Goal: Task Accomplishment & Management: Use online tool/utility

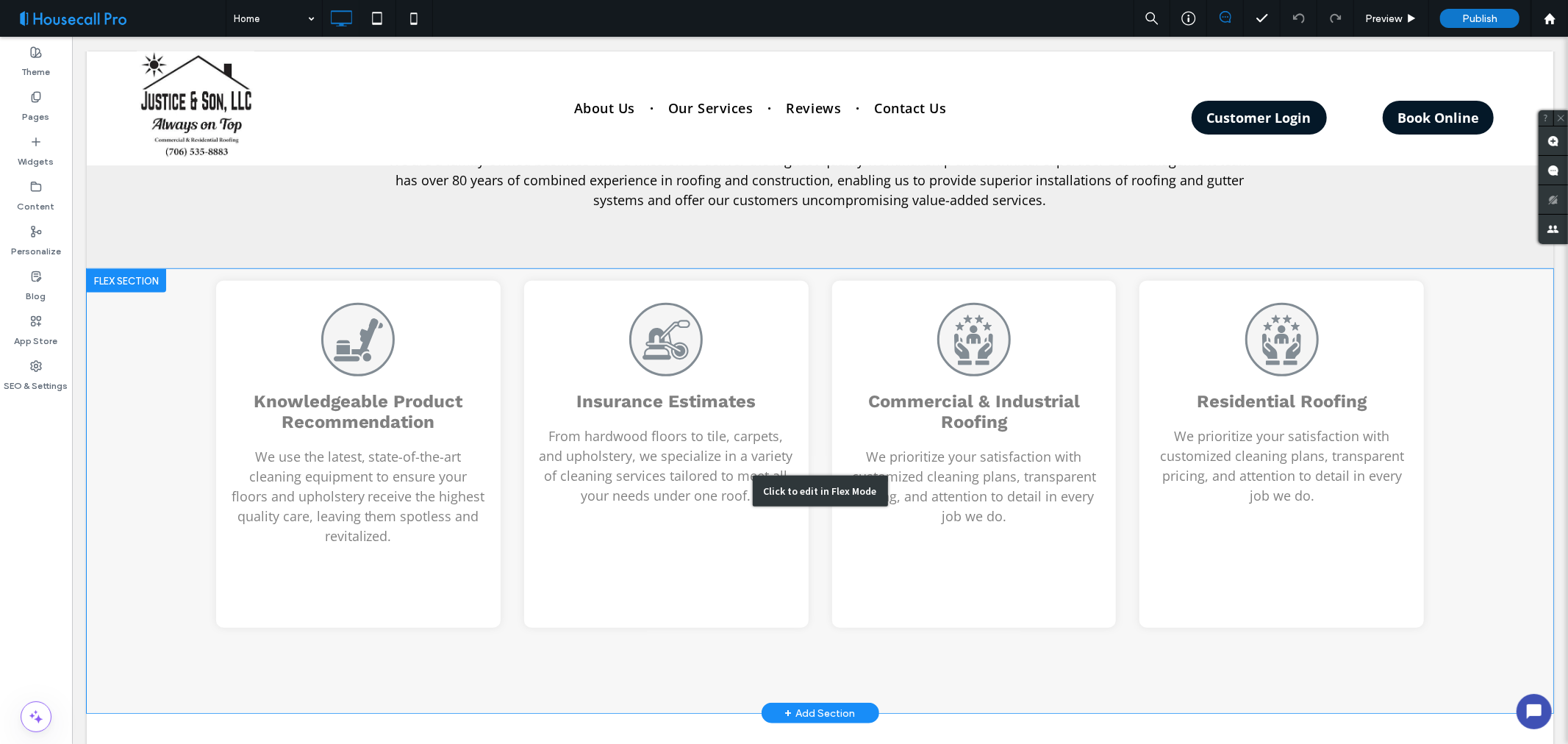
scroll to position [817, 0]
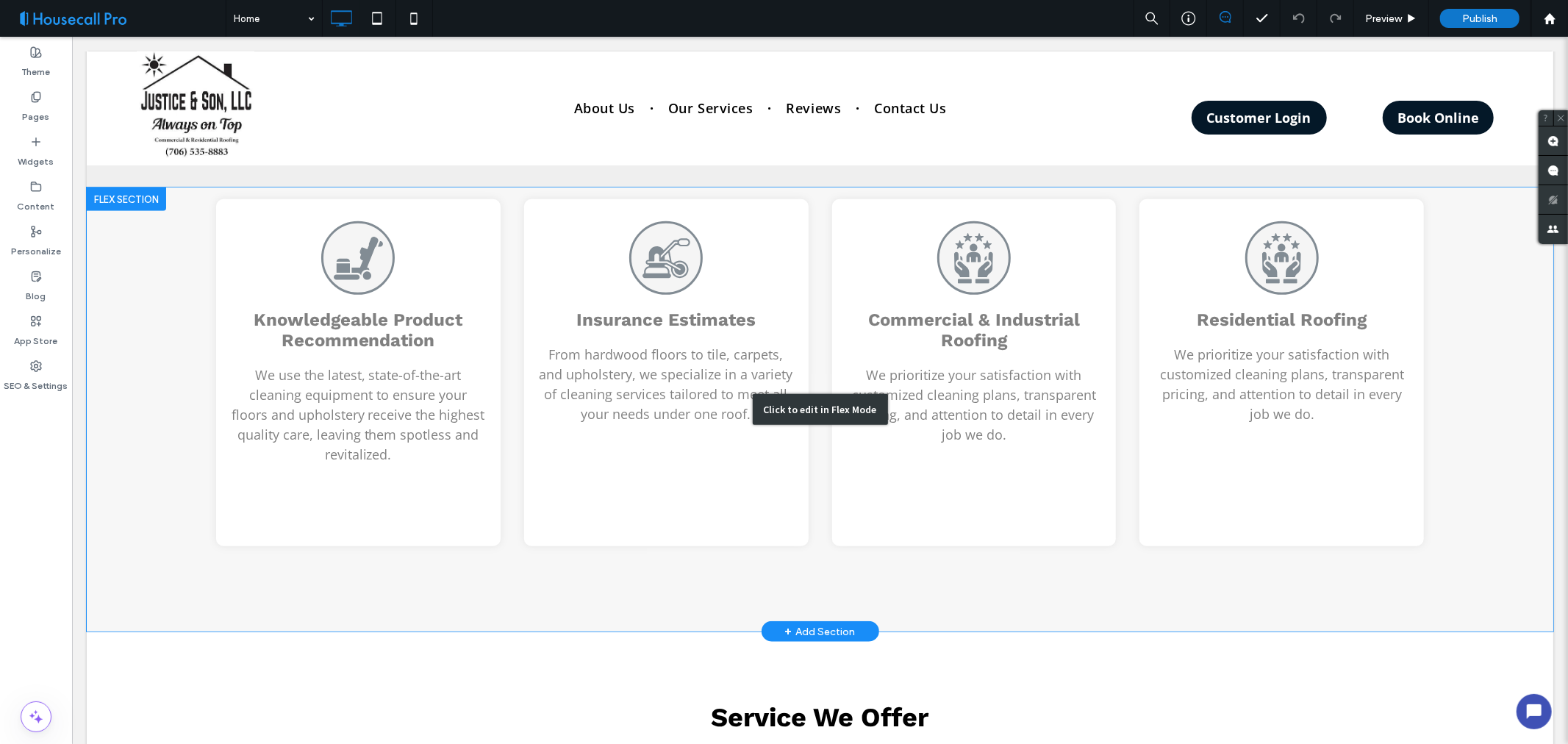
click at [343, 262] on div "Click to edit in Flex Mode" at bounding box center [819, 409] width 1467 height 444
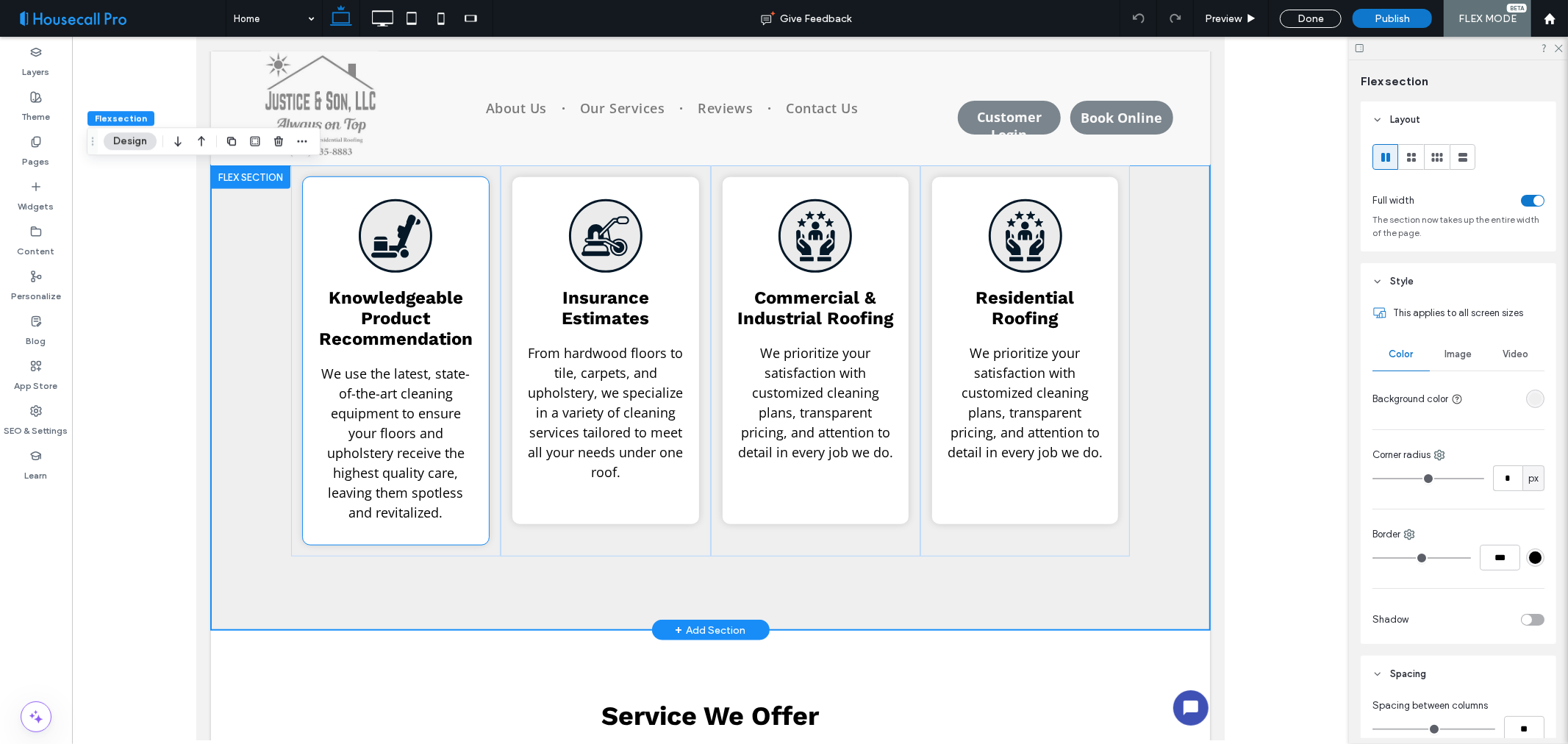
click at [395, 255] on icon at bounding box center [396, 236] width 51 height 51
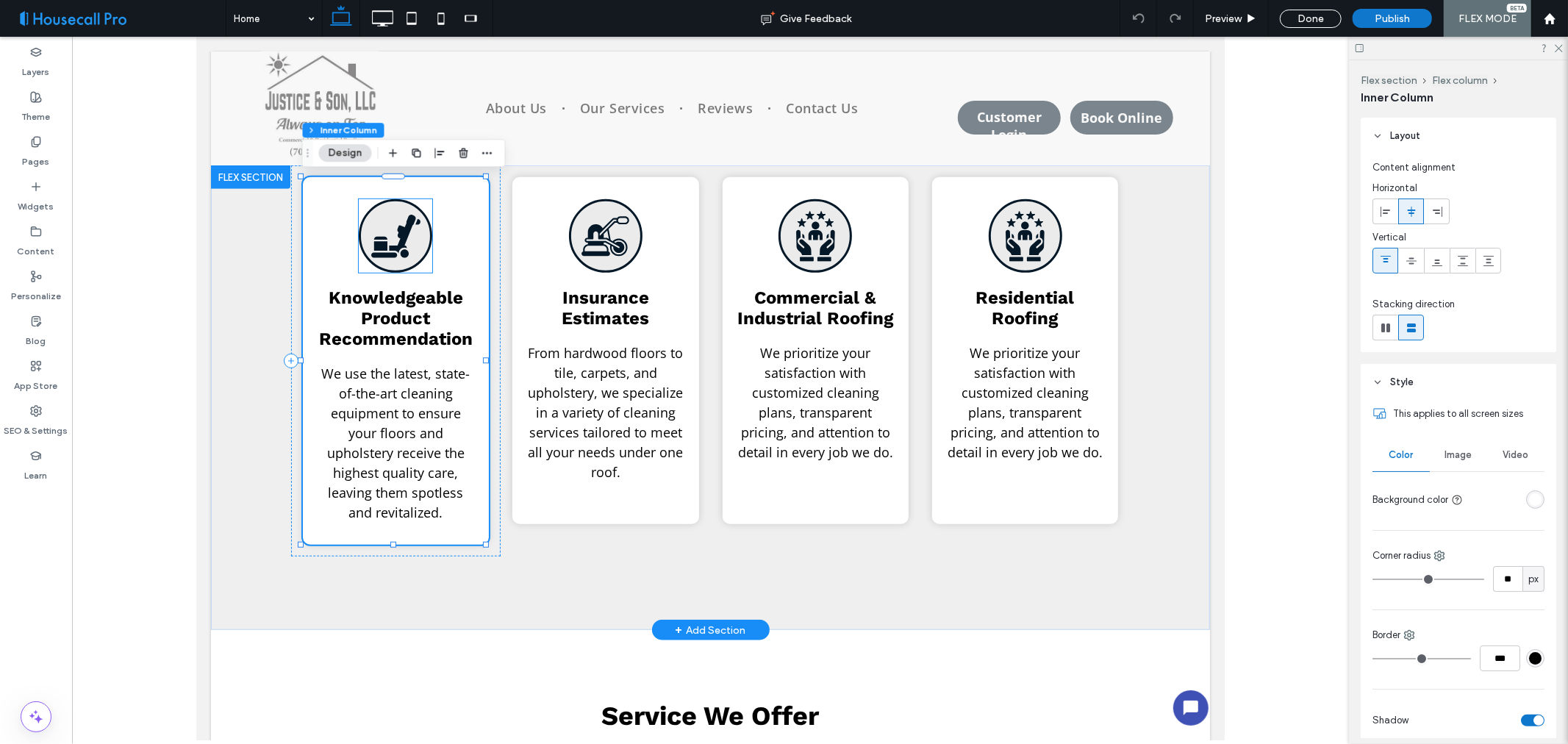
click at [399, 236] on icon at bounding box center [395, 236] width 49 height 43
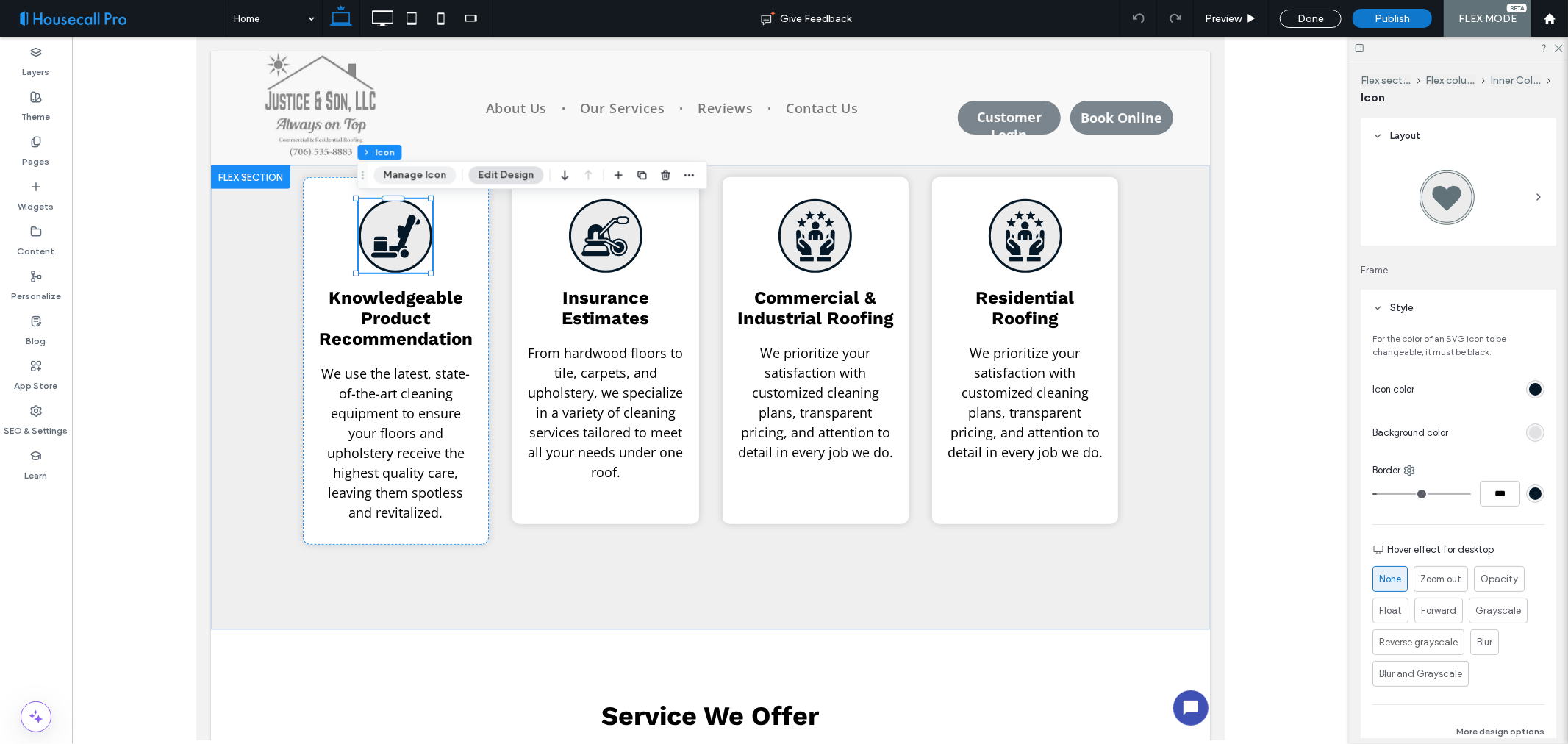
click at [413, 173] on button "Manage Icon" at bounding box center [415, 175] width 83 height 18
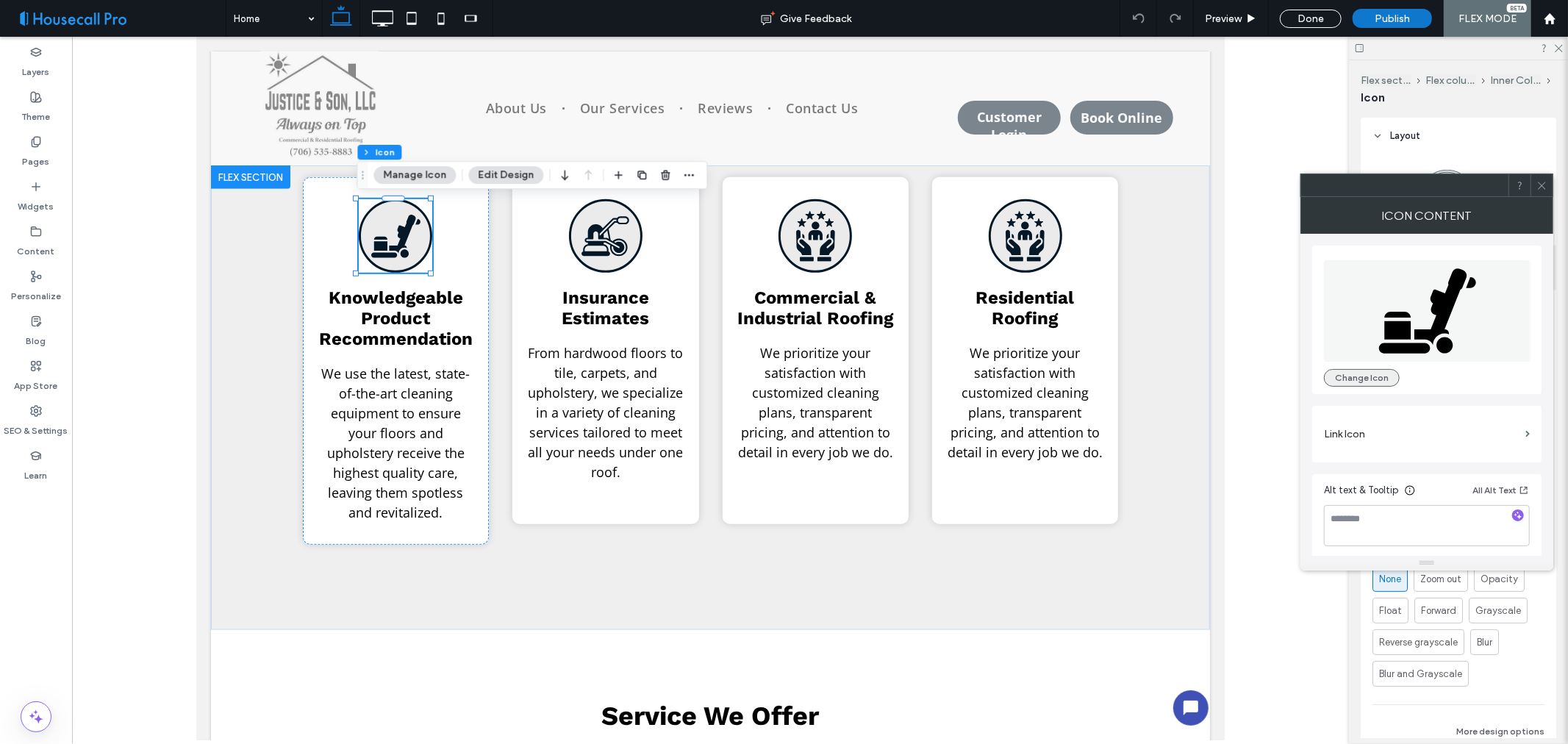
click at [1373, 373] on button "Change Icon" at bounding box center [1362, 378] width 76 height 18
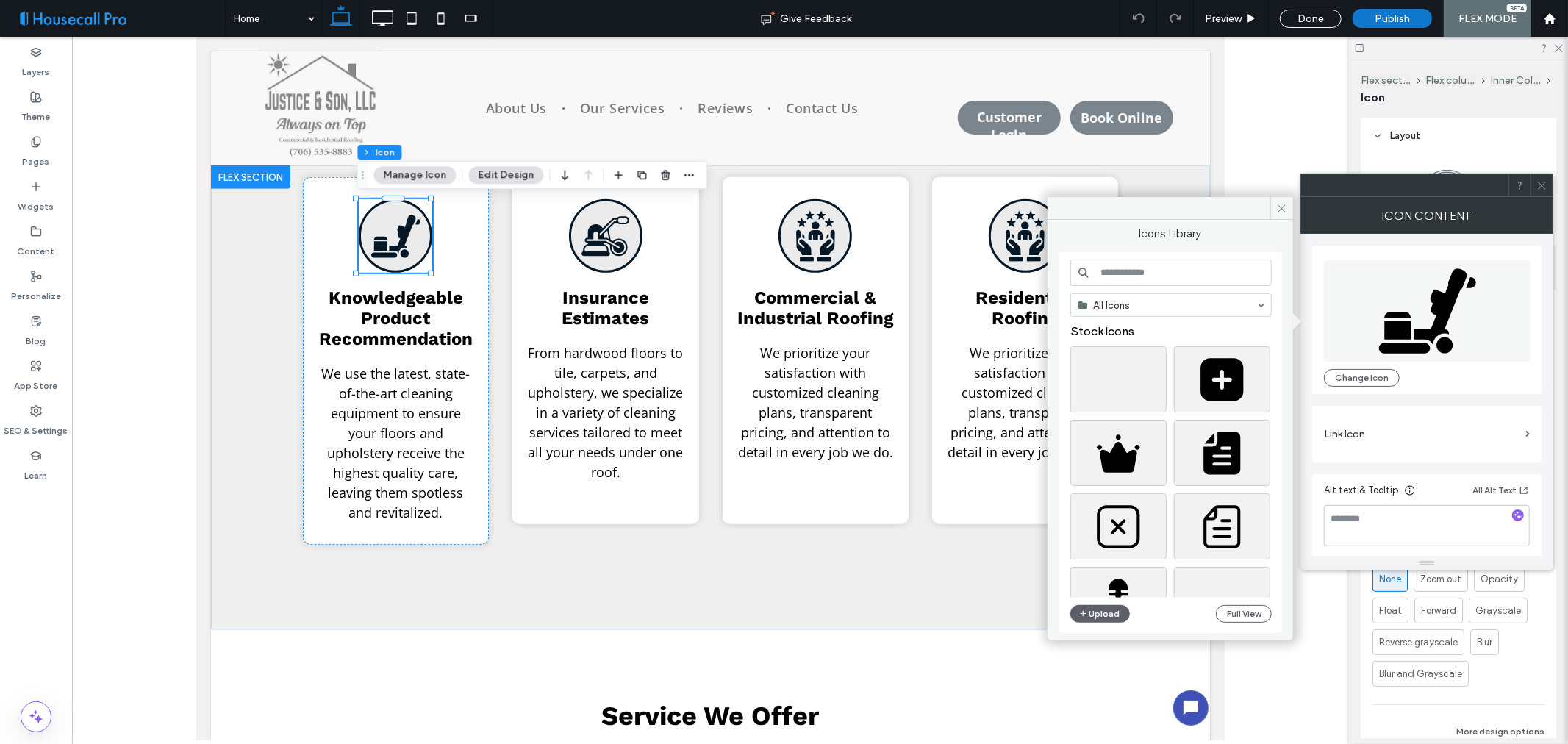
click at [1164, 274] on input at bounding box center [1172, 272] width 201 height 26
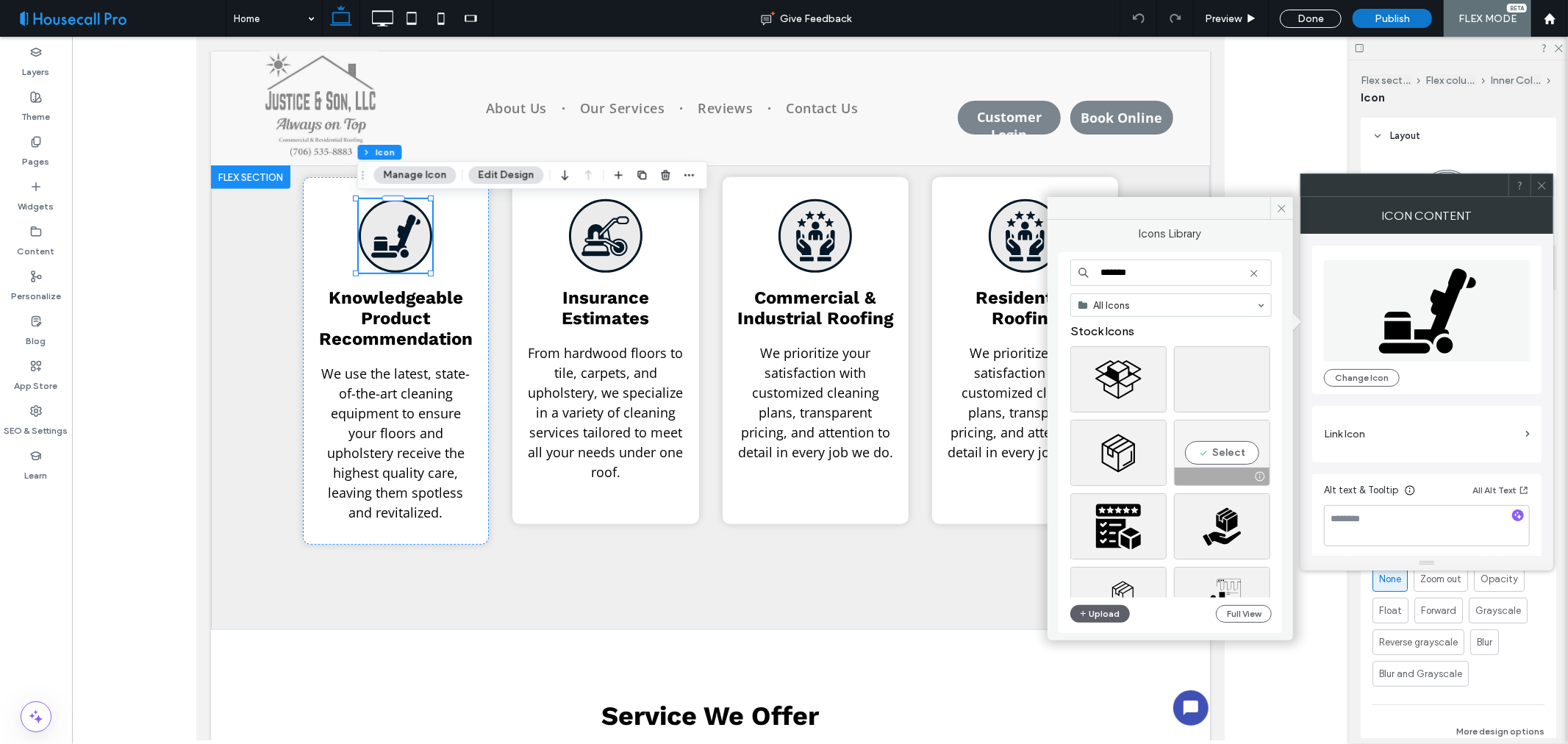
scroll to position [163, 0]
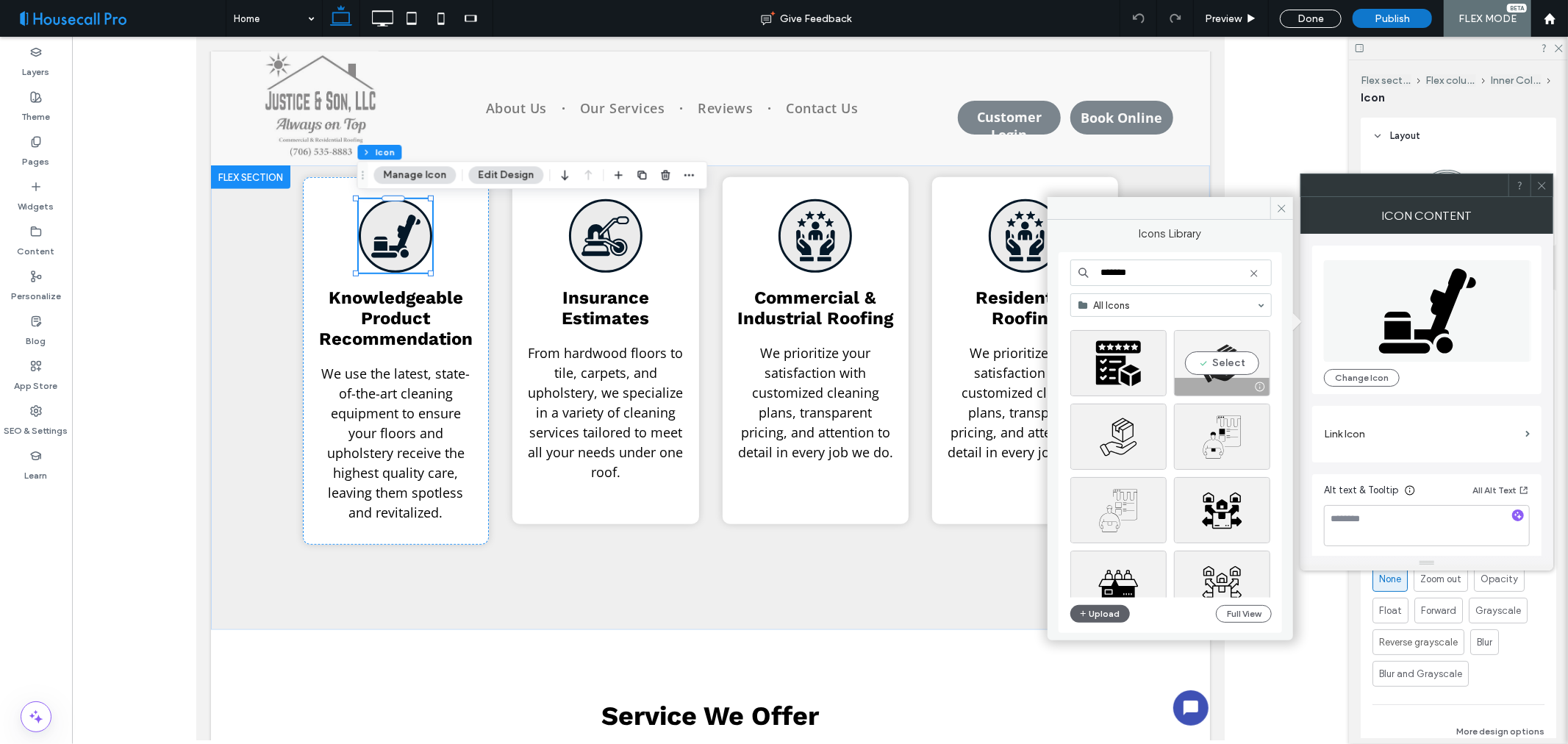
type input "*******"
click at [1214, 364] on div "Select" at bounding box center [1222, 363] width 97 height 66
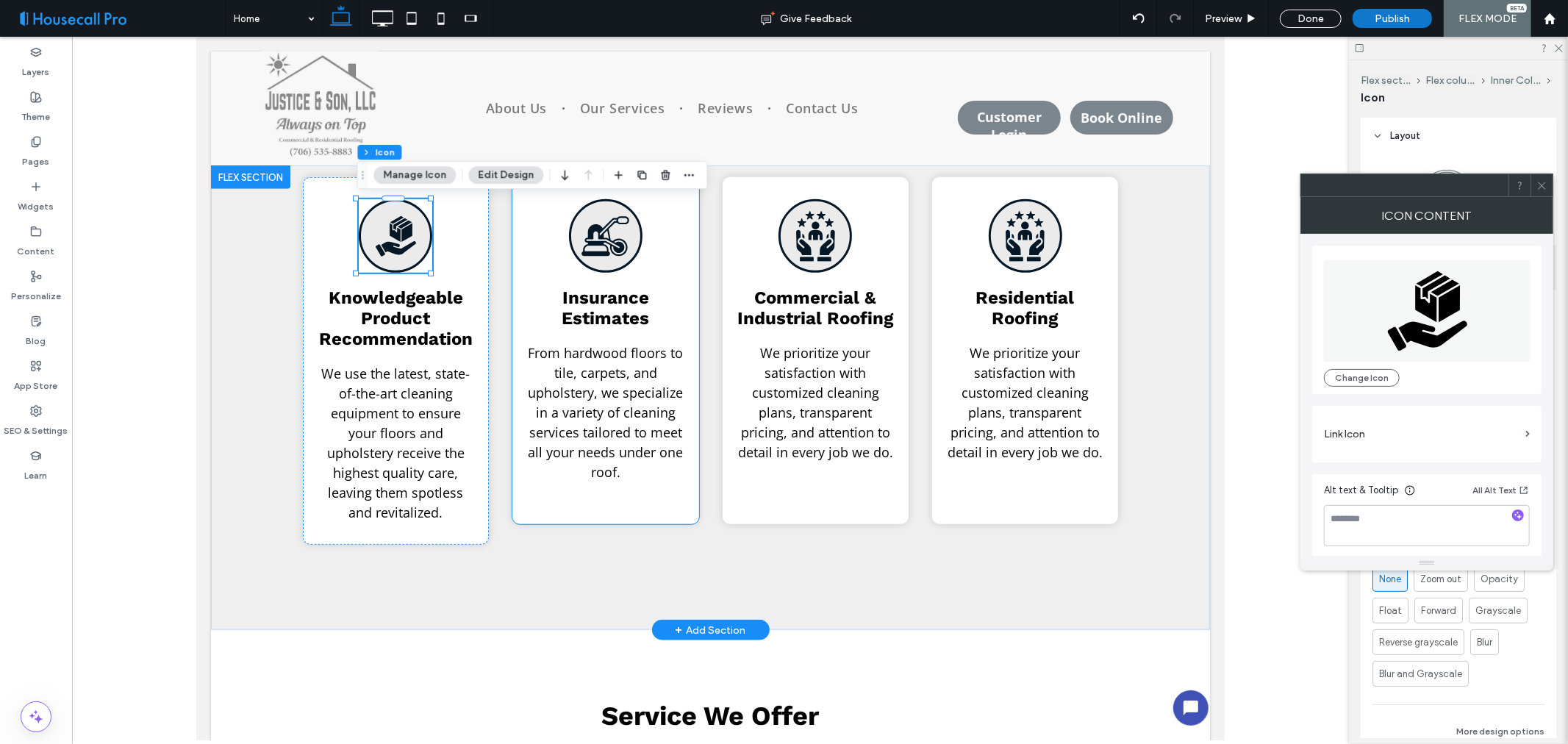
click at [593, 240] on icon "Triple I LLC | a black and white icon of a cleaning machine on a white backgrou…" at bounding box center [605, 236] width 51 height 51
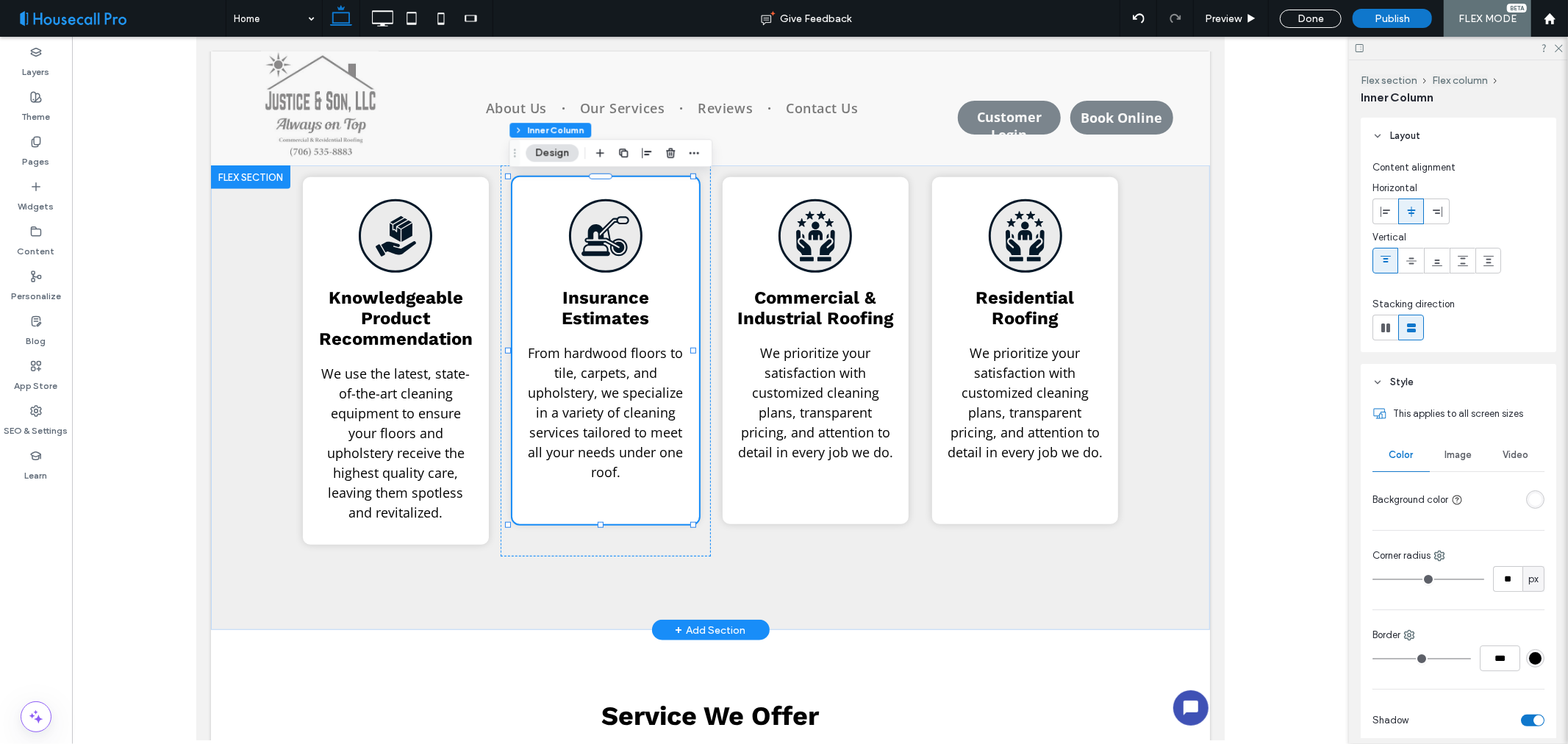
click at [602, 236] on icon "Triple I LLC | a black and white icon of a cleaning machine on a white backgrou…" at bounding box center [605, 236] width 51 height 51
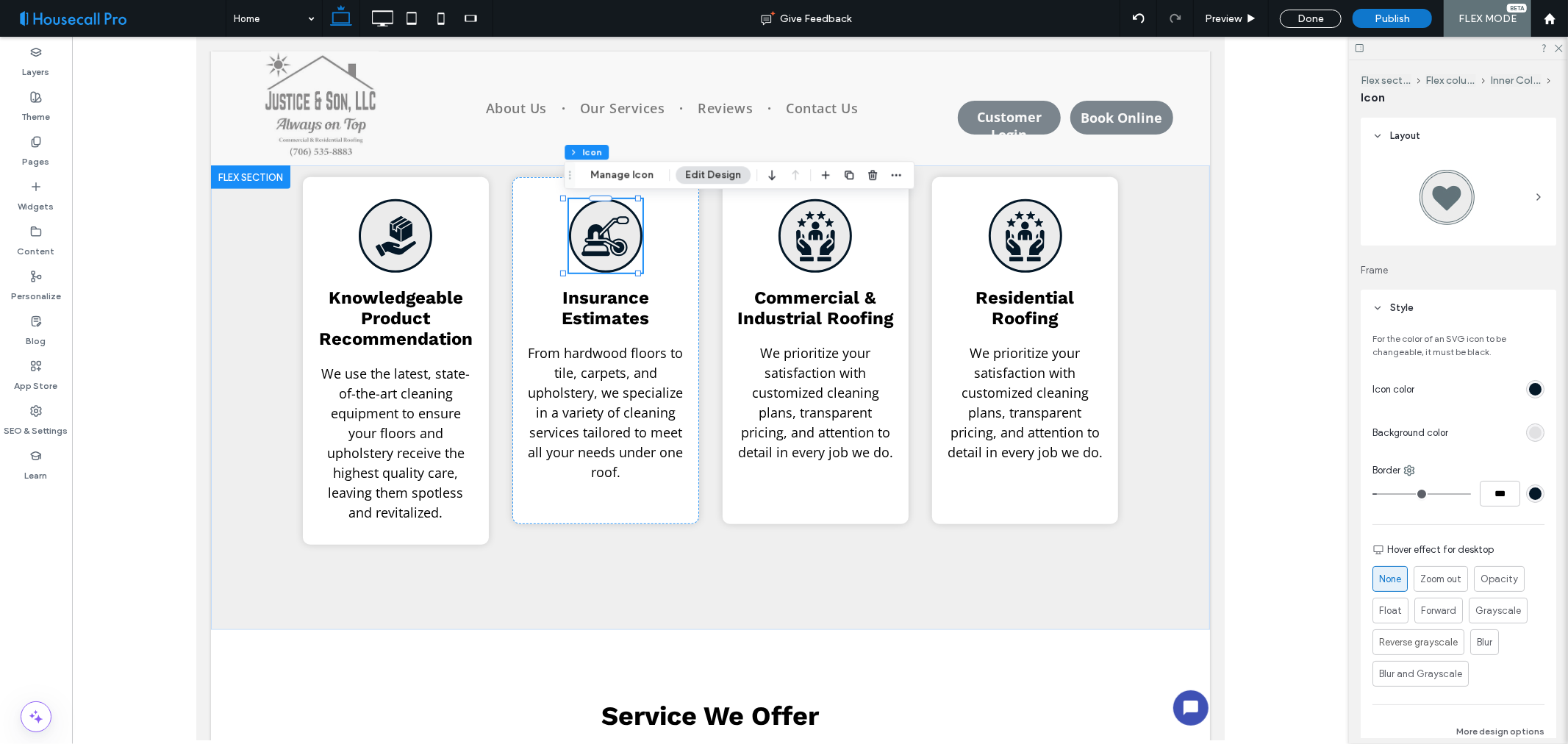
click at [634, 187] on div "Flex section Flex column Inner Column Icon Manage Icon Edit Design" at bounding box center [738, 175] width 350 height 28
click at [647, 172] on button "Manage Icon" at bounding box center [622, 175] width 83 height 18
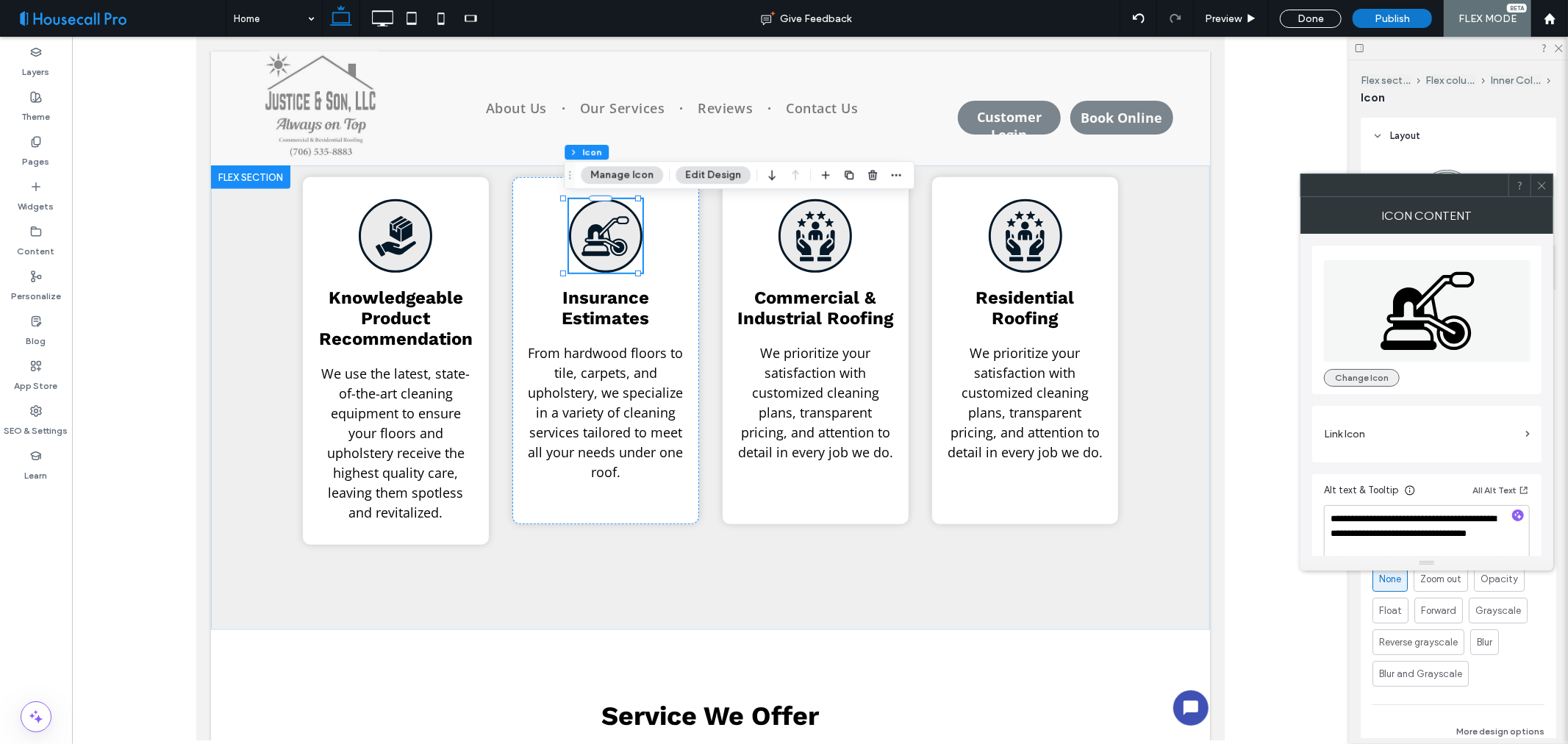
click at [1355, 383] on button "Change Icon" at bounding box center [1362, 378] width 76 height 18
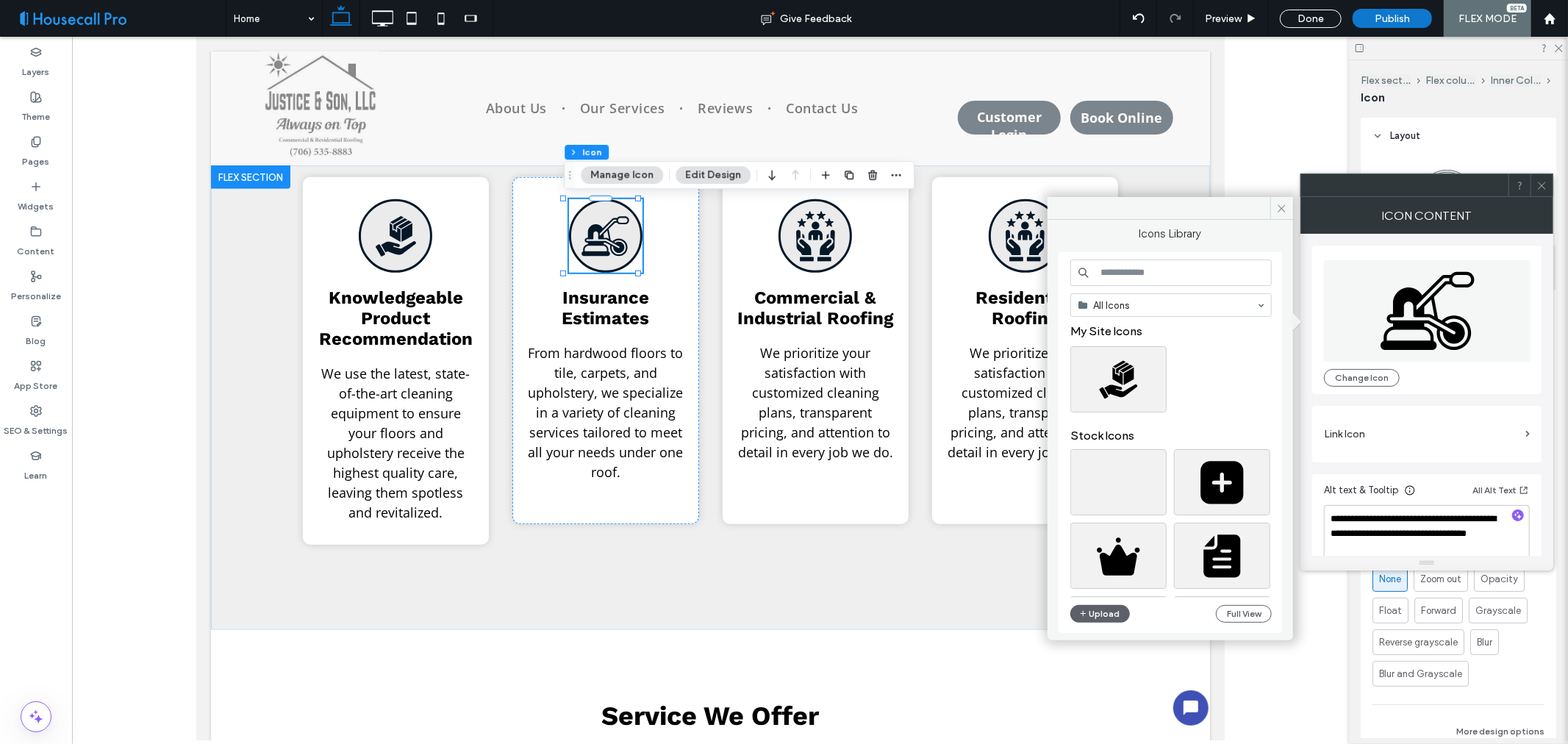
click at [1142, 270] on input at bounding box center [1172, 272] width 201 height 26
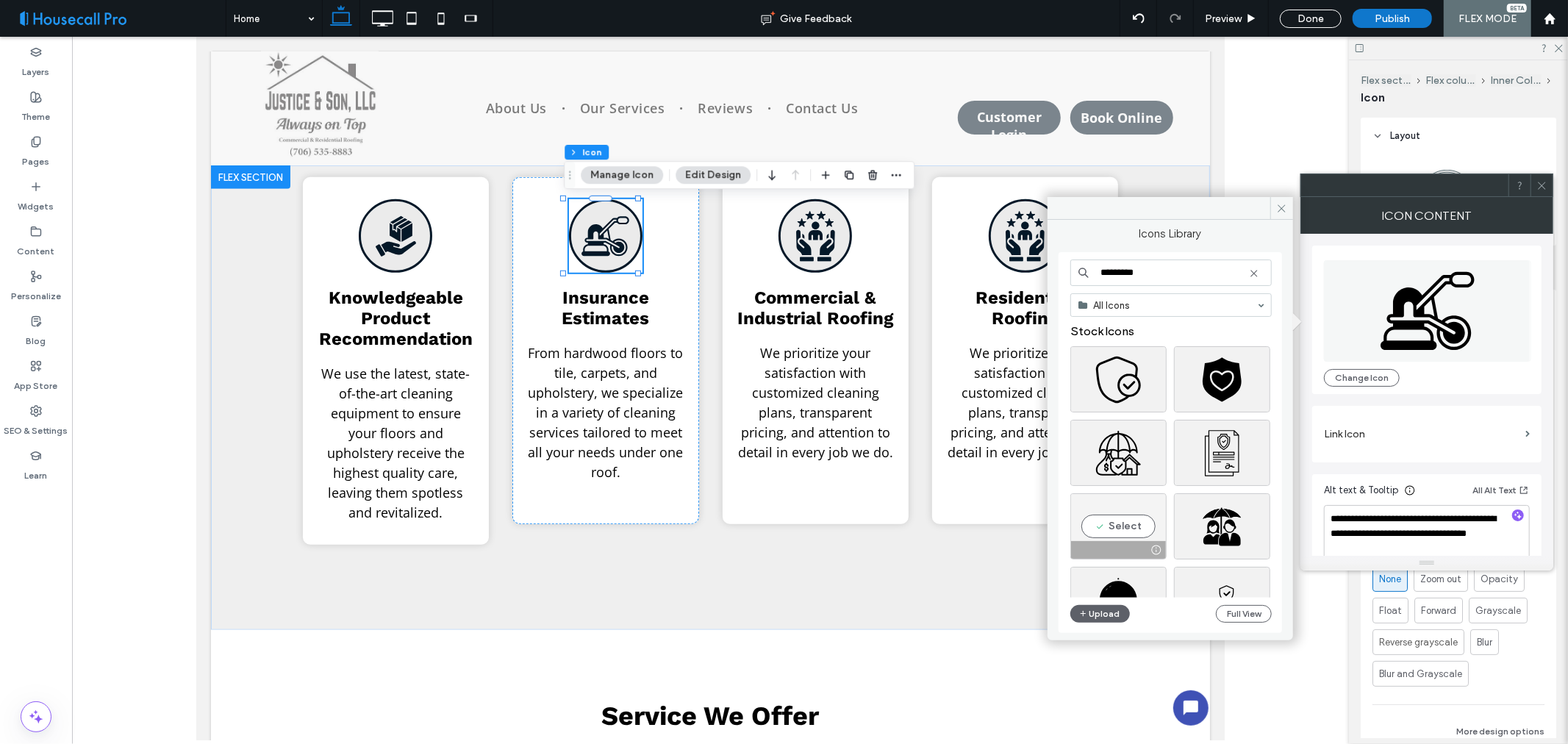
type input "*********"
click at [1122, 527] on div "Select" at bounding box center [1119, 526] width 97 height 66
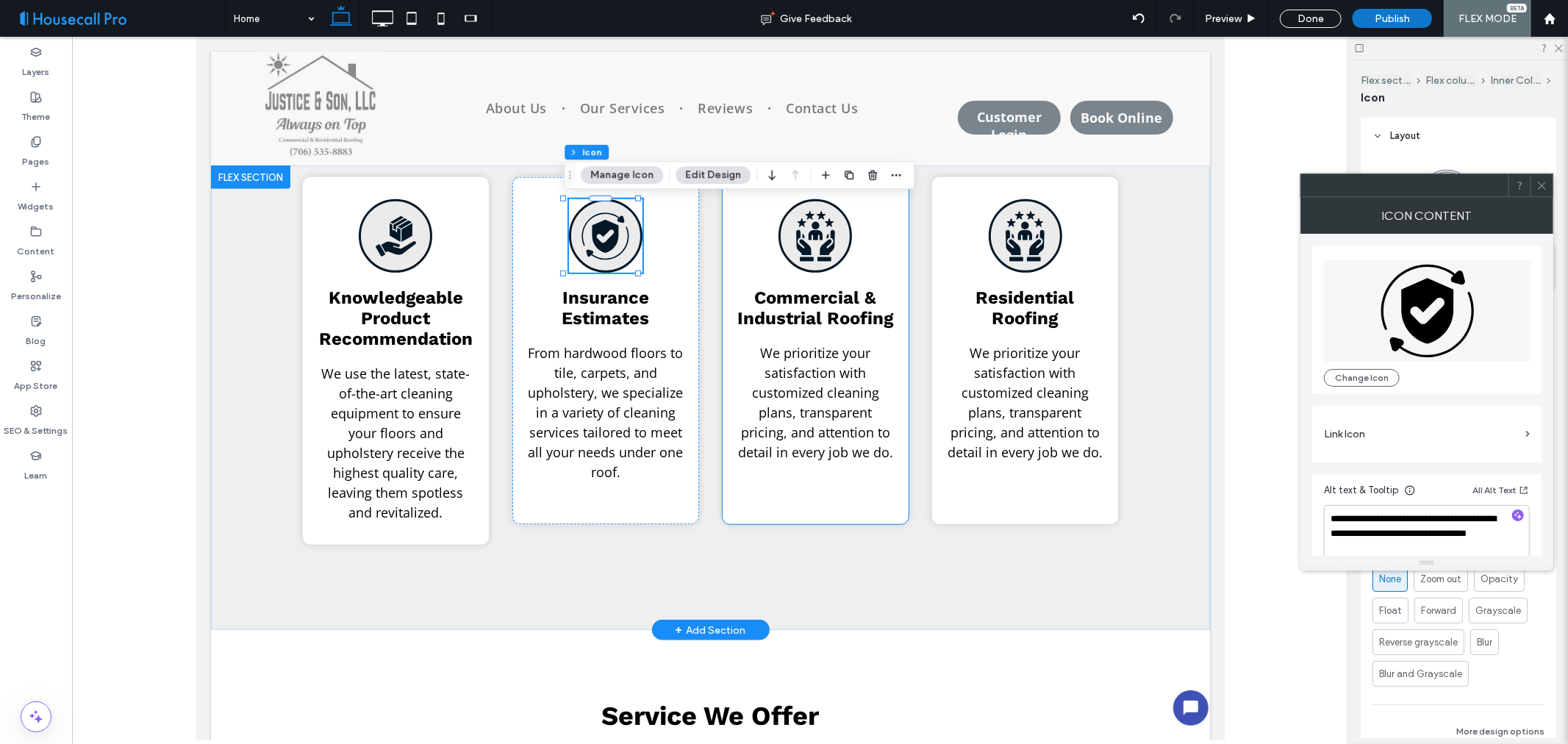
click at [854, 256] on div "Triple I LLC | black and white icon of two hands holding a person with three st…" at bounding box center [815, 349] width 186 height 347
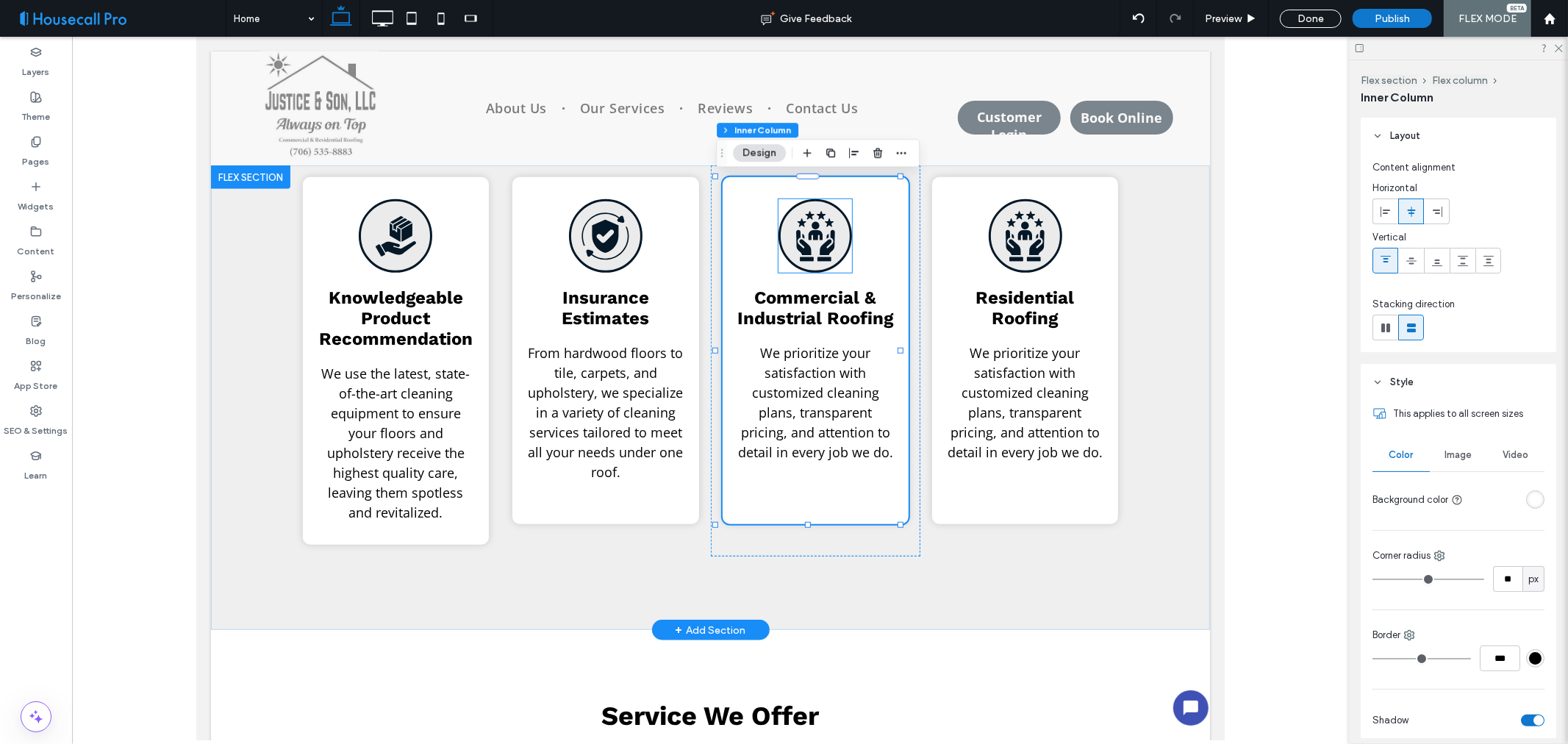
click at [815, 241] on icon "Triple I LLC | black and white icon of two hands holding a person with three st…" at bounding box center [815, 236] width 51 height 51
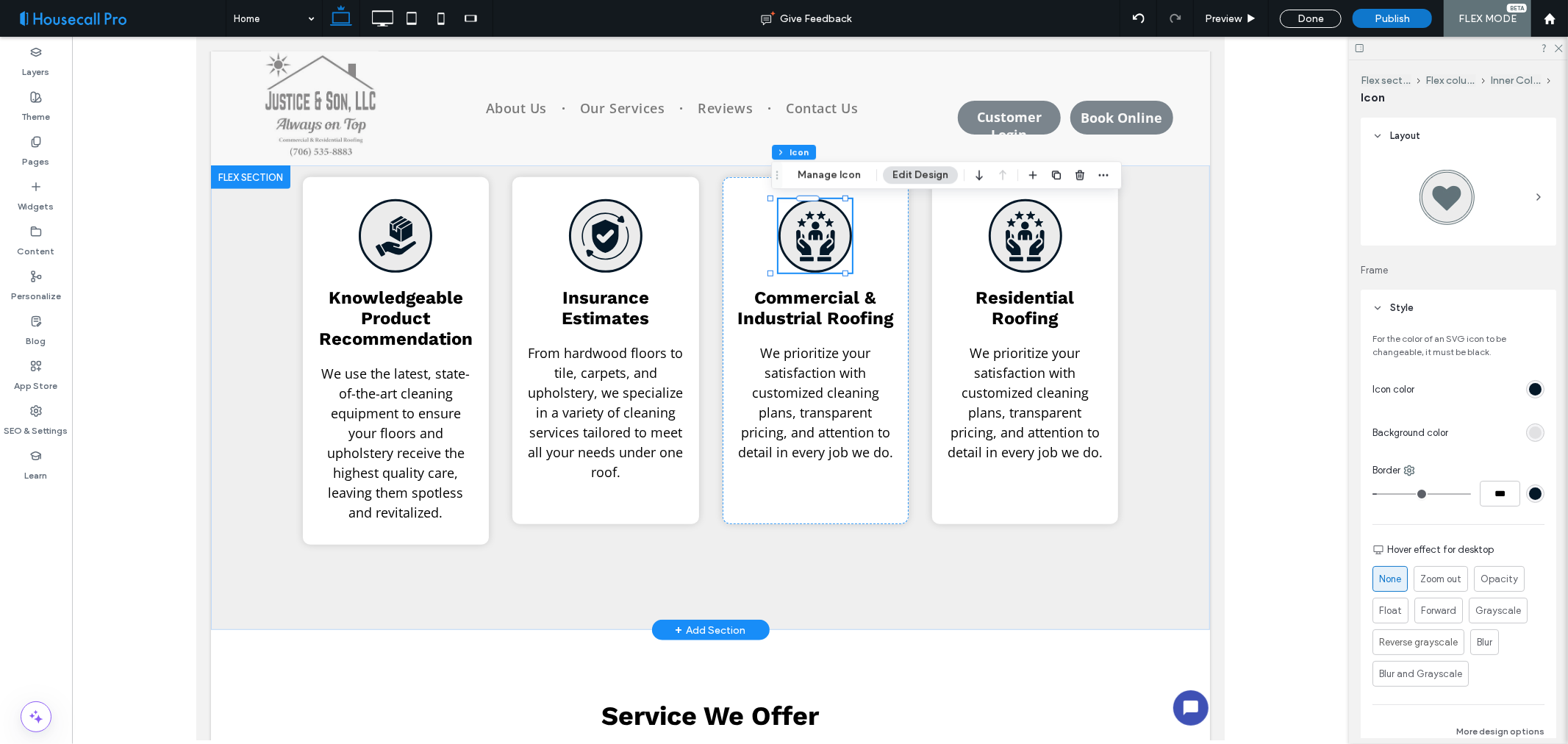
click at [815, 241] on icon "Triple I LLC | black and white icon of two hands holding a person with three st…" at bounding box center [815, 236] width 51 height 51
type input "*"
click at [843, 172] on button "Manage Icon" at bounding box center [830, 175] width 83 height 18
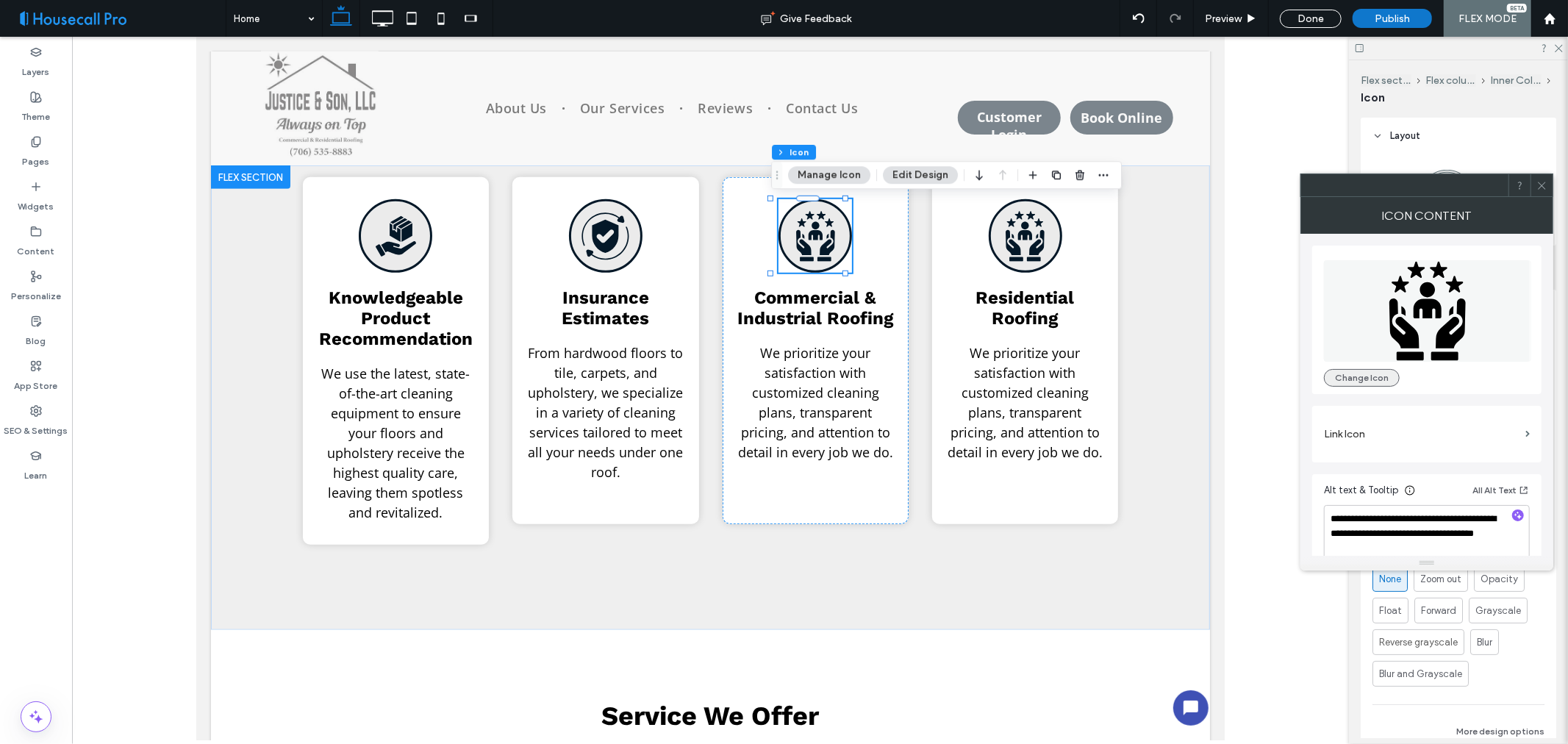
click at [1361, 383] on button "Change Icon" at bounding box center [1362, 378] width 76 height 18
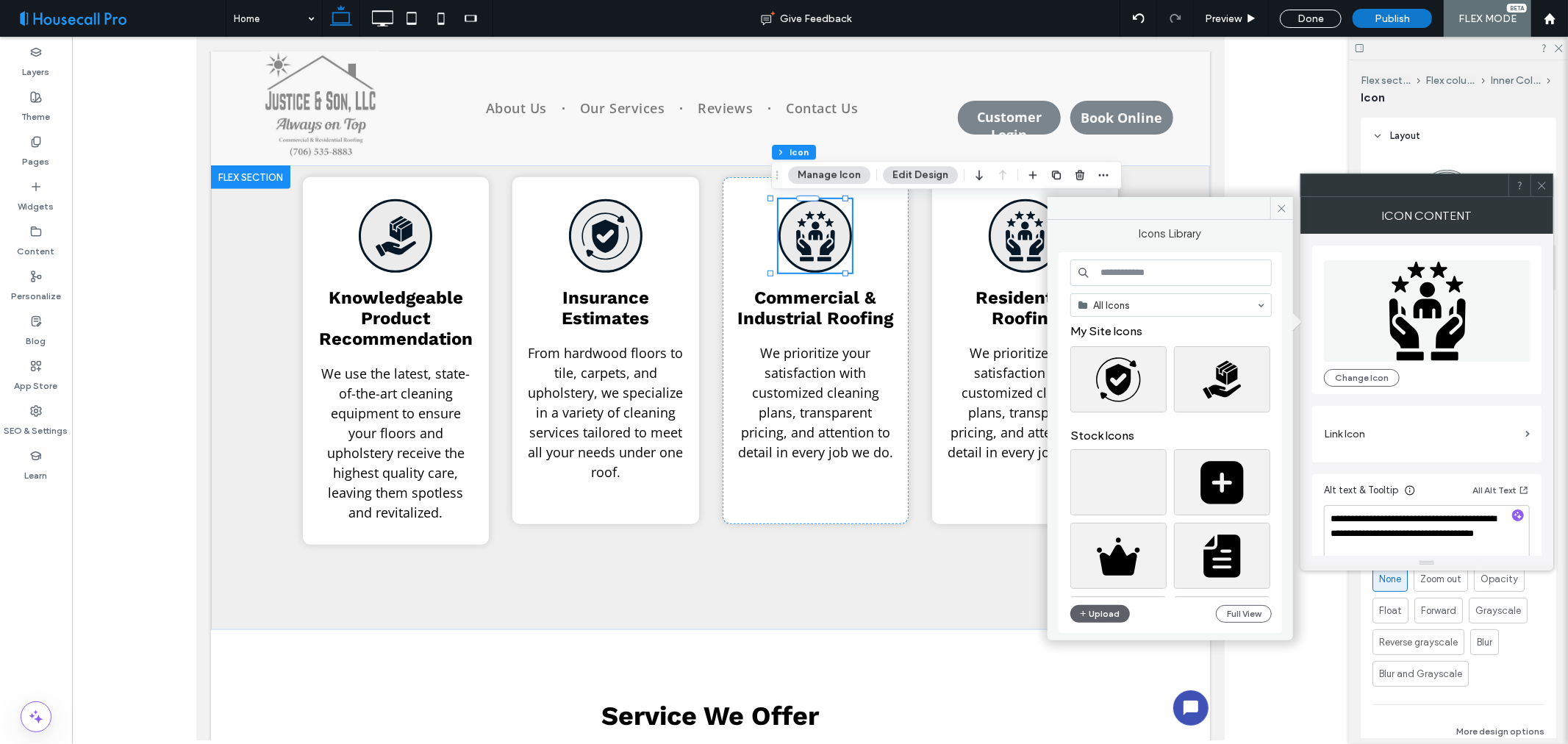
click at [1123, 272] on input at bounding box center [1172, 272] width 201 height 26
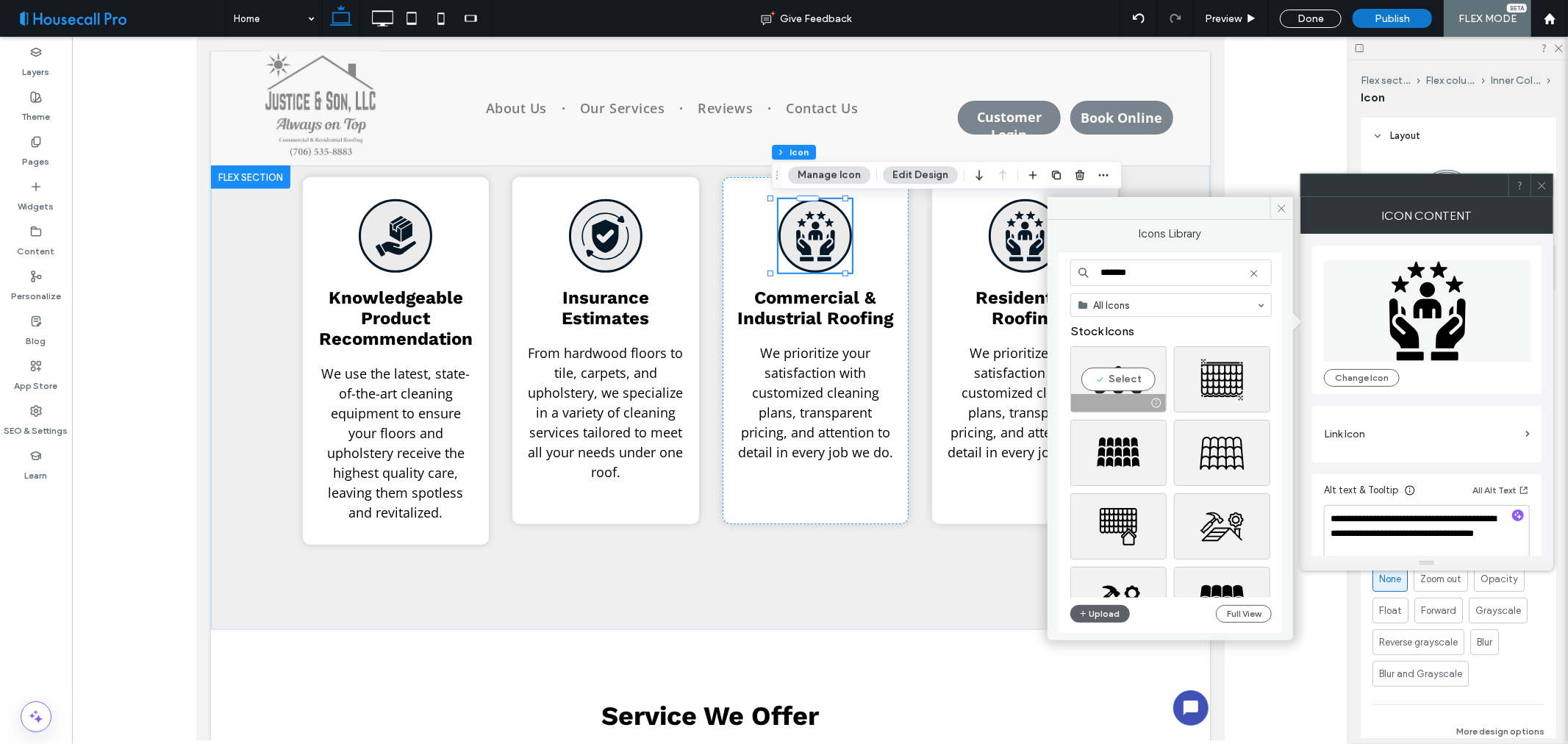
type input "*******"
click at [1115, 377] on div "Select" at bounding box center [1119, 380] width 97 height 66
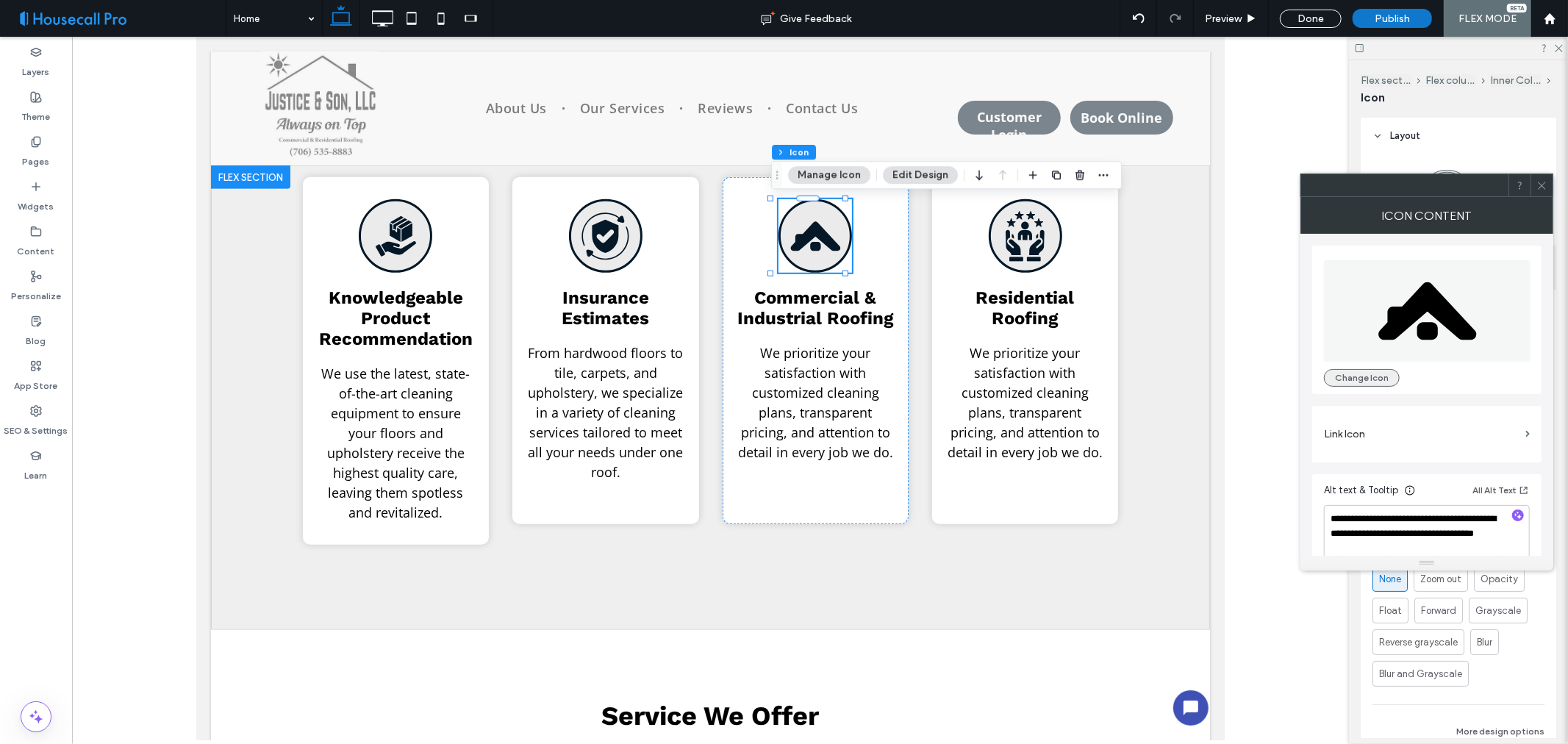
click at [1349, 380] on button "Change Icon" at bounding box center [1362, 378] width 76 height 18
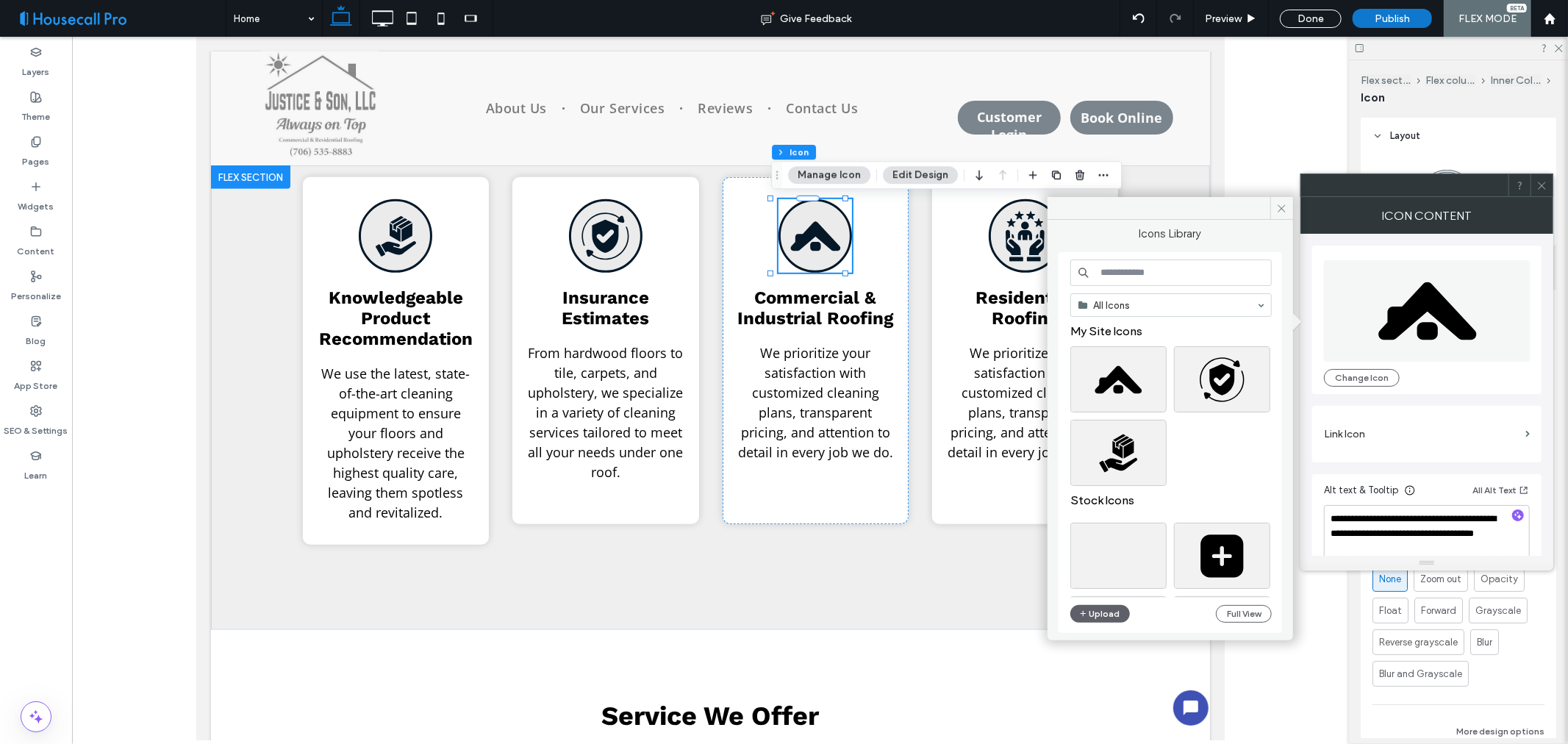
click at [1145, 267] on input at bounding box center [1172, 272] width 201 height 26
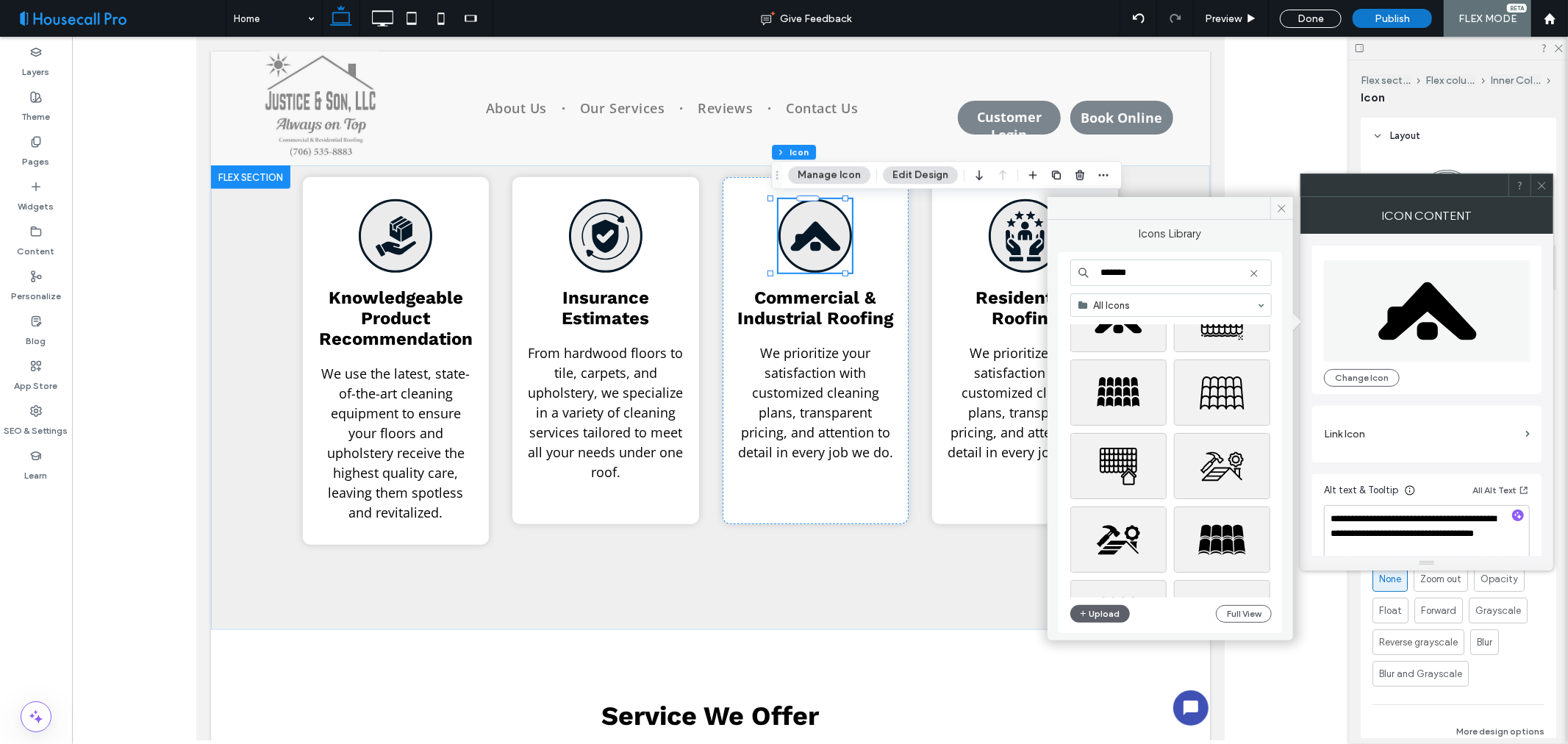
scroll to position [245, 0]
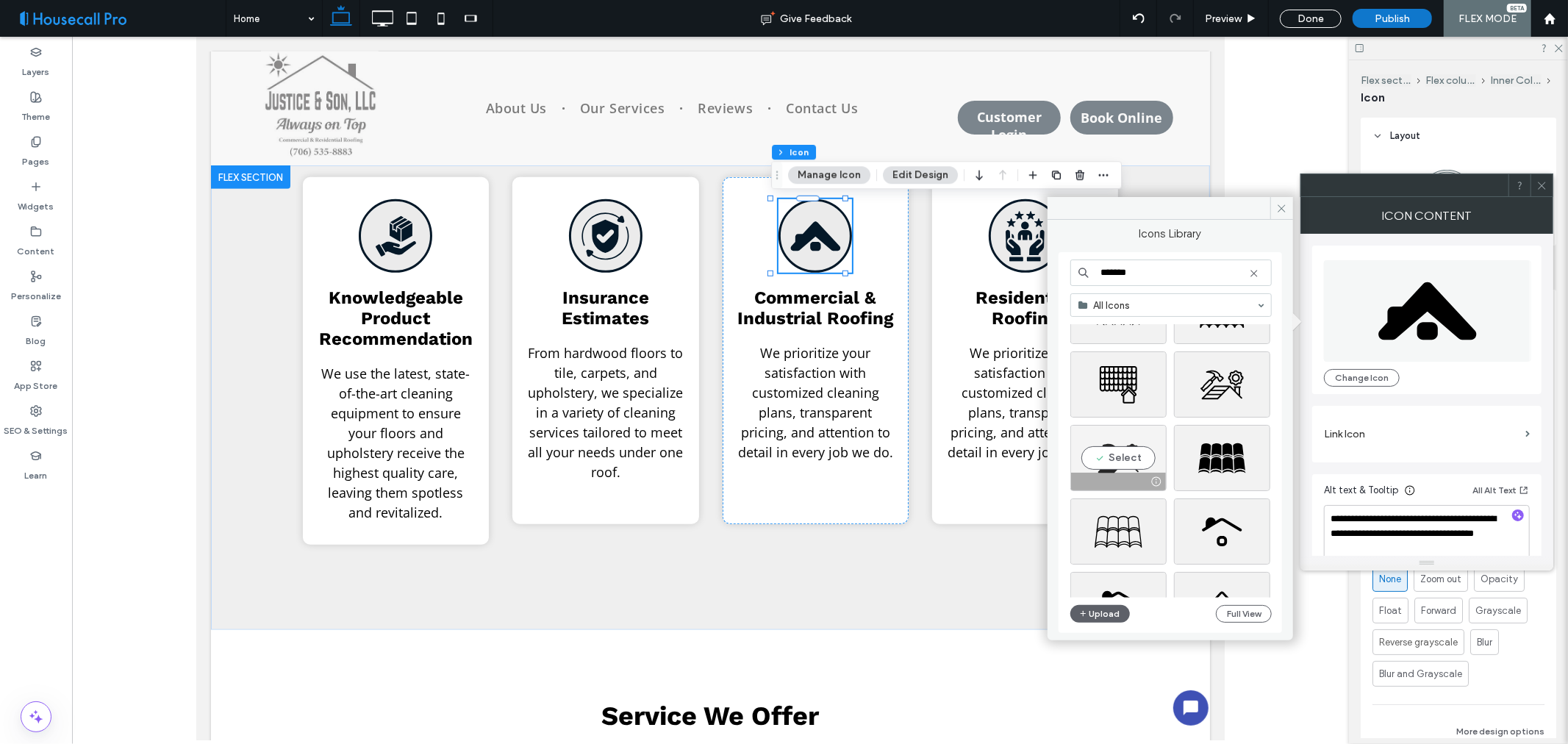
type input "*******"
click at [1104, 455] on div "Select" at bounding box center [1119, 457] width 97 height 66
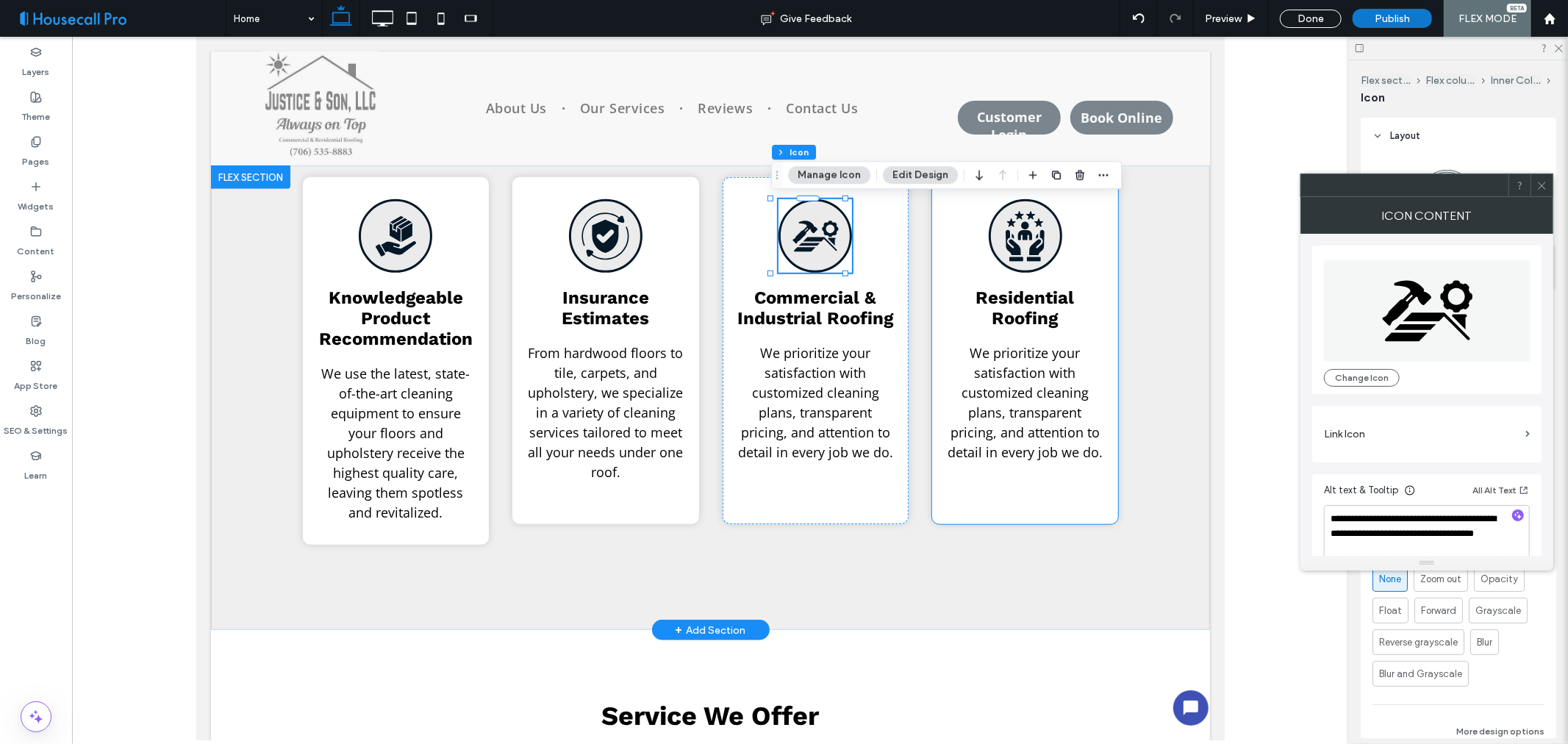
click at [1008, 247] on icon at bounding box center [1024, 235] width 39 height 50
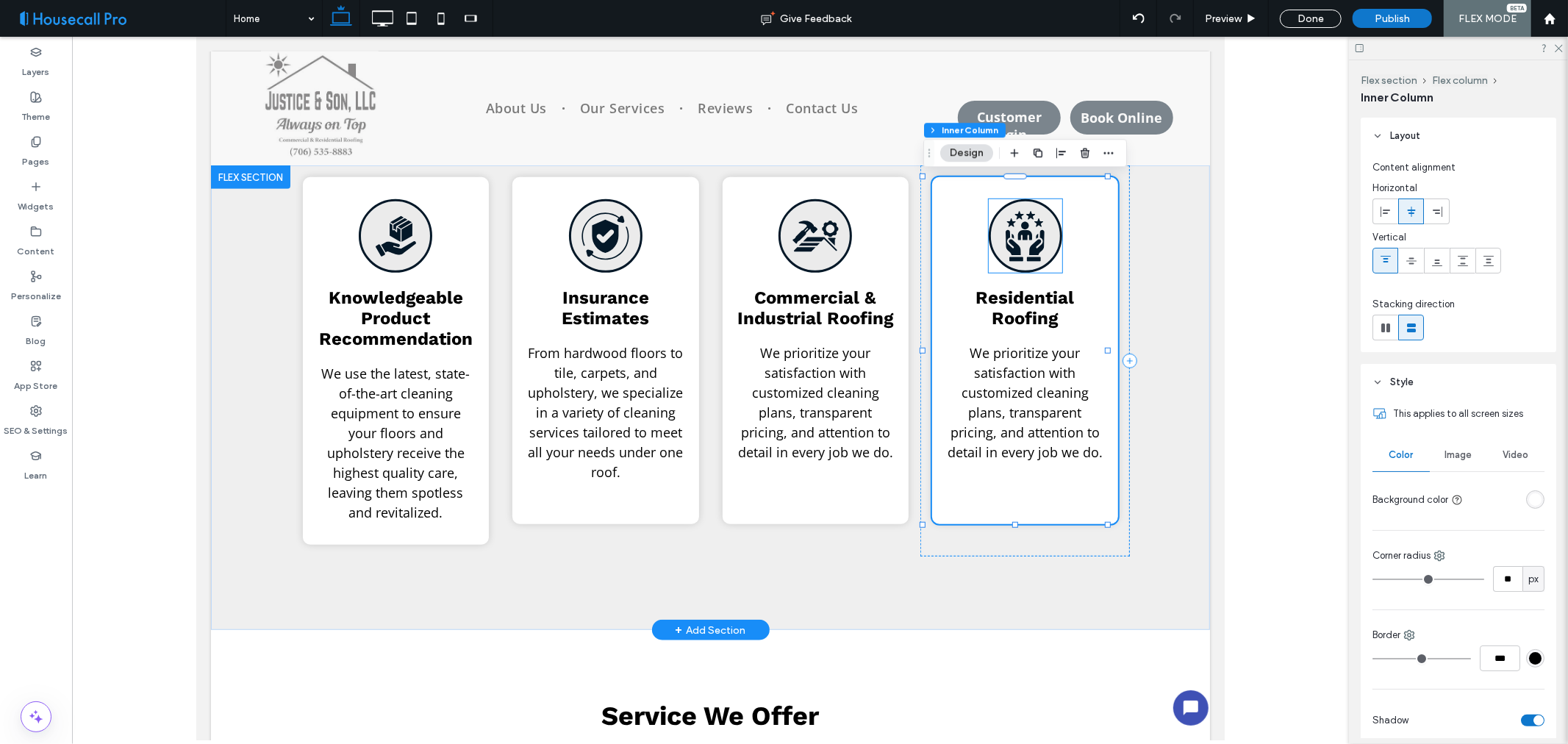
click at [1023, 227] on icon "Triple I LLC | black and white icon of two hands holding a person with three st…" at bounding box center [1025, 236] width 51 height 51
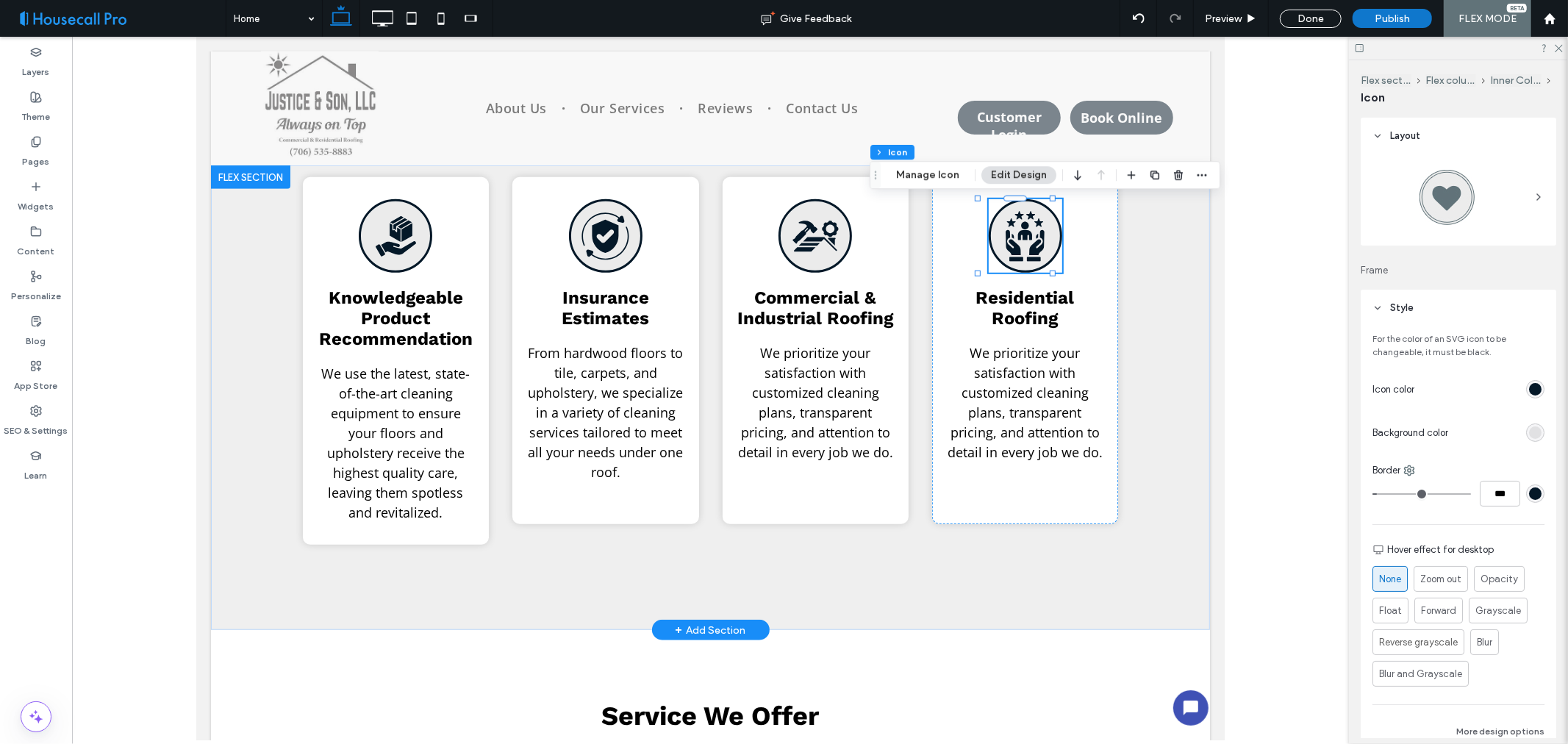
type input "****"
type input "**"
click at [946, 173] on button "Manage Icon" at bounding box center [928, 175] width 83 height 18
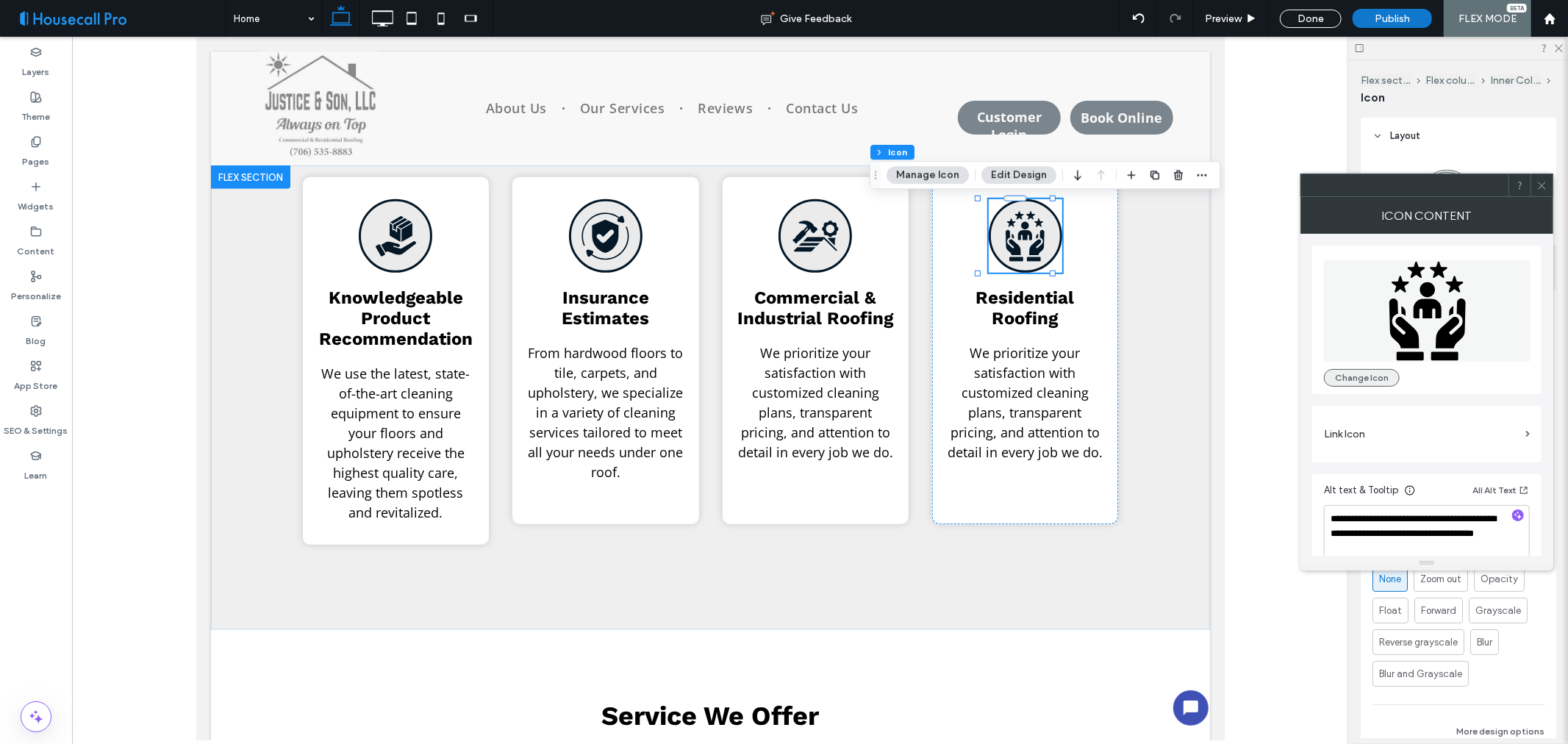
click at [1380, 375] on button "Change Icon" at bounding box center [1362, 378] width 76 height 18
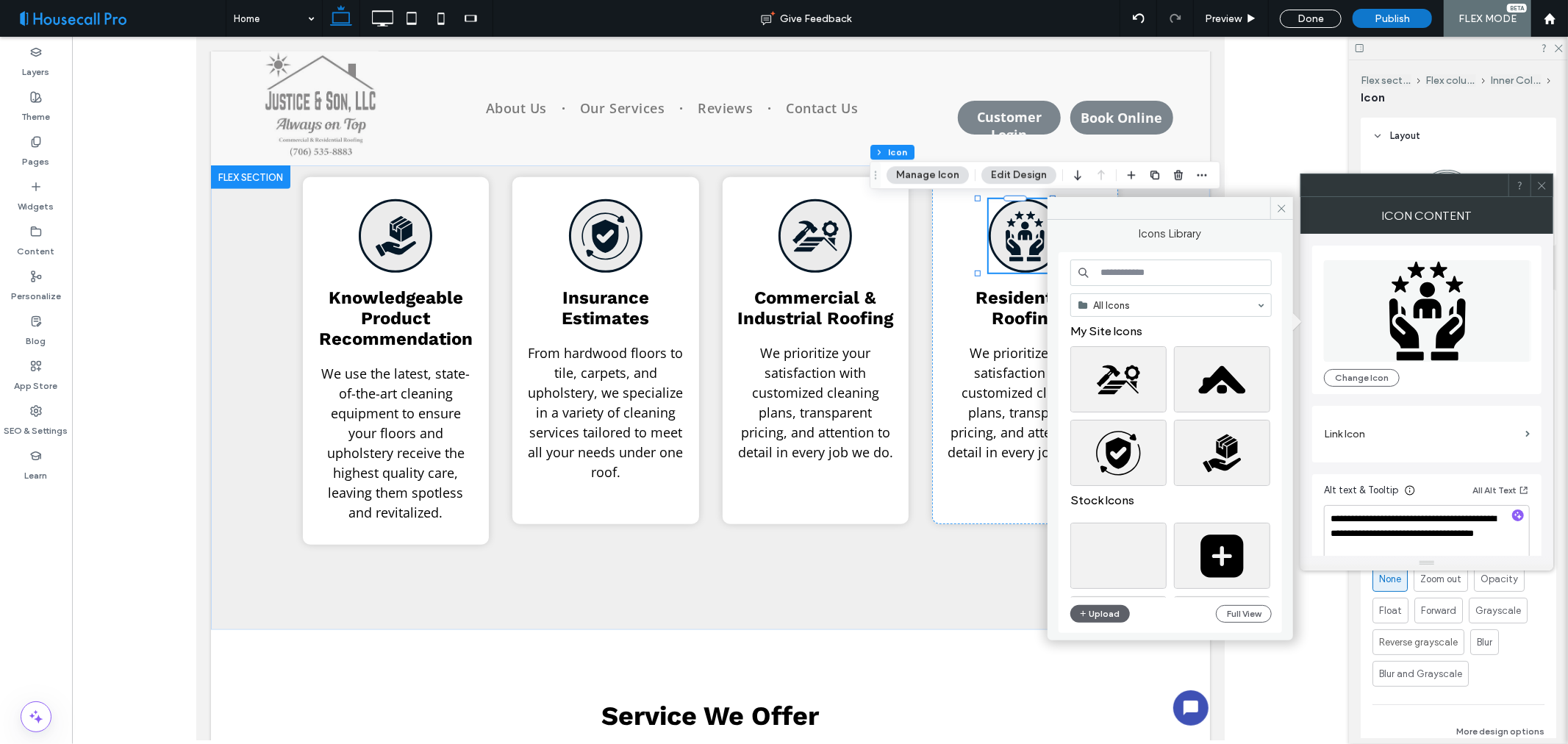
click at [1157, 272] on input at bounding box center [1172, 272] width 201 height 26
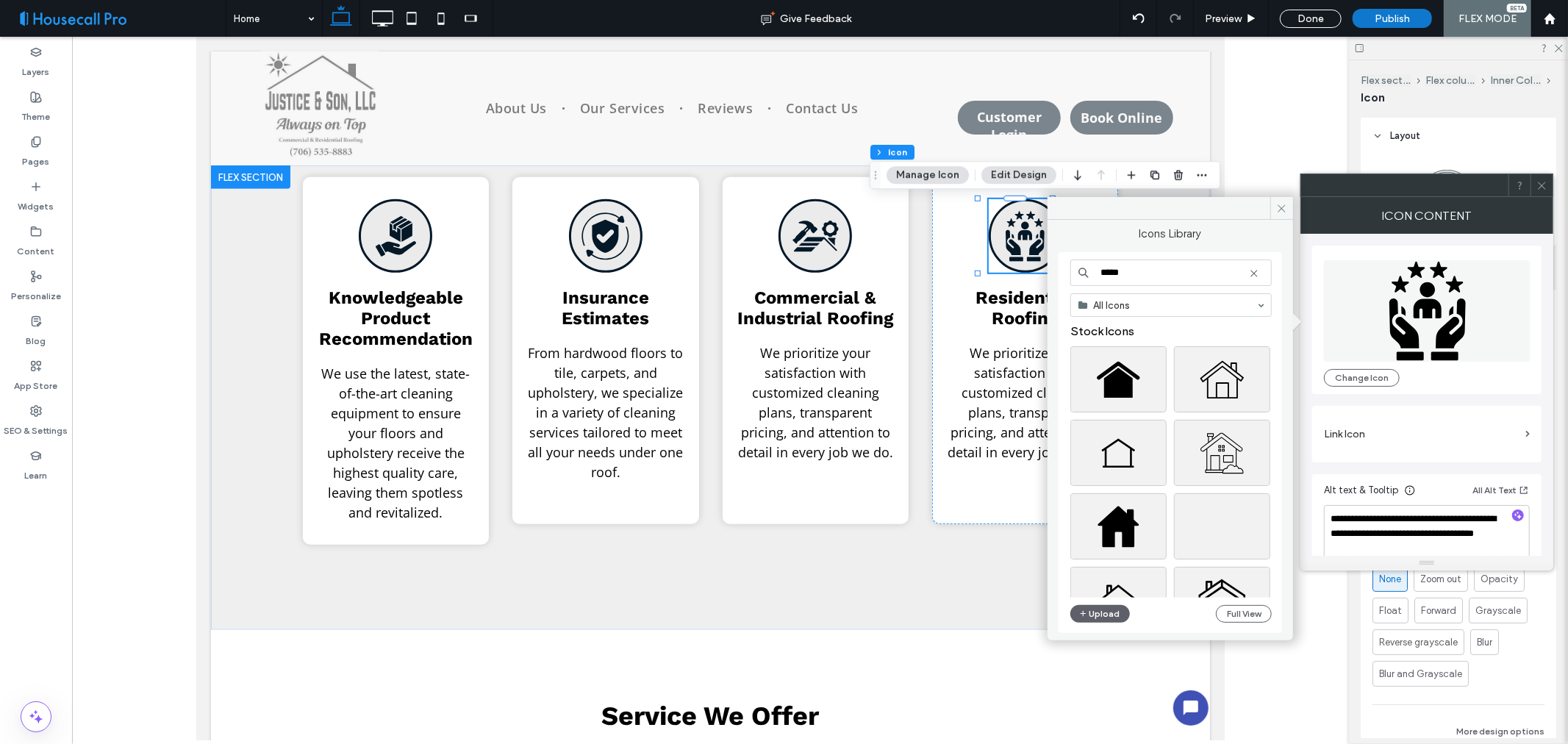
scroll to position [82, 0]
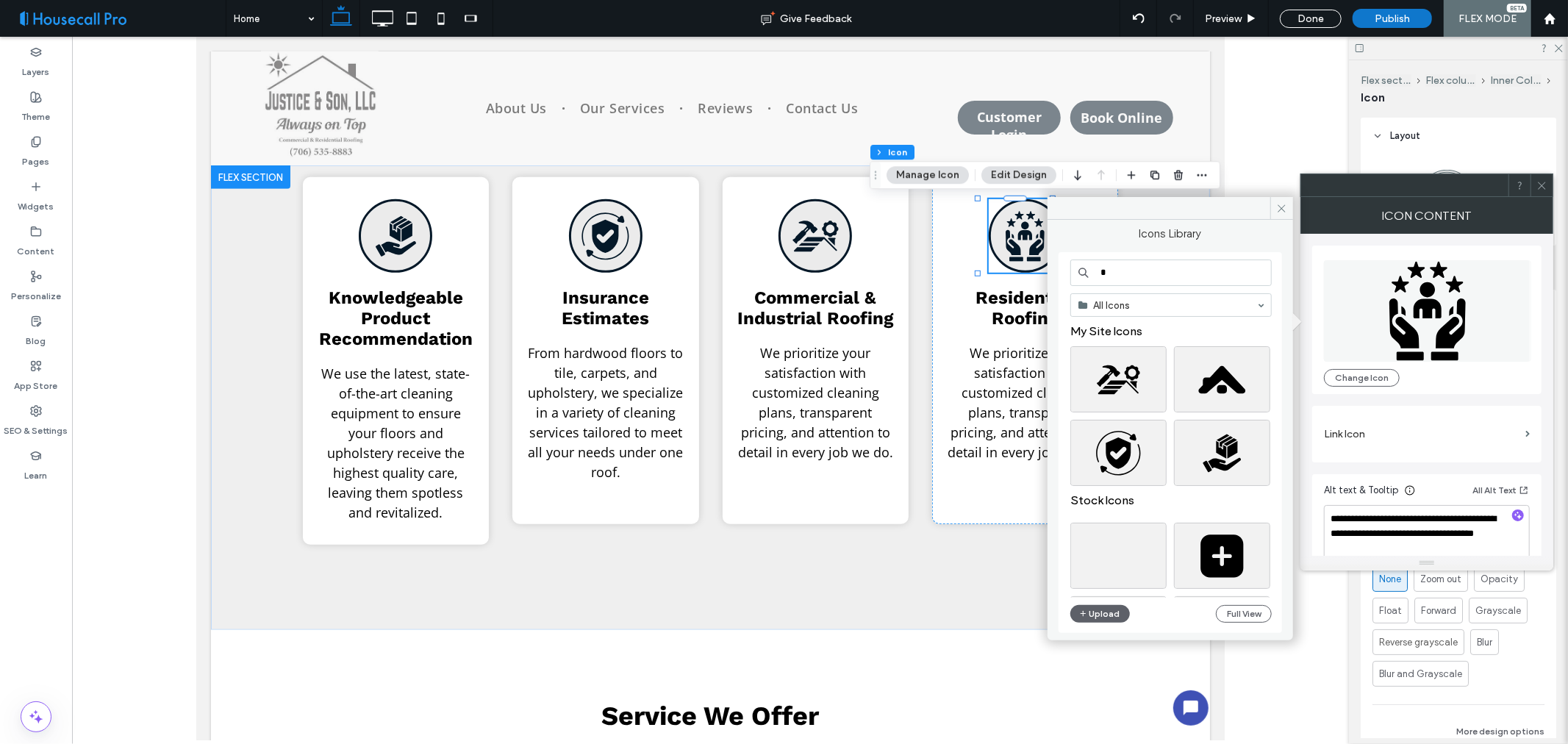
type input "*"
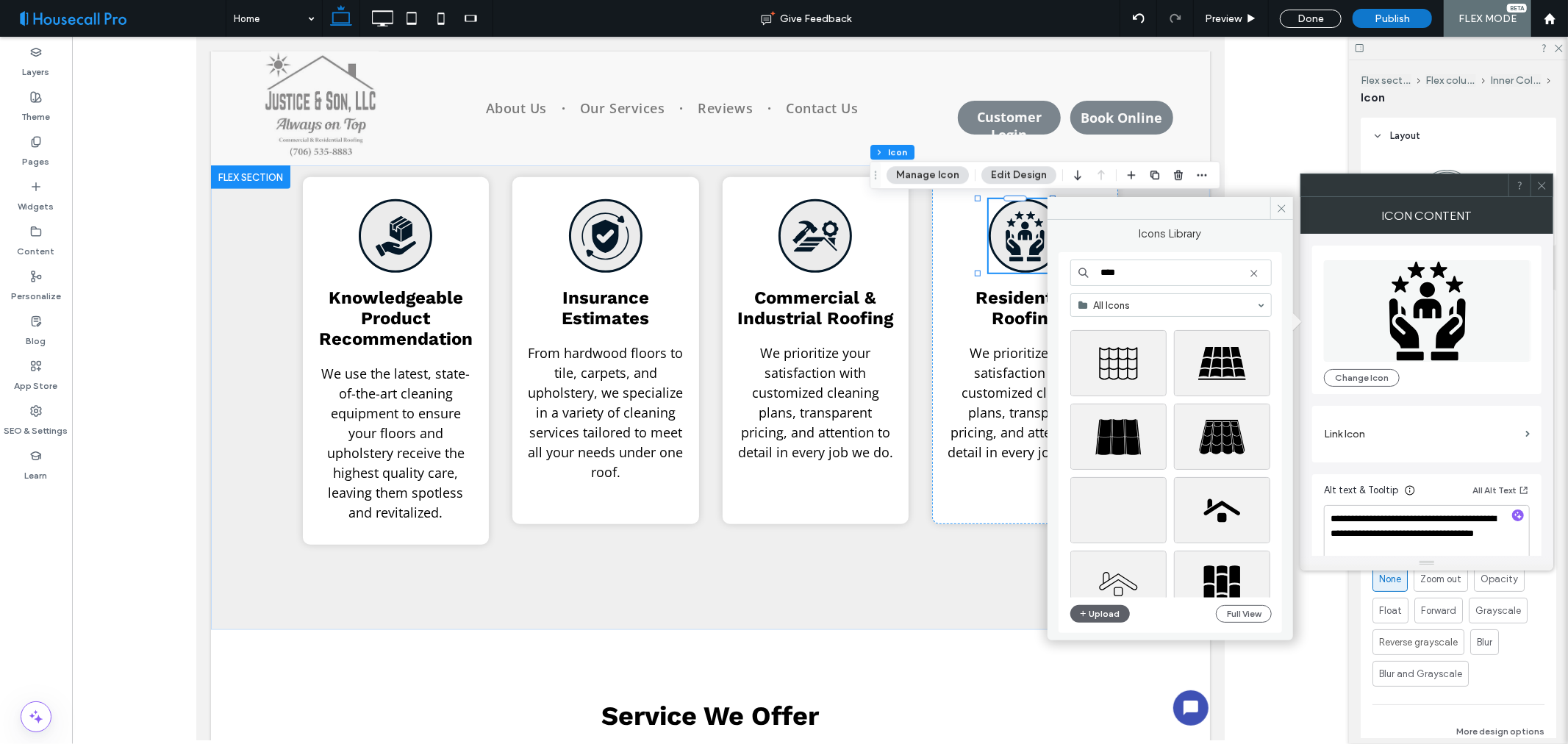
scroll to position [2038, 0]
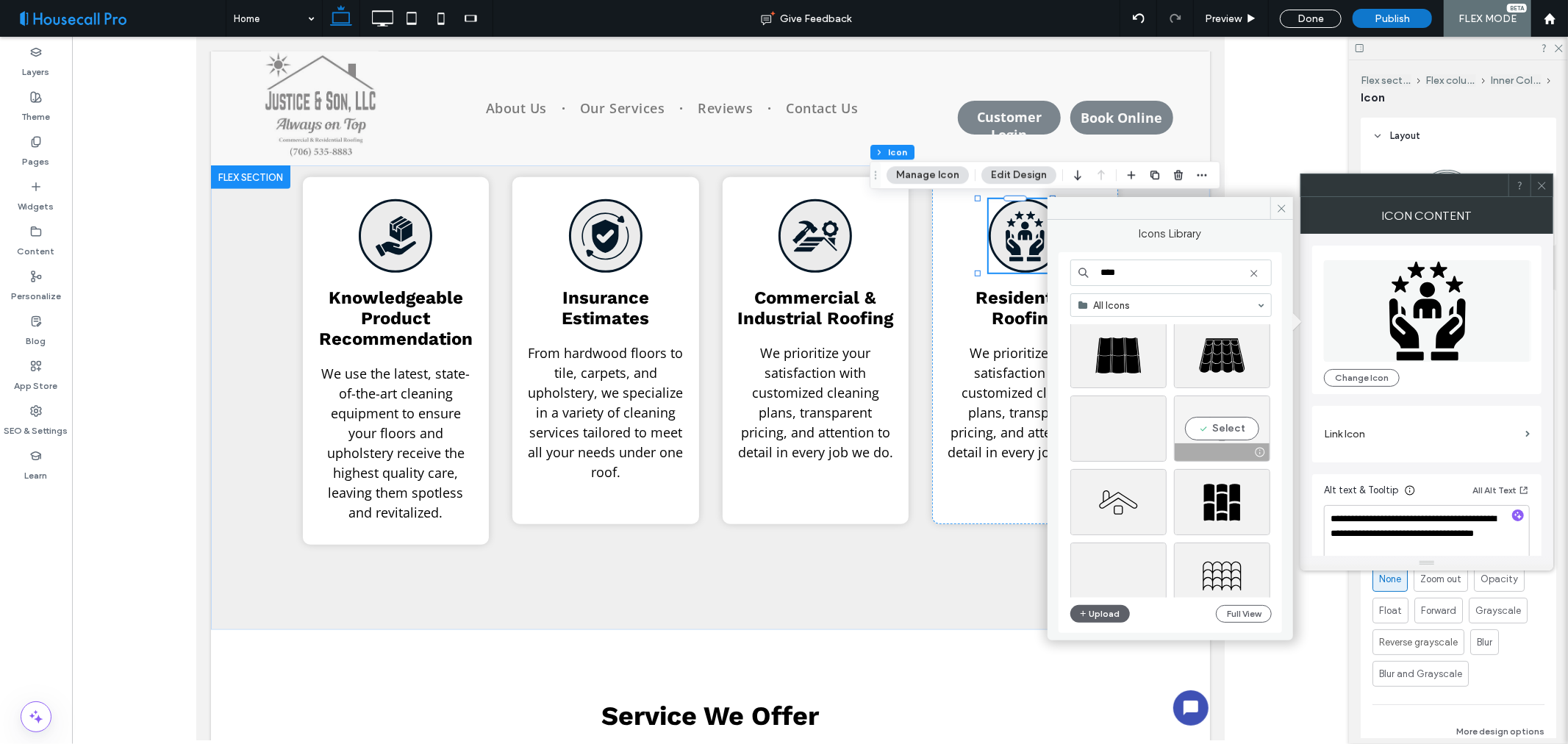
type input "****"
click at [1209, 425] on div "Select" at bounding box center [1222, 428] width 97 height 66
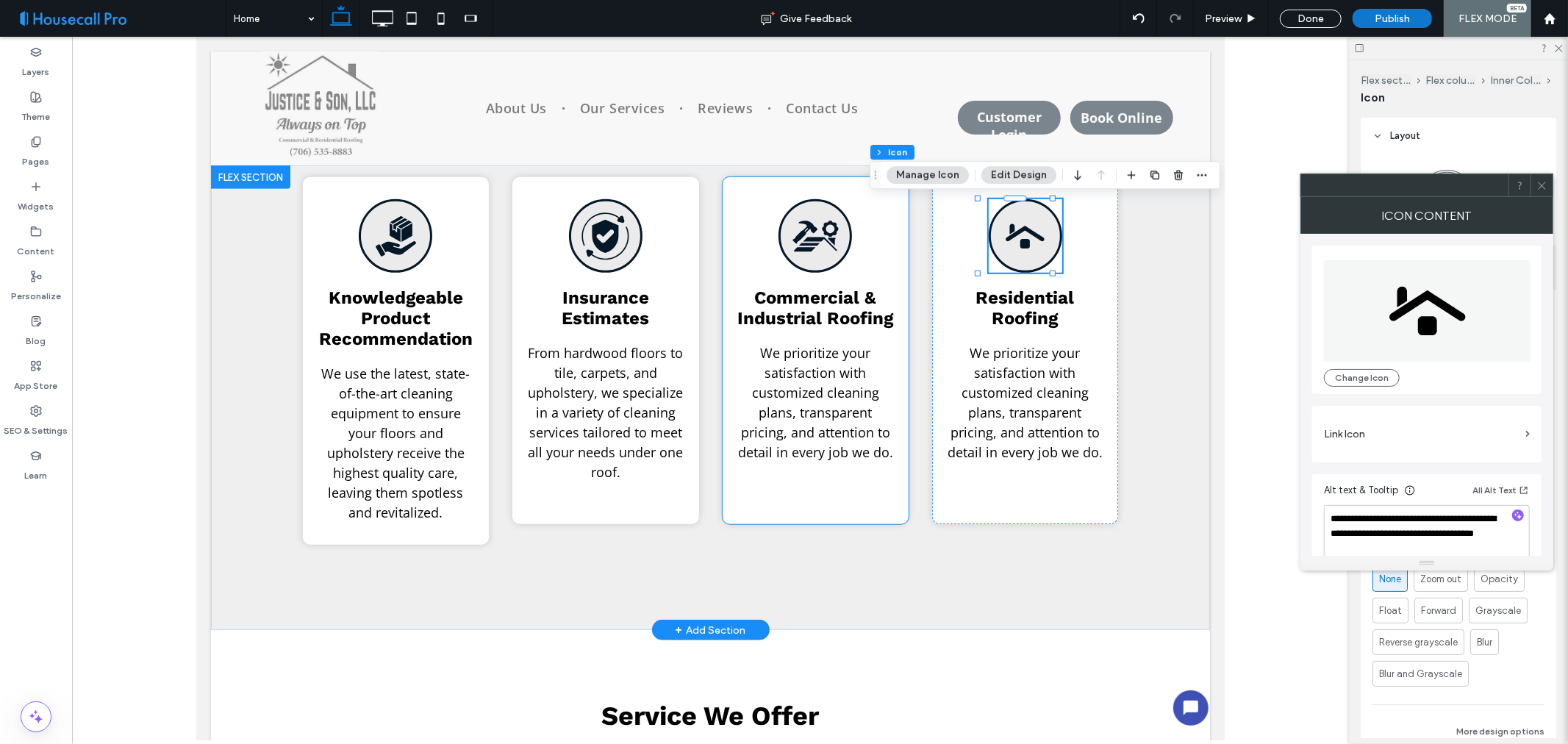
click at [727, 262] on div "Commercial & Industrial Roofing We prioritize your satisfaction with customized…" at bounding box center [815, 349] width 186 height 347
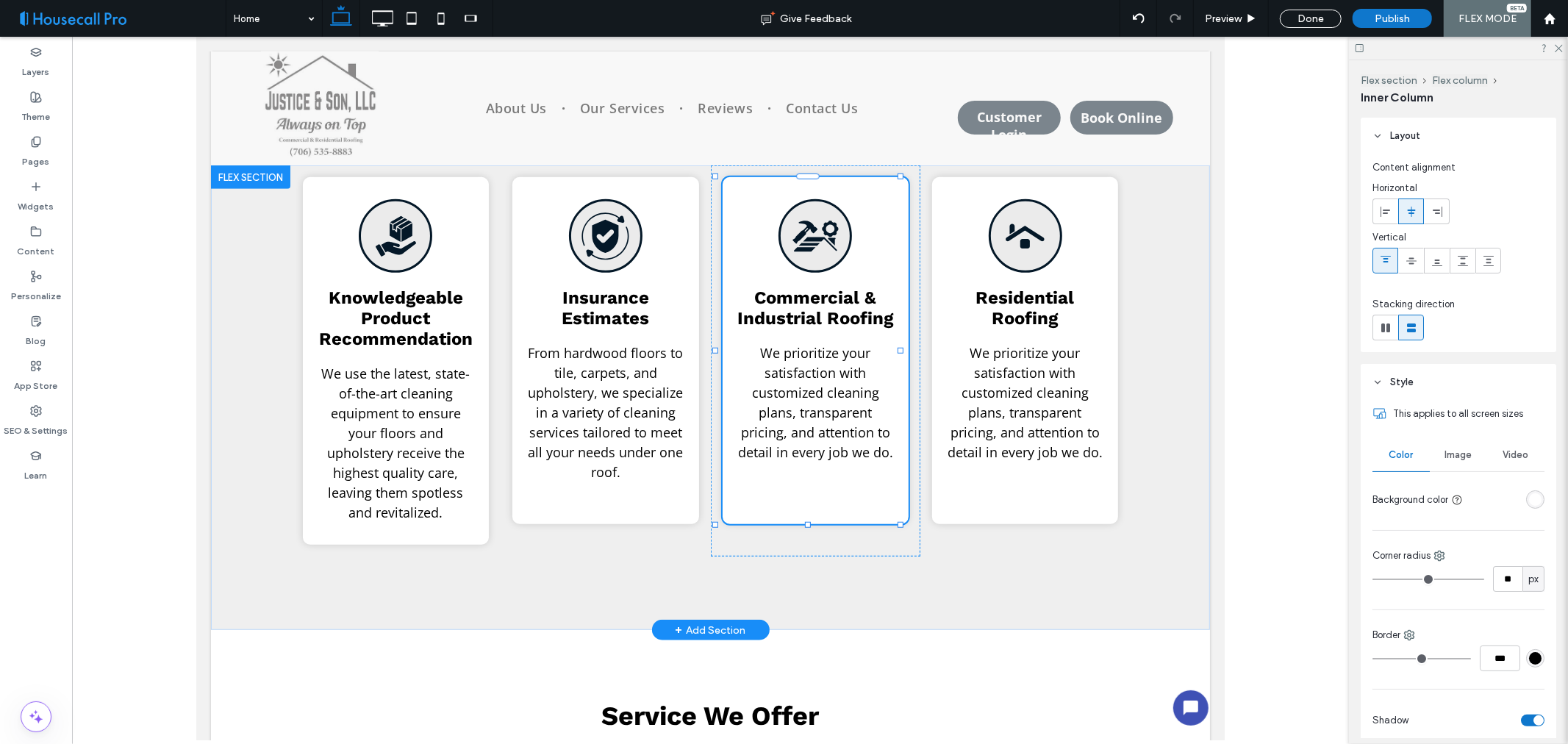
type input "**"
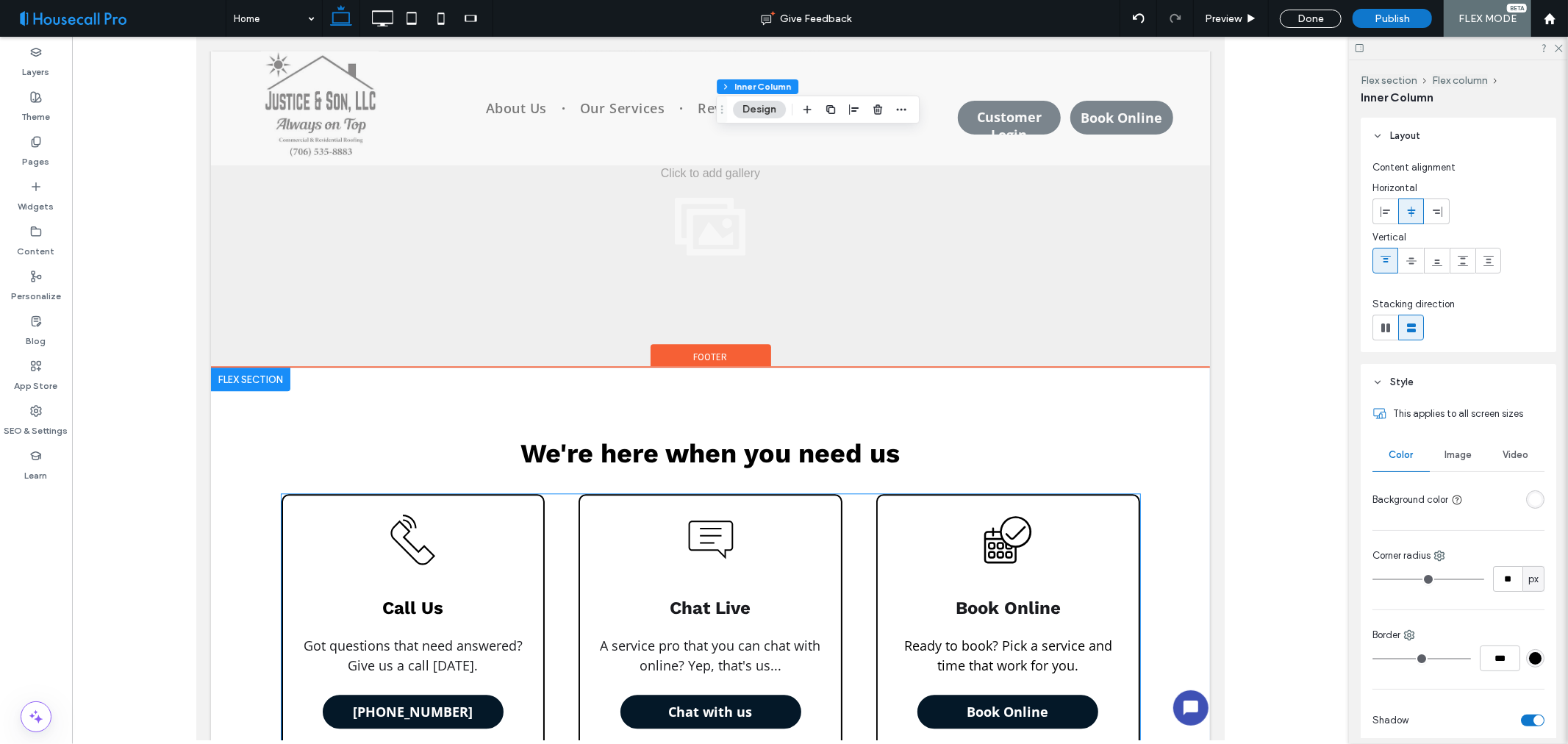
scroll to position [3104, 0]
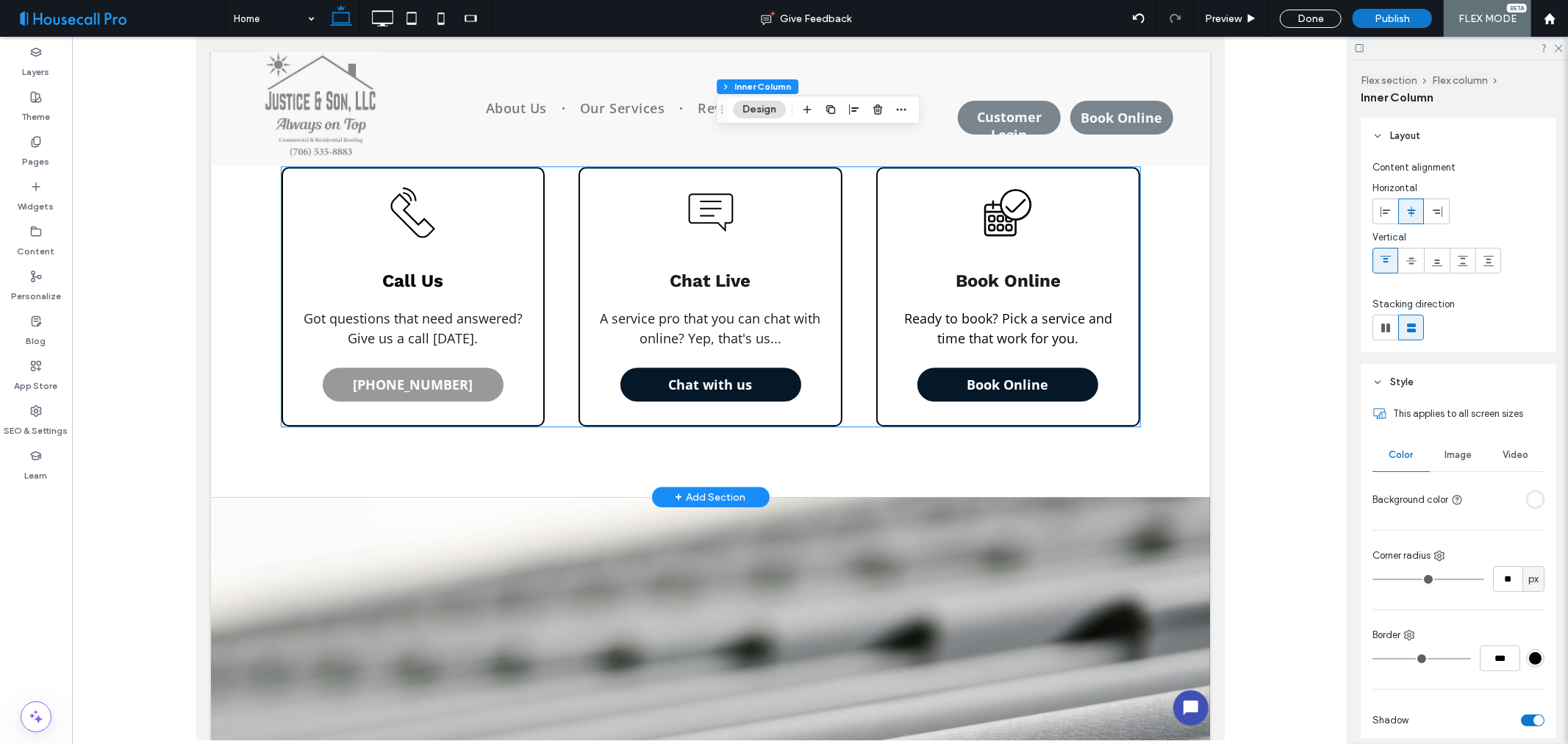
click at [395, 378] on span "(706) 535-8883" at bounding box center [412, 383] width 120 height 32
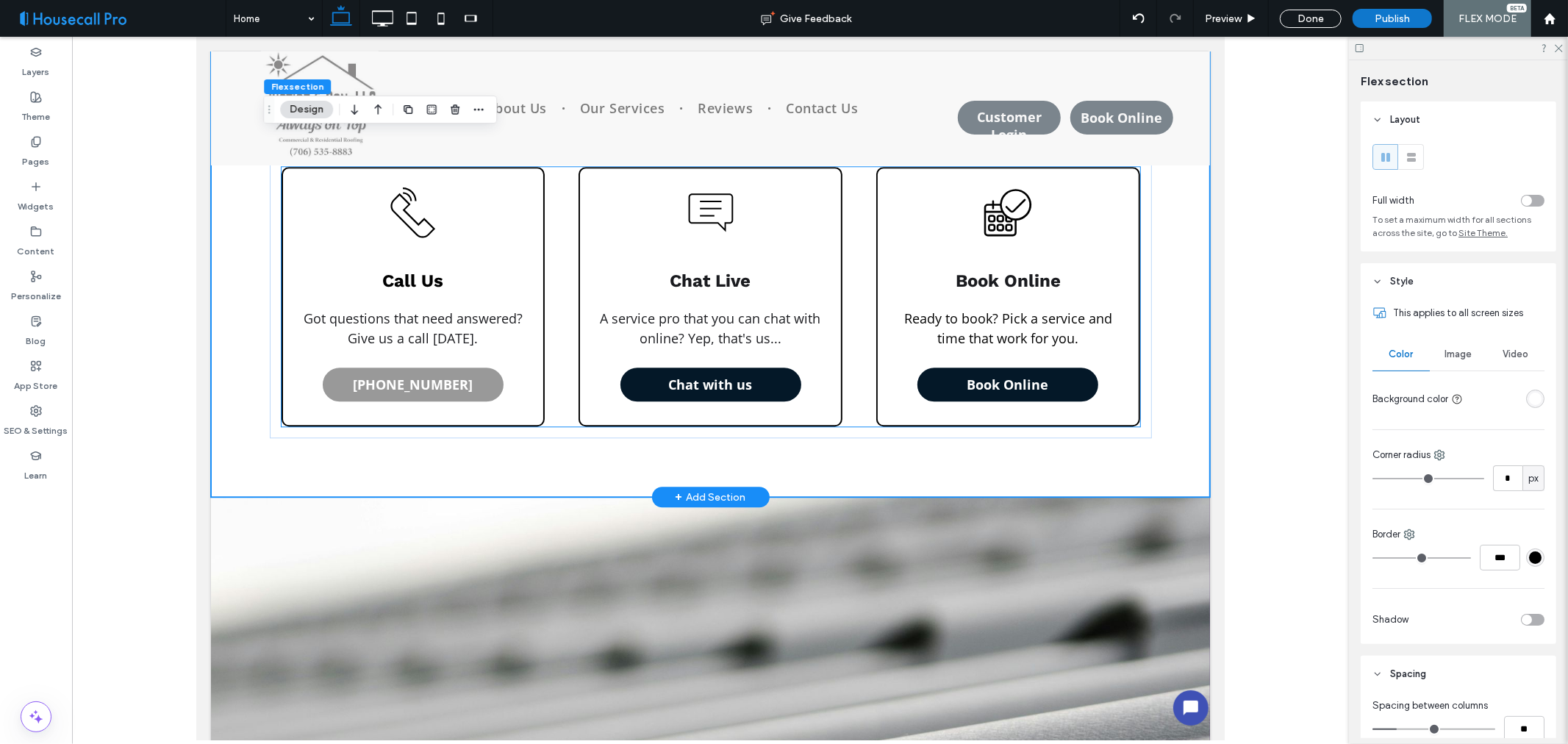
scroll to position [3101, 0]
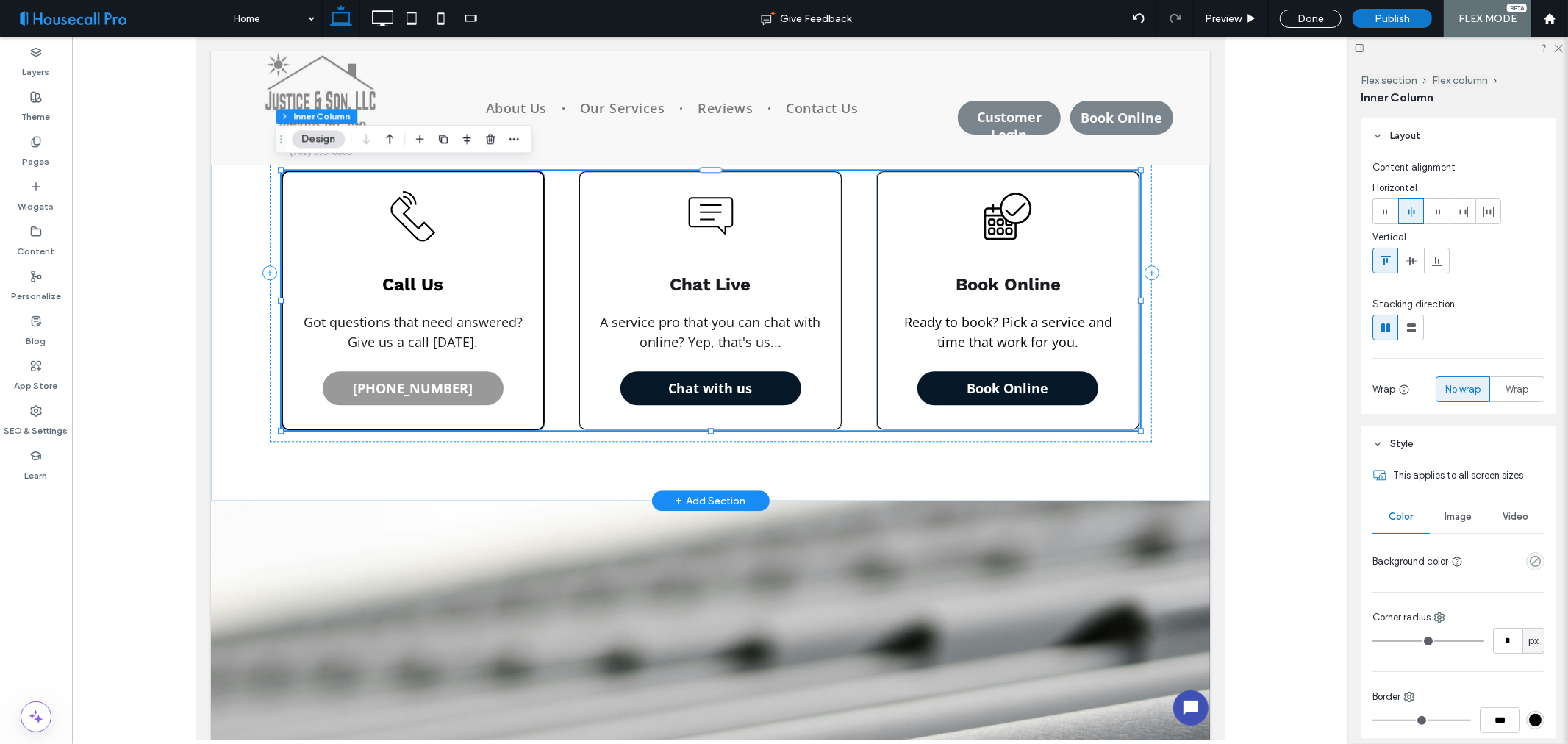
click at [439, 377] on span "(706) 535-8883" at bounding box center [412, 387] width 120 height 32
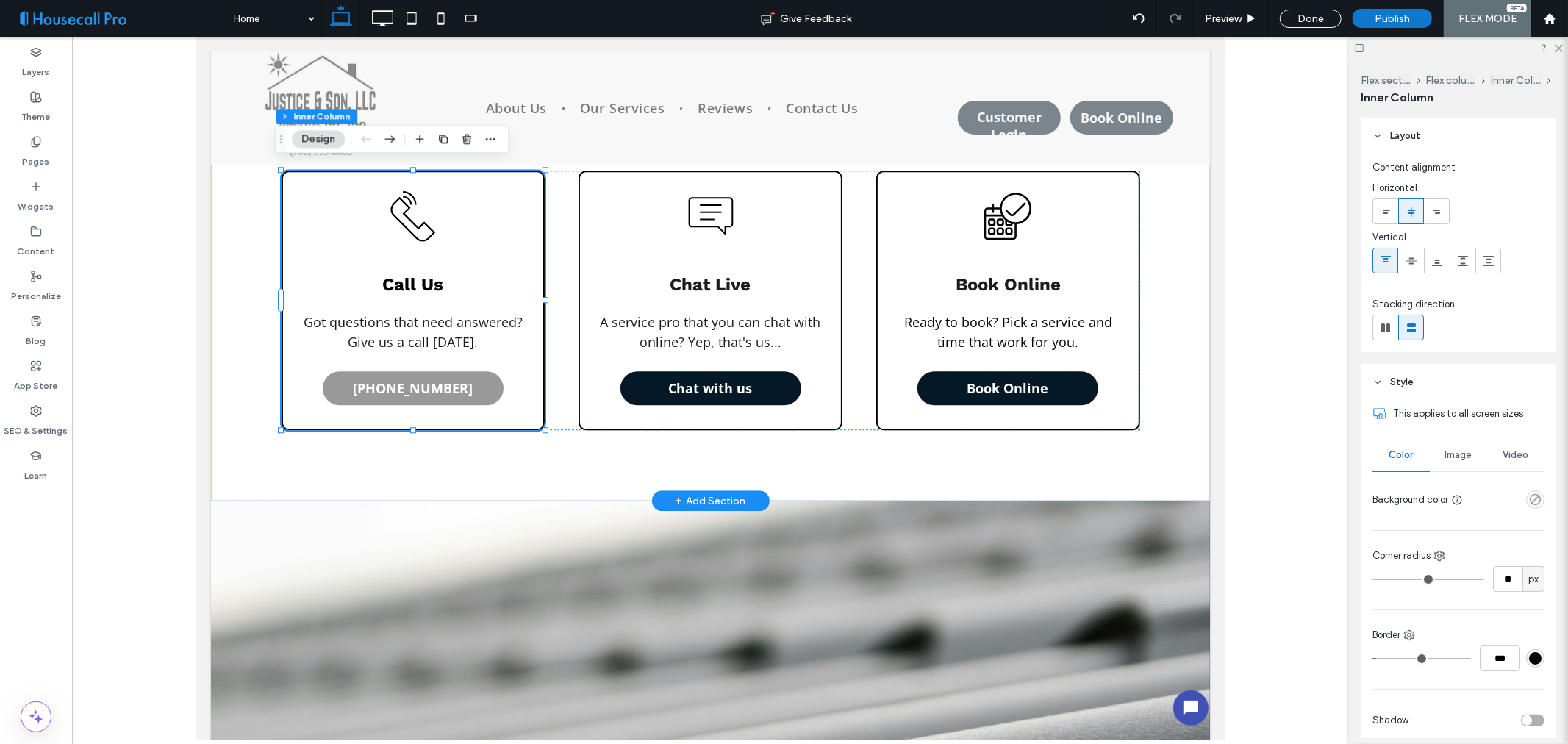
click at [439, 377] on span "(706) 535-8883" at bounding box center [412, 387] width 120 height 32
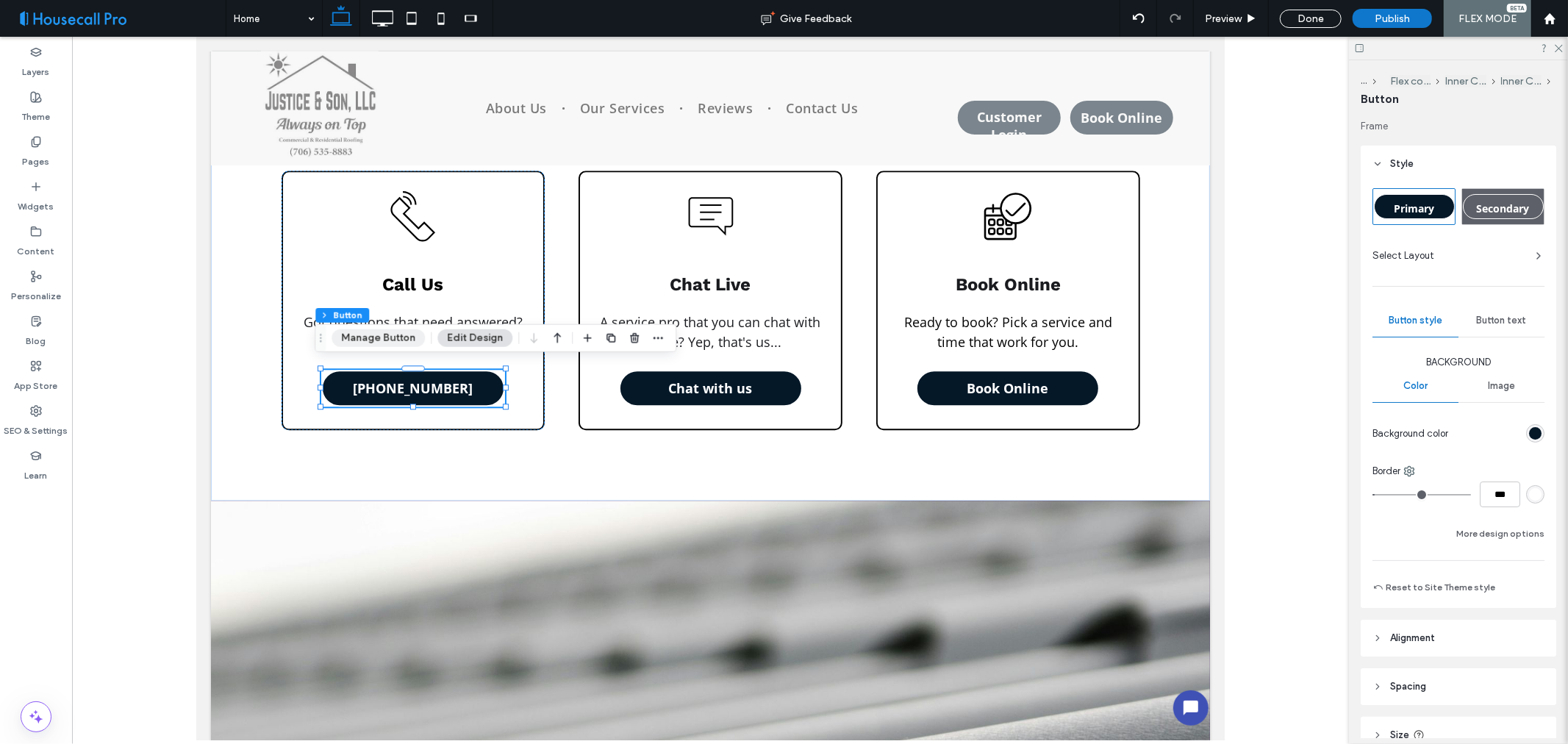
click at [395, 335] on button "Manage Button" at bounding box center [378, 338] width 93 height 18
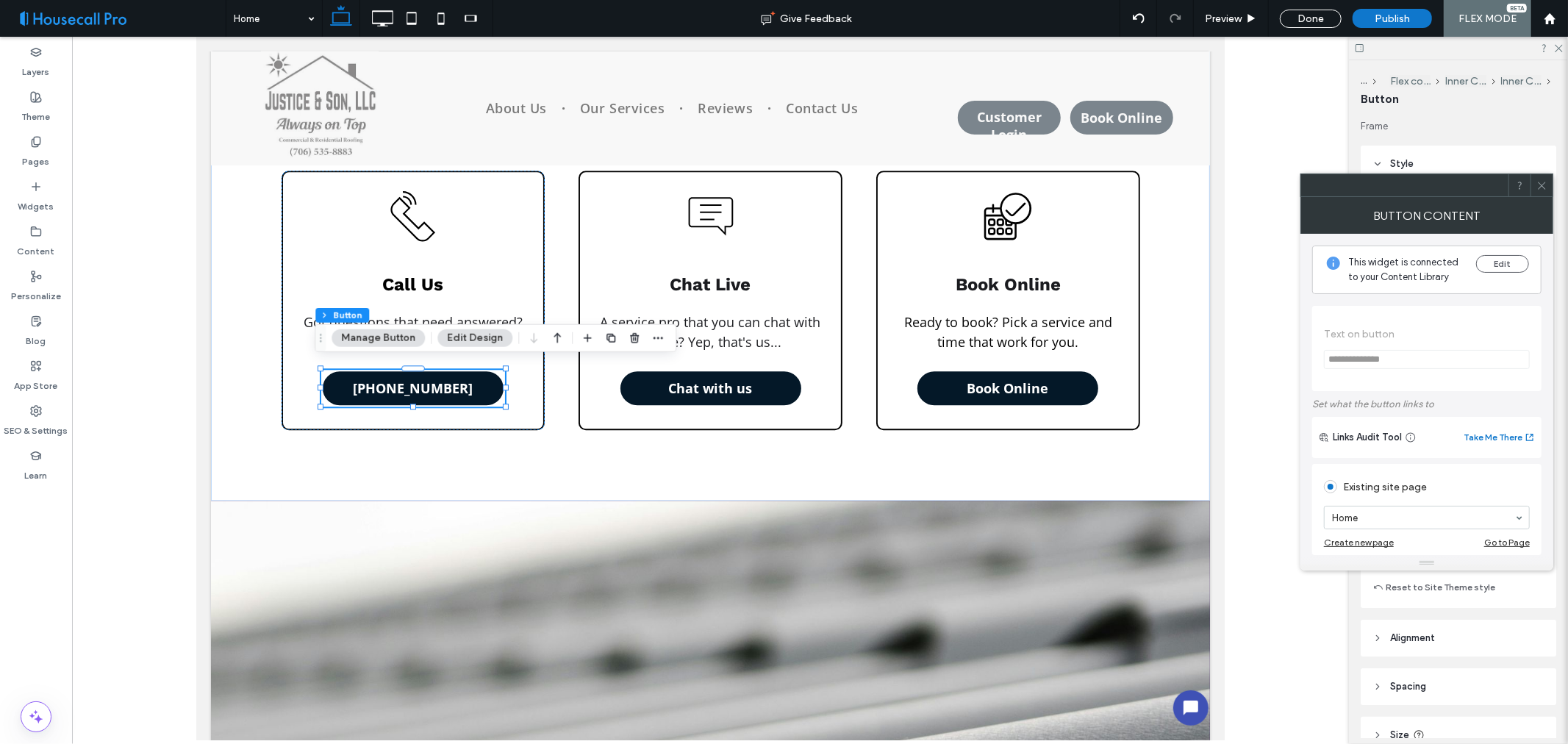
scroll to position [310, 0]
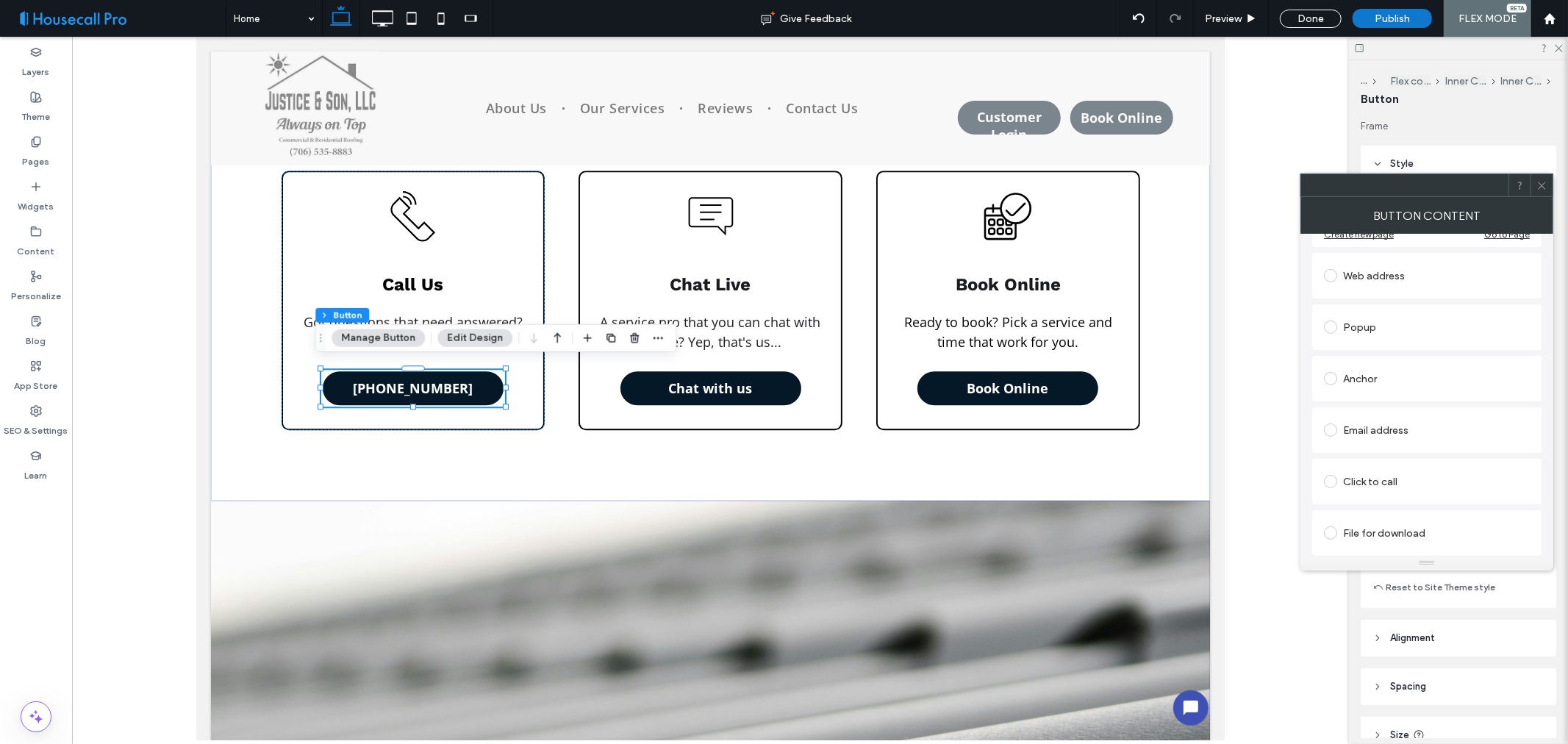
click at [1439, 479] on div "Click to call" at bounding box center [1427, 481] width 206 height 23
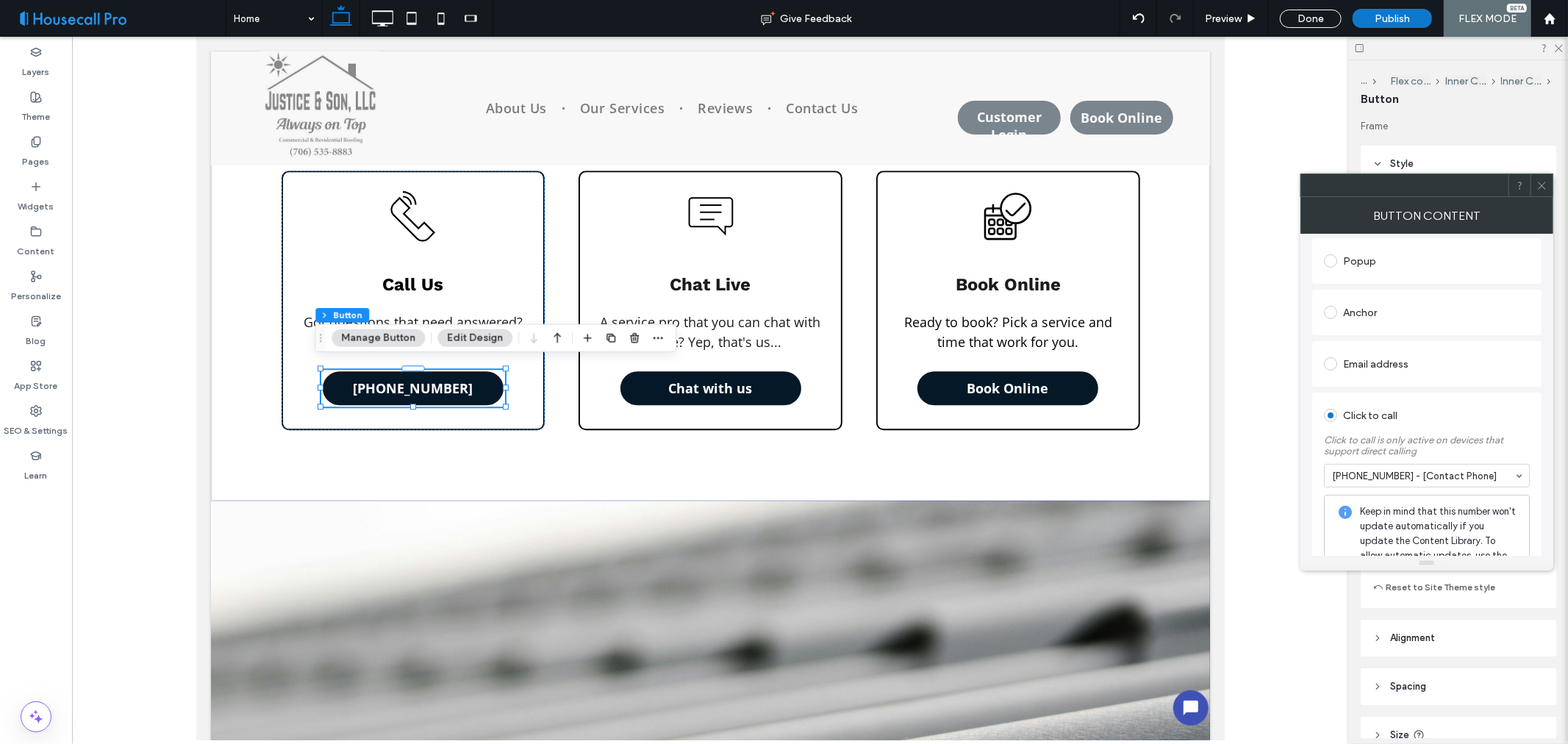
click at [1545, 185] on icon at bounding box center [1543, 186] width 11 height 11
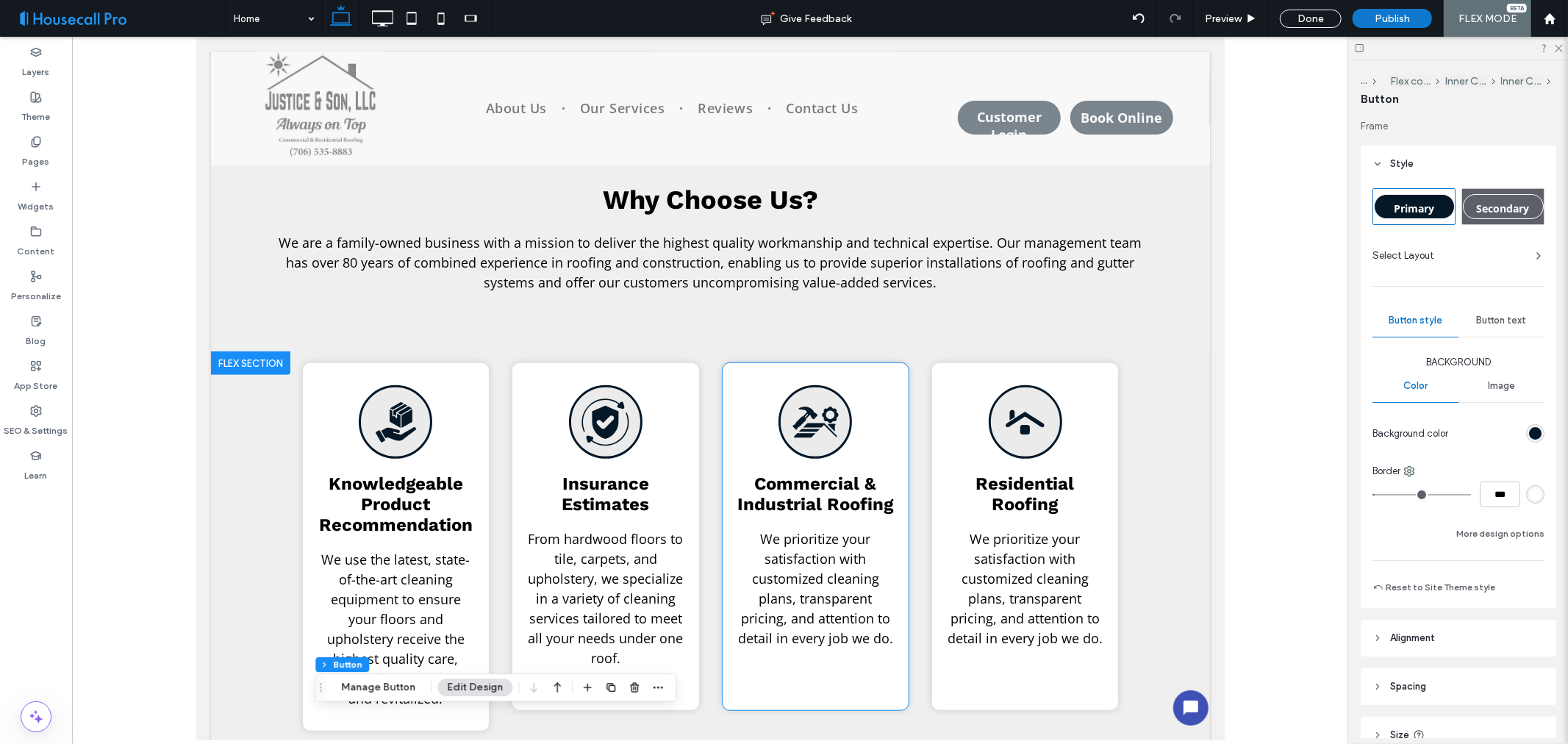
scroll to position [795, 0]
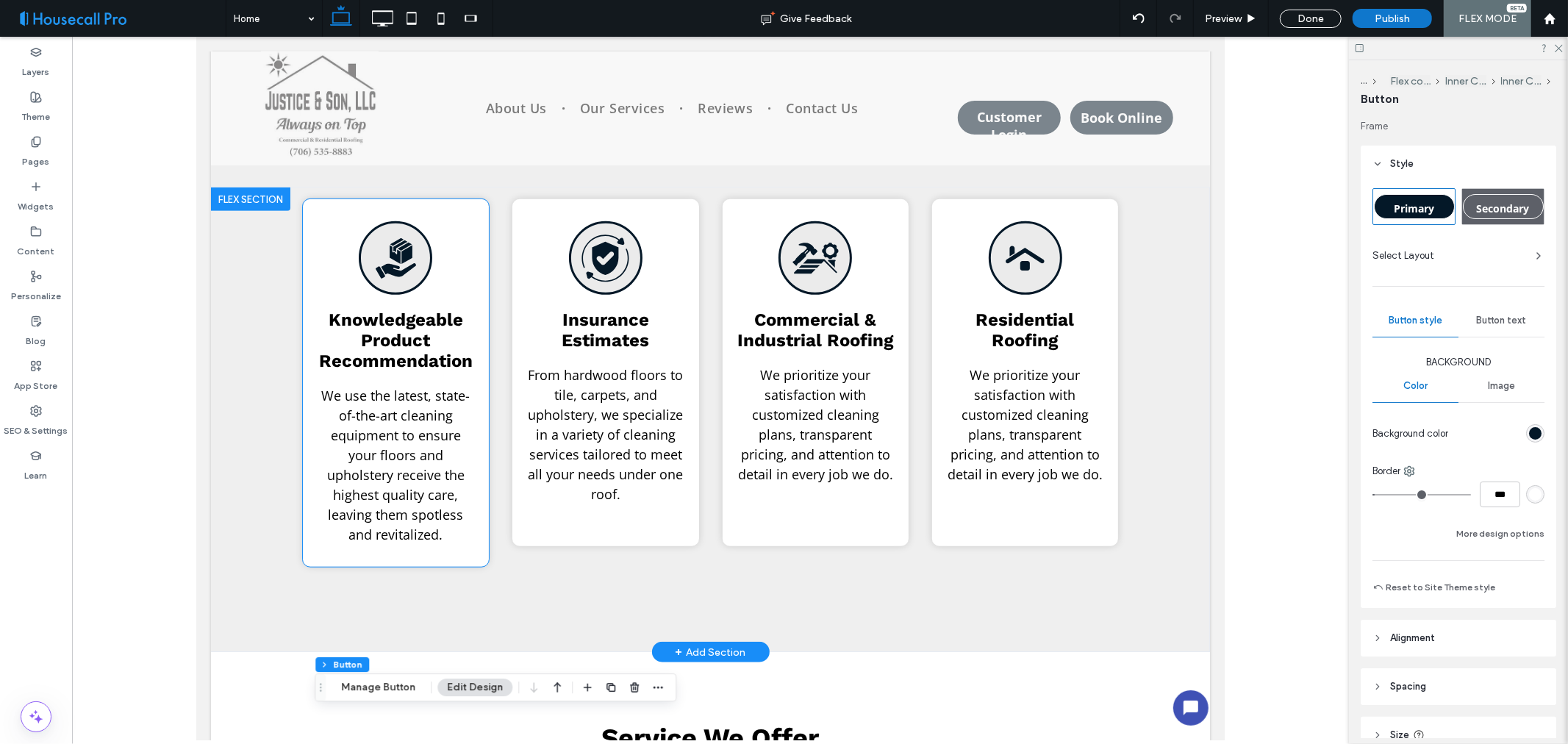
click at [409, 457] on span "We use the latest, state-of-the-art cleaning equipment to ensure your floors an…" at bounding box center [395, 464] width 148 height 157
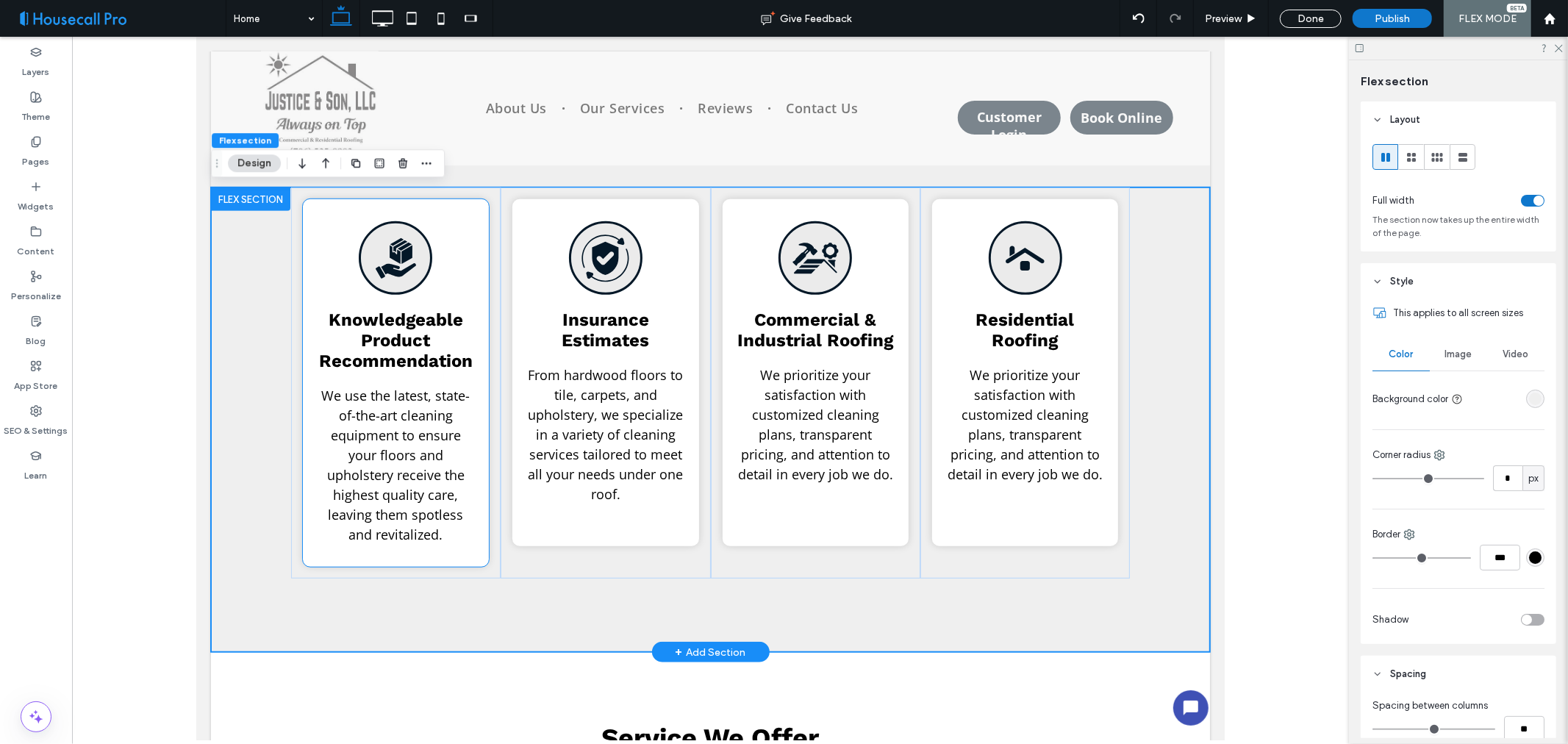
click at [409, 464] on p "We use the latest, state-of-the-art cleaning equipment to ensure your floors an…" at bounding box center [395, 464] width 157 height 159
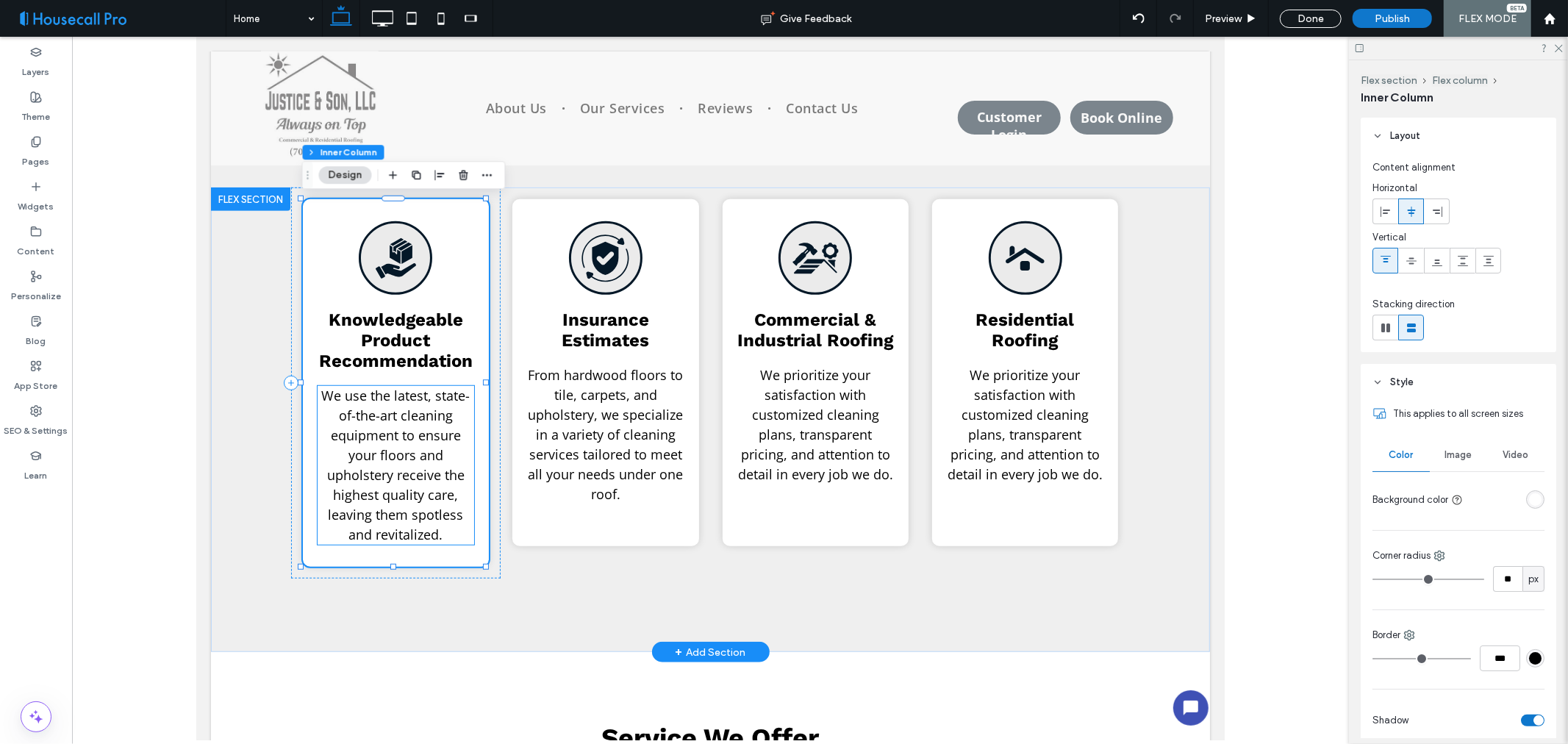
click at [399, 458] on span "We use the latest, state-of-the-art cleaning equipment to ensure your floors an…" at bounding box center [395, 464] width 148 height 157
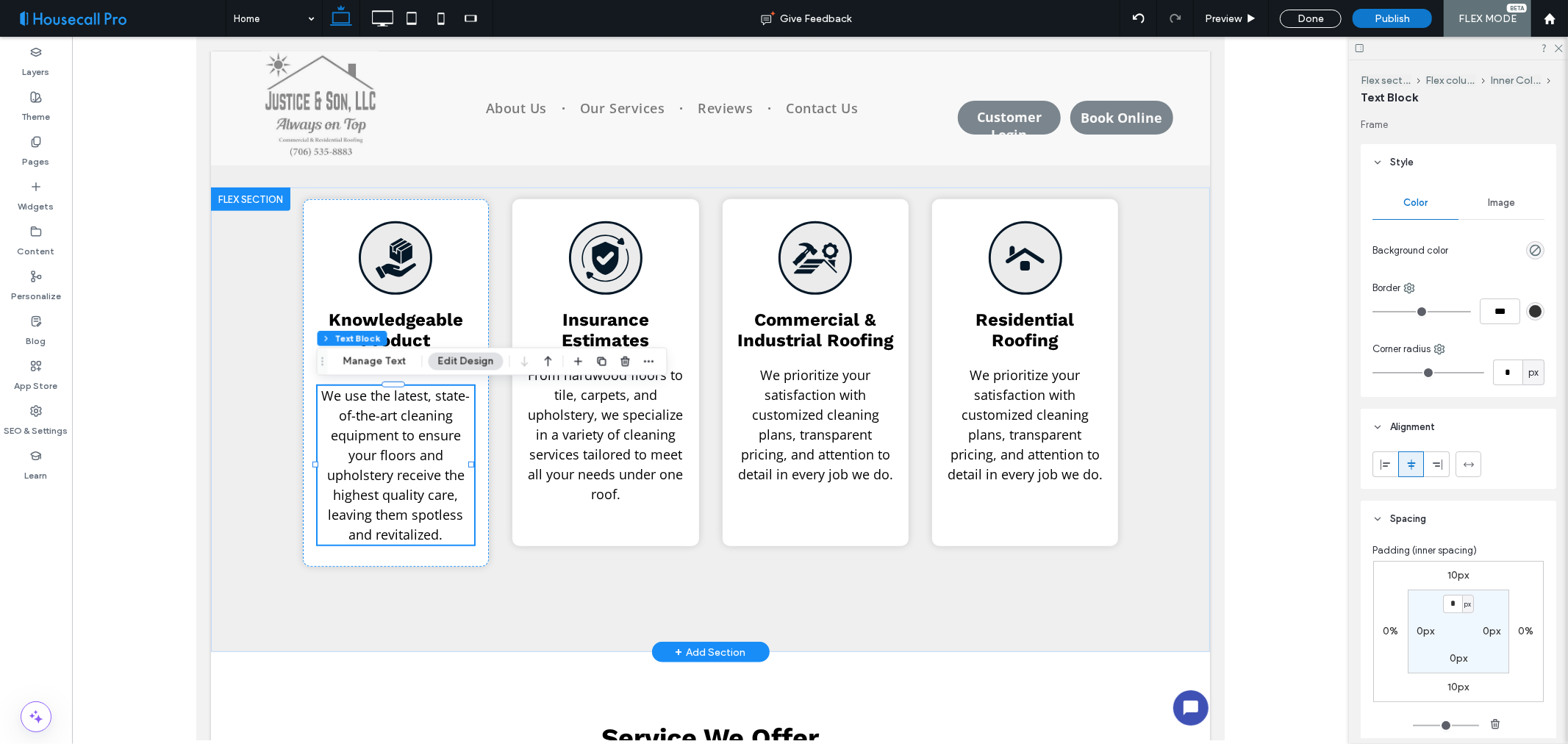
click at [380, 457] on span "We use the latest, state-of-the-art cleaning equipment to ensure your floors an…" at bounding box center [395, 464] width 148 height 157
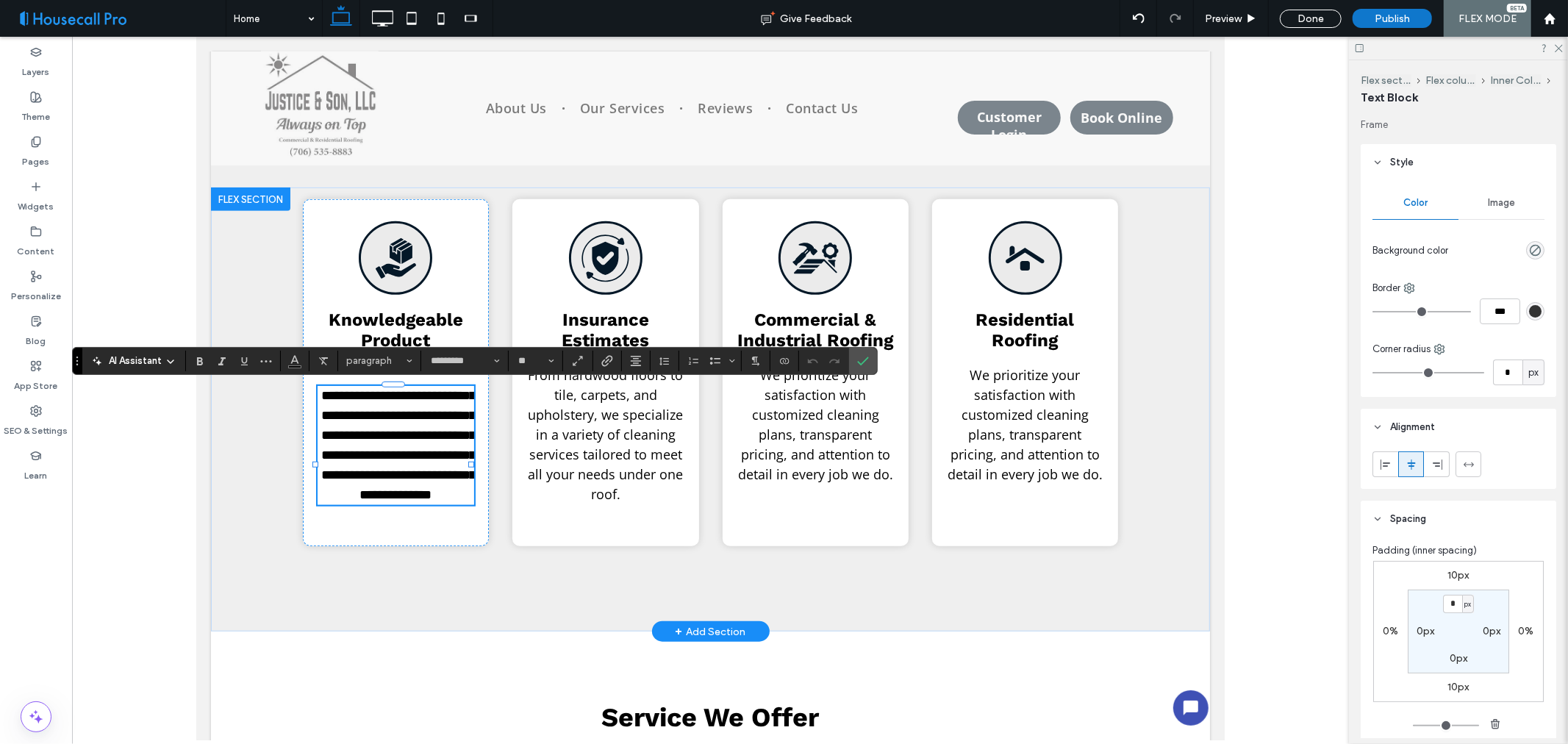
type input "*********"
type input "**"
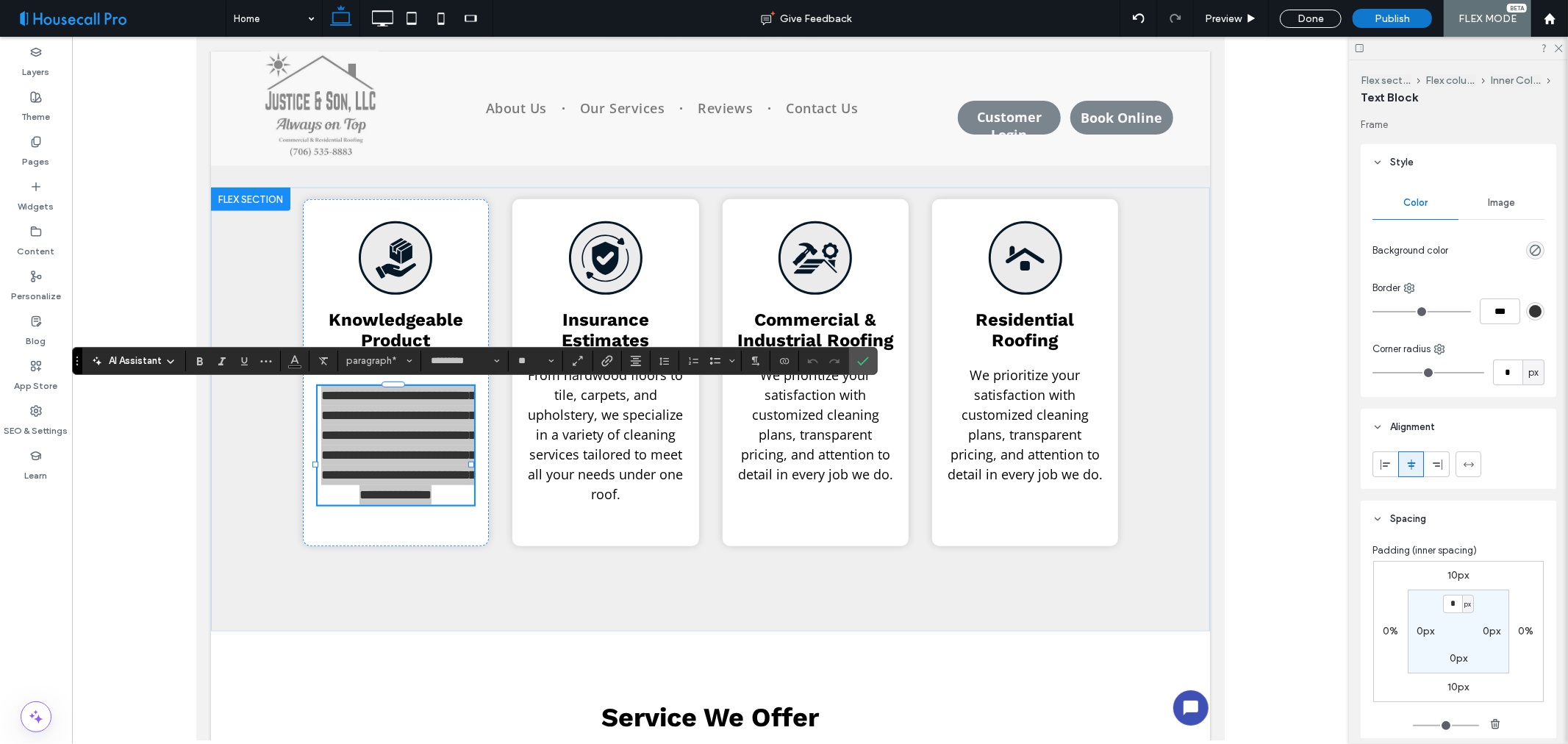
click at [153, 356] on span "AI Assistant" at bounding box center [135, 361] width 53 height 15
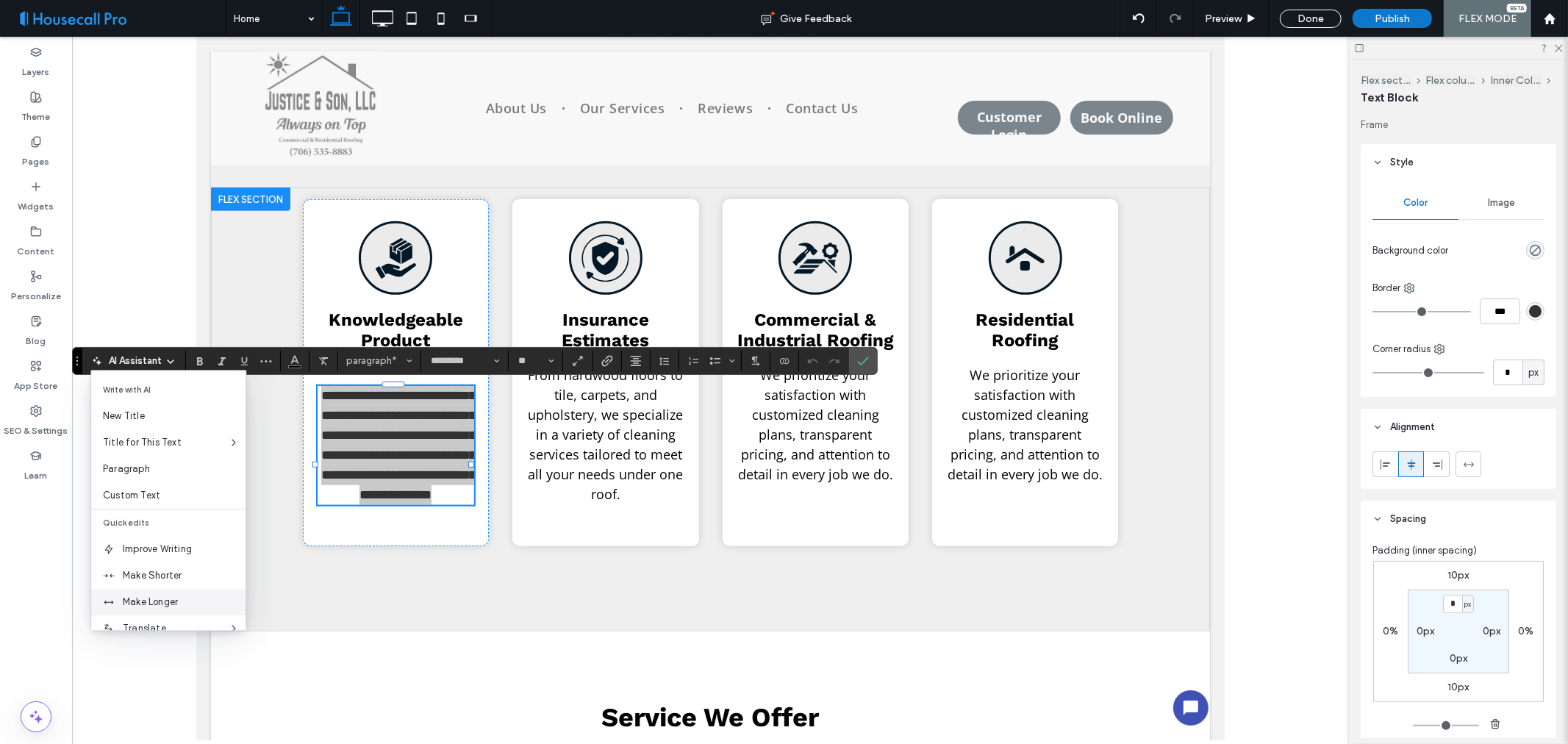
click at [167, 595] on span "Make Longer" at bounding box center [184, 602] width 123 height 15
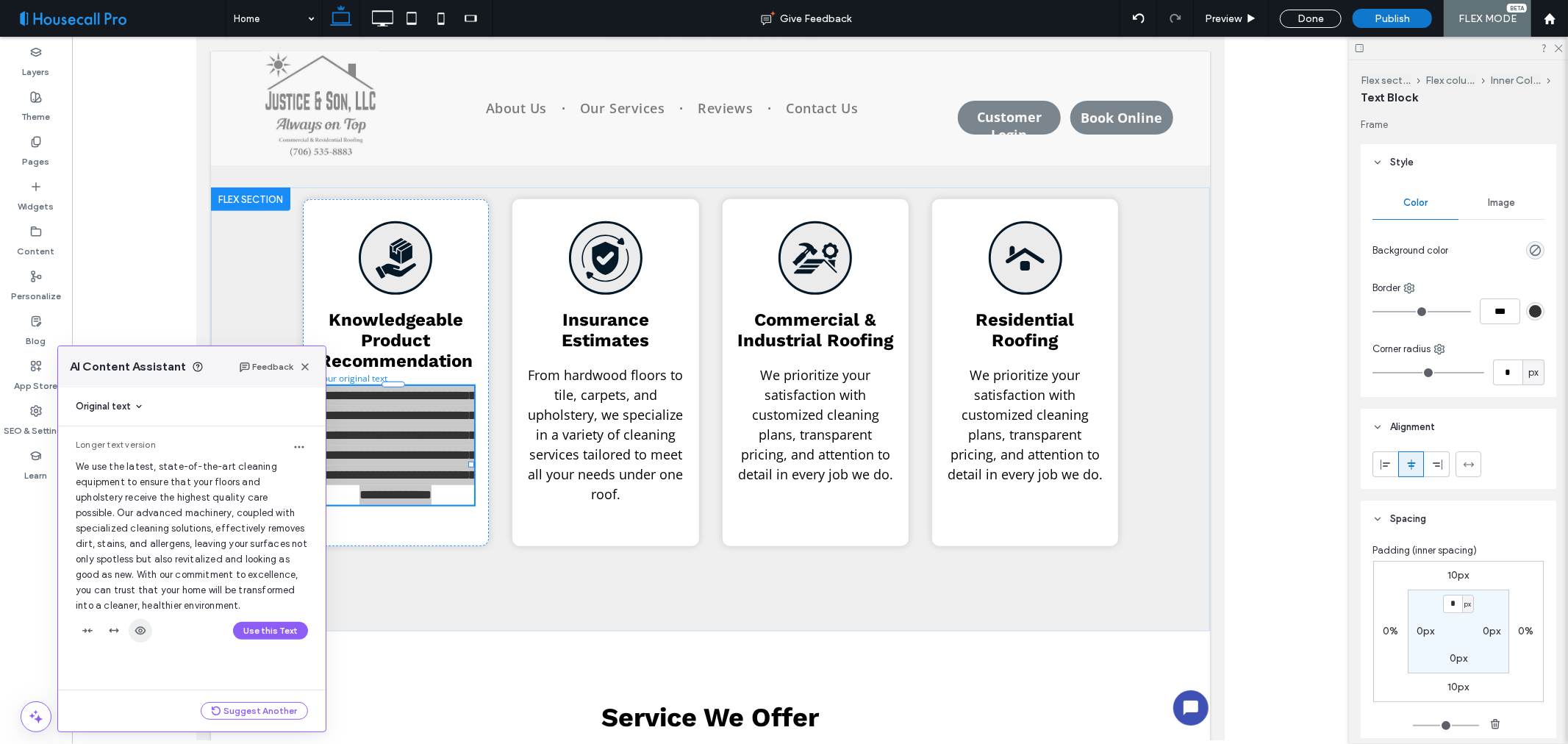
click at [137, 633] on icon "button" at bounding box center [140, 630] width 12 height 12
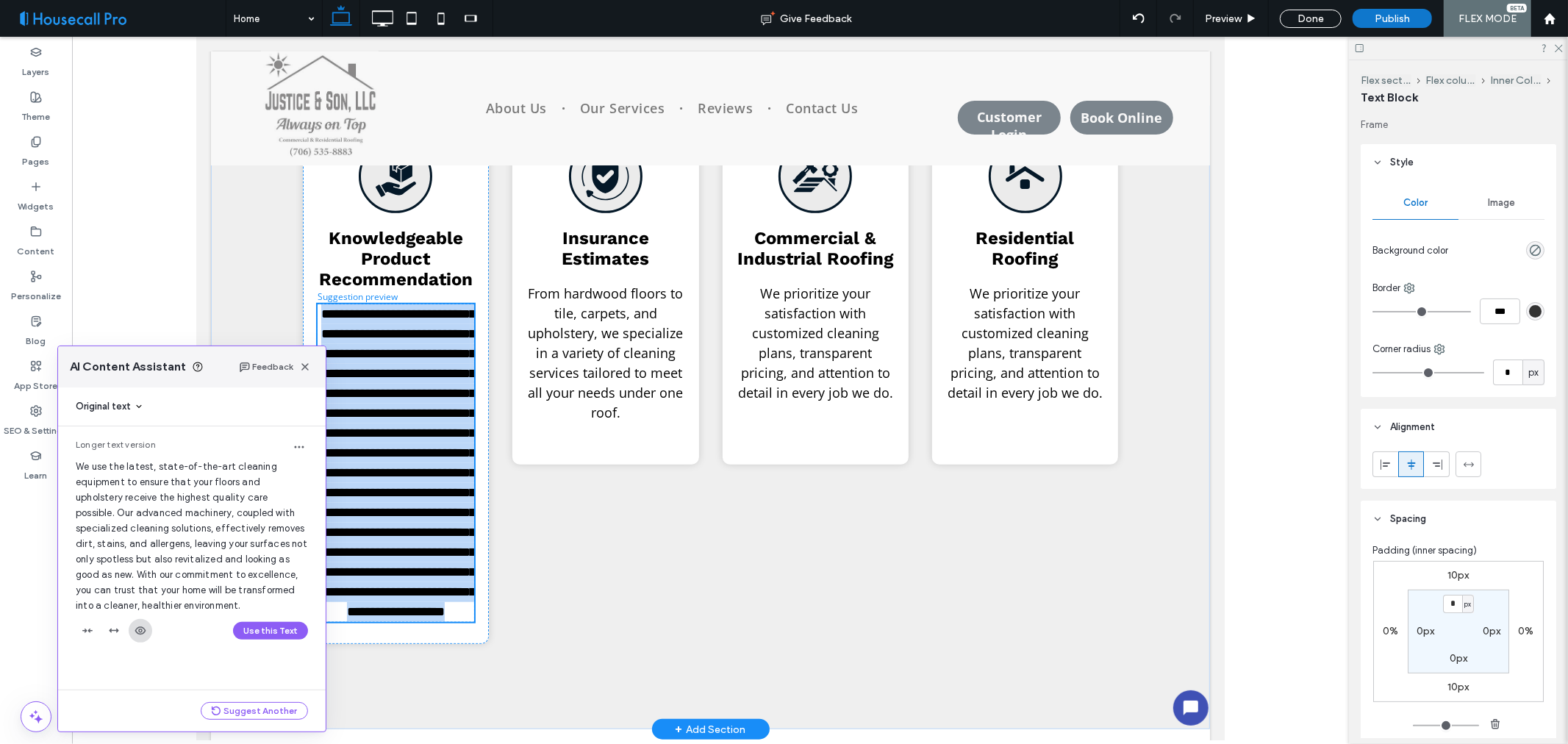
scroll to position [958, 0]
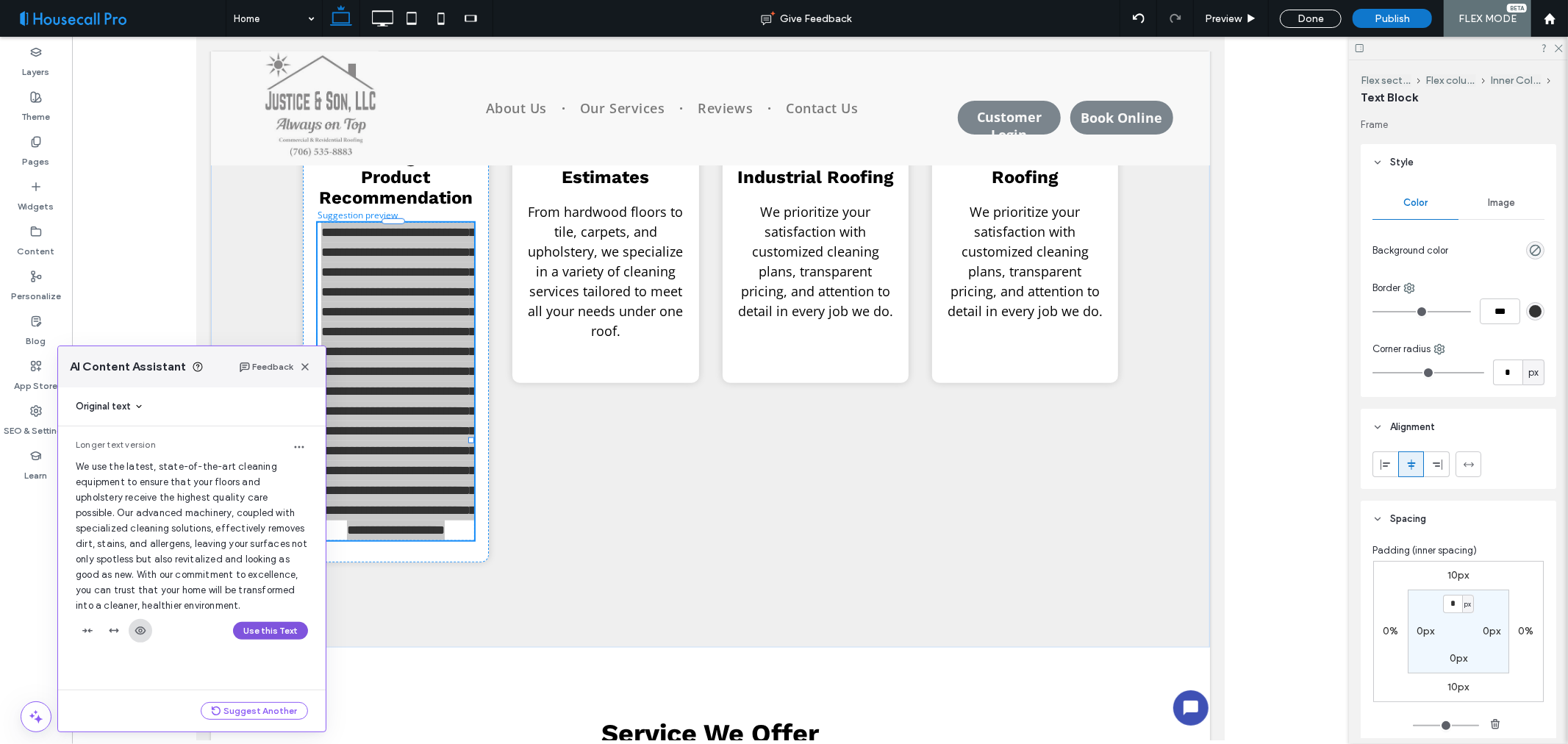
click at [277, 632] on button "Use this Text" at bounding box center [271, 630] width 75 height 18
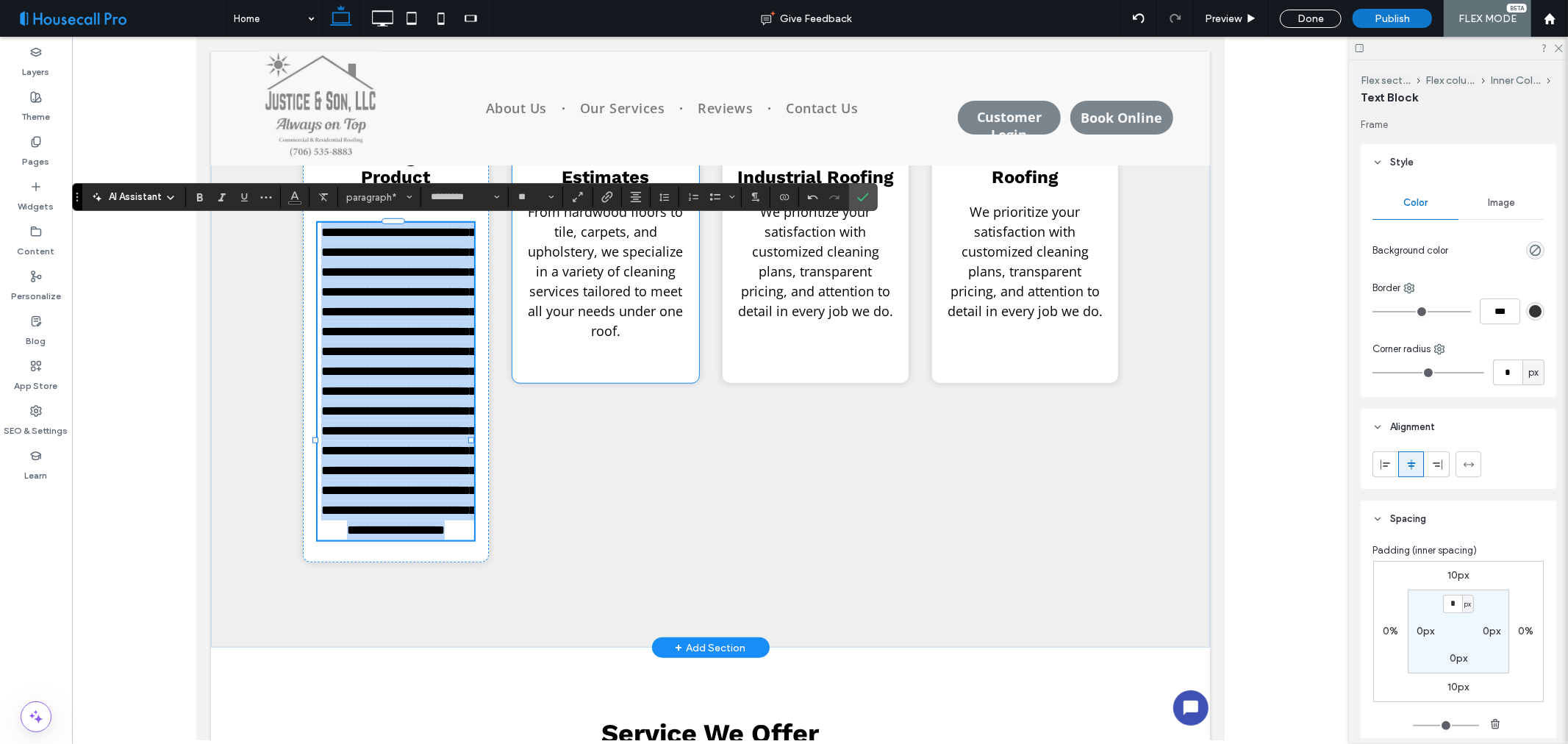
click at [628, 268] on span "From hardwood floors to tile, carpets, and upholstery, we specialize in a varie…" at bounding box center [604, 271] width 155 height 137
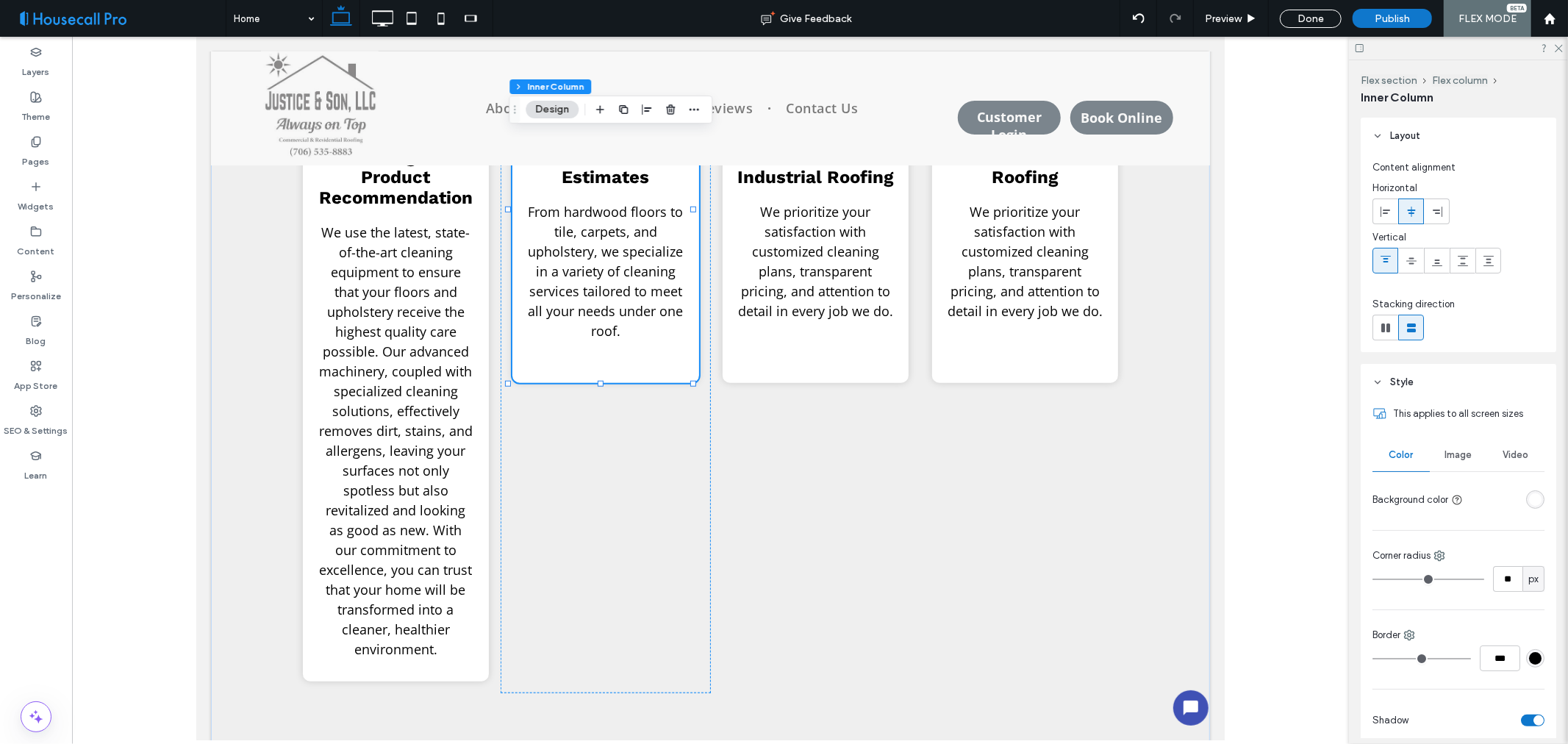
click at [626, 294] on span "From hardwood floors to tile, carpets, and upholstery, we specialize in a varie…" at bounding box center [604, 271] width 155 height 137
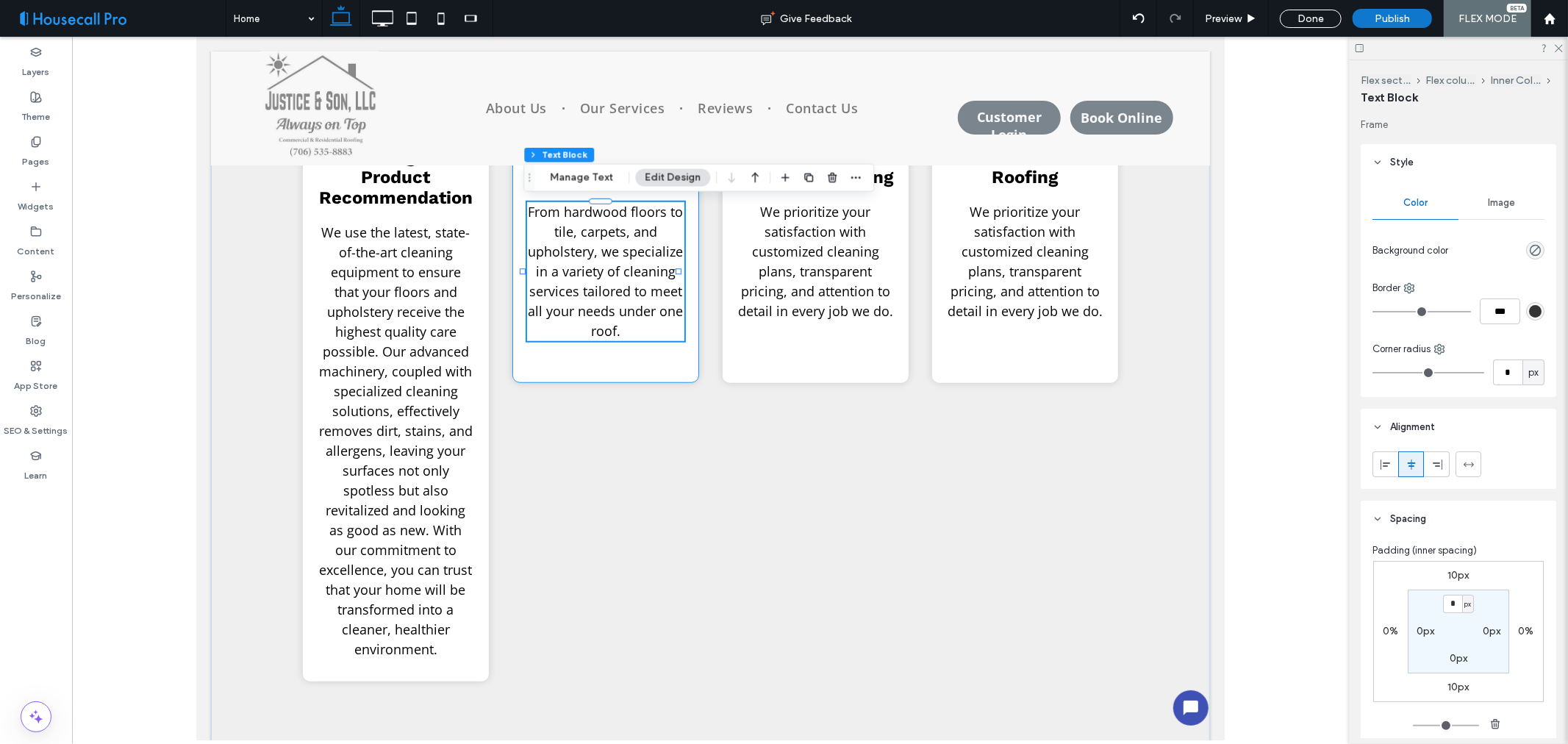
click at [626, 294] on span "From hardwood floors to tile, carpets, and upholstery, we specialize in a varie…" at bounding box center [604, 271] width 155 height 137
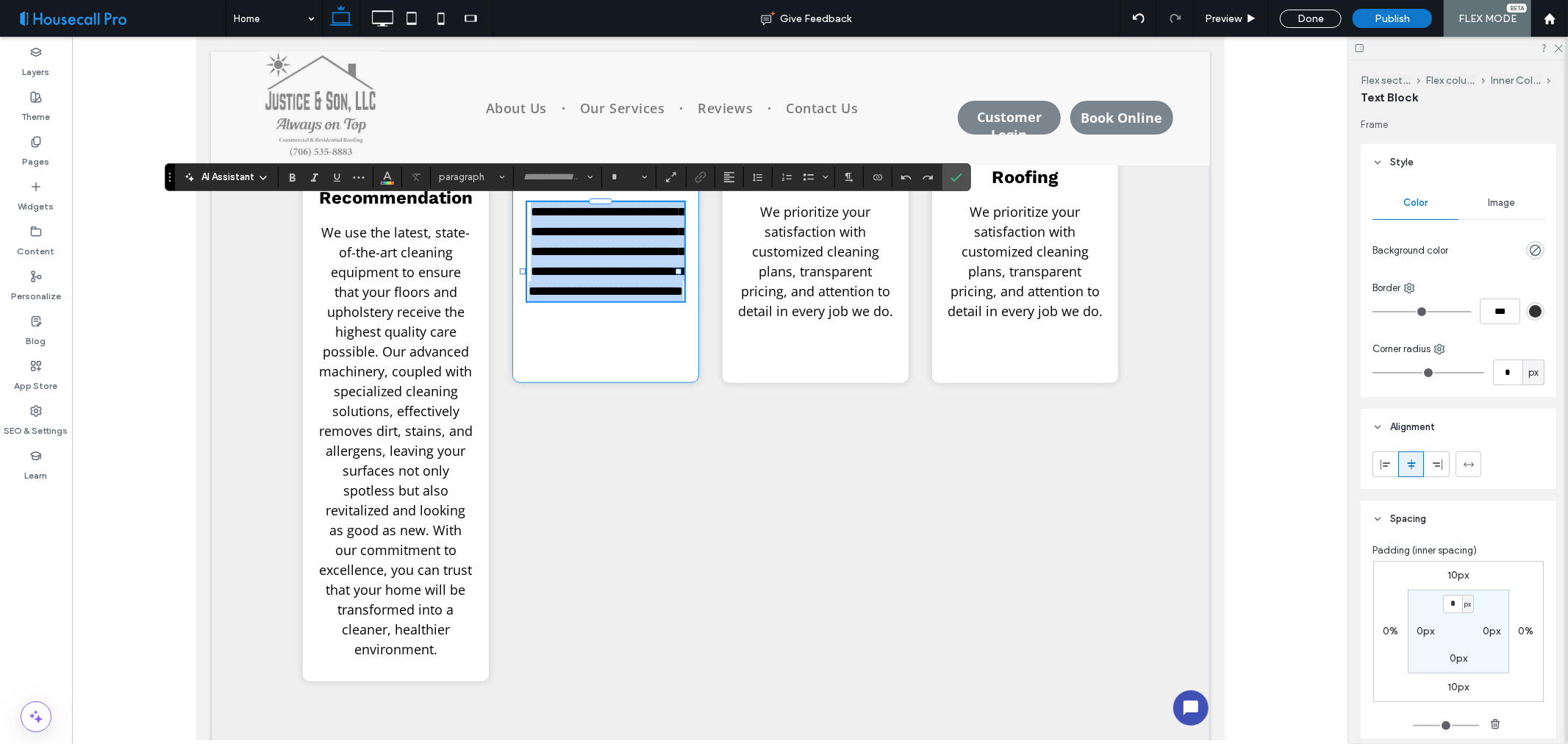
type input "*********"
type input "**"
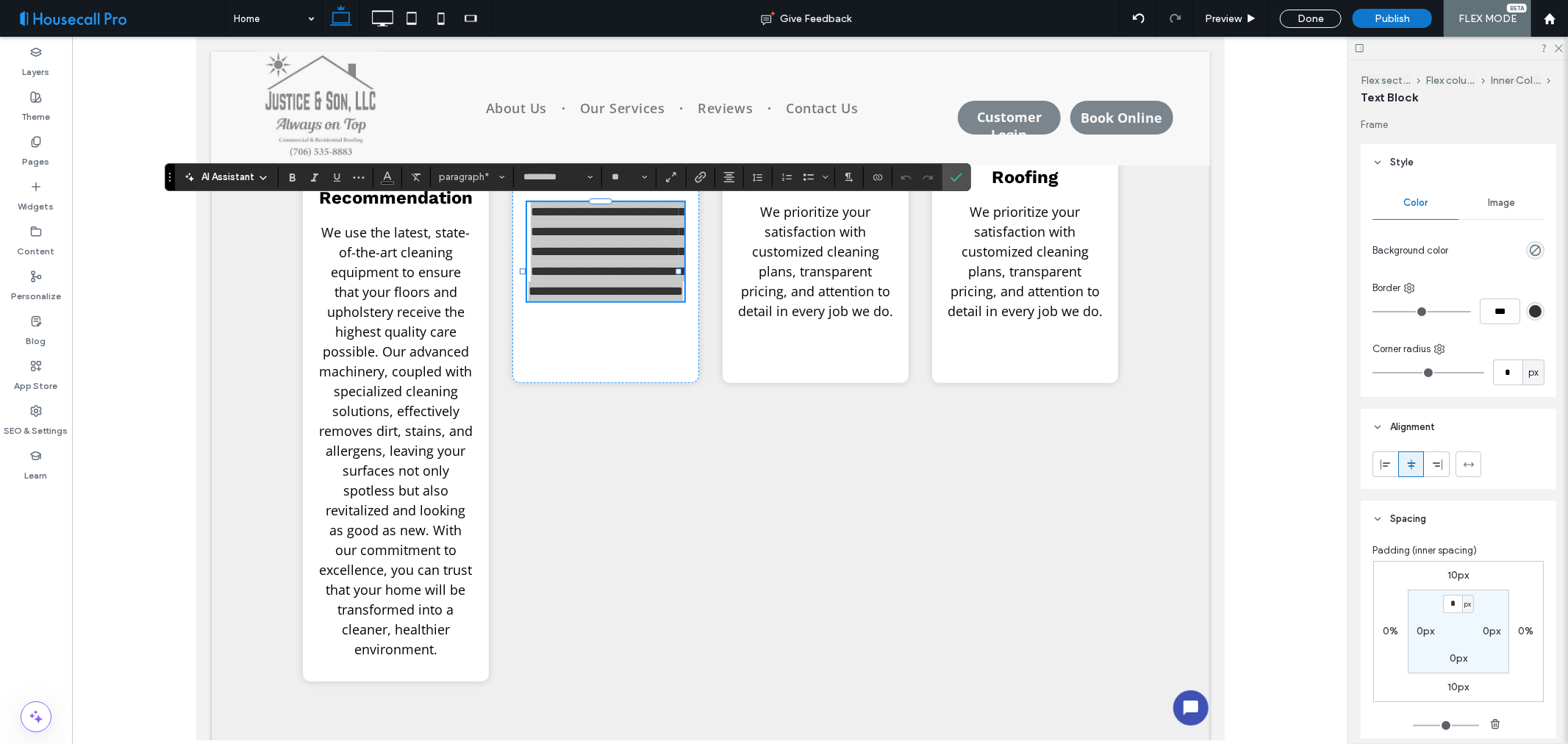
click at [218, 174] on span "AI Assistant" at bounding box center [227, 178] width 53 height 15
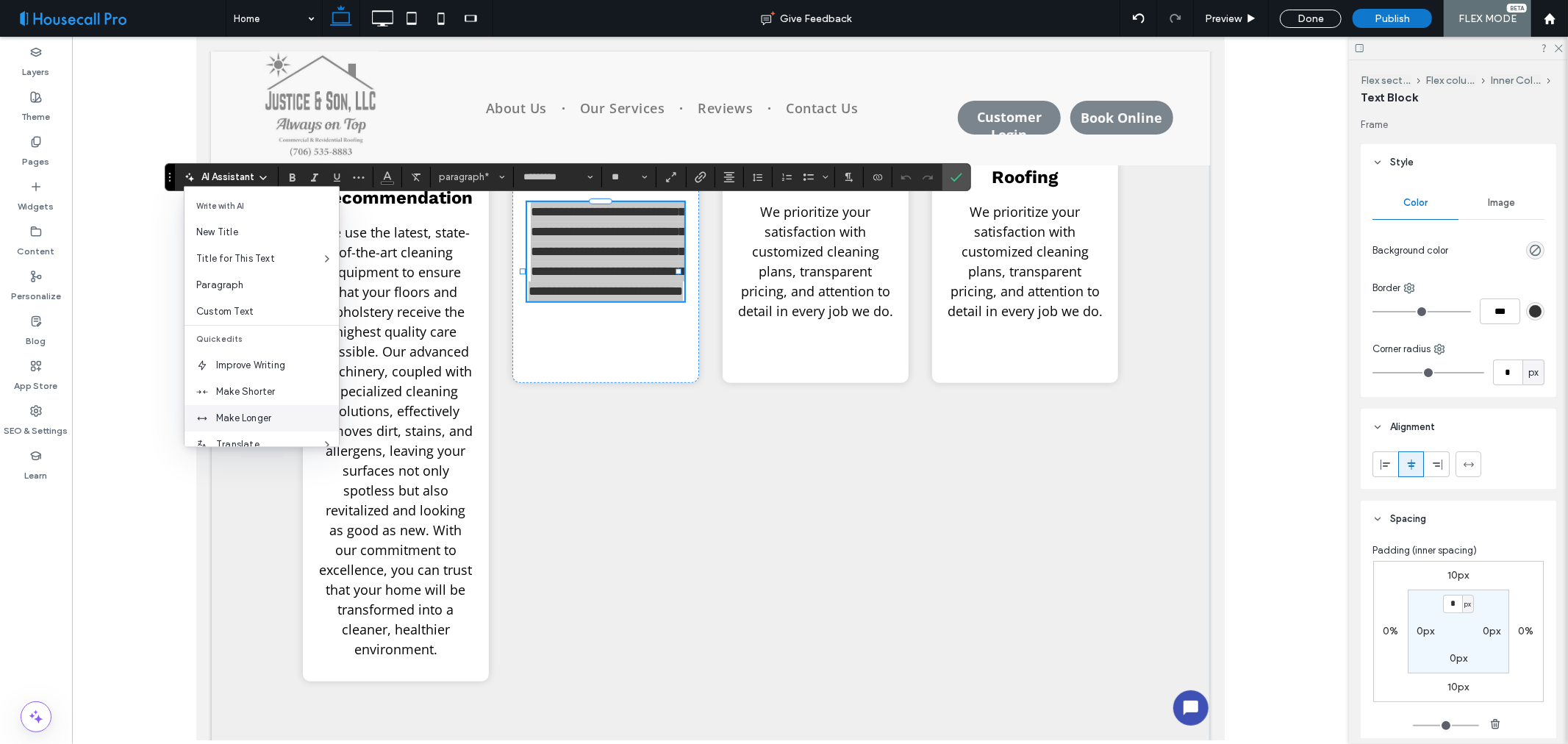
click at [272, 420] on span "Make Longer" at bounding box center [277, 419] width 123 height 15
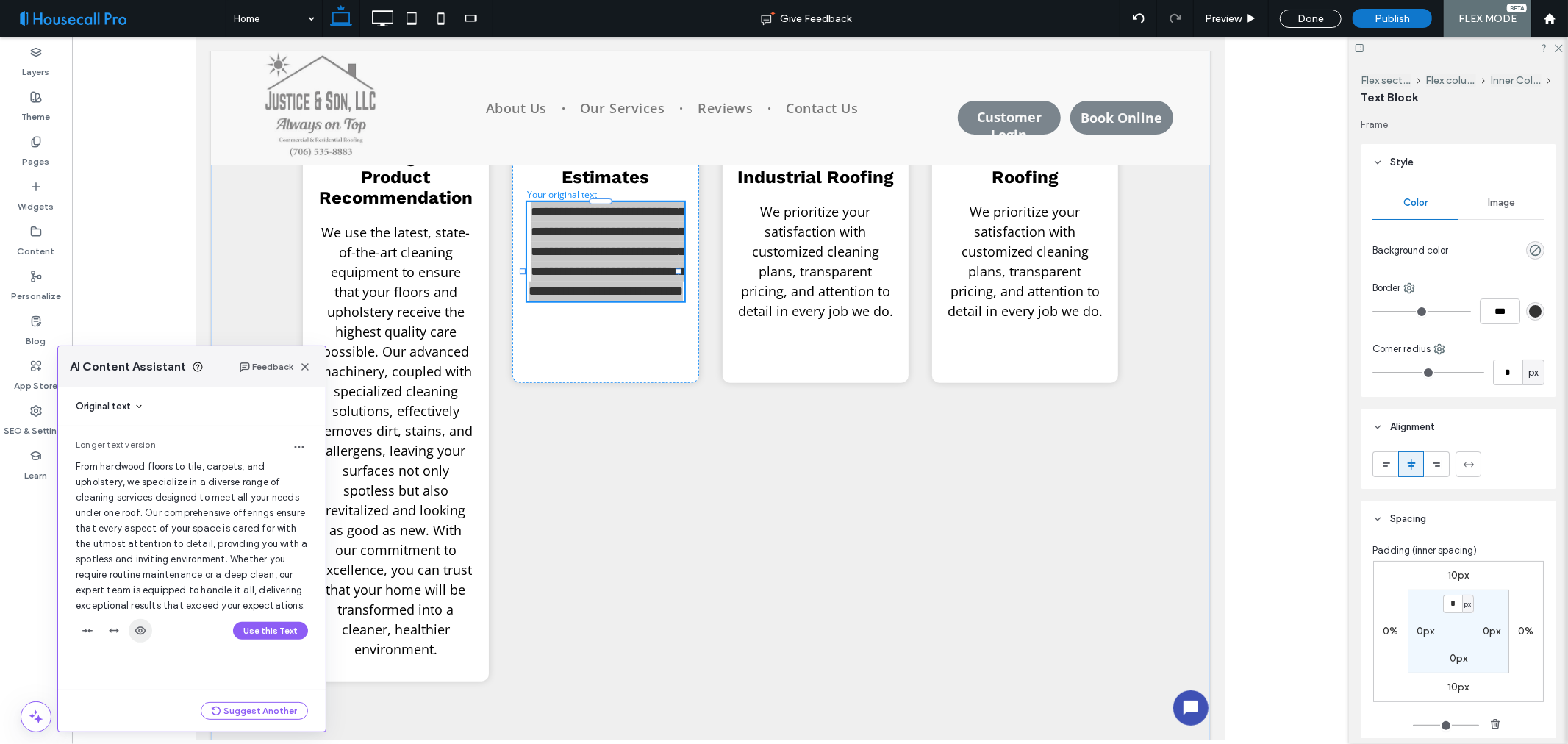
click at [144, 635] on use "button" at bounding box center [141, 631] width 11 height 8
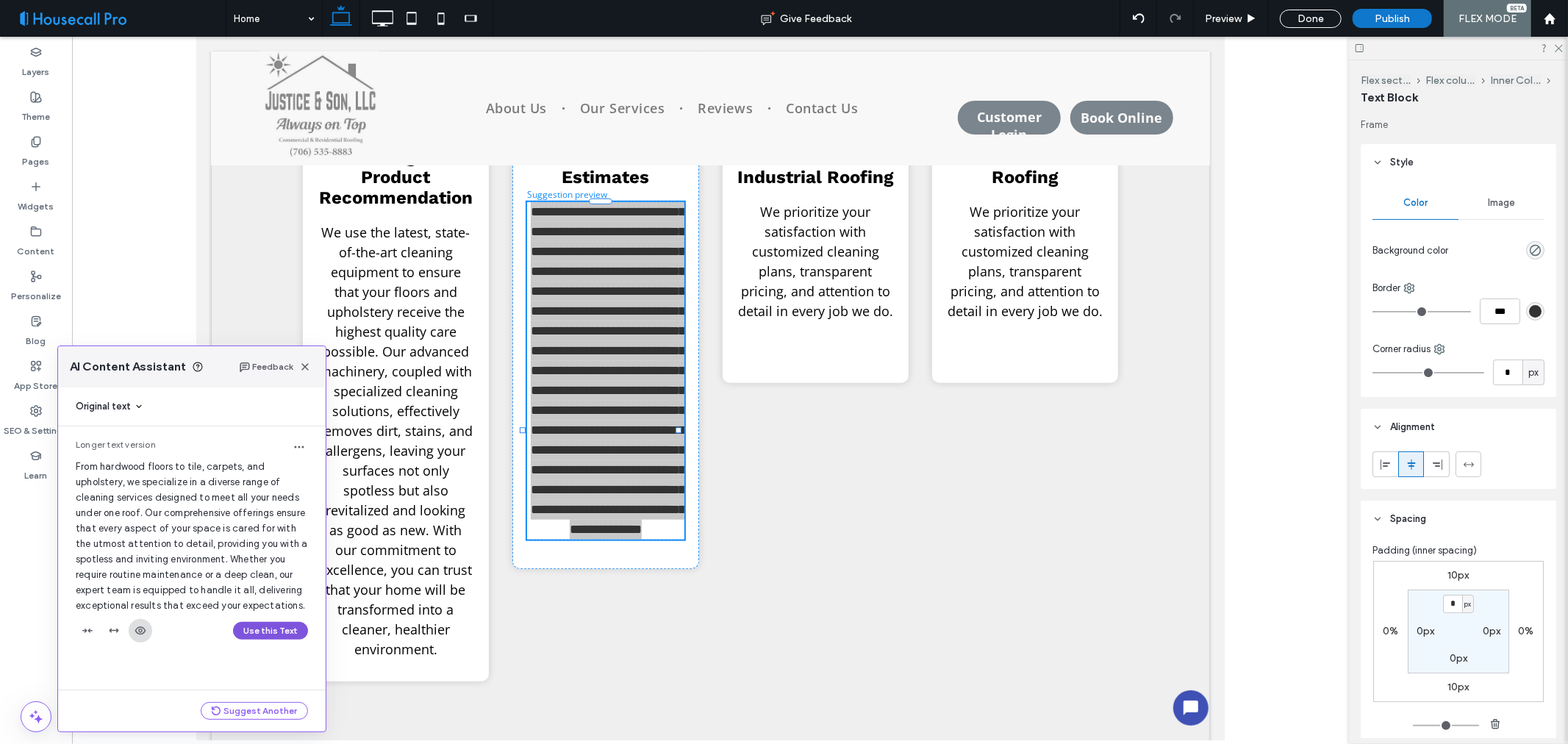
click at [271, 640] on button "Use this Text" at bounding box center [271, 630] width 75 height 18
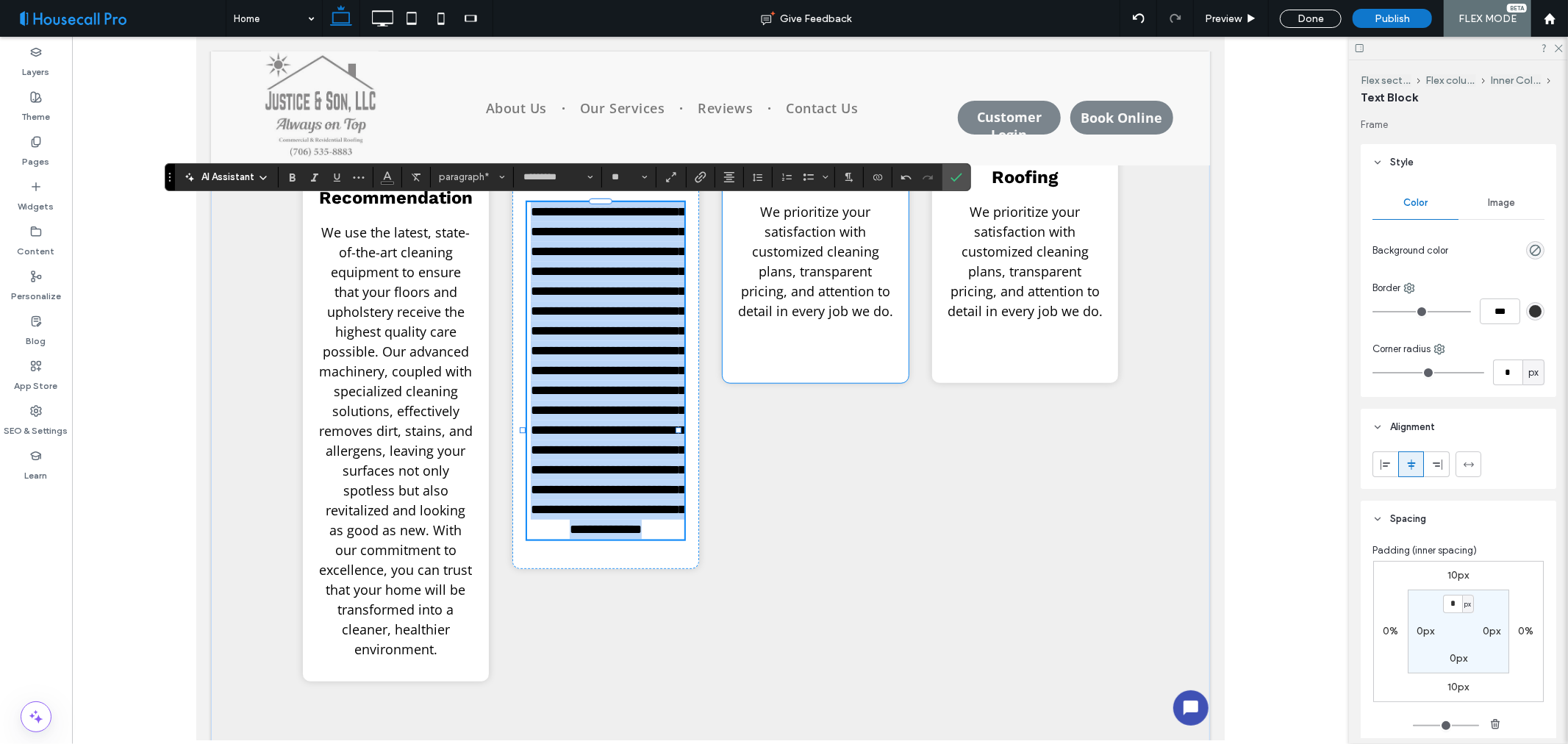
click at [797, 311] on span "We prioritize your satisfaction with customized cleaning plans, transparent pri…" at bounding box center [815, 260] width 155 height 116
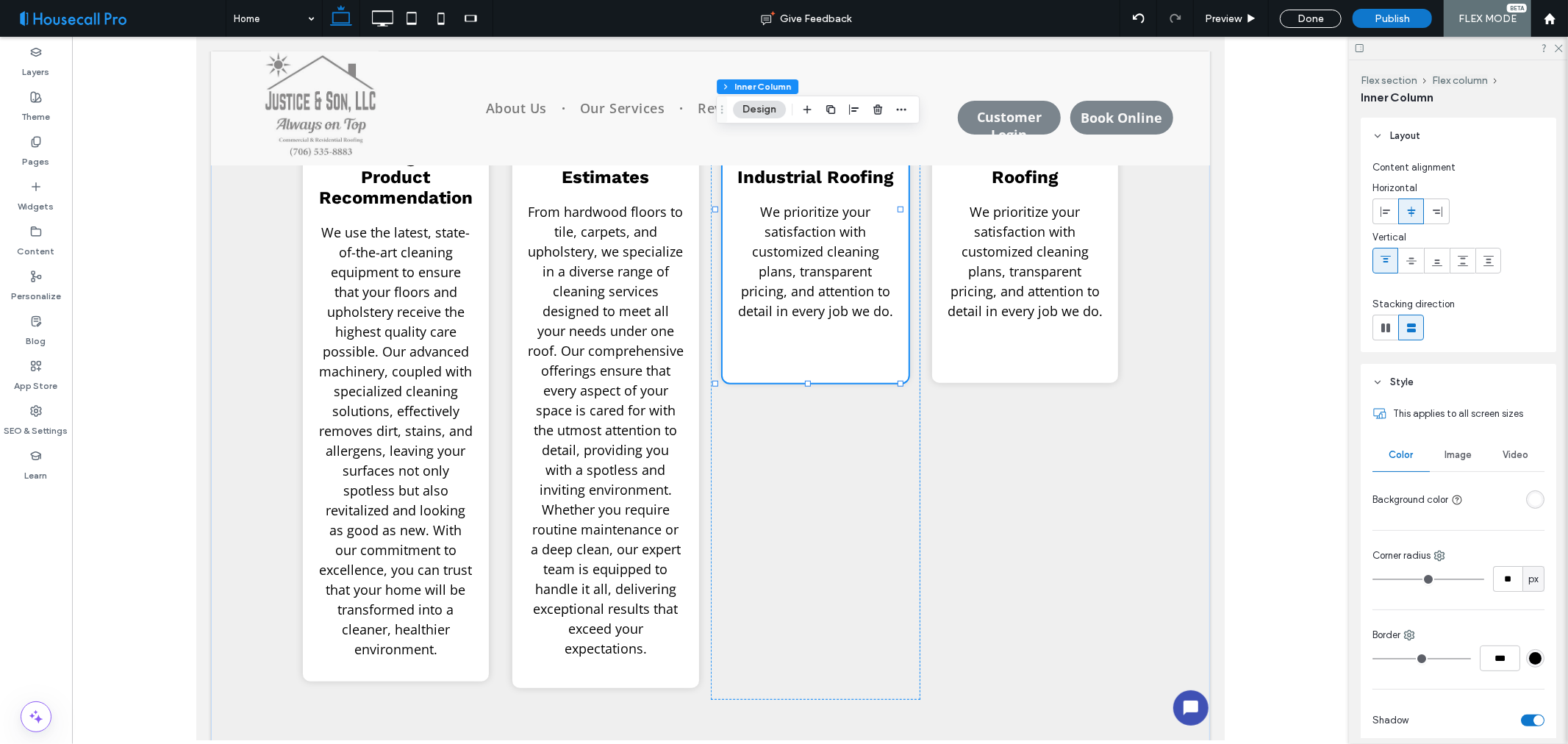
click at [812, 308] on span "We prioritize your satisfaction with customized cleaning plans, transparent pri…" at bounding box center [815, 260] width 155 height 116
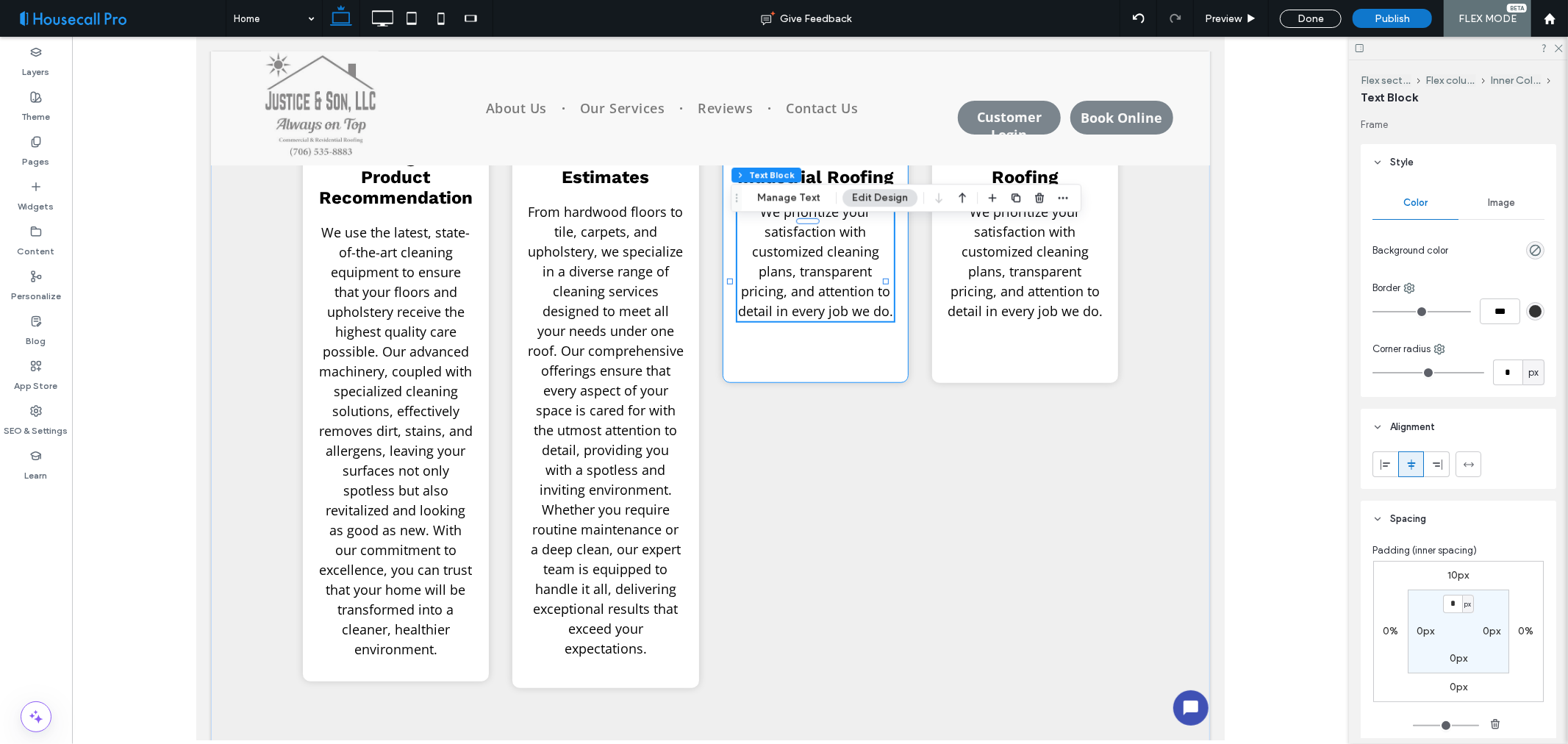
click at [812, 308] on span "We prioritize your satisfaction with customized cleaning plans, transparent pri…" at bounding box center [815, 260] width 155 height 116
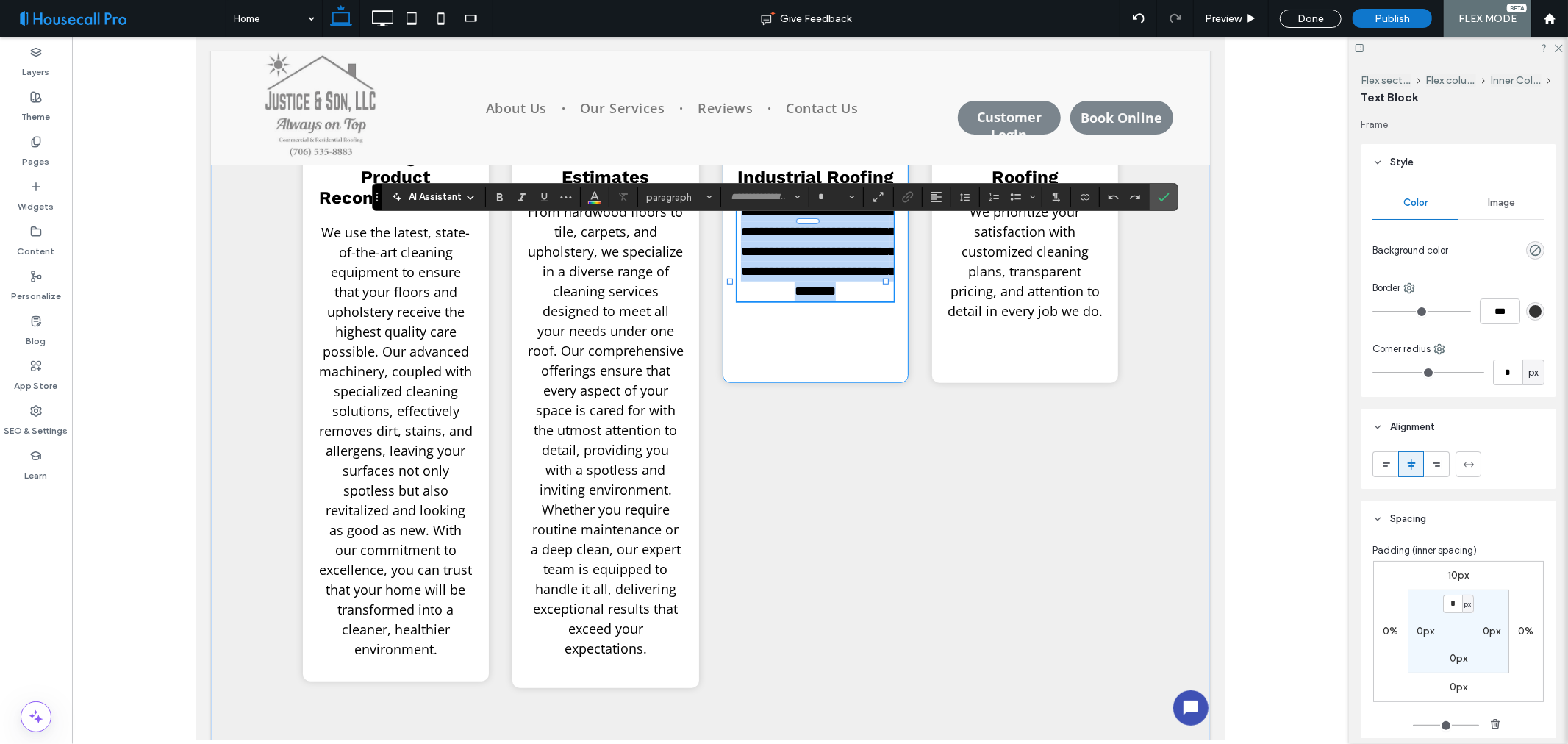
type input "*********"
type input "**"
click at [457, 197] on span "AI Assistant" at bounding box center [435, 197] width 53 height 15
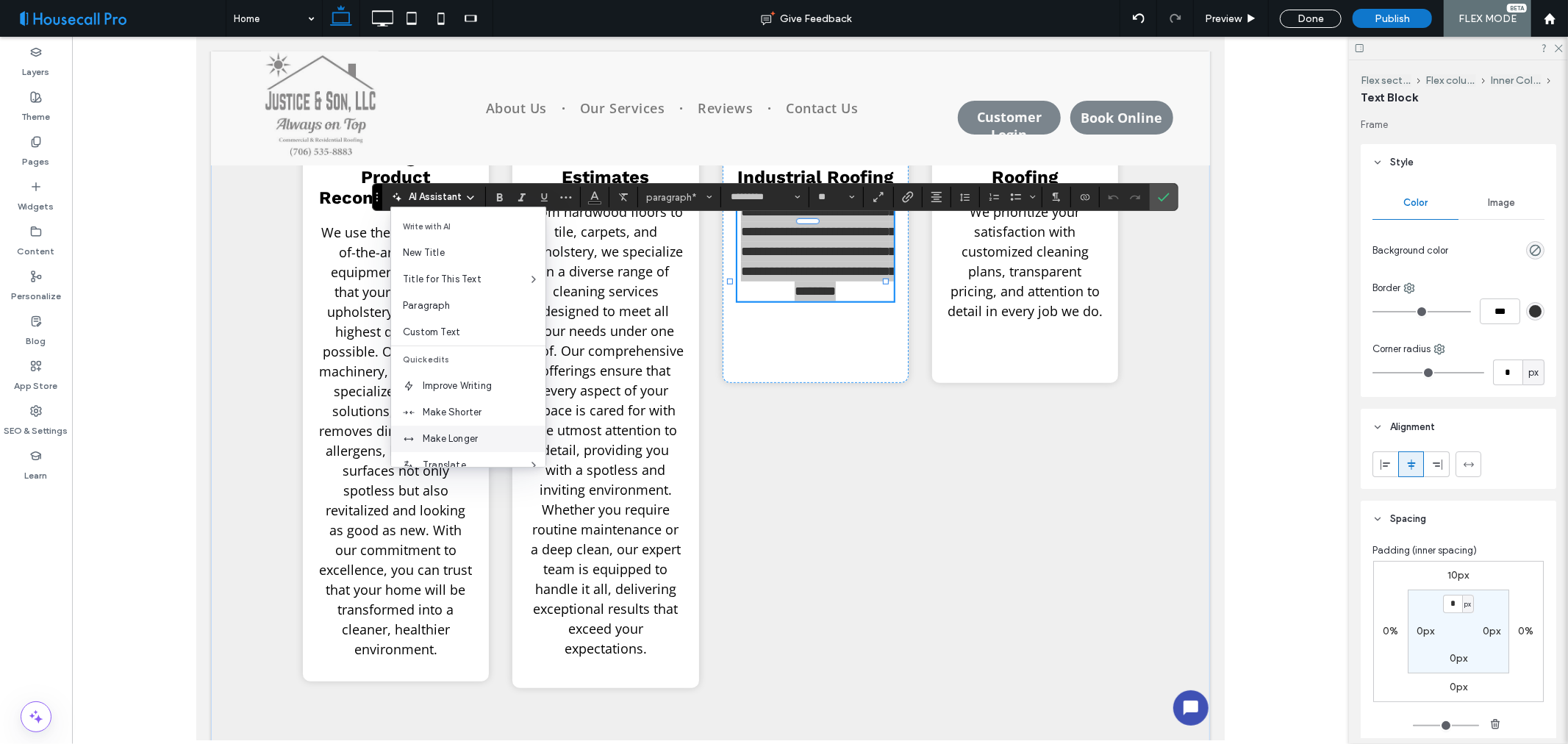
click at [461, 436] on span "Make Longer" at bounding box center [484, 439] width 123 height 15
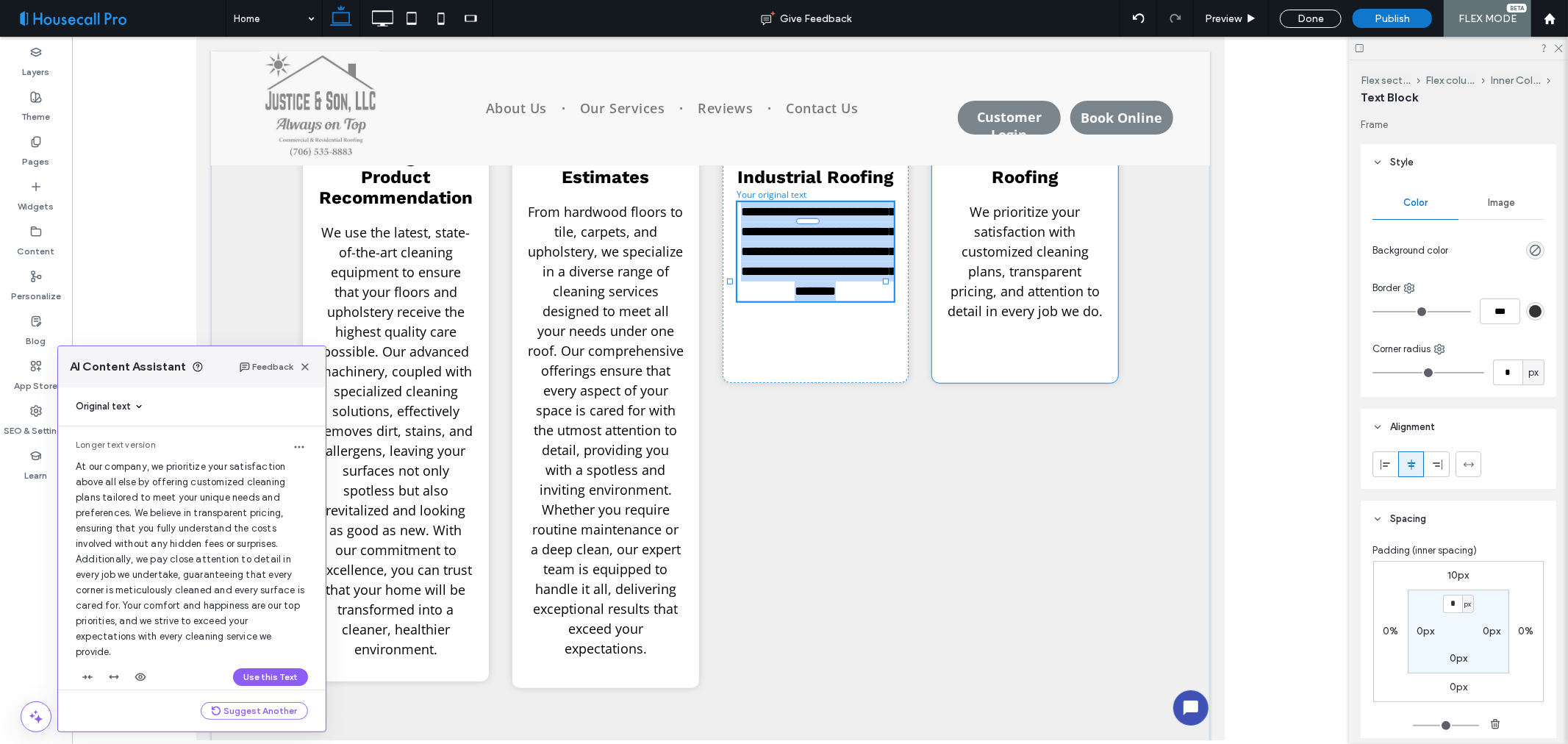
scroll to position [18, 0]
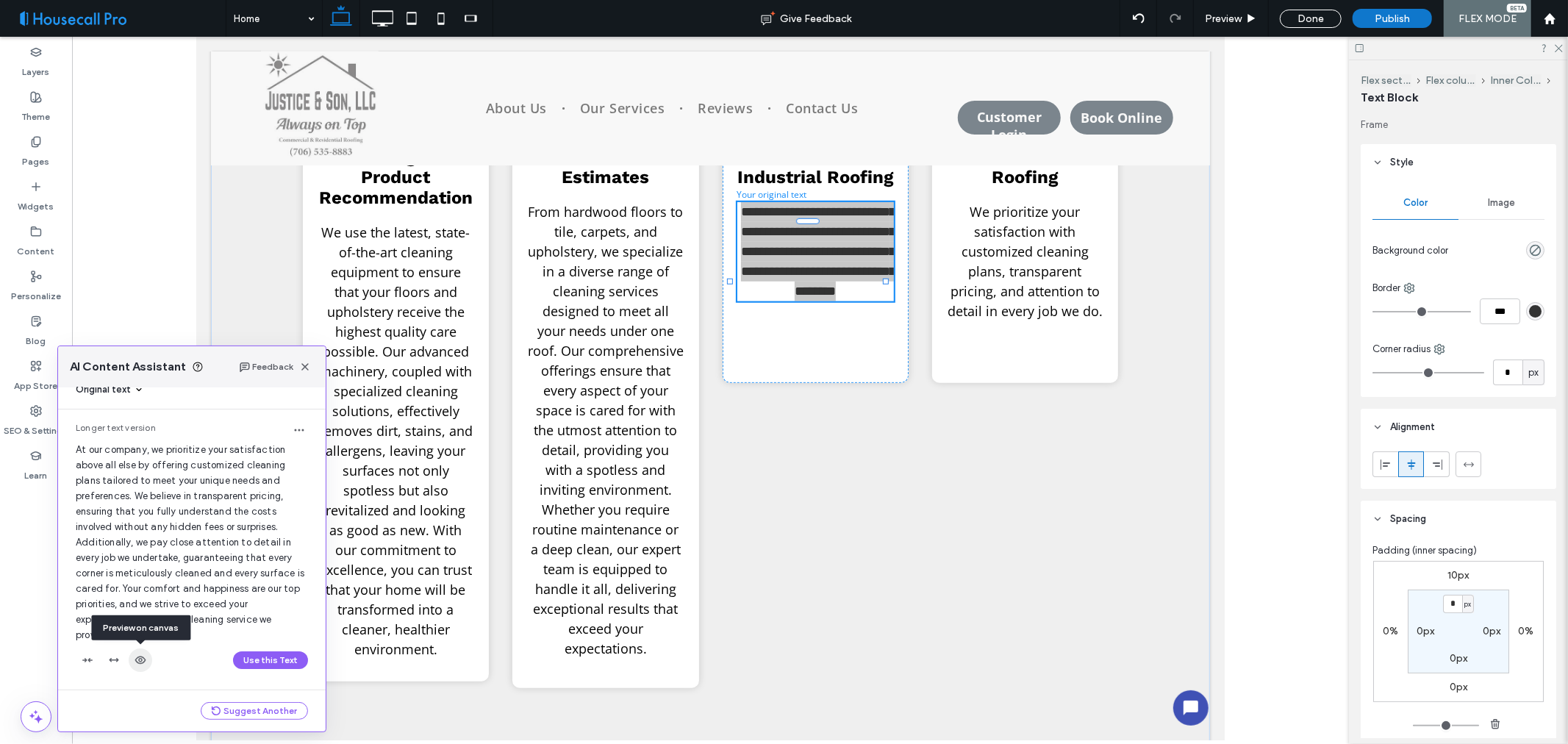
click at [142, 661] on use "button" at bounding box center [141, 660] width 11 height 8
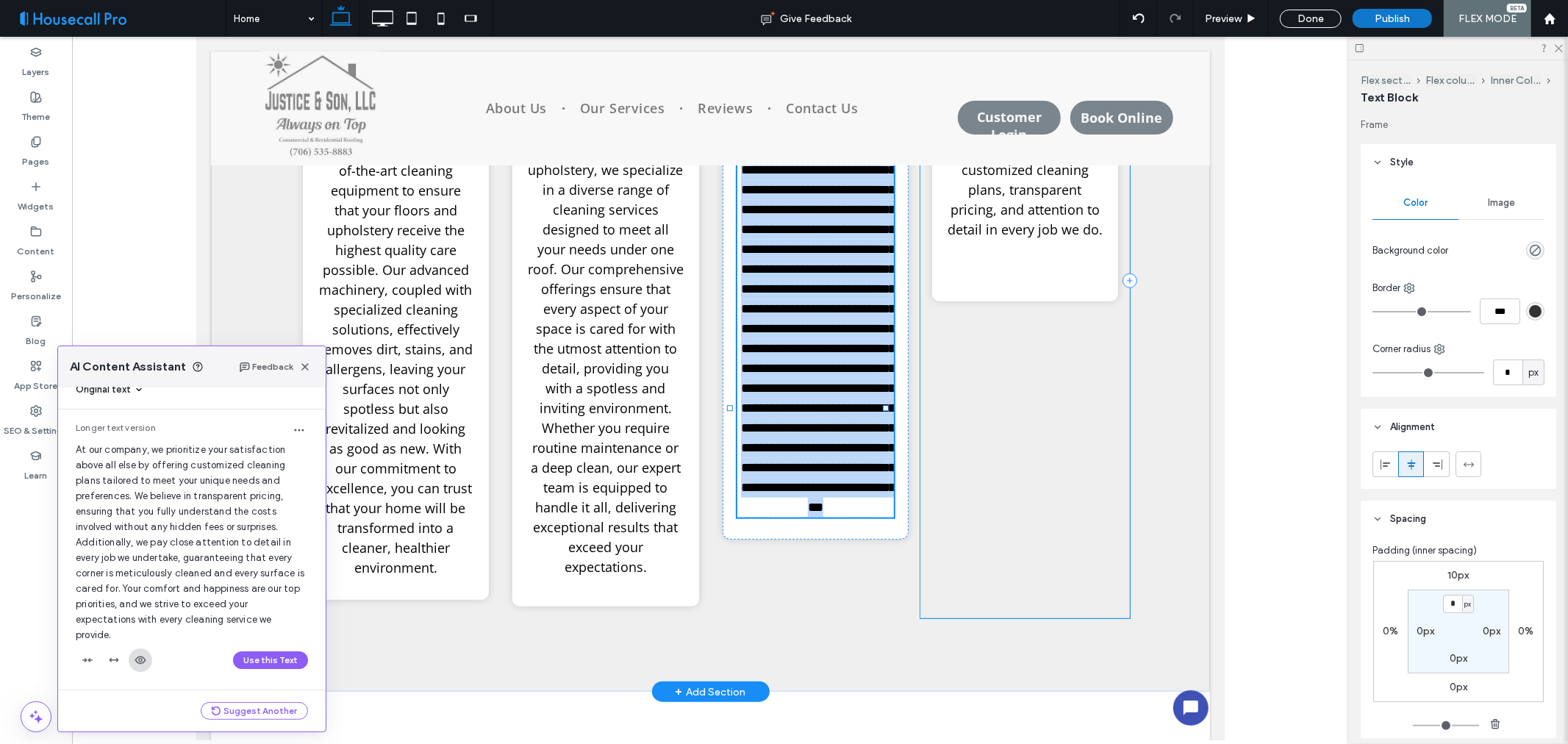
scroll to position [1122, 0]
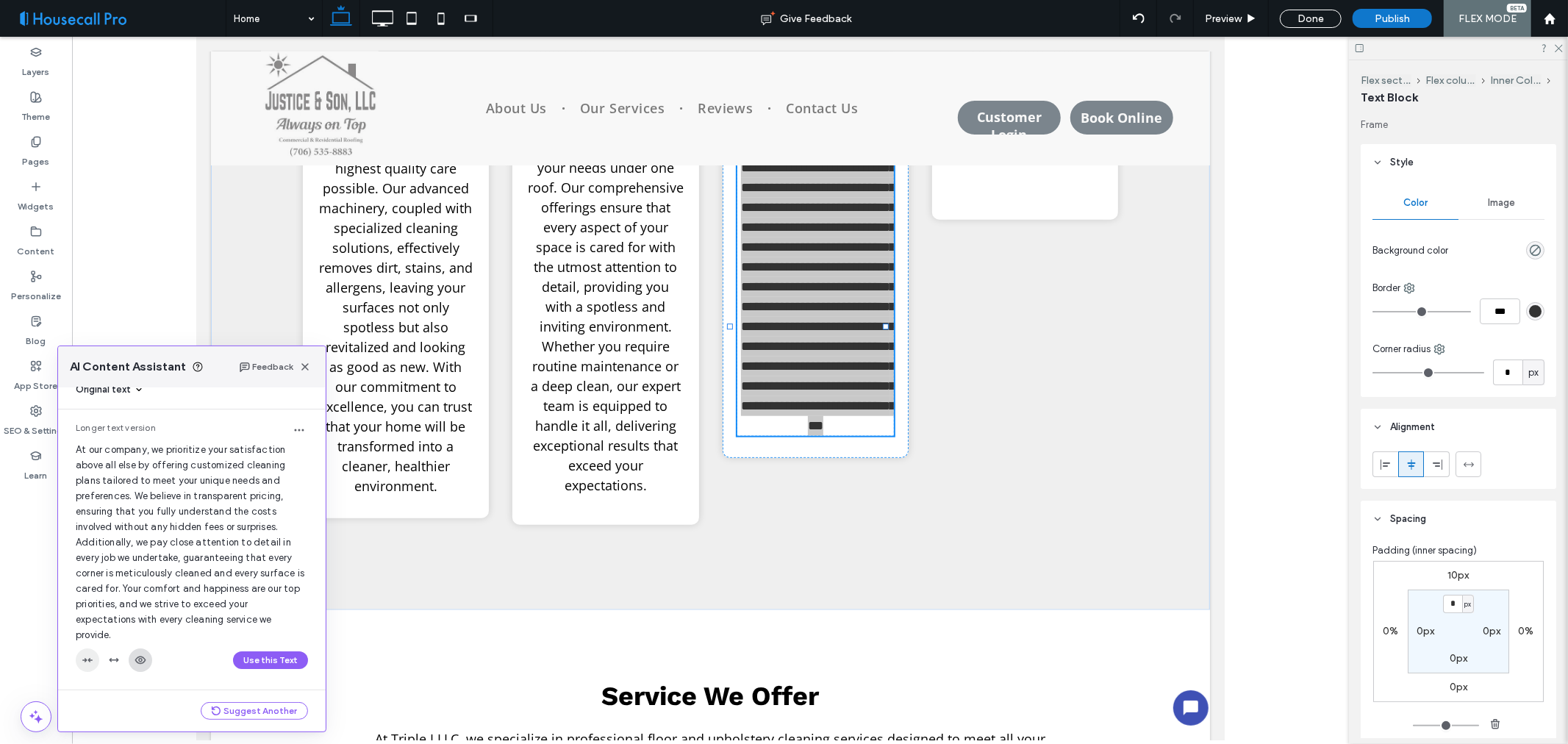
click at [86, 658] on icon "button" at bounding box center [87, 660] width 12 height 12
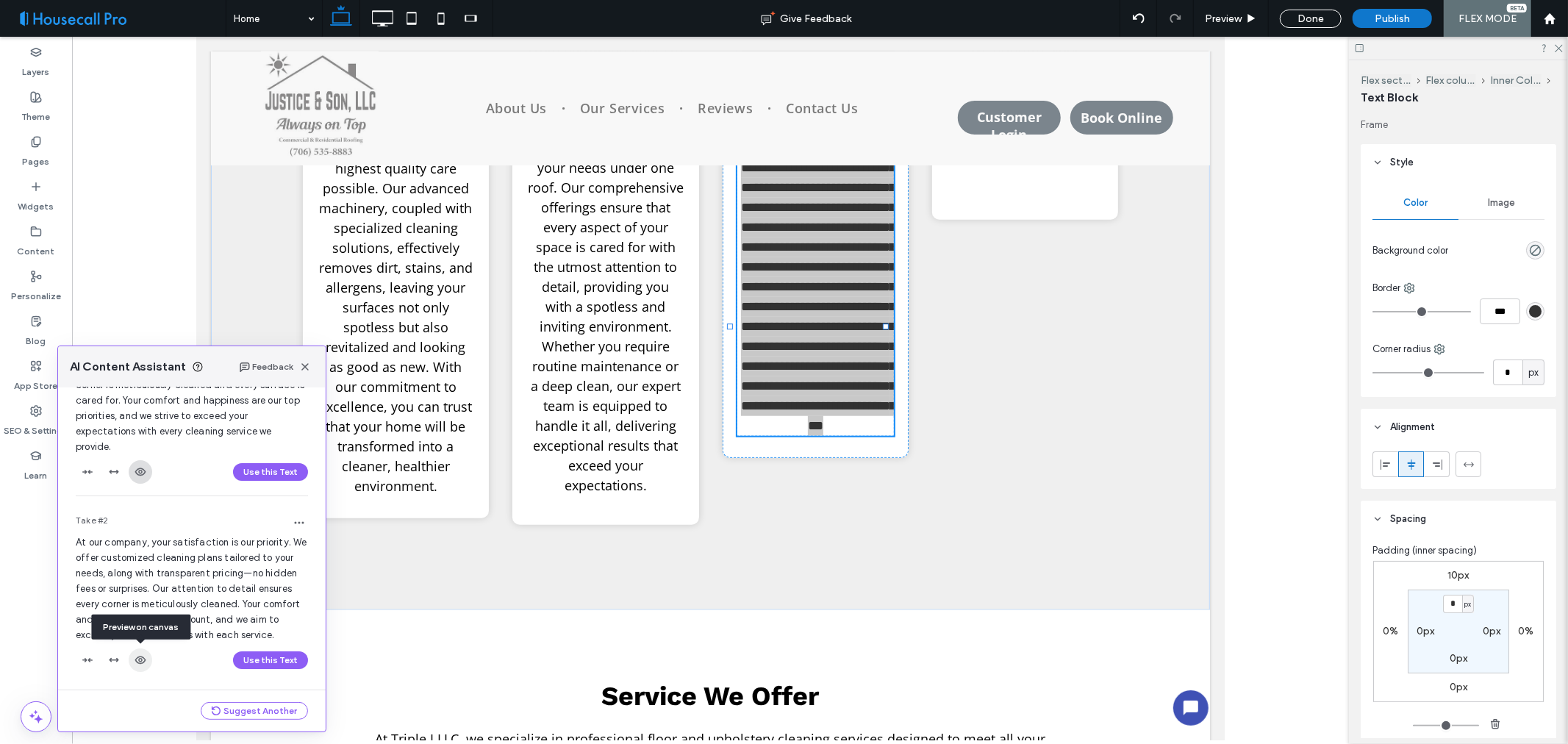
click at [140, 657] on use "button" at bounding box center [141, 660] width 11 height 8
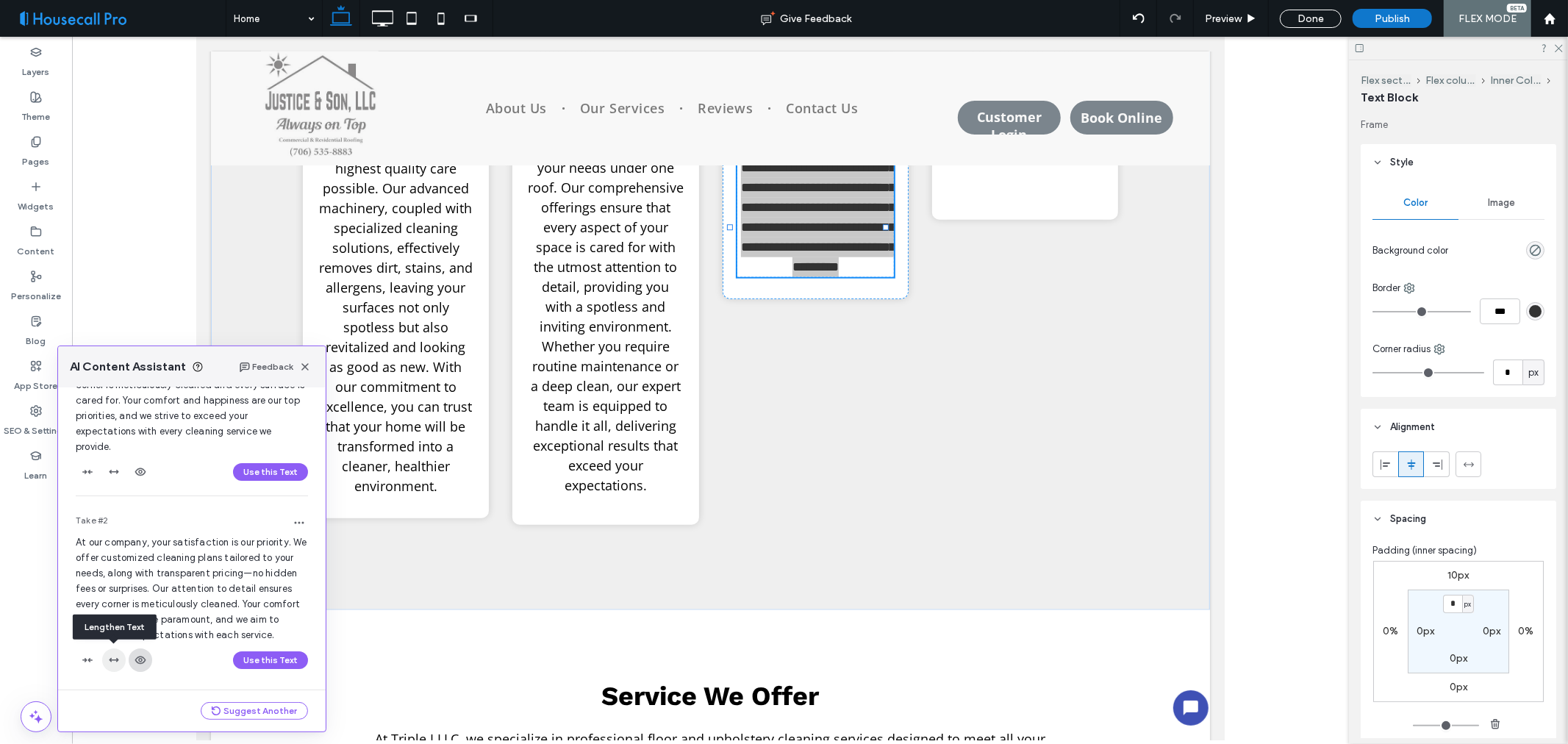
click at [111, 659] on use "button" at bounding box center [114, 659] width 9 height 5
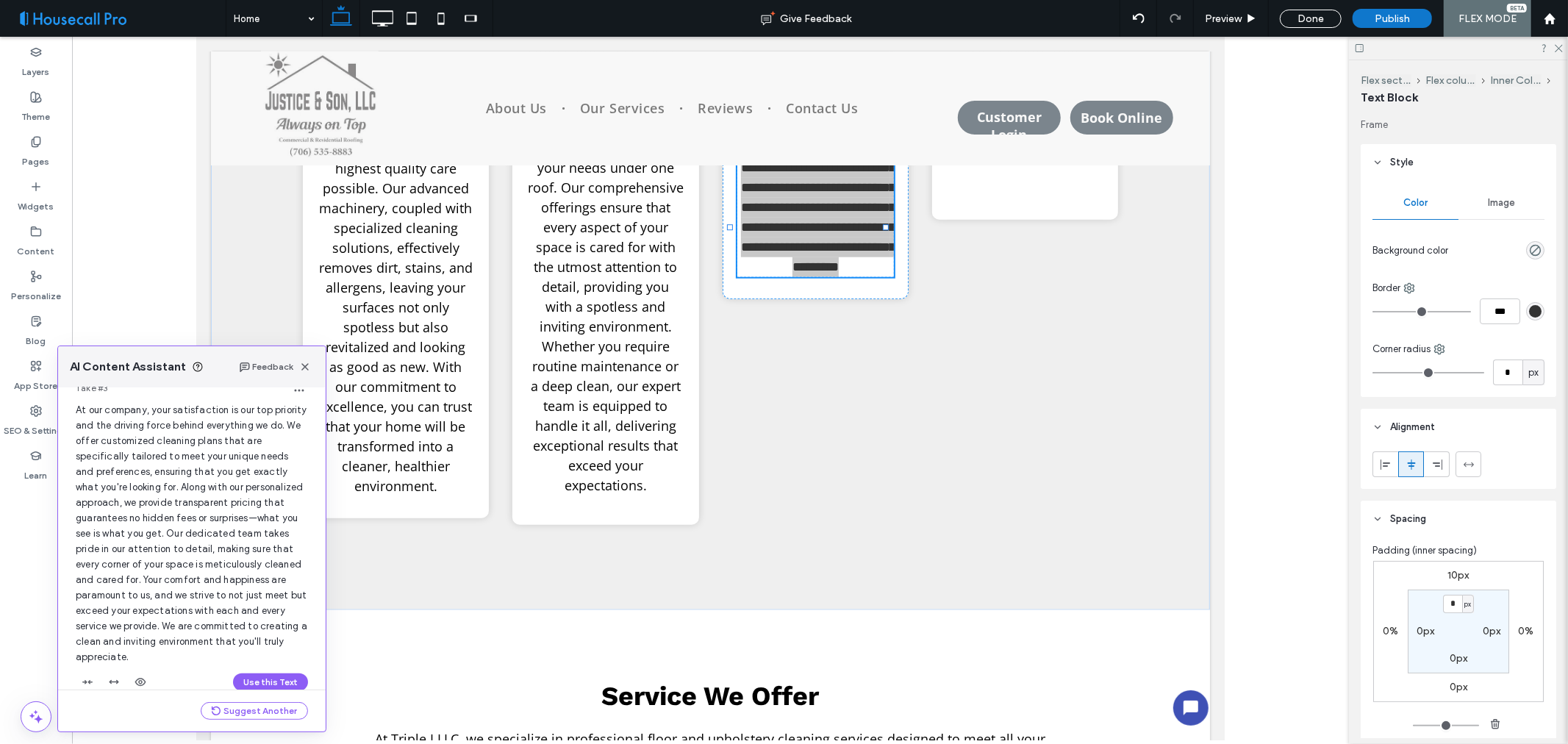
scroll to position [566, 0]
click at [138, 667] on span "button" at bounding box center [140, 659] width 23 height 23
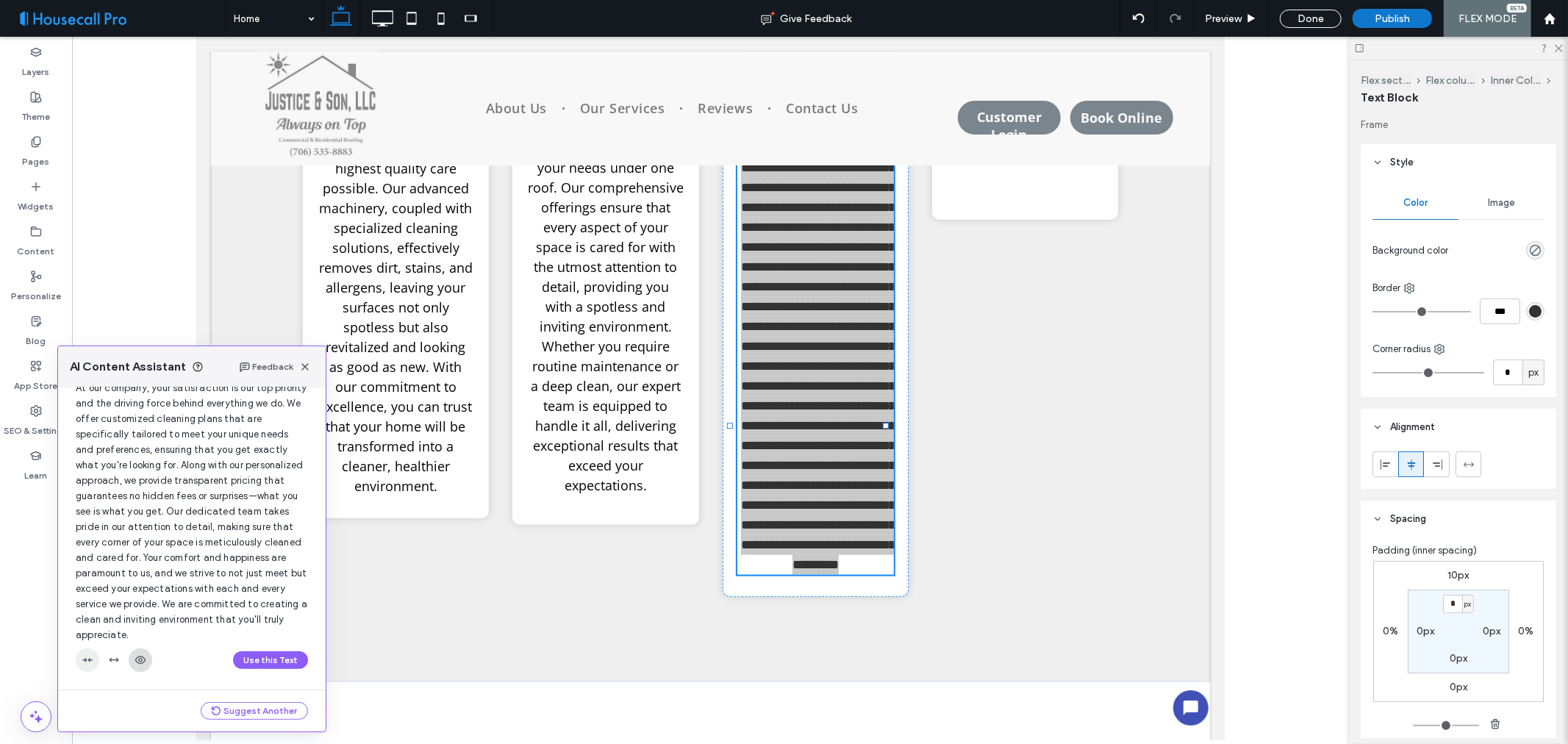
click at [83, 661] on icon "button" at bounding box center [87, 660] width 12 height 12
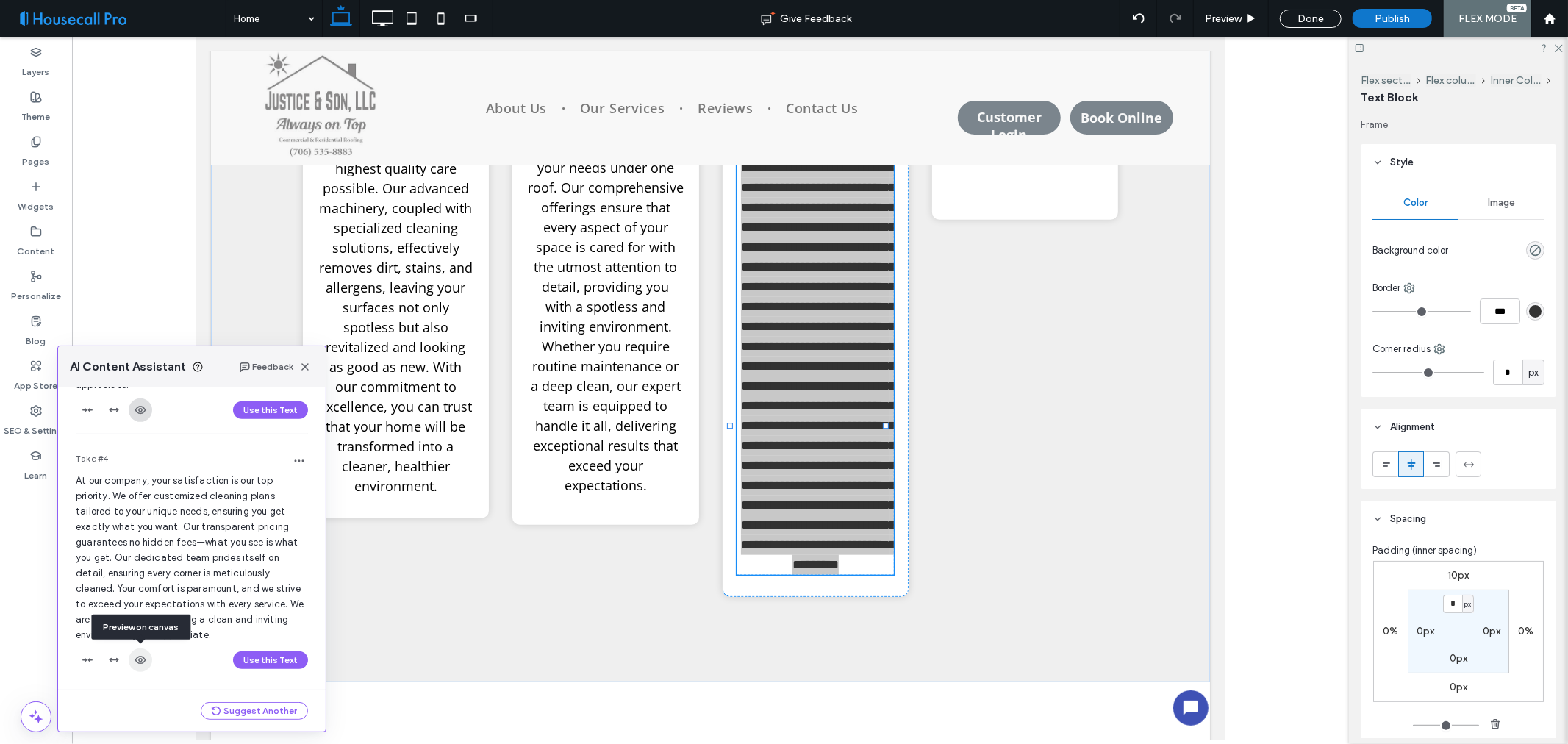
click at [137, 662] on use "button" at bounding box center [141, 660] width 11 height 8
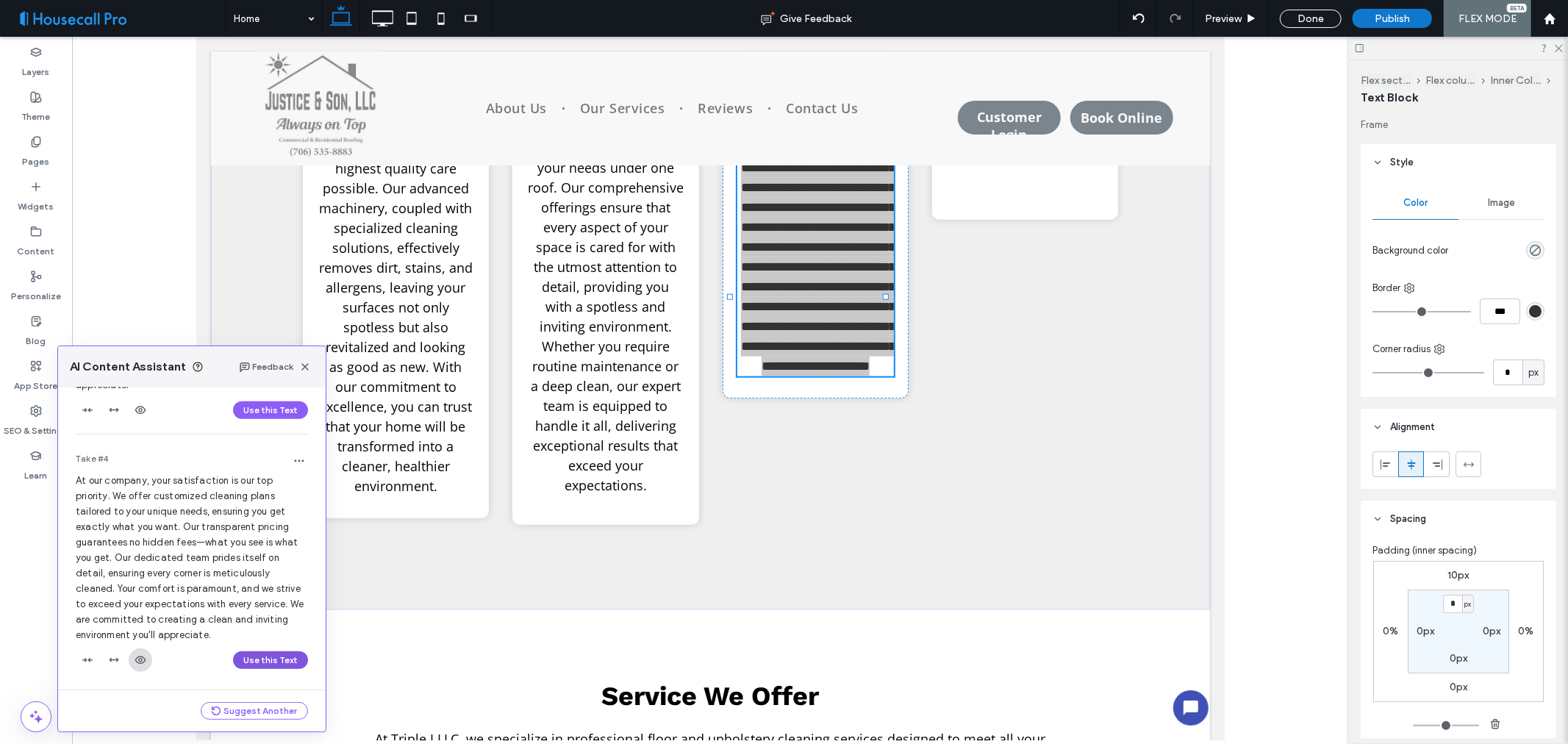
click at [259, 656] on button "Use this Text" at bounding box center [271, 659] width 75 height 18
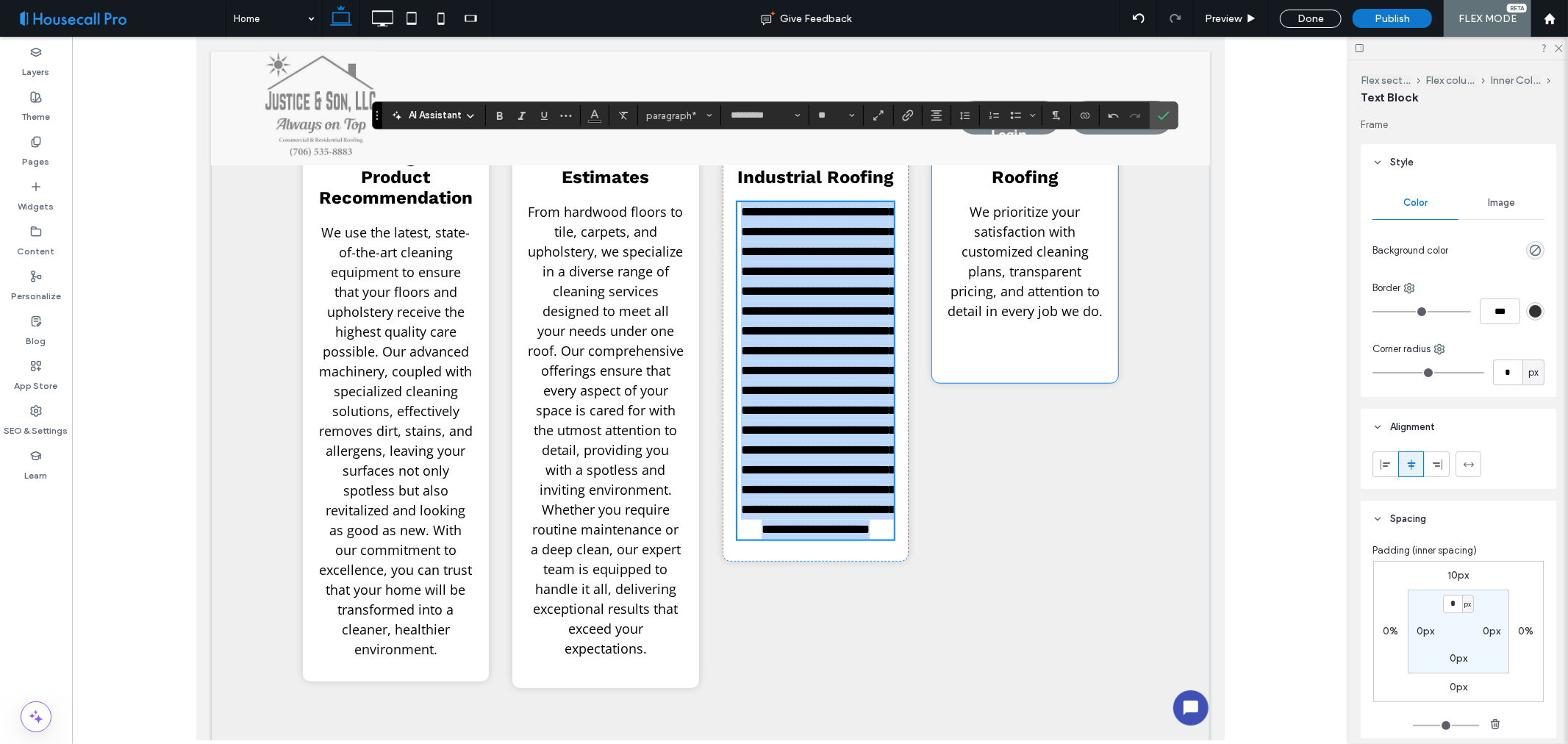
scroll to position [876, 0]
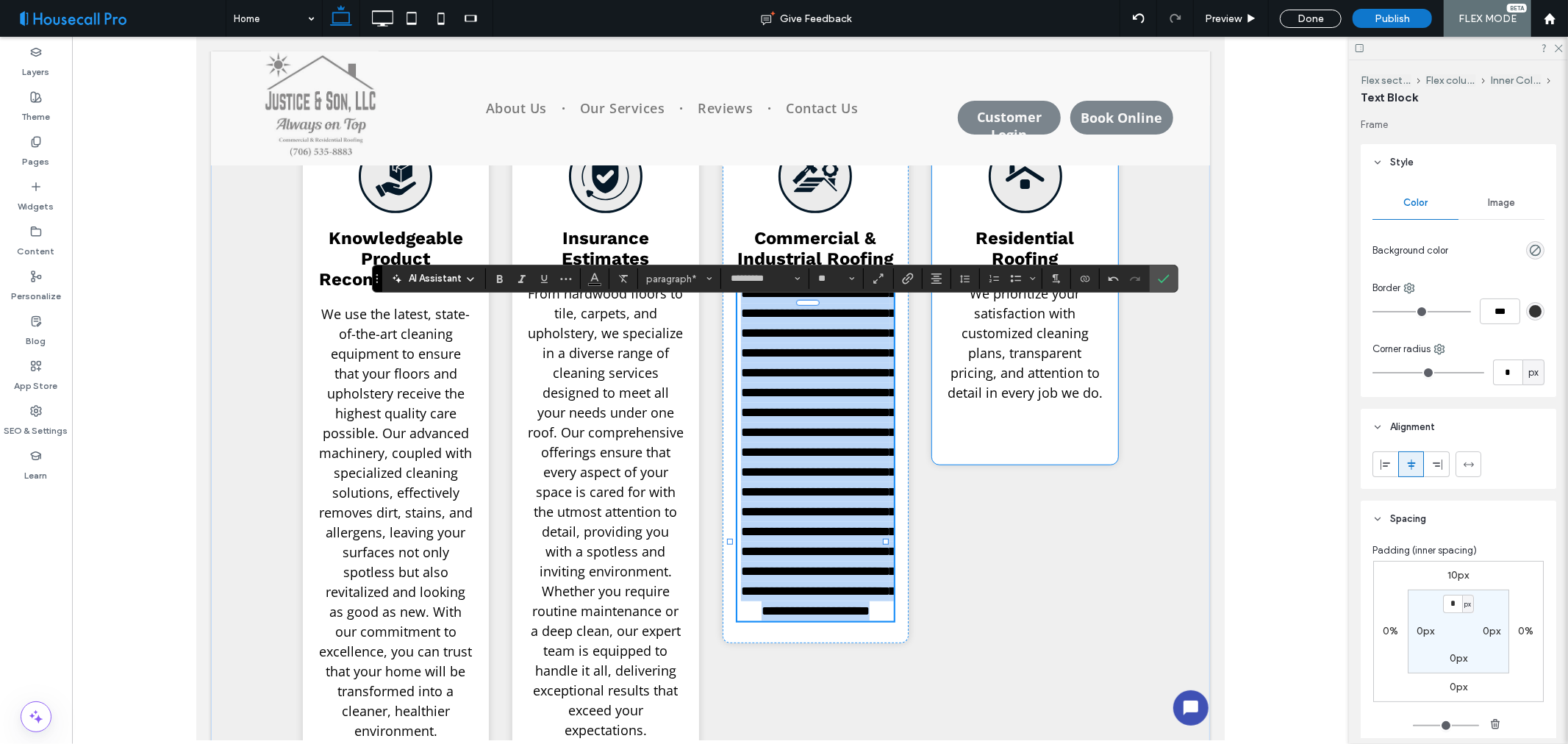
click at [1034, 387] on span "We prioritize your satisfaction with customized cleaning plans, transparent pri…" at bounding box center [1024, 342] width 155 height 116
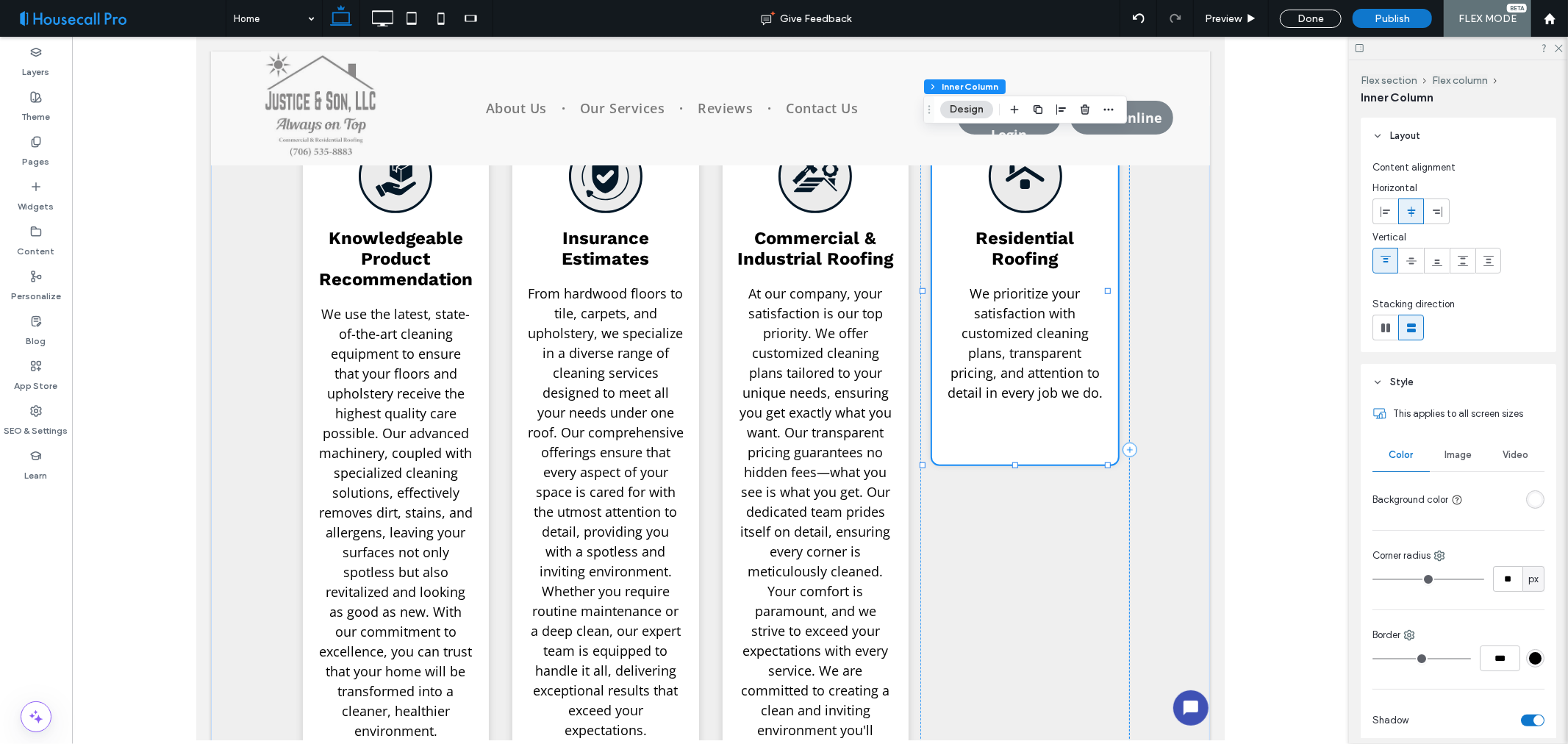
click at [1033, 364] on span "We prioritize your satisfaction with customized cleaning plans, transparent pri…" at bounding box center [1024, 342] width 155 height 116
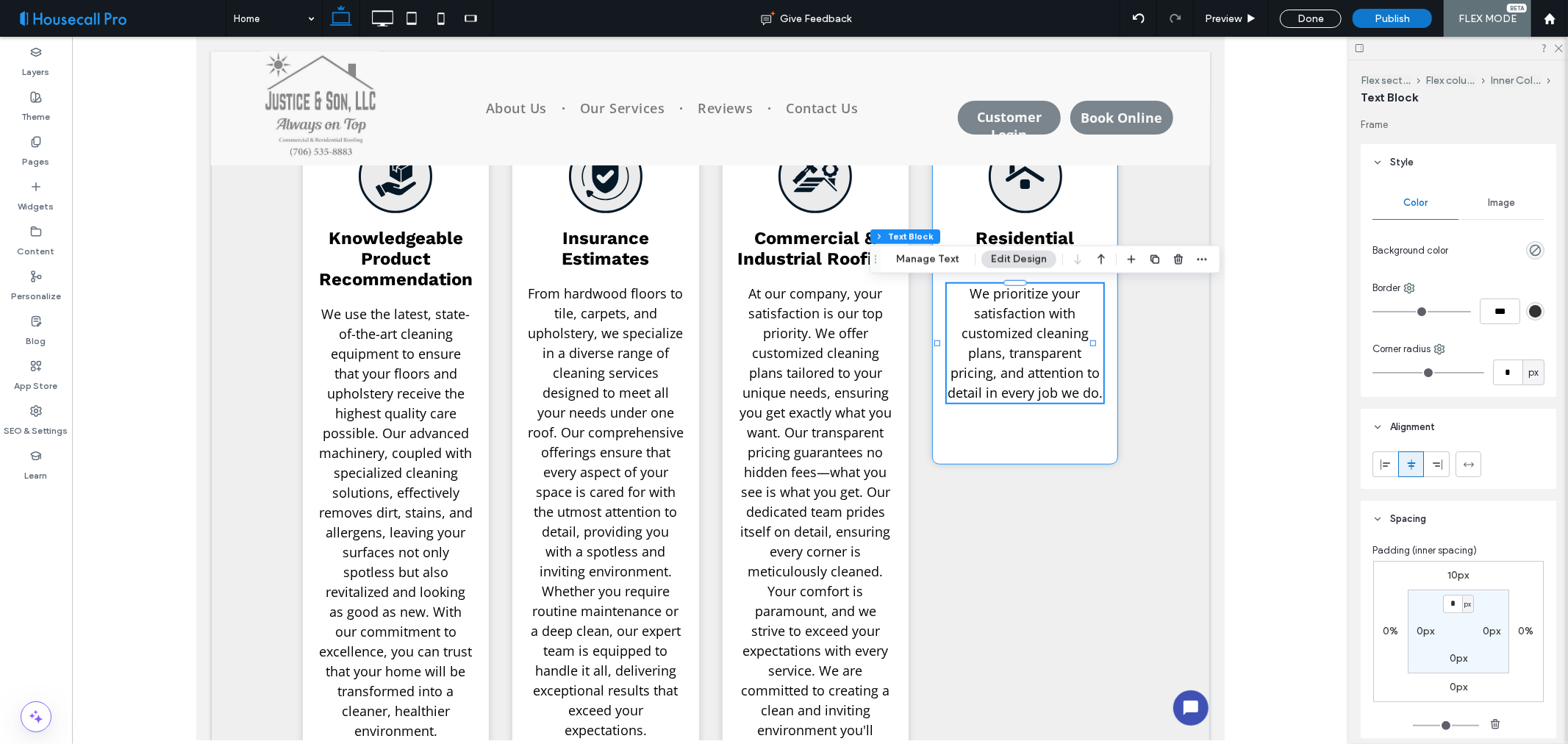
click at [985, 329] on span "We prioritize your satisfaction with customized cleaning plans, transparent pri…" at bounding box center [1024, 342] width 155 height 116
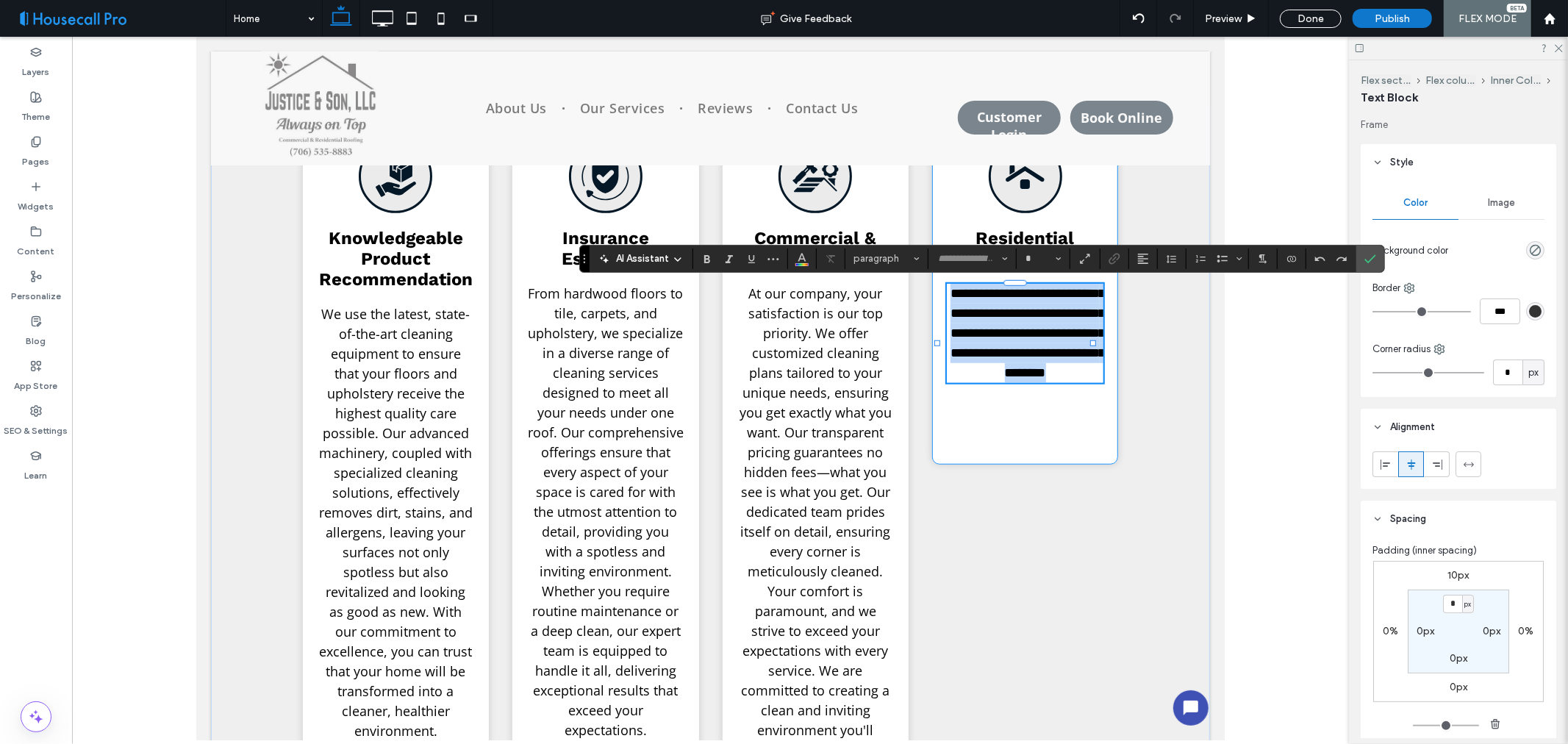
type input "*********"
type input "**"
click at [641, 255] on span "AI Assistant" at bounding box center [643, 259] width 53 height 15
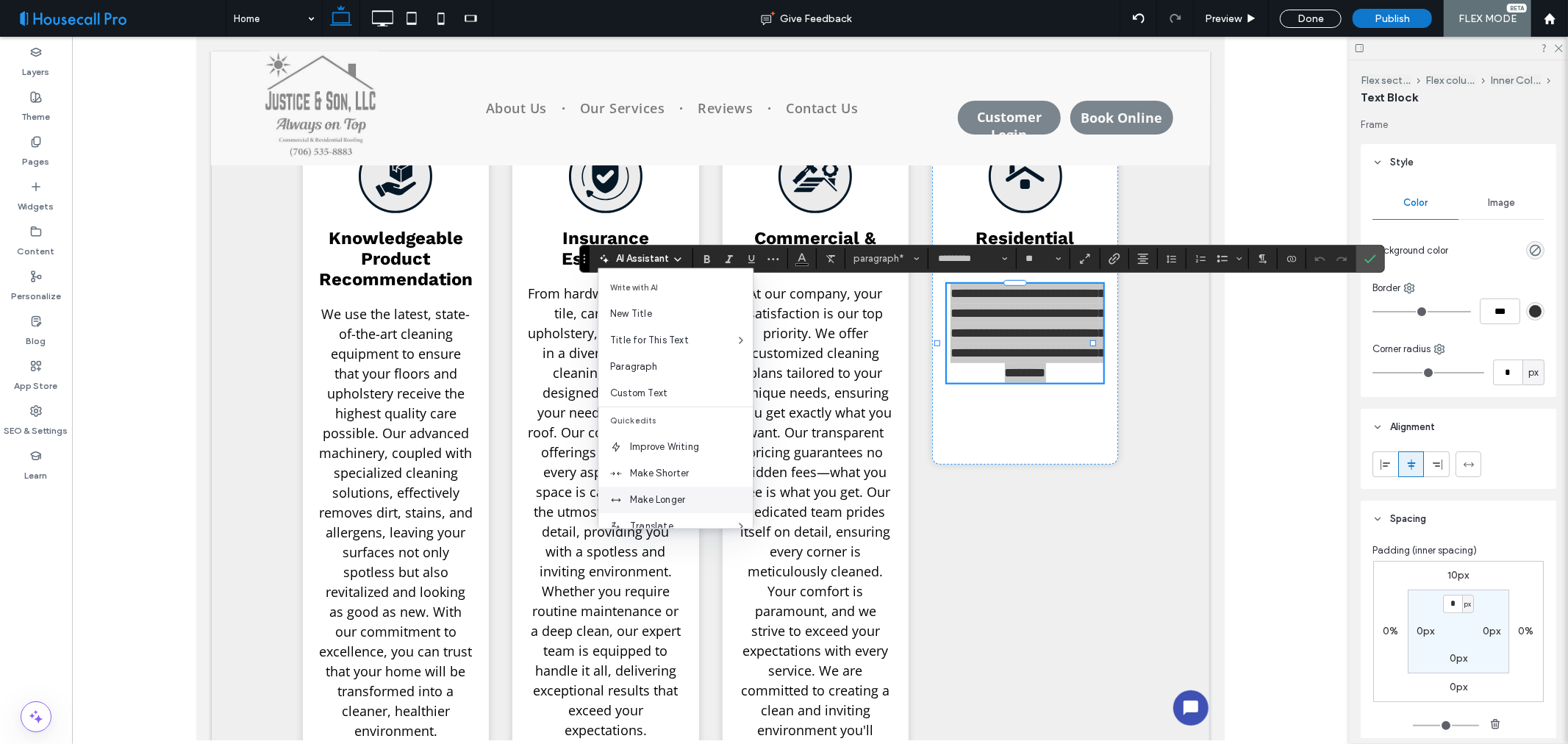
drag, startPoint x: 678, startPoint y: 496, endPoint x: 482, endPoint y: 452, distance: 200.9
click at [678, 496] on span "Make Longer" at bounding box center [691, 500] width 123 height 15
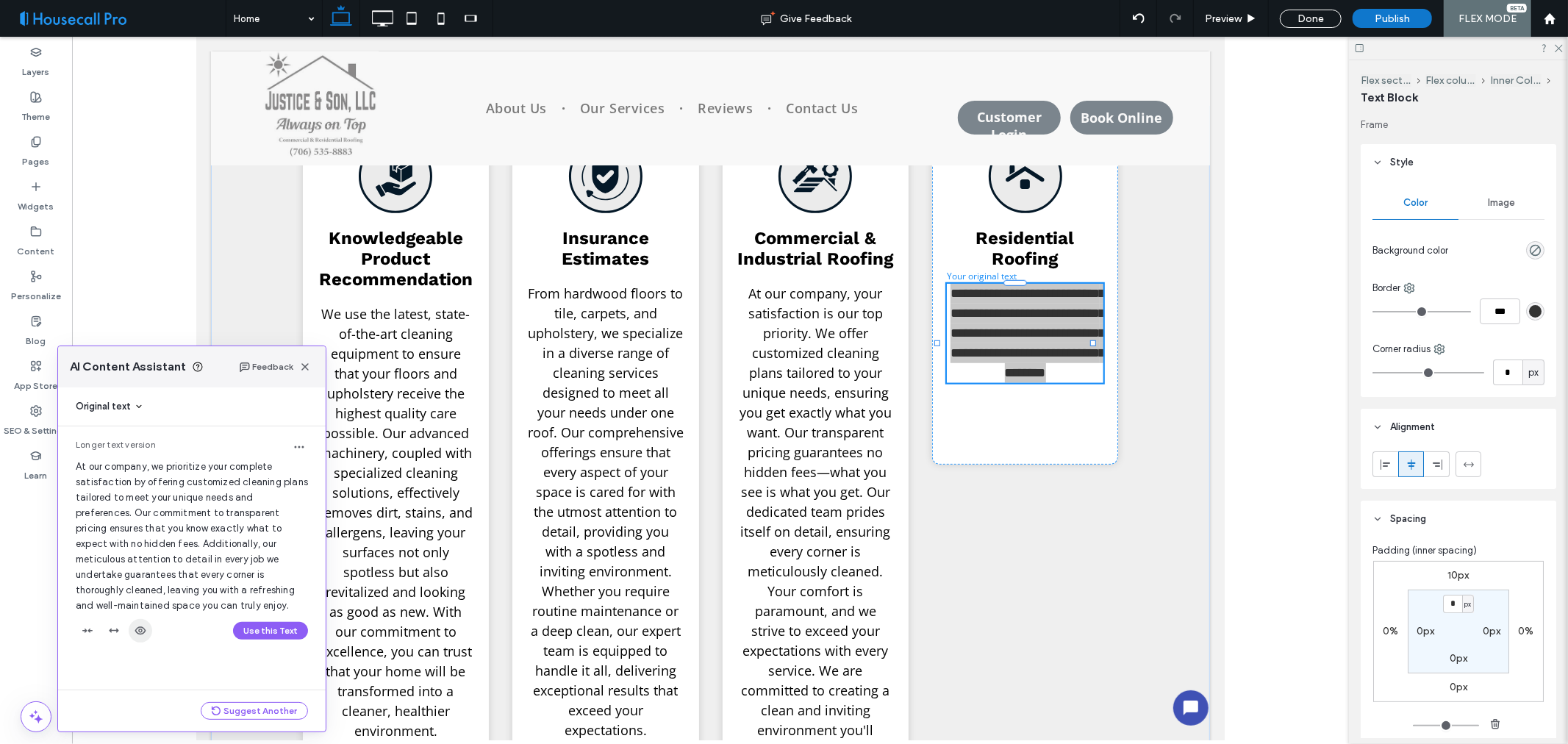
click at [148, 628] on span "button" at bounding box center [140, 630] width 23 height 23
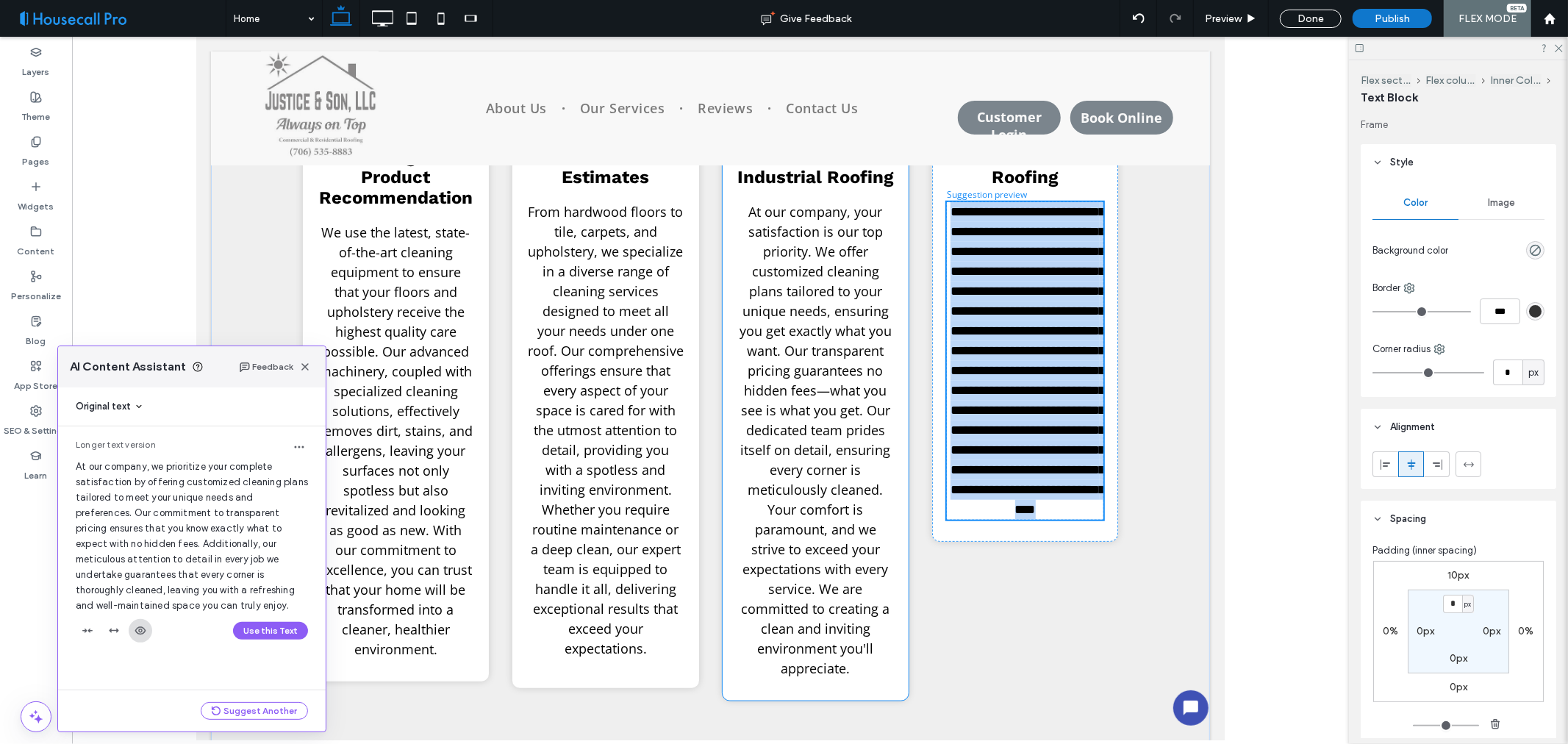
scroll to position [1040, 0]
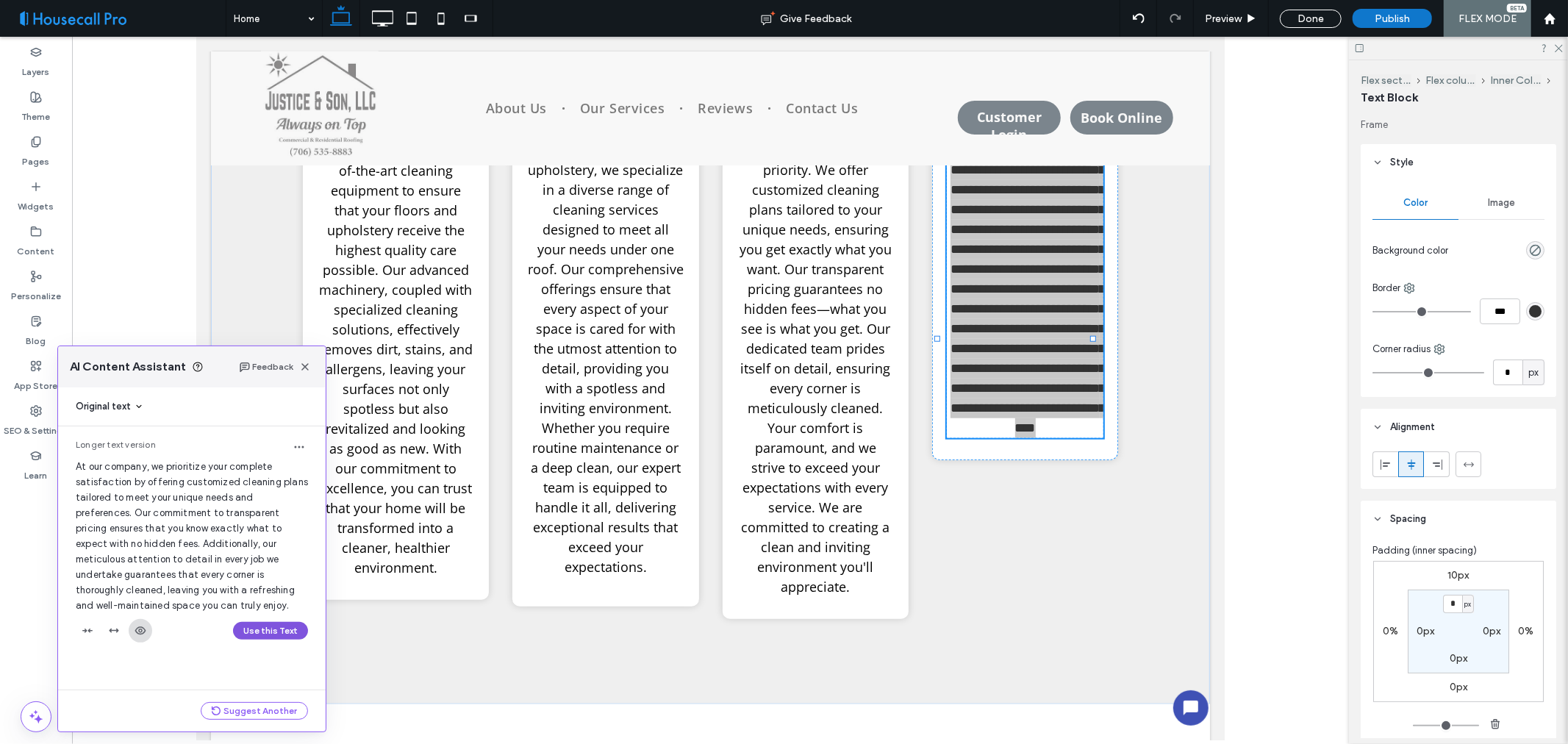
drag, startPoint x: 266, startPoint y: 631, endPoint x: 83, endPoint y: 600, distance: 185.6
click at [266, 631] on button "Use this Text" at bounding box center [271, 630] width 75 height 18
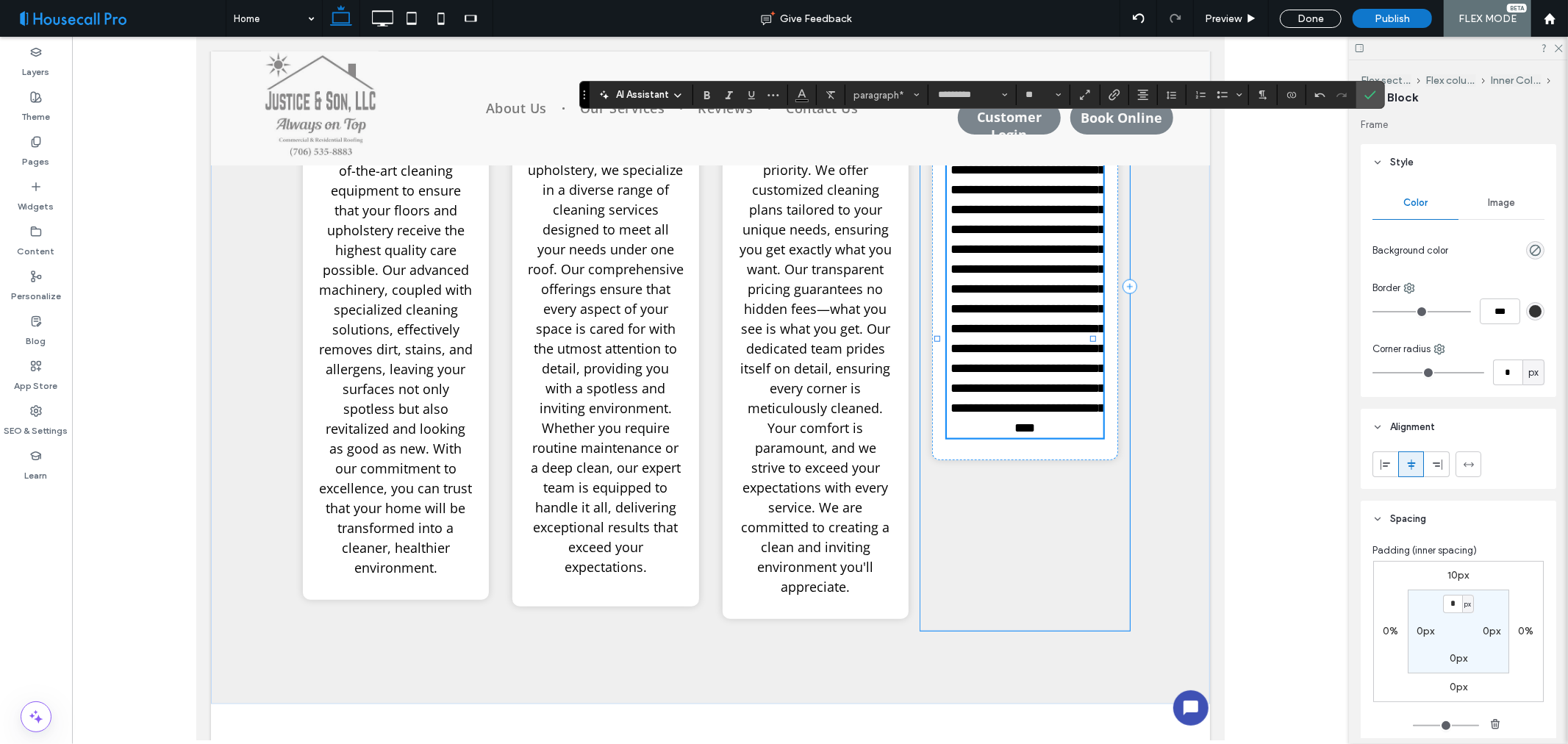
click at [999, 630] on div "**********" at bounding box center [1024, 286] width 210 height 689
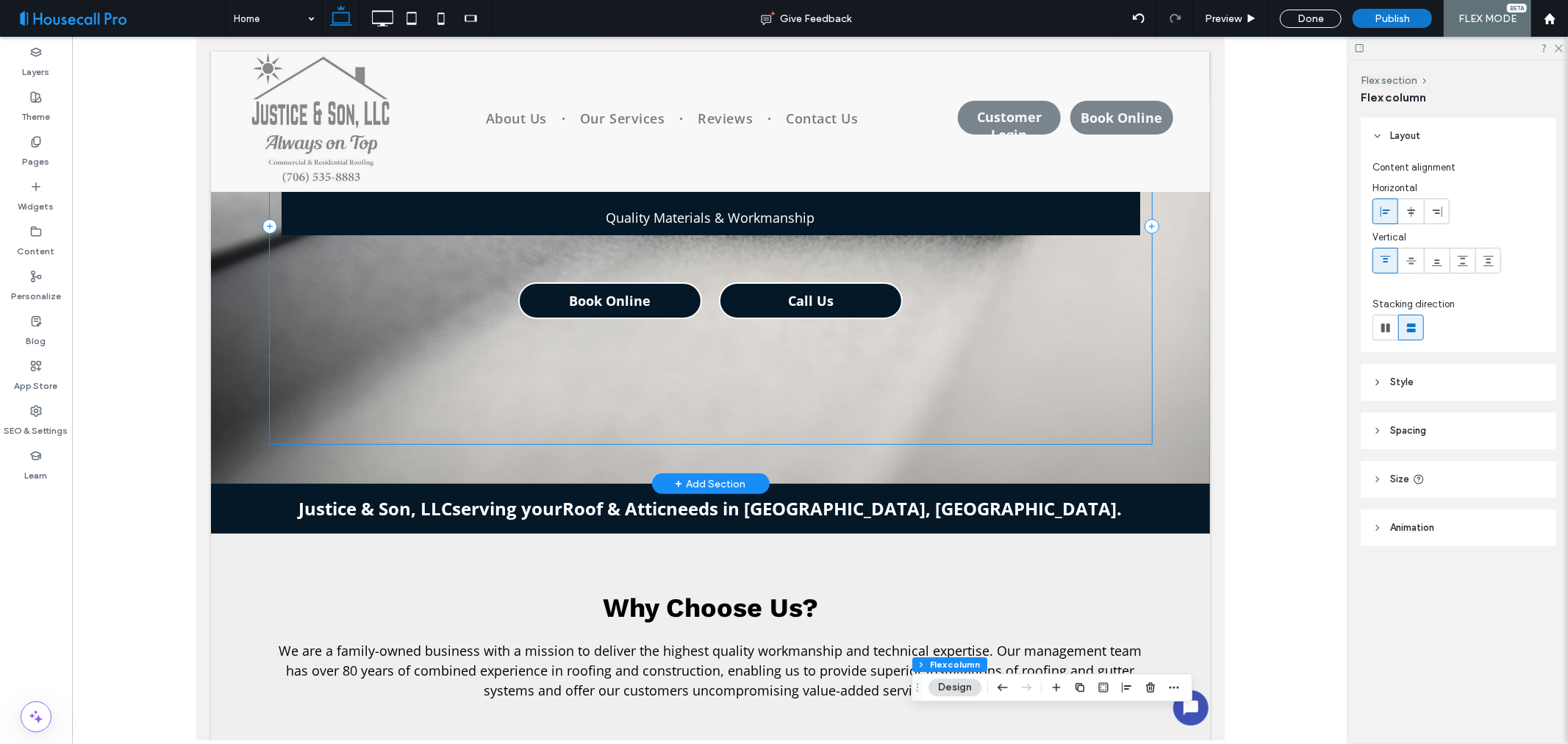
scroll to position [0, 0]
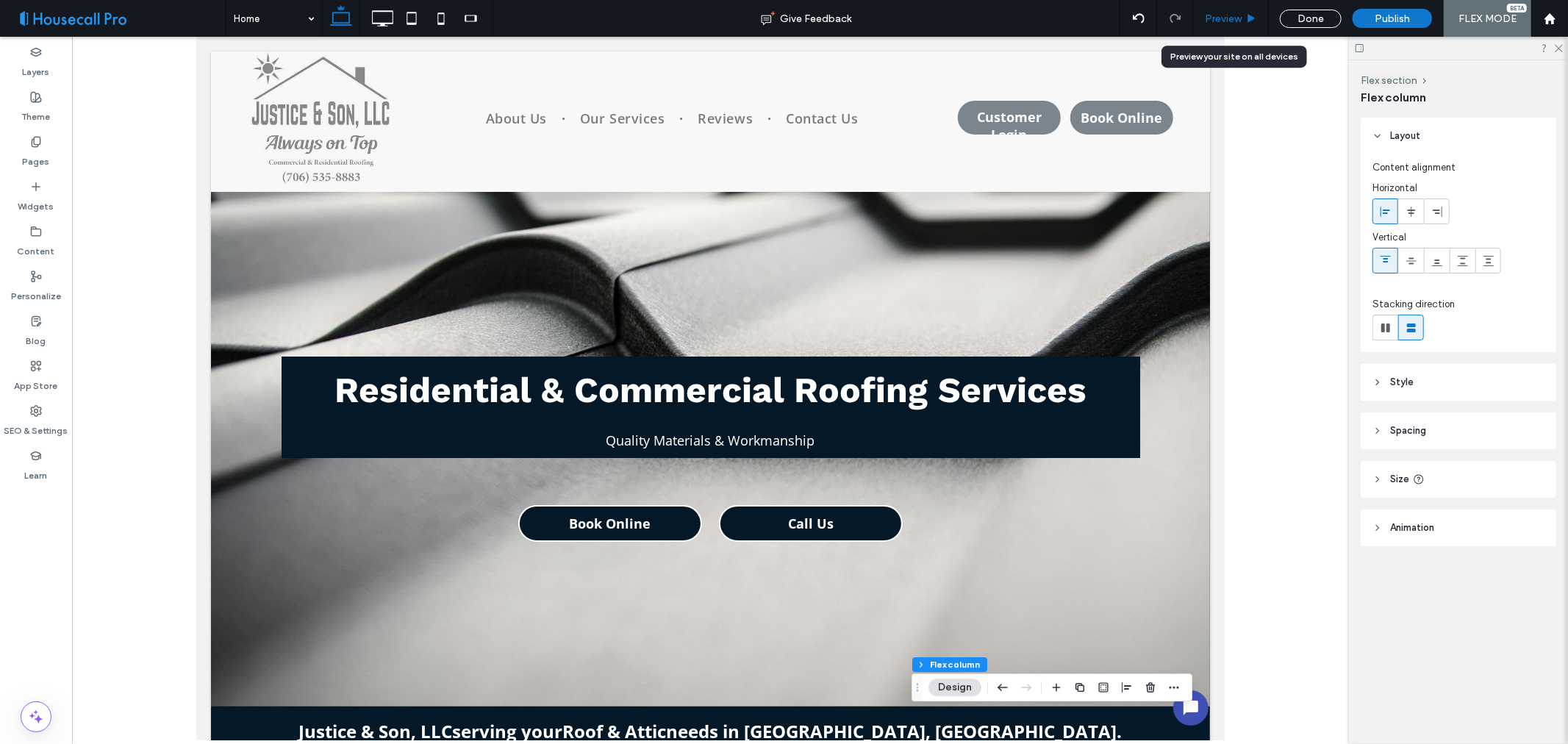
click at [1229, 21] on span "Preview" at bounding box center [1223, 18] width 37 height 12
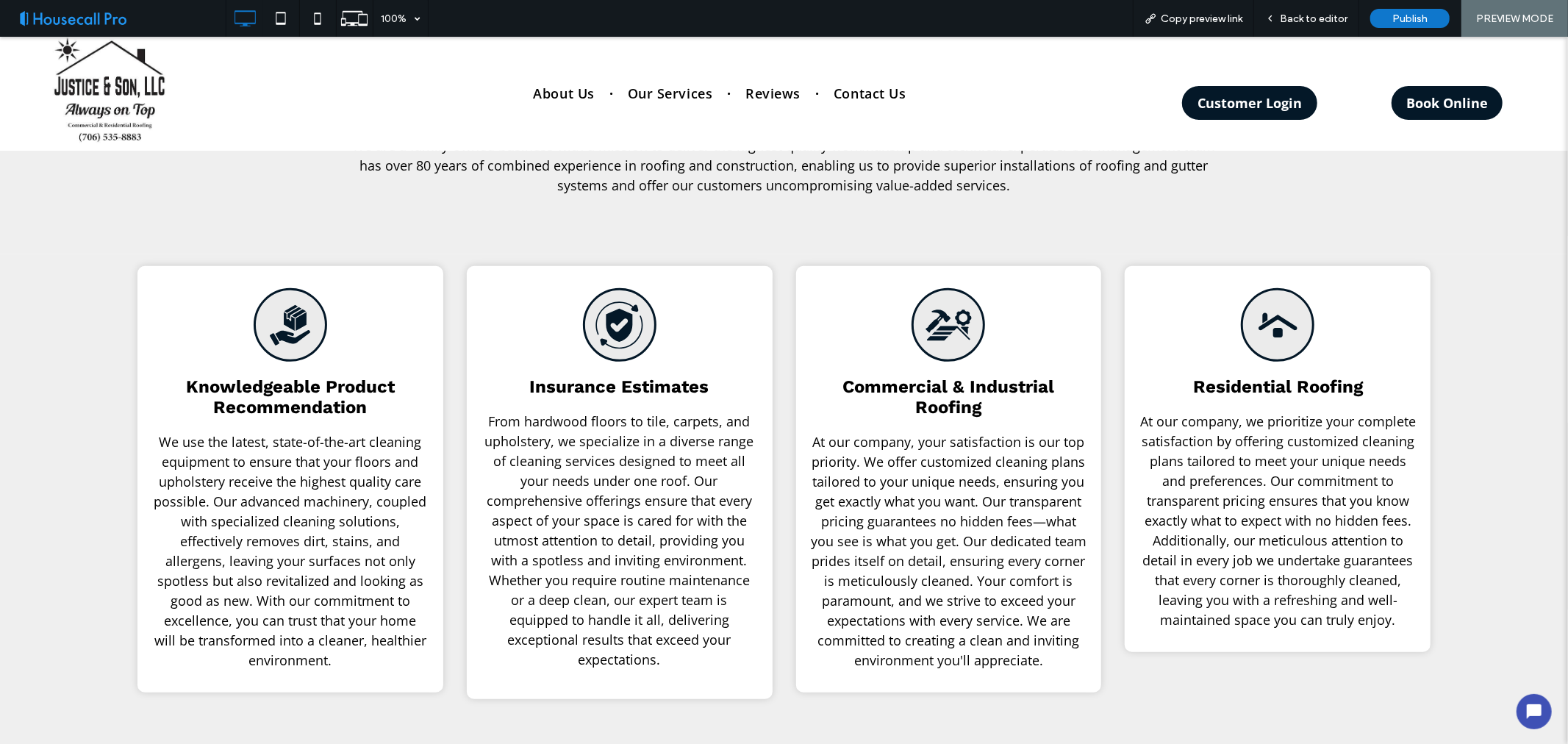
scroll to position [817, 0]
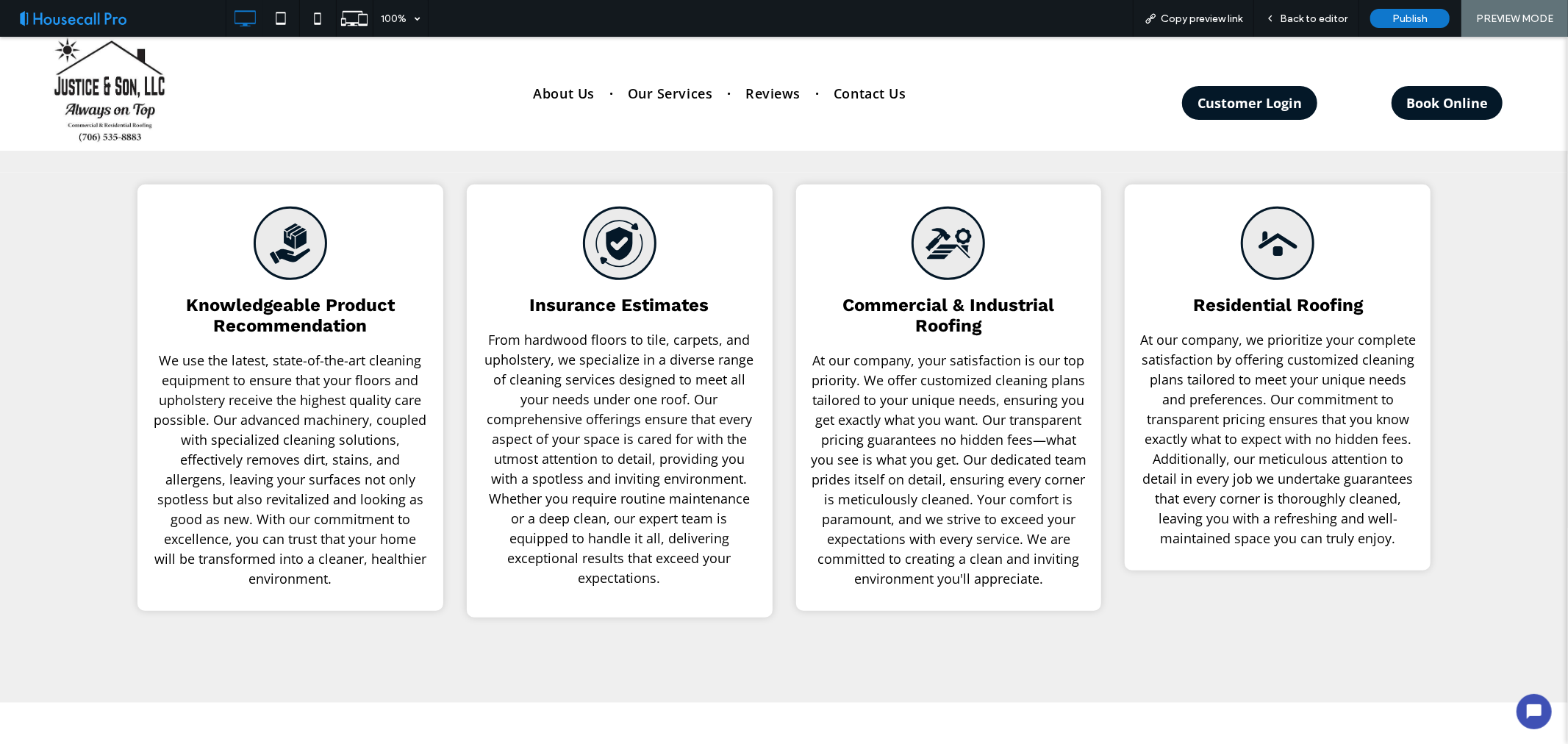
click at [161, 357] on span "We use the latest, state-of-the-art cleaning equipment to ensure that your floo…" at bounding box center [290, 468] width 272 height 236
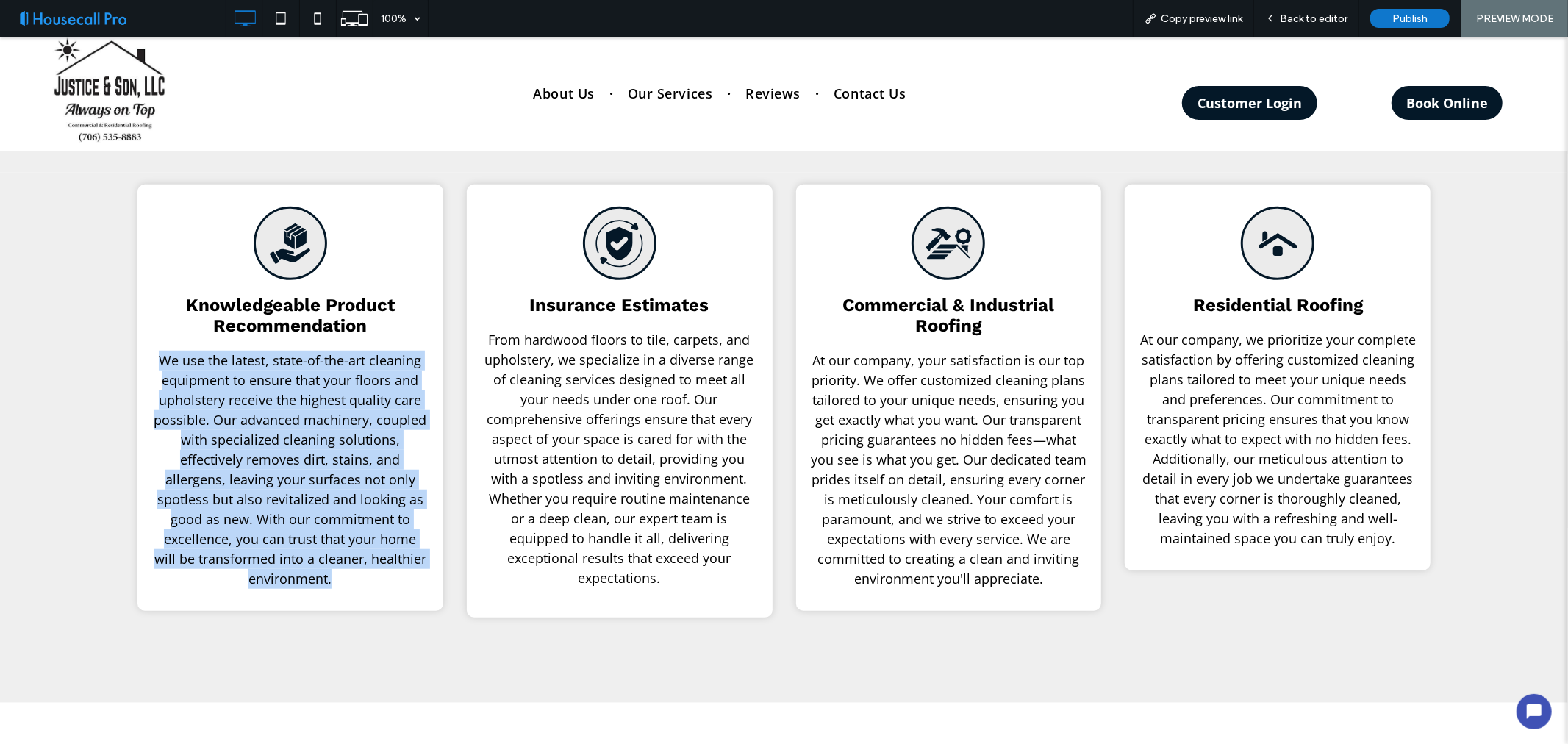
drag, startPoint x: 151, startPoint y: 356, endPoint x: 370, endPoint y: 581, distance: 314.0
click at [370, 581] on p "We use the latest, state-of-the-art cleaning equipment to ensure that your floo…" at bounding box center [290, 470] width 276 height 239
copy span "We use the latest, state-of-the-art cleaning equipment to ensure that your floo…"
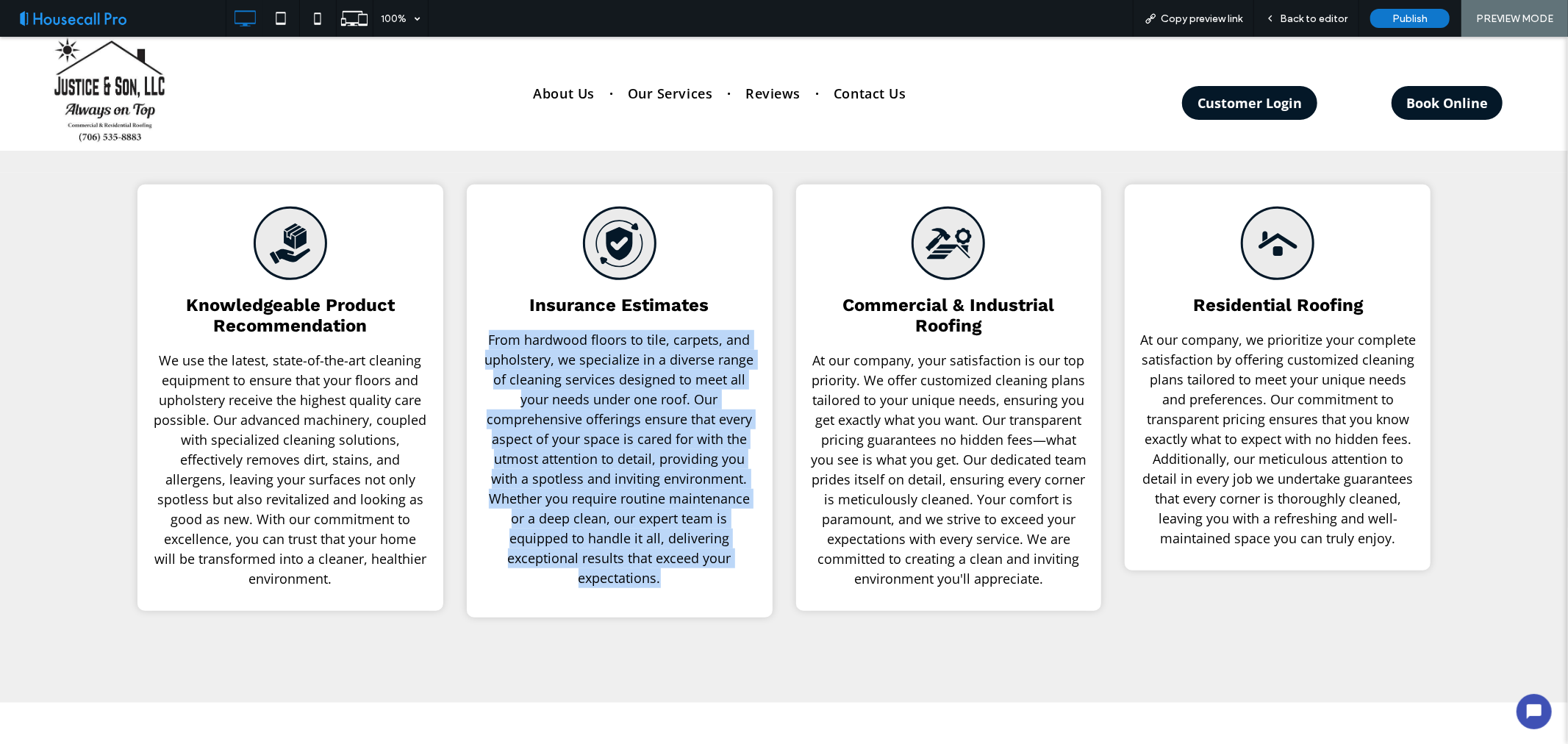
drag, startPoint x: 482, startPoint y: 333, endPoint x: 689, endPoint y: 573, distance: 316.9
click at [689, 573] on p "From hardwood floors to tile, carpets, and upholstery, we specialize in a diver…" at bounding box center [620, 458] width 276 height 258
copy span "From hardwood floors to tile, carpets, and upholstery, we specialize in a diver…"
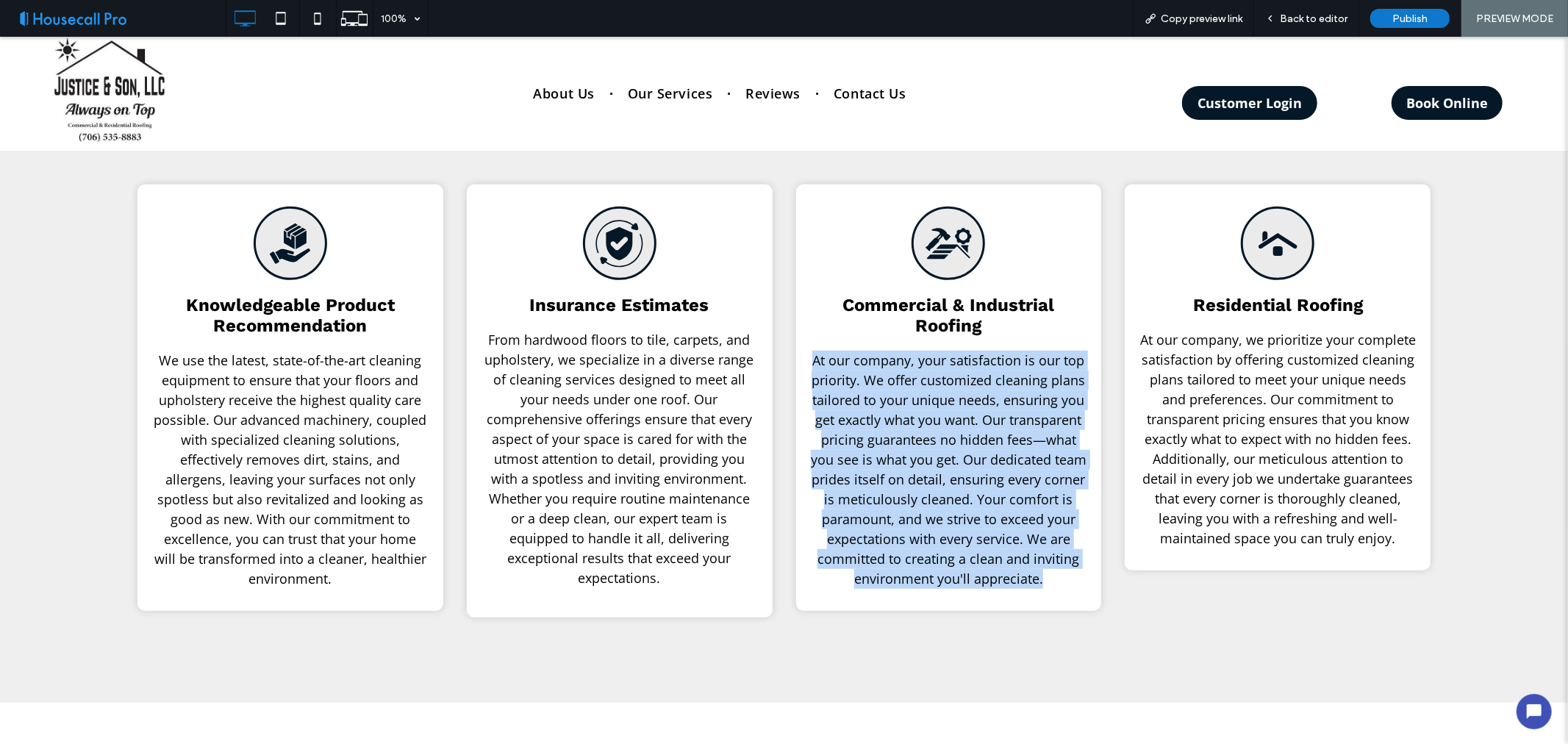
drag, startPoint x: 801, startPoint y: 363, endPoint x: 1043, endPoint y: 576, distance: 322.4
click at [1043, 576] on div "Commercial & Industrial Roofing At our company, your satisfaction is our top pr…" at bounding box center [950, 397] width 306 height 426
copy span "At our company, your satisfaction is our top priority. We offer customized clea…"
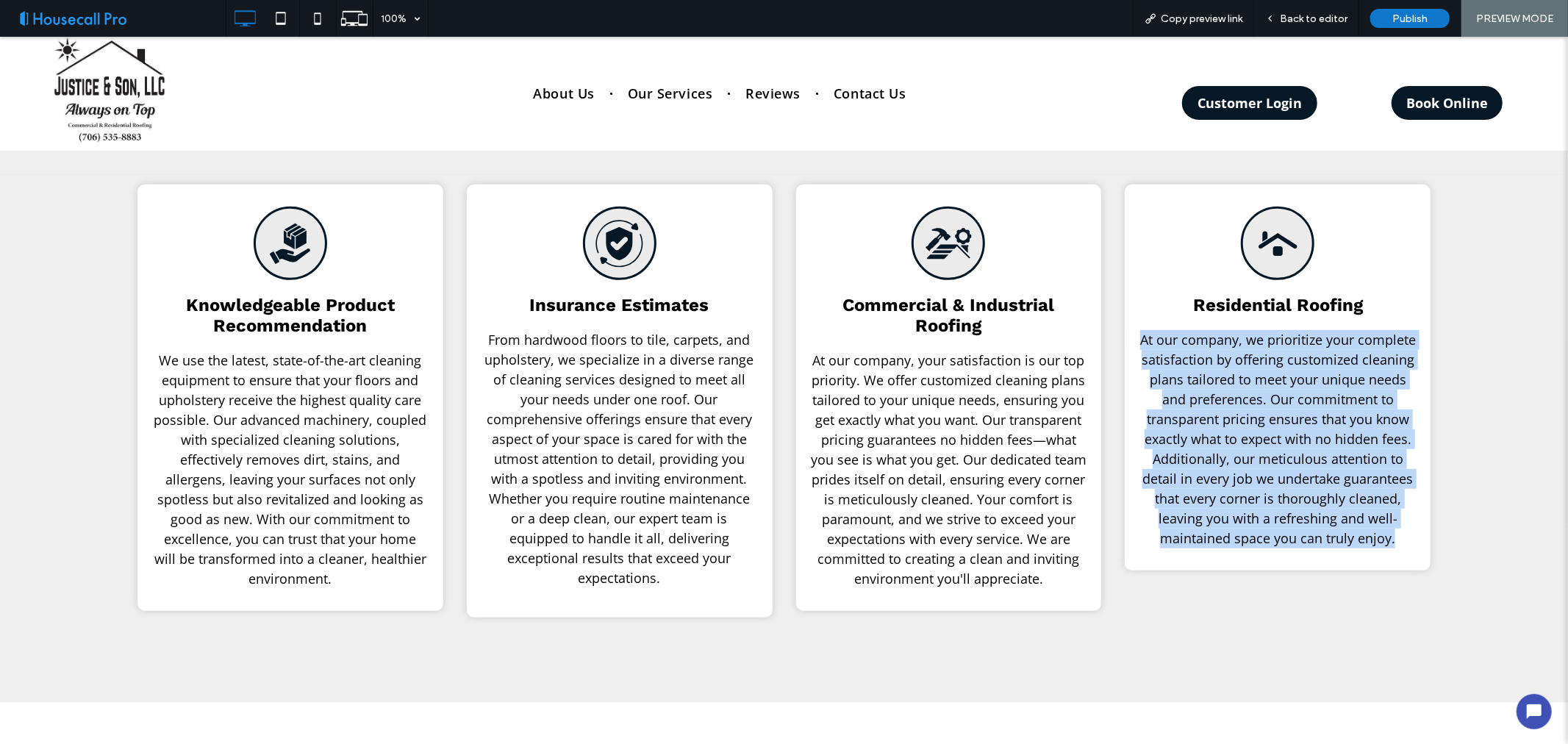
drag, startPoint x: 1129, startPoint y: 337, endPoint x: 1389, endPoint y: 538, distance: 328.6
click at [1389, 538] on div "Residential Roofing At our company, we prioritize your complete satisfaction by…" at bounding box center [1278, 377] width 306 height 386
copy span "At our company, we prioritize your complete satisfaction by offering customized…"
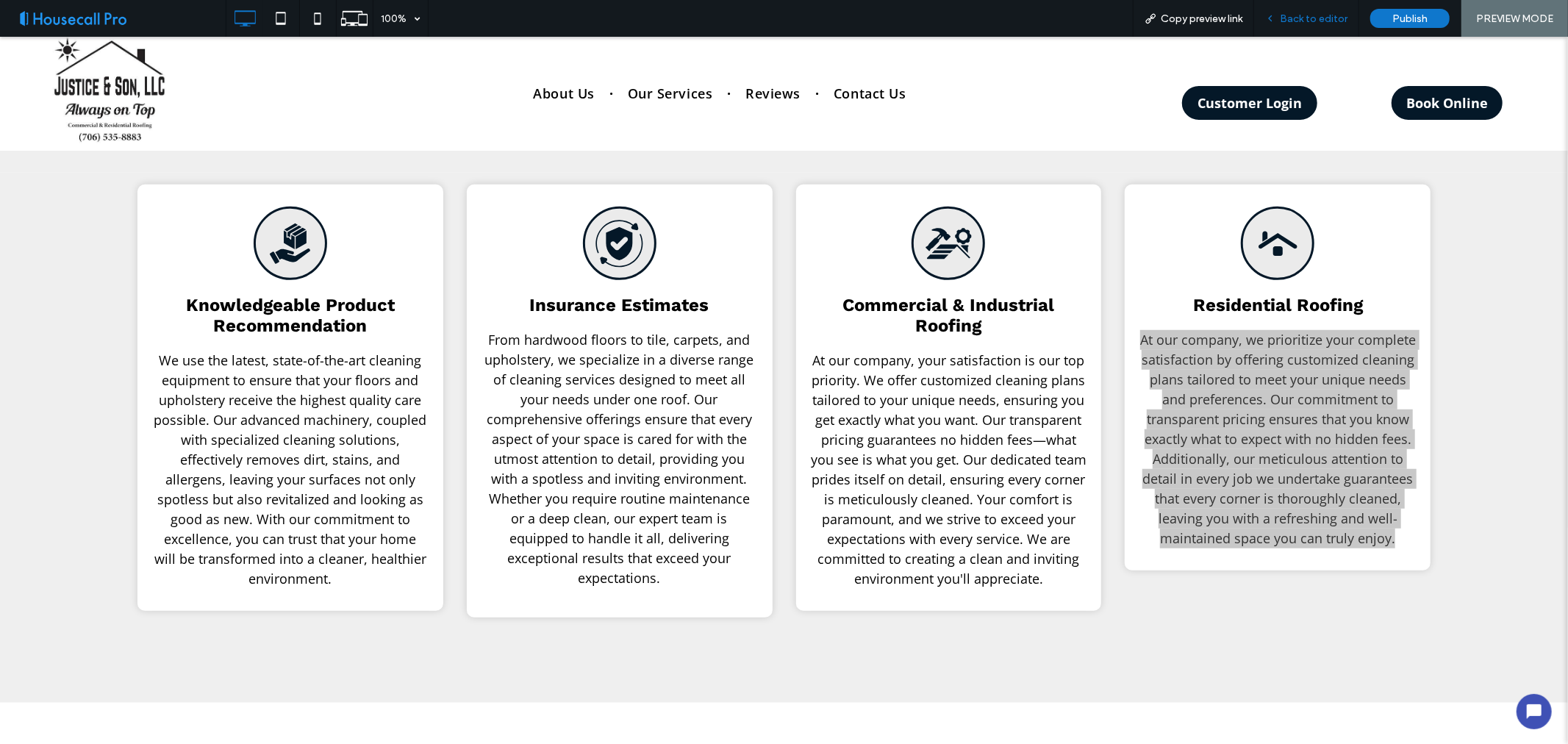
click at [1295, 17] on span "Back to editor" at bounding box center [1314, 18] width 68 height 12
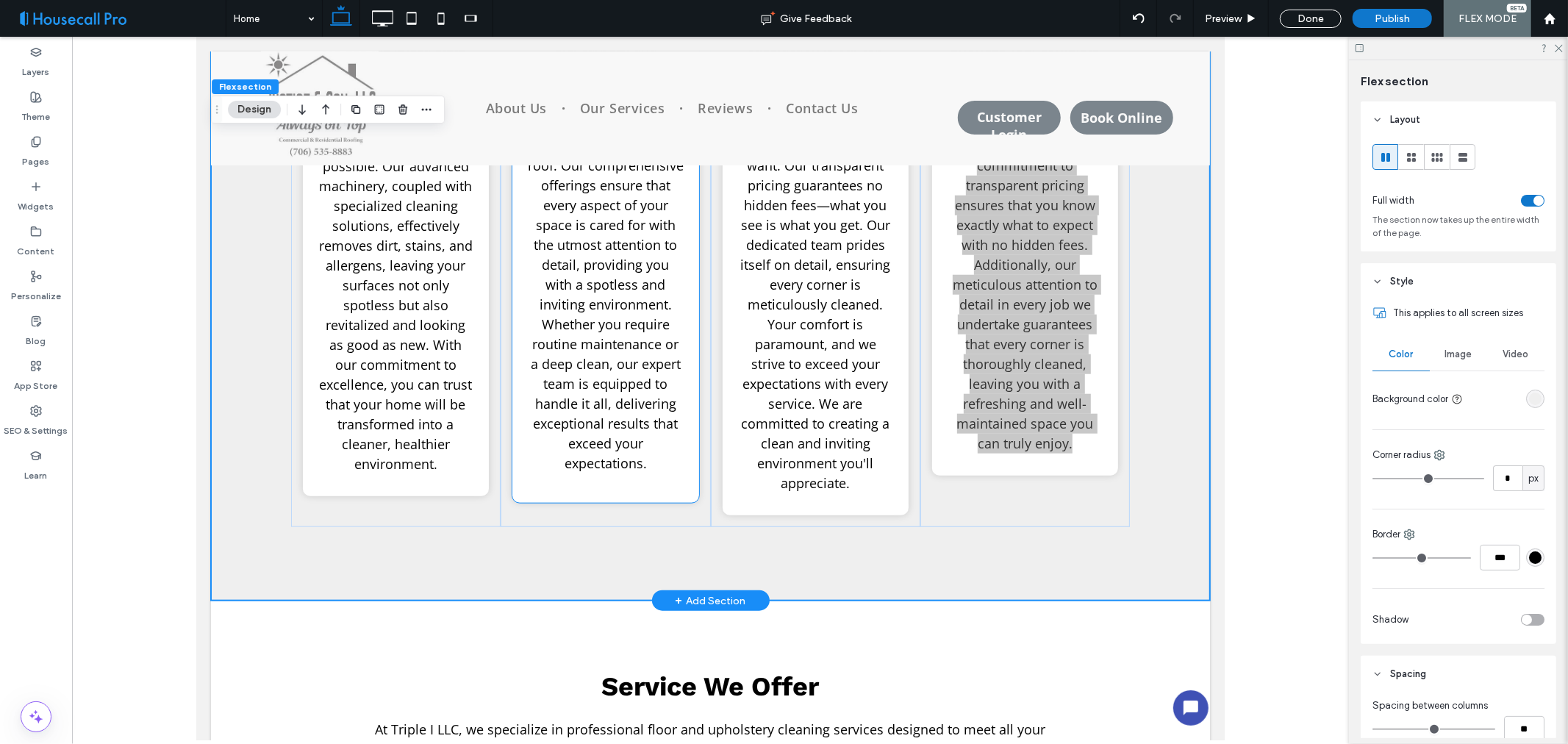
scroll to position [1062, 0]
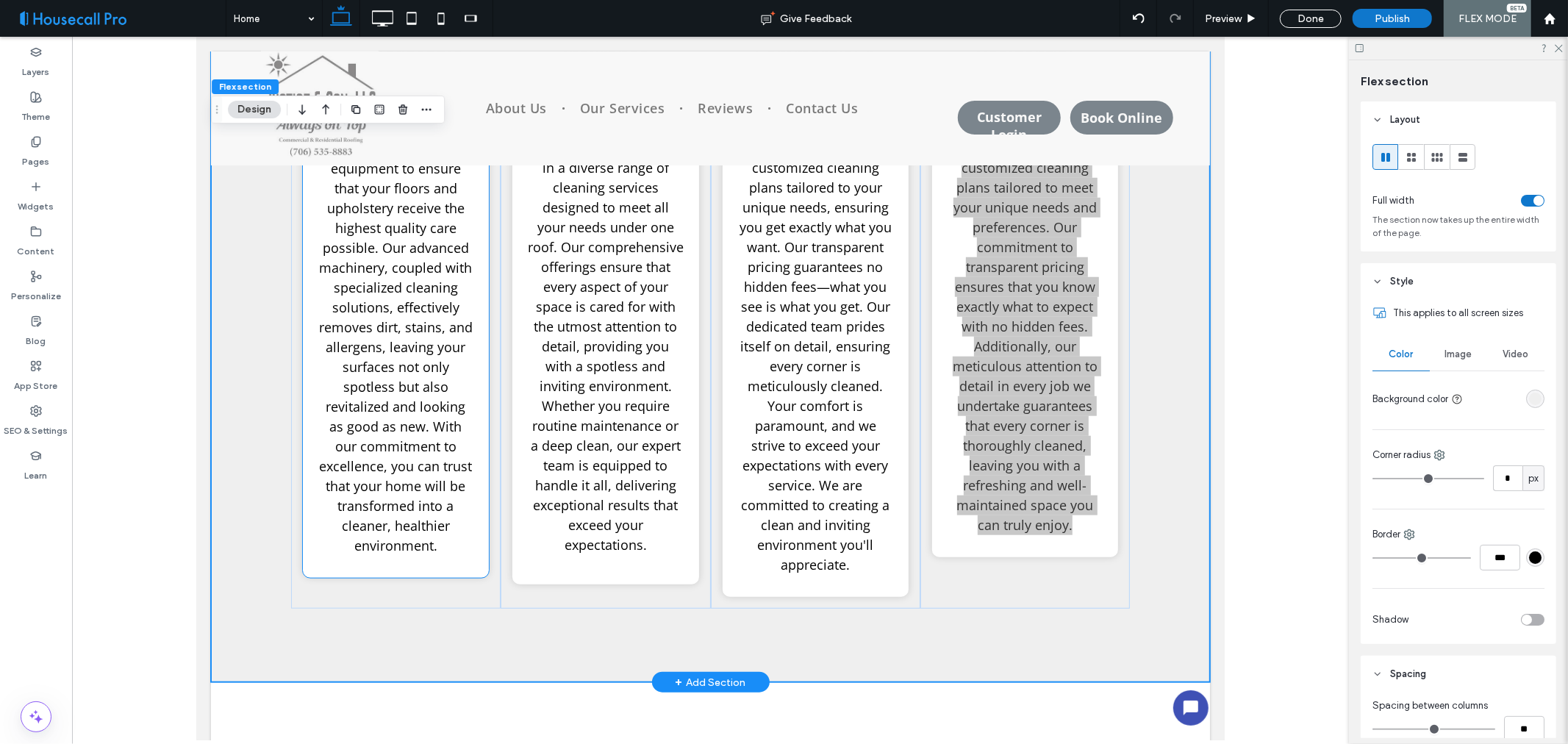
click at [381, 397] on span "We use the latest, state-of-the-art cleaning equipment to ensure that your floo…" at bounding box center [396, 336] width 154 height 435
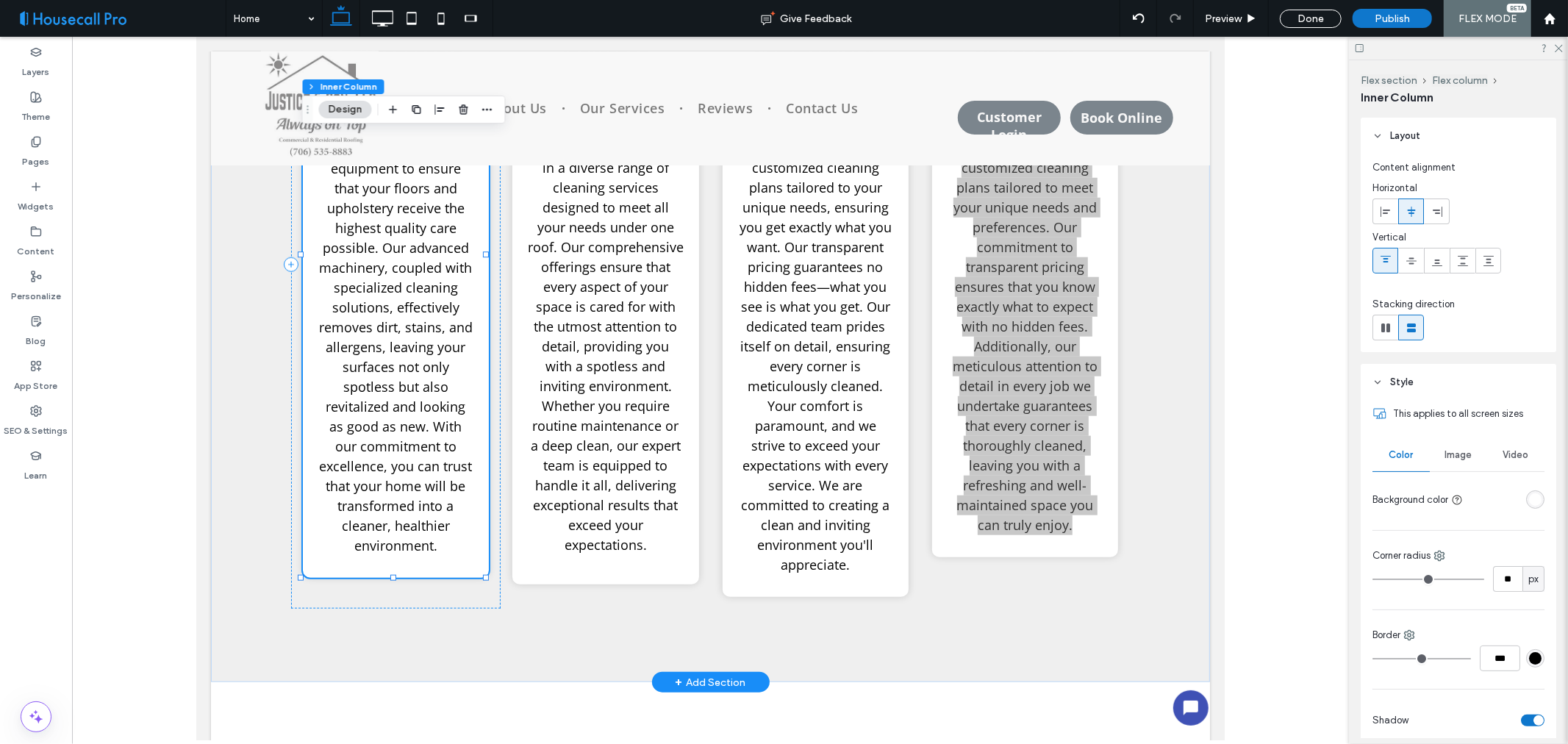
click at [402, 429] on span "We use the latest, state-of-the-art cleaning equipment to ensure that your floo…" at bounding box center [396, 336] width 154 height 435
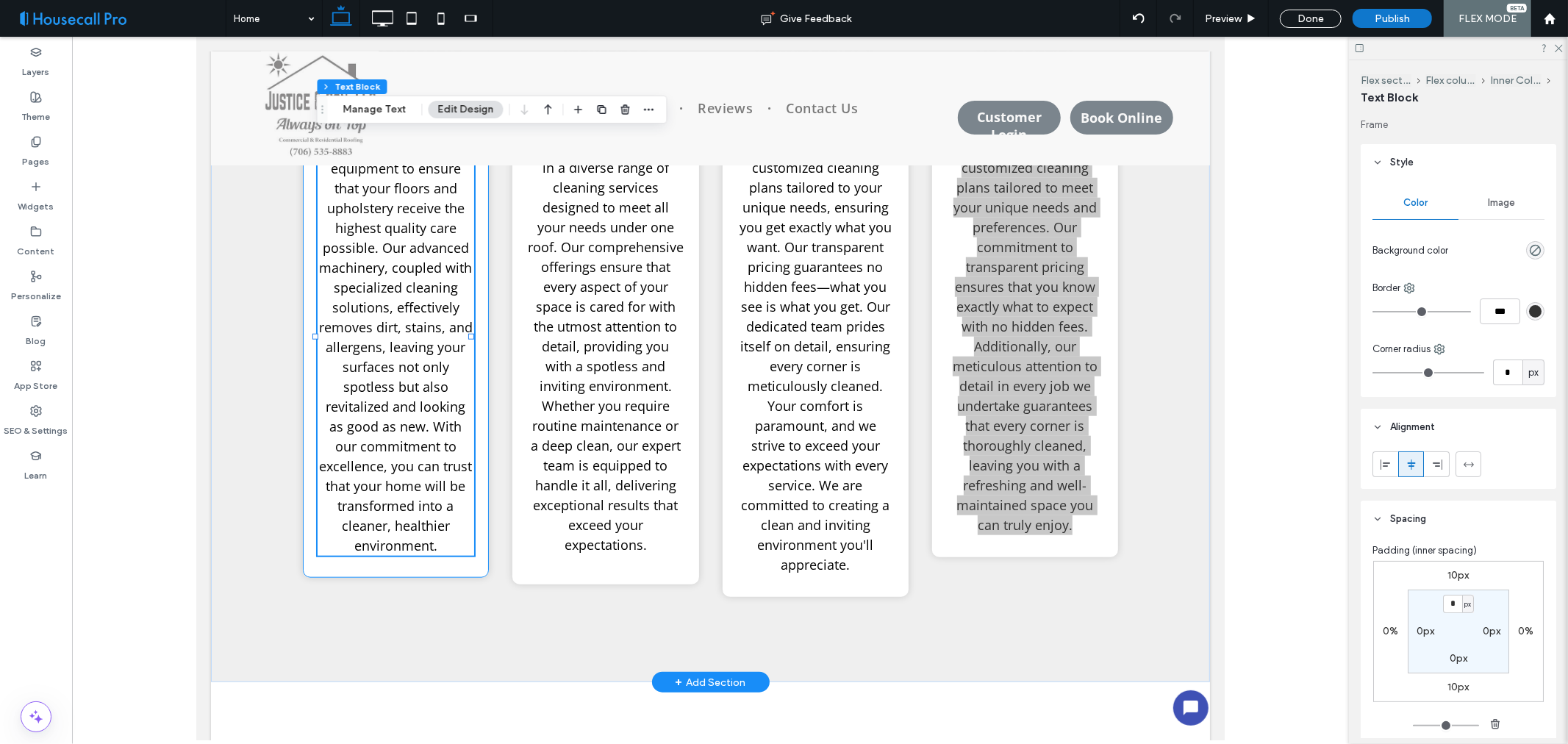
click at [398, 438] on span "We use the latest, state-of-the-art cleaning equipment to ensure that your floo…" at bounding box center [396, 336] width 154 height 435
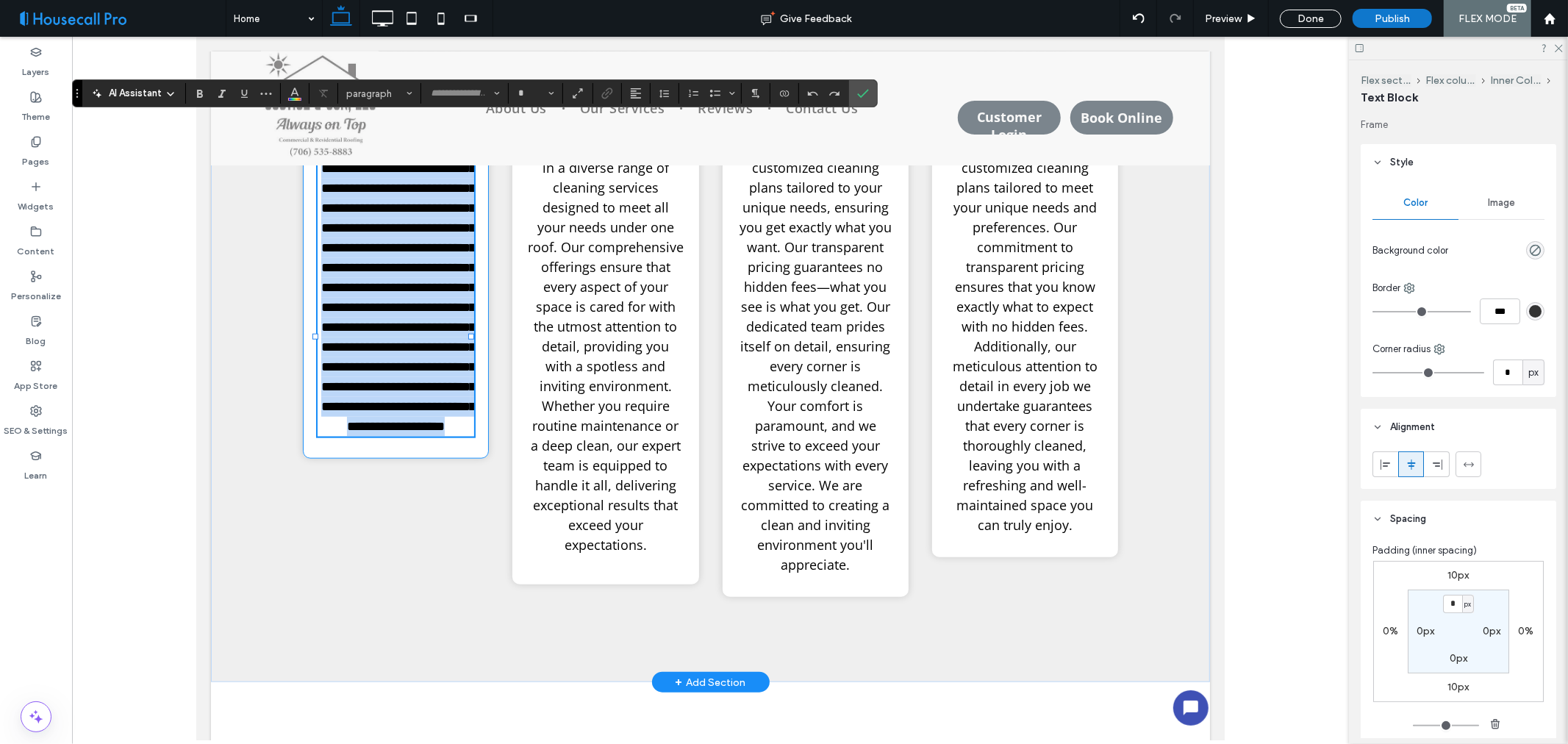
type input "*********"
type input "**"
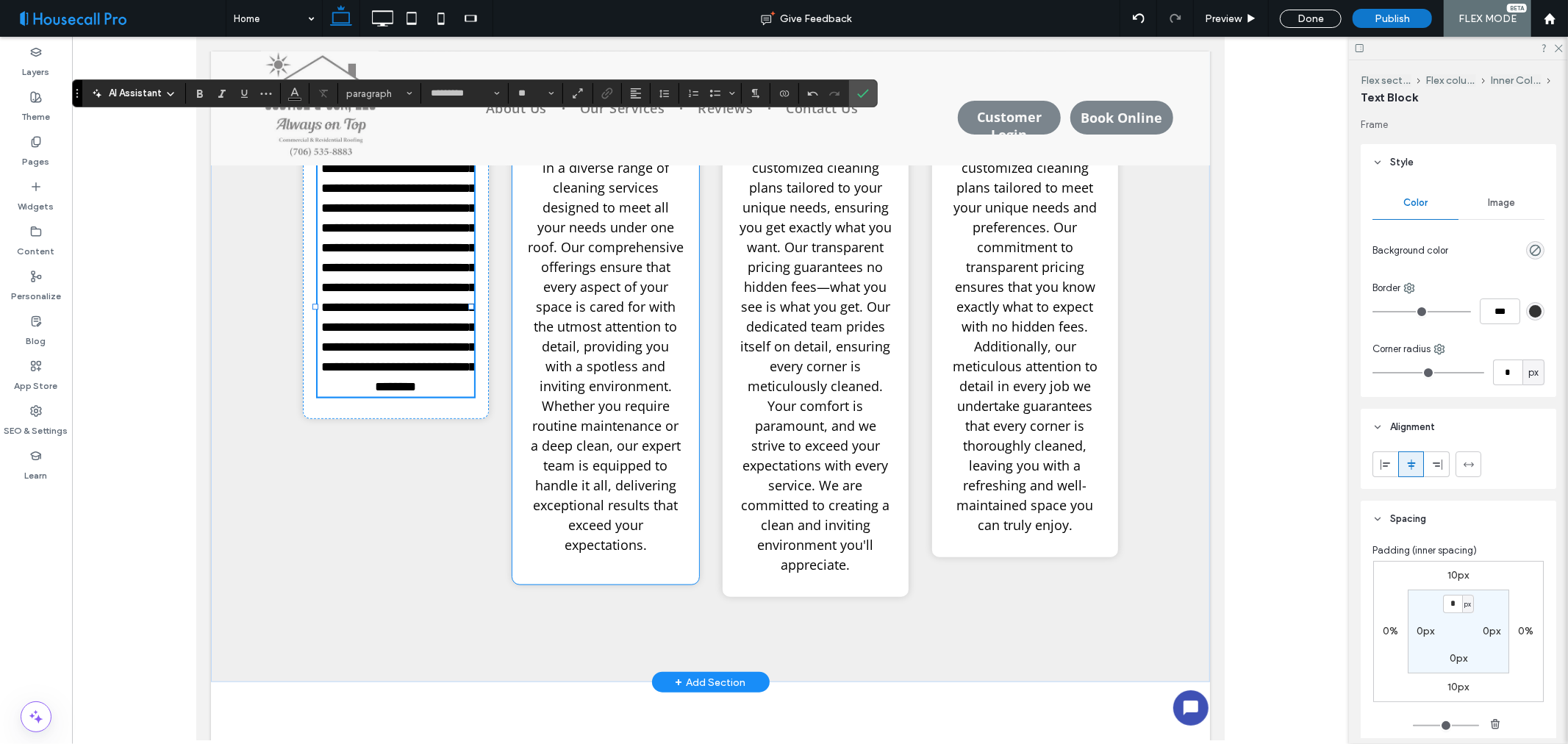
click at [631, 417] on span "From hardwood floors to tile, carpets, and upholstery, we specialize in a diver…" at bounding box center [605, 326] width 156 height 455
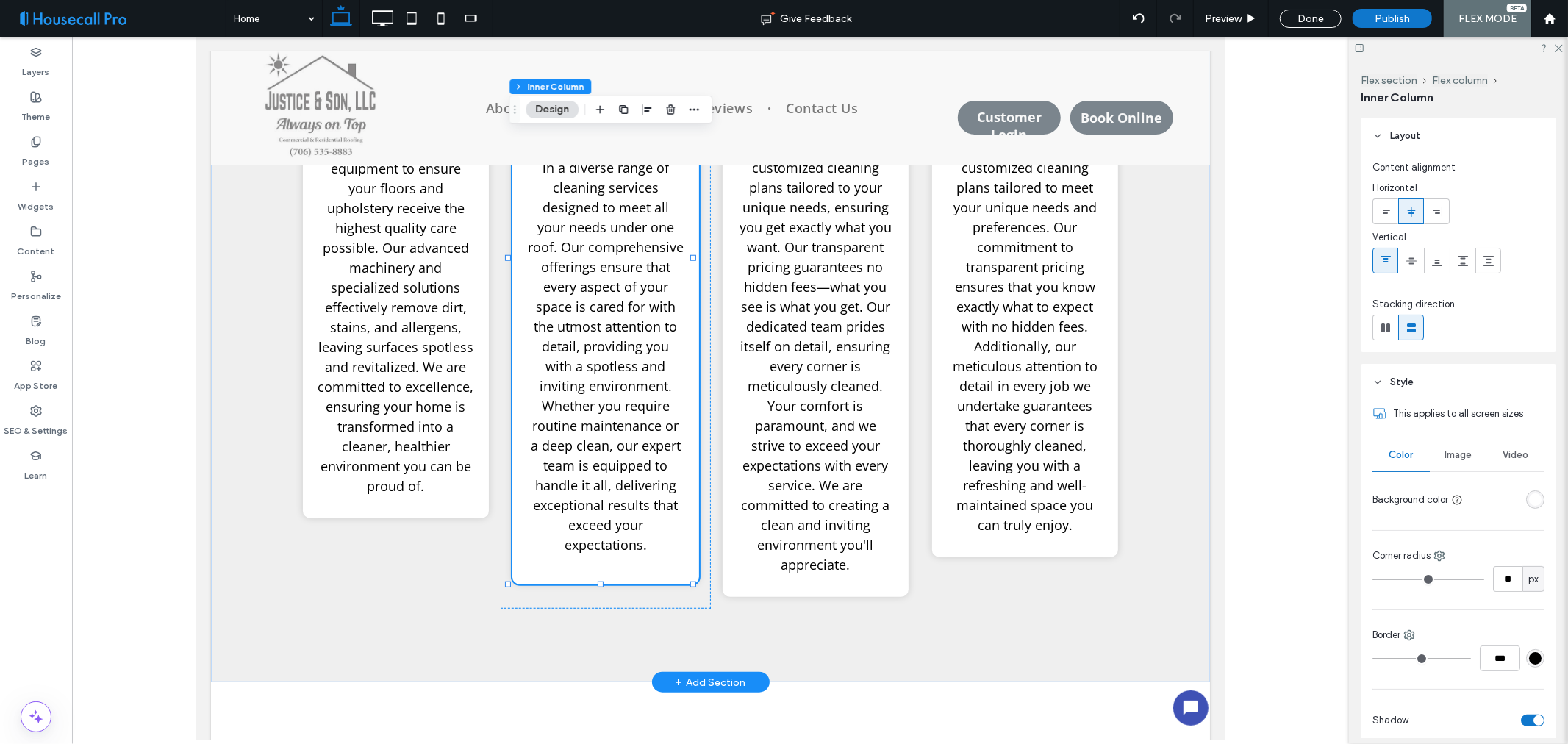
type input "**"
click at [615, 400] on span "From hardwood floors to tile, carpets, and upholstery, we specialize in a diver…" at bounding box center [605, 326] width 156 height 455
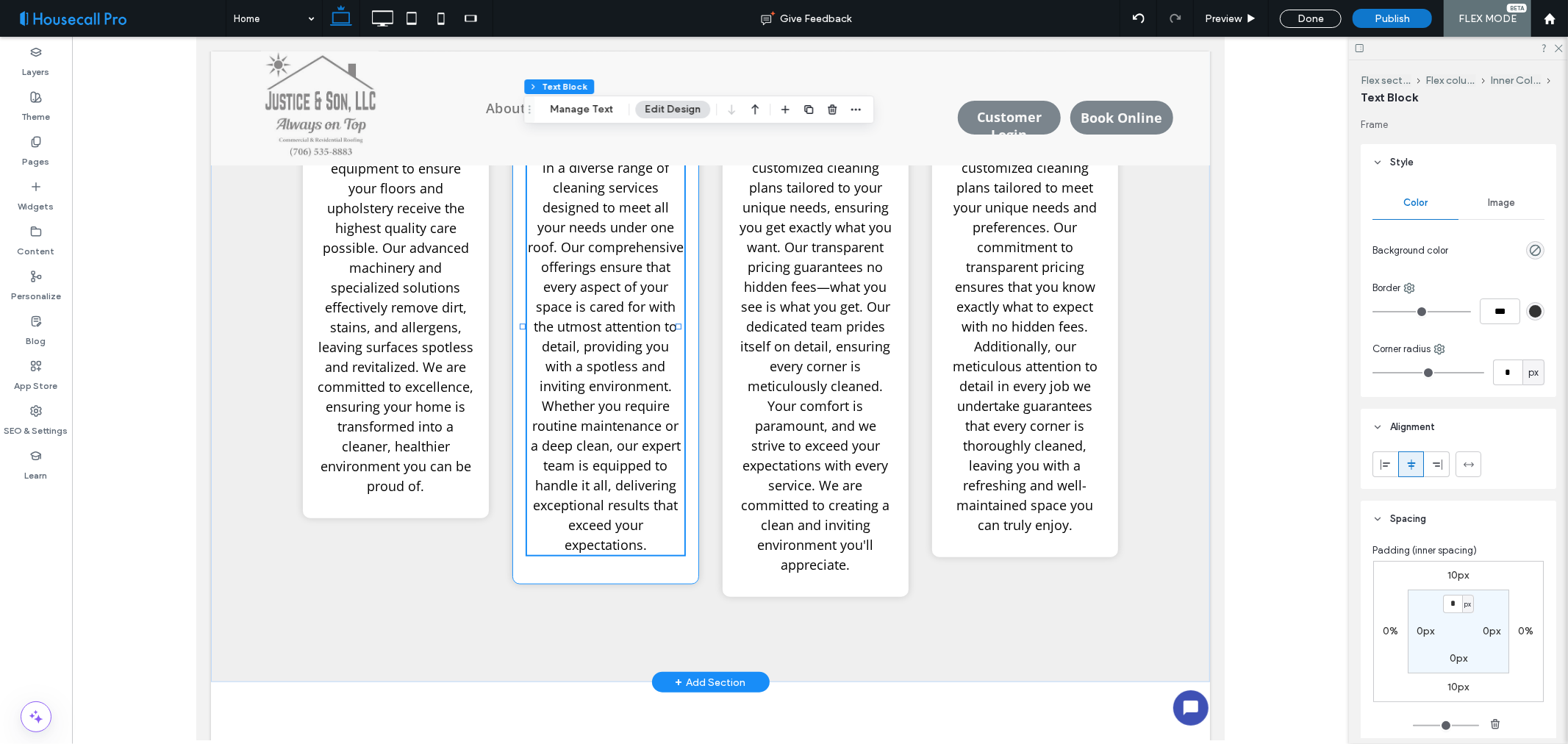
click at [602, 348] on span "From hardwood floors to tile, carpets, and upholstery, we specialize in a diver…" at bounding box center [605, 326] width 156 height 455
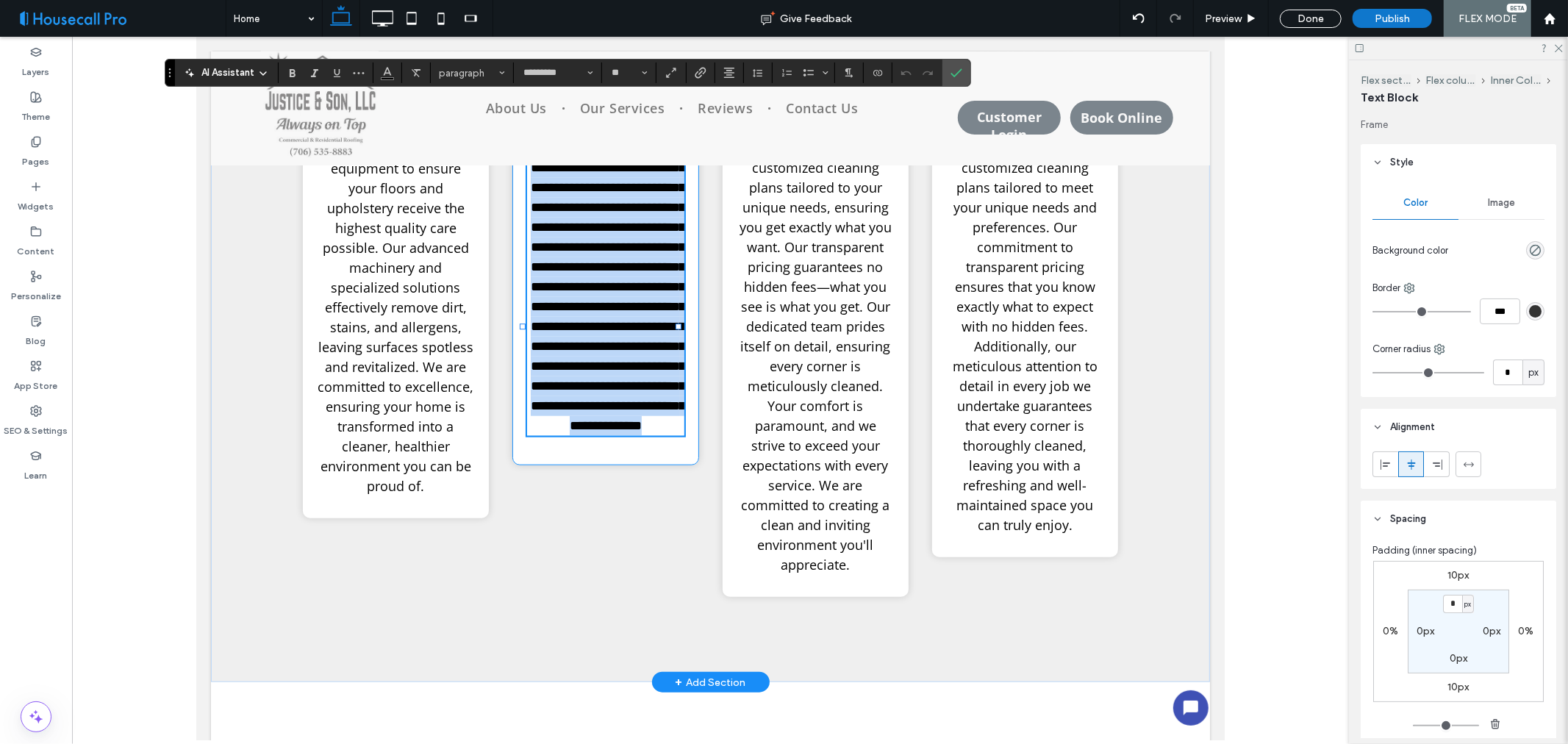
type input "*********"
type input "**"
paste div
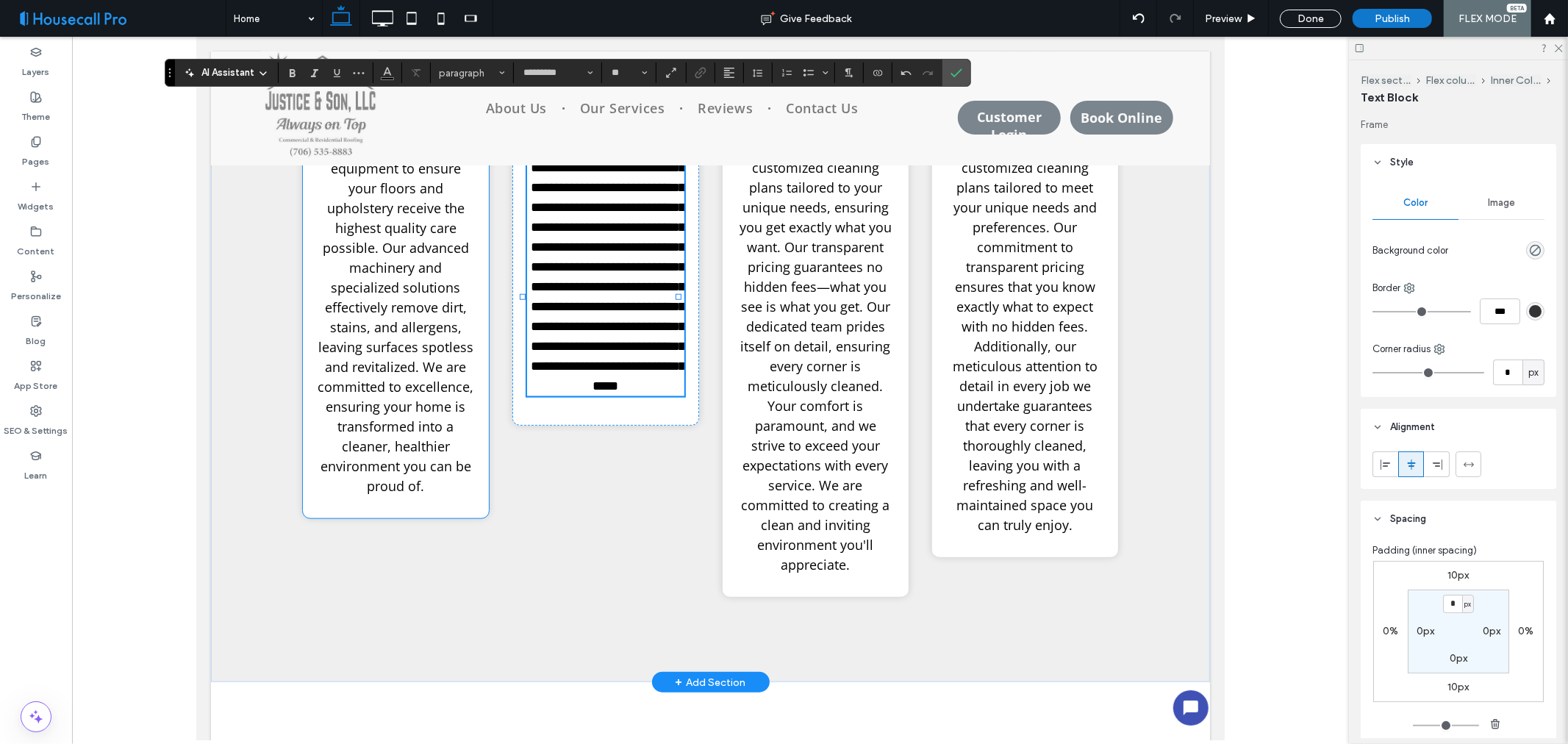
click at [344, 352] on span "We use the latest state-of-the-art cleaning equipment to ensure your floors and…" at bounding box center [395, 306] width 156 height 375
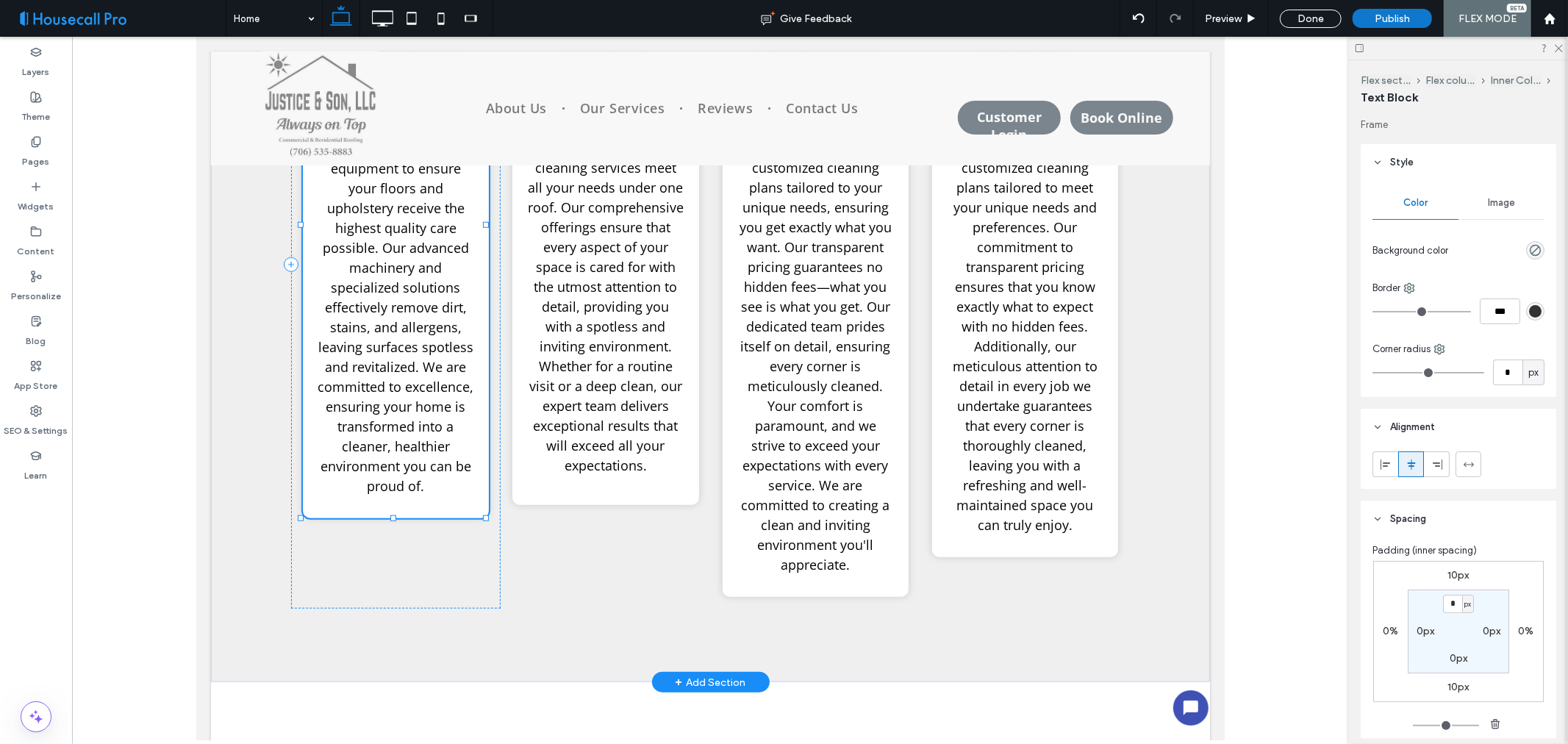
click at [395, 372] on span "We use the latest state-of-the-art cleaning equipment to ensure your floors and…" at bounding box center [395, 306] width 156 height 375
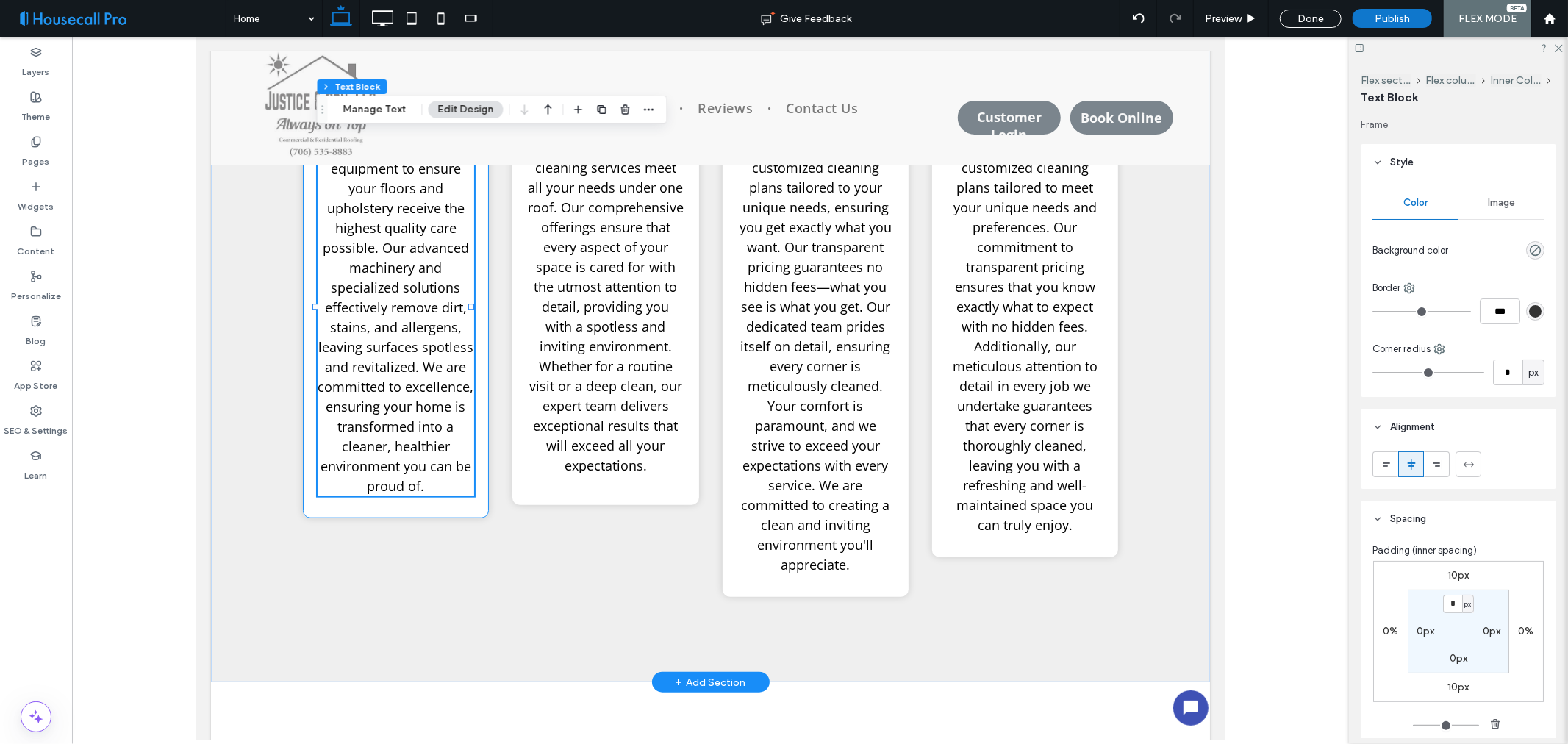
click at [411, 384] on span "We use the latest state-of-the-art cleaning equipment to ensure your floors and…" at bounding box center [395, 306] width 156 height 375
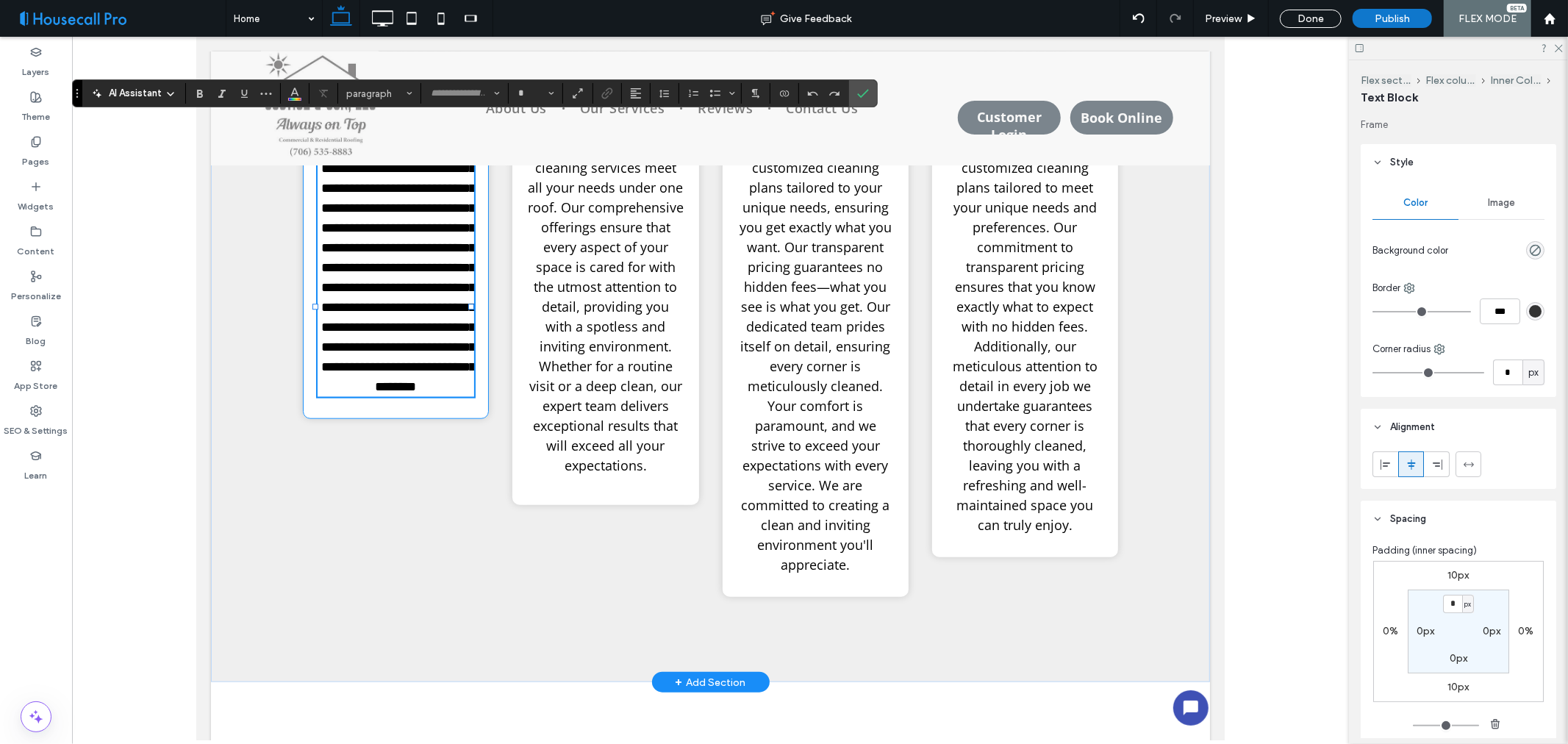
click at [411, 384] on span "**********" at bounding box center [397, 256] width 154 height 271
click at [411, 383] on span "**********" at bounding box center [397, 256] width 154 height 271
type input "*********"
type input "**"
click at [411, 383] on span "**********" at bounding box center [397, 256] width 154 height 271
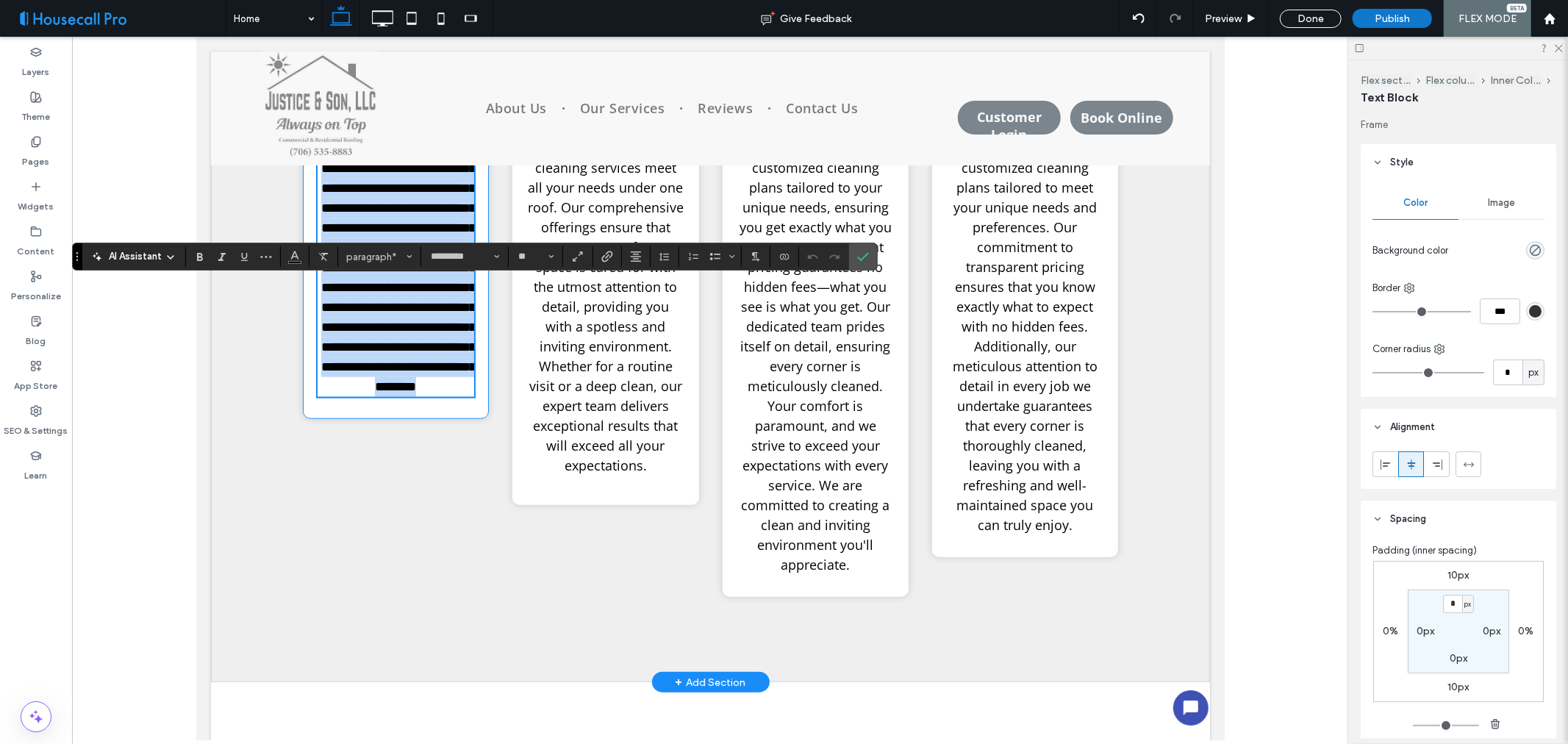
scroll to position [898, 0]
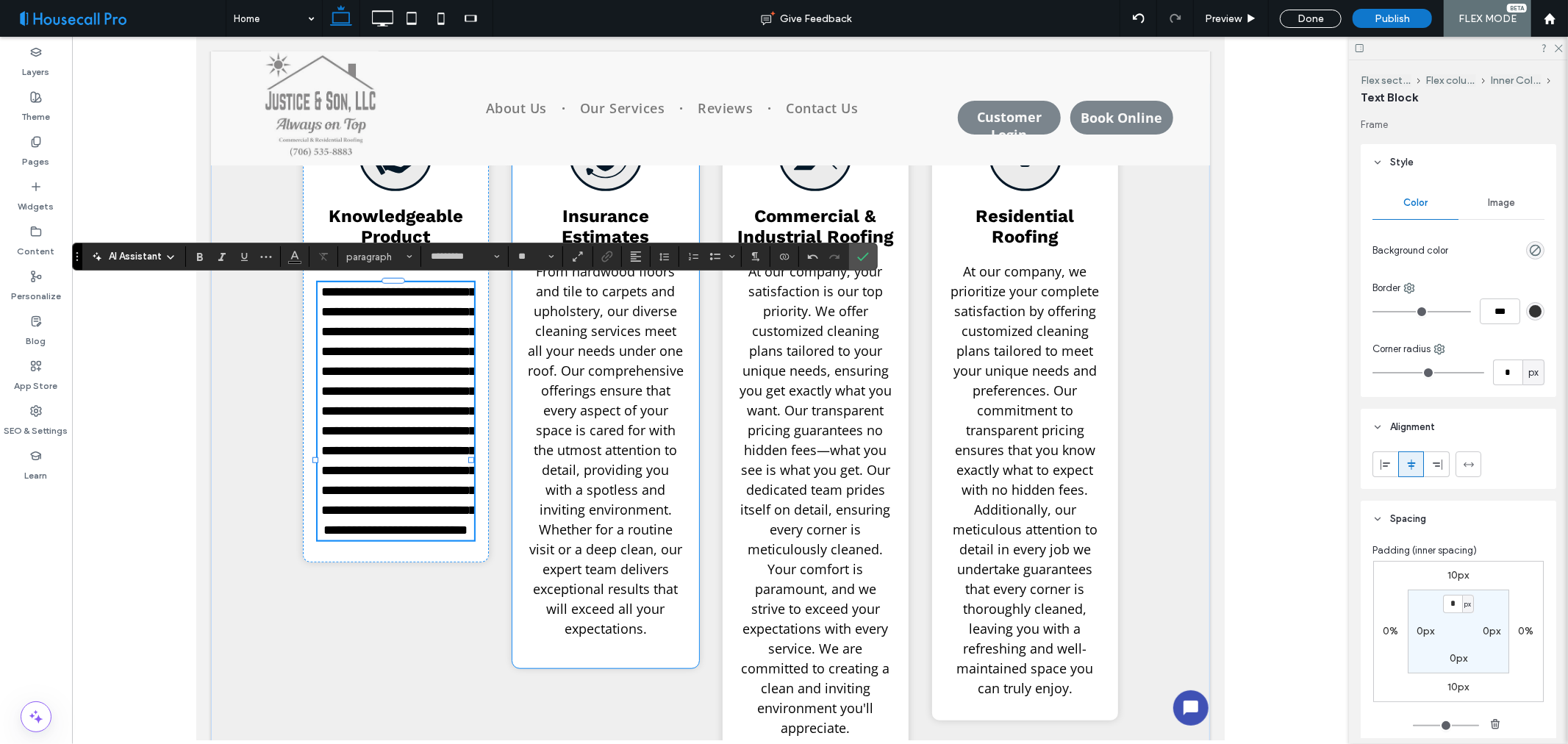
drag, startPoint x: 628, startPoint y: 416, endPoint x: 622, endPoint y: 428, distance: 13.4
click at [628, 416] on span "From hardwood floors and tile to carpets and upholstery, our diverse cleaning s…" at bounding box center [605, 449] width 156 height 375
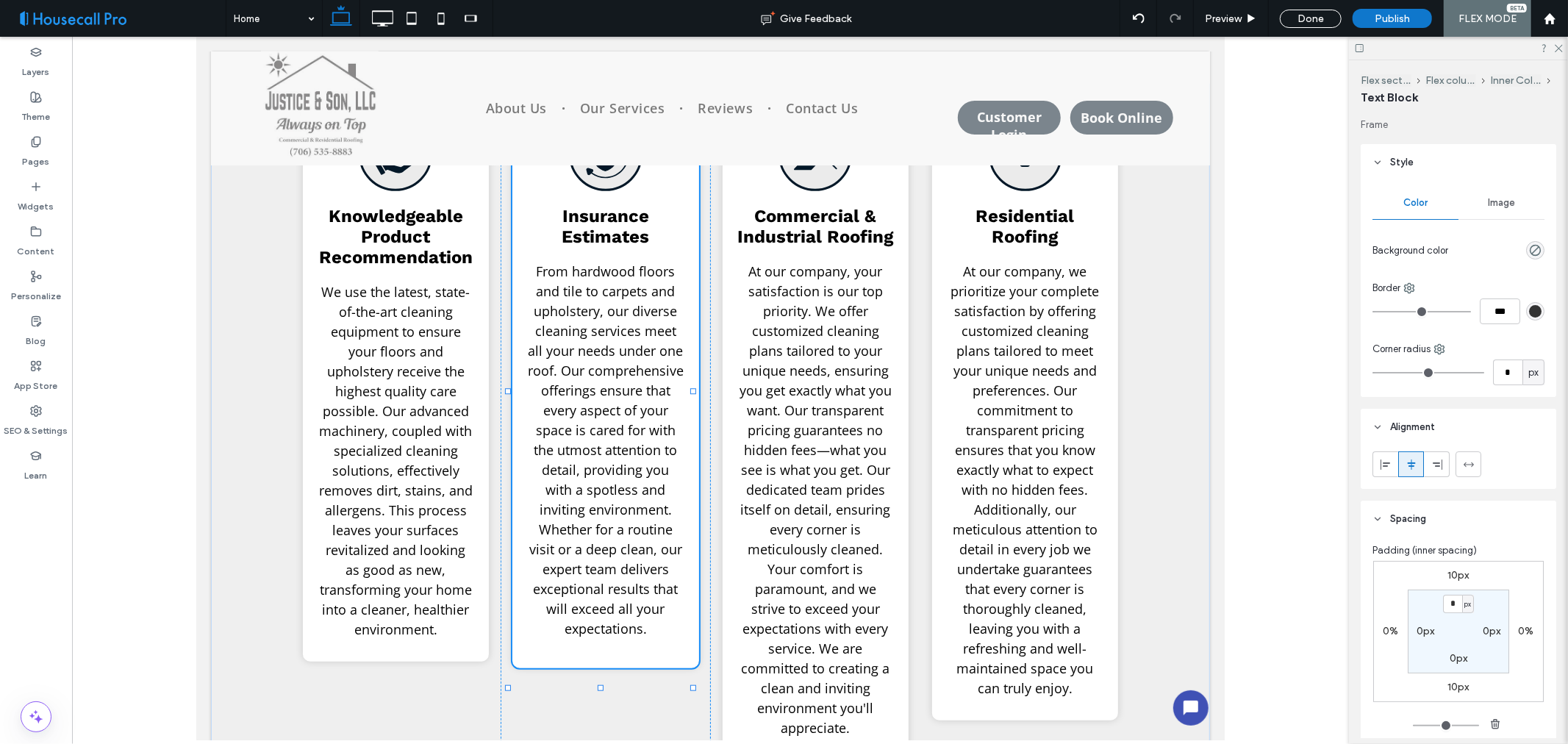
click at [616, 450] on span "From hardwood floors and tile to carpets and upholstery, our diverse cleaning s…" at bounding box center [605, 449] width 156 height 375
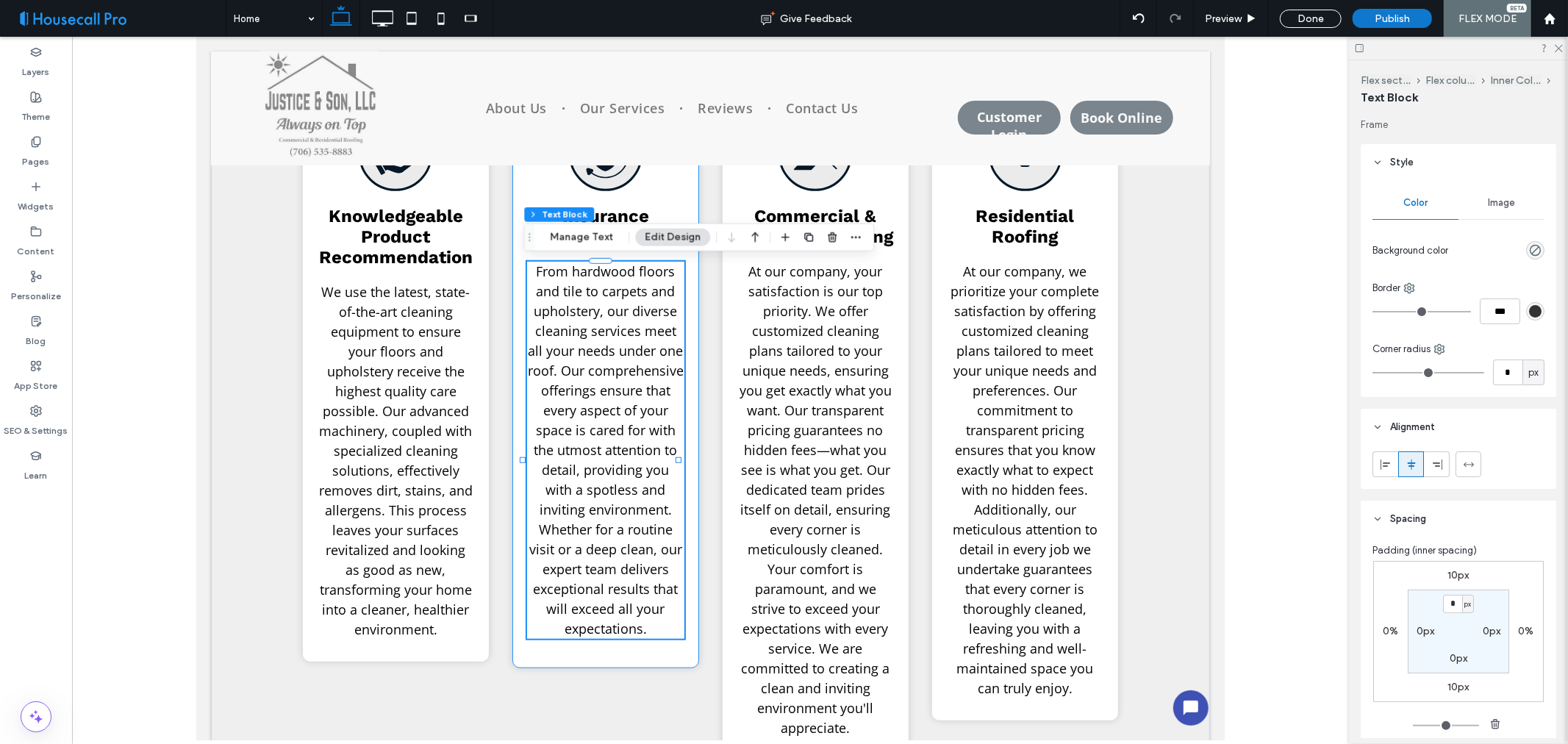
click at [616, 450] on span "From hardwood floors and tile to carpets and upholstery, our diverse cleaning s…" at bounding box center [605, 449] width 156 height 375
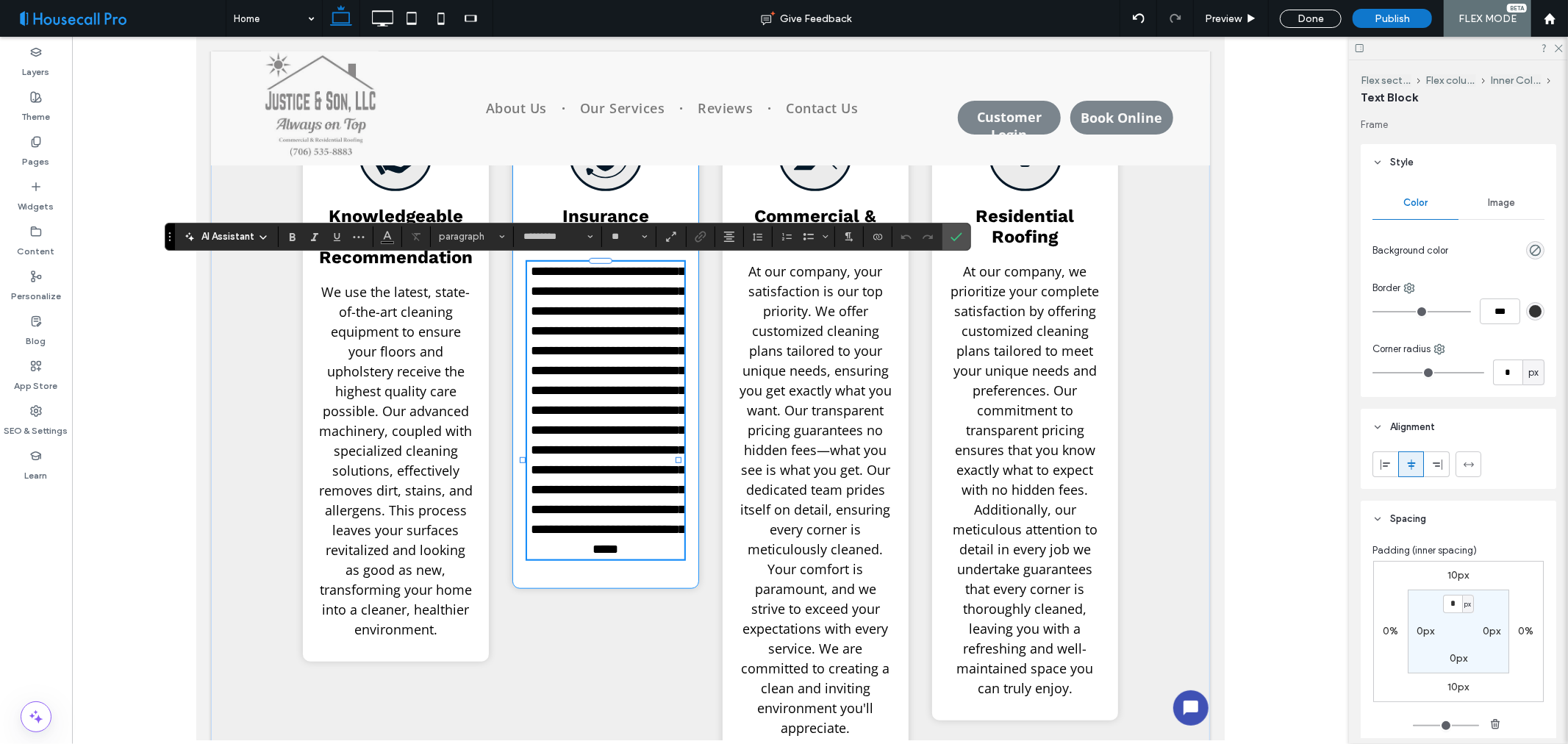
type input "*********"
type input "**"
click at [618, 457] on span "**********" at bounding box center [607, 410] width 154 height 291
click at [617, 457] on span "**********" at bounding box center [607, 410] width 154 height 291
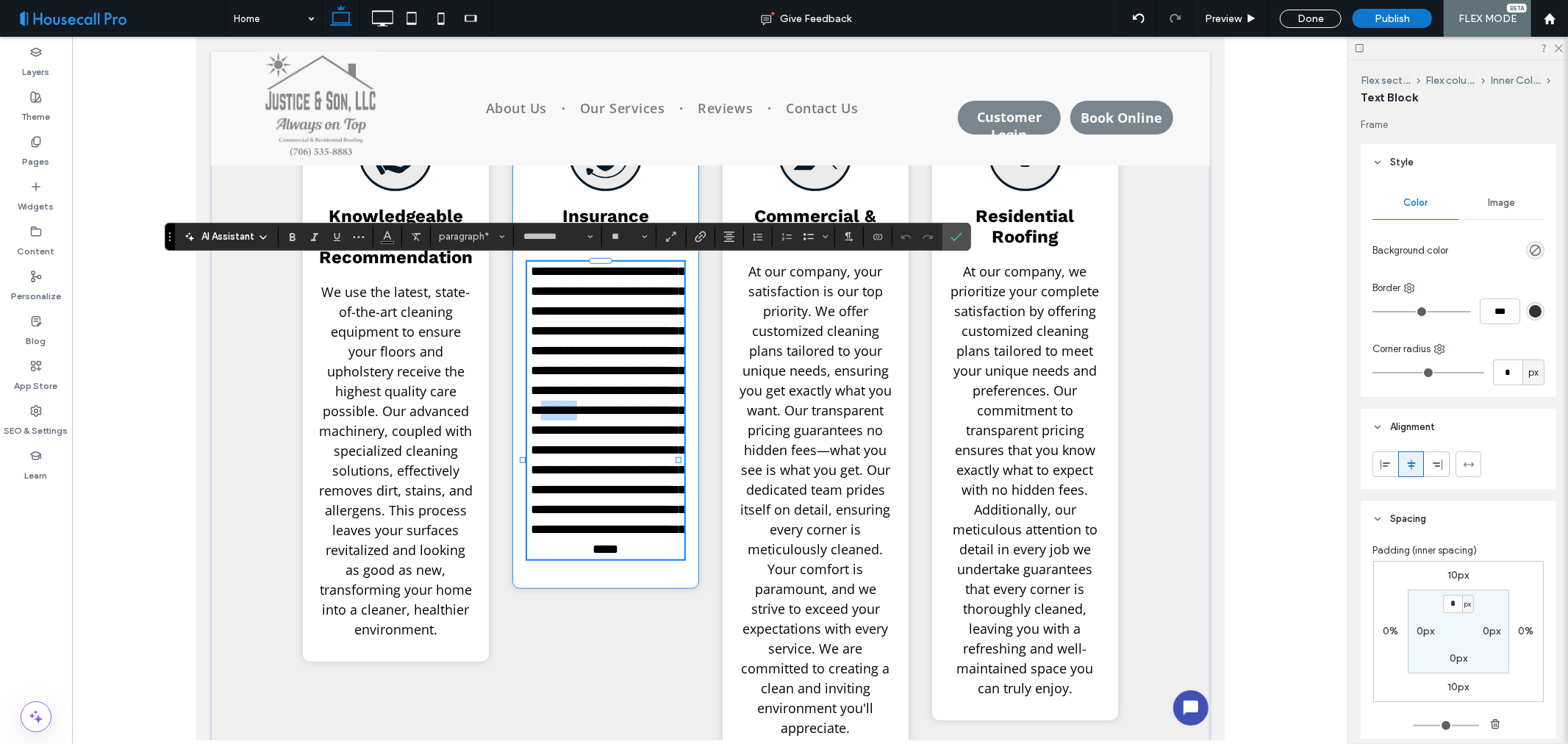
click at [617, 457] on span "**********" at bounding box center [607, 410] width 154 height 291
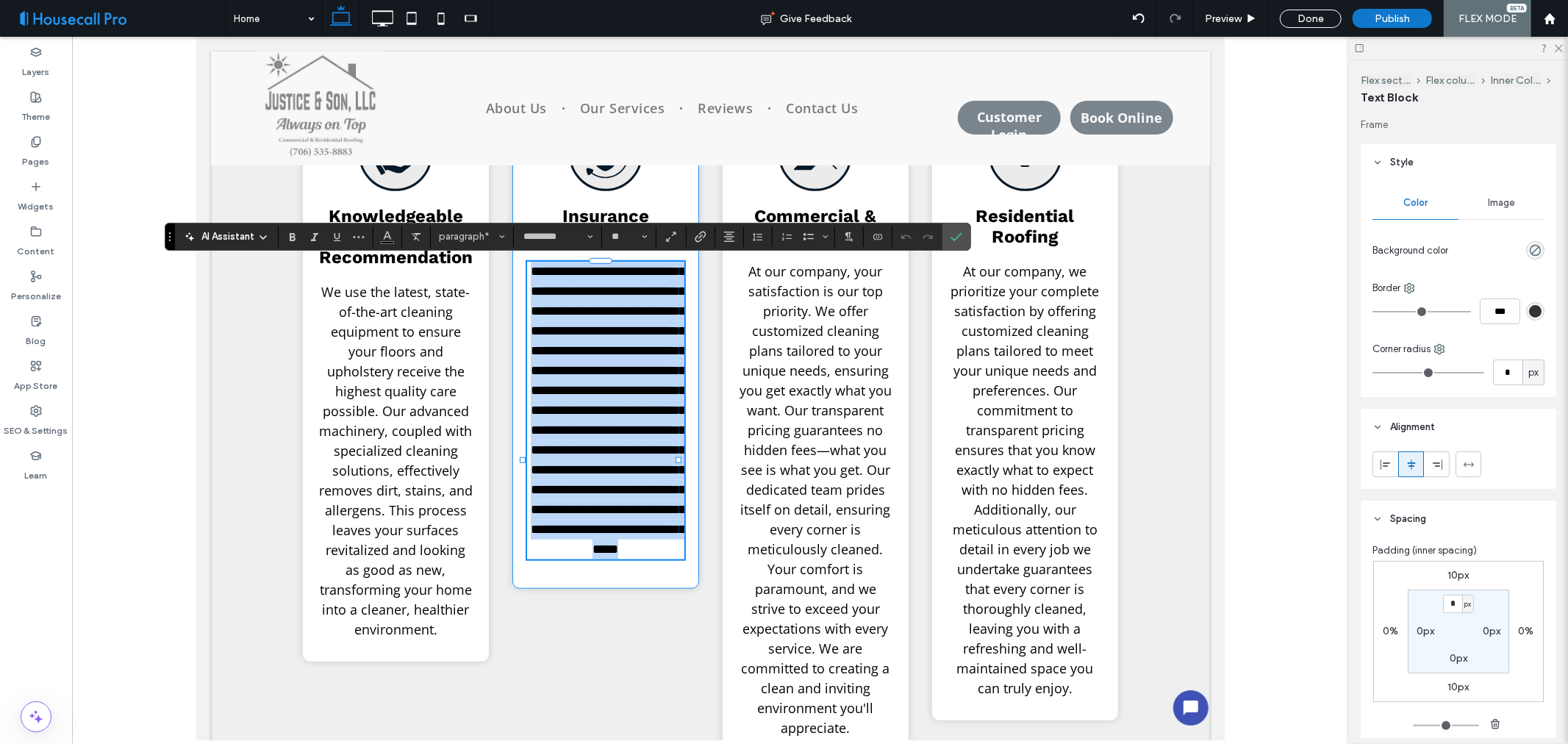
click at [617, 457] on span "**********" at bounding box center [607, 410] width 154 height 291
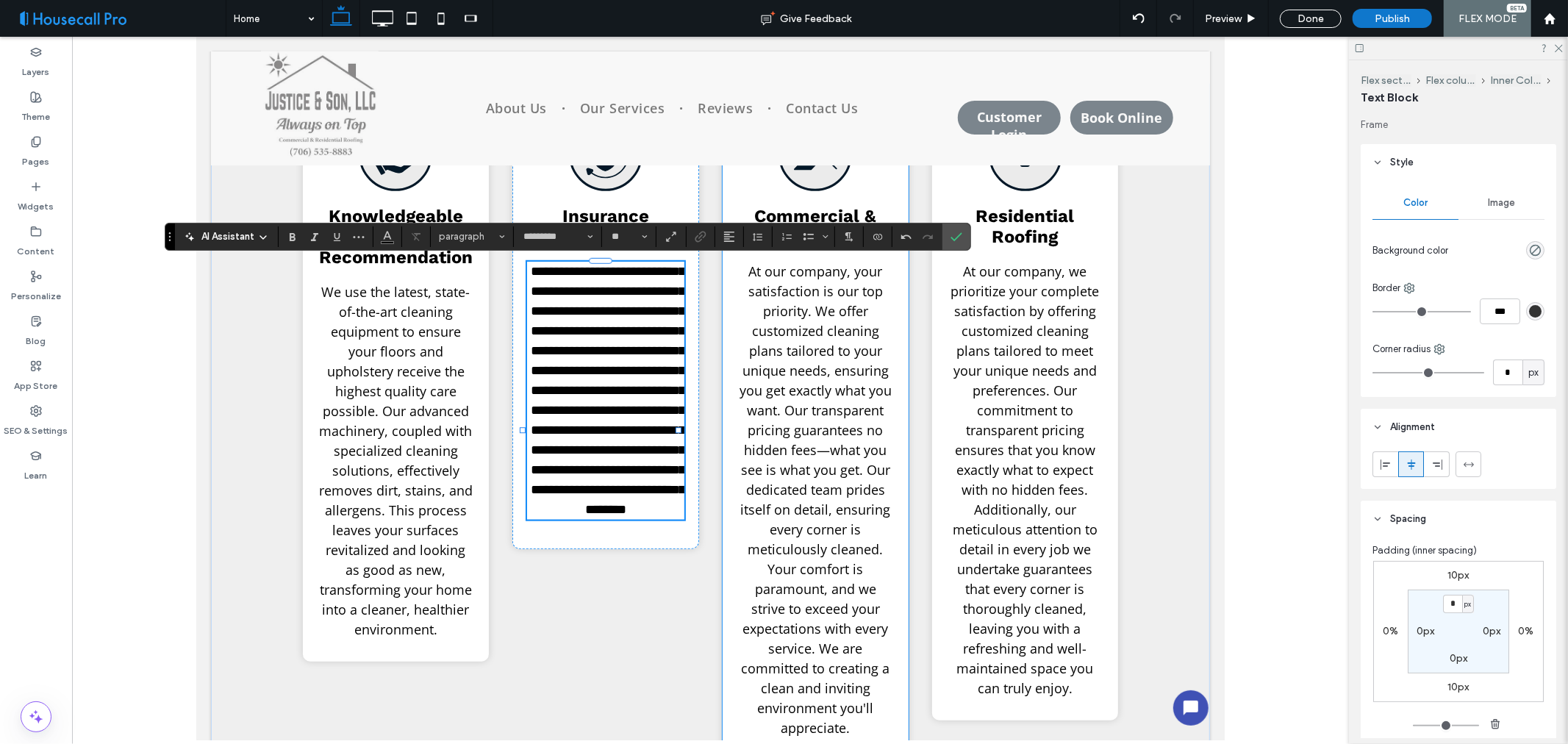
click at [774, 546] on span "At our company, your satisfaction is our top priority. We offer customized clea…" at bounding box center [815, 499] width 152 height 474
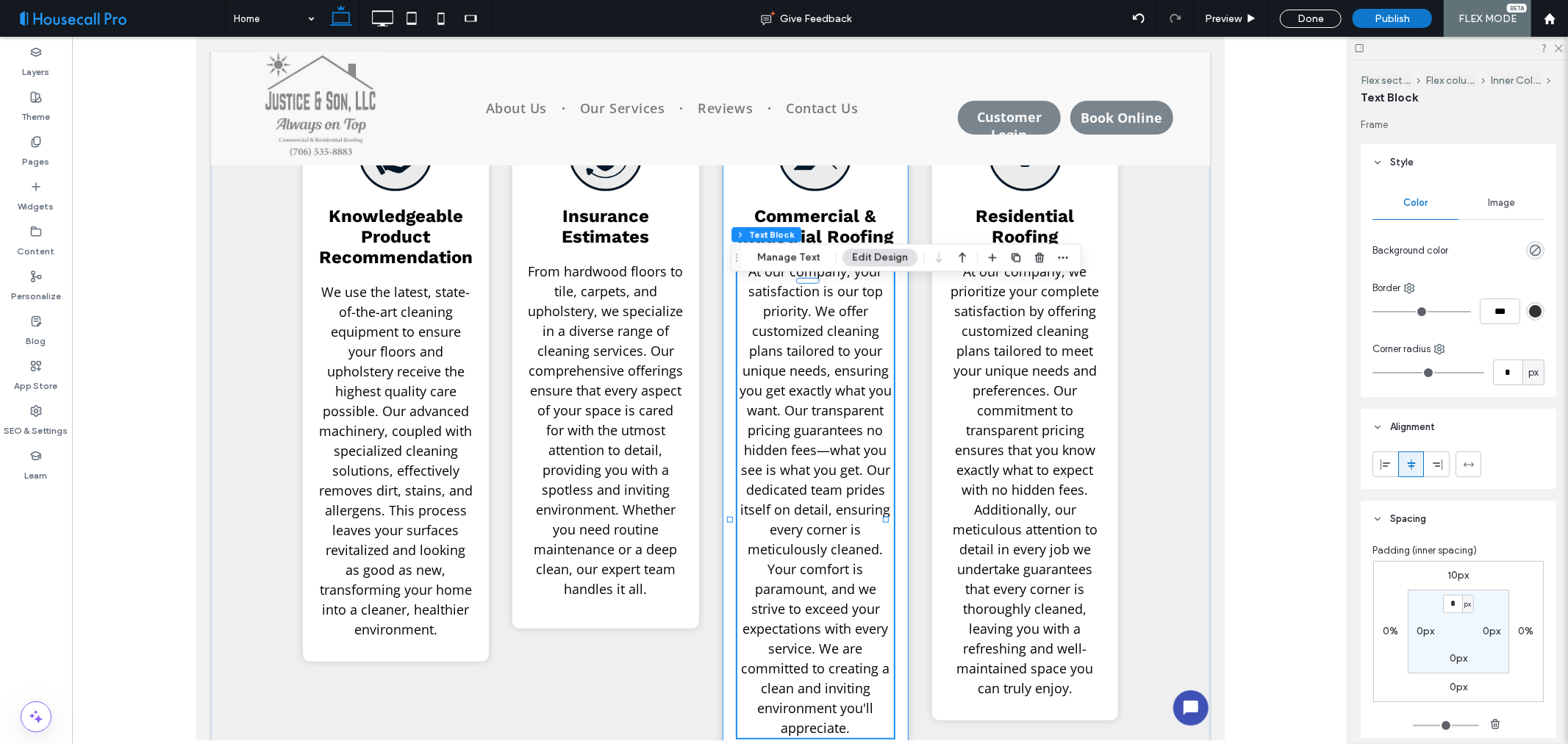
click at [775, 546] on span "At our company, your satisfaction is our top priority. We offer customized clea…" at bounding box center [815, 499] width 152 height 474
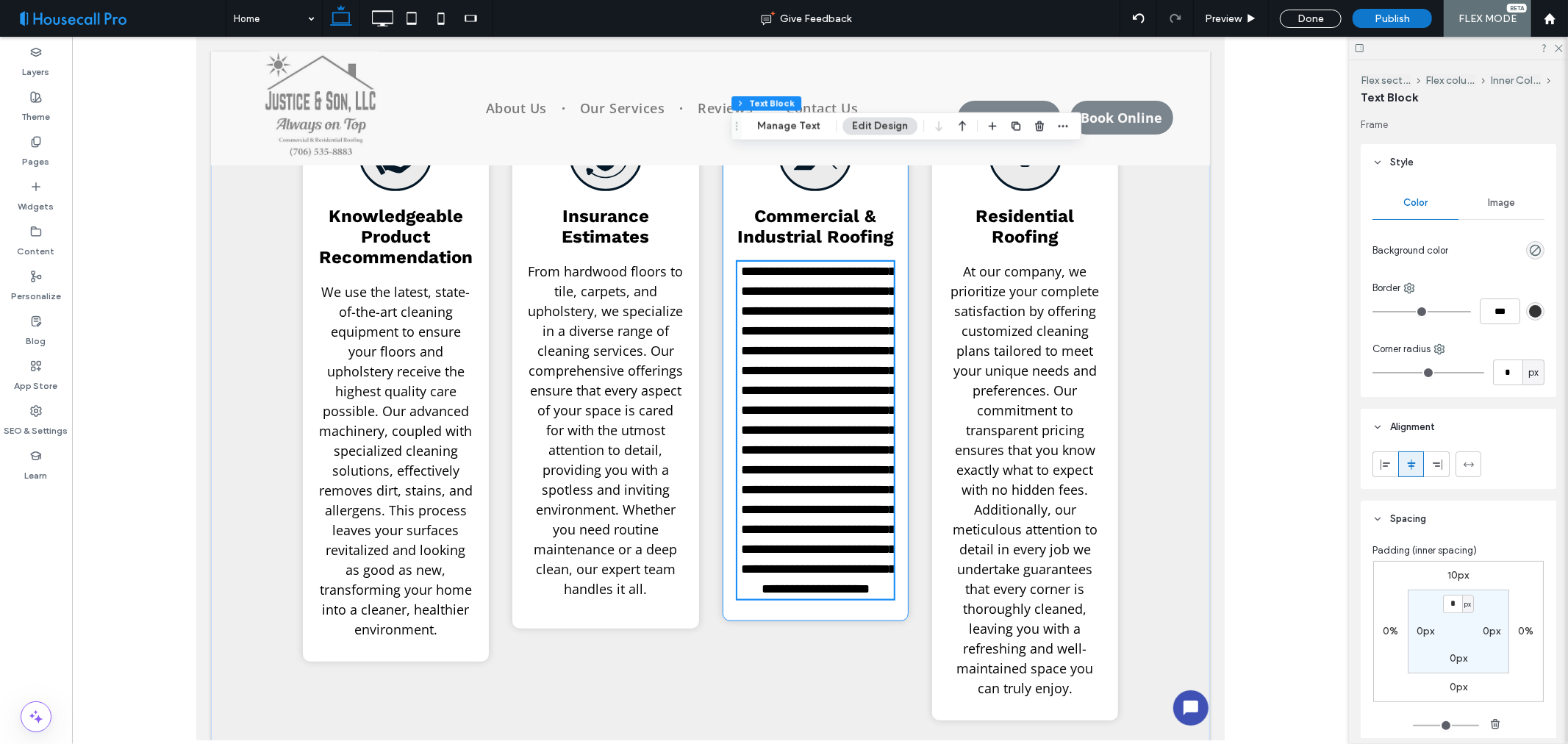
type input "*********"
type input "**"
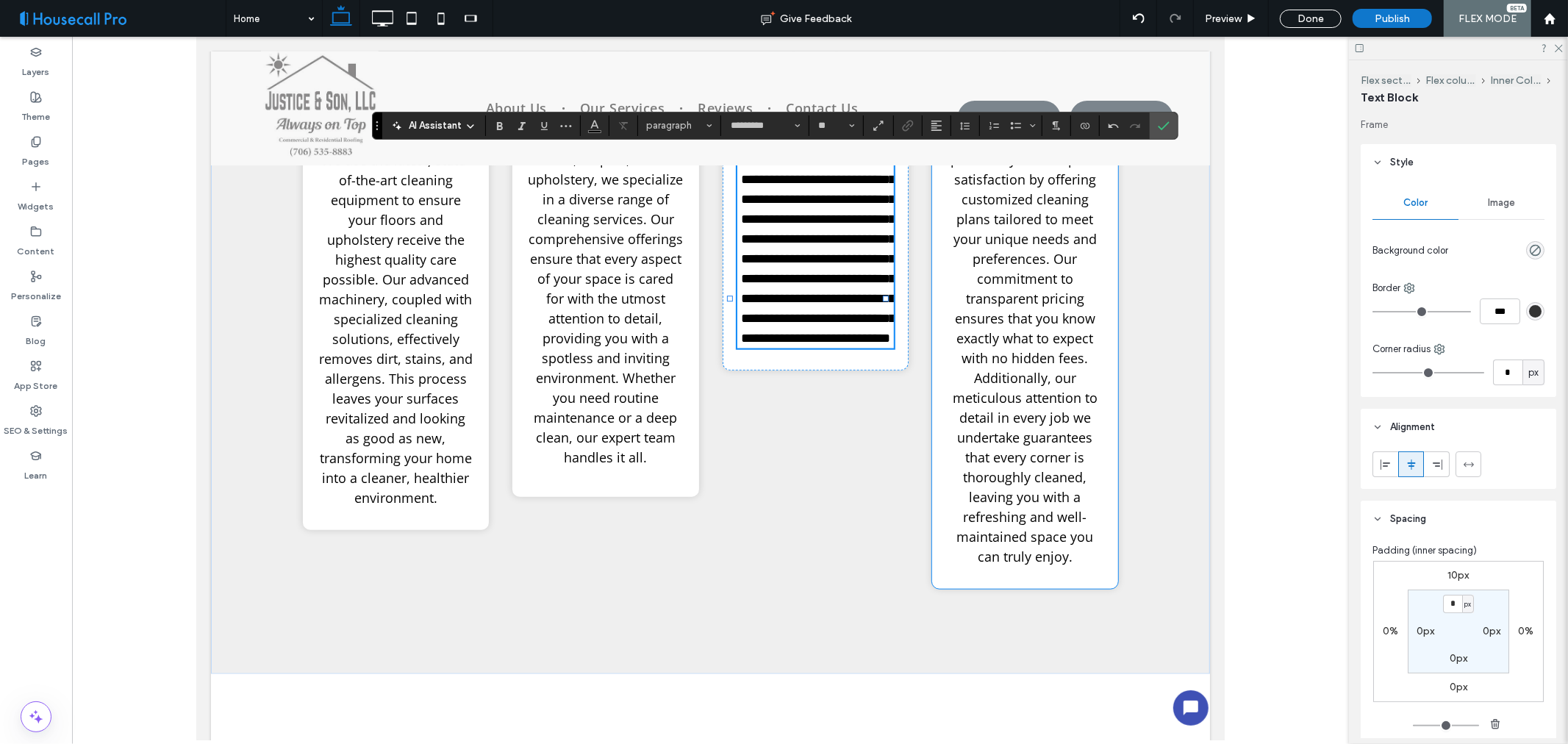
click at [1017, 390] on span "At our company, we prioritize your complete satisfaction by offering customized…" at bounding box center [1025, 348] width 148 height 435
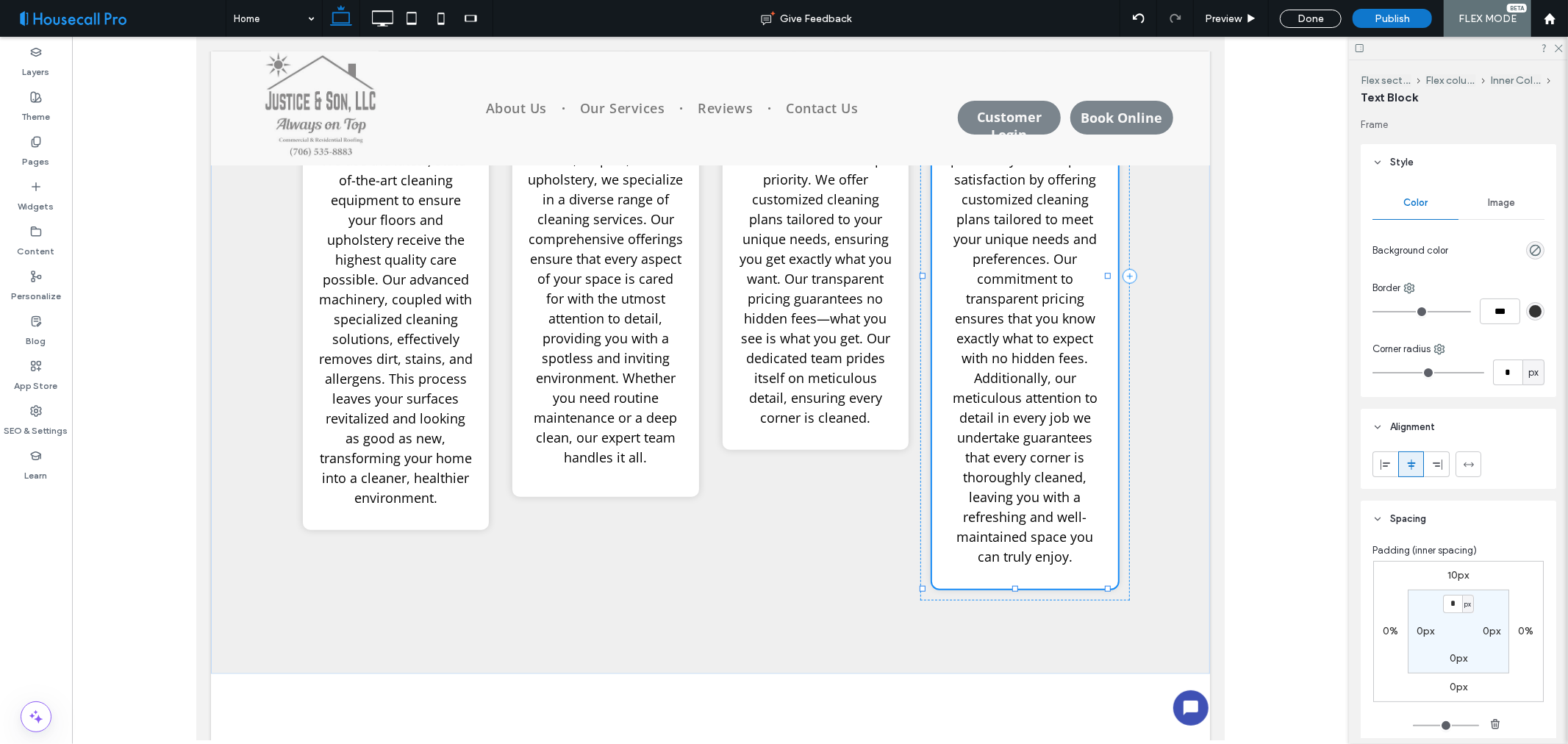
click at [1017, 390] on span "At our company, we prioritize your complete satisfaction by offering customized…" at bounding box center [1025, 348] width 148 height 435
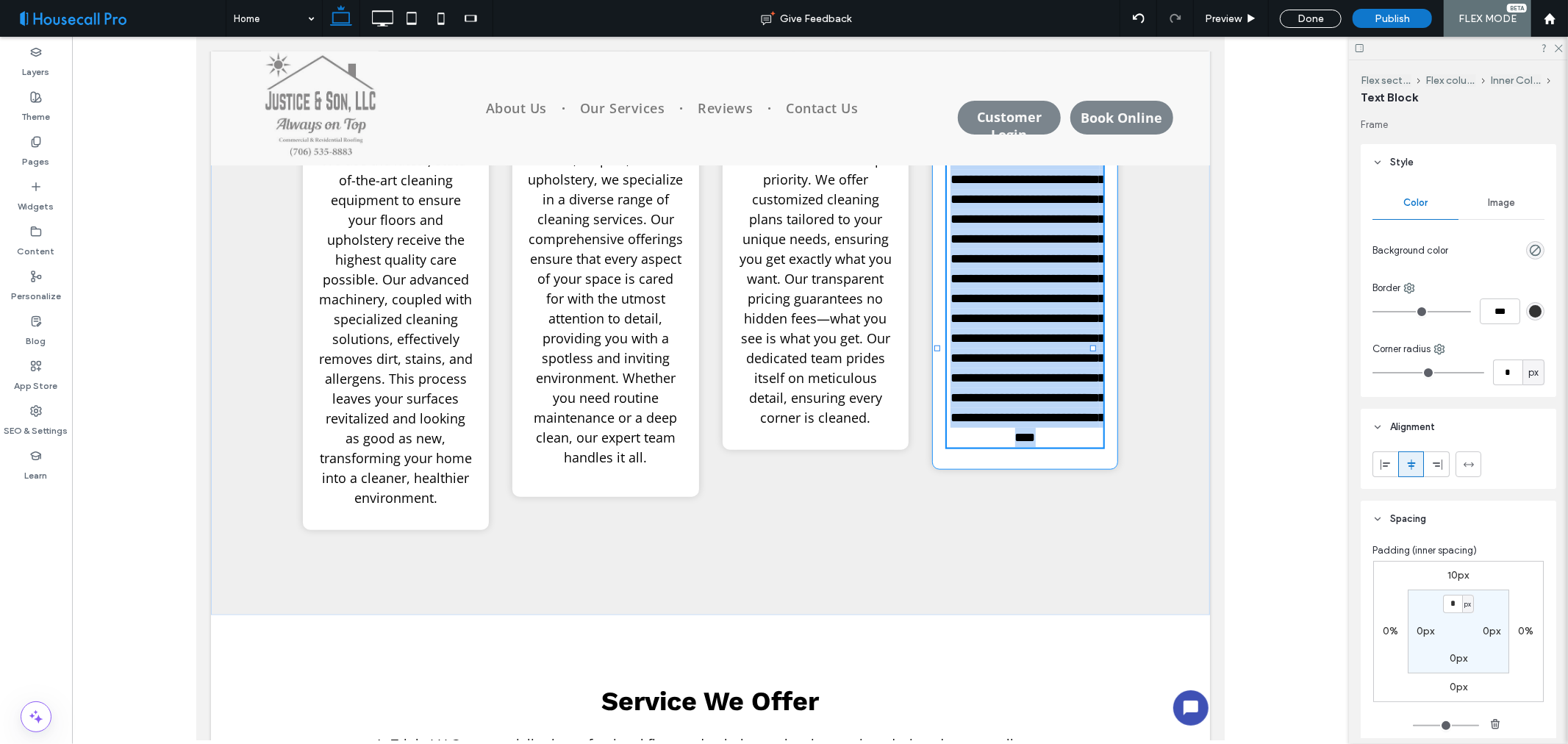
type input "*********"
type input "**"
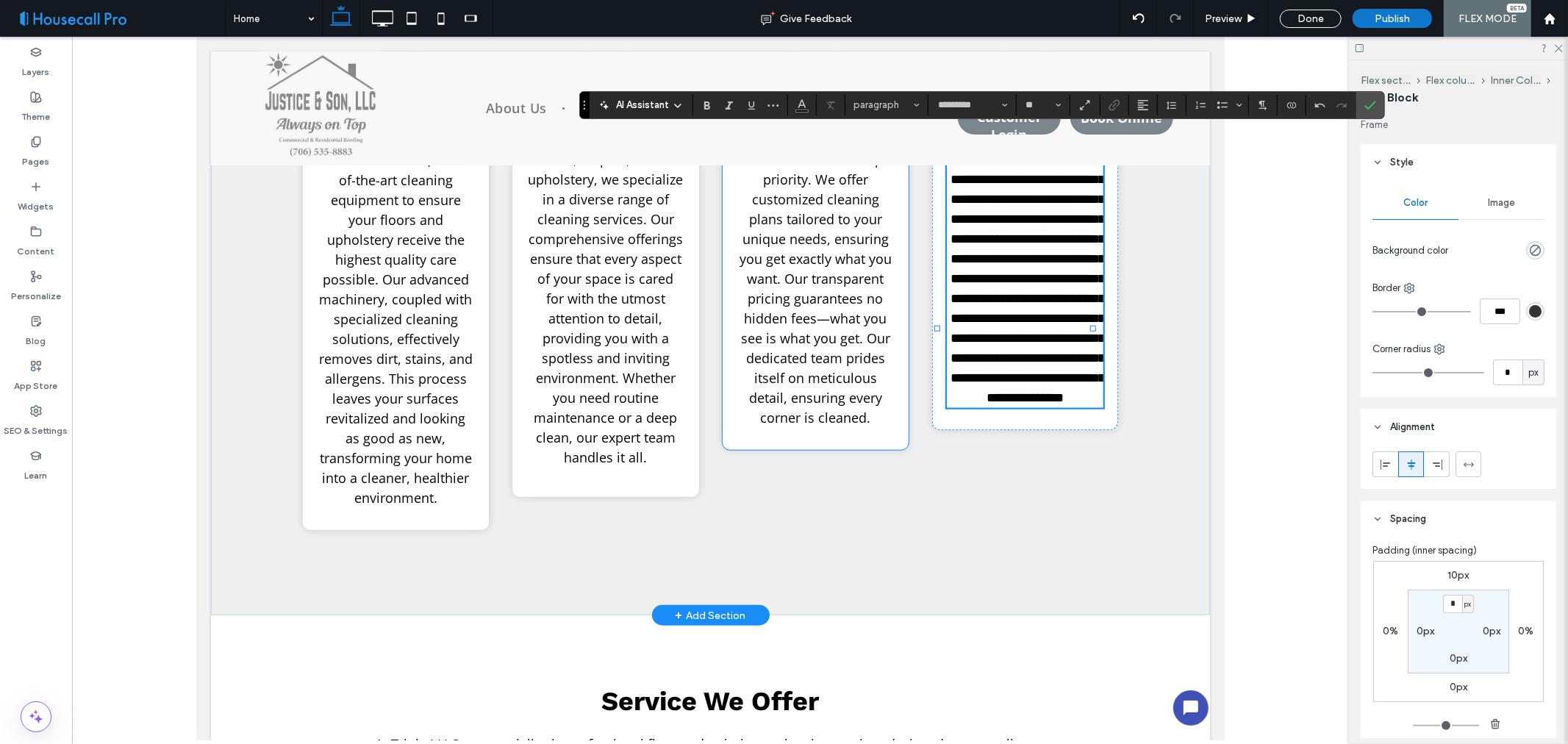
click at [783, 499] on div "Commercial & Industrial Roofing At our company, your satisfaction is our top pr…" at bounding box center [815, 246] width 210 height 590
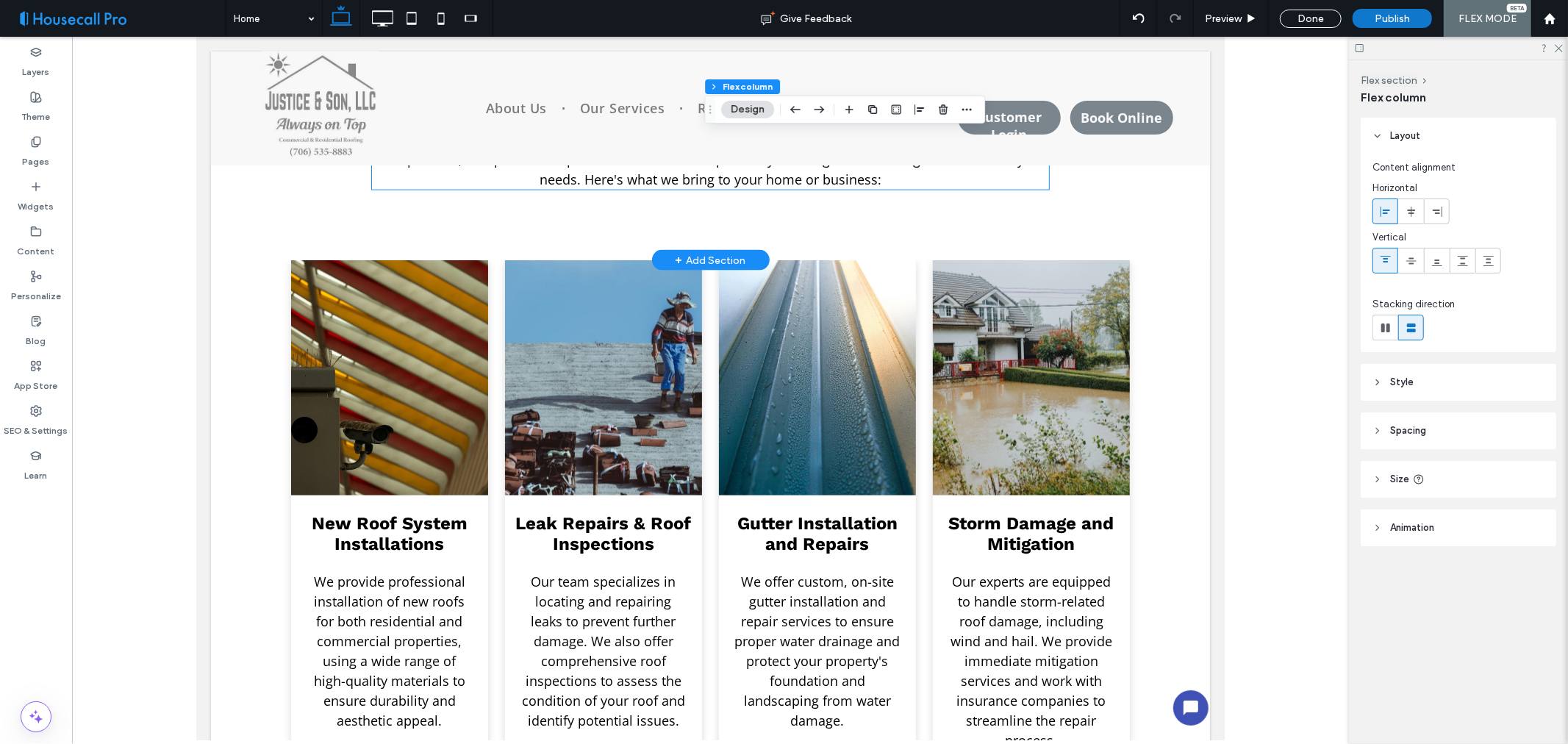
scroll to position [1307, 0]
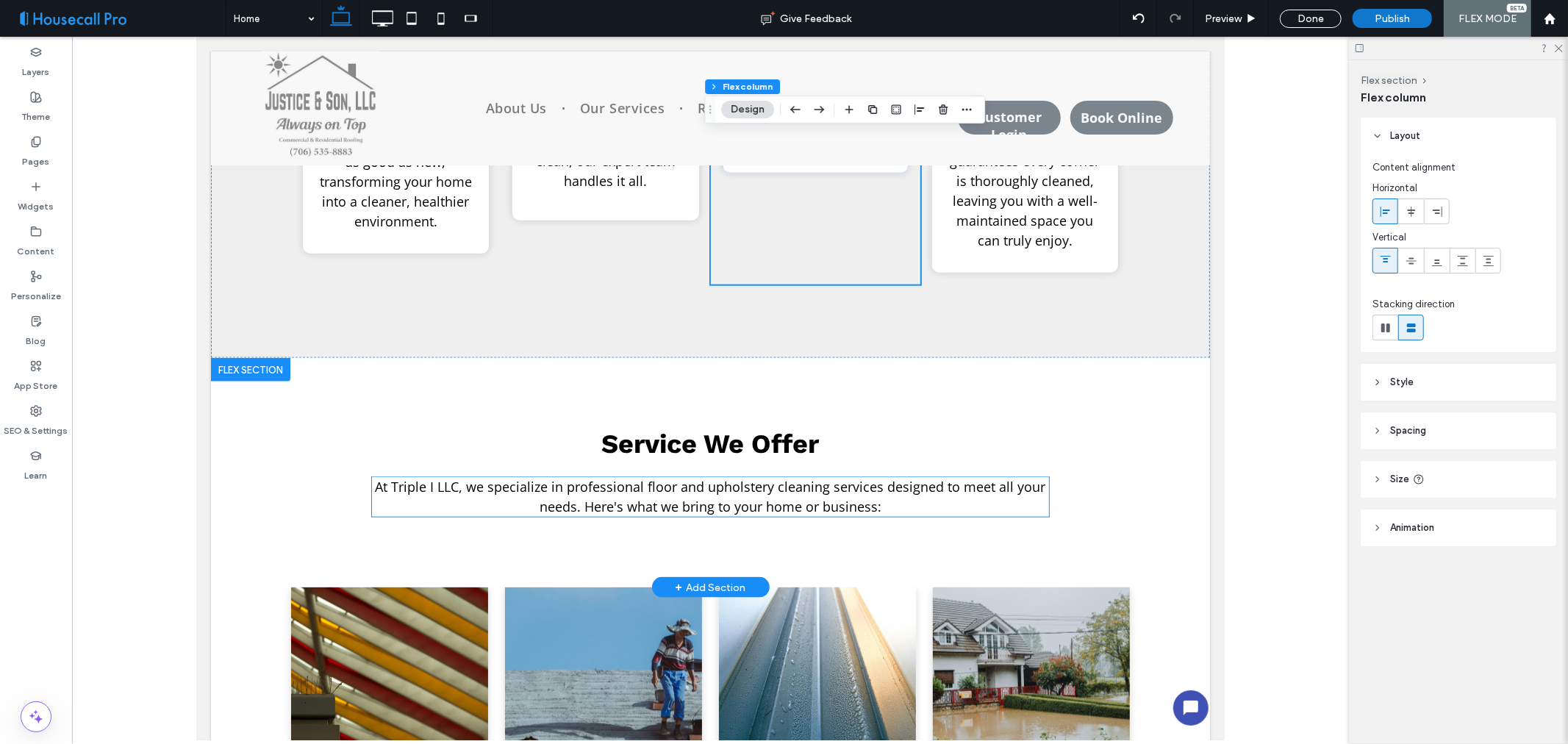
click at [717, 492] on span "At Triple I LLC, we specialize in professional floor and upholstery cleaning se…" at bounding box center [710, 496] width 671 height 38
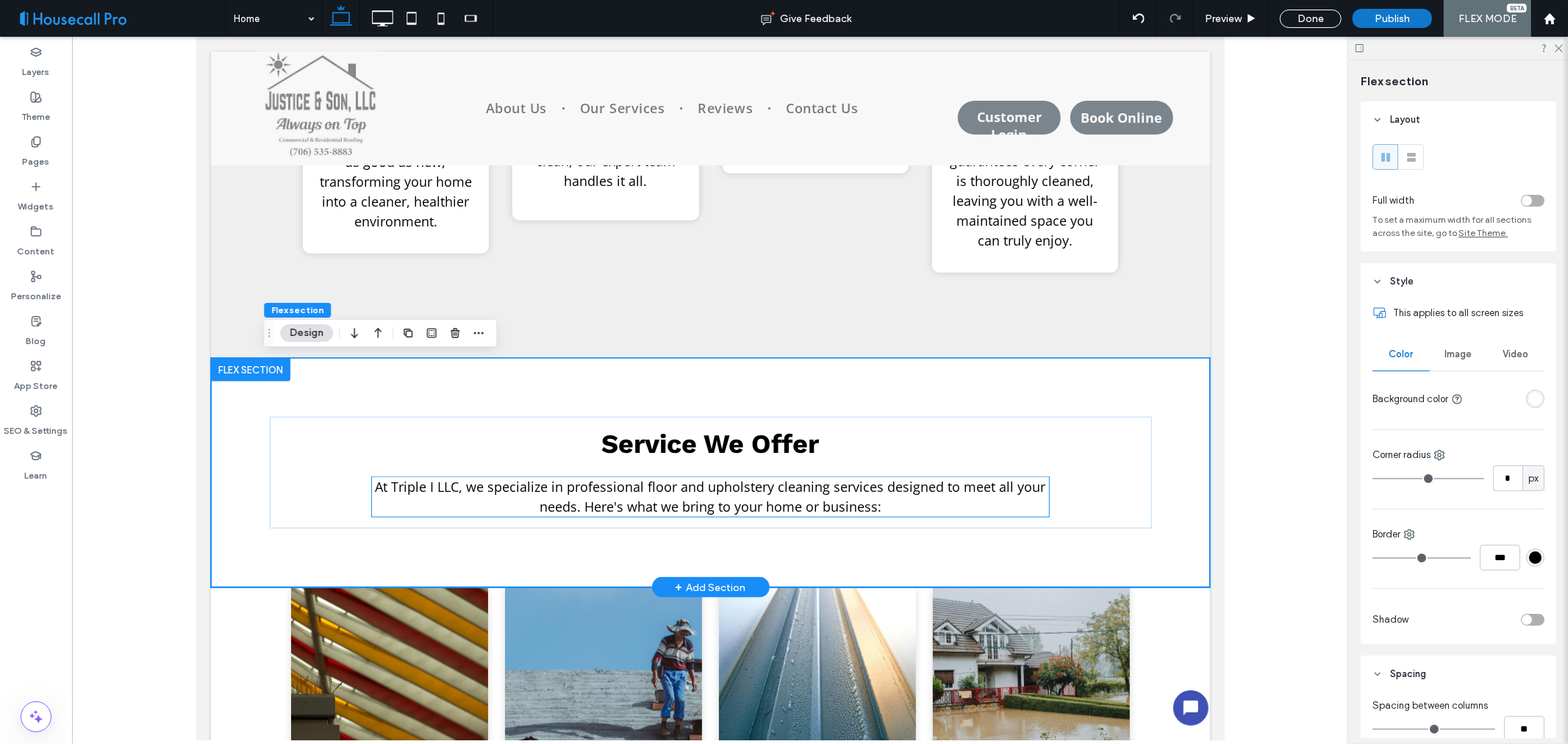
click at [724, 493] on span "At Triple I LLC, we specialize in professional floor and upholstery cleaning se…" at bounding box center [710, 496] width 671 height 38
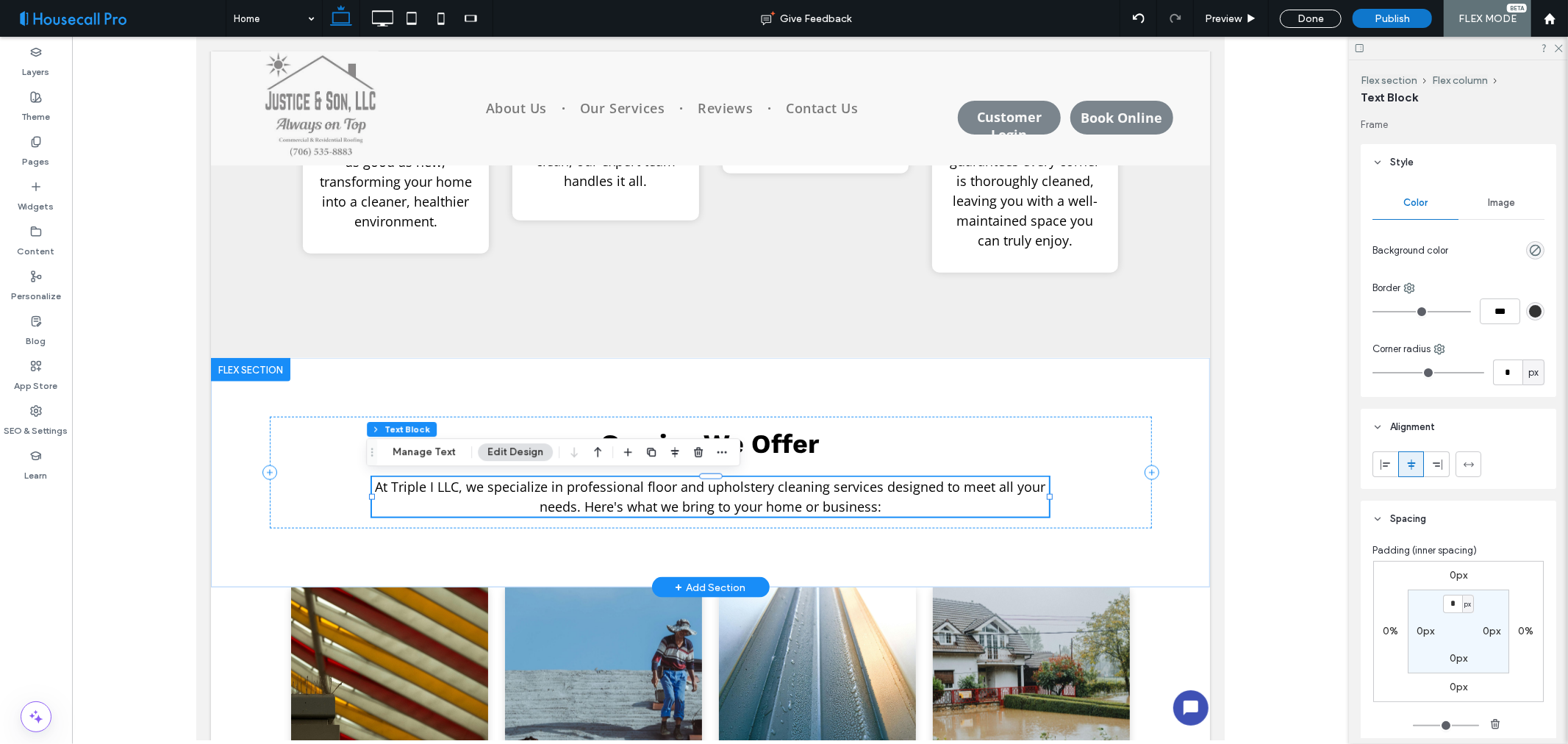
click at [735, 496] on span "At Triple I LLC, we specialize in professional floor and upholstery cleaning se…" at bounding box center [710, 496] width 671 height 38
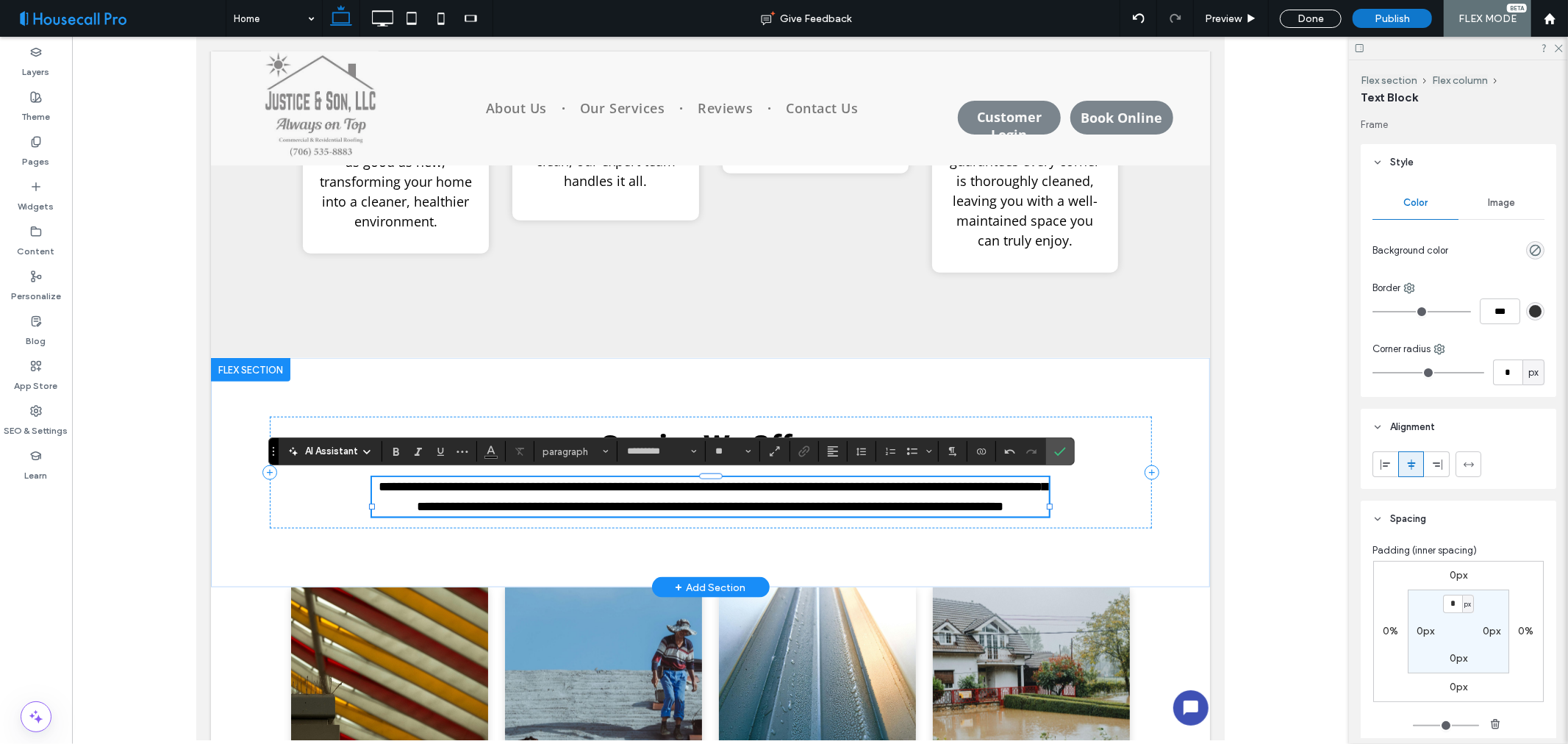
scroll to position [163, 0]
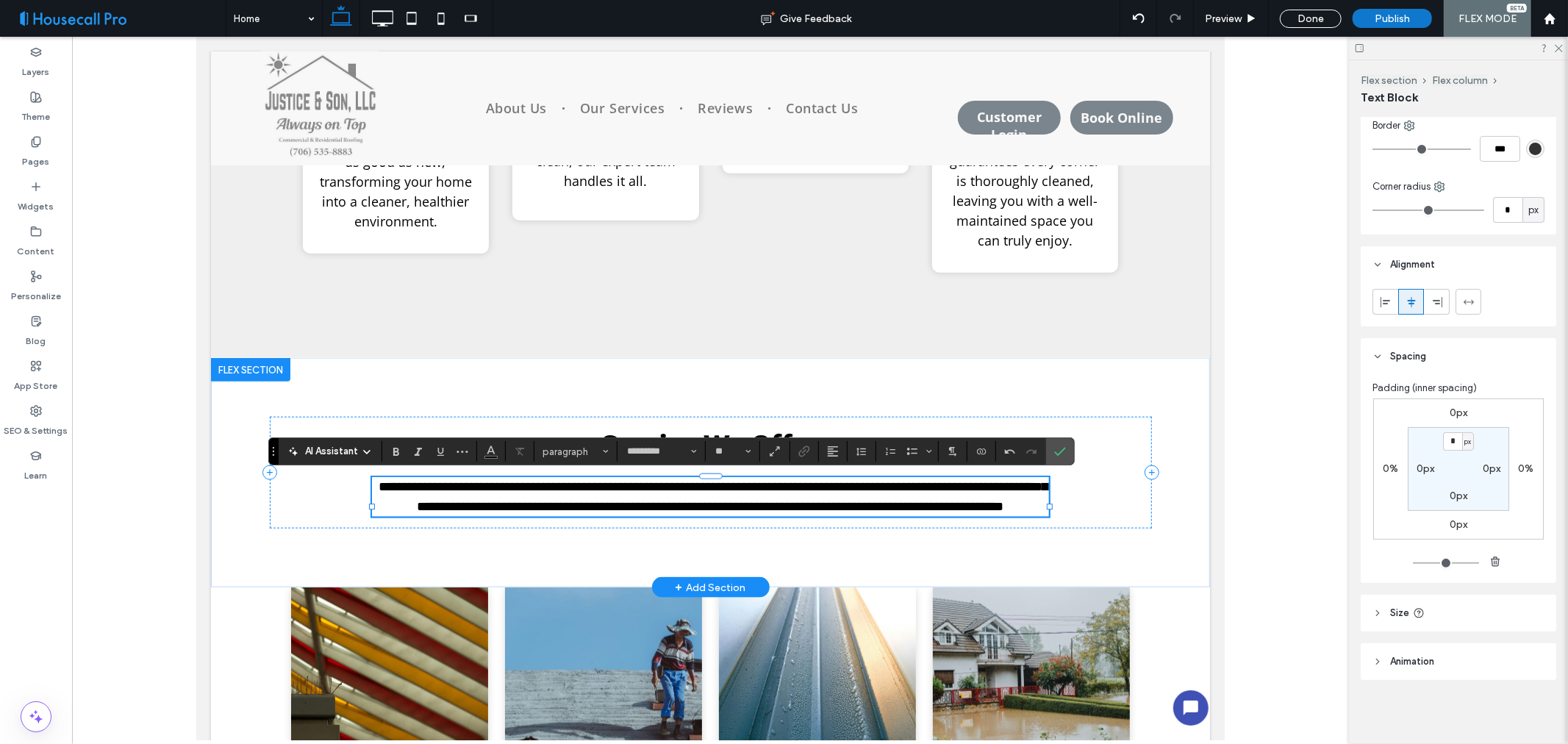
click at [1433, 622] on header "Size" at bounding box center [1459, 612] width 195 height 37
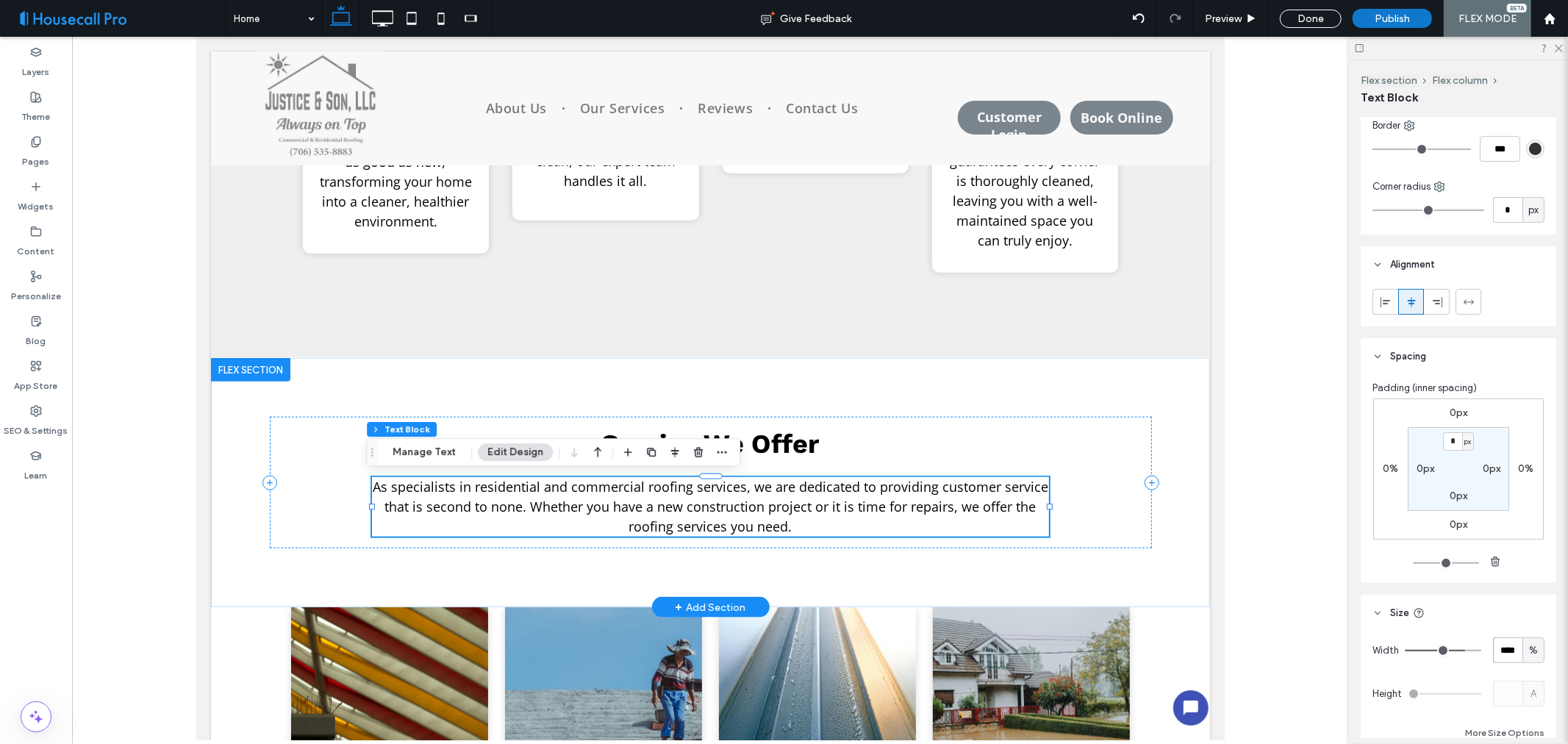
click at [1503, 656] on input "****" at bounding box center [1508, 650] width 29 height 25
type input "***"
click at [1473, 616] on header "Size" at bounding box center [1459, 612] width 195 height 37
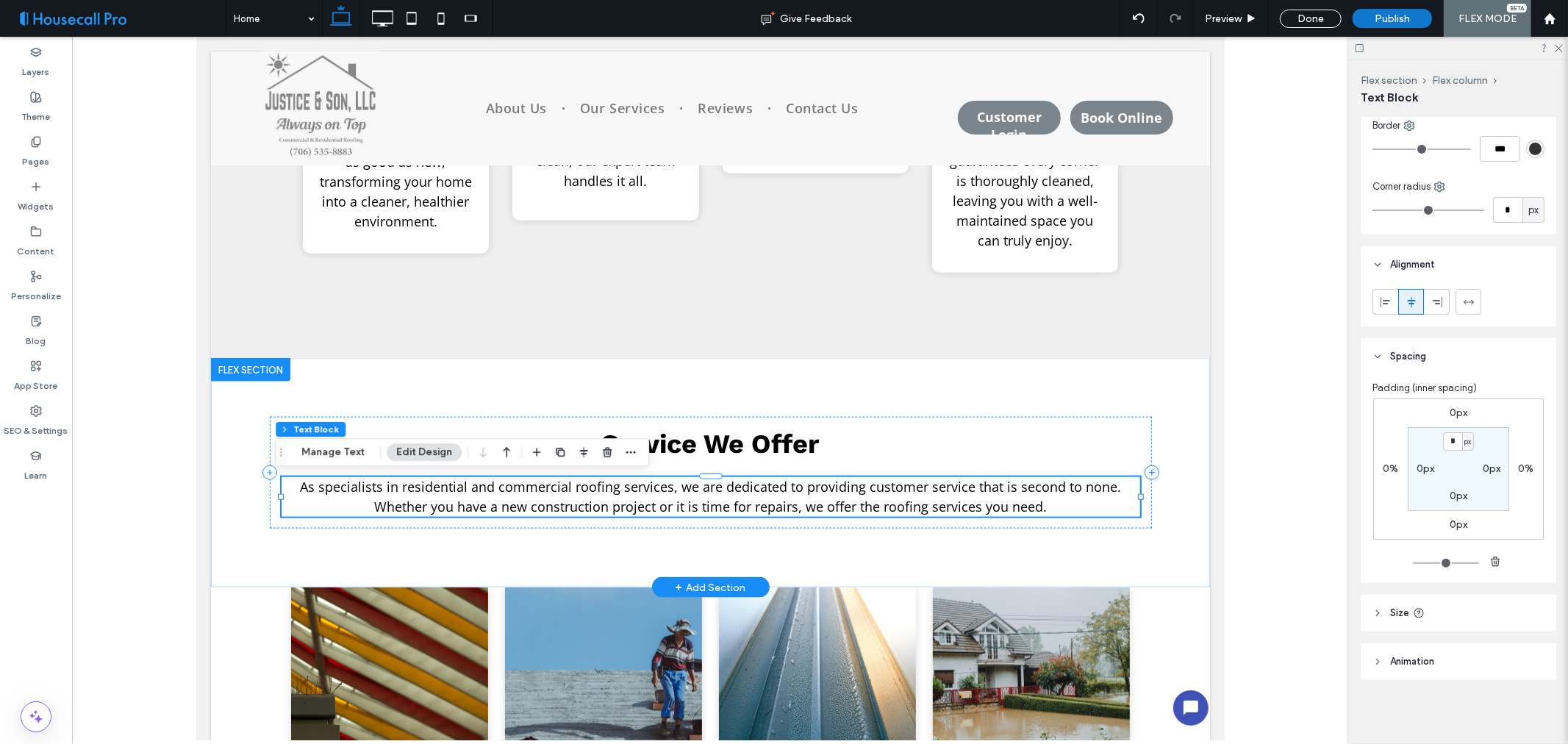
click at [598, 488] on span "As specialists in residential and commercial roofing services, we are dedicated…" at bounding box center [710, 496] width 821 height 38
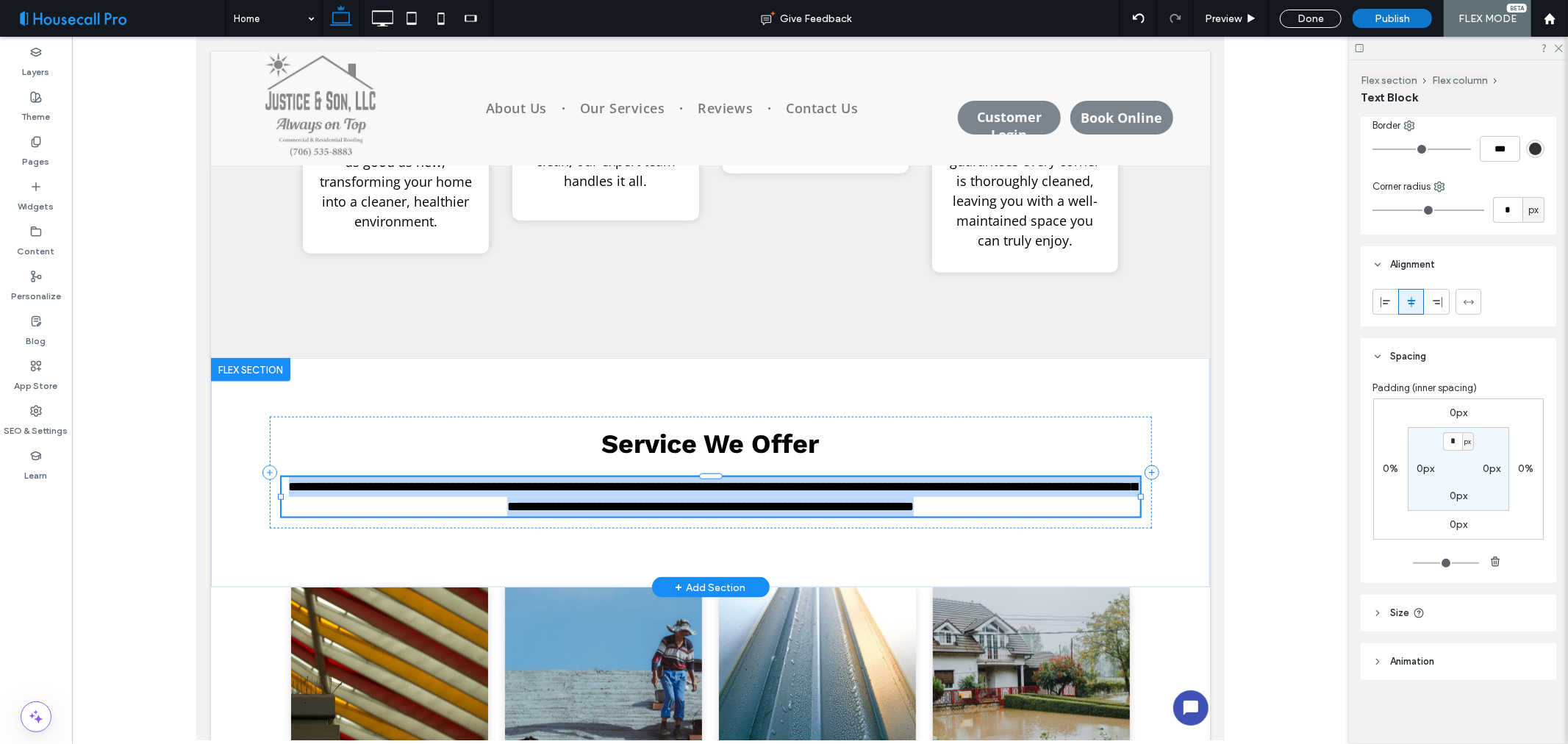
type input "*********"
type input "**"
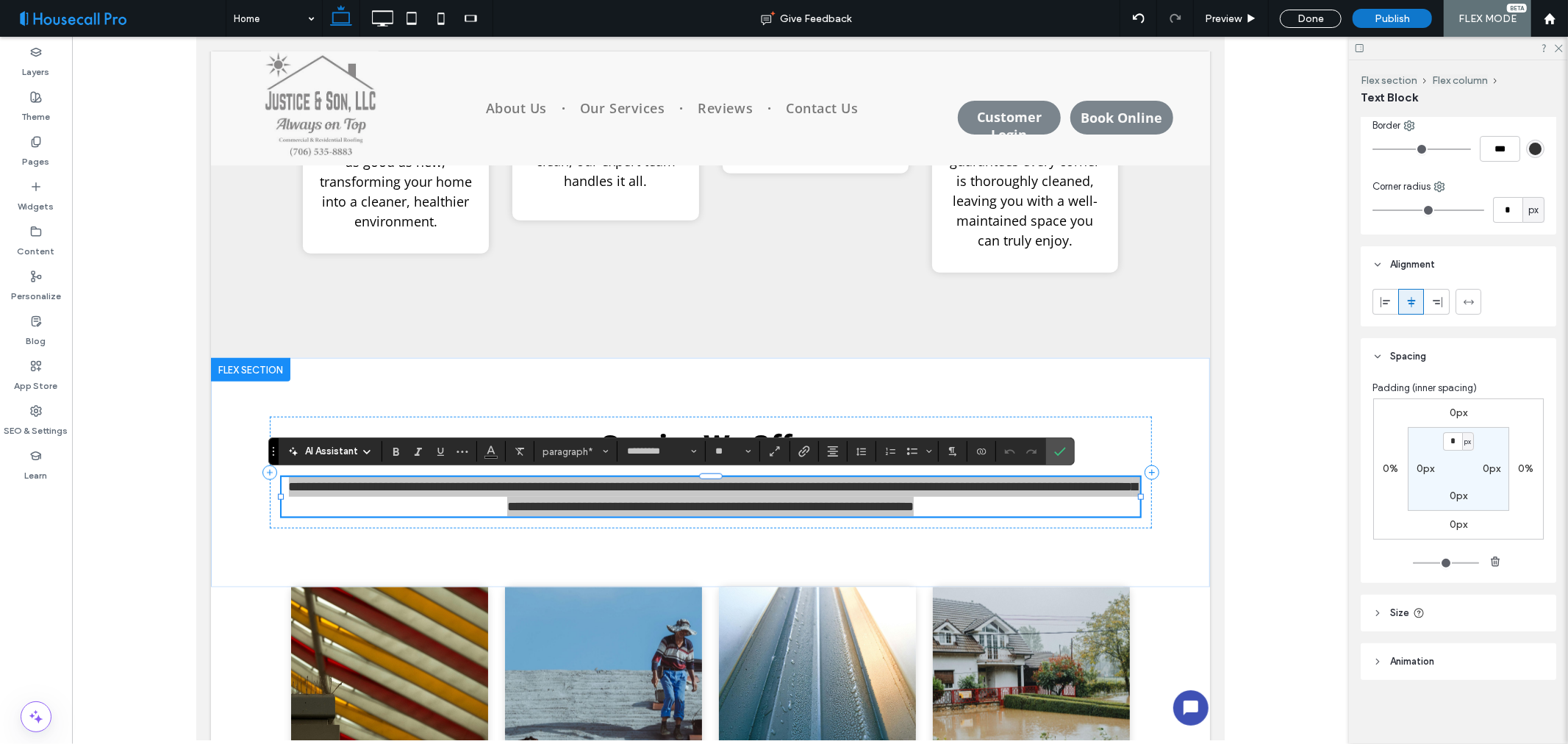
click at [311, 447] on span "AI Assistant" at bounding box center [332, 452] width 53 height 15
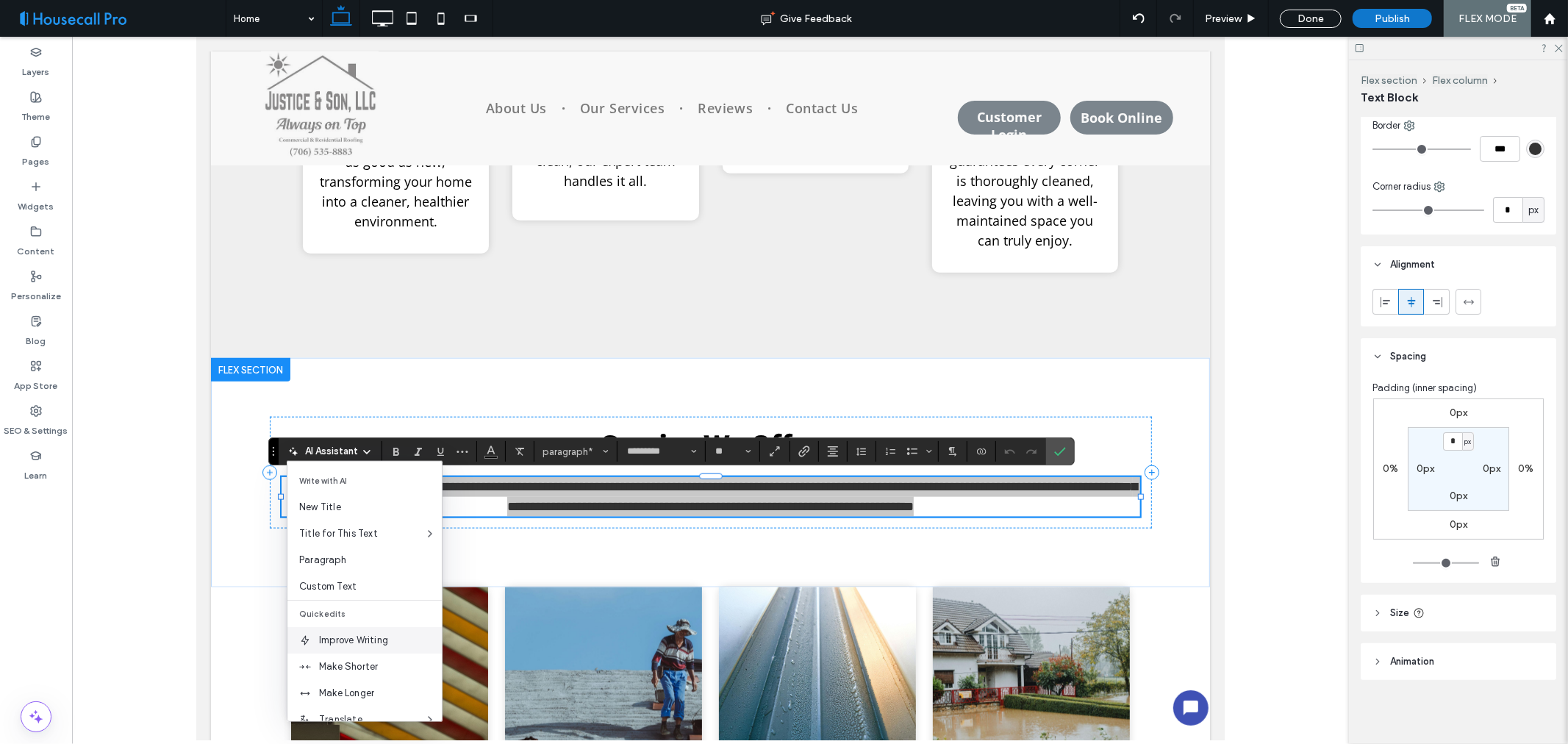
click at [358, 637] on span "Improve Writing" at bounding box center [380, 641] width 123 height 15
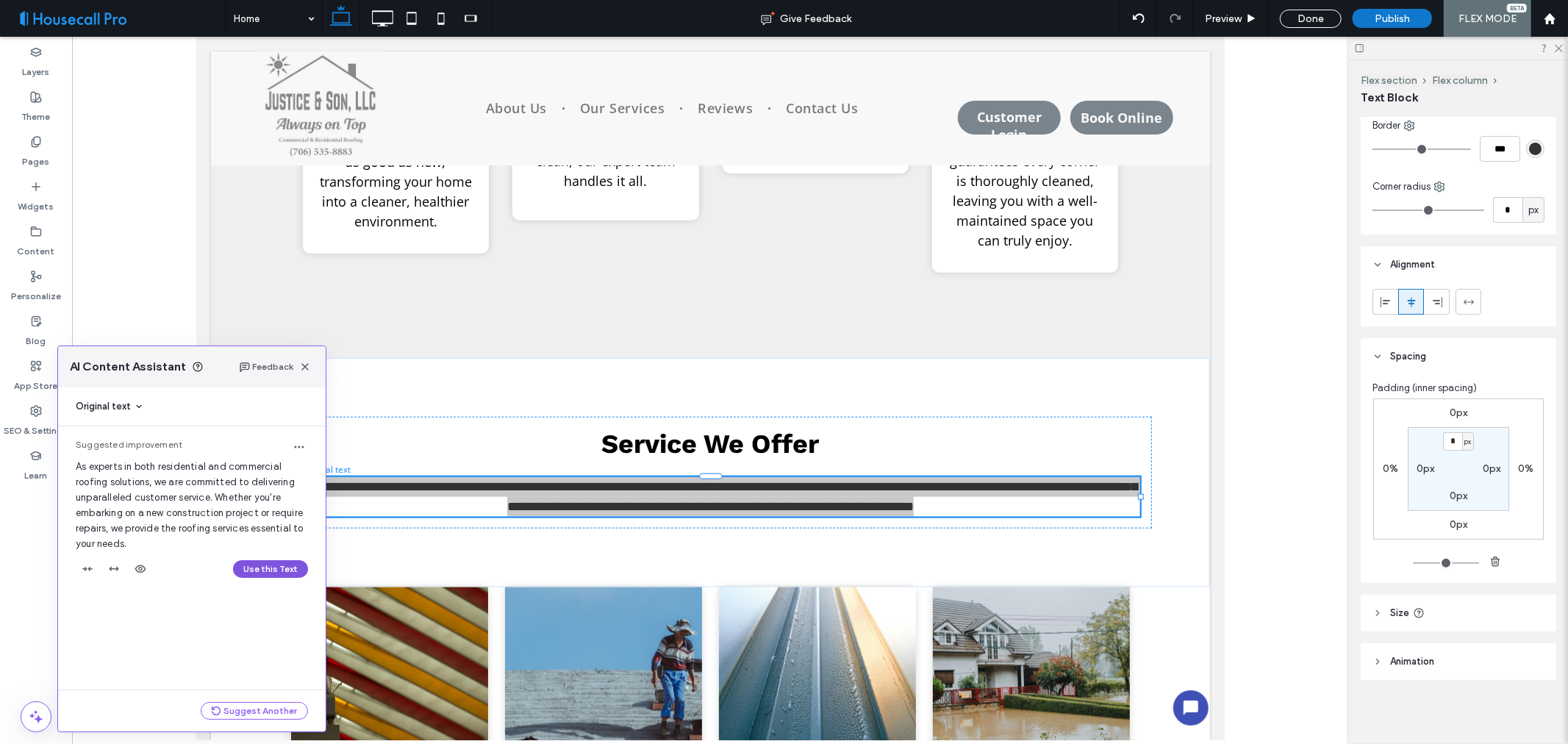
click at [278, 570] on button "Use this Text" at bounding box center [271, 568] width 75 height 18
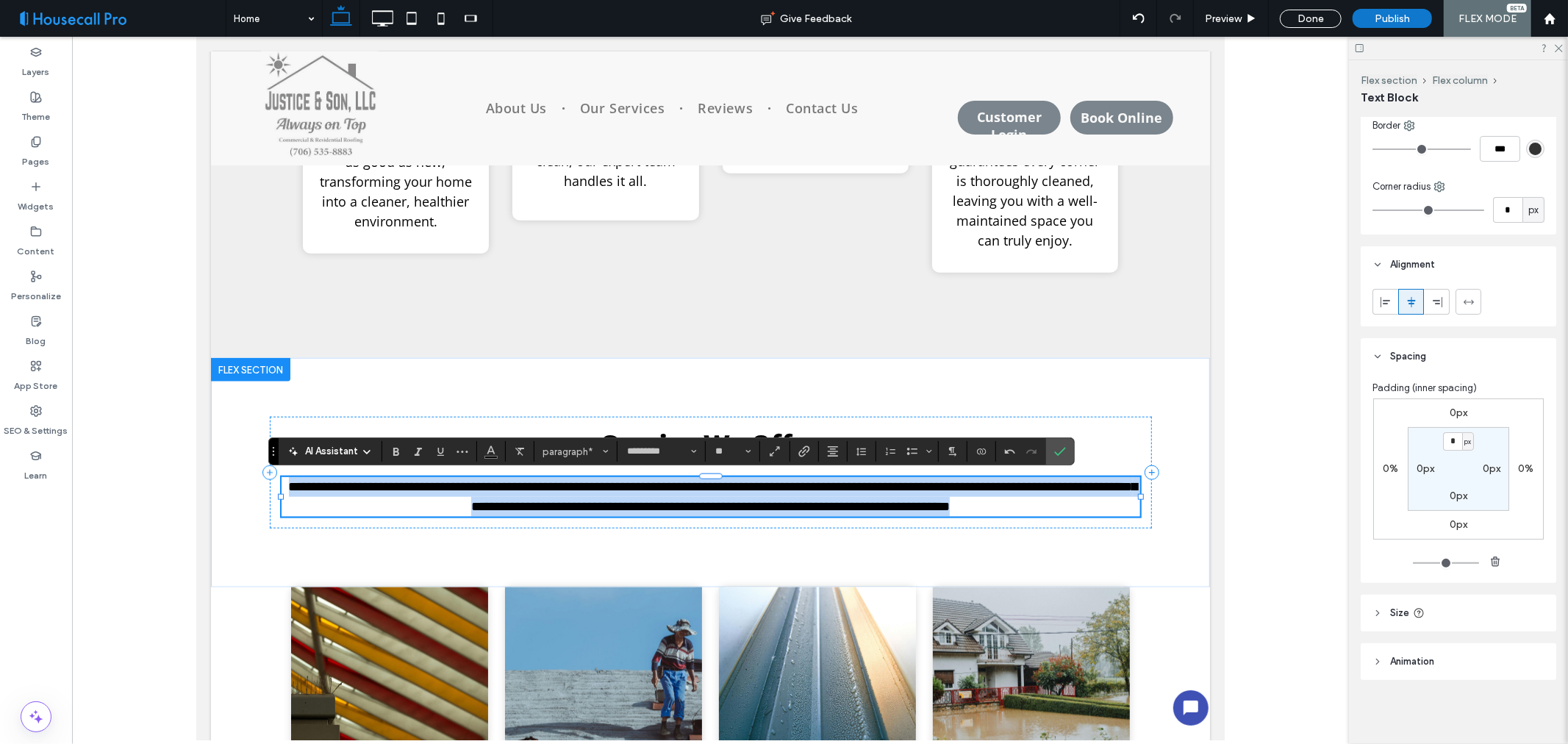
click at [1105, 503] on p "**********" at bounding box center [710, 496] width 859 height 39
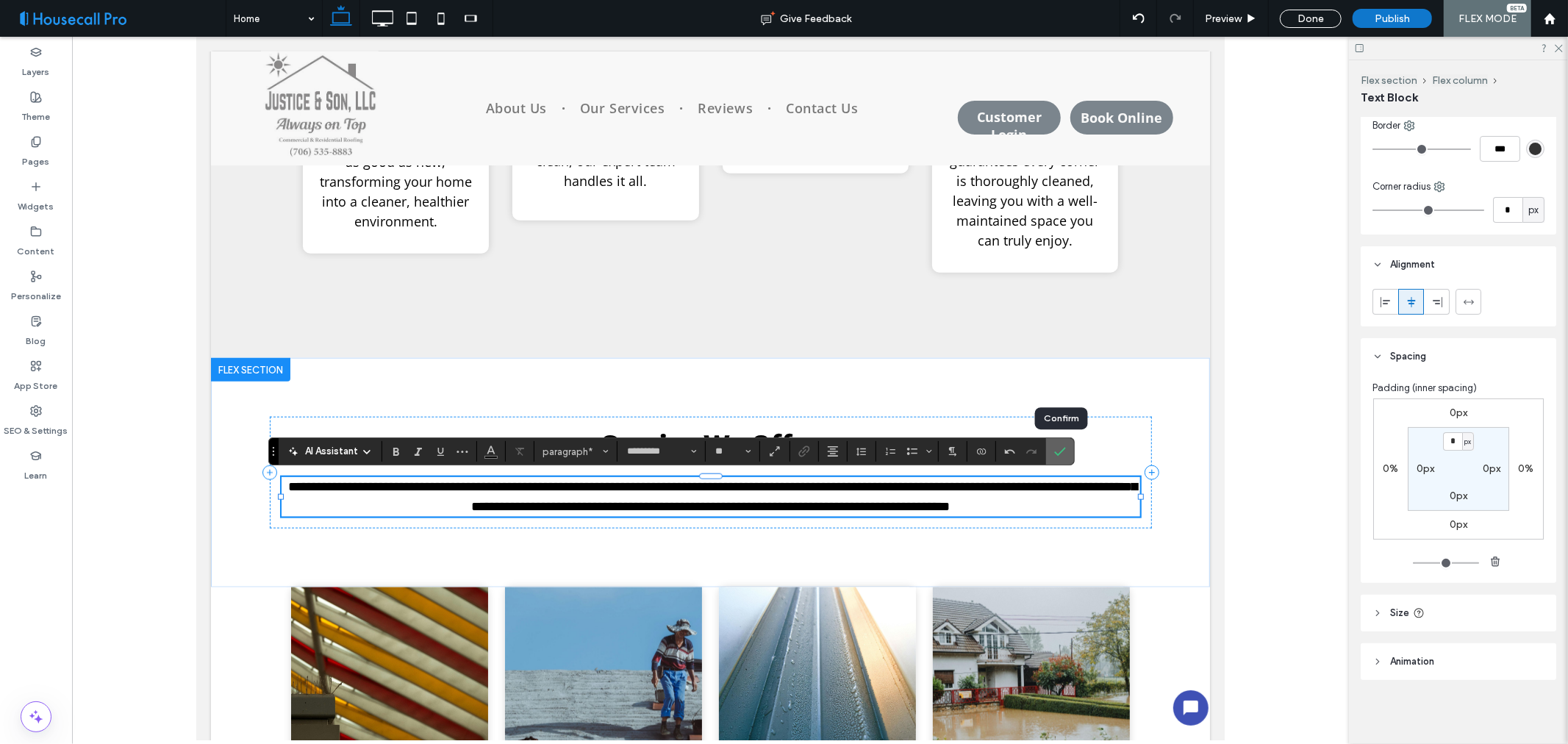
drag, startPoint x: 1064, startPoint y: 451, endPoint x: 702, endPoint y: 435, distance: 362.4
click at [1064, 451] on icon "Confirm" at bounding box center [1060, 451] width 12 height 12
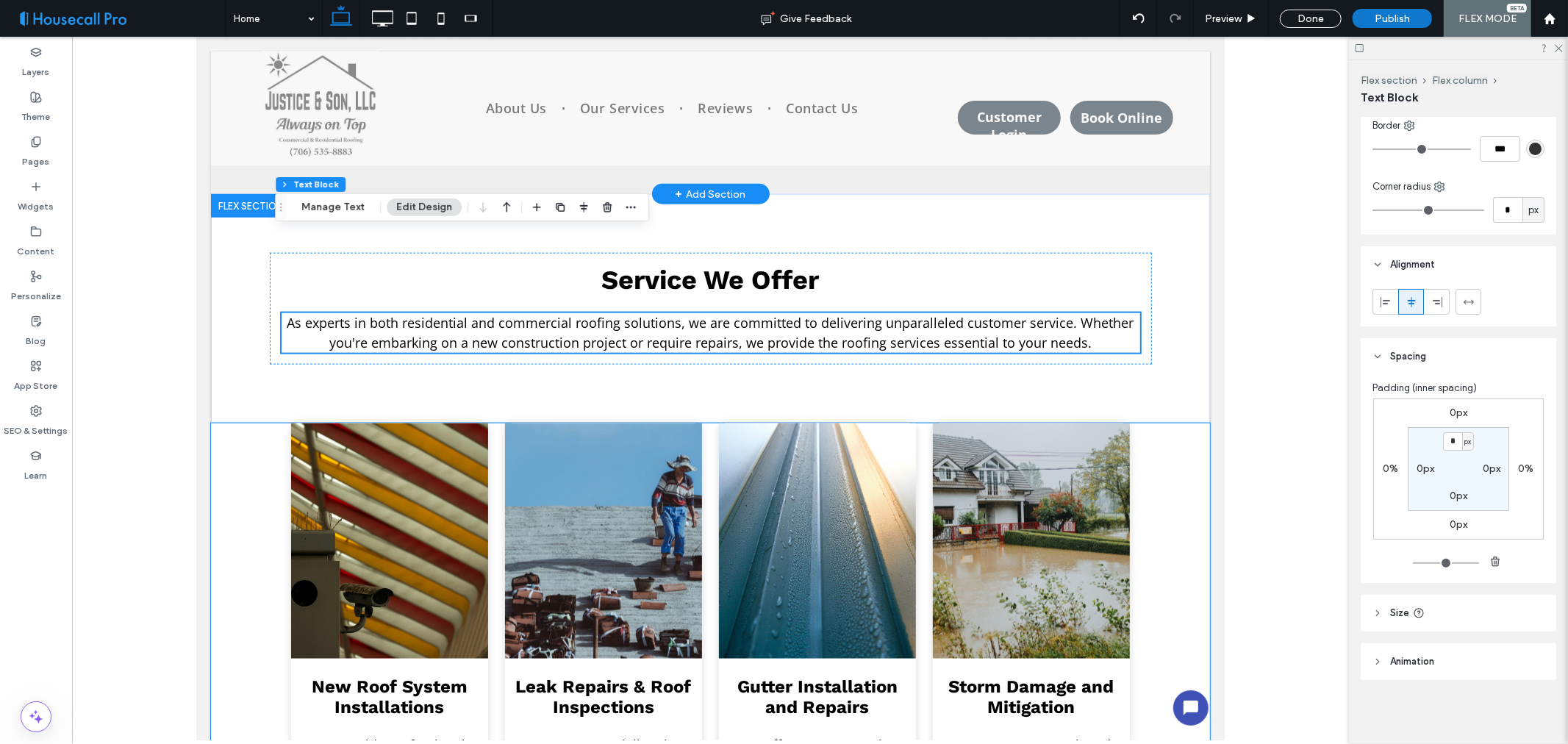
scroll to position [1388, 0]
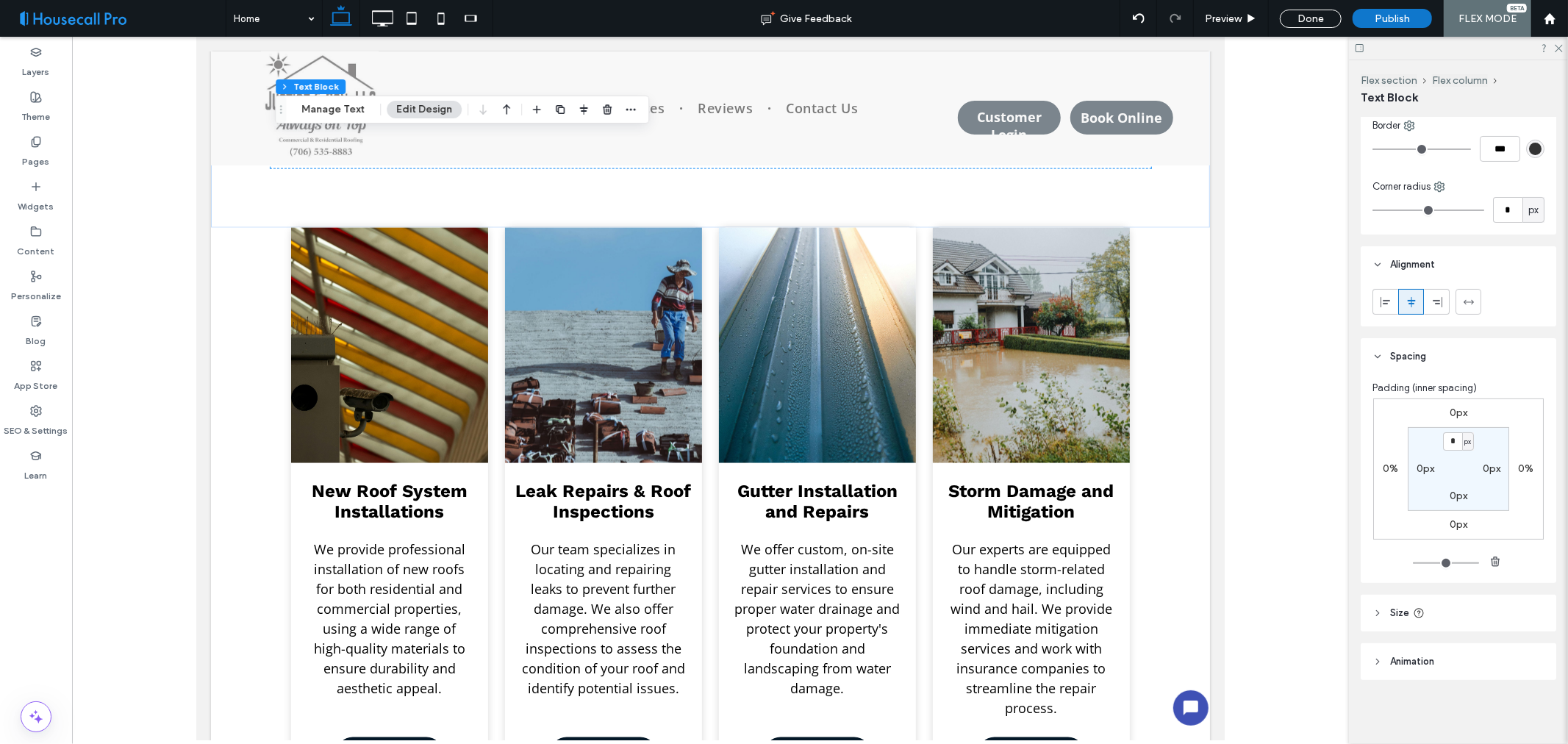
scroll to position [1421, 0]
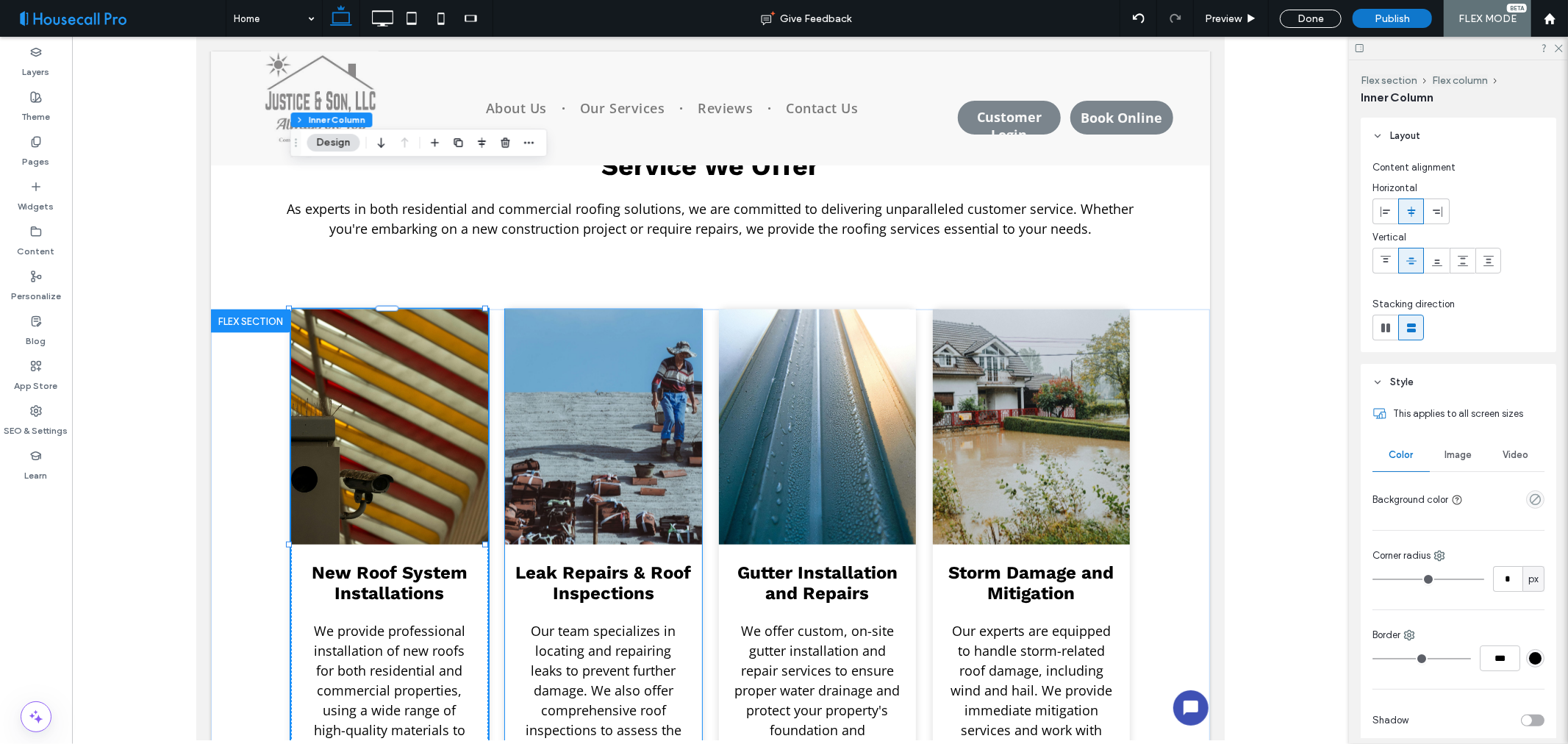
scroll to position [1727, 0]
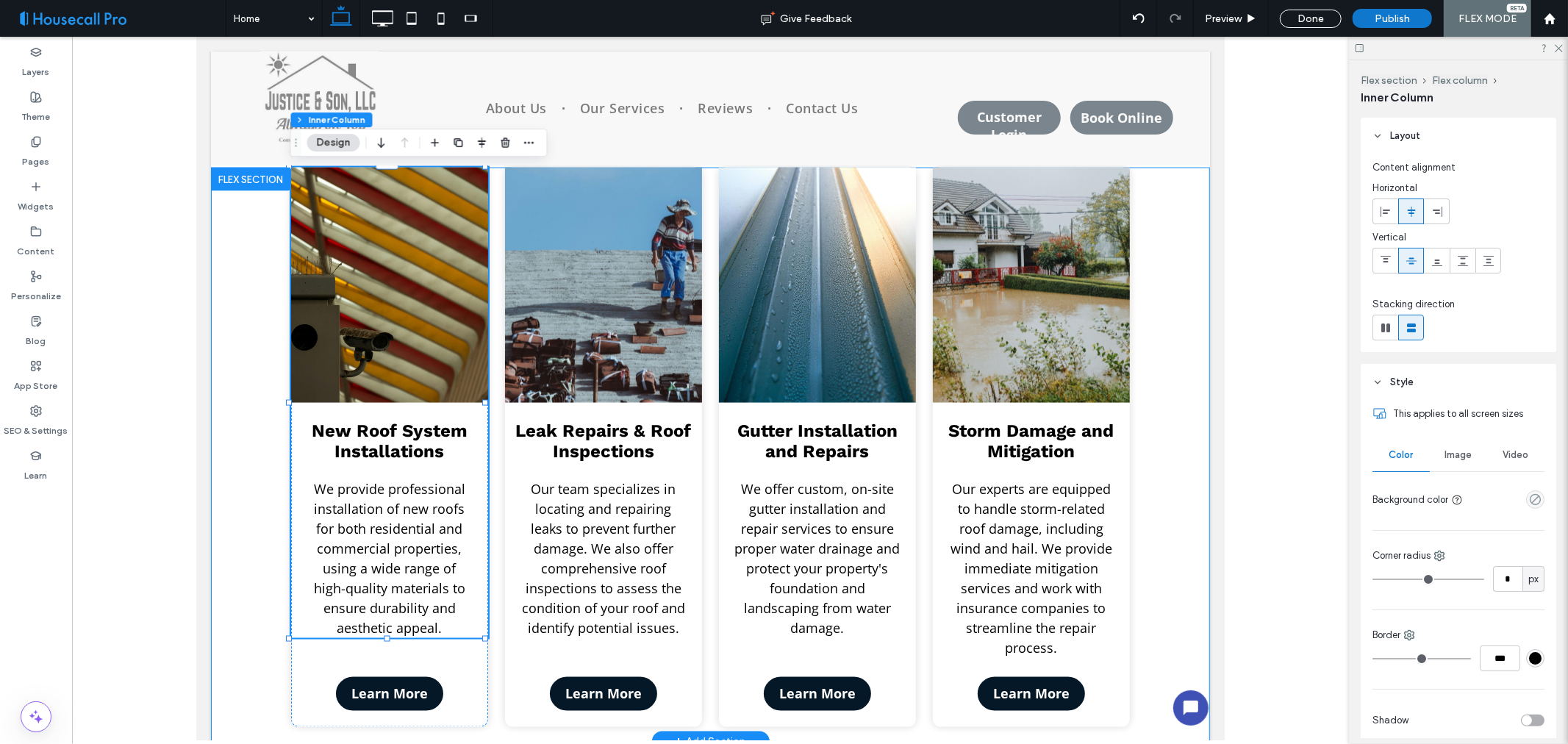
click at [245, 561] on div "New Roof System Installations We provide professional installation of new roofs…" at bounding box center [710, 454] width 1000 height 574
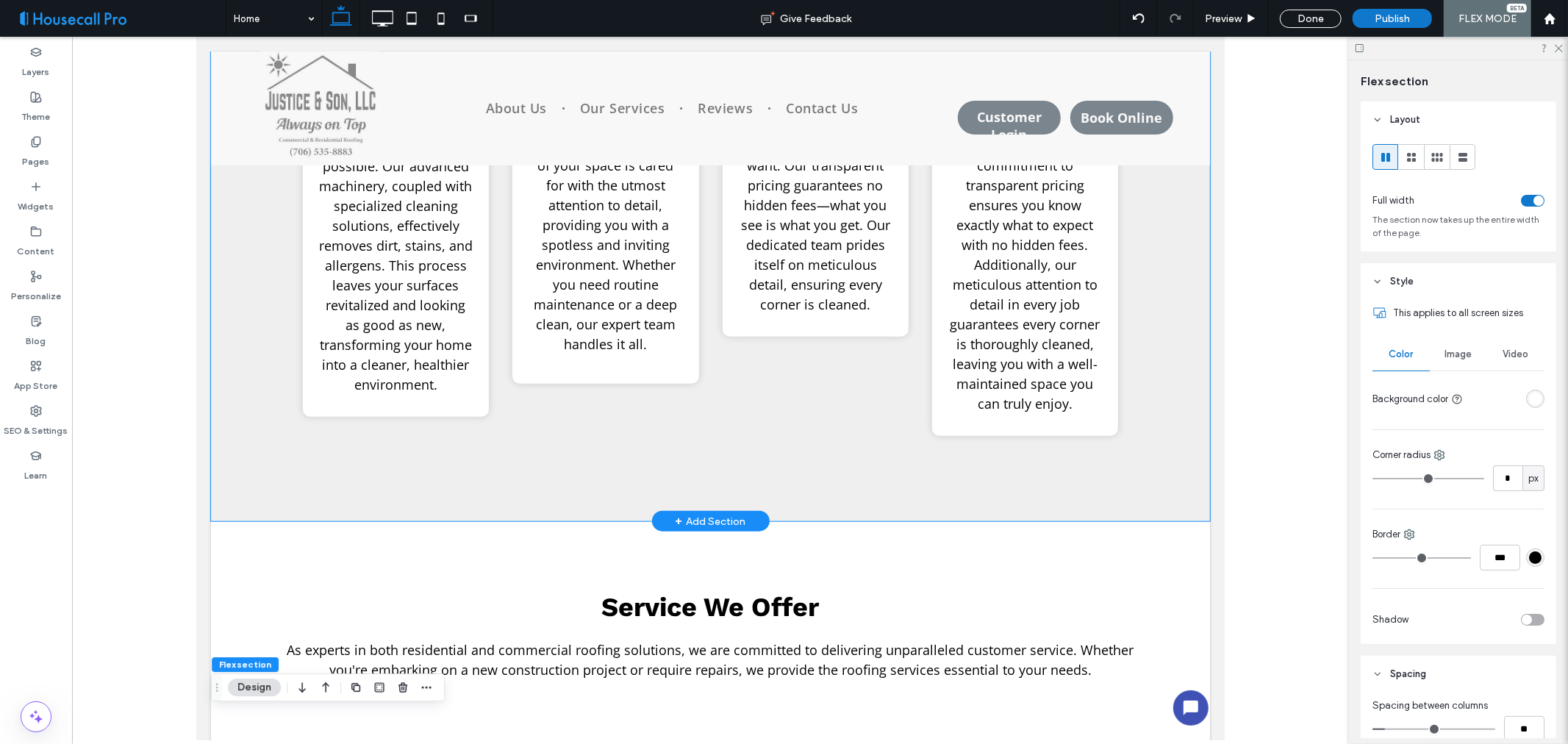
scroll to position [1225, 0]
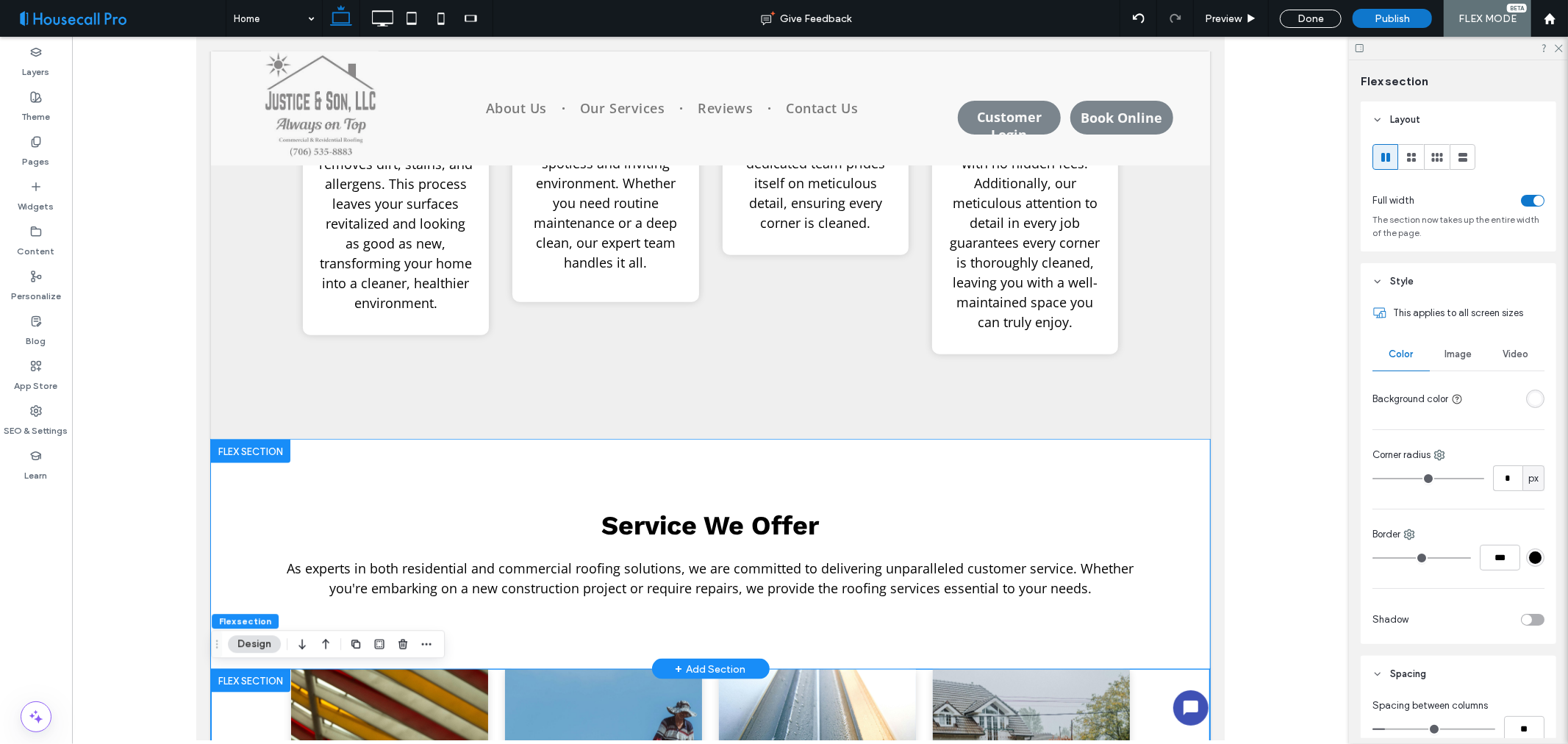
click at [249, 475] on div "Service We Offer As experts in both residential and commercial roofing solution…" at bounding box center [710, 553] width 1000 height 229
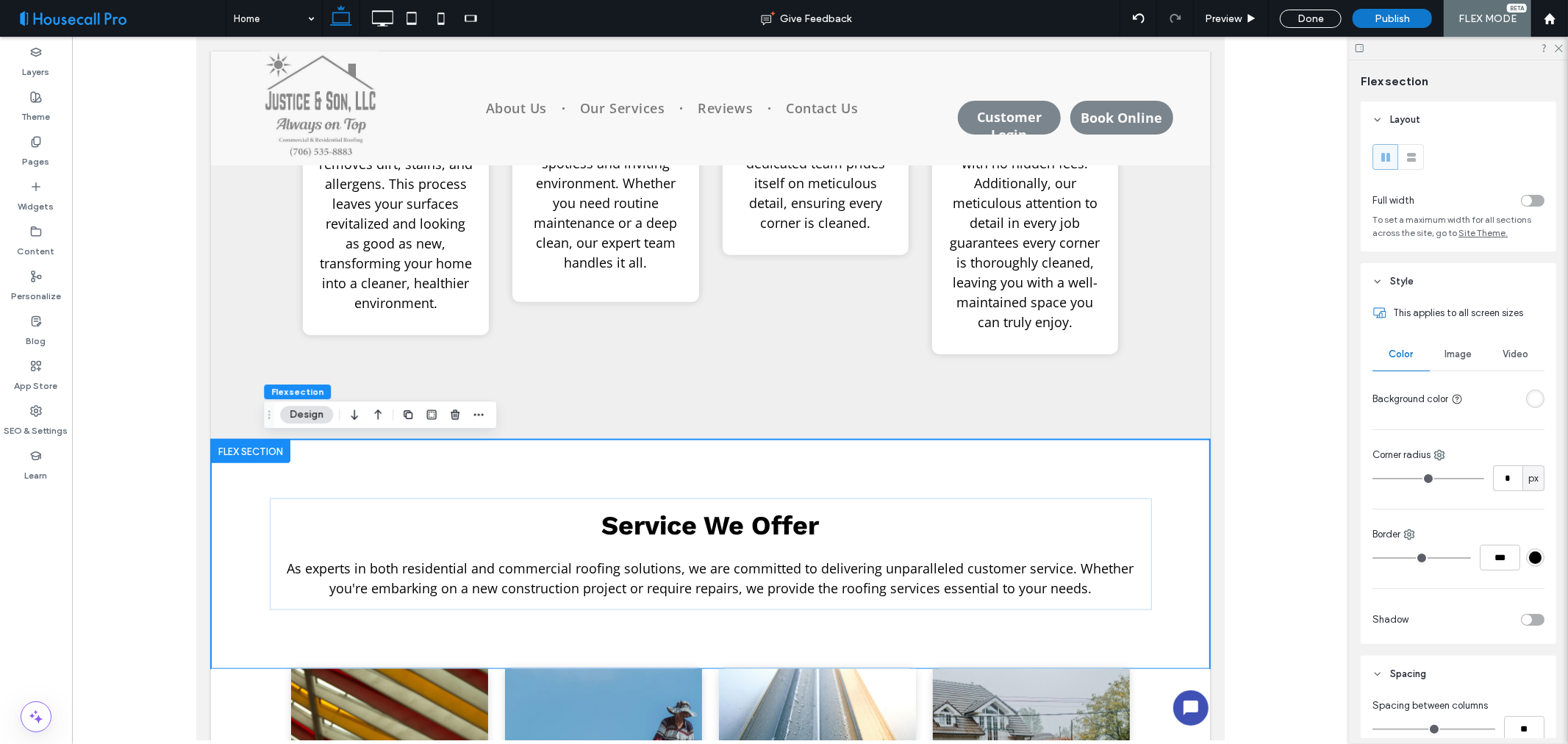
click at [1529, 395] on div "rgba(255, 255, 255, 1)" at bounding box center [1535, 398] width 12 height 12
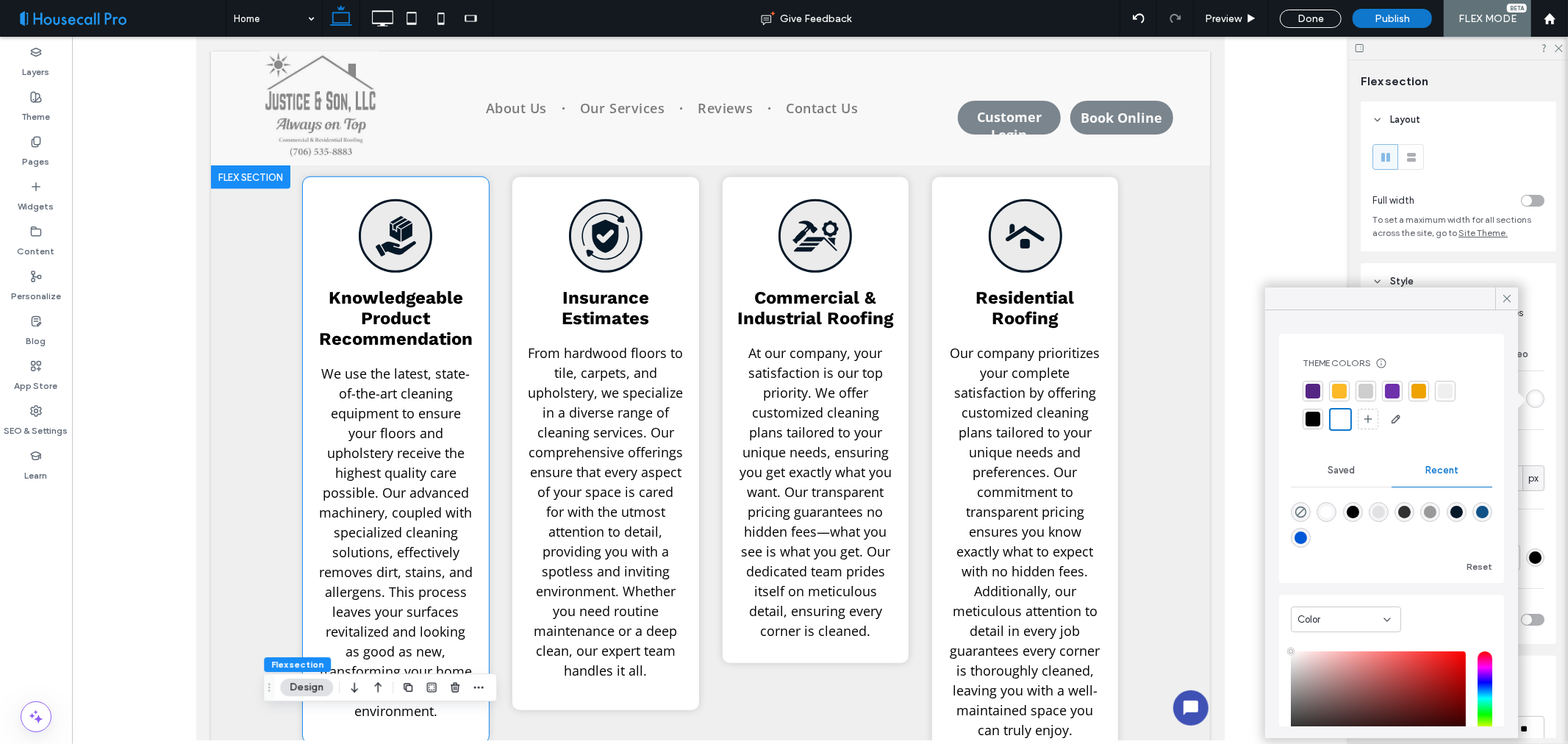
scroll to position [571, 0]
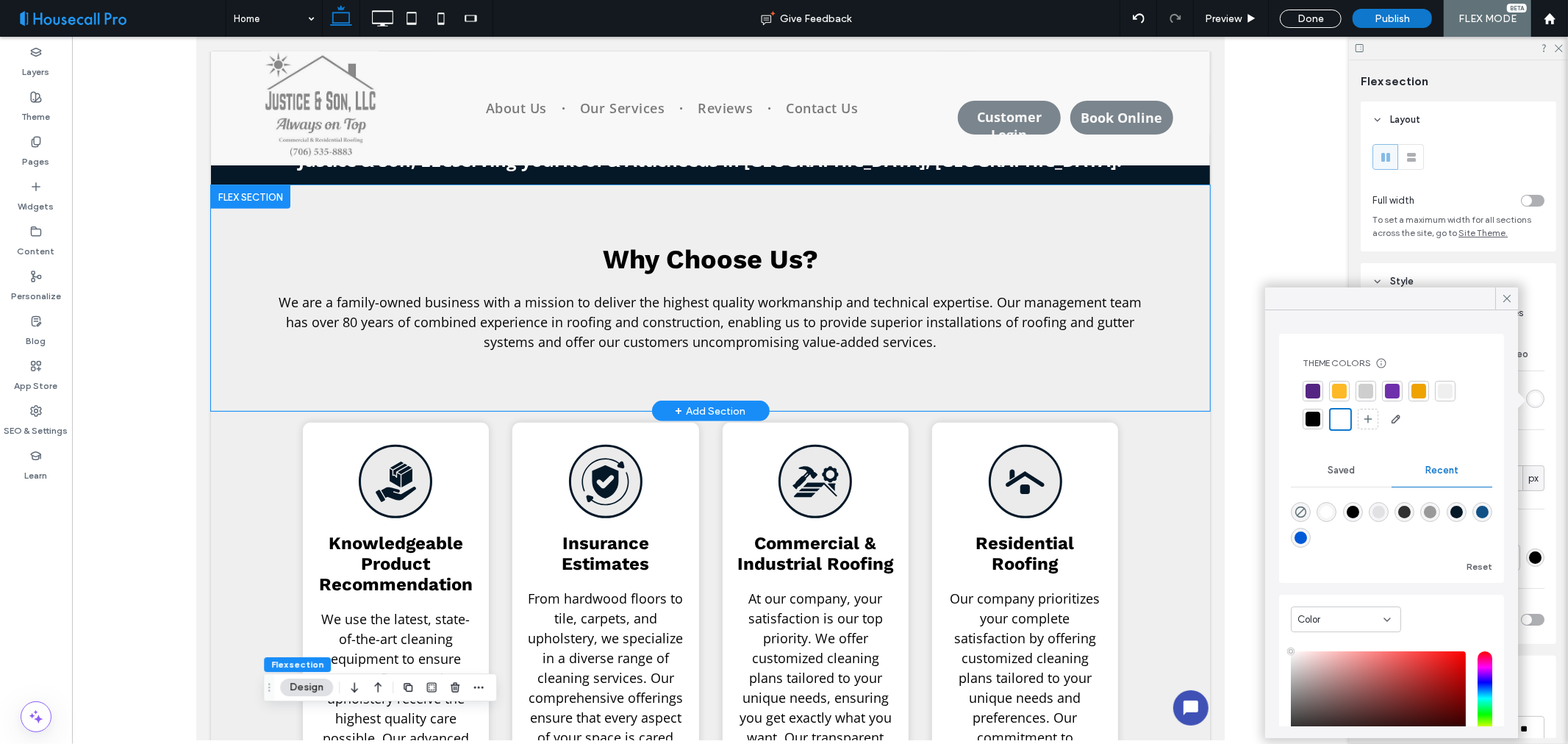
drag, startPoint x: 282, startPoint y: 372, endPoint x: 1470, endPoint y: 434, distance: 1189.6
click at [282, 372] on div "Why Choose Us? We are a family-owned business with a mission to deliver the hig…" at bounding box center [709, 297] width 882 height 225
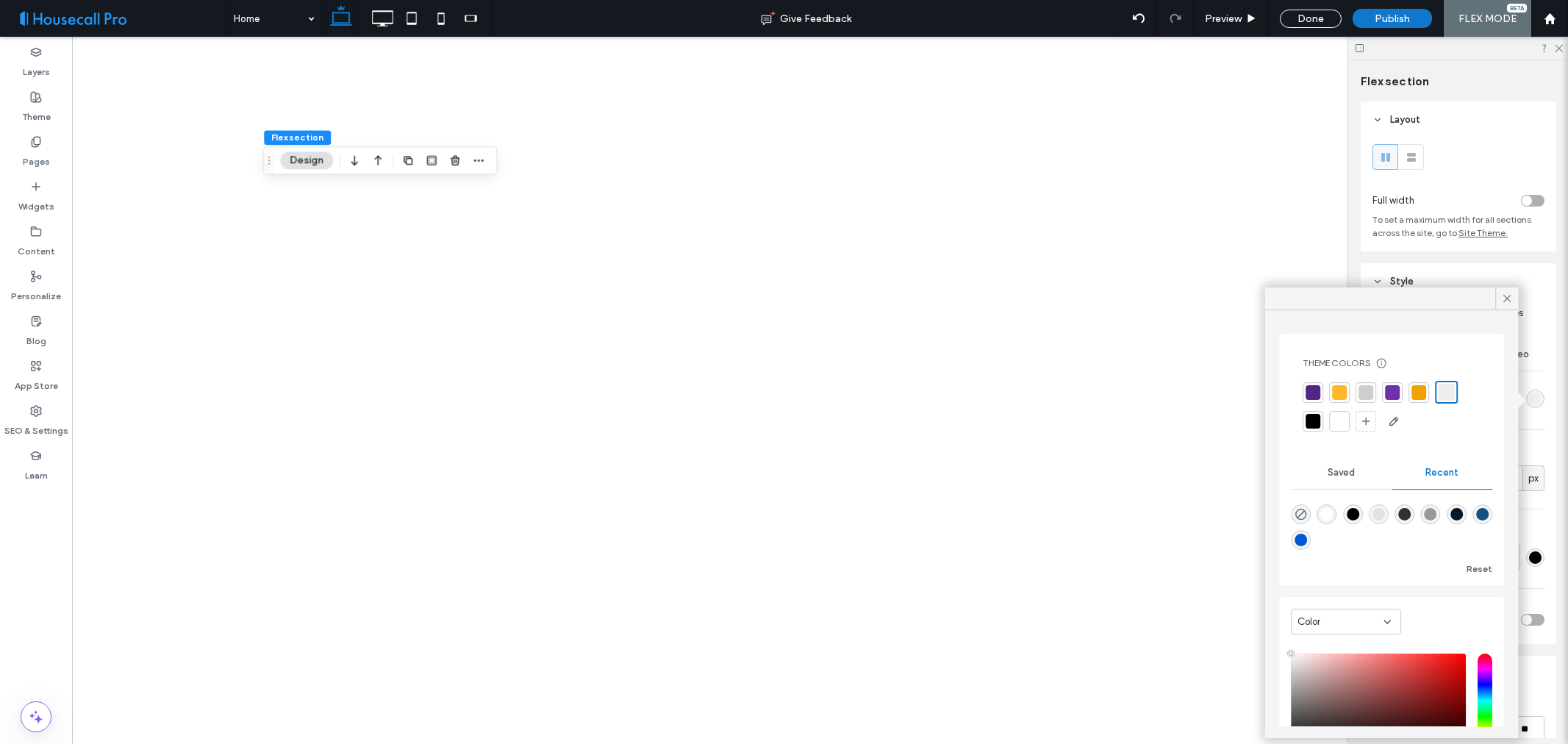
click at [1346, 419] on div at bounding box center [1340, 422] width 15 height 15
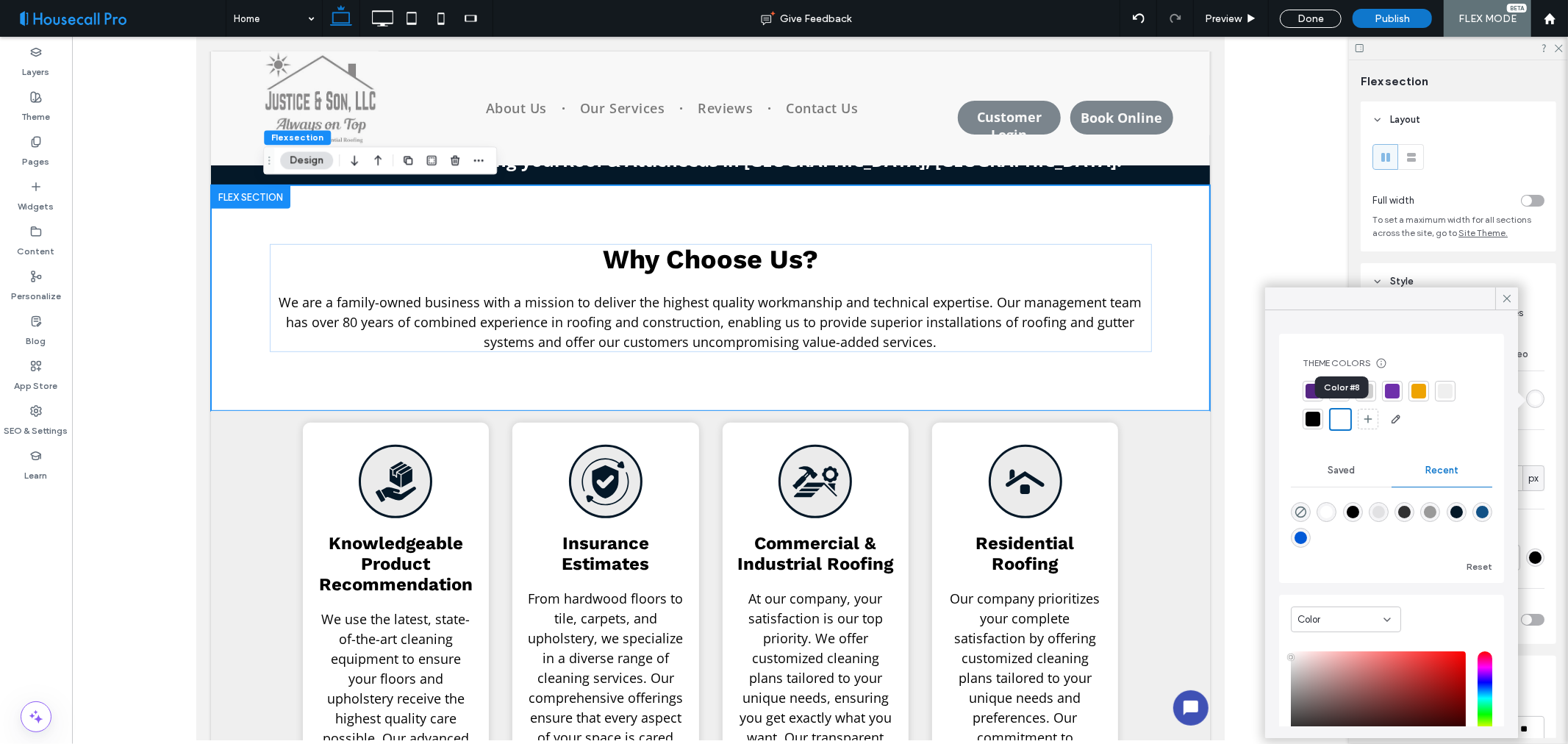
scroll to position [571, 0]
click at [1509, 296] on icon at bounding box center [1507, 299] width 13 height 13
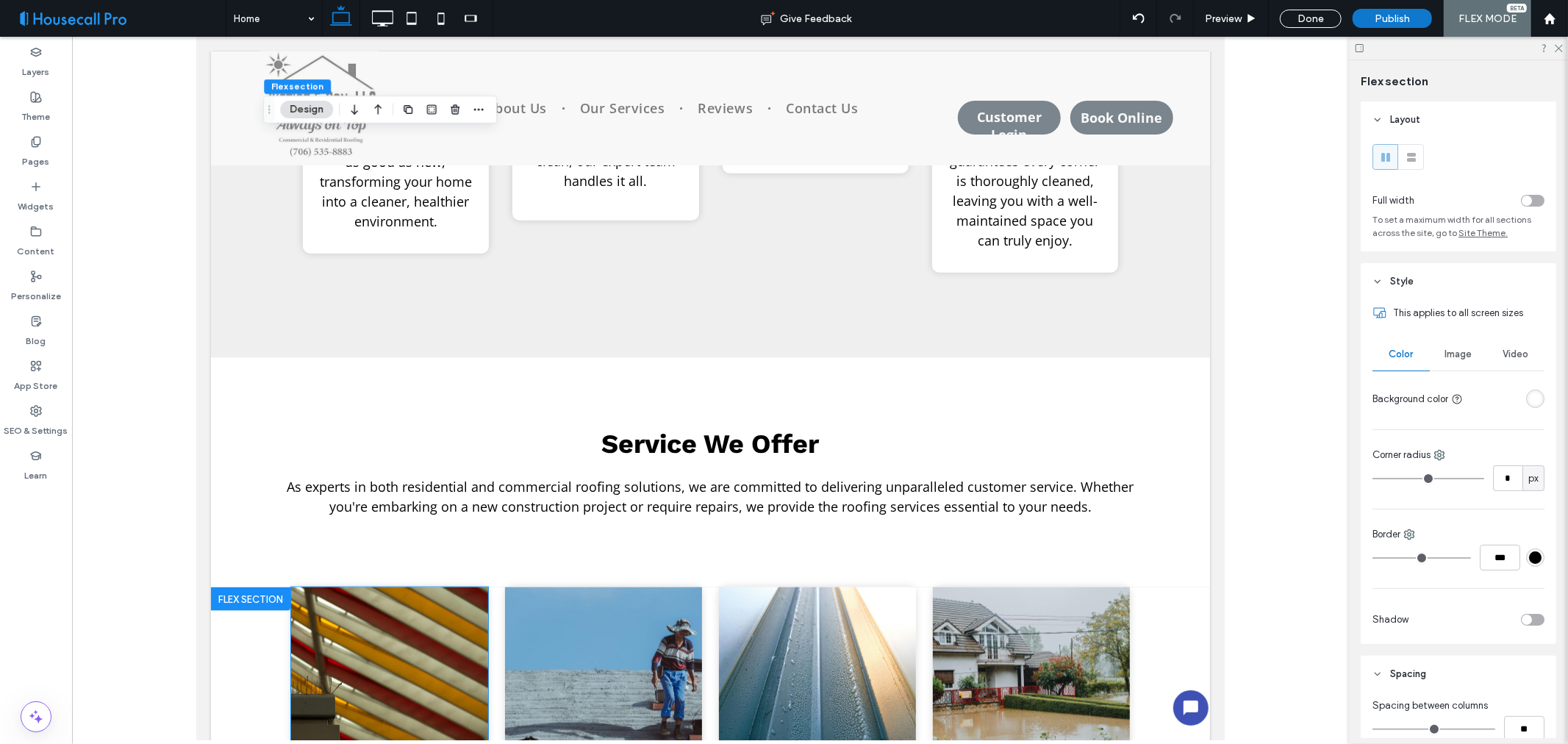
scroll to position [1470, 0]
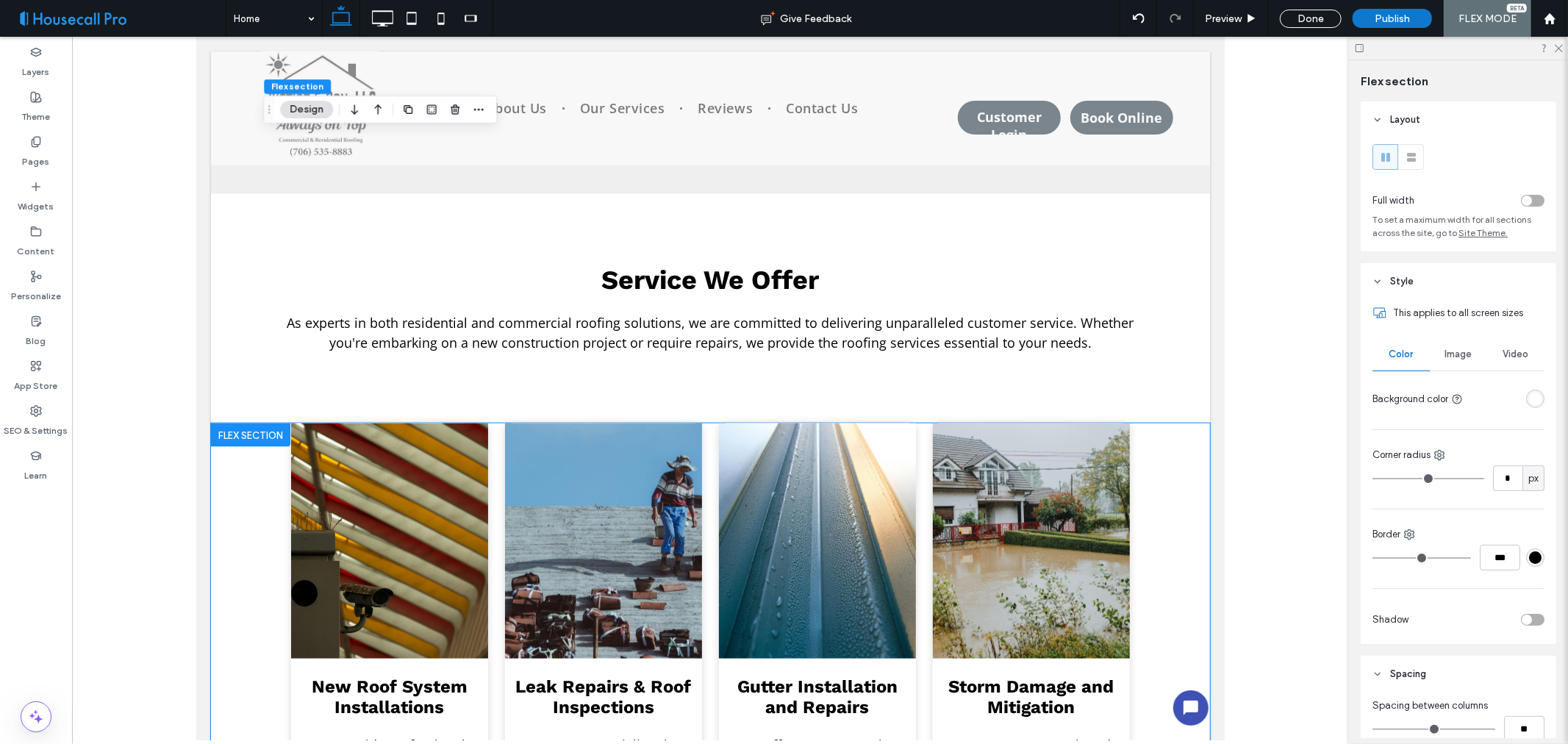
click at [266, 555] on div "New Roof System Installations We provide professional installation of new roofs…" at bounding box center [710, 709] width 1000 height 574
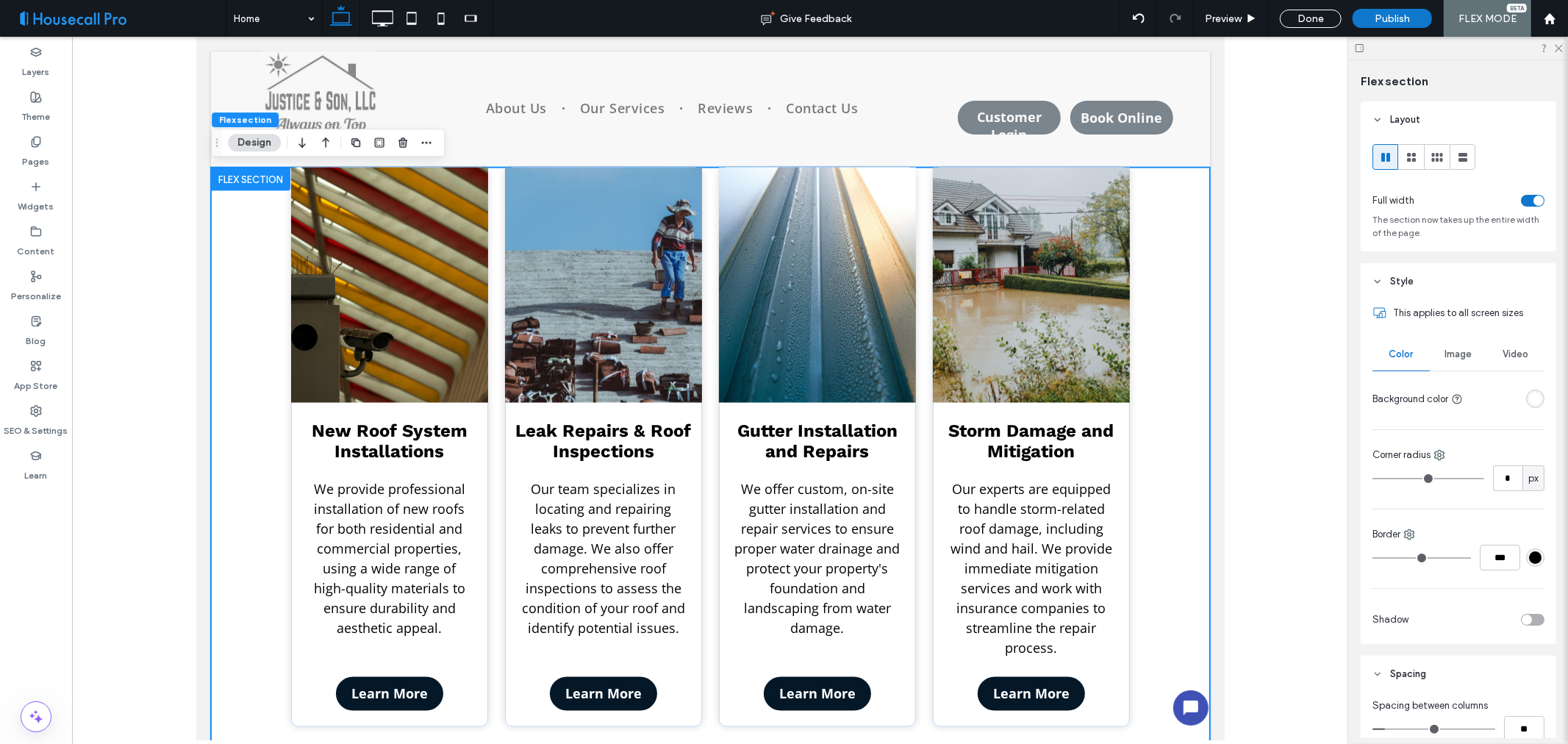
drag, startPoint x: 1505, startPoint y: 406, endPoint x: 1514, endPoint y: 404, distance: 9.2
click at [1508, 405] on div at bounding box center [1507, 398] width 76 height 25
click at [1527, 401] on div "rgba(255, 255, 255, 1)" at bounding box center [1536, 399] width 19 height 19
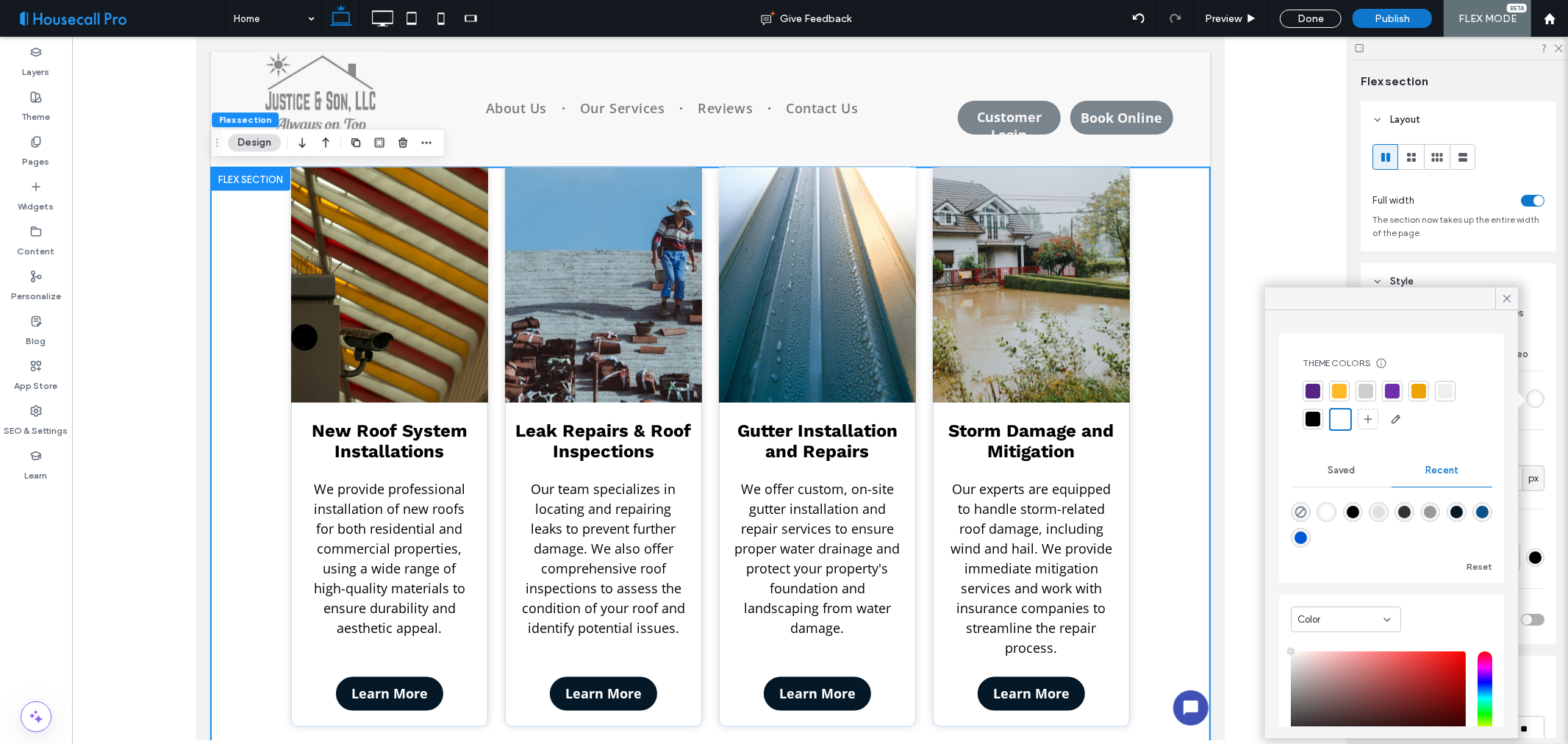
click at [1366, 388] on div at bounding box center [1366, 392] width 15 height 15
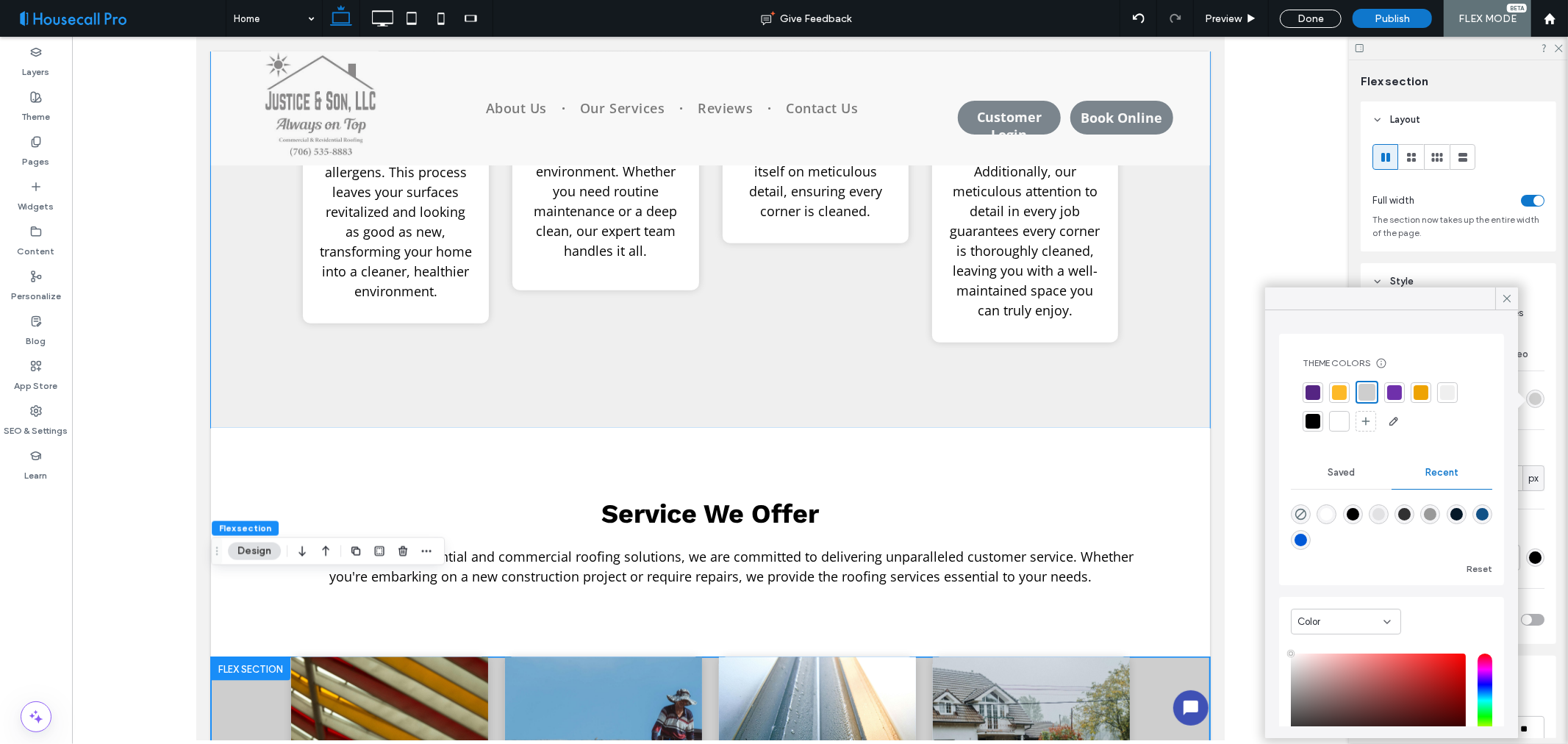
scroll to position [1400, 0]
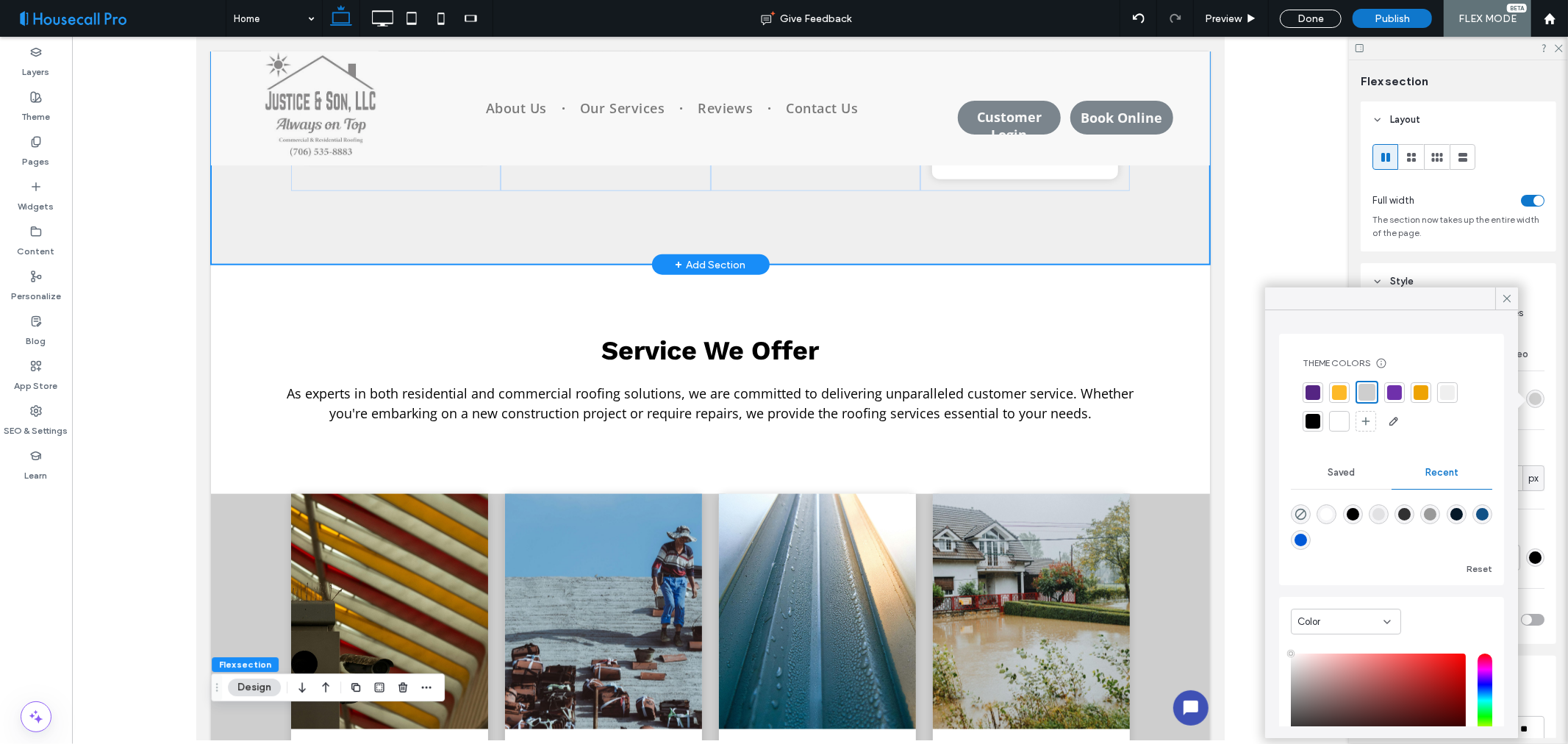
scroll to position [946, 0]
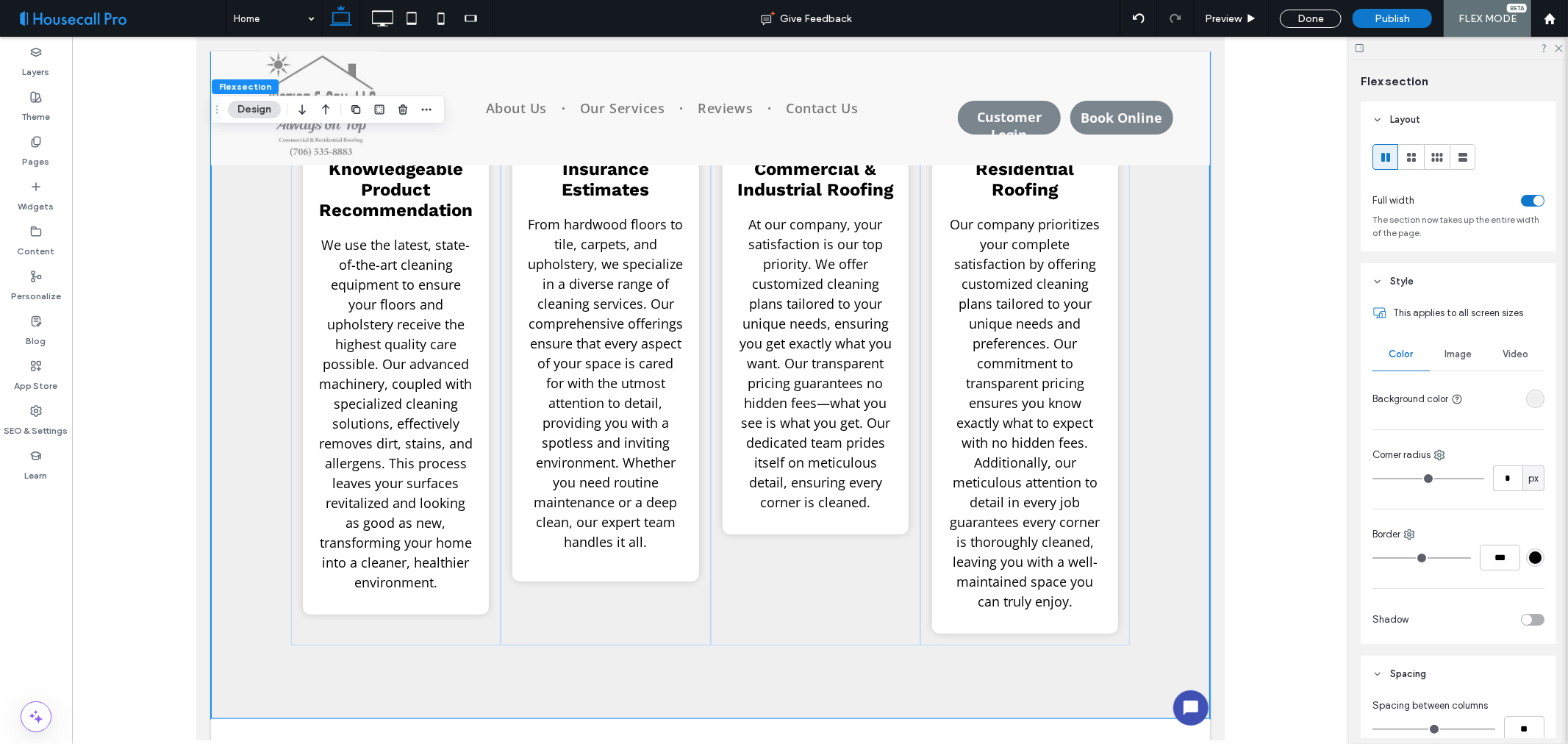
click at [1518, 404] on div at bounding box center [1507, 398] width 76 height 25
click at [1529, 399] on div "rgba(239, 239, 239, 1)" at bounding box center [1535, 398] width 12 height 12
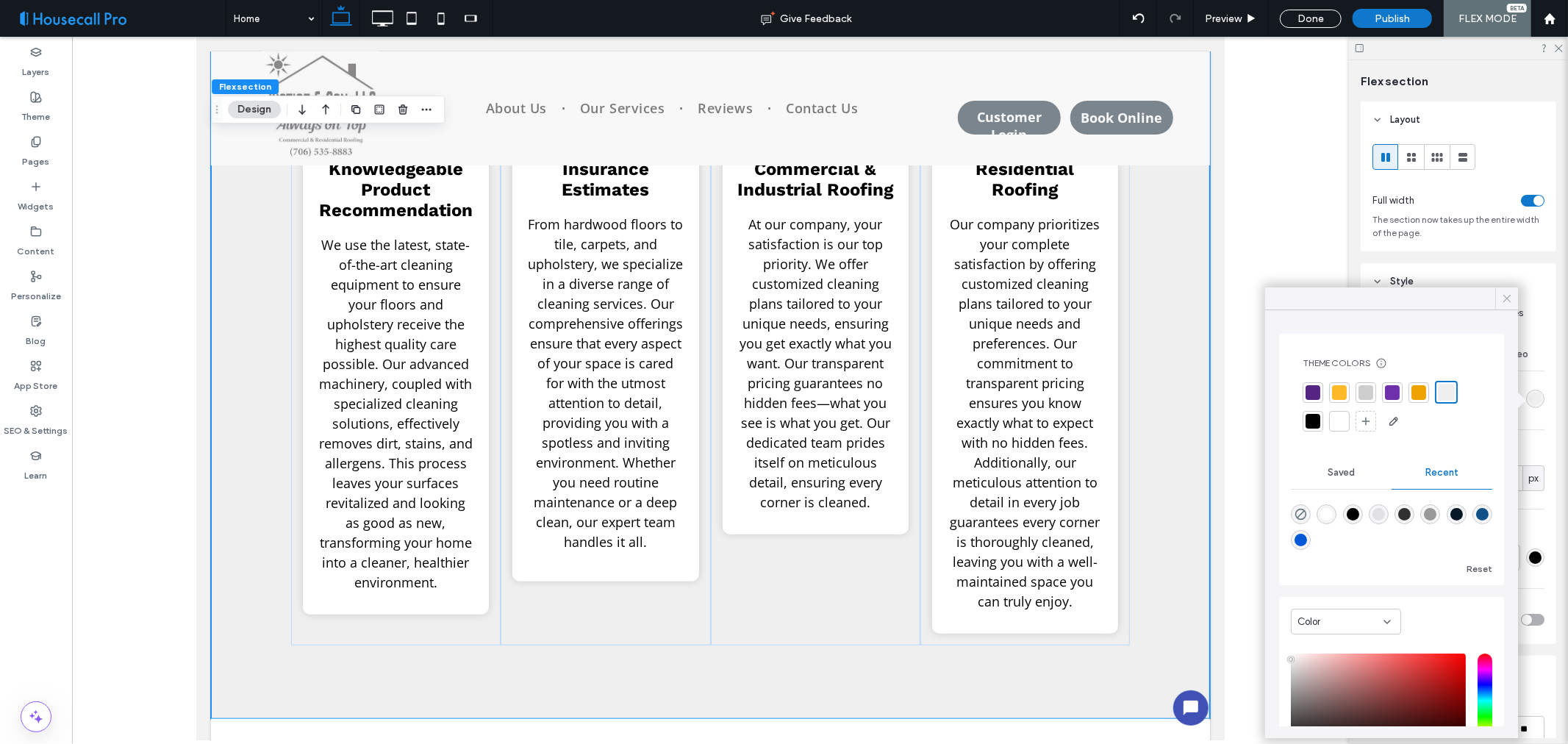
click at [1511, 296] on use at bounding box center [1508, 299] width 8 height 8
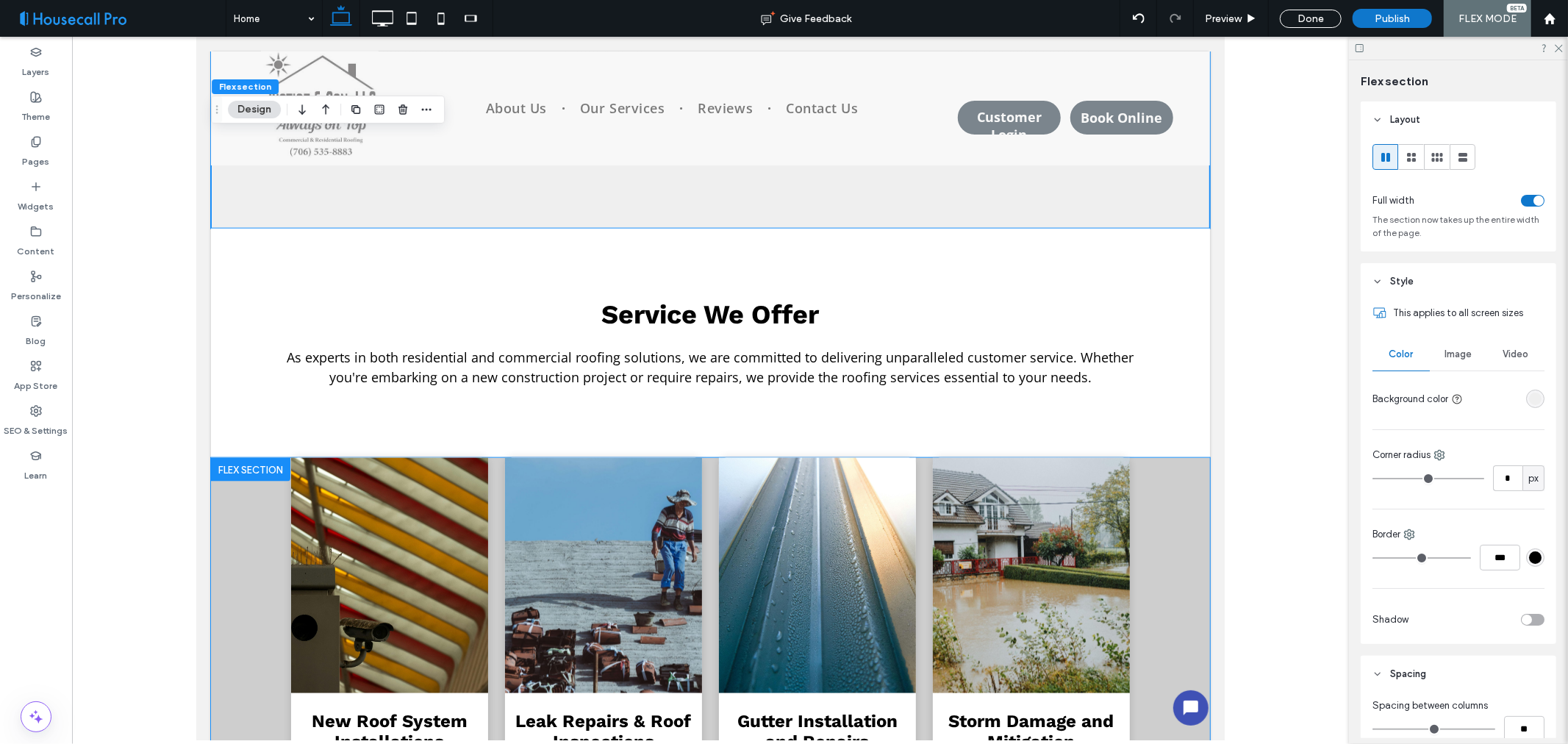
click at [269, 587] on div "New Roof System Installations We provide professional installation of new roofs…" at bounding box center [710, 744] width 1000 height 574
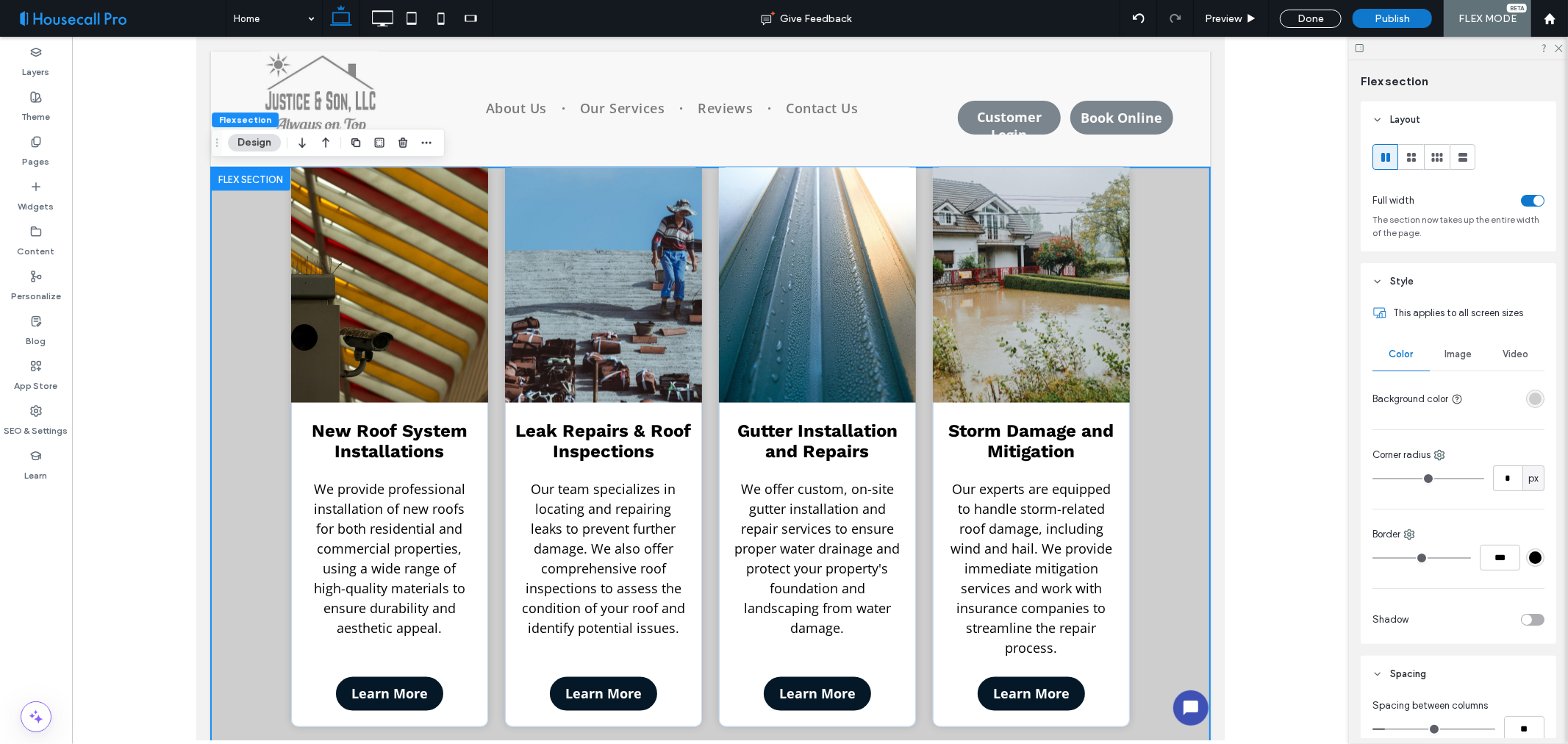
click at [1527, 408] on div "rgba(206, 206, 206, 1)" at bounding box center [1536, 399] width 19 height 19
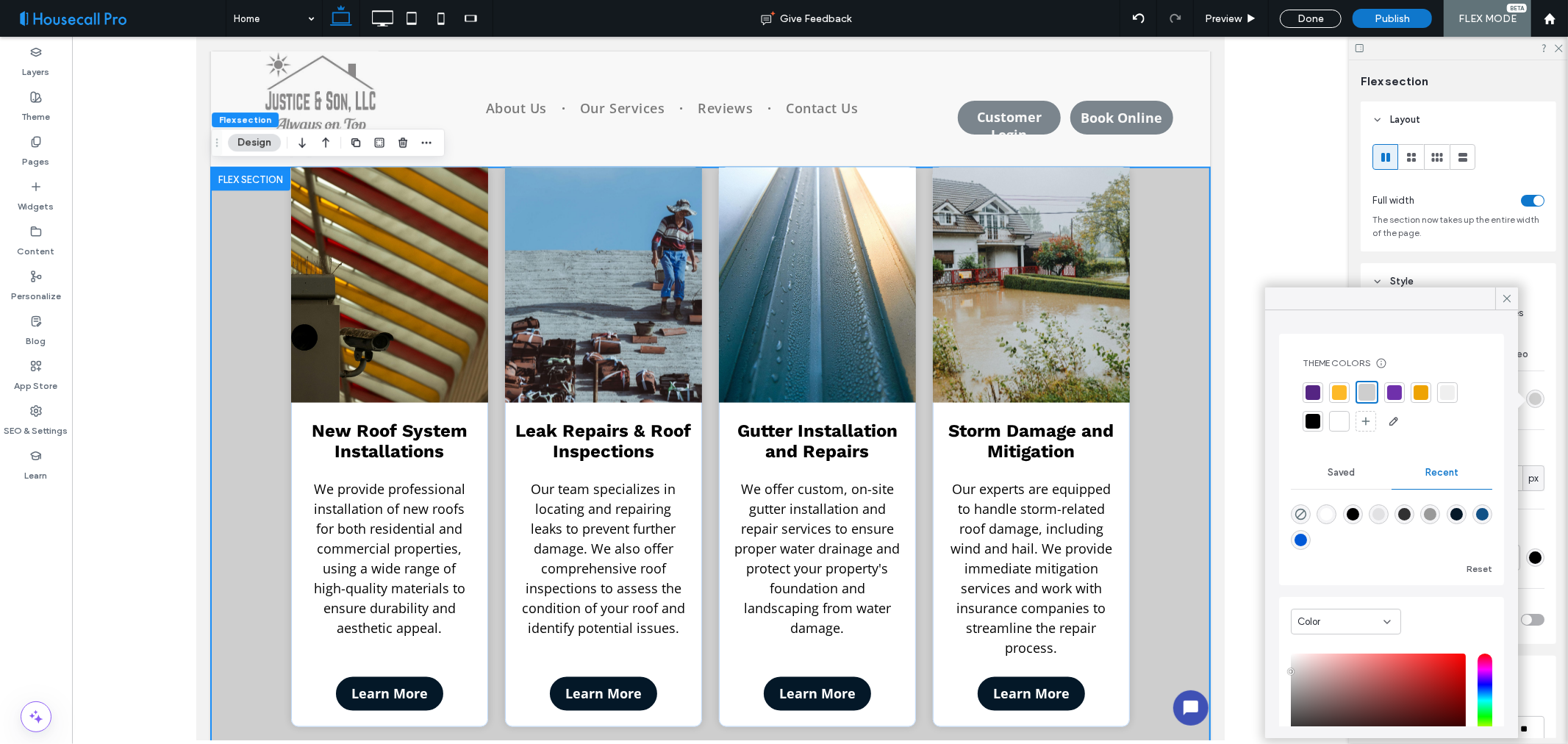
click at [1450, 392] on div at bounding box center [1448, 393] width 15 height 15
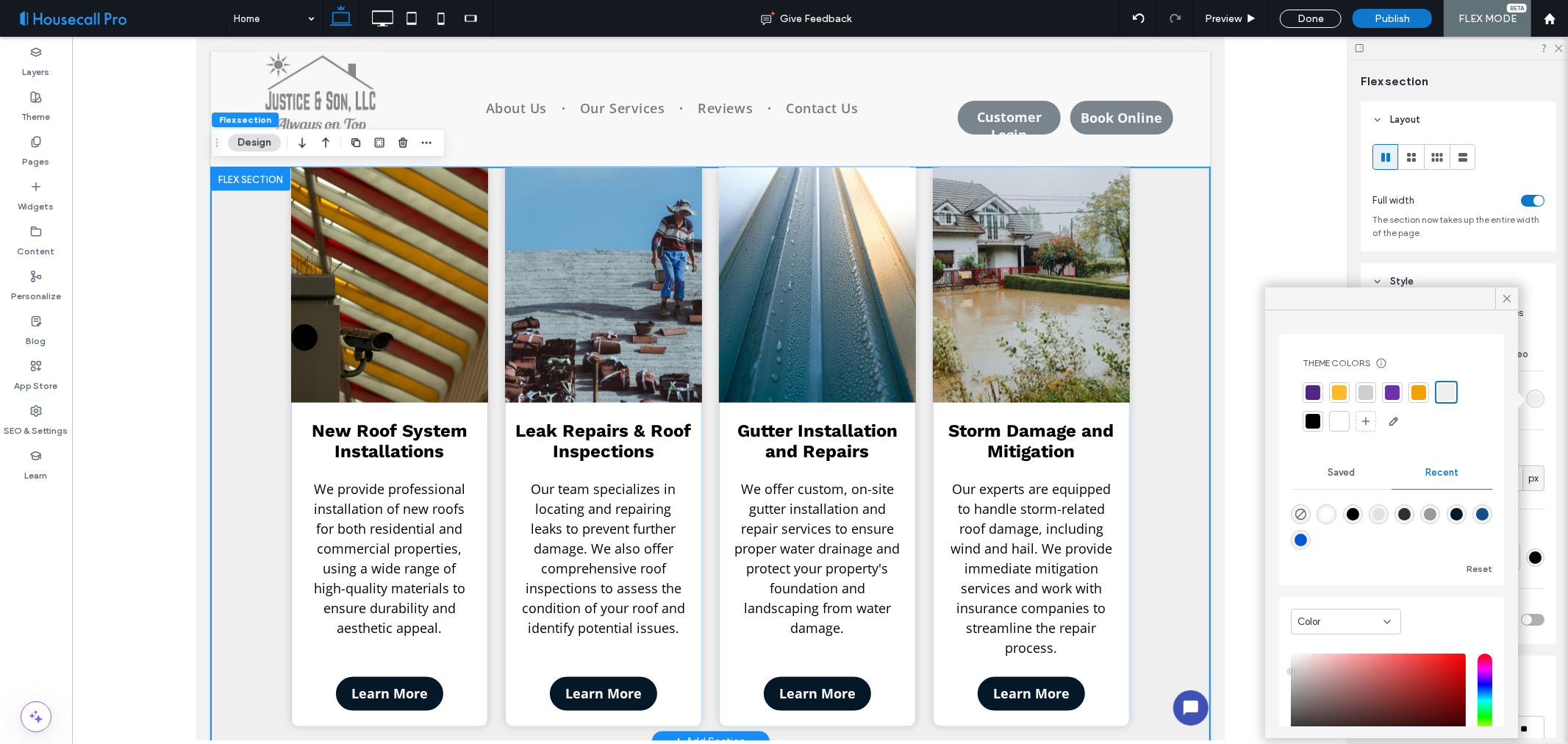
click at [235, 539] on div "New Roof System Installations We provide professional installation of new roofs…" at bounding box center [710, 454] width 1000 height 574
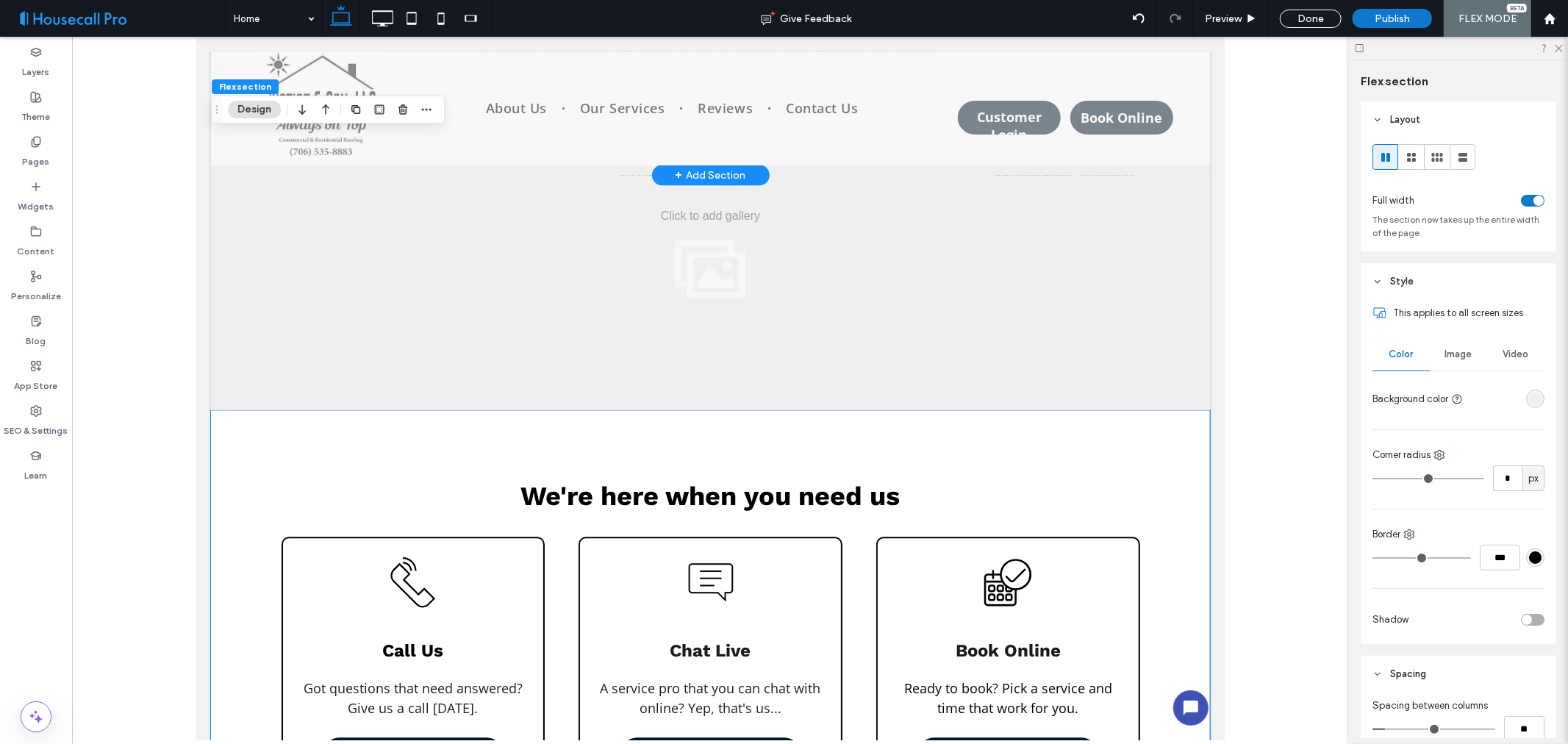
scroll to position [2707, 0]
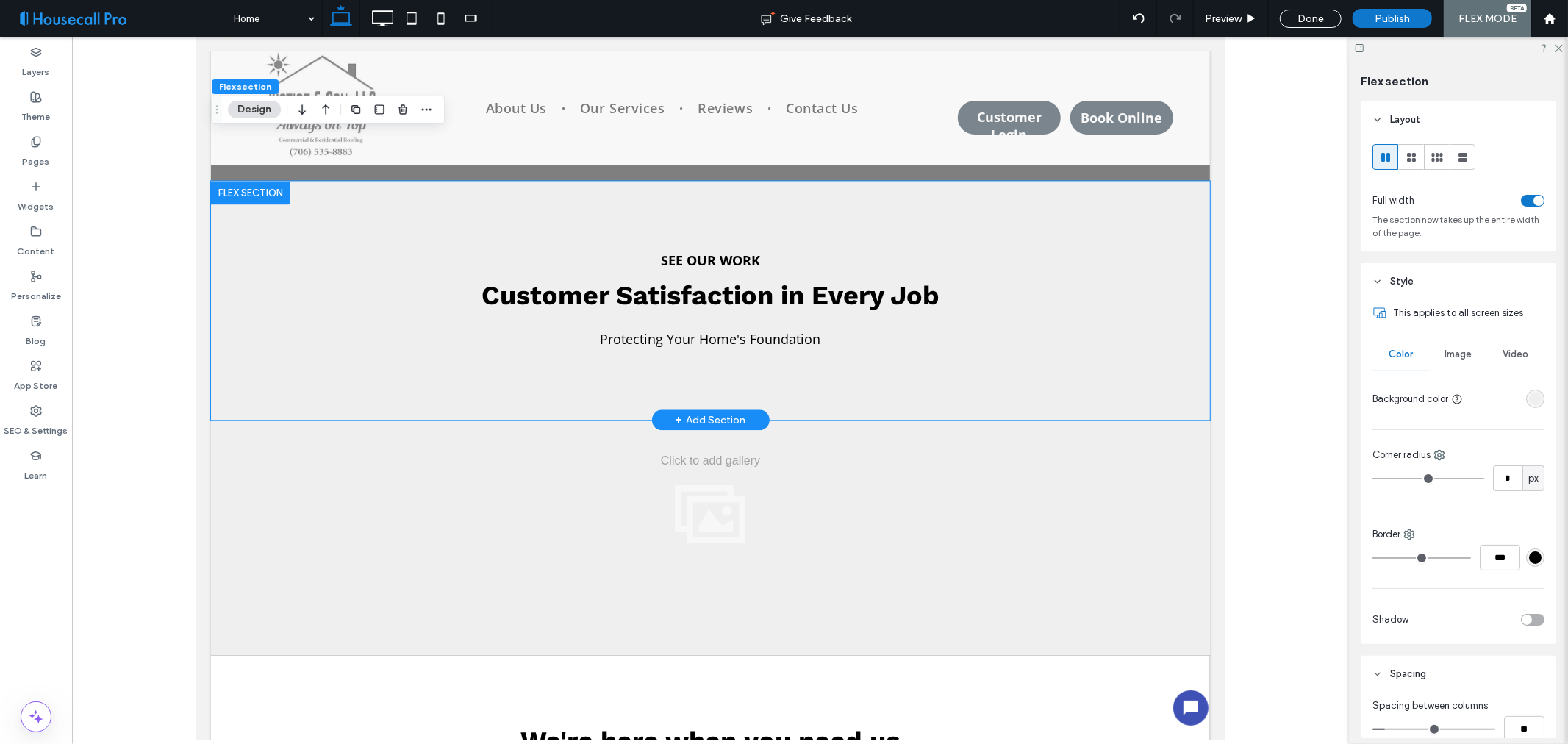
click at [219, 360] on div "See our work Customer Satisfaction in Every Job Protecting Your Home's Foundati…" at bounding box center [710, 300] width 1000 height 239
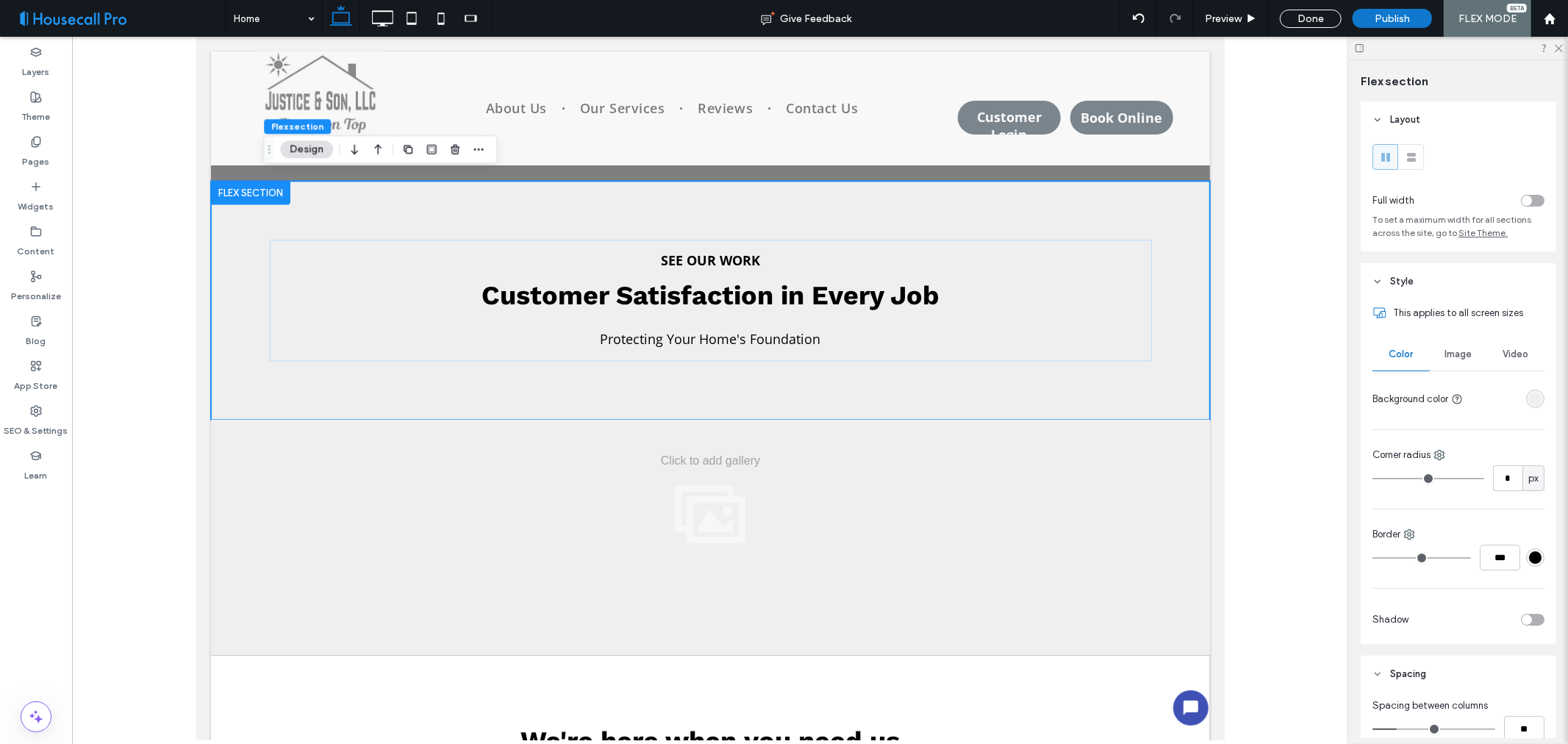
click at [1530, 390] on div at bounding box center [1507, 398] width 76 height 25
click at [1529, 398] on div "rgba(239, 239, 239, 1)" at bounding box center [1535, 398] width 12 height 12
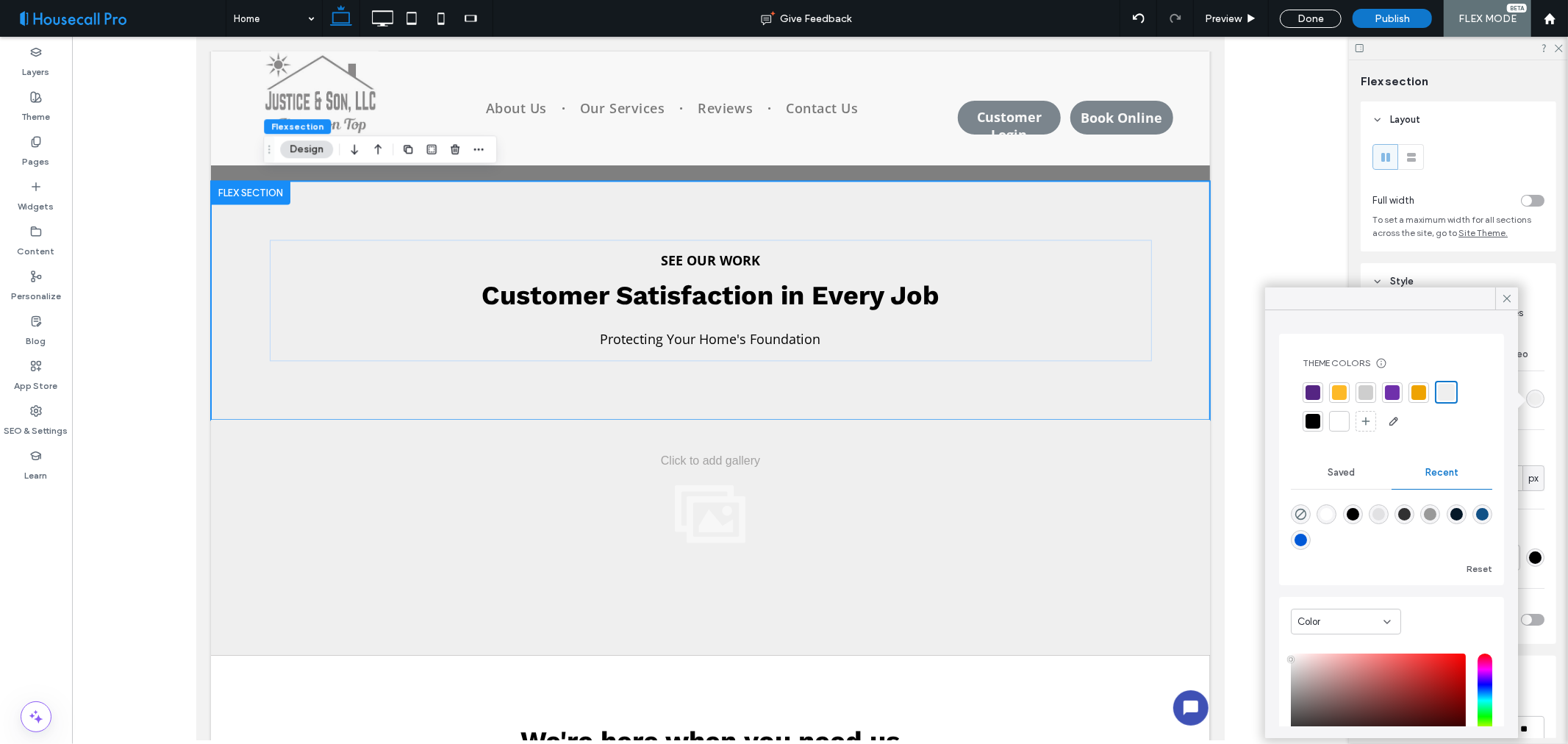
click at [1343, 425] on div at bounding box center [1340, 422] width 15 height 15
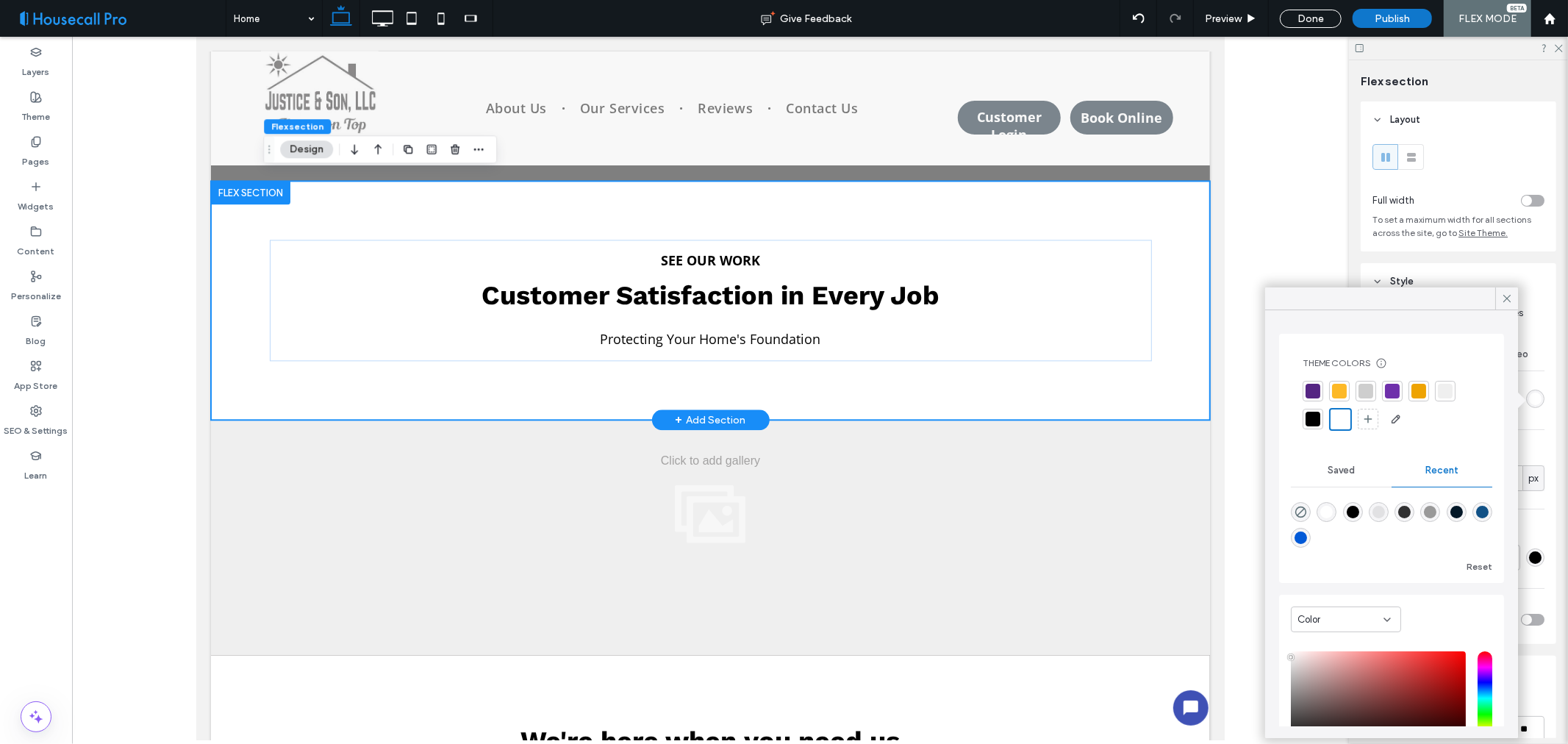
click at [328, 387] on div "See our work Customer Satisfaction in Every Job Protecting Your Home's Foundati…" at bounding box center [709, 300] width 882 height 239
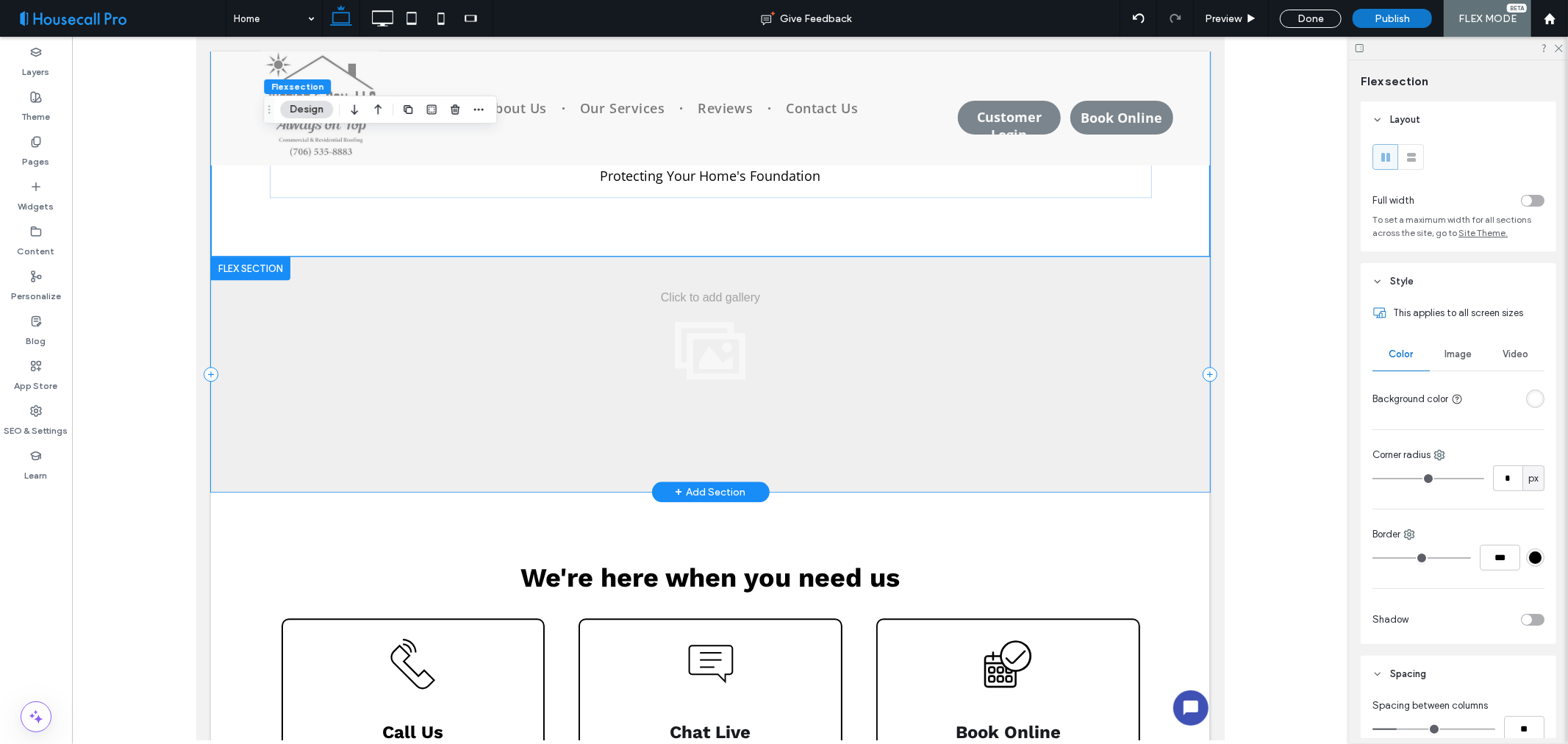
scroll to position [2789, 0]
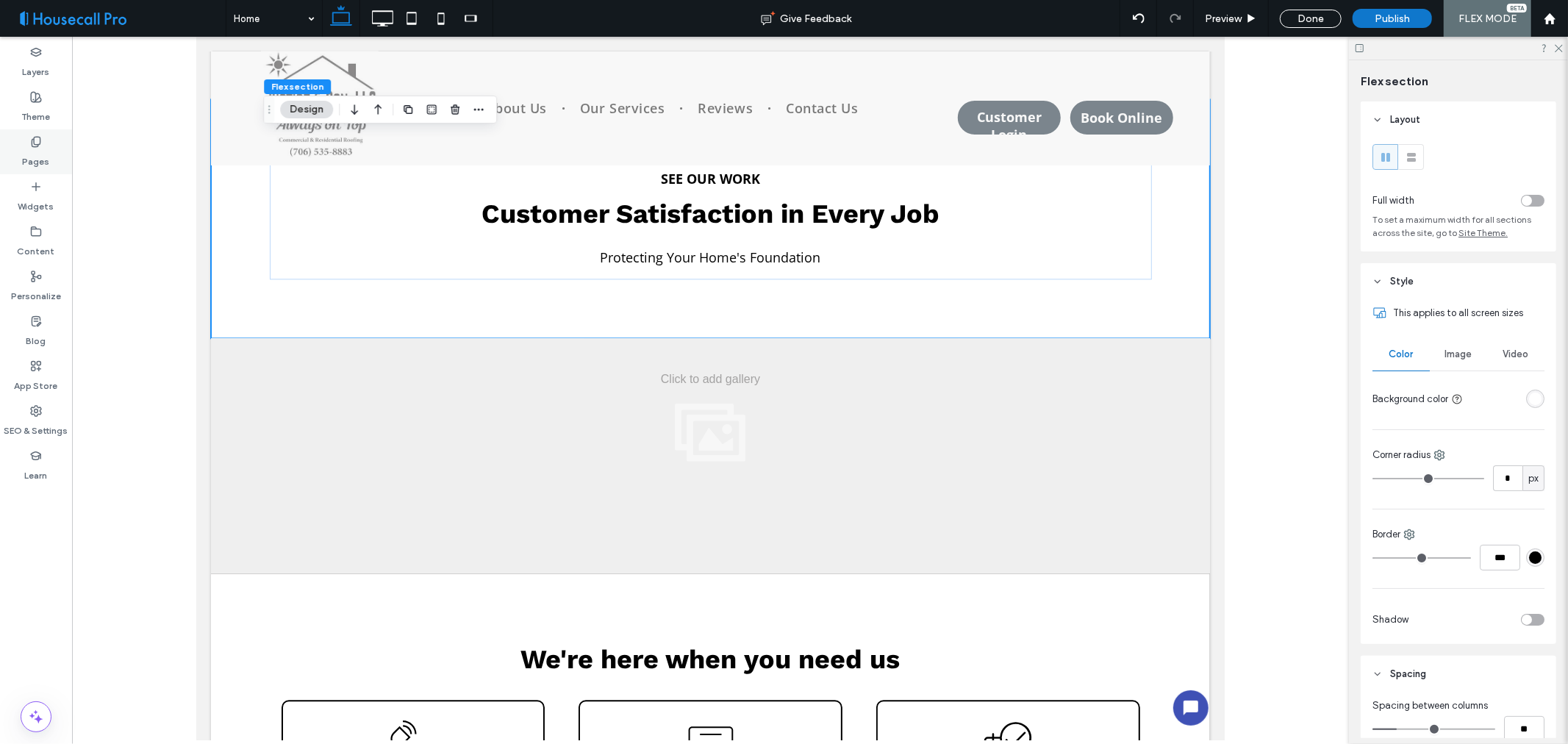
click at [50, 164] on div "Pages" at bounding box center [36, 152] width 72 height 45
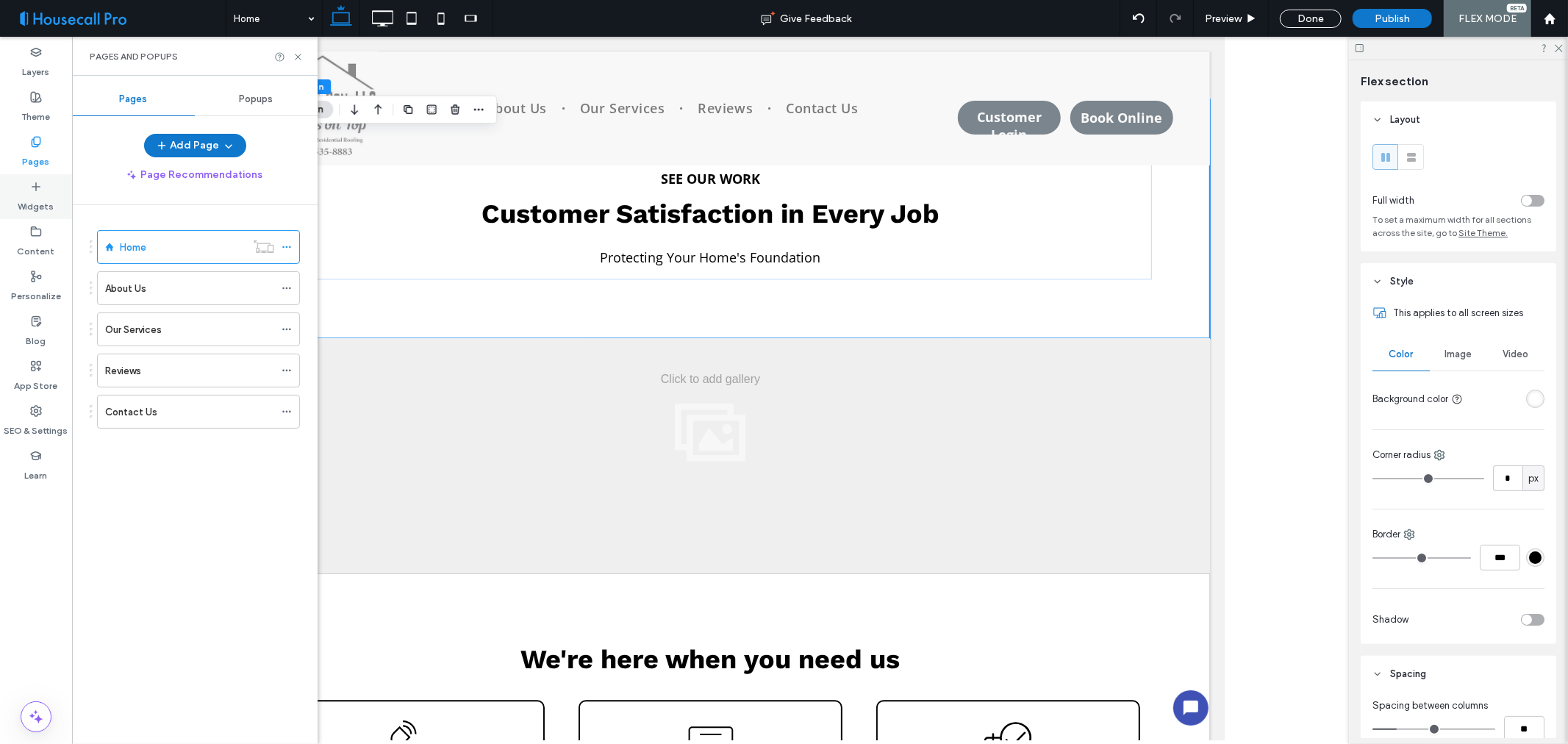
click at [44, 194] on label "Widgets" at bounding box center [37, 203] width 36 height 21
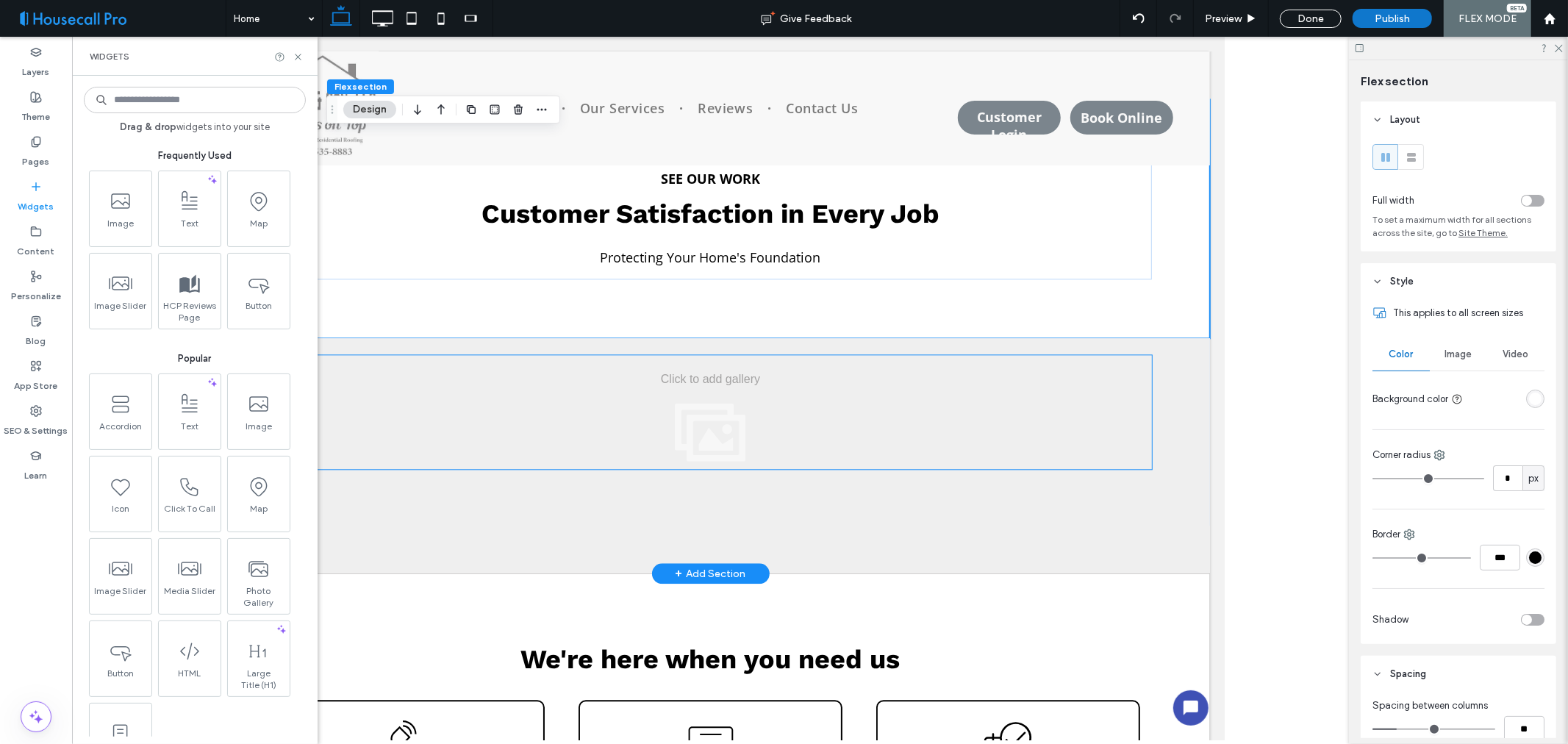
click at [769, 420] on div at bounding box center [709, 411] width 882 height 114
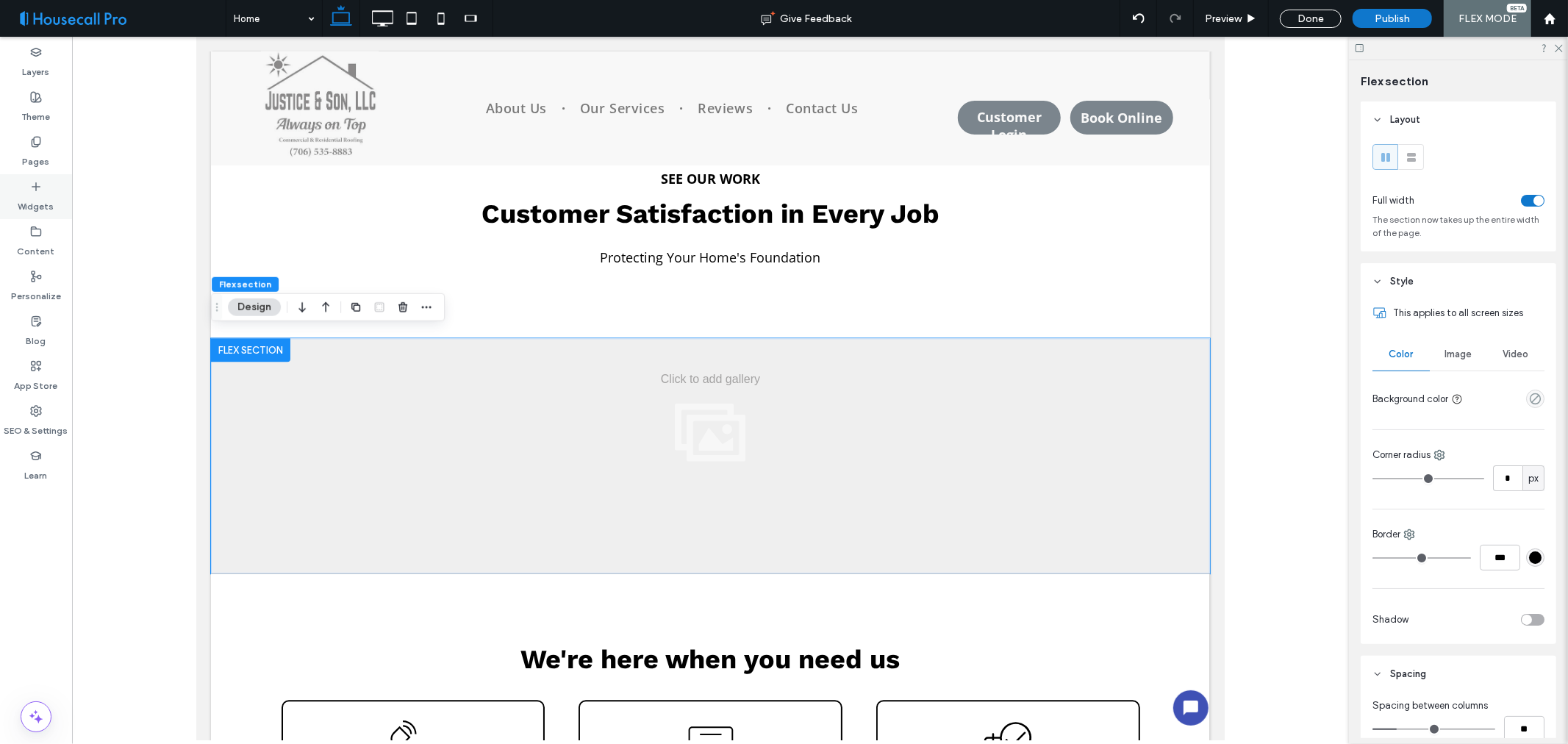
click at [35, 194] on label "Widgets" at bounding box center [37, 203] width 36 height 21
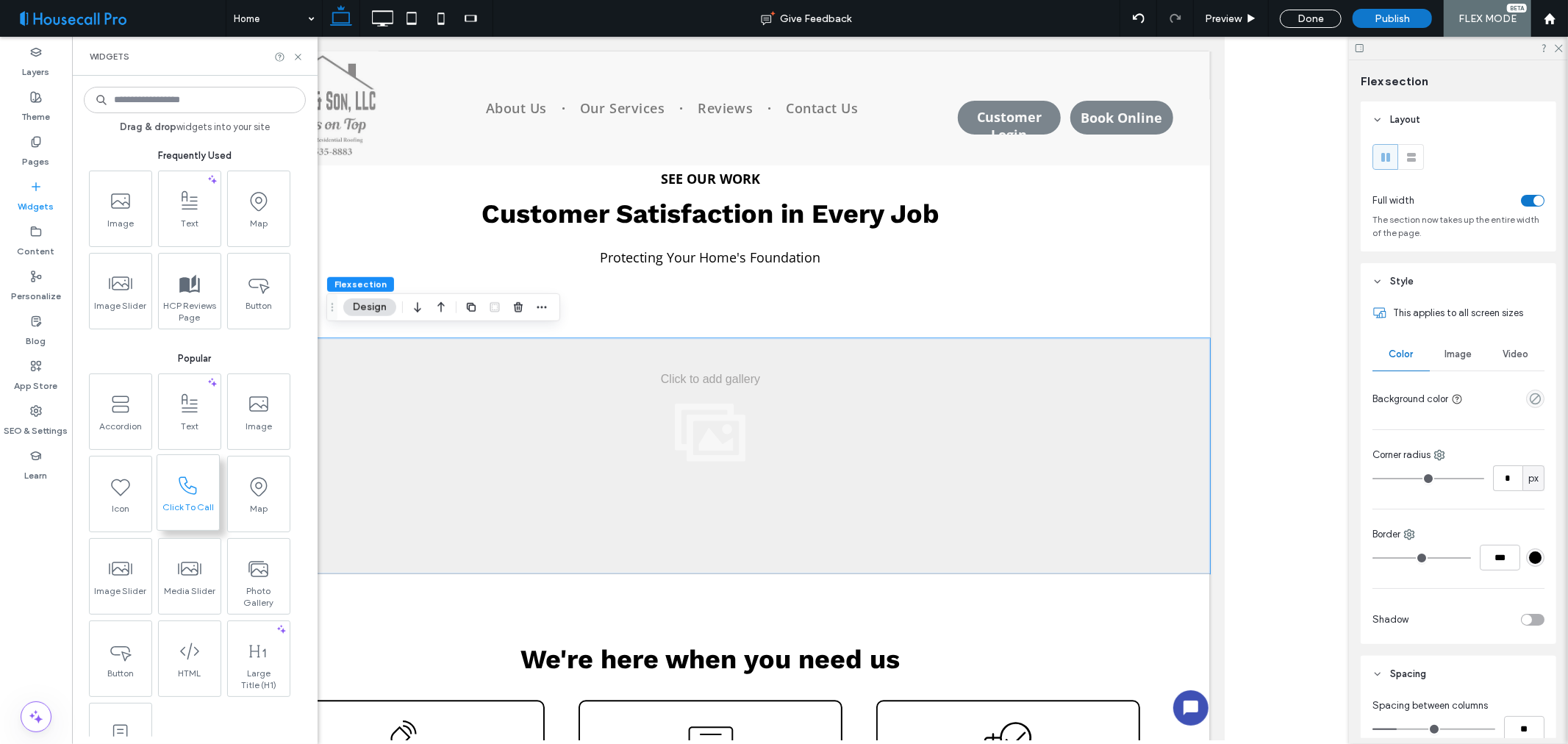
scroll to position [163, 0]
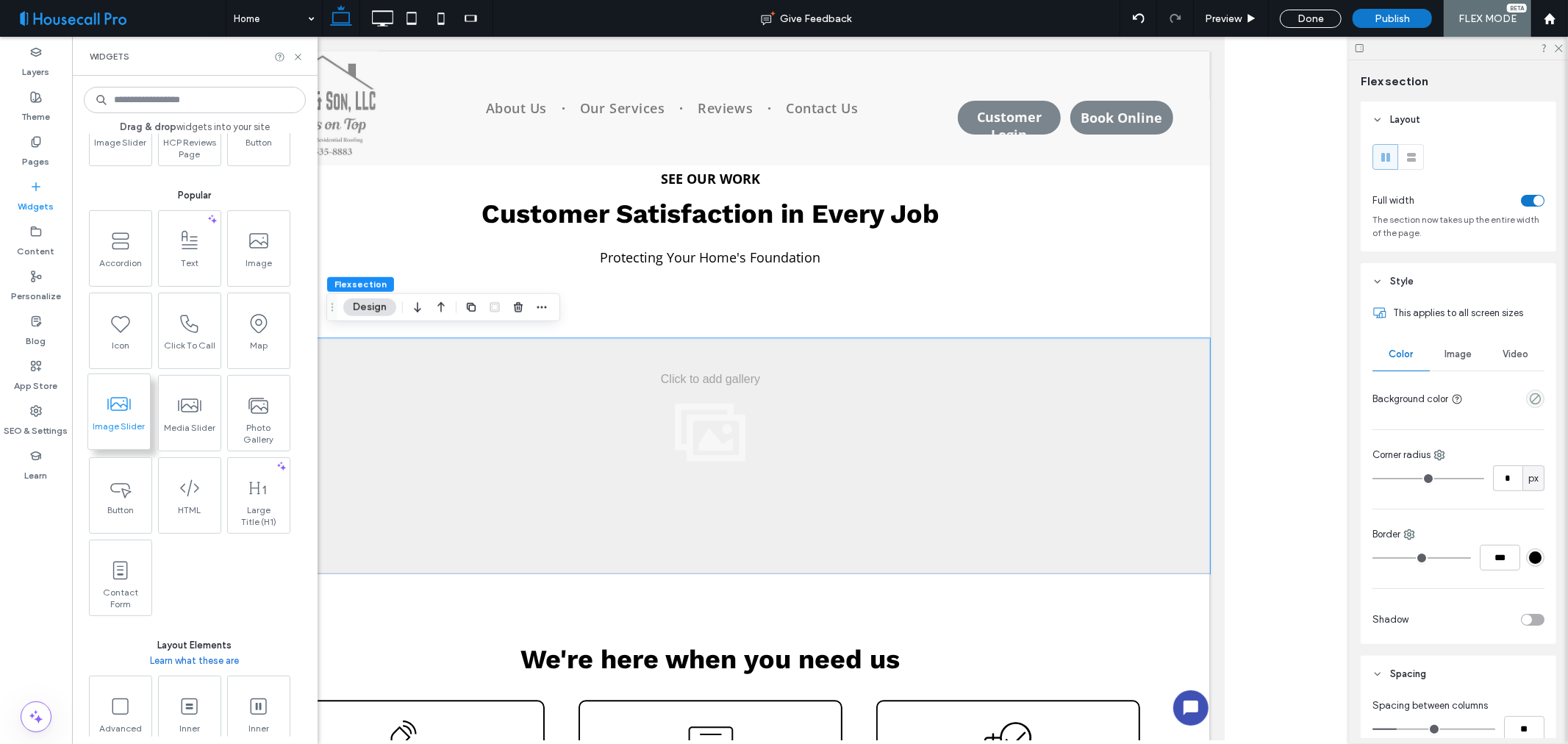
click at [125, 419] on span at bounding box center [119, 403] width 62 height 33
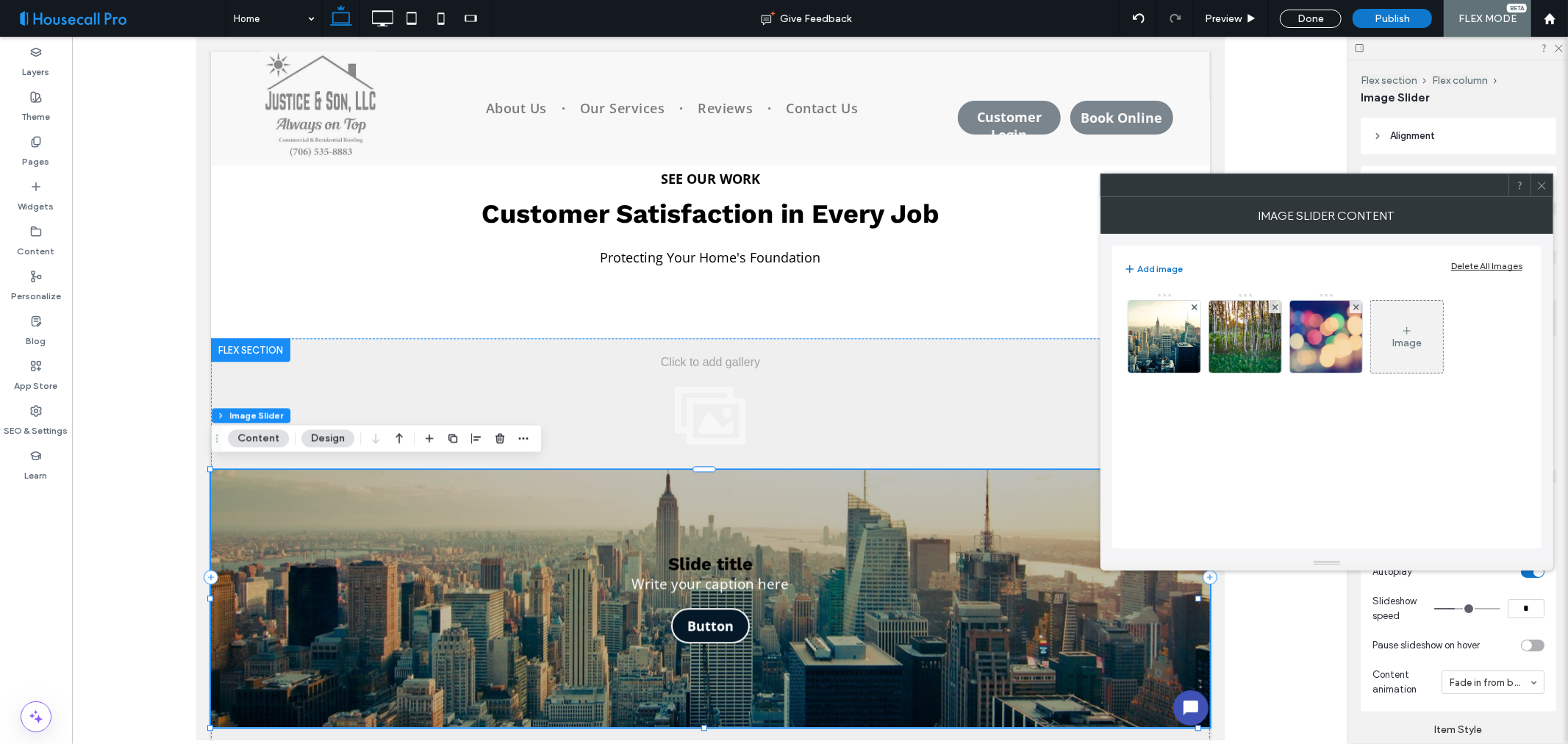
click at [240, 346] on div at bounding box center [250, 349] width 80 height 23
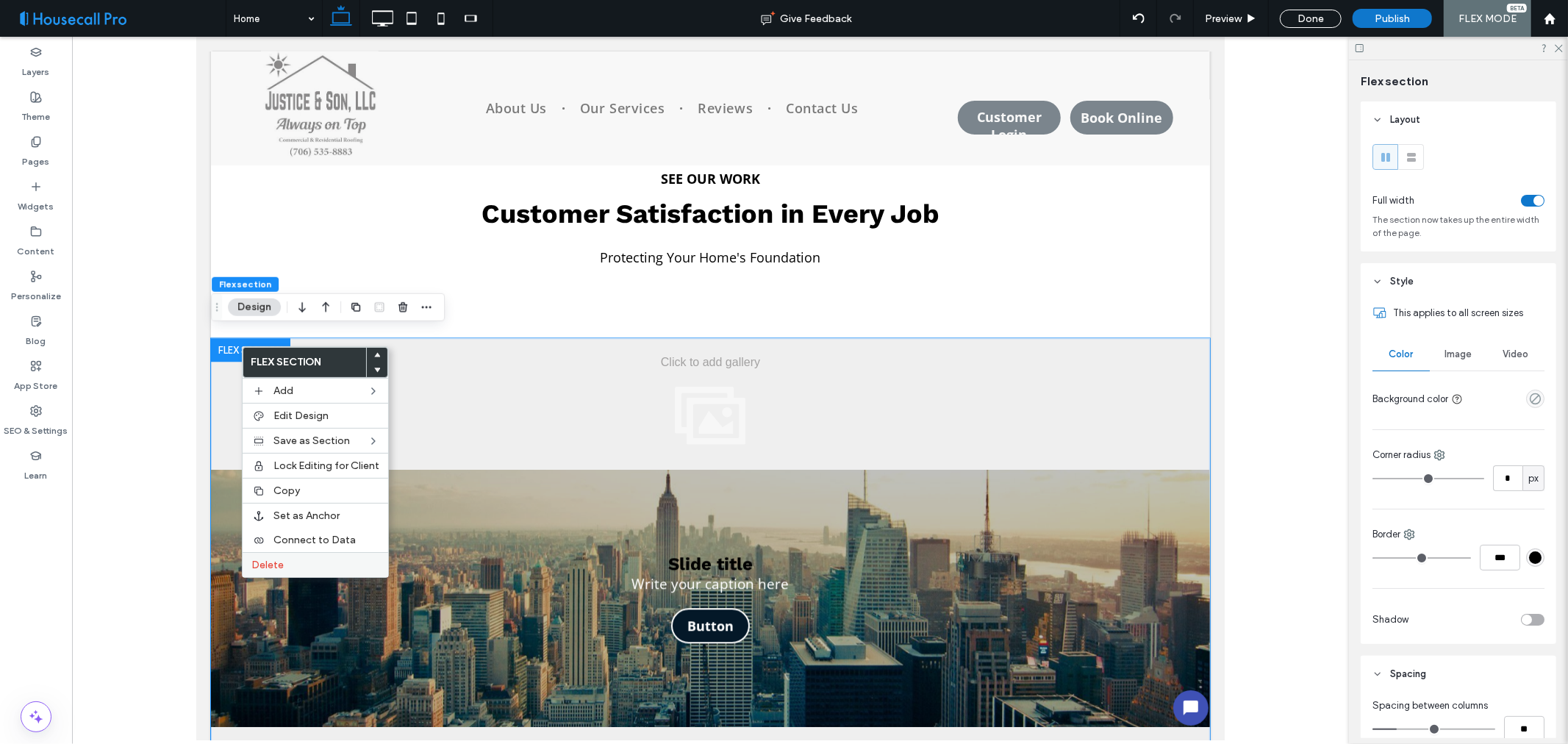
drag, startPoint x: 300, startPoint y: 564, endPoint x: 630, endPoint y: 495, distance: 337.1
click at [300, 564] on label "Delete" at bounding box center [316, 565] width 128 height 12
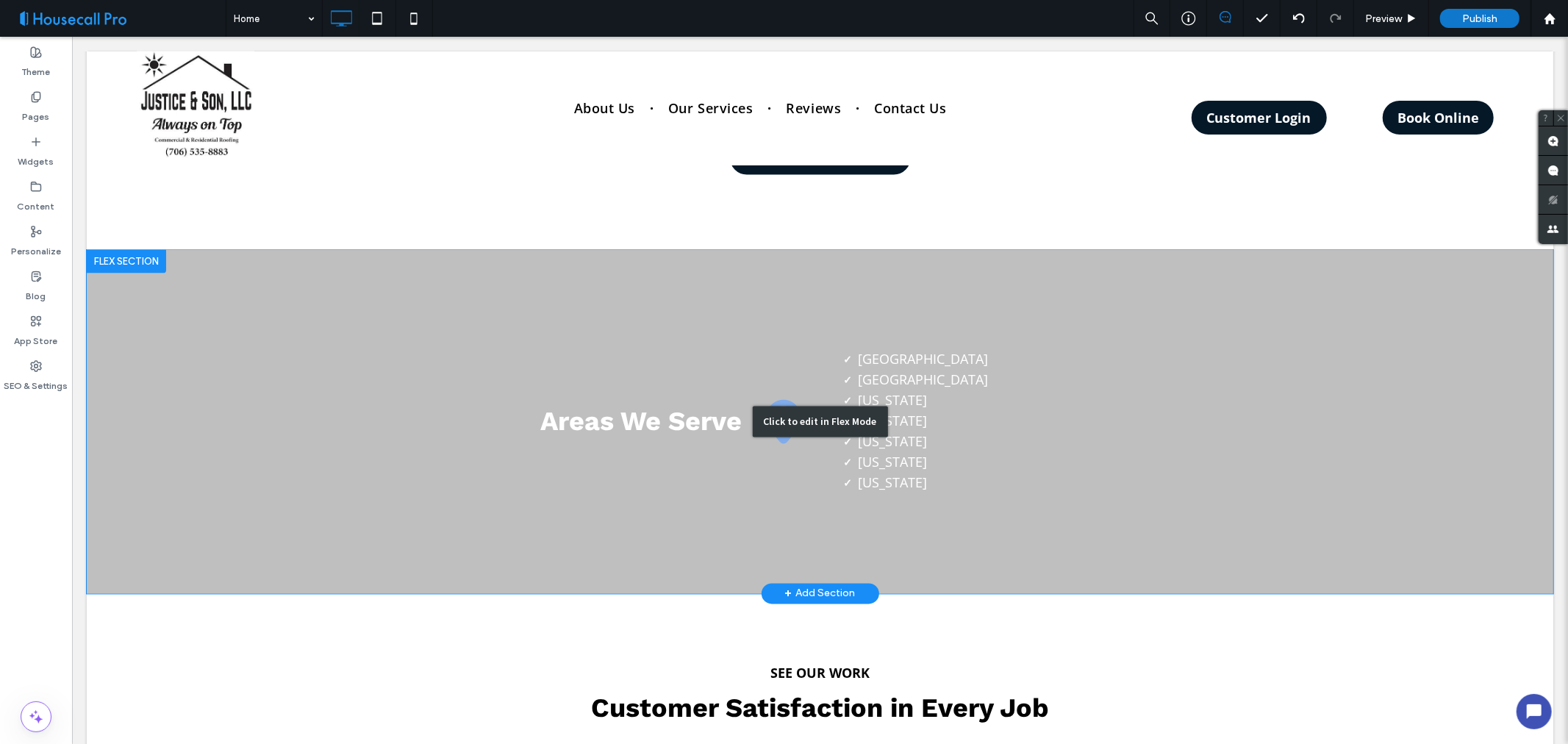
scroll to position [2461, 0]
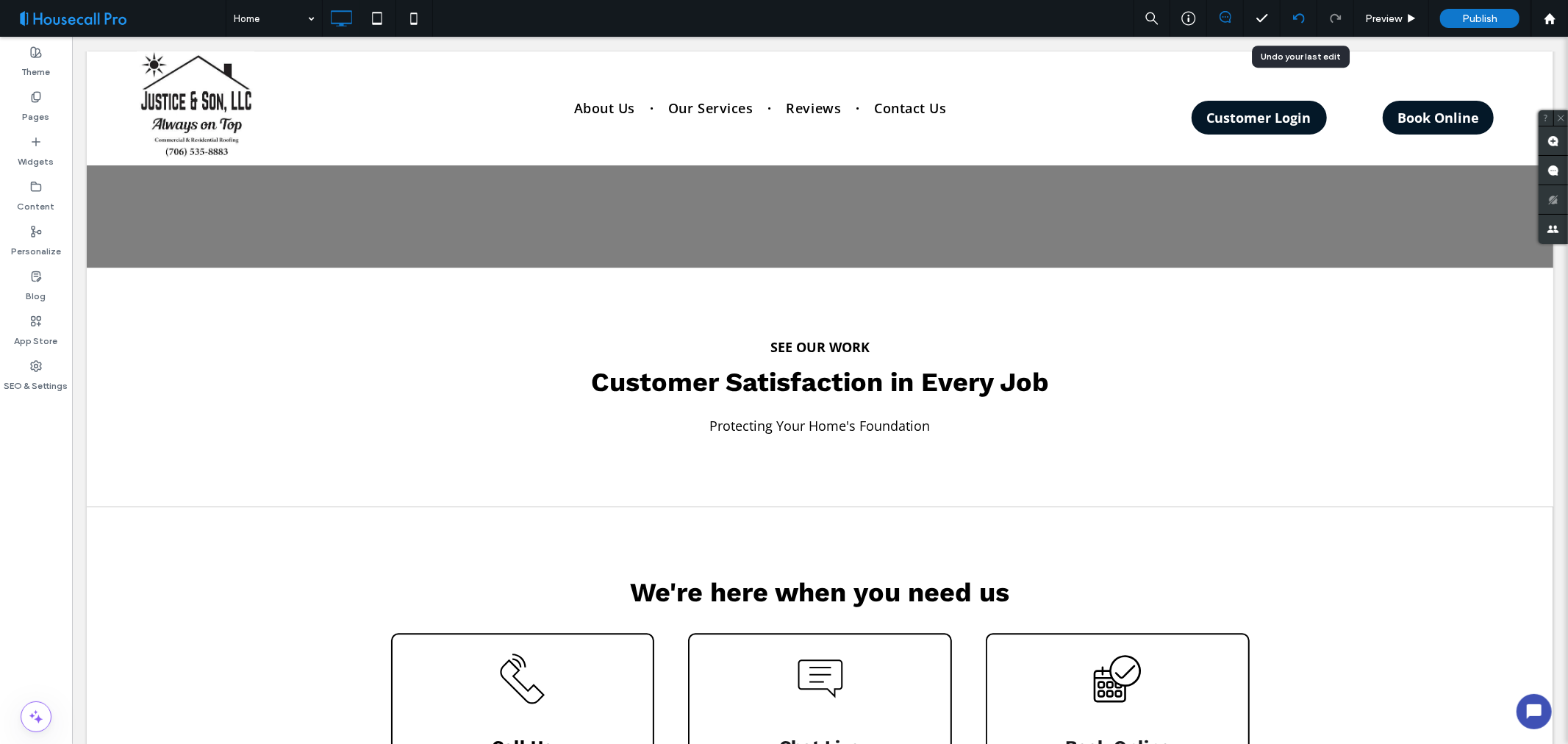
click at [1293, 10] on div at bounding box center [1298, 18] width 37 height 37
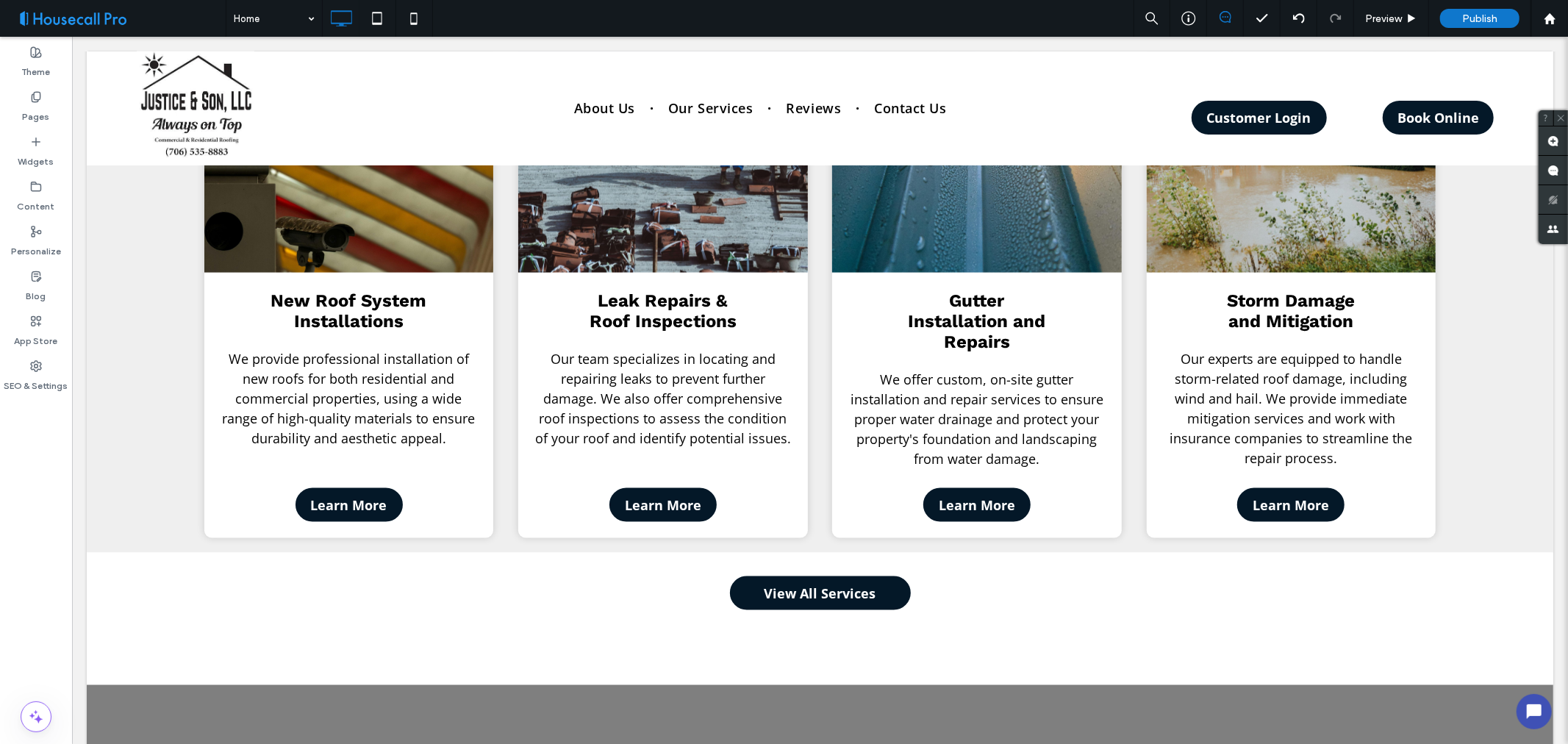
scroll to position [1454, 0]
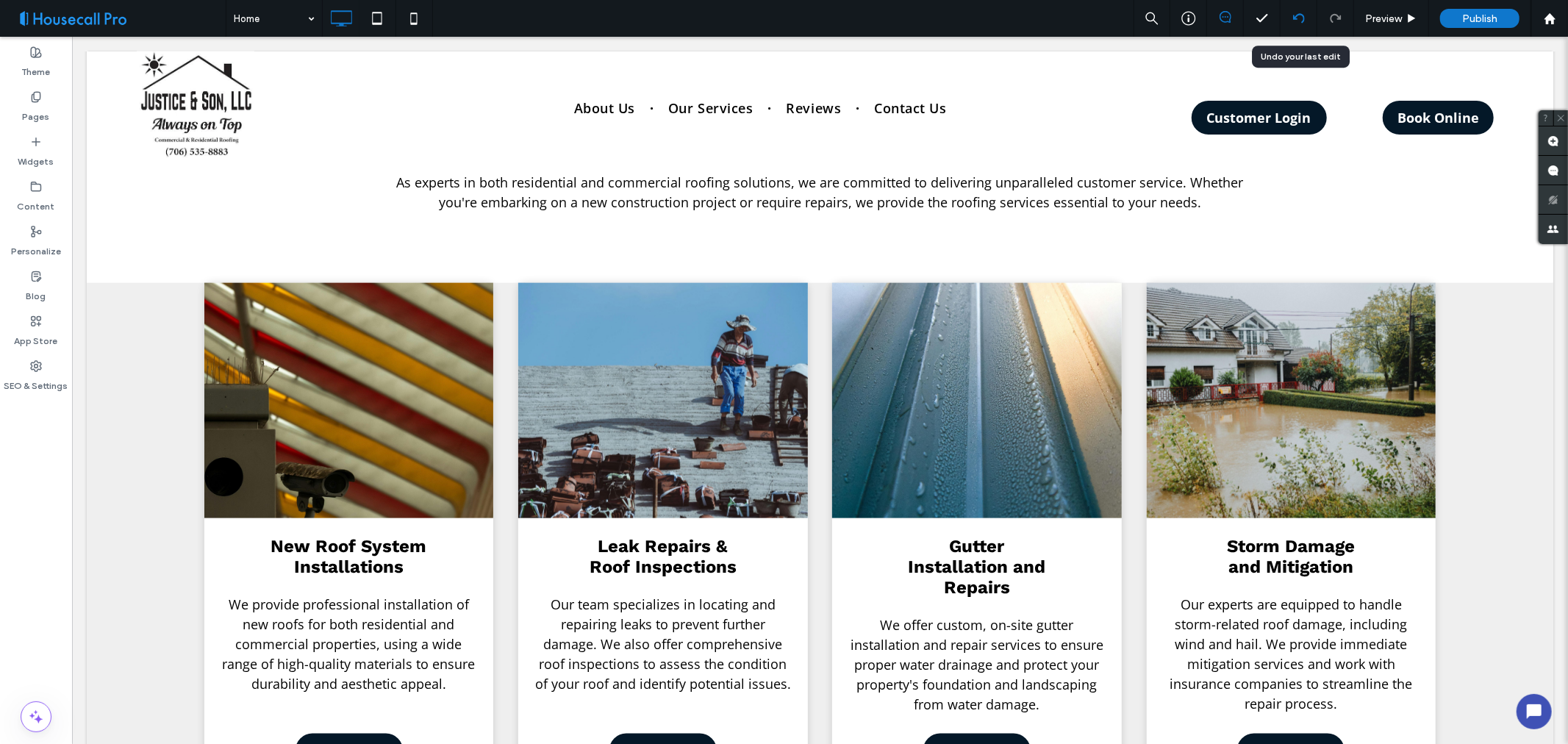
click at [1299, 18] on icon at bounding box center [1299, 18] width 12 height 12
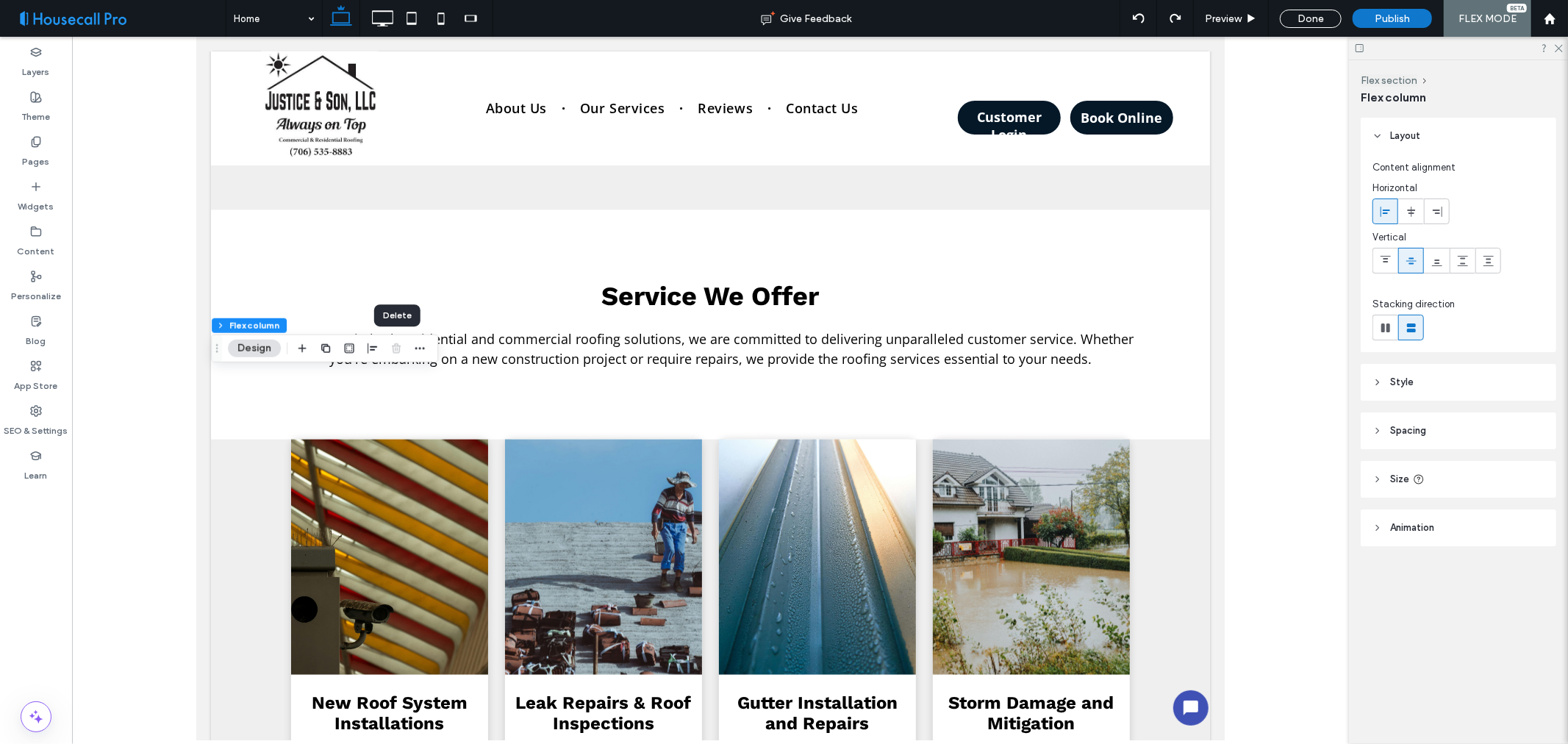
click at [398, 349] on div at bounding box center [396, 349] width 18 height 26
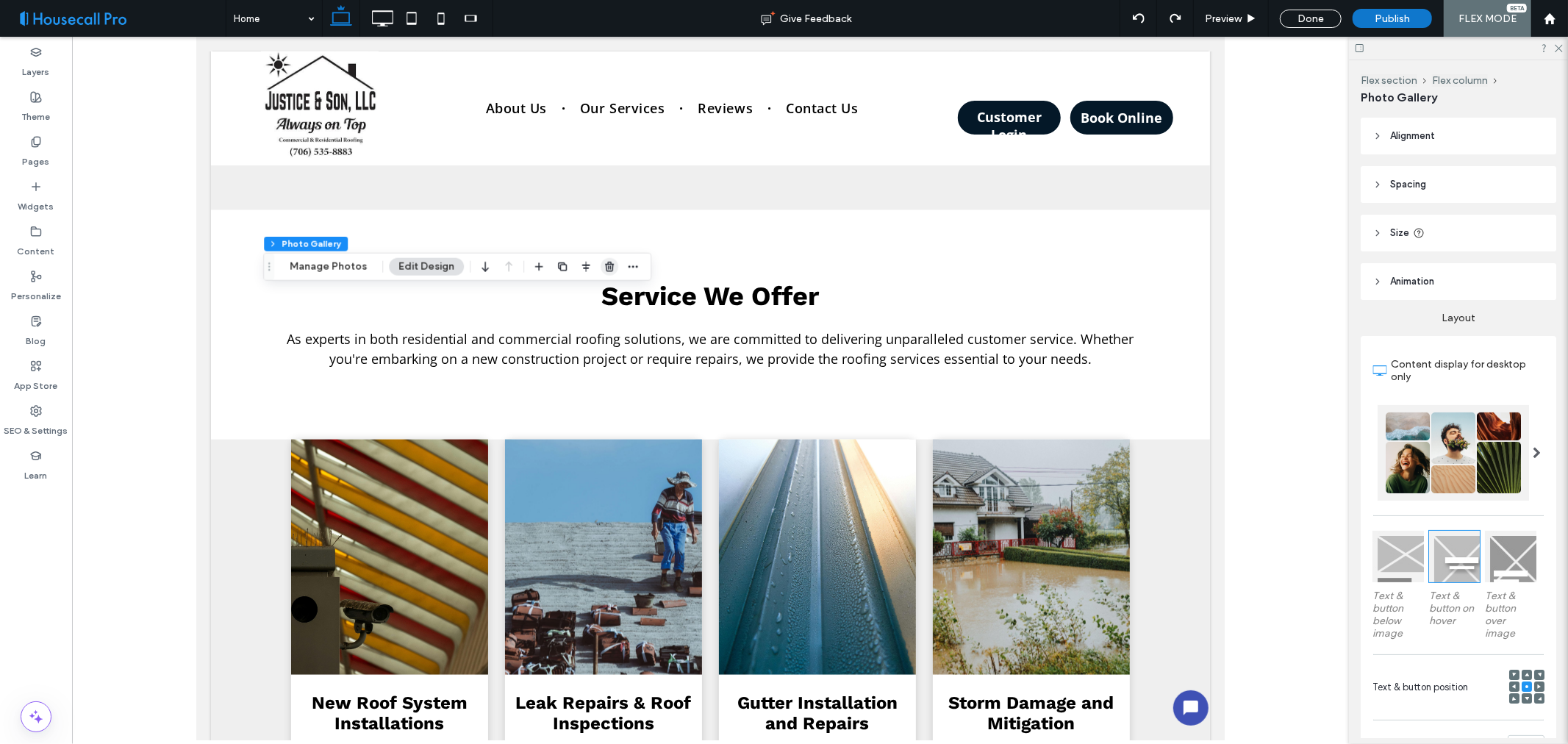
click at [605, 268] on use "button" at bounding box center [609, 267] width 8 height 9
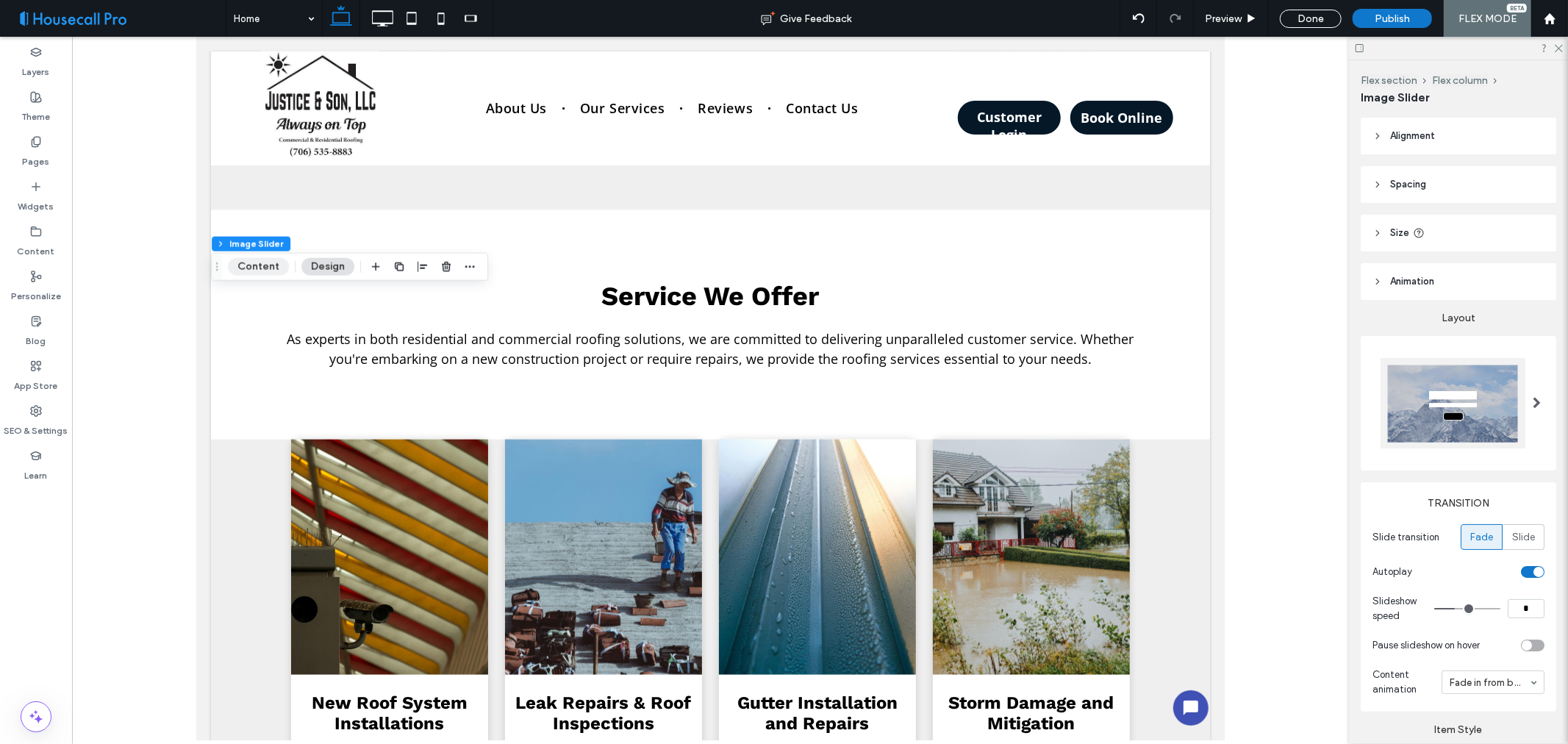
click at [256, 266] on button "Content" at bounding box center [258, 267] width 61 height 18
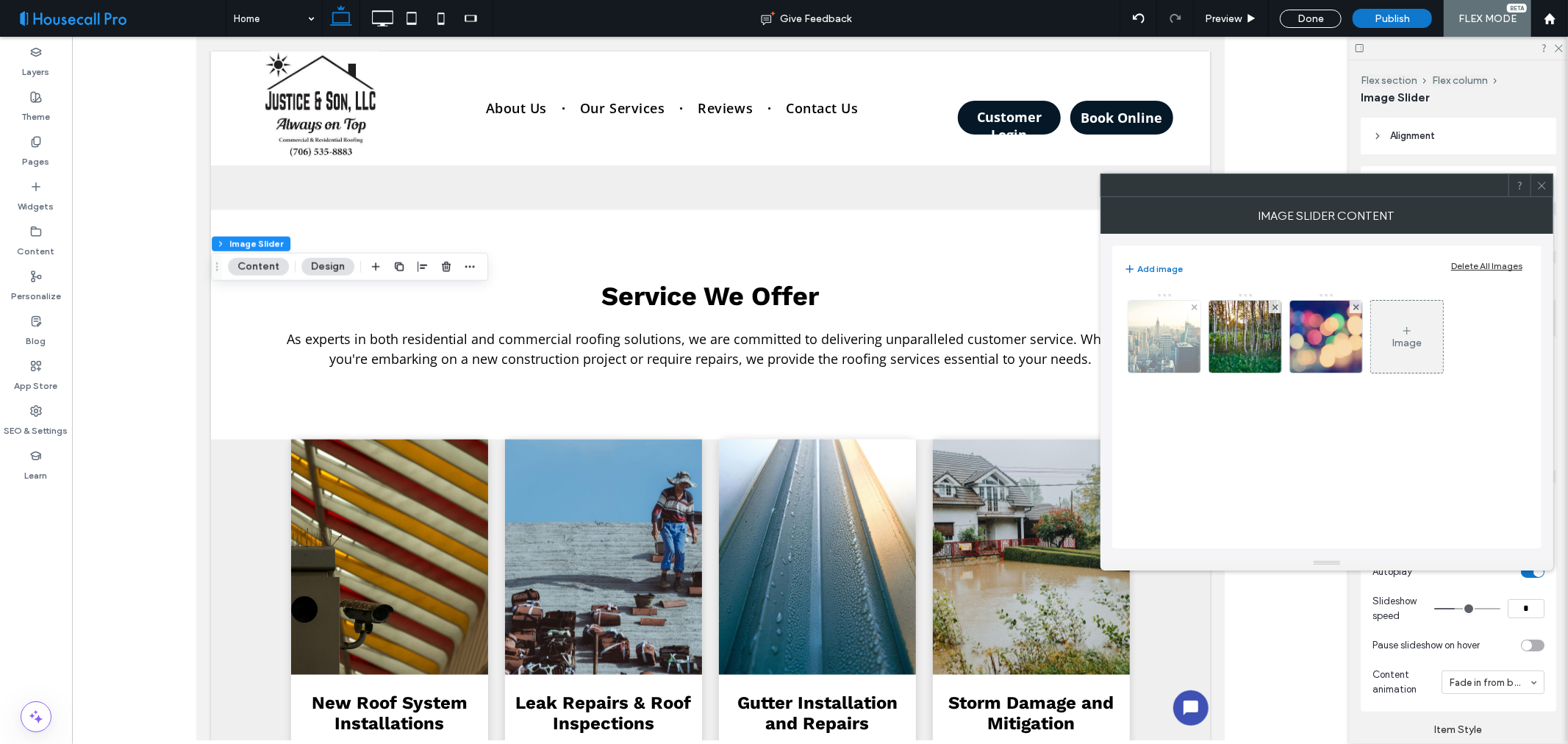
click at [1197, 307] on div at bounding box center [1194, 306] width 12 height 12
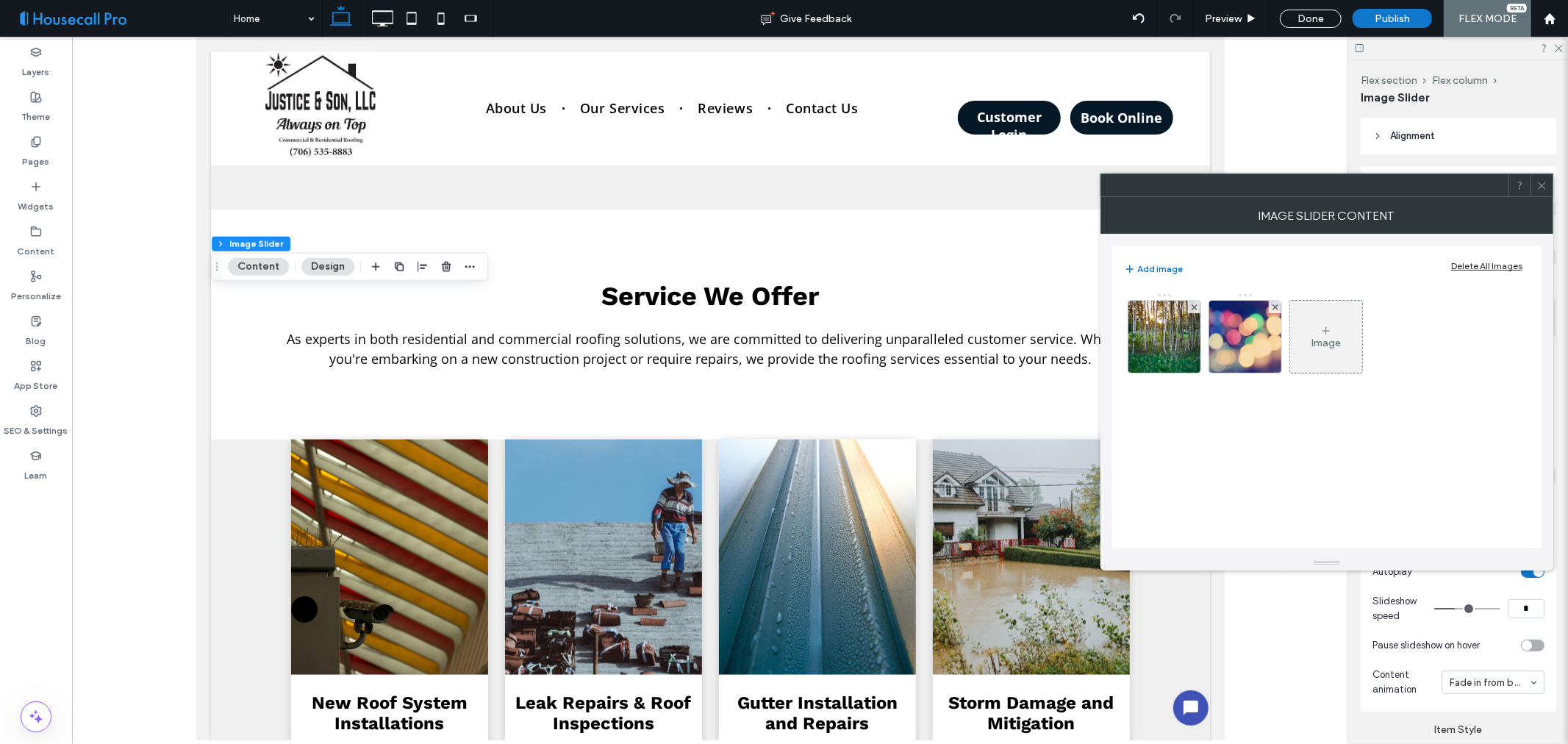
click at [1196, 307] on use at bounding box center [1194, 306] width 6 height 6
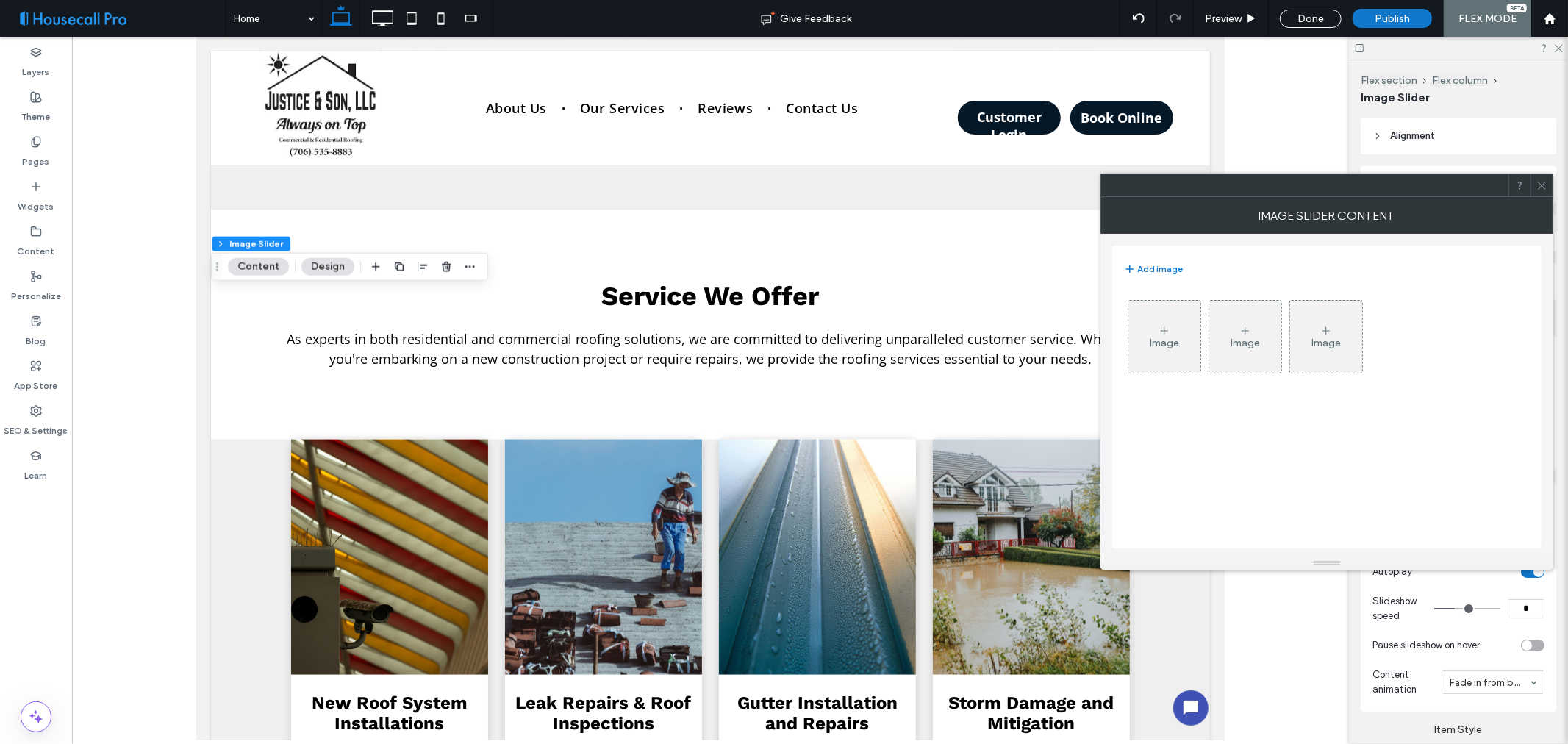
click at [1165, 335] on icon at bounding box center [1164, 331] width 12 height 12
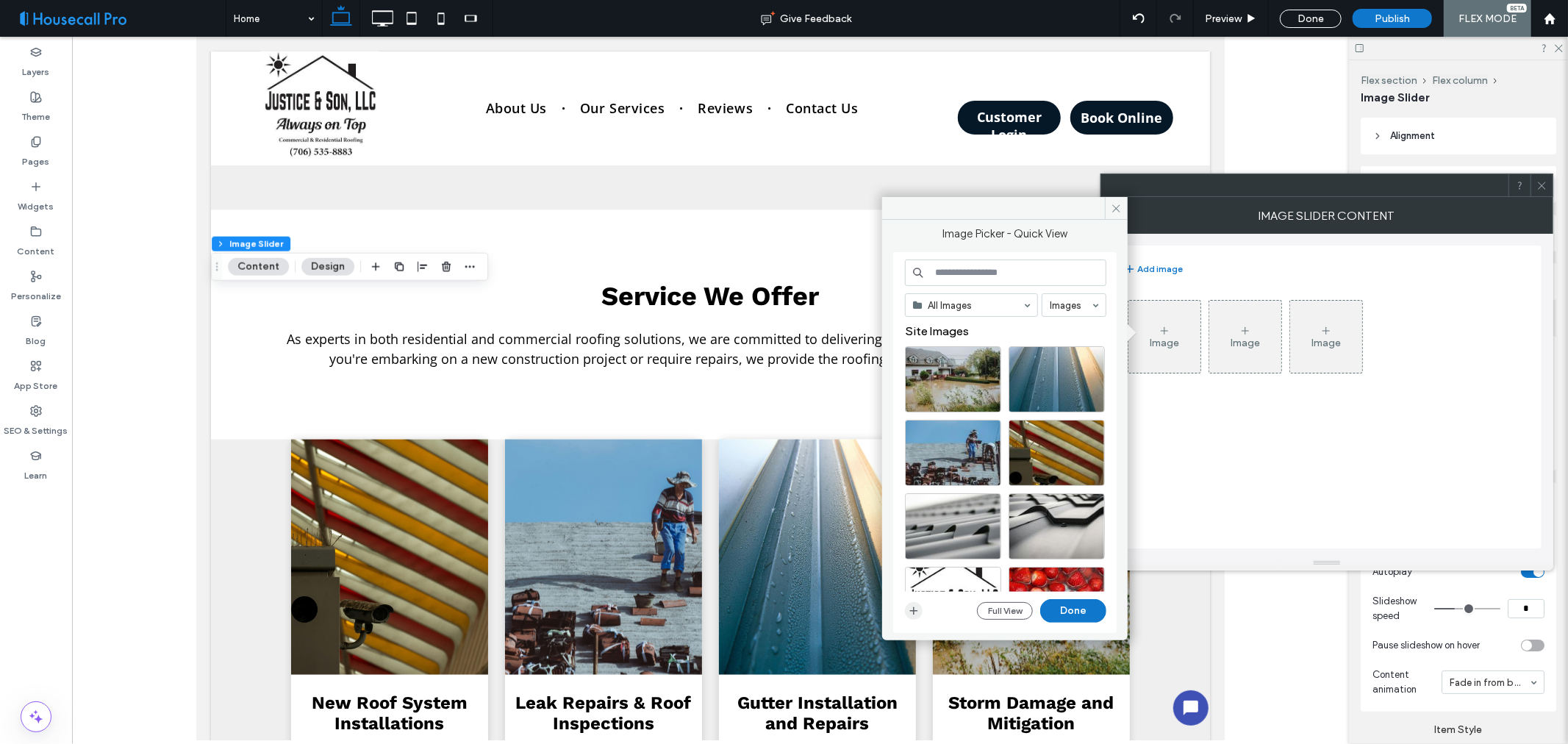
click at [912, 611] on use "button" at bounding box center [914, 611] width 8 height 8
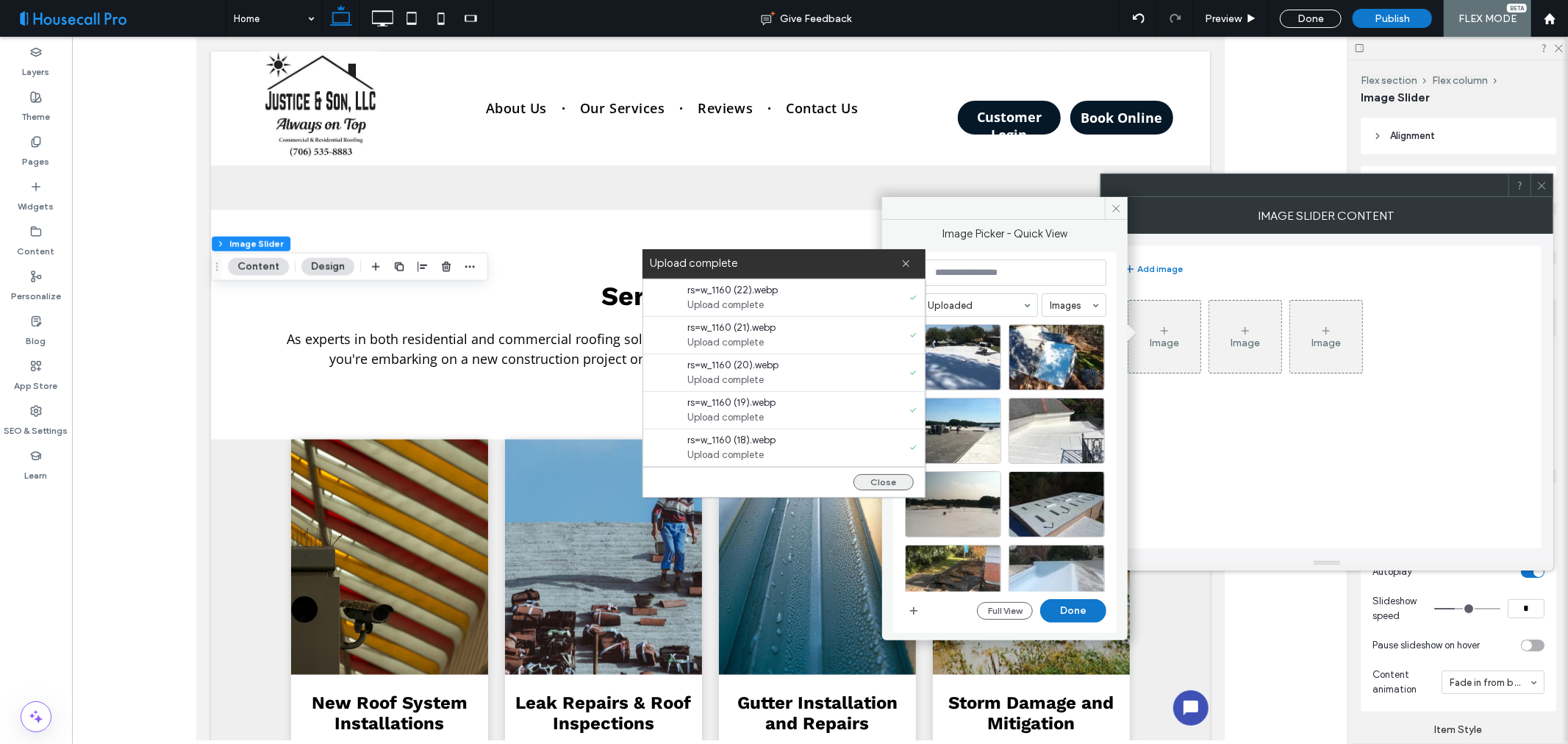
click at [885, 481] on button "Close" at bounding box center [884, 482] width 60 height 16
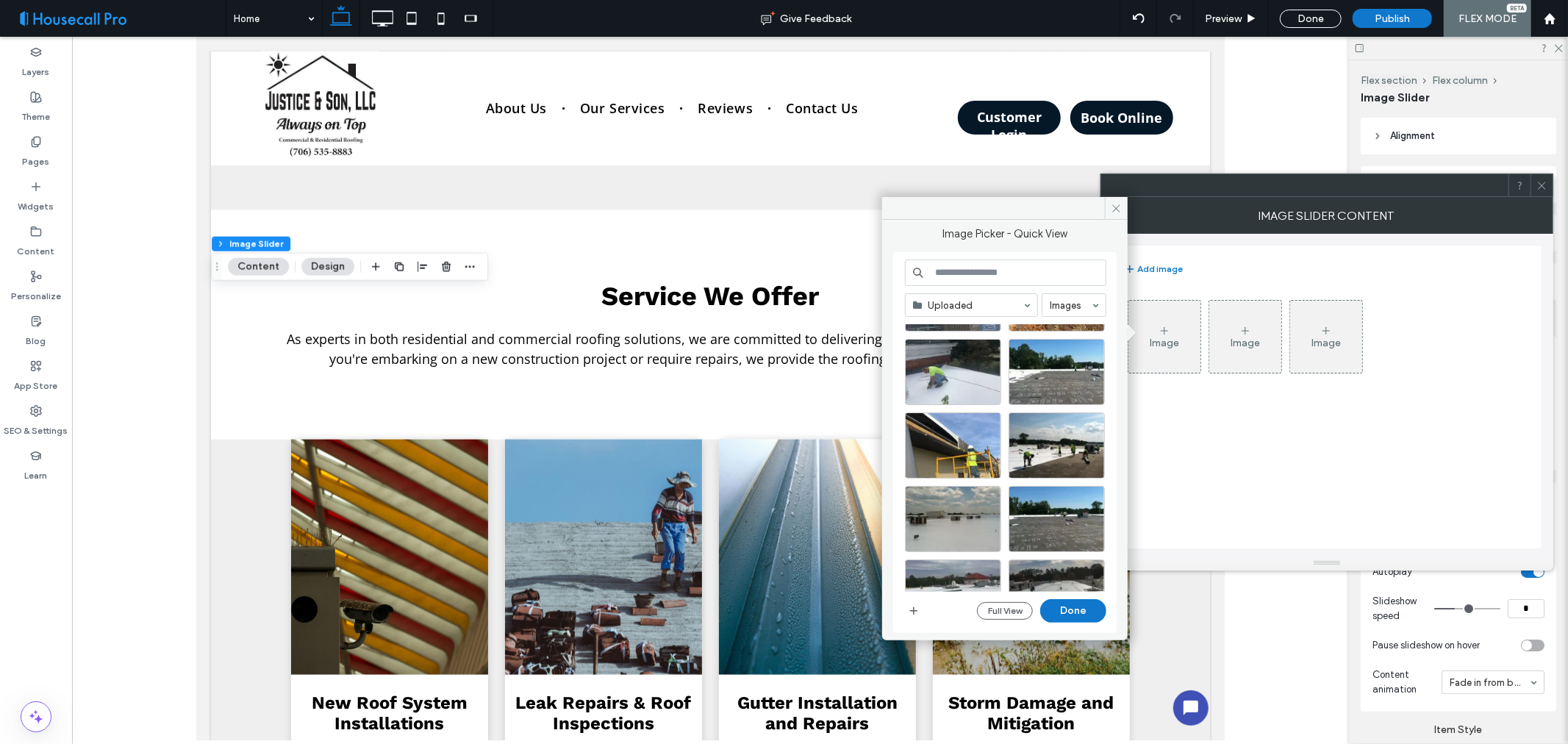
scroll to position [0, 0]
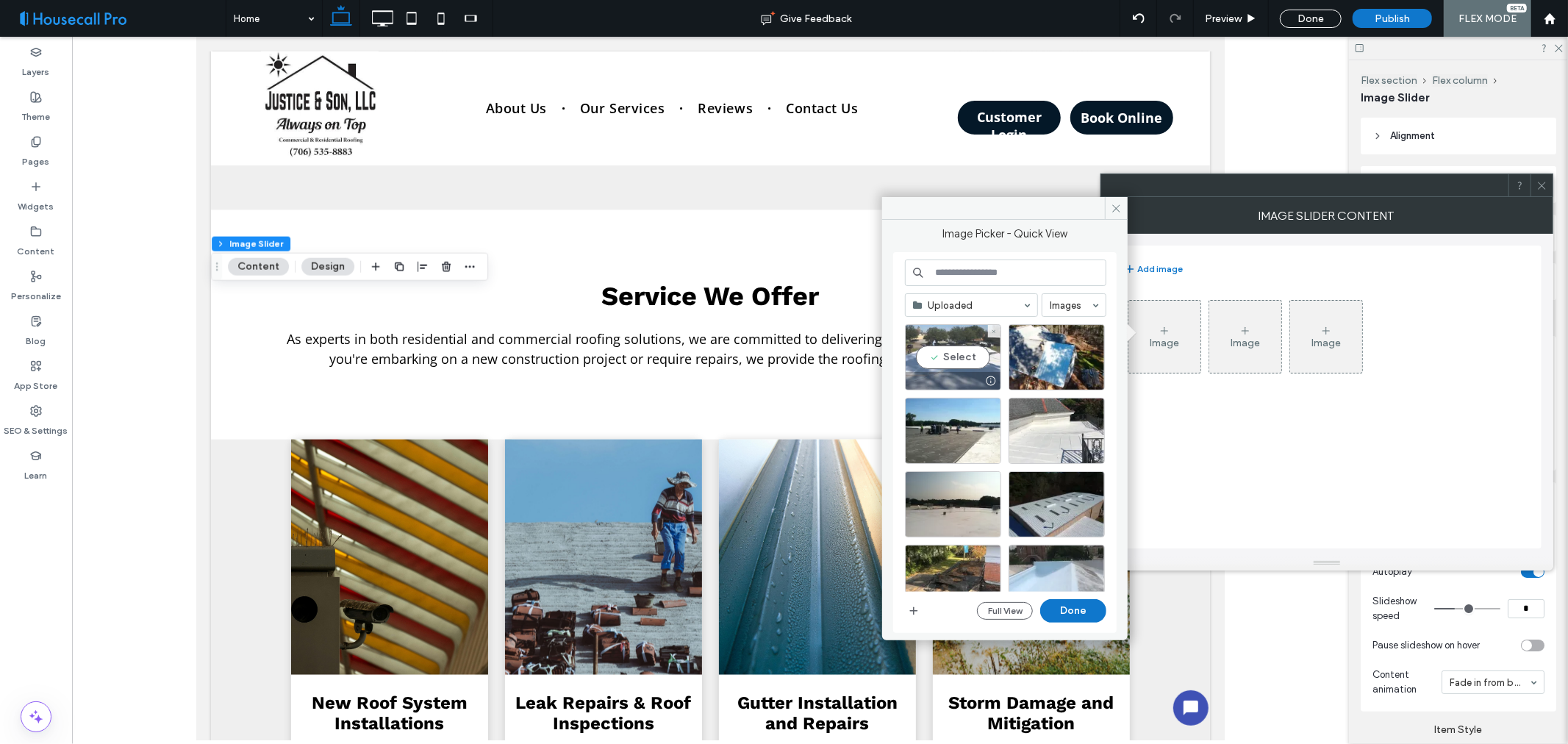
click at [966, 357] on div "Select" at bounding box center [953, 357] width 97 height 66
click at [1048, 357] on div "Select" at bounding box center [1057, 357] width 97 height 66
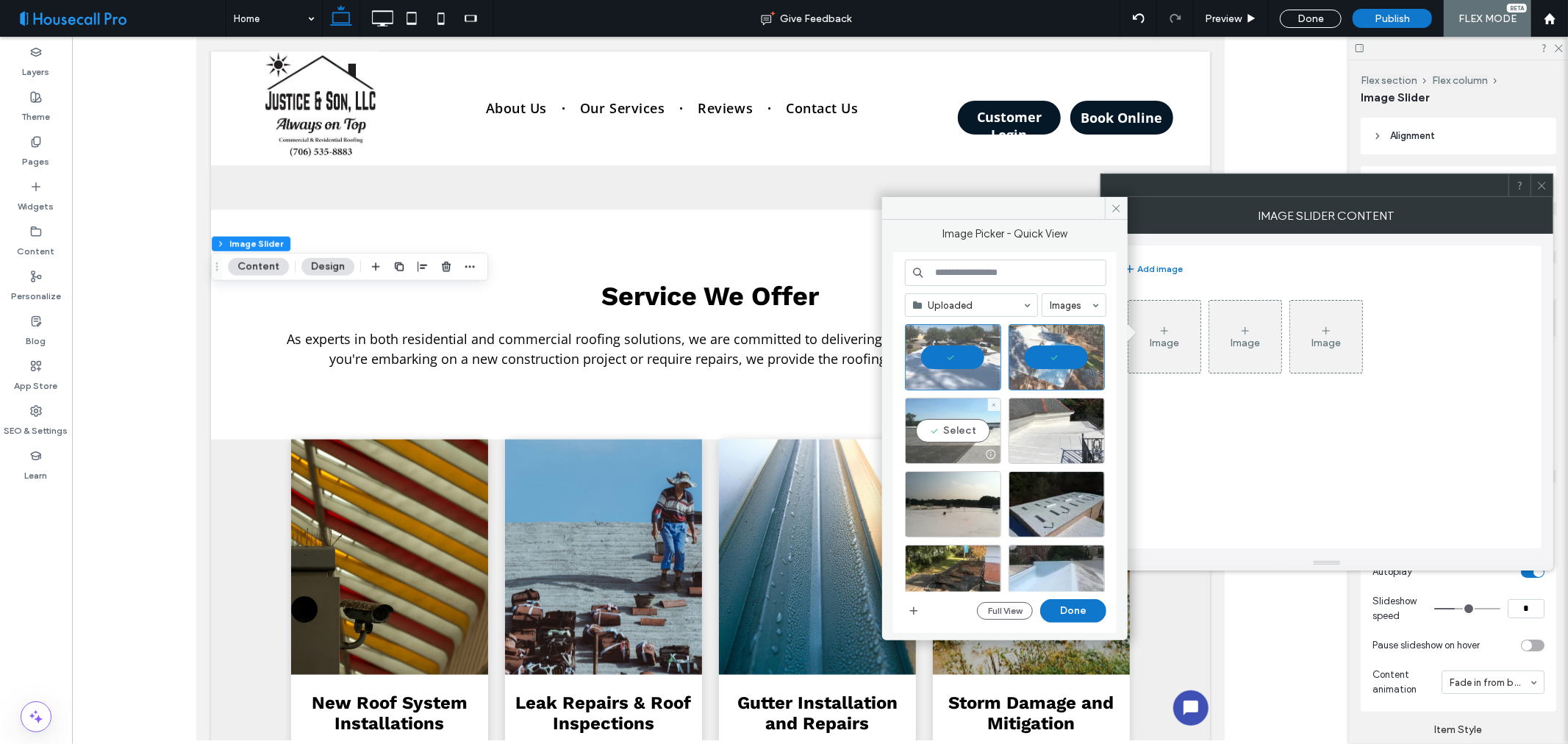
click at [961, 428] on div "Select" at bounding box center [953, 430] width 97 height 66
click at [1057, 430] on div "Select" at bounding box center [1057, 430] width 97 height 66
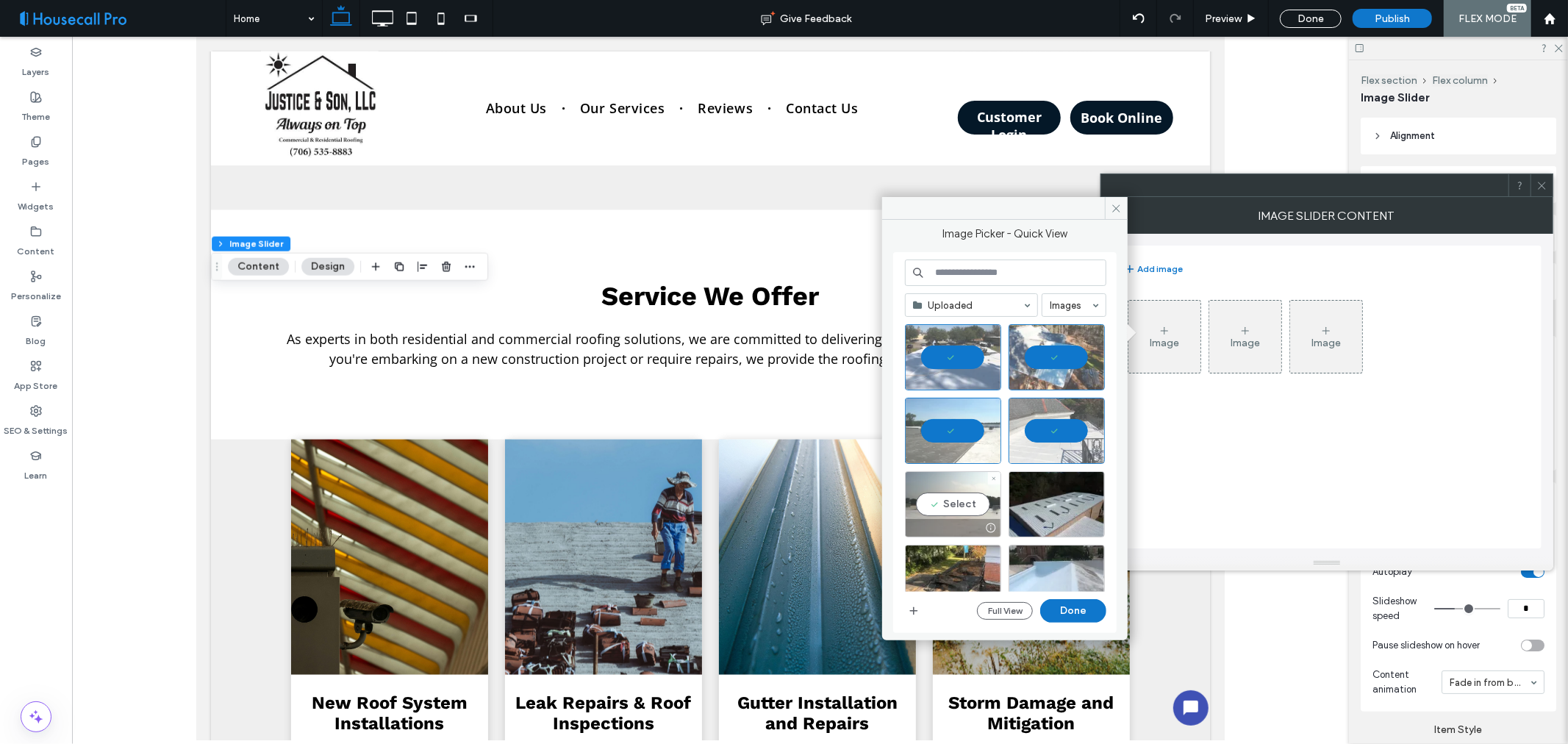
click at [953, 504] on div "Select" at bounding box center [953, 504] width 97 height 66
click at [1056, 508] on div "Select" at bounding box center [1057, 504] width 97 height 66
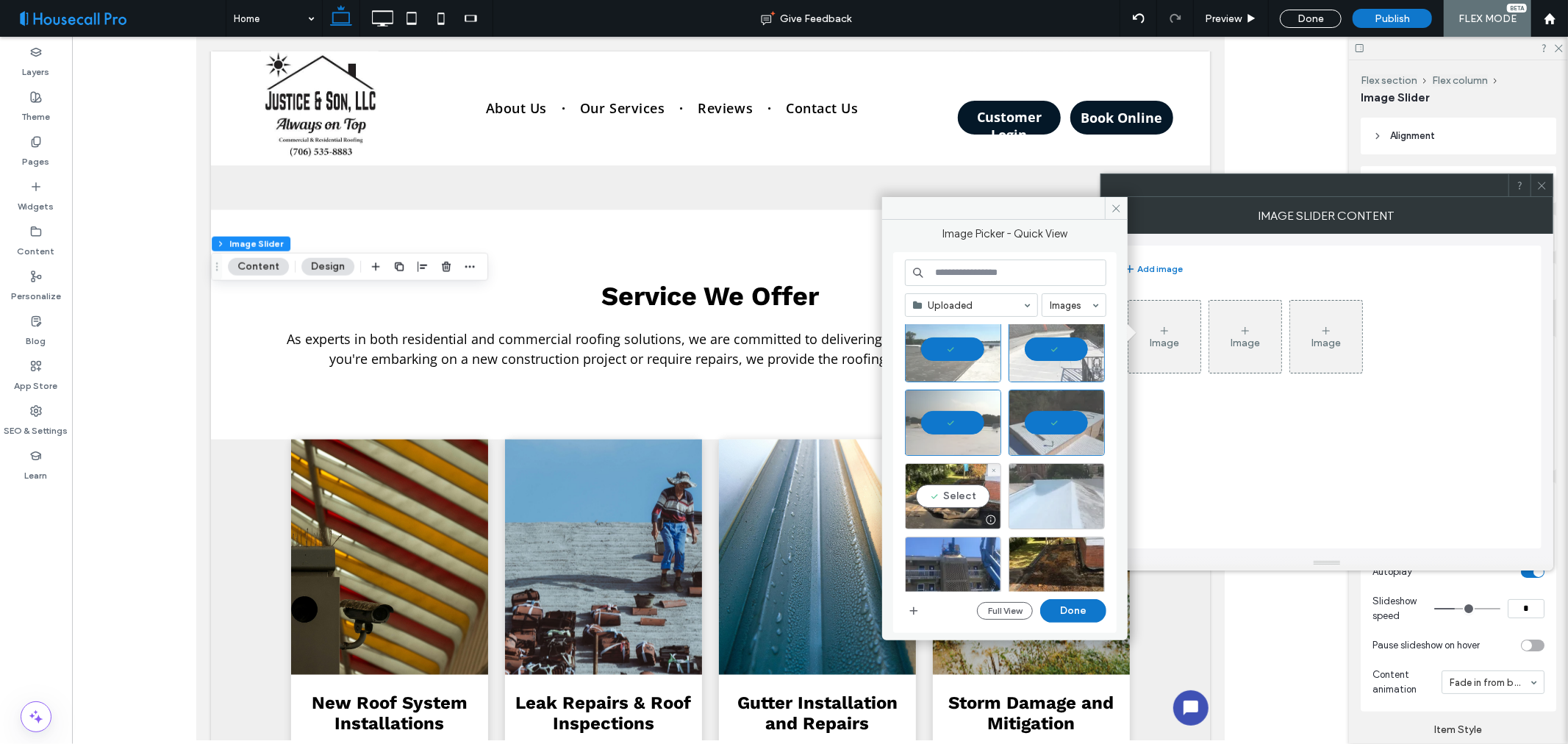
drag, startPoint x: 957, startPoint y: 497, endPoint x: 1033, endPoint y: 505, distance: 76.4
click at [957, 496] on div "Select" at bounding box center [953, 496] width 97 height 66
click at [1069, 494] on div "Select" at bounding box center [1057, 496] width 97 height 66
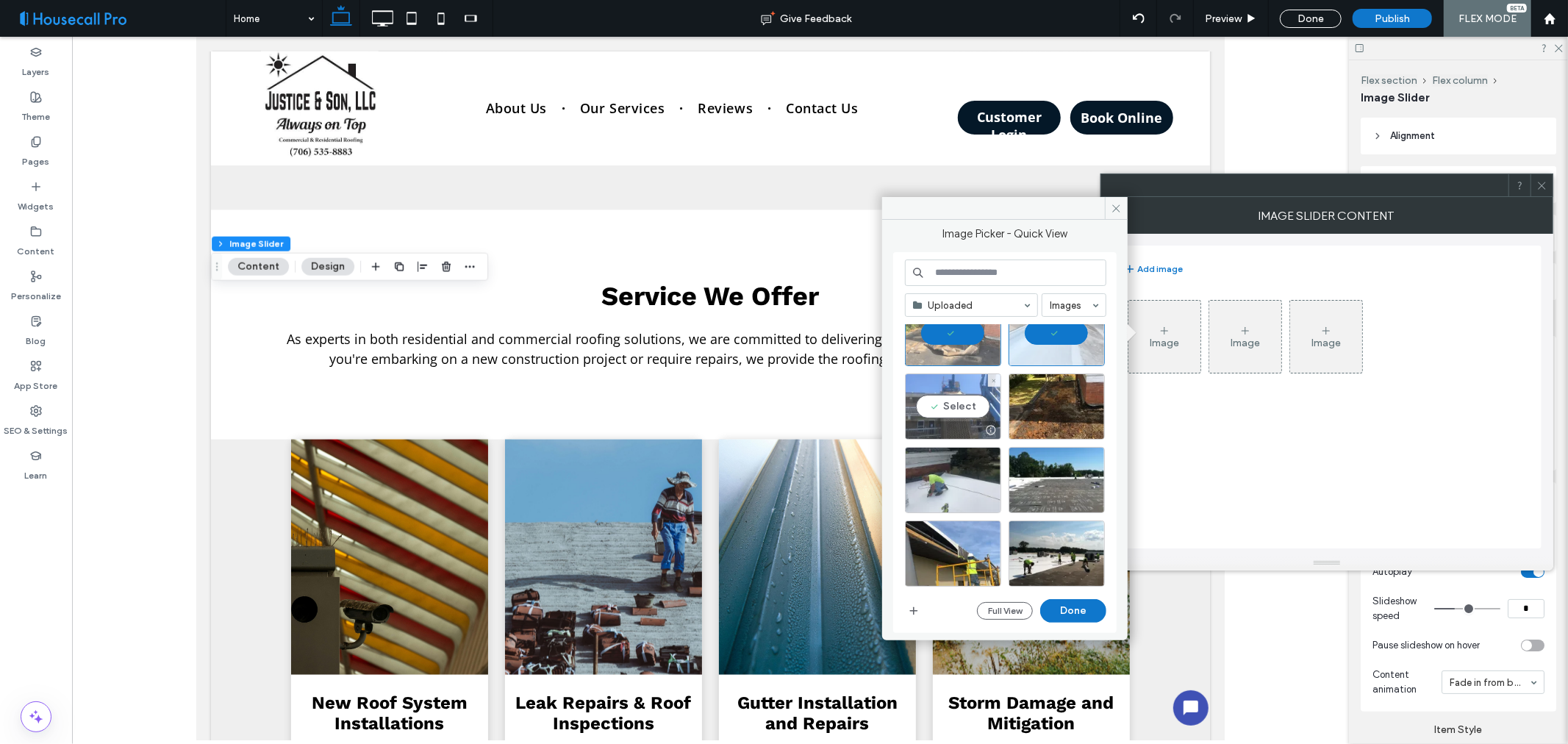
click at [959, 400] on div "Select" at bounding box center [953, 407] width 97 height 66
click at [1043, 409] on div "Select" at bounding box center [1057, 407] width 97 height 66
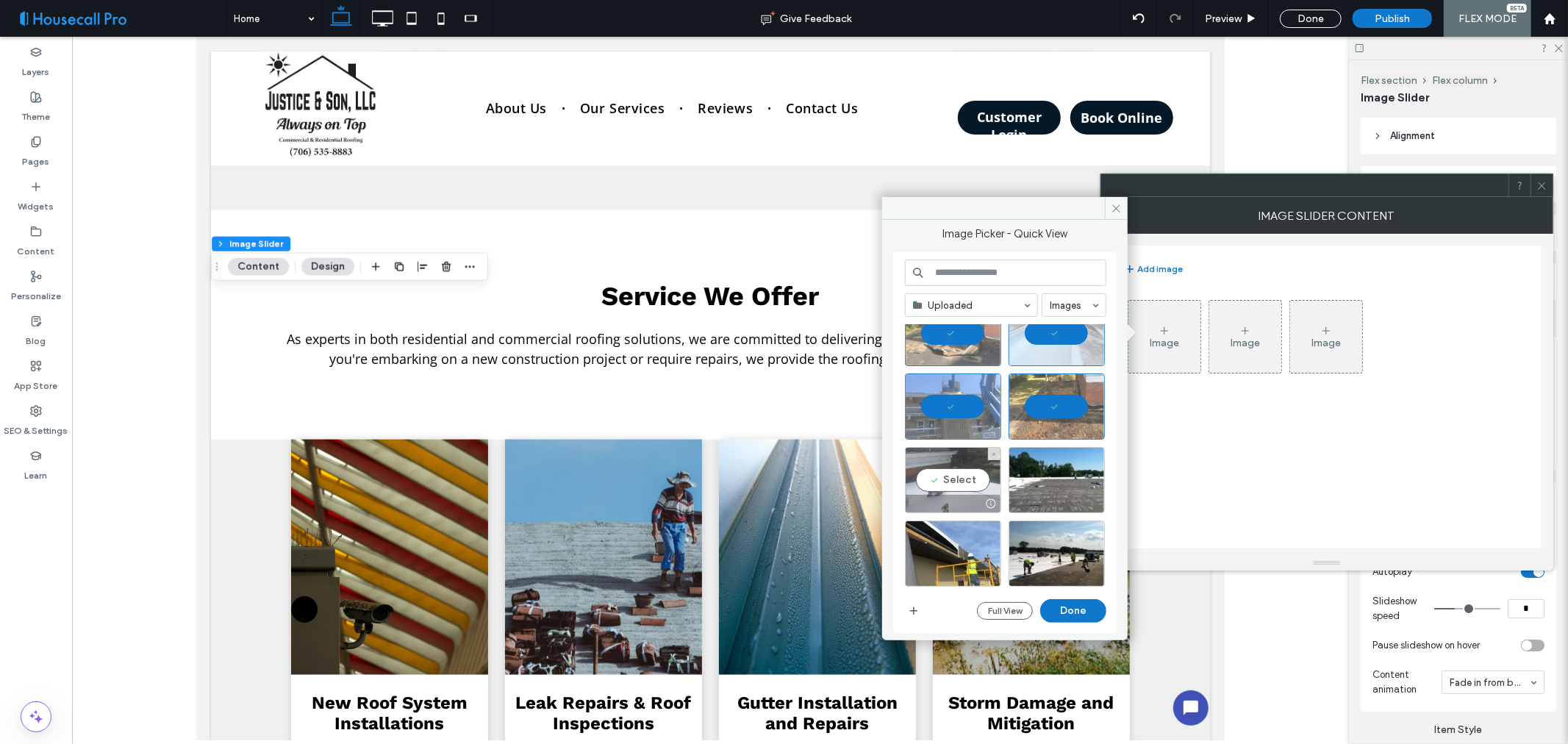
click at [955, 482] on div "Select" at bounding box center [953, 480] width 97 height 66
click at [1028, 486] on div "Select" at bounding box center [1057, 480] width 97 height 66
click at [1030, 486] on div "Select" at bounding box center [1057, 480] width 97 height 66
click at [960, 550] on div "Select" at bounding box center [953, 553] width 97 height 66
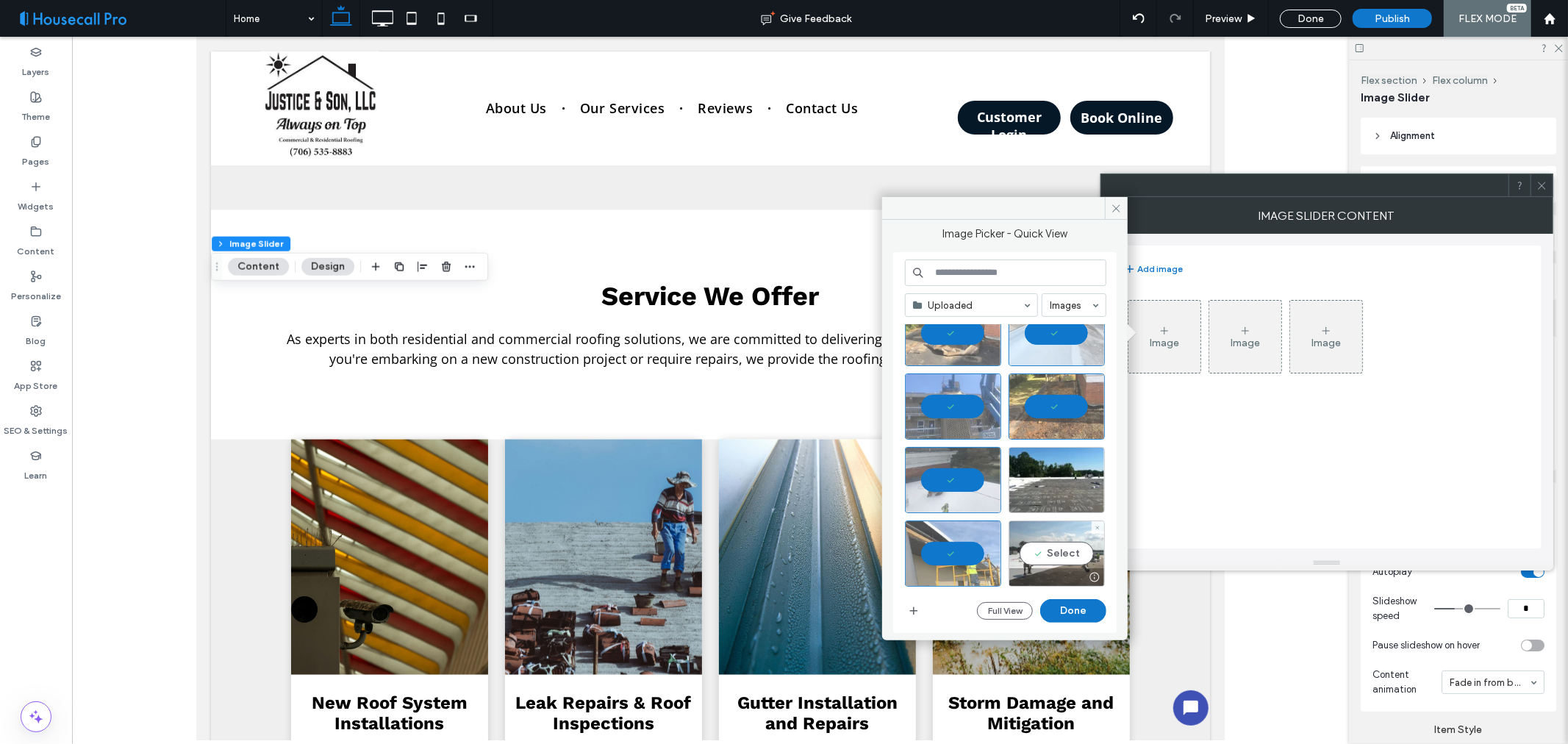
click at [1032, 552] on div "Select" at bounding box center [1057, 553] width 97 height 66
click at [1054, 487] on div "Select" at bounding box center [1057, 480] width 97 height 66
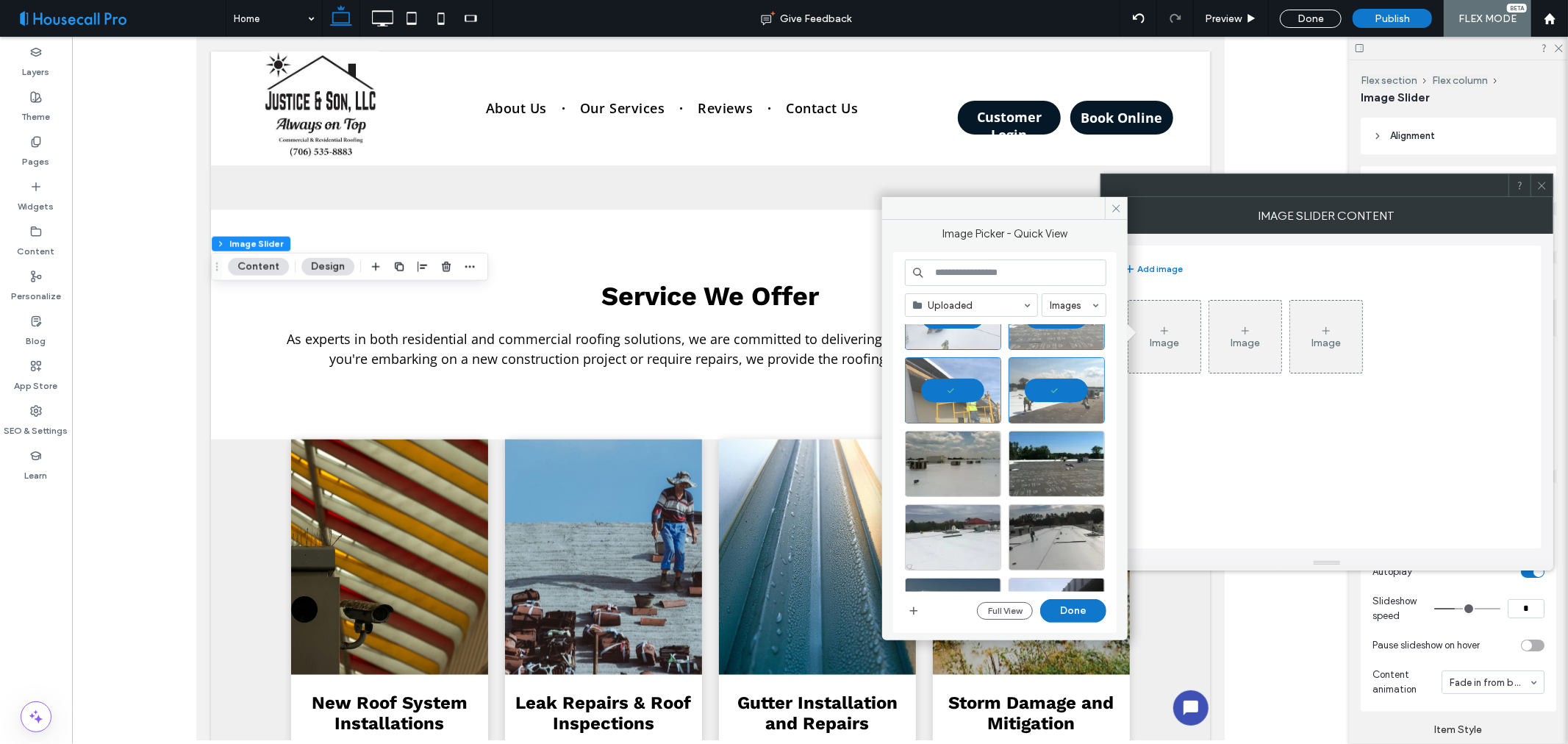
scroll to position [489, 0]
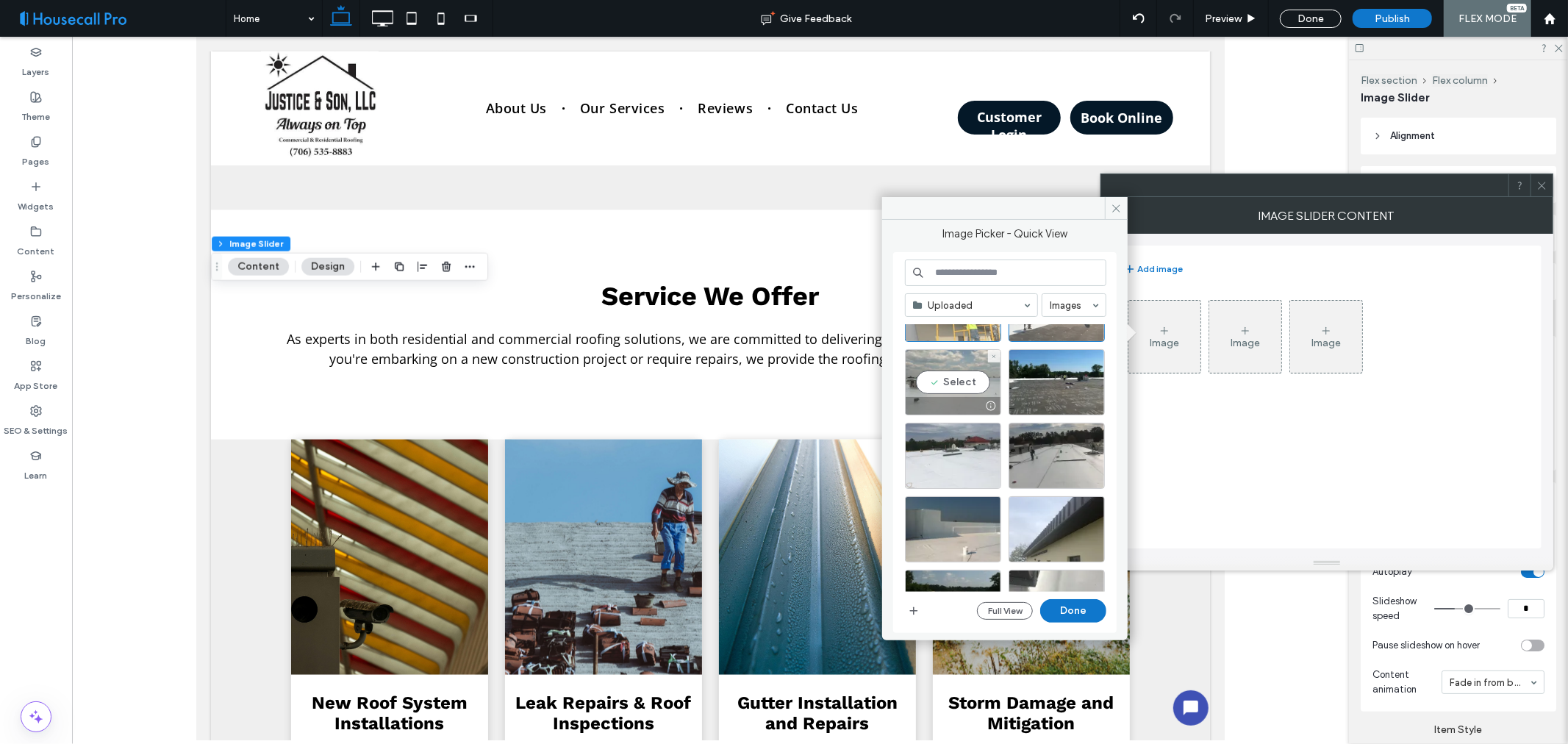
click at [955, 378] on div "Select" at bounding box center [953, 382] width 97 height 66
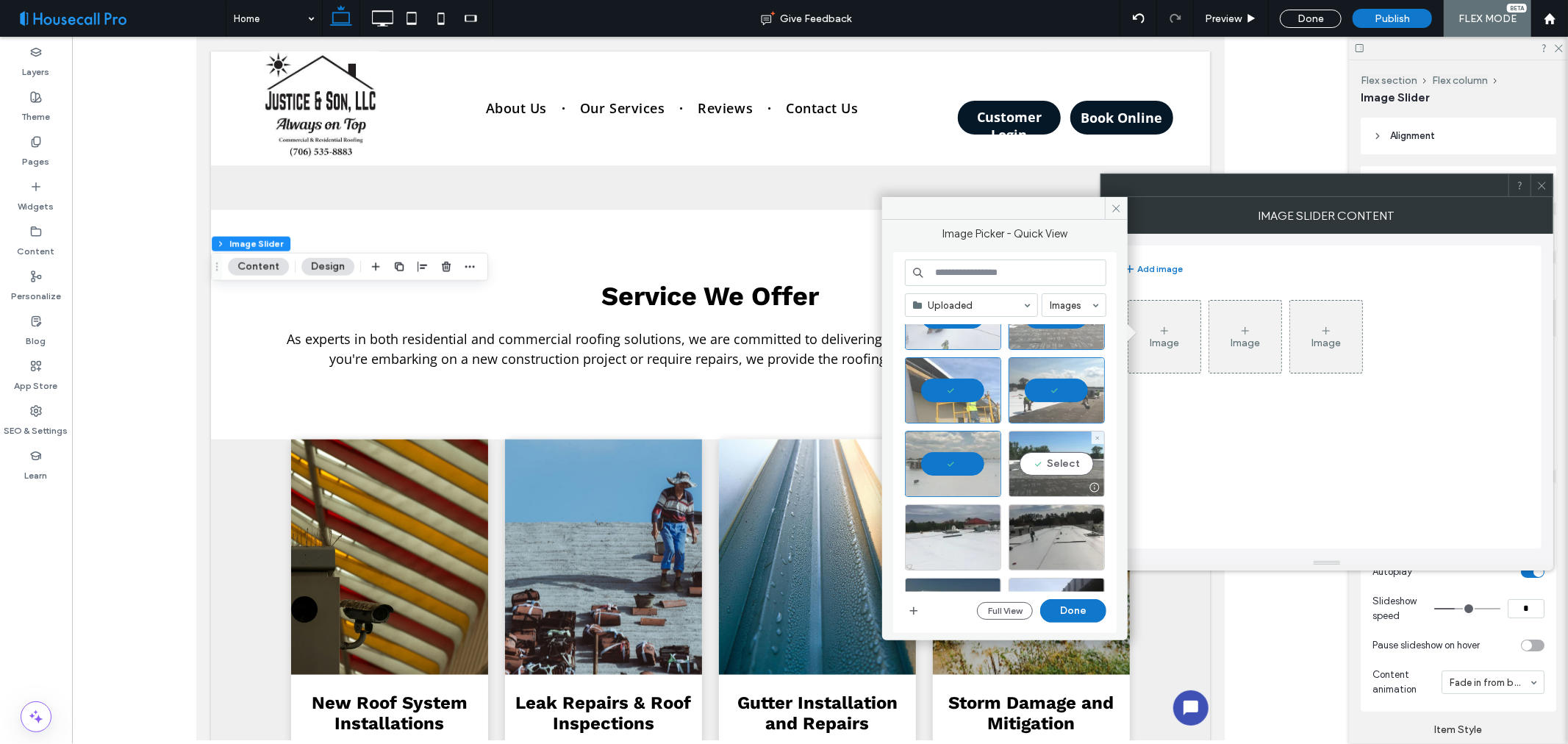
click at [1062, 460] on div "Select" at bounding box center [1057, 464] width 97 height 66
click at [959, 538] on div "Select" at bounding box center [953, 537] width 97 height 66
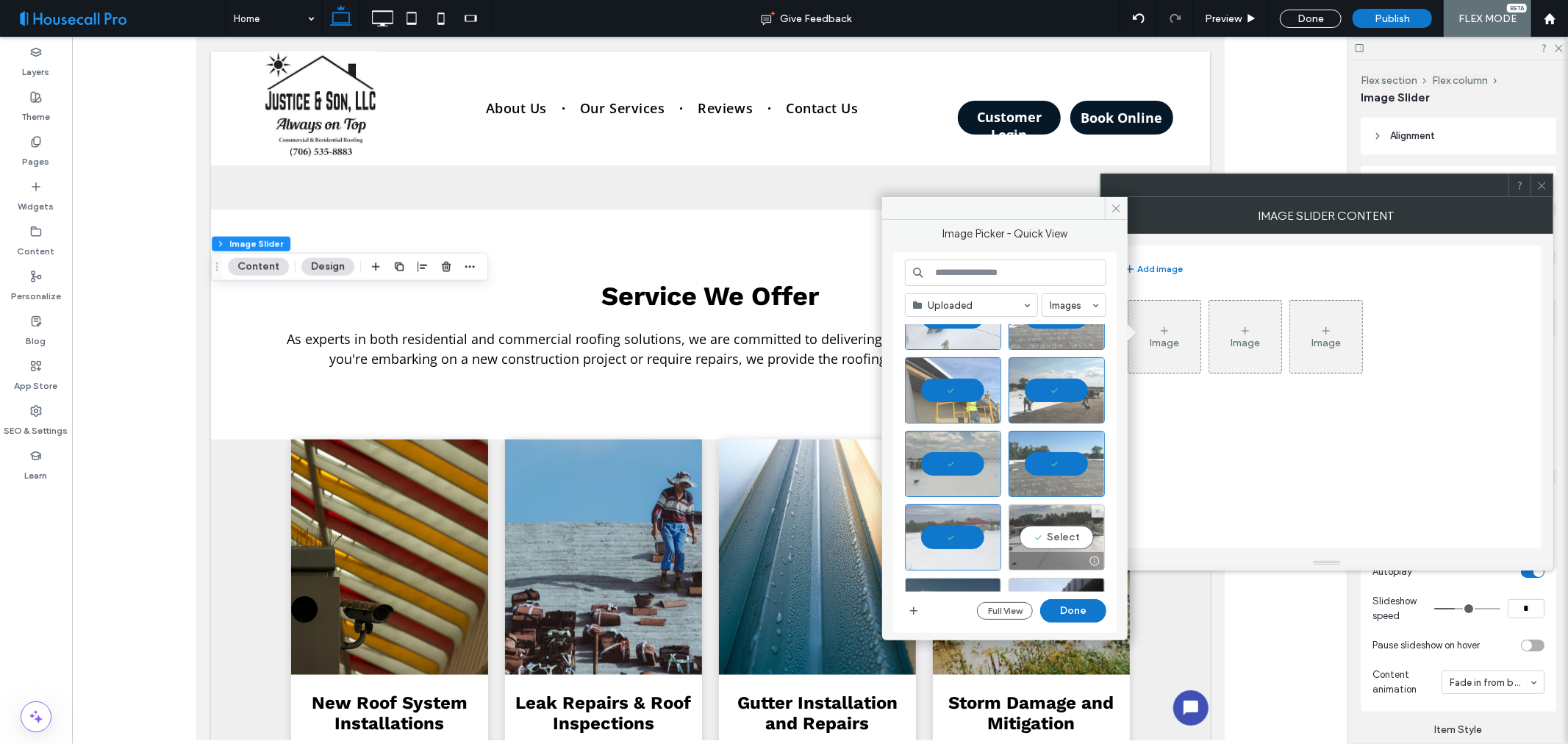
click at [1046, 531] on div "Select" at bounding box center [1057, 537] width 97 height 66
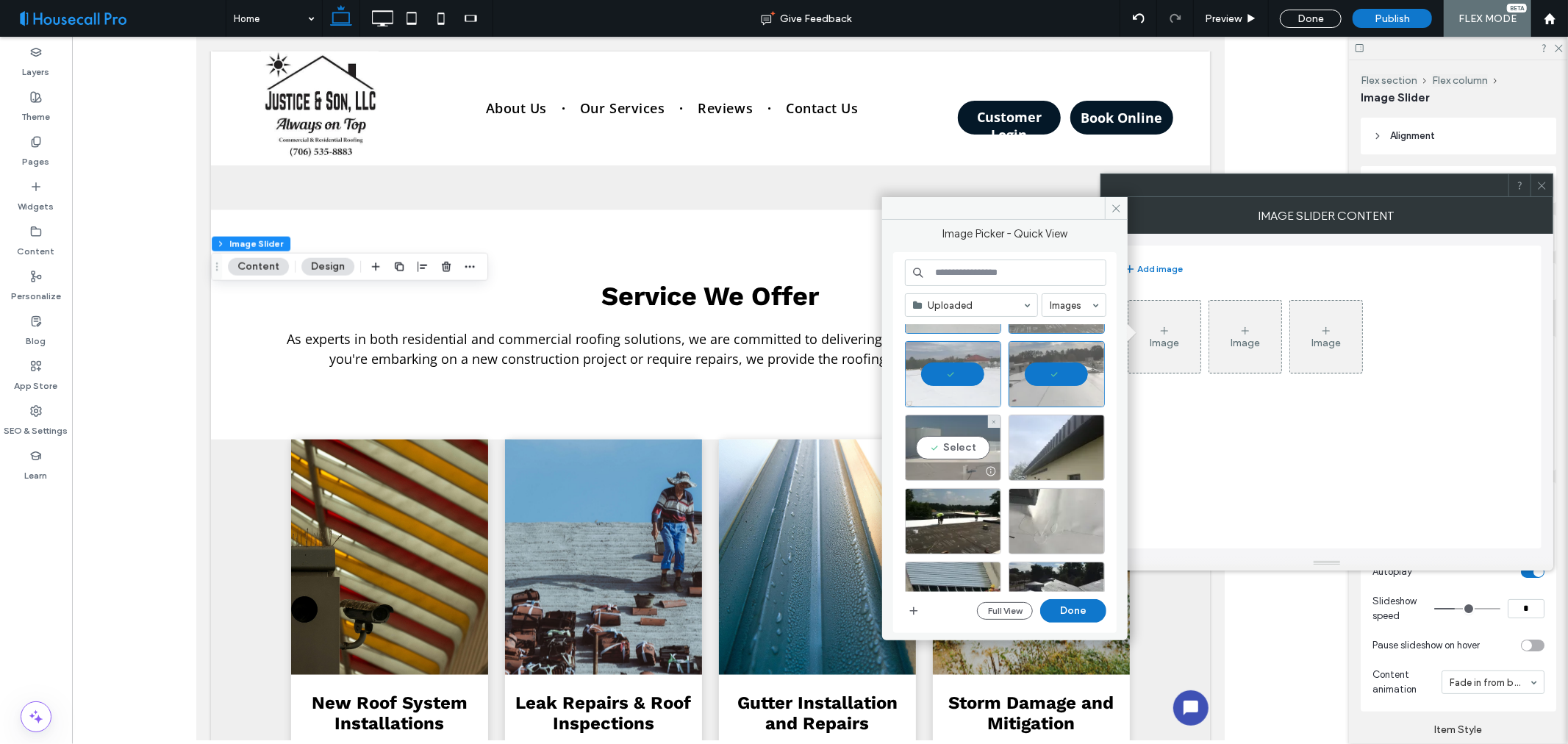
click at [946, 451] on div "Select" at bounding box center [953, 447] width 97 height 66
click at [1043, 452] on div "Select" at bounding box center [1057, 447] width 97 height 66
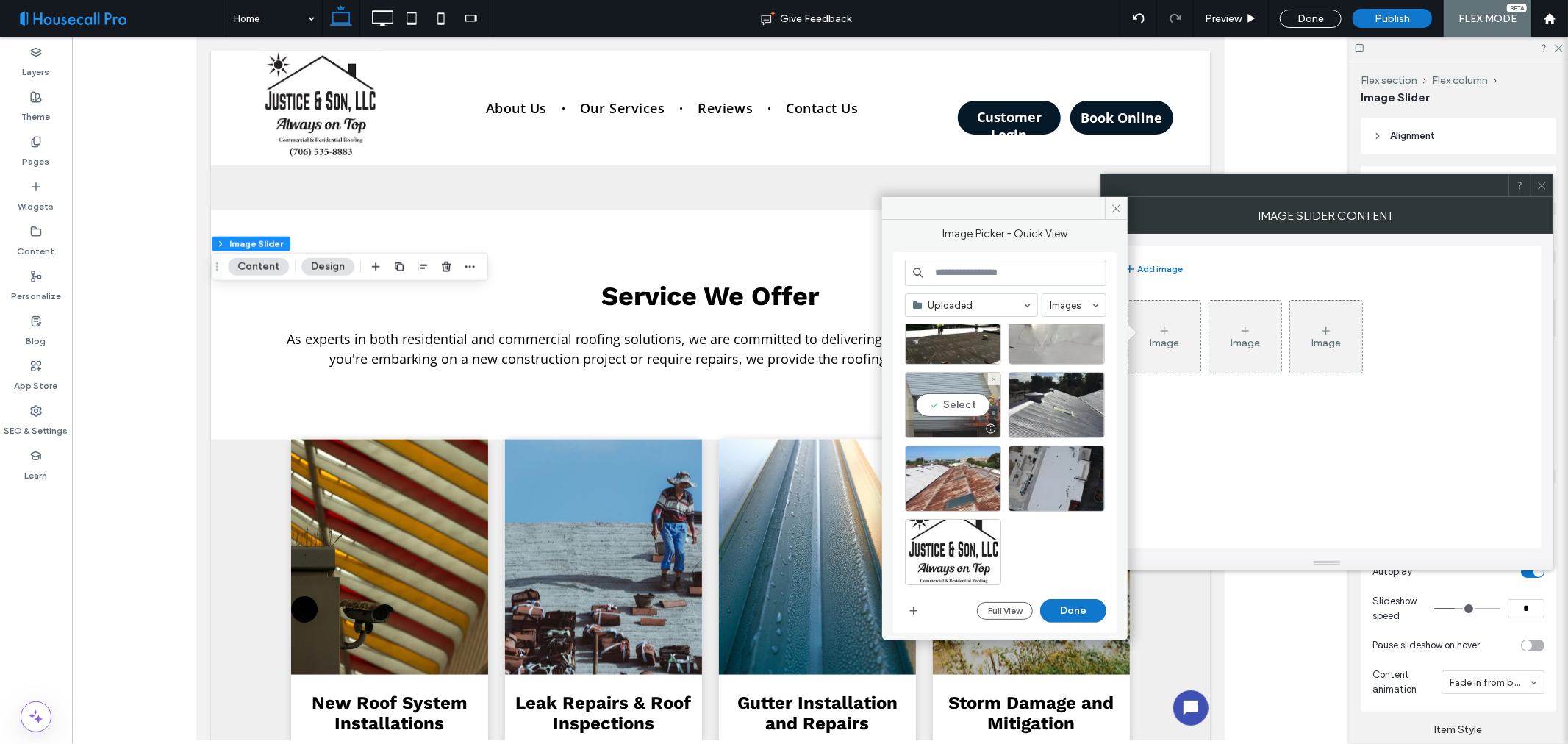
scroll to position [679, 0]
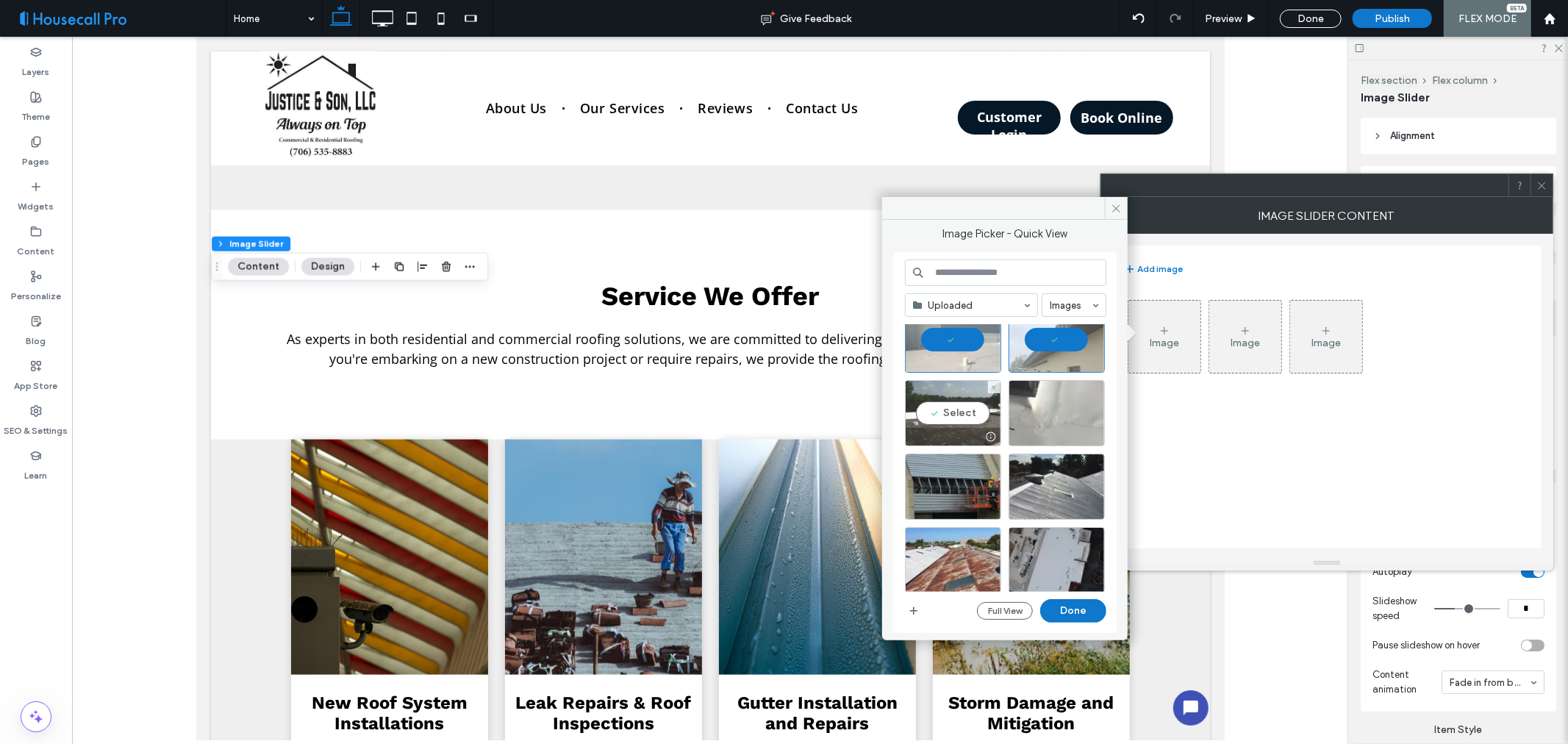
drag, startPoint x: 960, startPoint y: 418, endPoint x: 972, endPoint y: 418, distance: 12.0
click at [962, 418] on div "Select" at bounding box center [953, 413] width 97 height 66
click at [1038, 410] on div "Select" at bounding box center [1057, 413] width 97 height 66
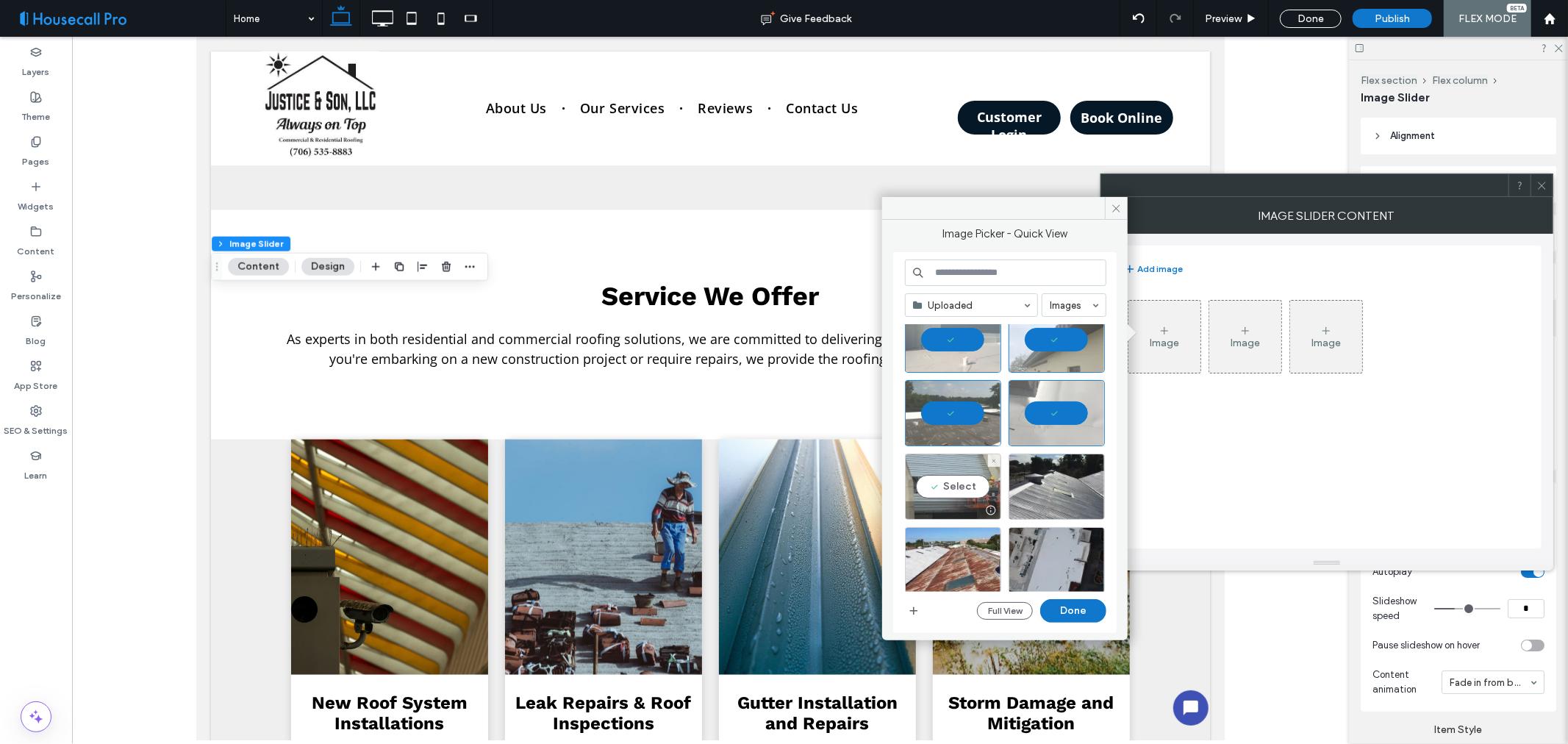
click at [957, 486] on div "Select" at bounding box center [953, 487] width 97 height 66
click at [1071, 492] on div "Select" at bounding box center [1057, 487] width 97 height 66
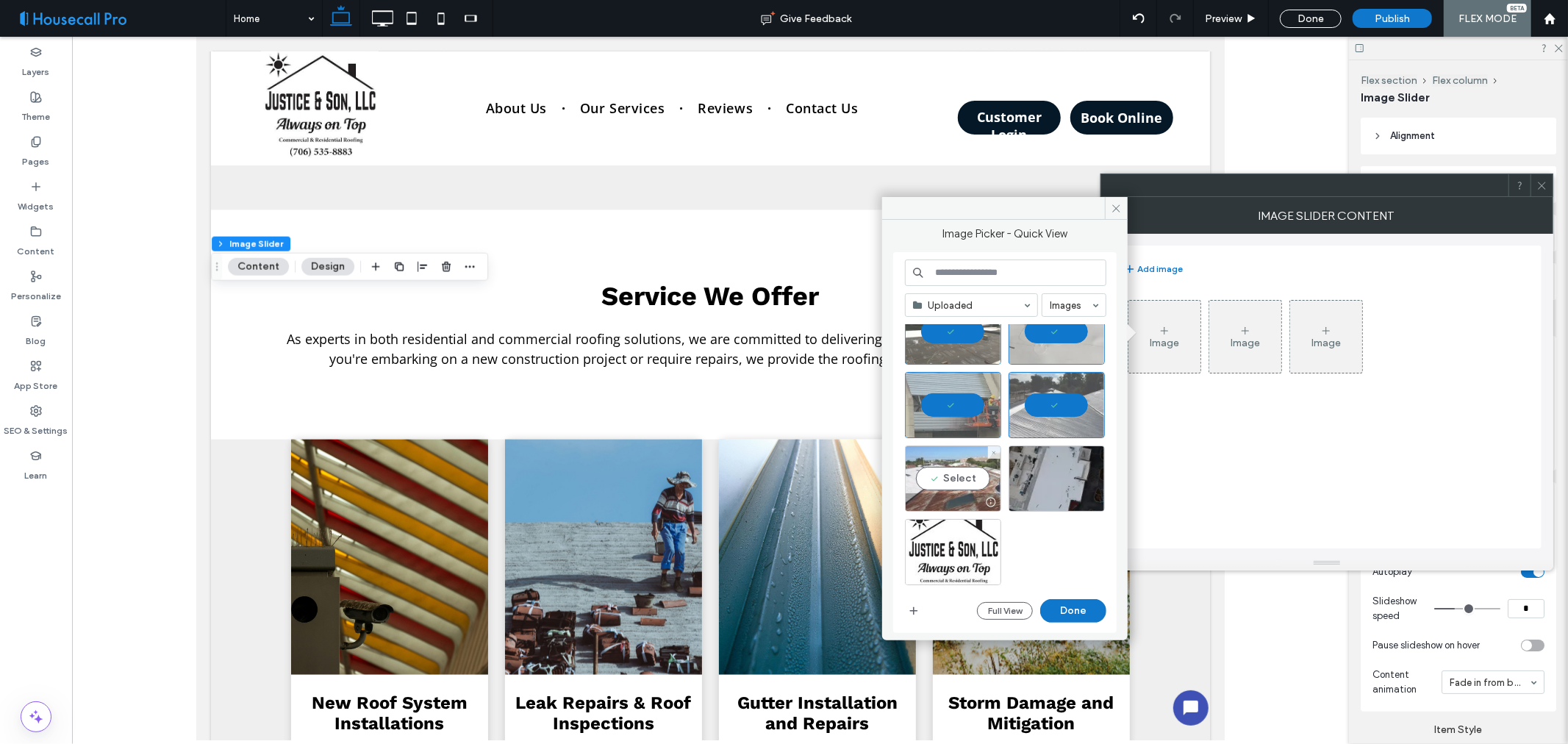
click at [959, 473] on div "Select" at bounding box center [953, 478] width 97 height 66
click at [1067, 479] on div "Select" at bounding box center [1057, 478] width 97 height 66
click at [1074, 599] on button "Done" at bounding box center [1073, 611] width 66 height 23
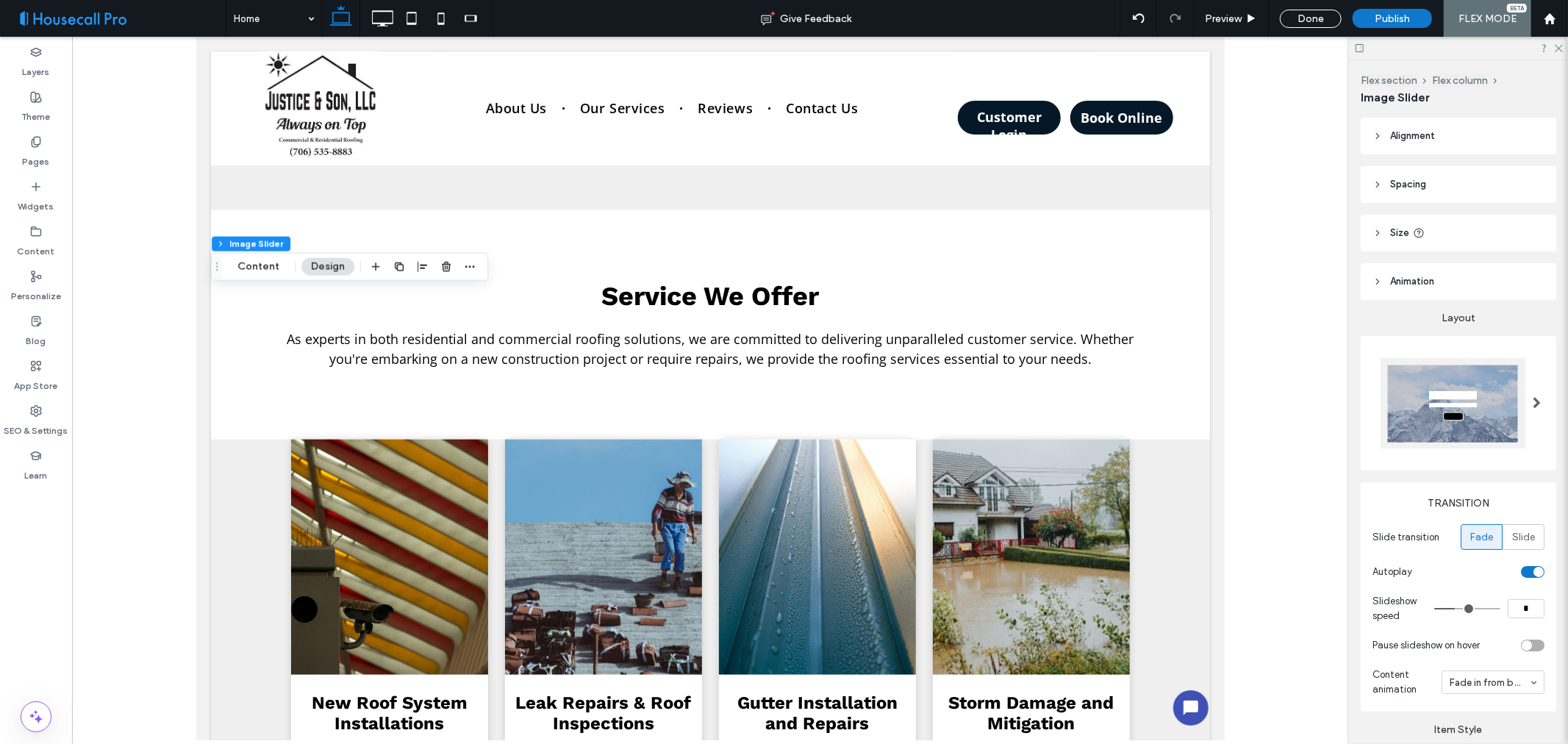
type input "*"
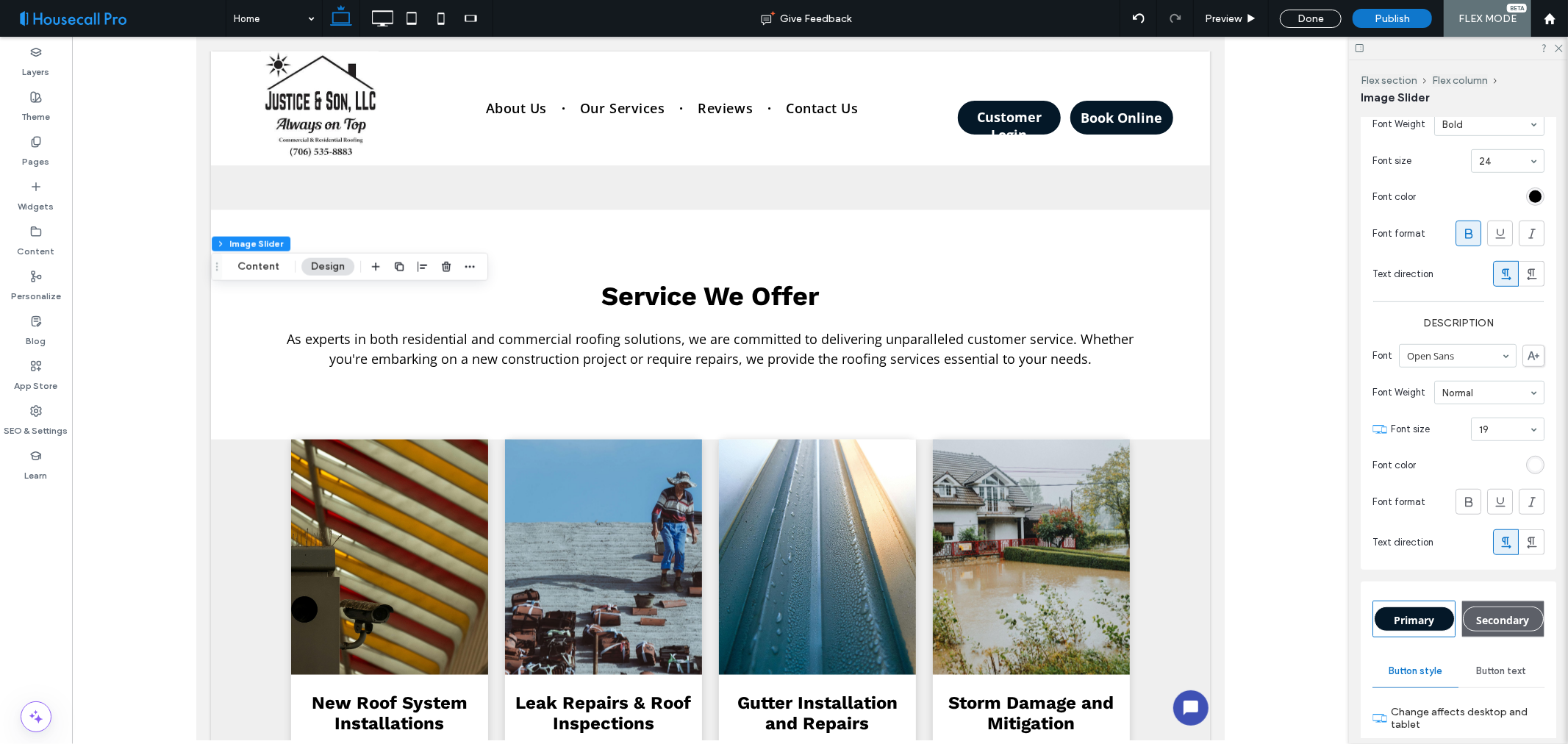
scroll to position [796, 0]
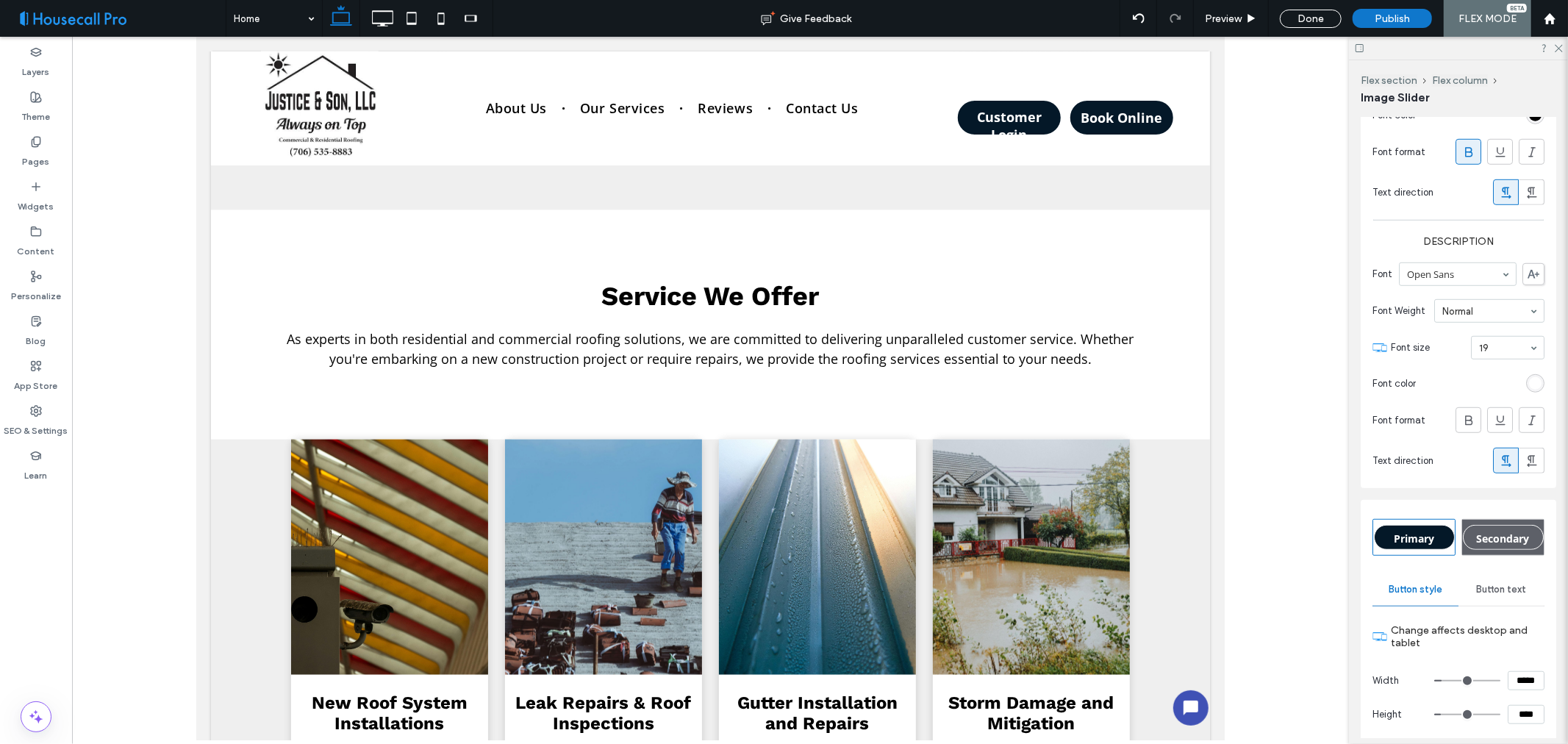
type input "***"
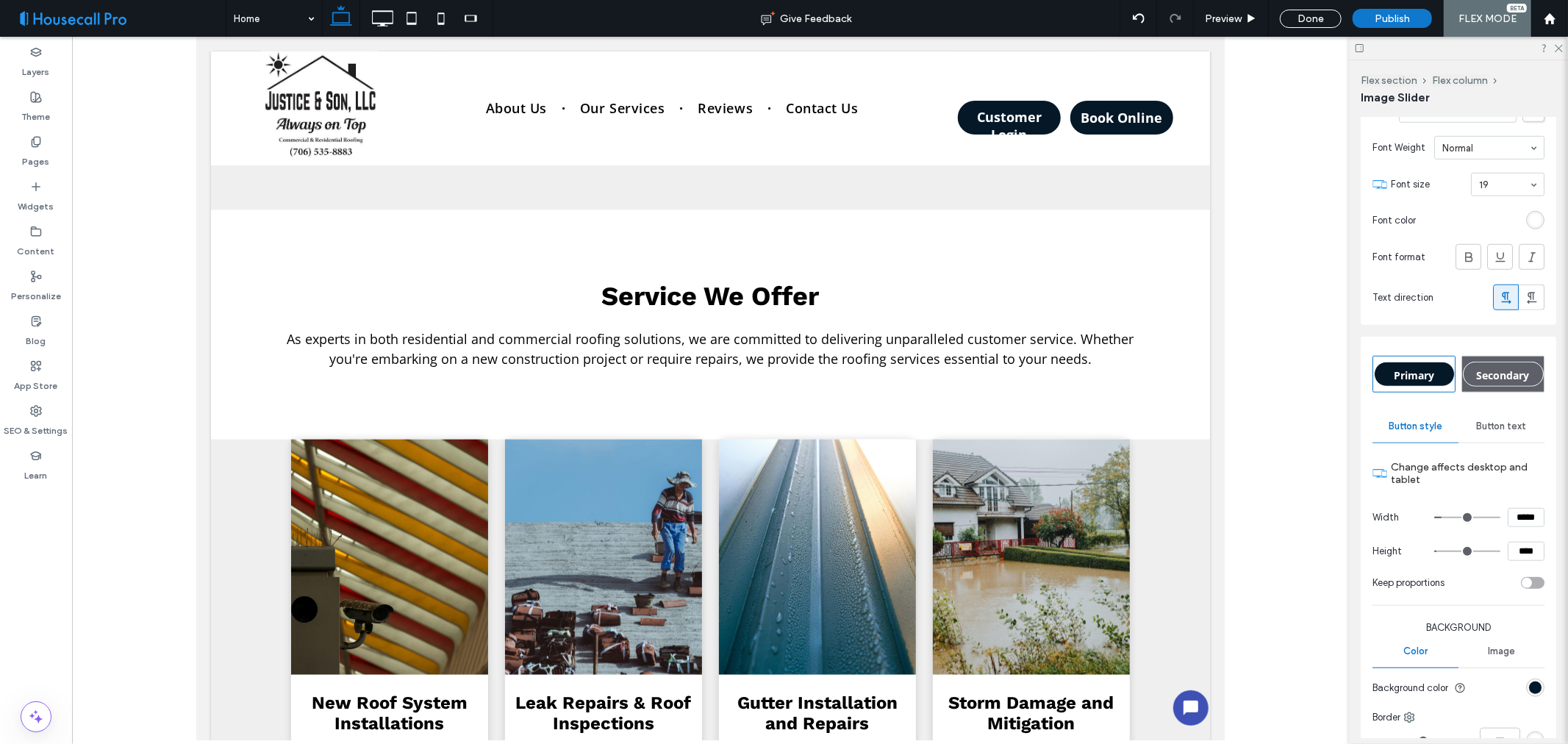
type input "***"
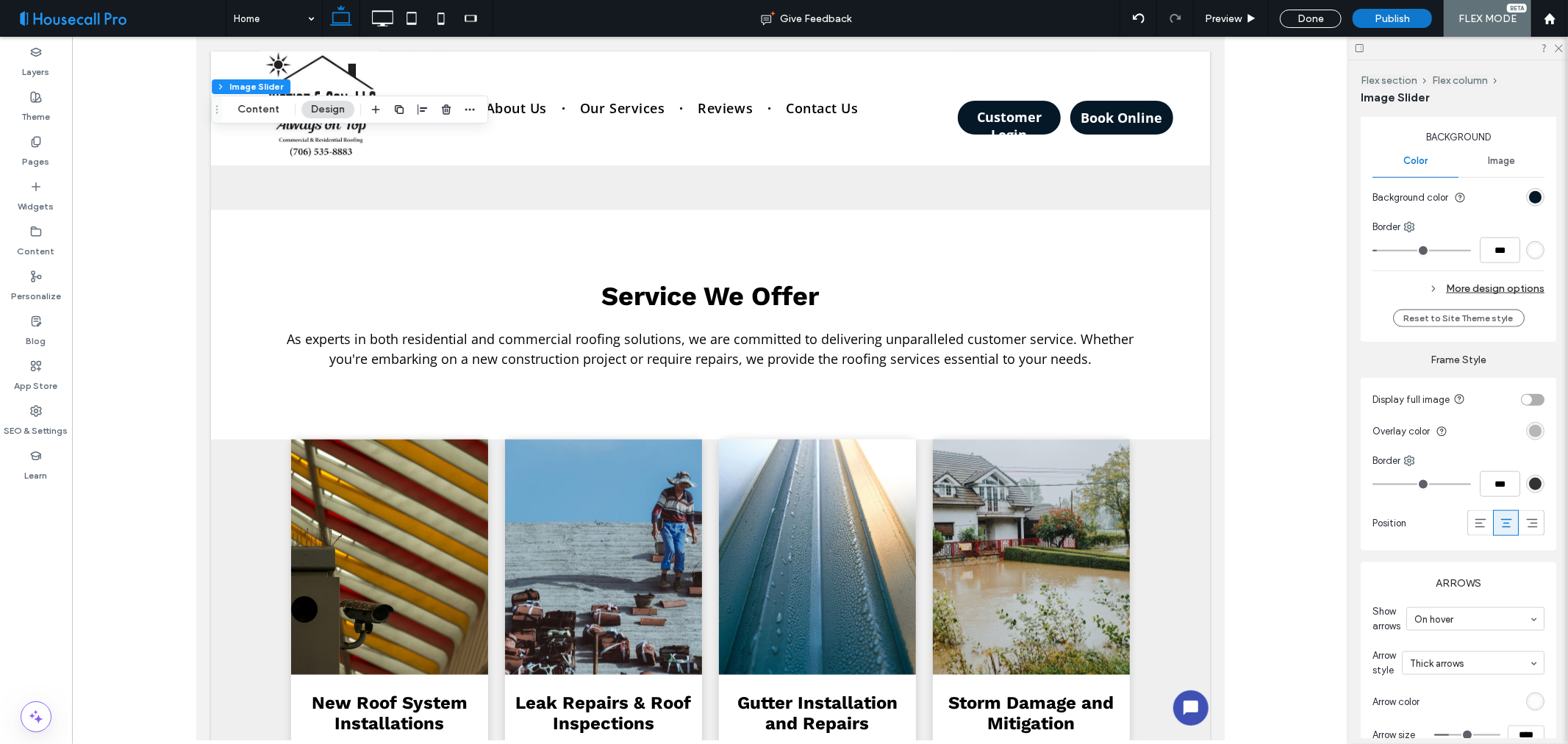
scroll to position [1531, 0]
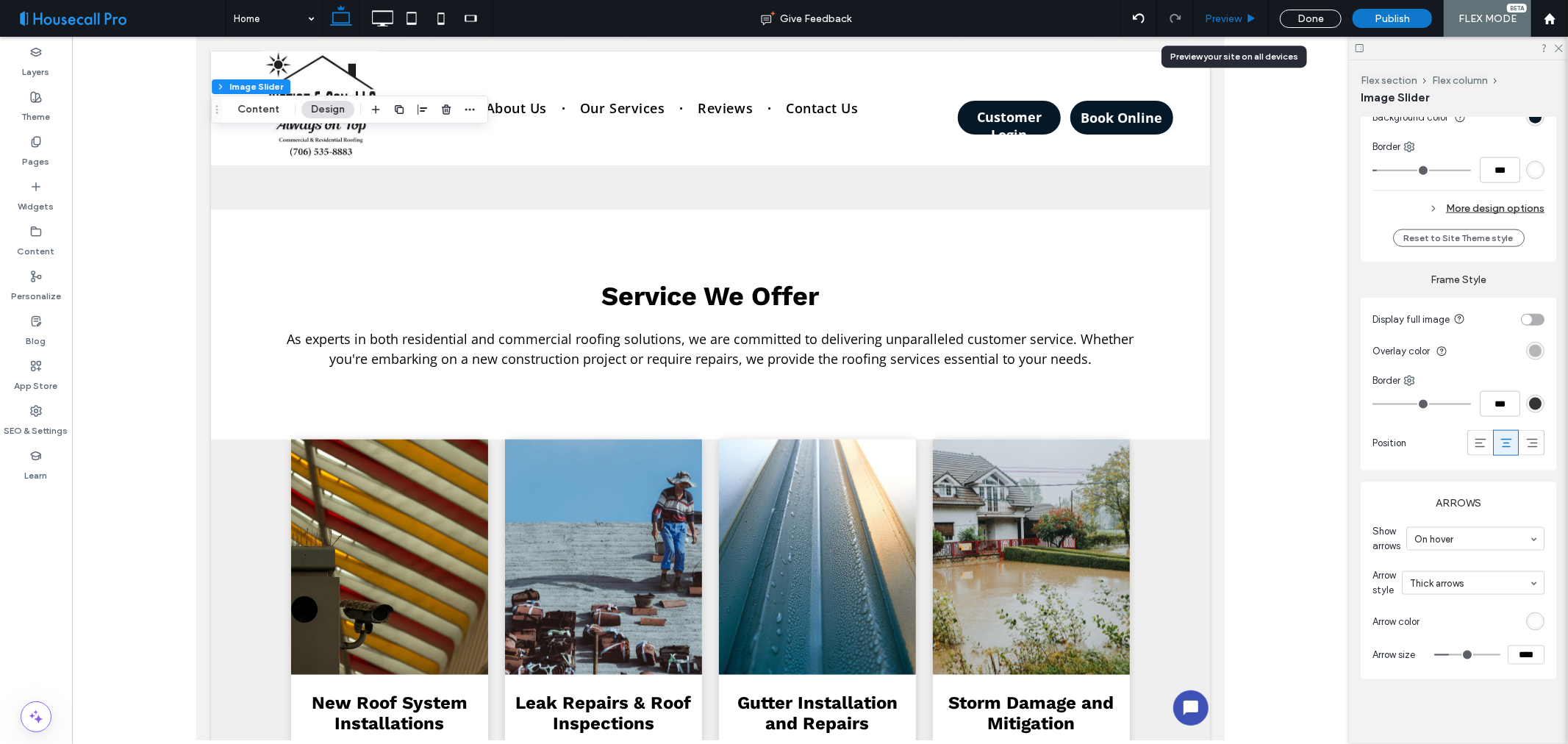
click at [1221, 19] on span "Preview" at bounding box center [1223, 18] width 37 height 12
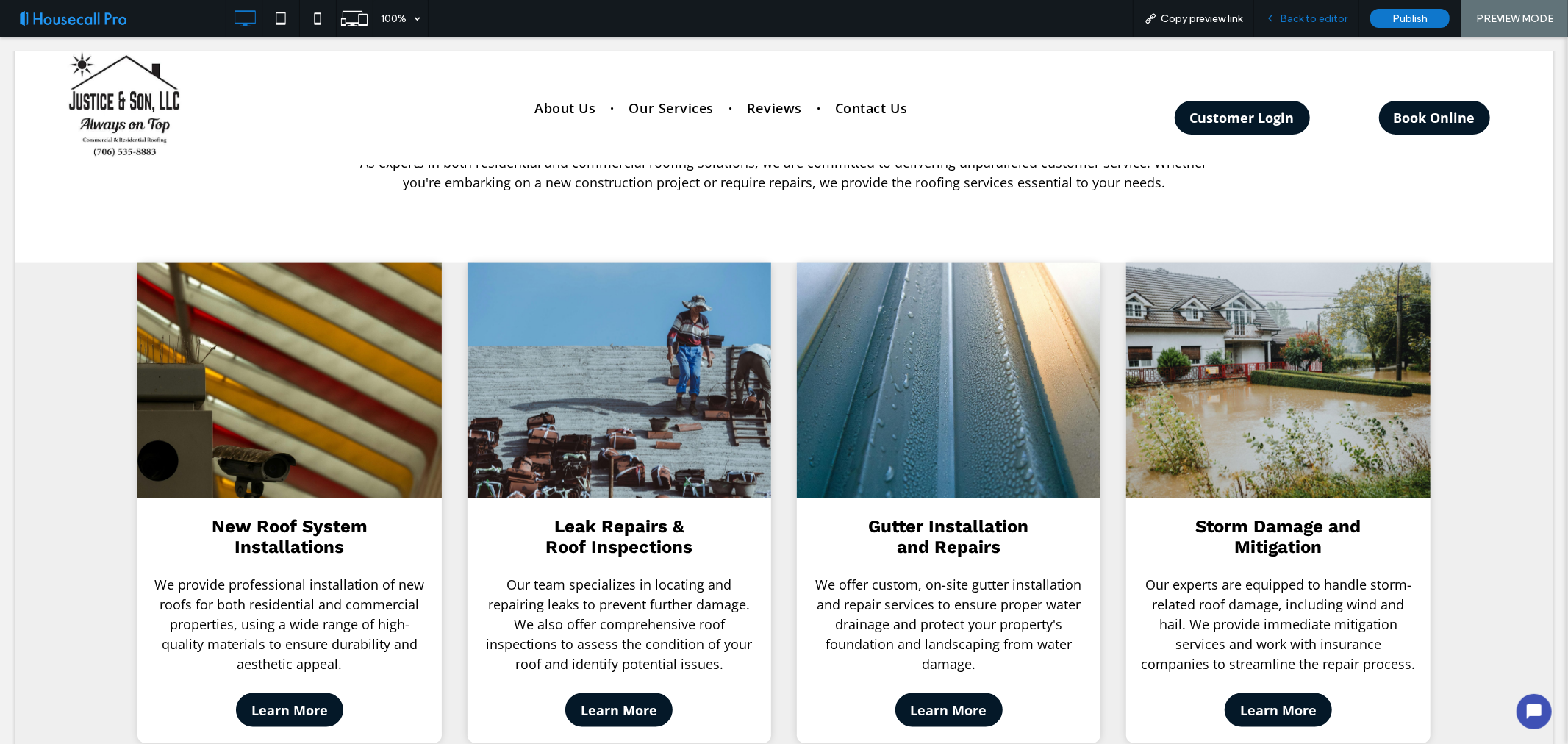
click at [1299, 17] on span "Back to editor" at bounding box center [1314, 18] width 68 height 12
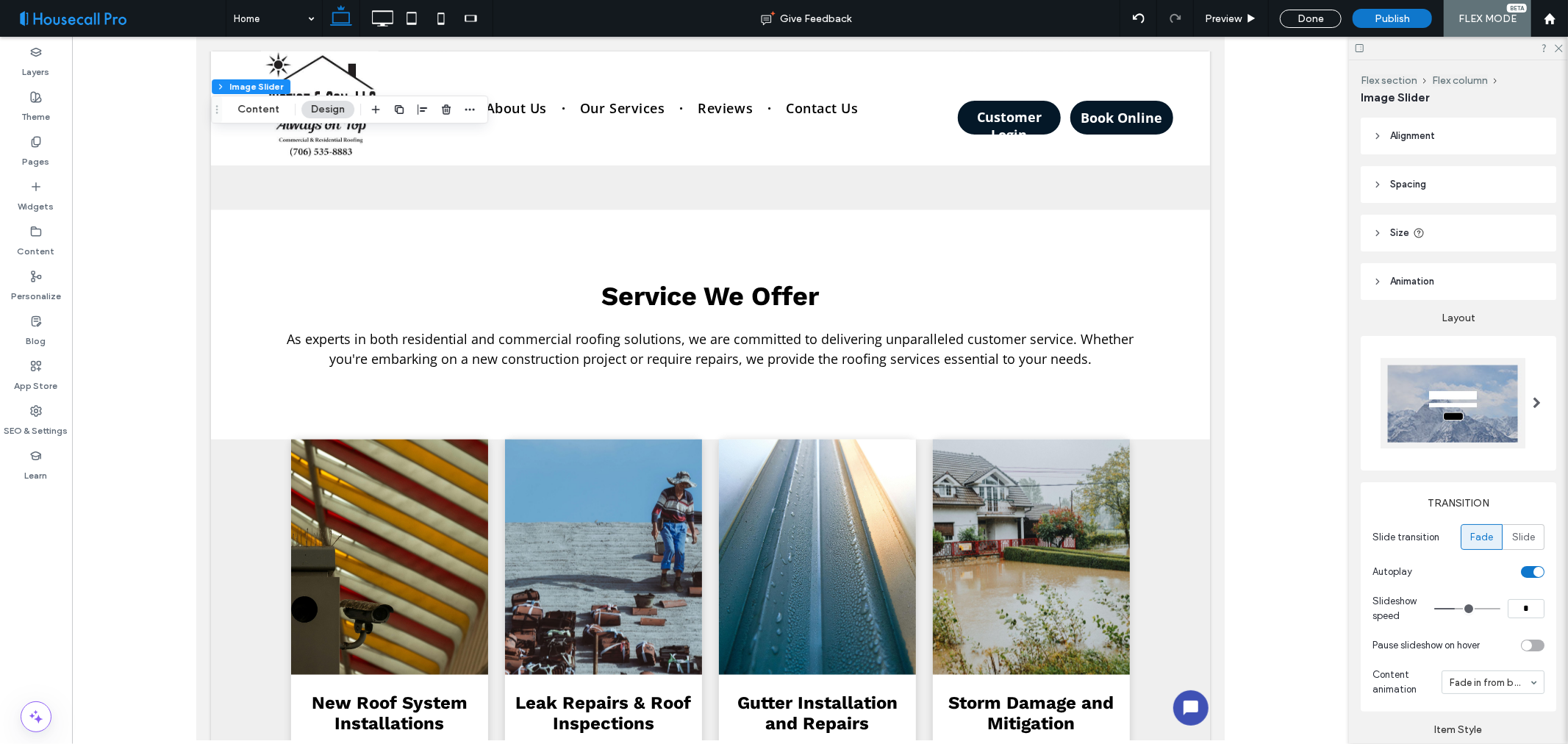
type input "*"
click at [237, 101] on button "Content" at bounding box center [258, 109] width 61 height 18
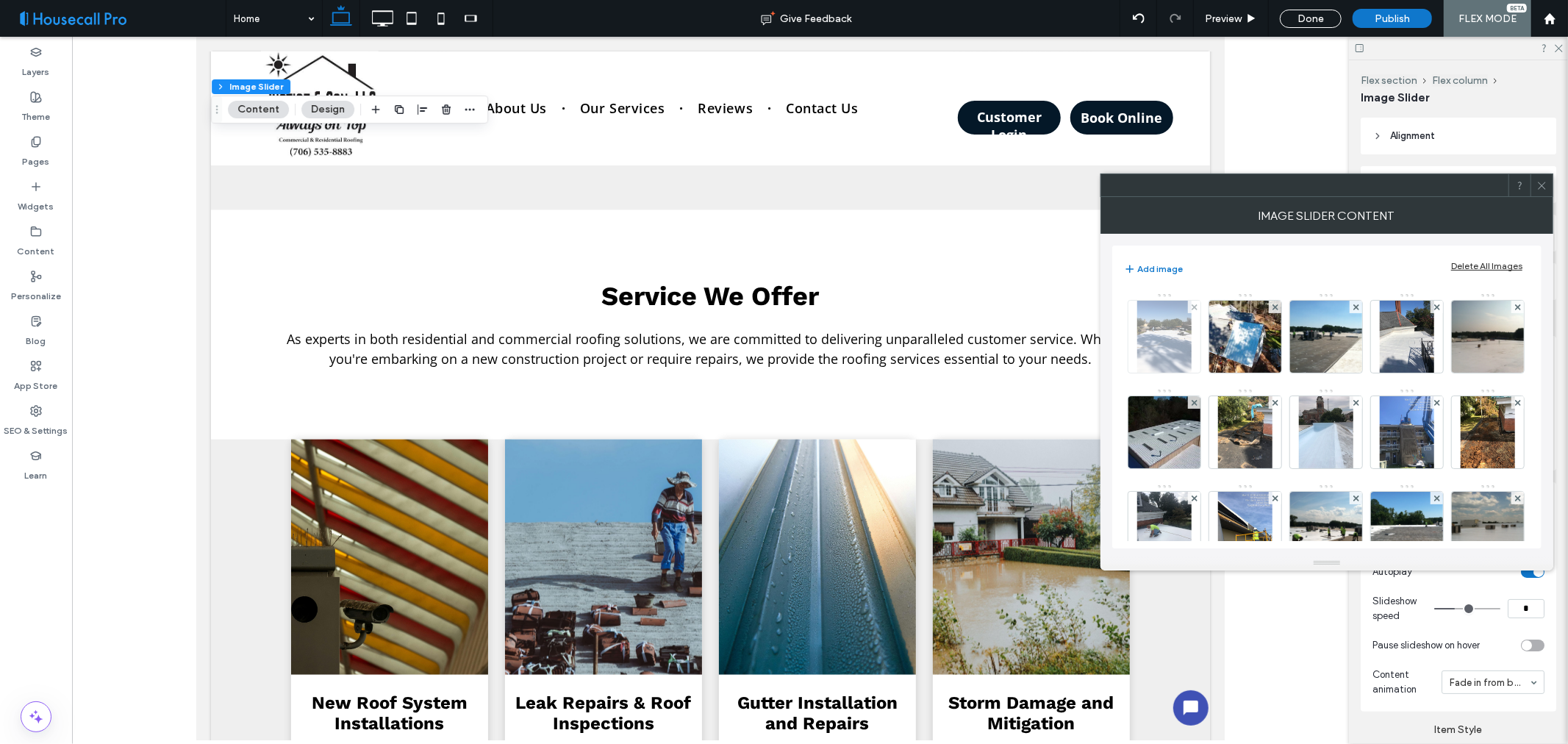
click at [1155, 339] on img at bounding box center [1164, 336] width 54 height 72
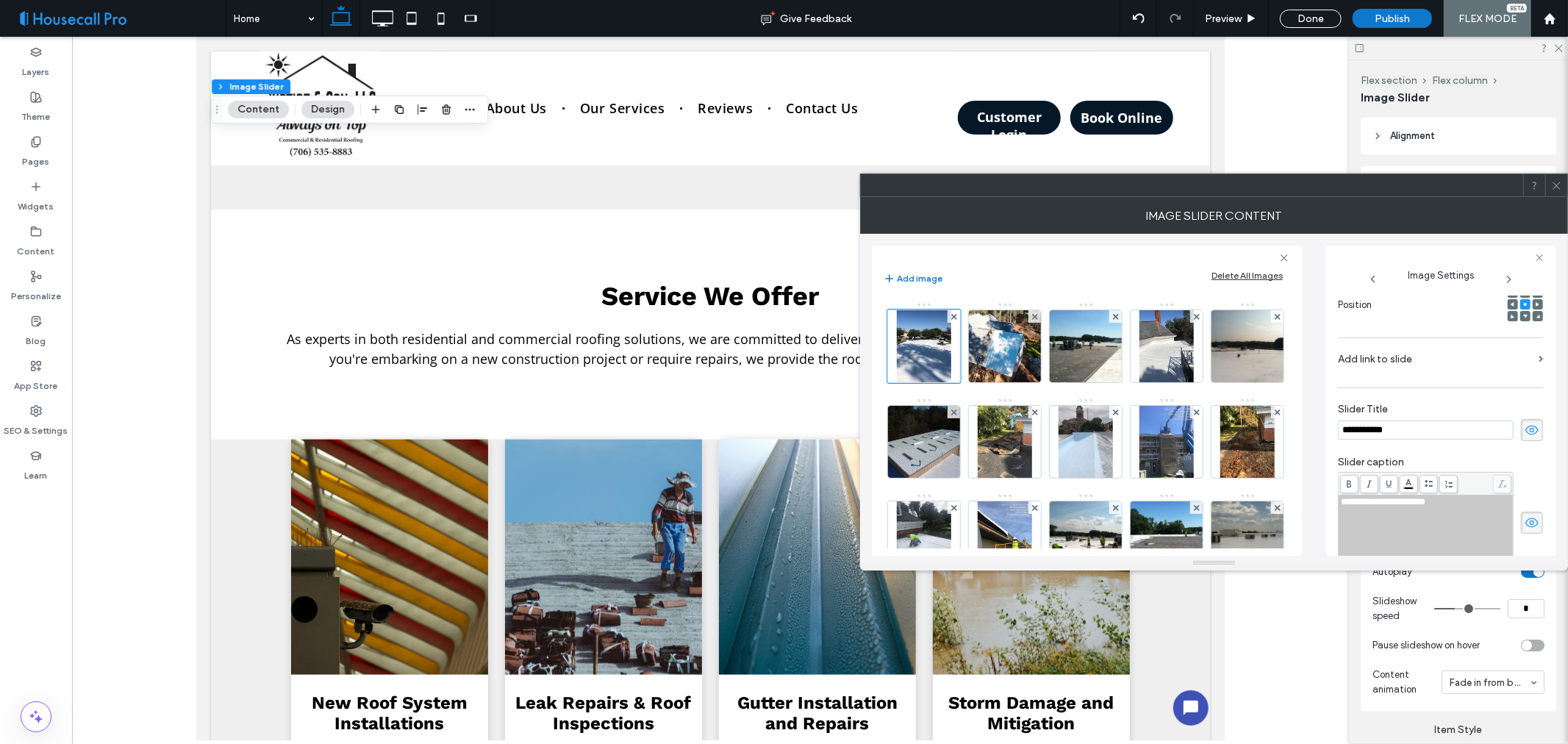
scroll to position [298, 0]
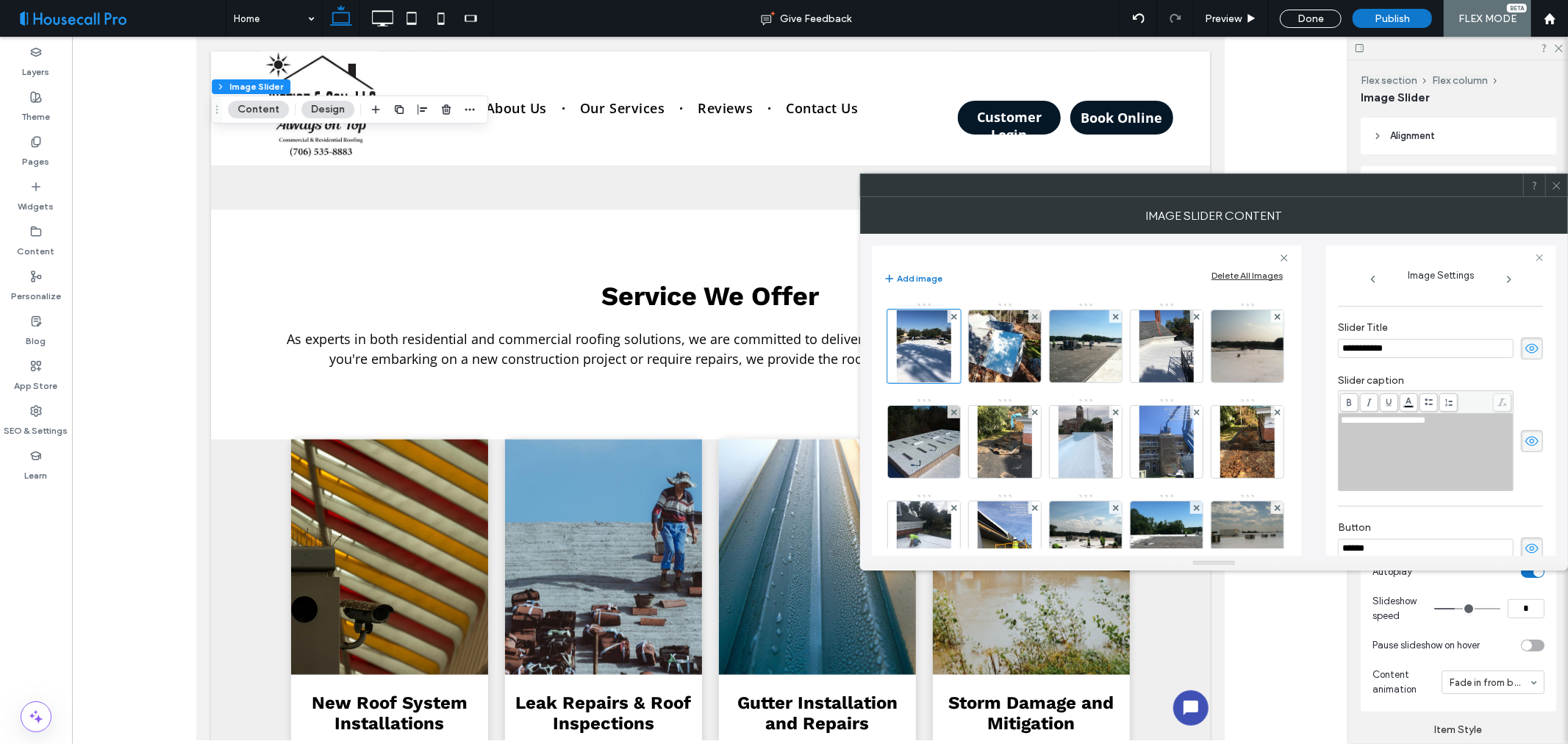
click at [1526, 347] on use at bounding box center [1532, 349] width 13 height 9
click at [1526, 442] on use at bounding box center [1532, 441] width 13 height 9
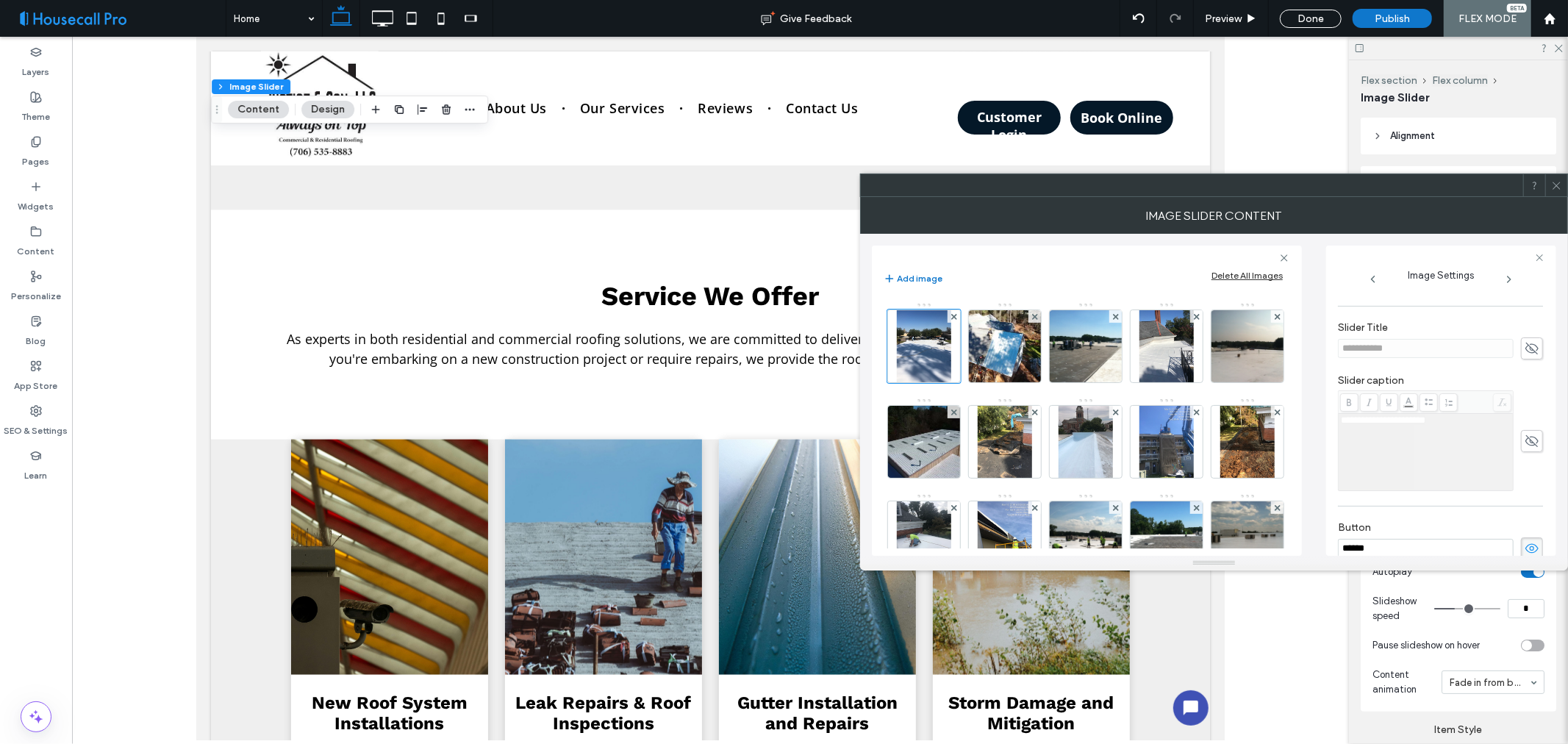
click at [1525, 542] on icon at bounding box center [1532, 548] width 15 height 16
click at [1010, 349] on img at bounding box center [1005, 346] width 97 height 72
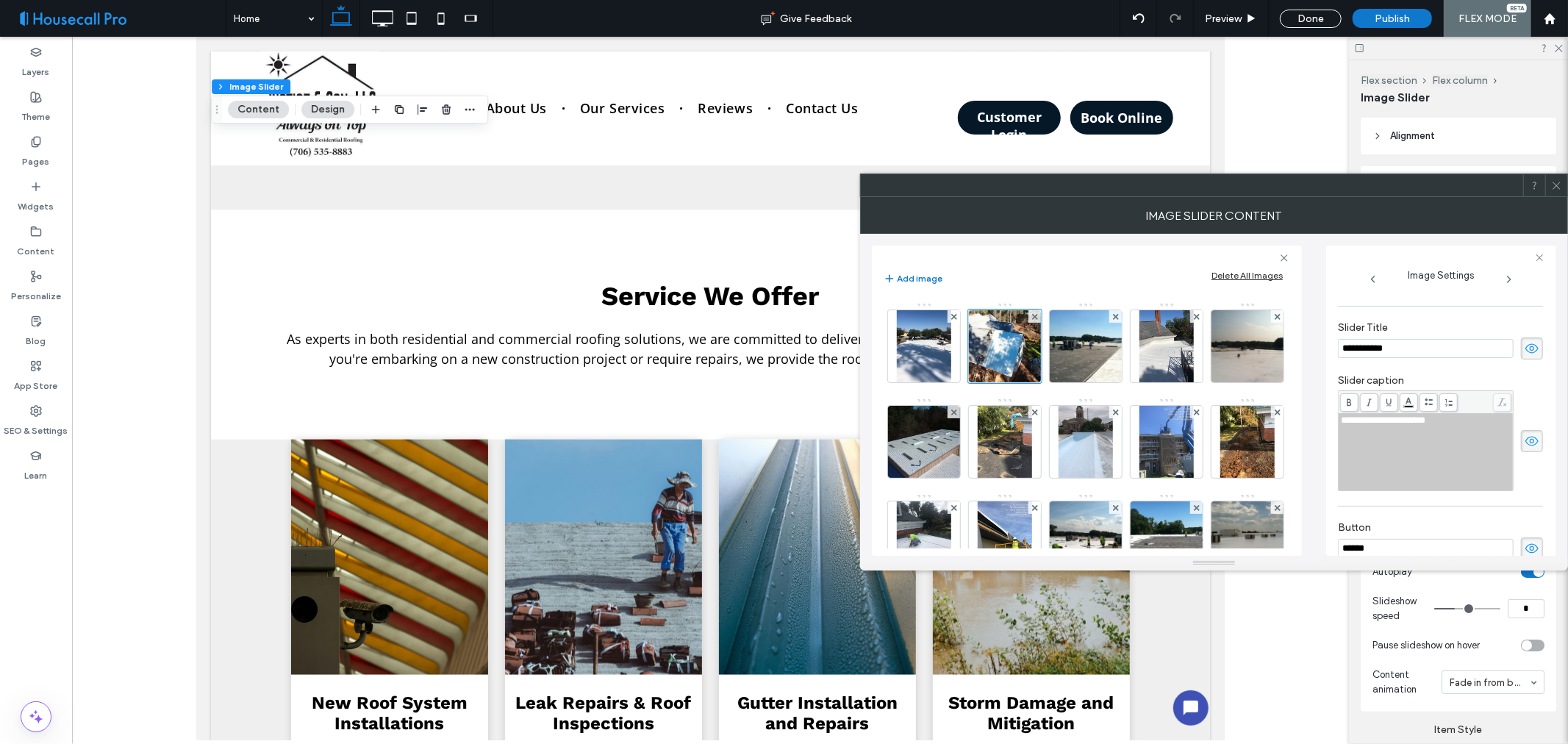
click at [1529, 346] on icon at bounding box center [1532, 348] width 15 height 16
click at [1526, 442] on use at bounding box center [1532, 441] width 13 height 9
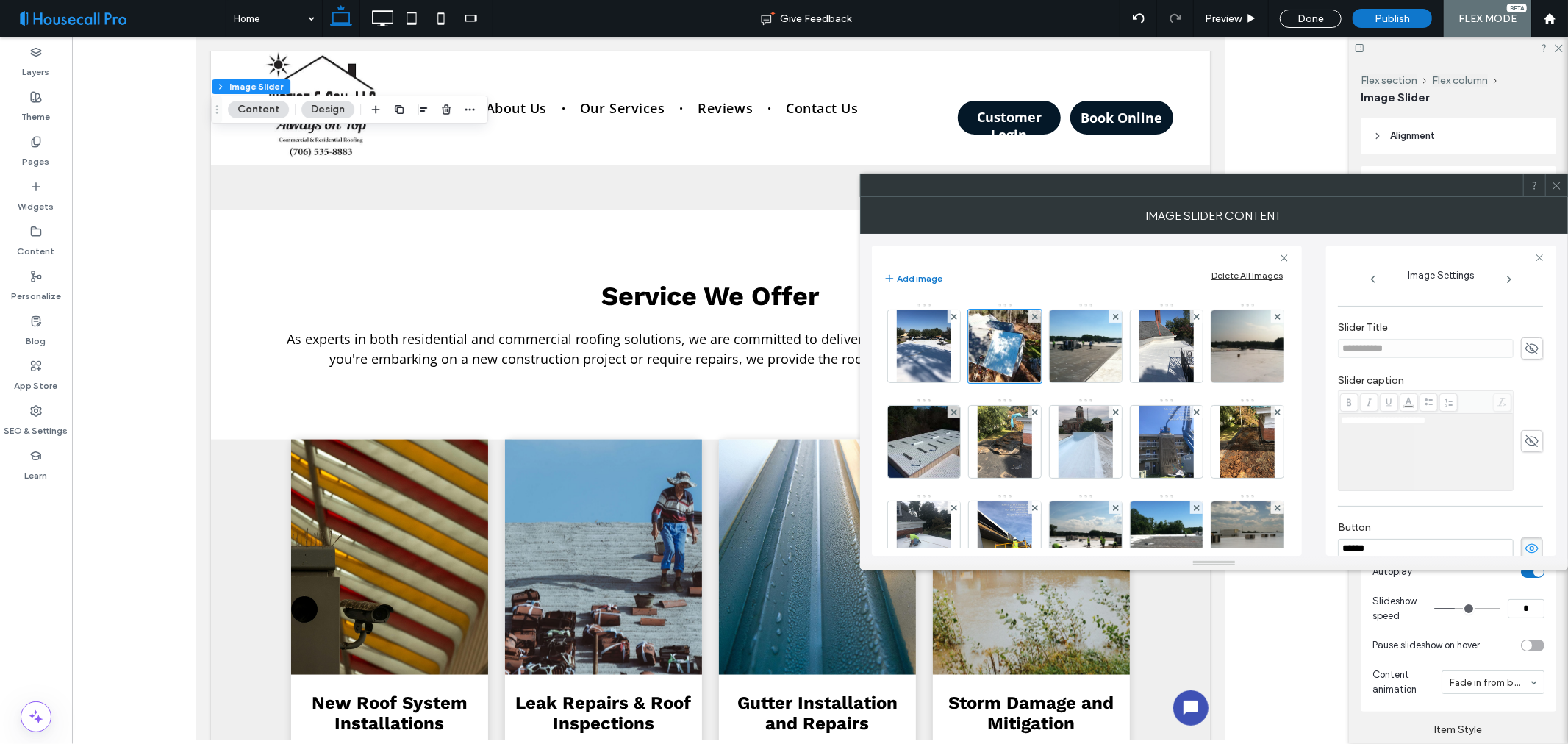
click at [1526, 547] on use at bounding box center [1532, 549] width 13 height 9
click at [1084, 351] on img at bounding box center [1085, 346] width 97 height 72
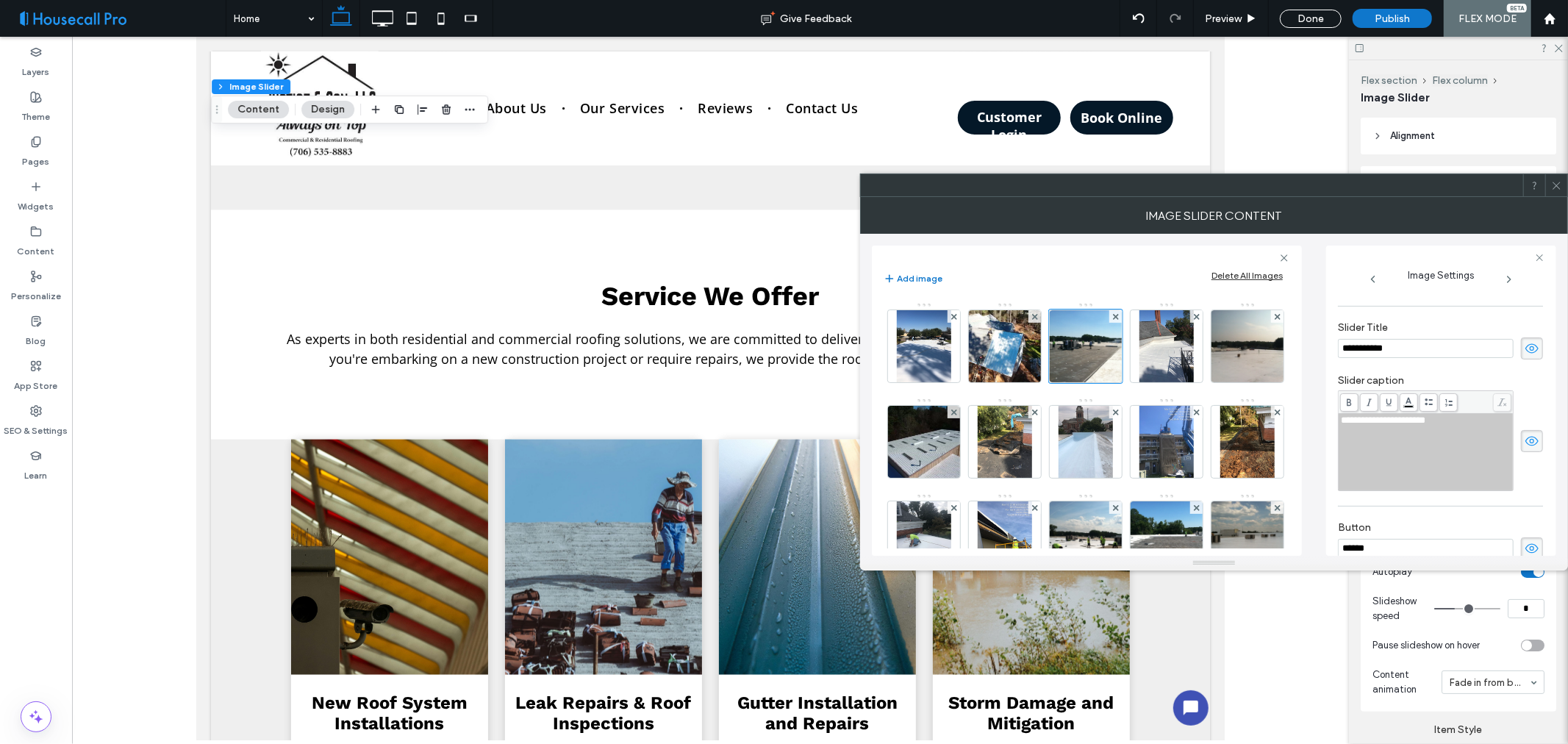
click at [1525, 350] on icon at bounding box center [1532, 348] width 15 height 16
click at [1526, 445] on use at bounding box center [1532, 441] width 13 height 9
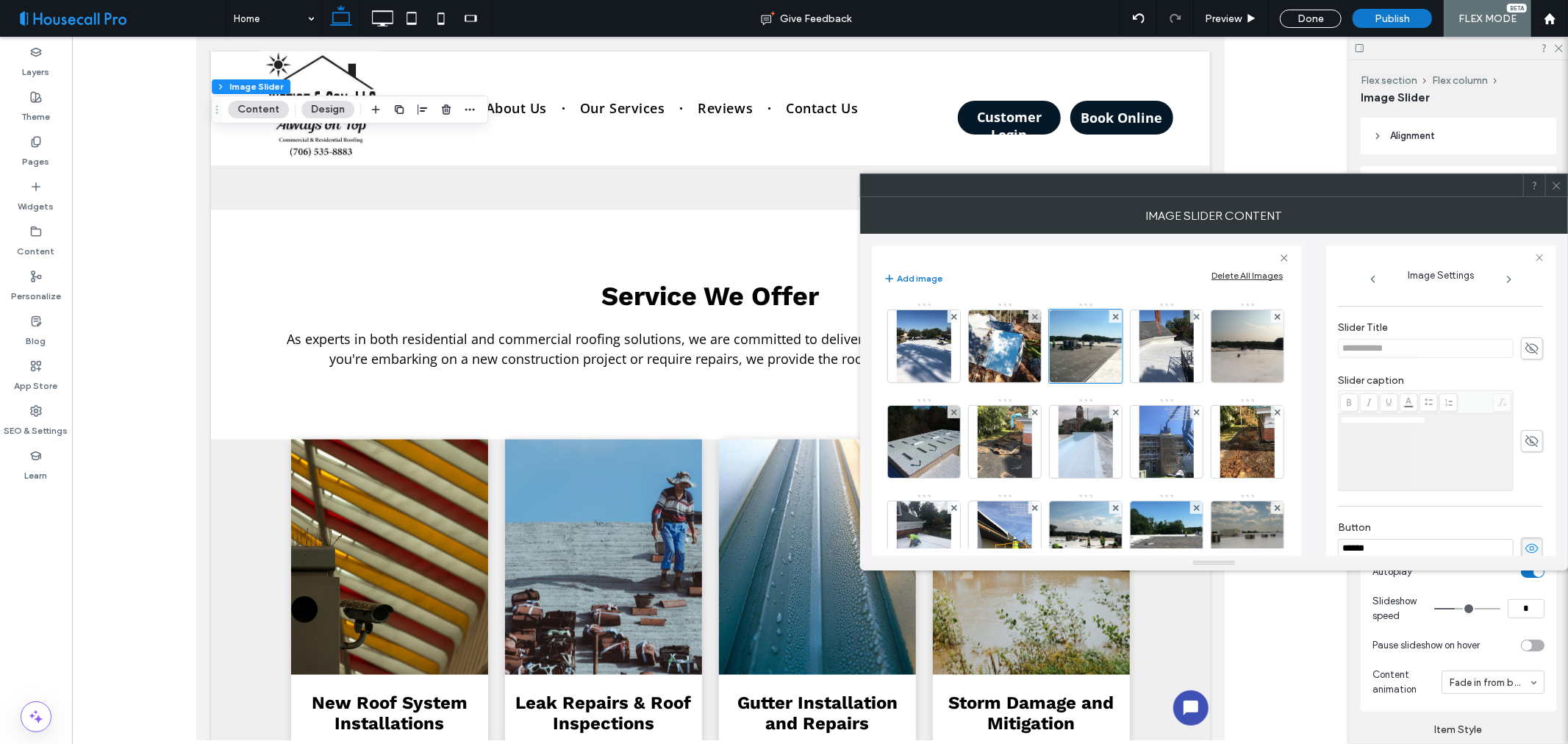
click at [1531, 550] on icon at bounding box center [1532, 548] width 15 height 16
click at [1158, 370] on img at bounding box center [1166, 346] width 54 height 72
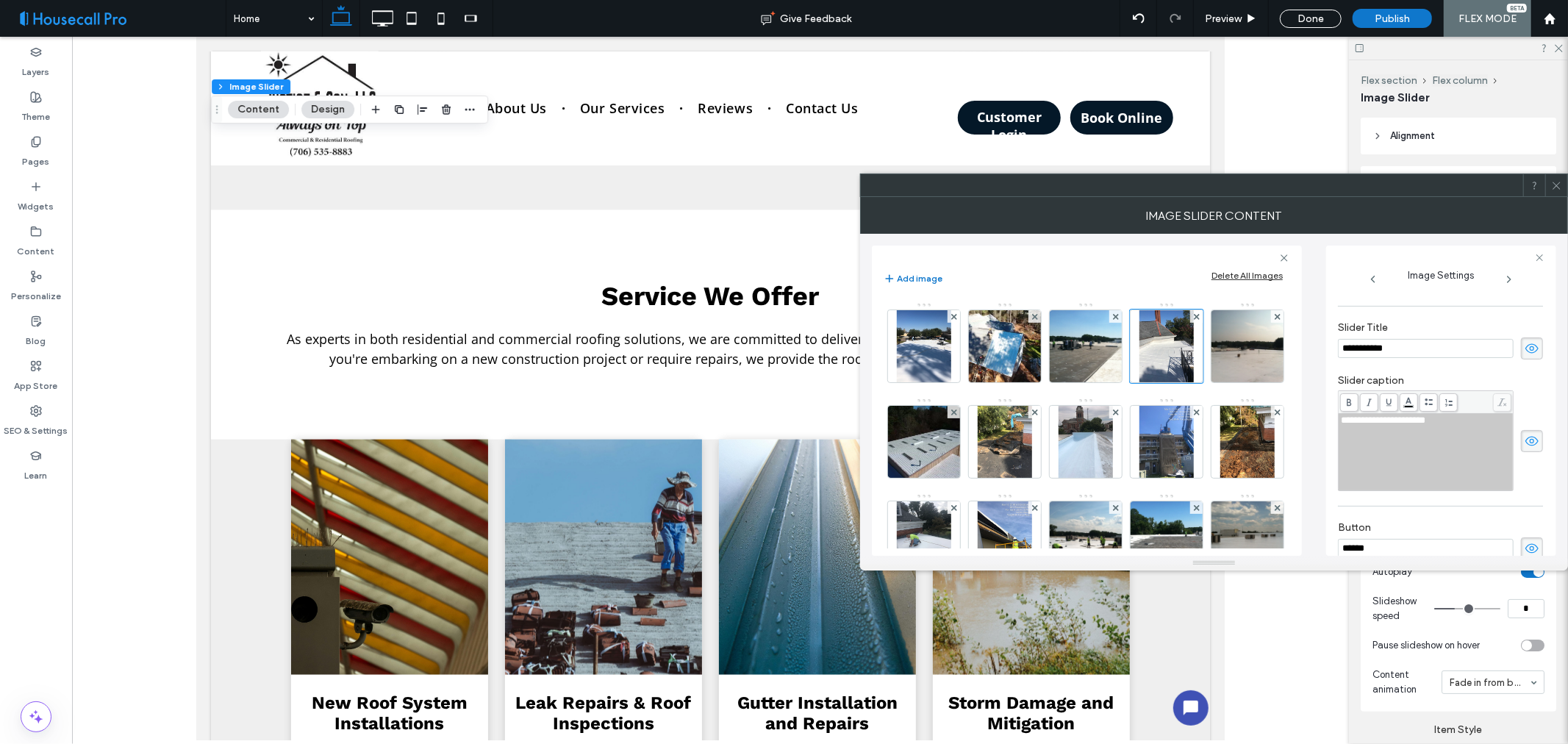
click at [1525, 344] on icon at bounding box center [1532, 348] width 15 height 16
click at [1525, 444] on icon at bounding box center [1532, 441] width 15 height 16
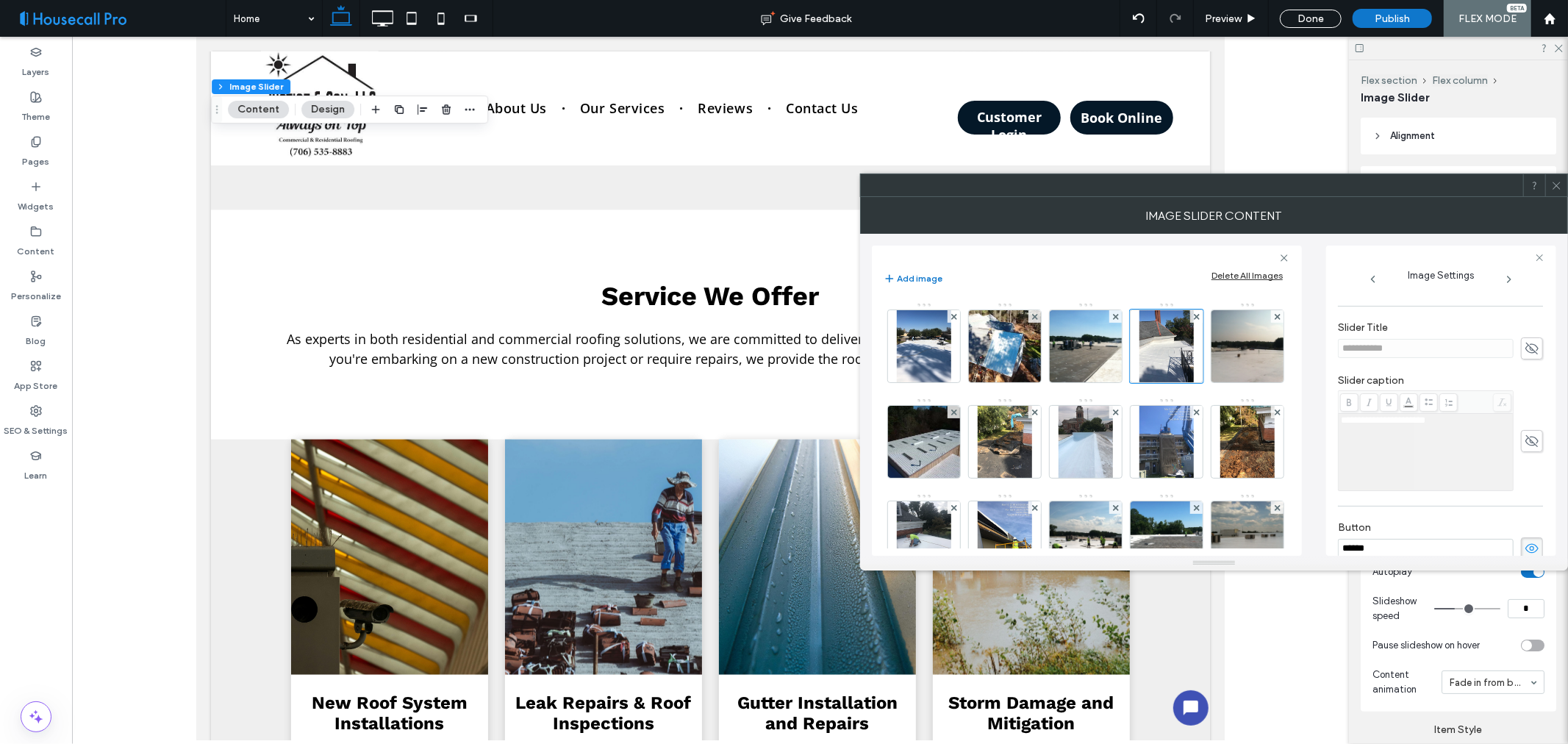
click at [1525, 552] on icon at bounding box center [1532, 548] width 15 height 16
click at [1200, 382] on img at bounding box center [1248, 346] width 97 height 72
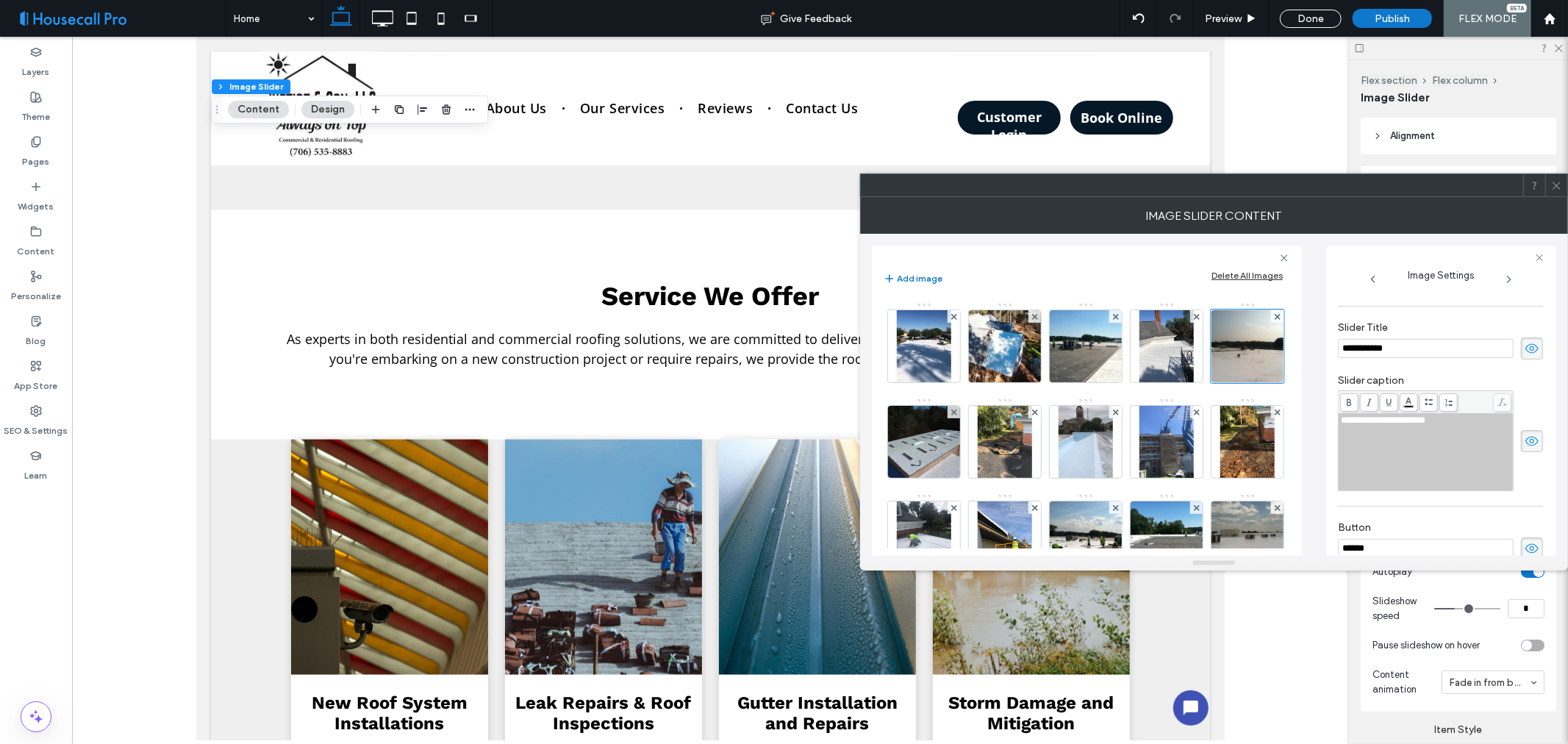
click at [1521, 340] on span at bounding box center [1531, 348] width 22 height 22
click at [1525, 444] on icon at bounding box center [1532, 441] width 15 height 16
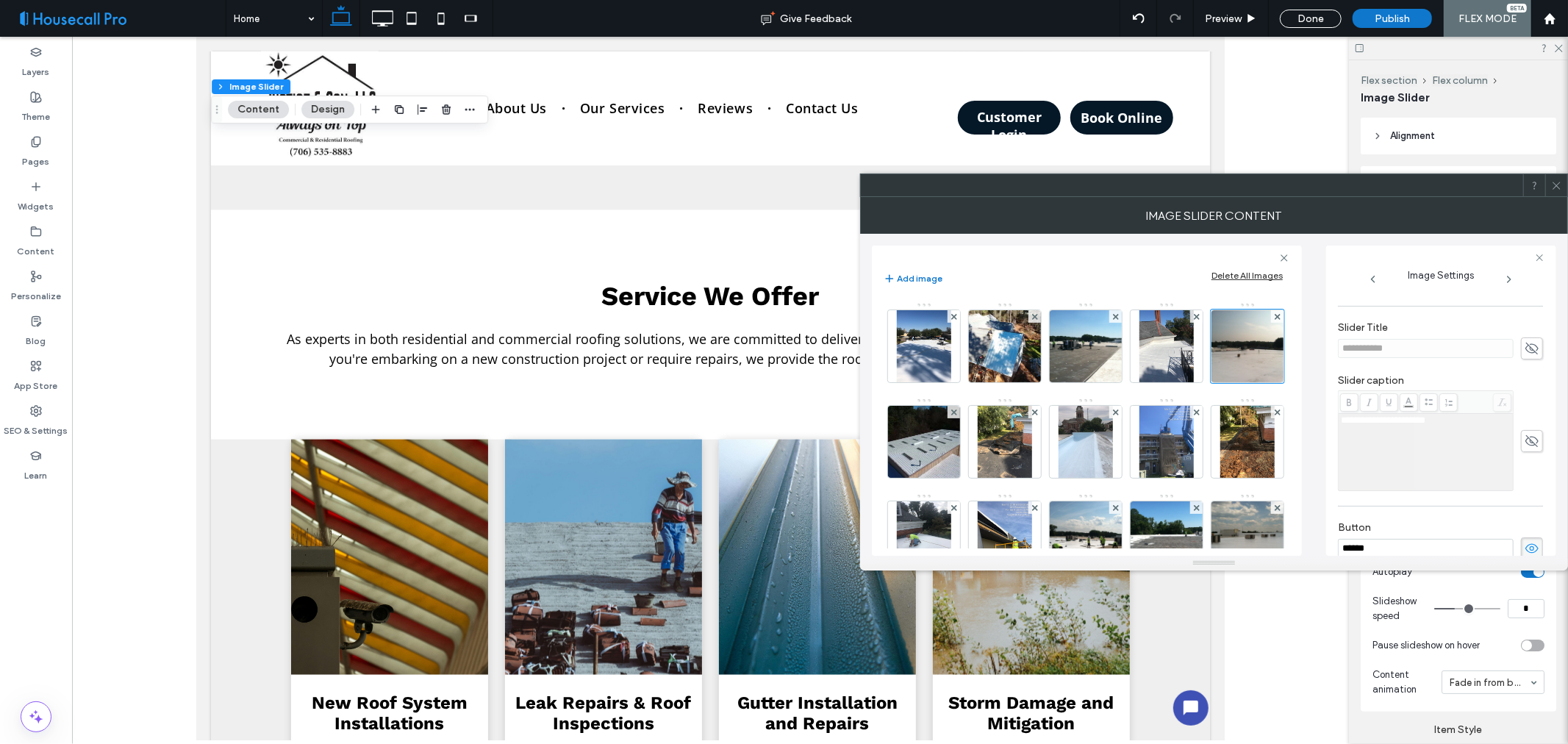
click at [1525, 546] on icon at bounding box center [1532, 548] width 15 height 16
click at [972, 447] on img at bounding box center [924, 442] width 97 height 72
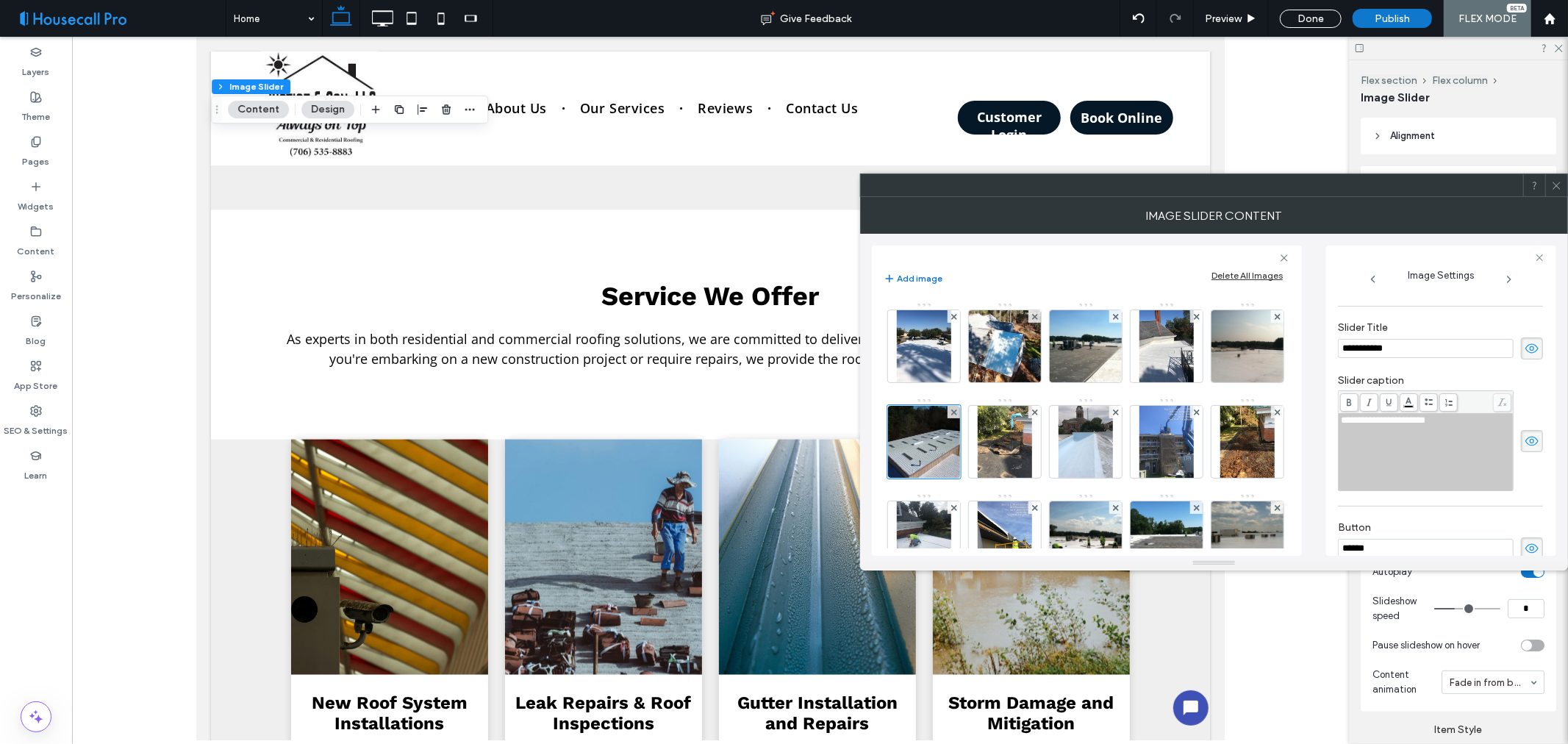
click at [1521, 343] on span at bounding box center [1531, 348] width 22 height 22
click at [1526, 434] on icon at bounding box center [1532, 441] width 15 height 16
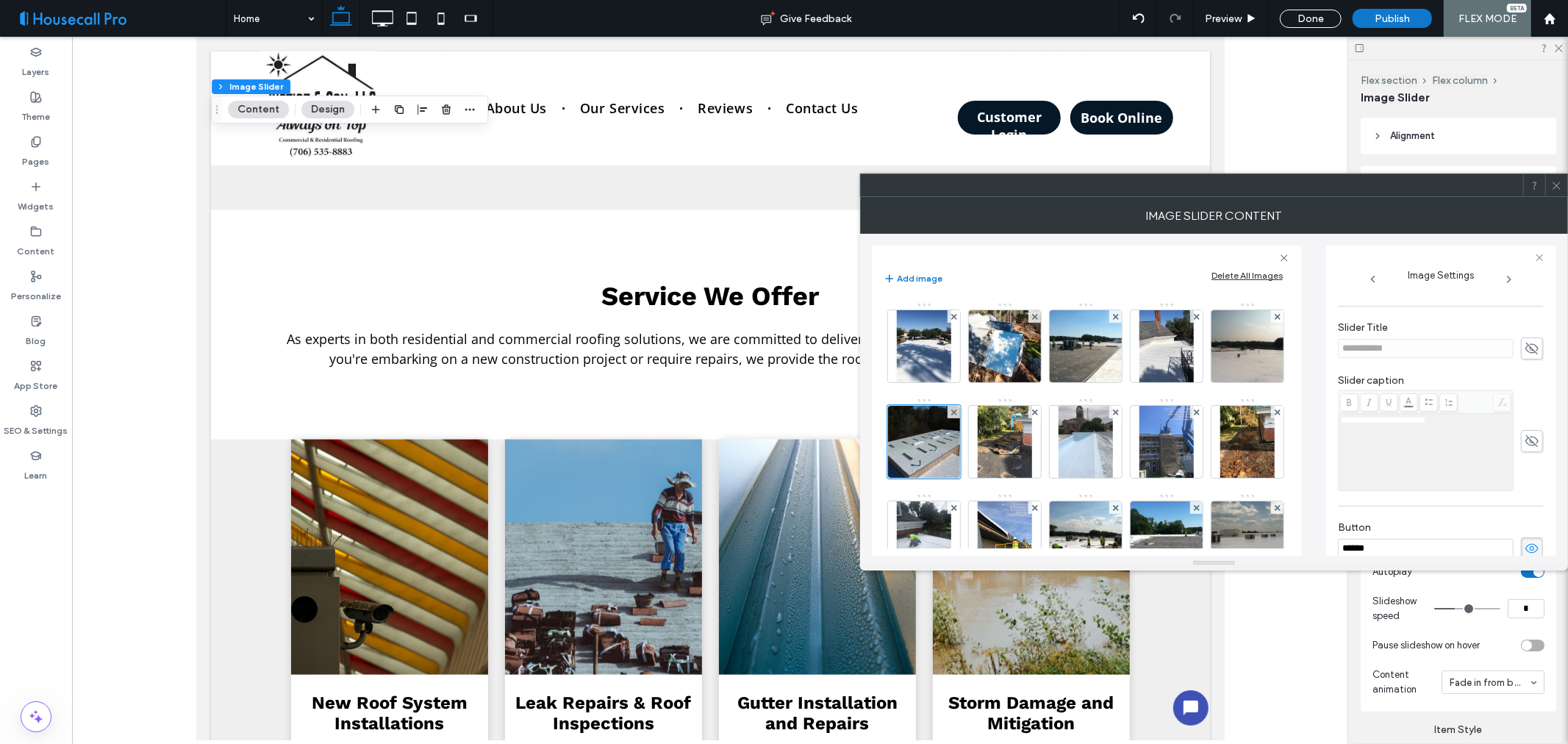
click at [1526, 547] on icon at bounding box center [1532, 548] width 15 height 16
click at [1032, 450] on img at bounding box center [1004, 442] width 54 height 72
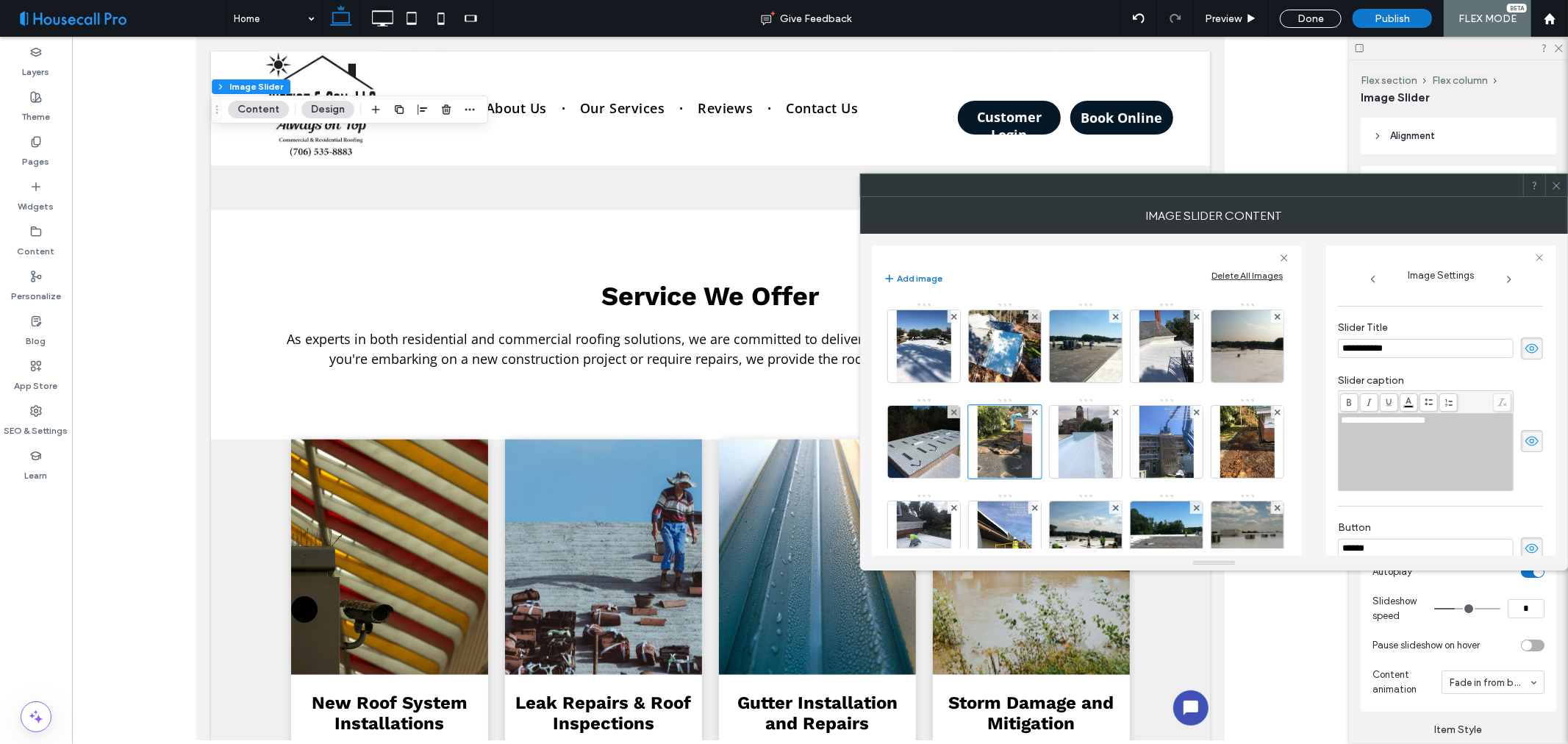
click at [1526, 440] on use at bounding box center [1532, 441] width 13 height 9
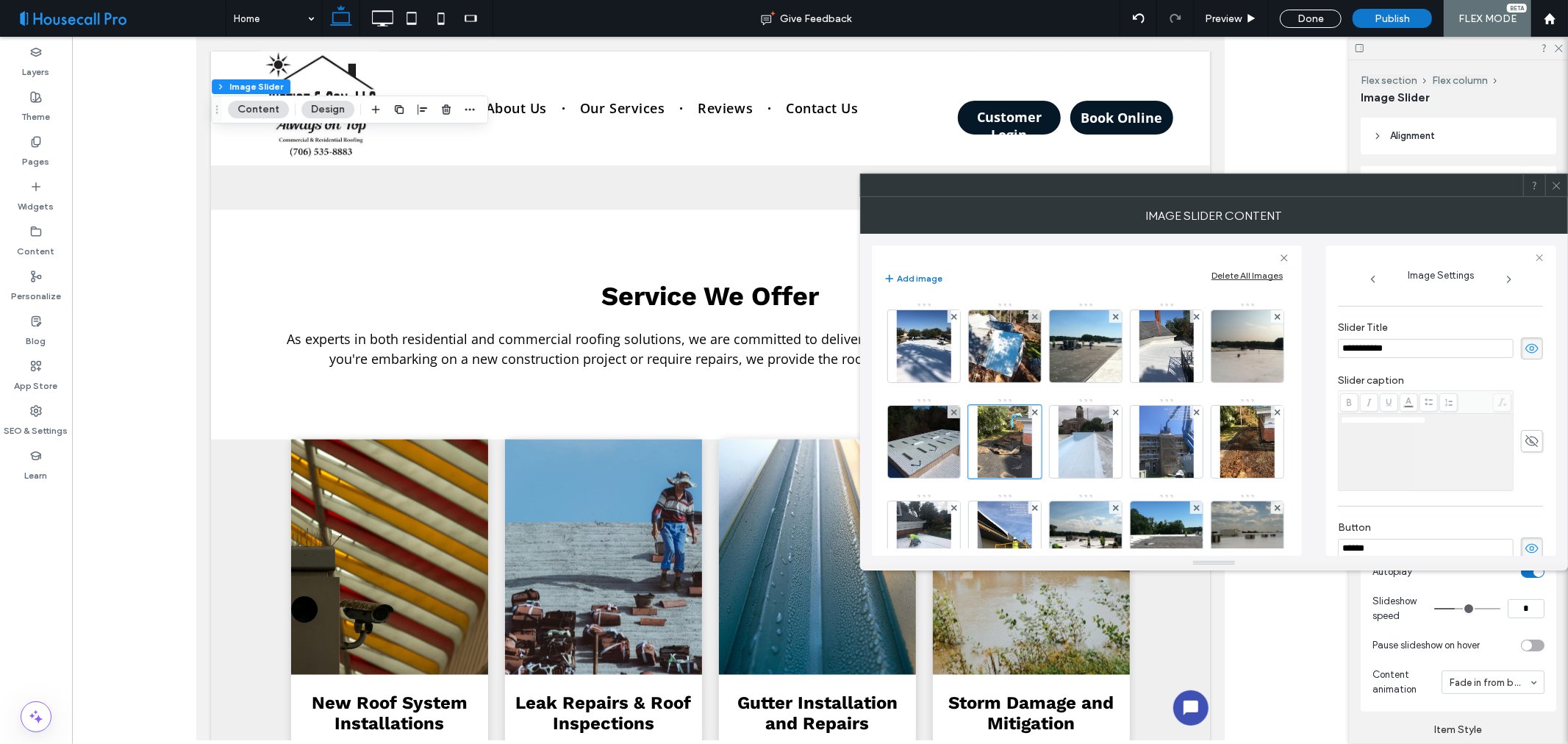
click at [1522, 336] on label "Slider Title" at bounding box center [1440, 329] width 205 height 16
click at [1525, 348] on icon at bounding box center [1532, 348] width 15 height 16
click at [1528, 549] on icon at bounding box center [1532, 548] width 15 height 16
click at [1112, 455] on img at bounding box center [1085, 442] width 54 height 72
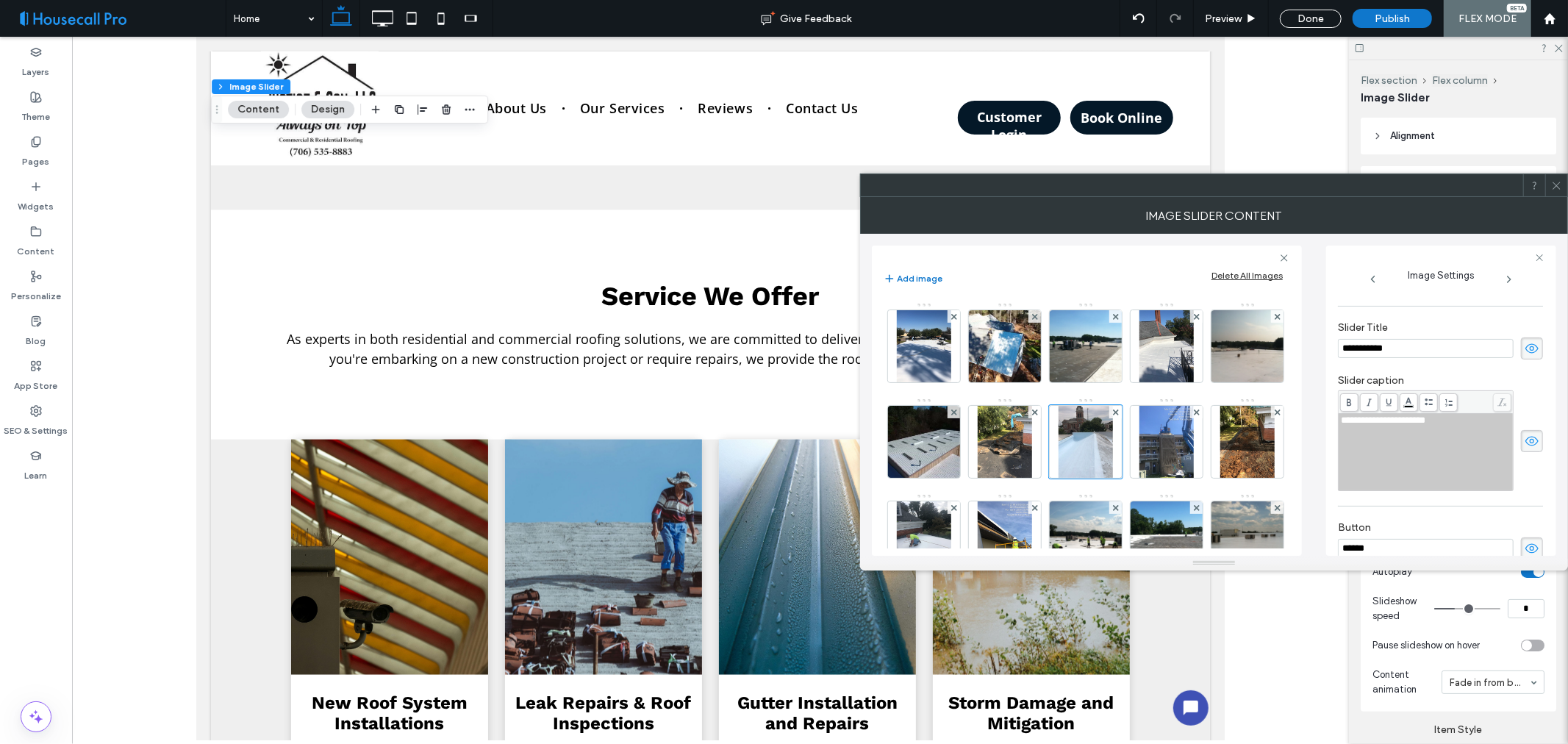
click at [1528, 347] on icon at bounding box center [1532, 348] width 15 height 16
click at [1526, 446] on icon at bounding box center [1532, 441] width 15 height 16
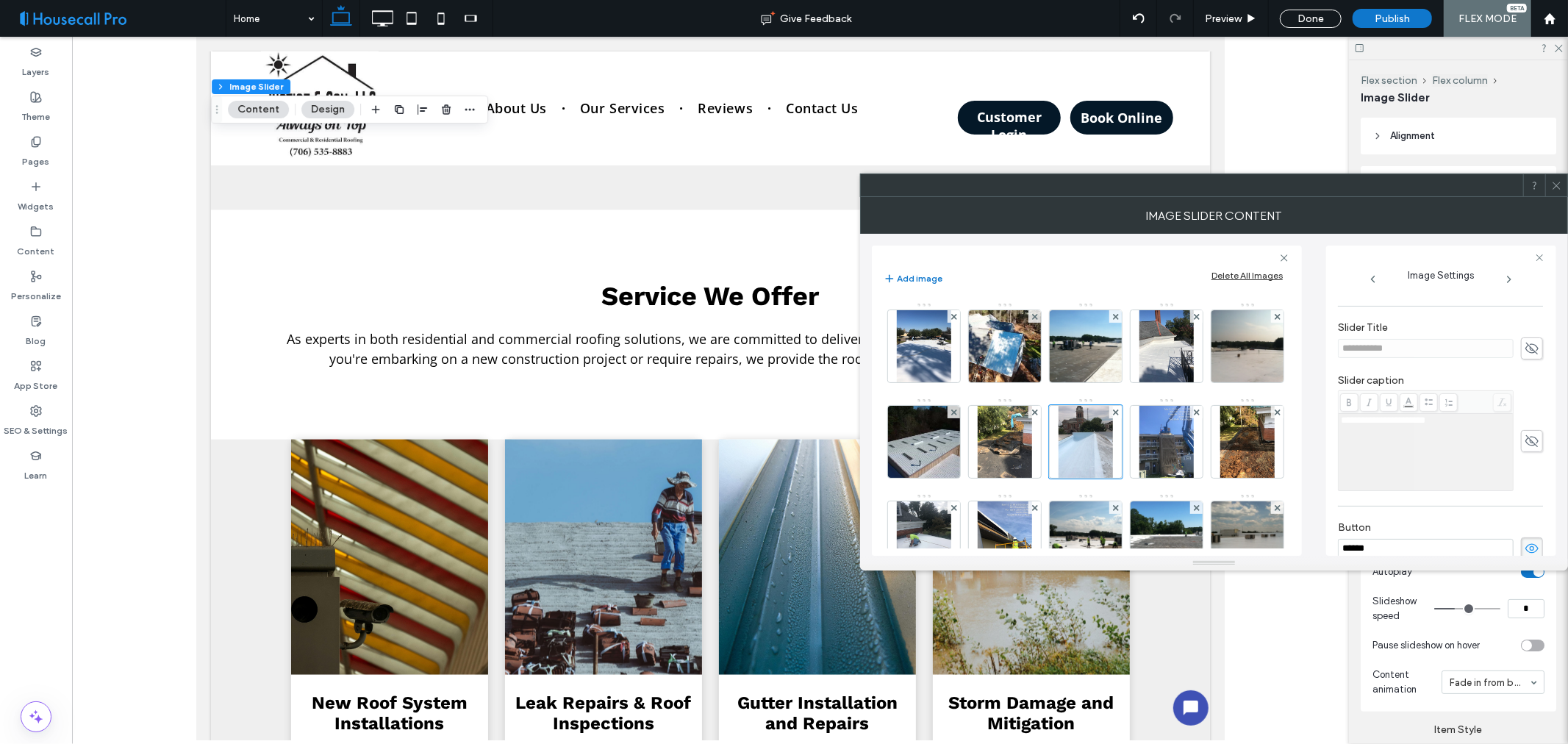
drag, startPoint x: 1526, startPoint y: 546, endPoint x: 1523, endPoint y: 537, distance: 9.5
click at [1525, 546] on icon at bounding box center [1532, 548] width 15 height 16
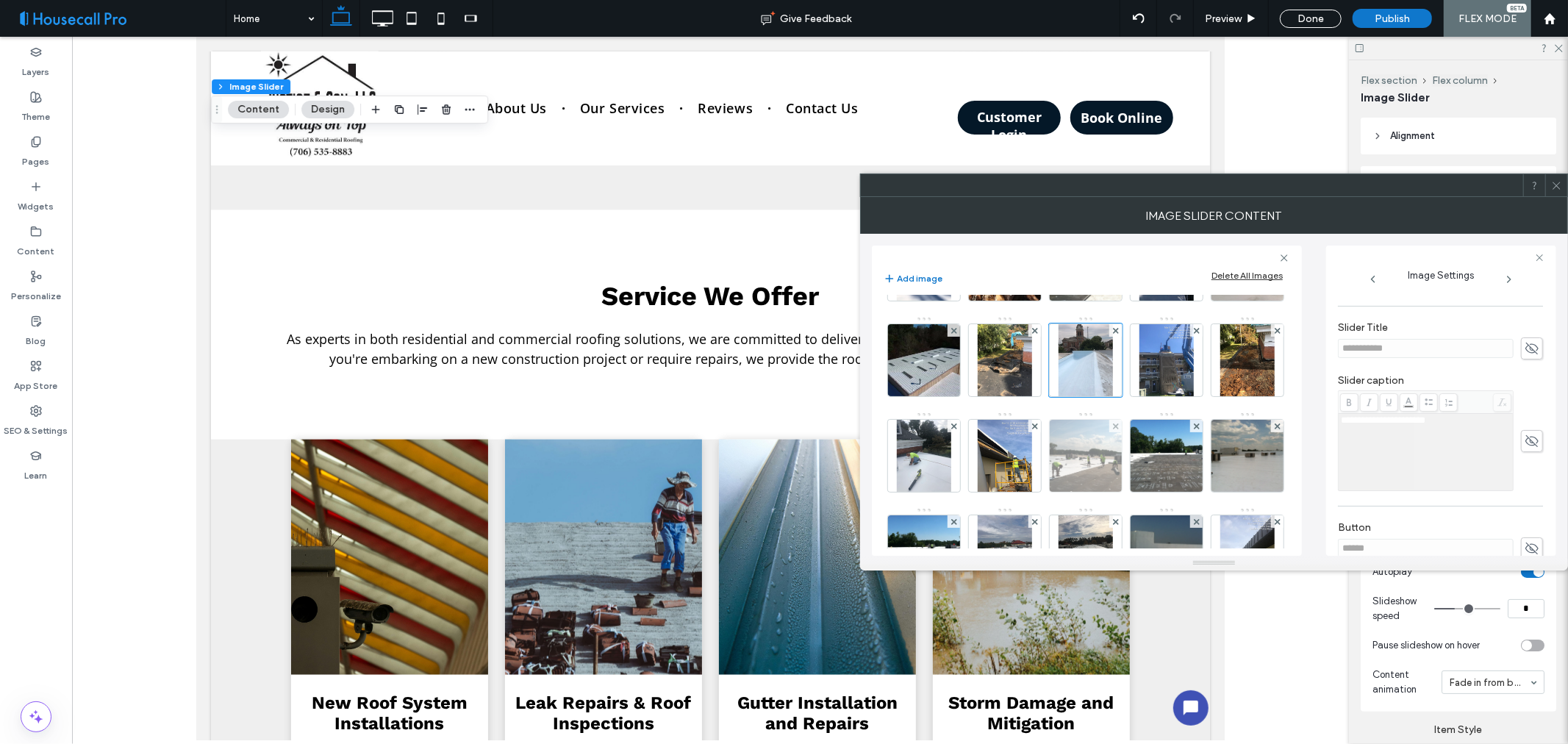
scroll to position [163, 0]
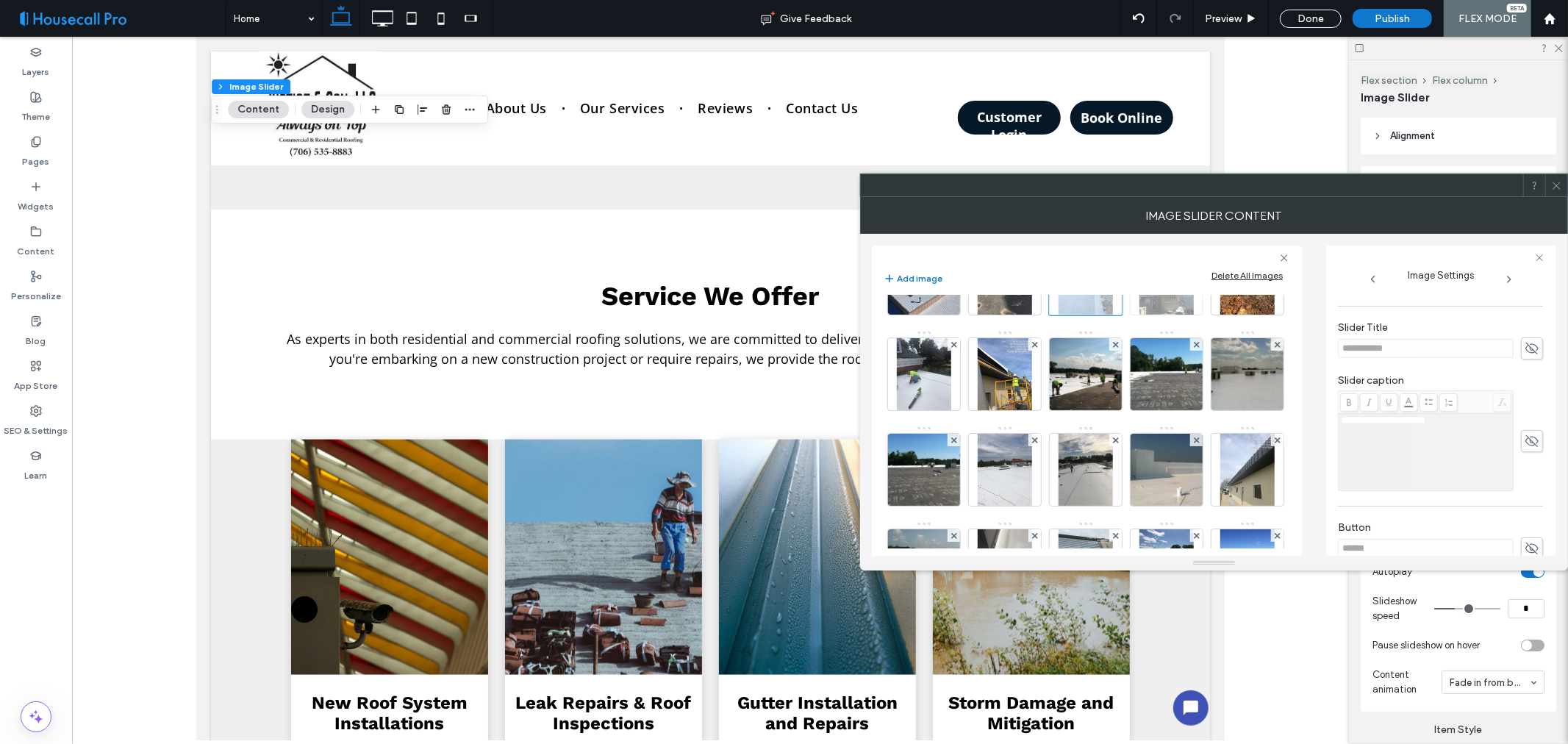
click at [1140, 315] on img at bounding box center [1166, 278] width 54 height 72
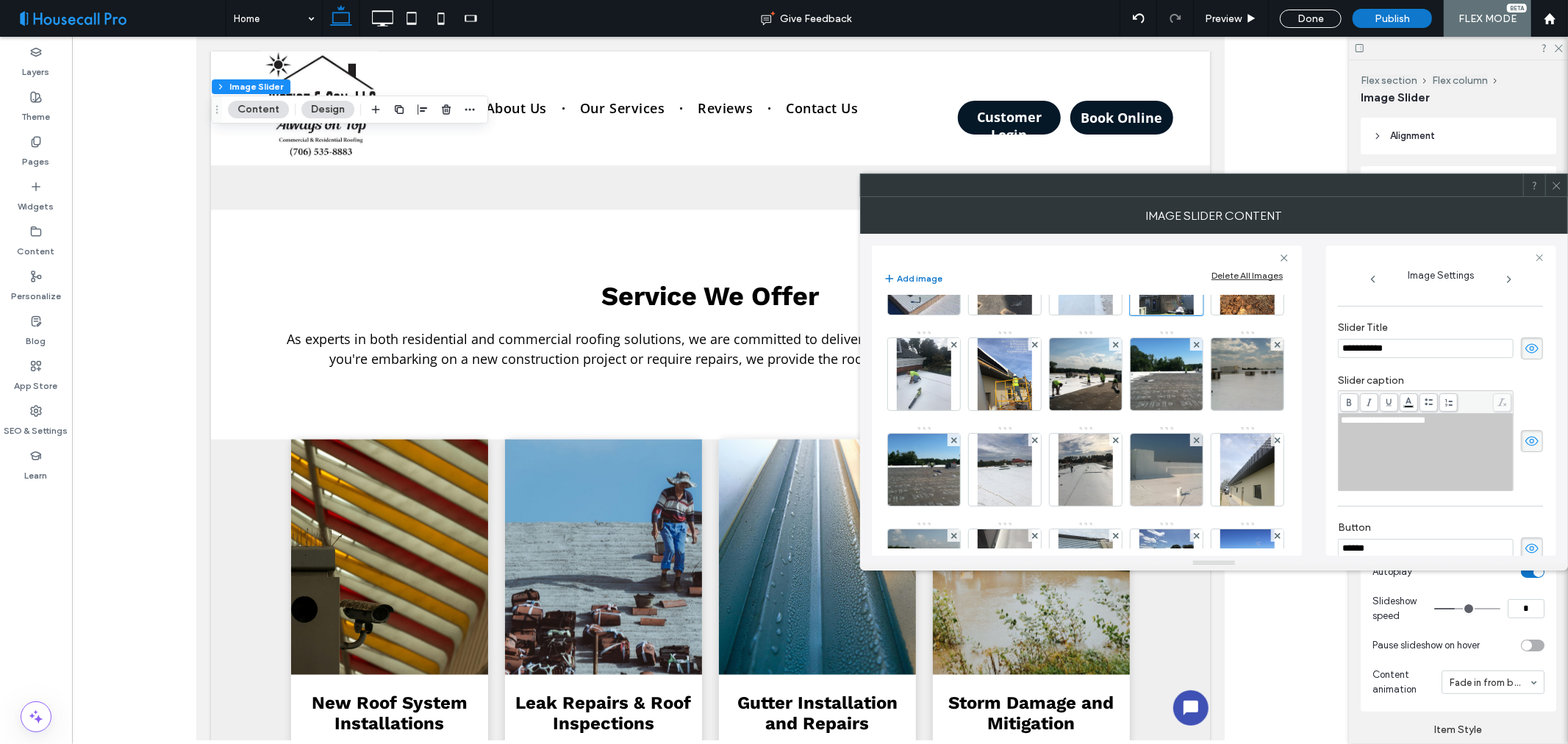
click at [1531, 349] on use at bounding box center [1532, 349] width 13 height 9
click at [1526, 442] on use at bounding box center [1532, 441] width 13 height 9
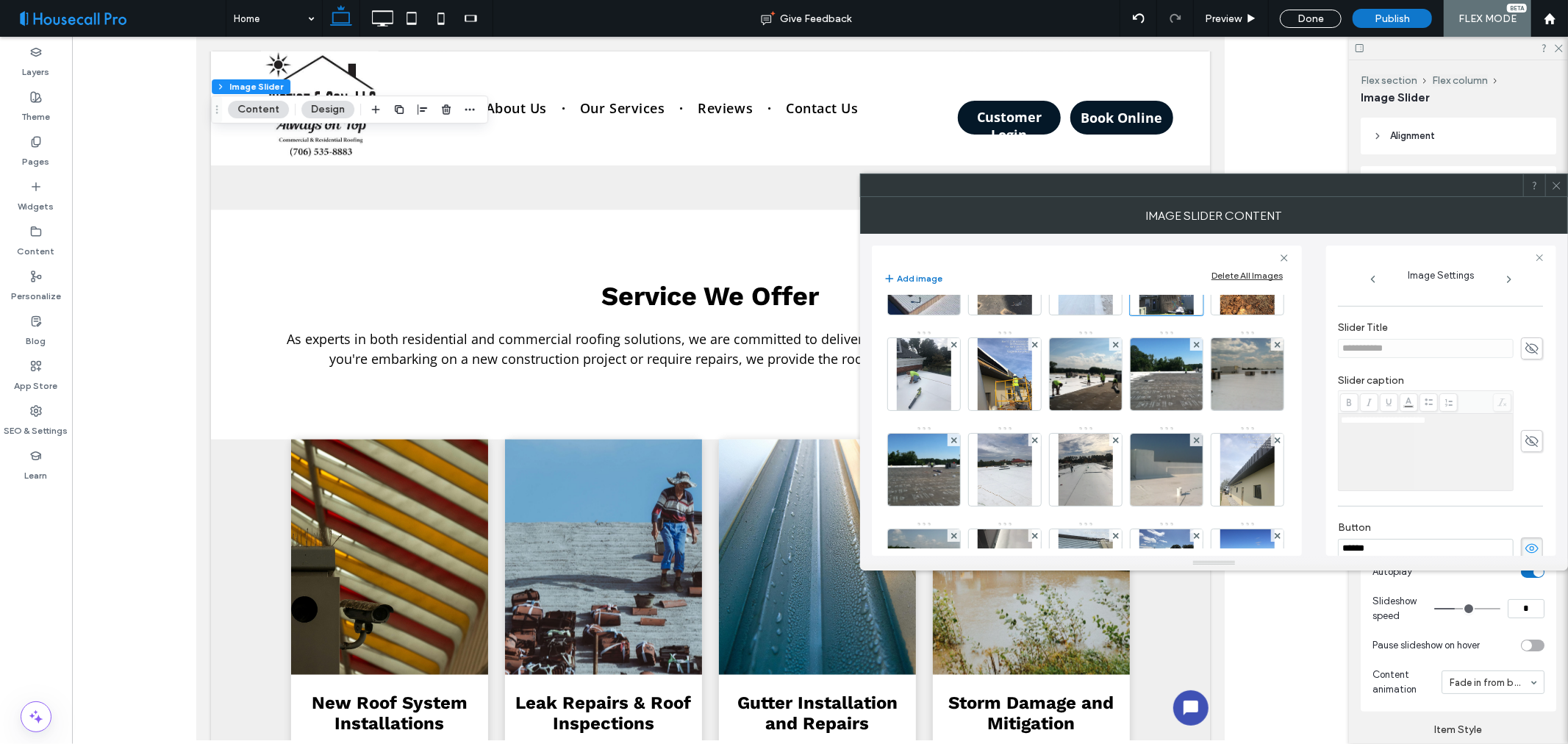
click at [1526, 550] on use at bounding box center [1532, 549] width 13 height 9
click at [1220, 315] on img at bounding box center [1247, 278] width 54 height 72
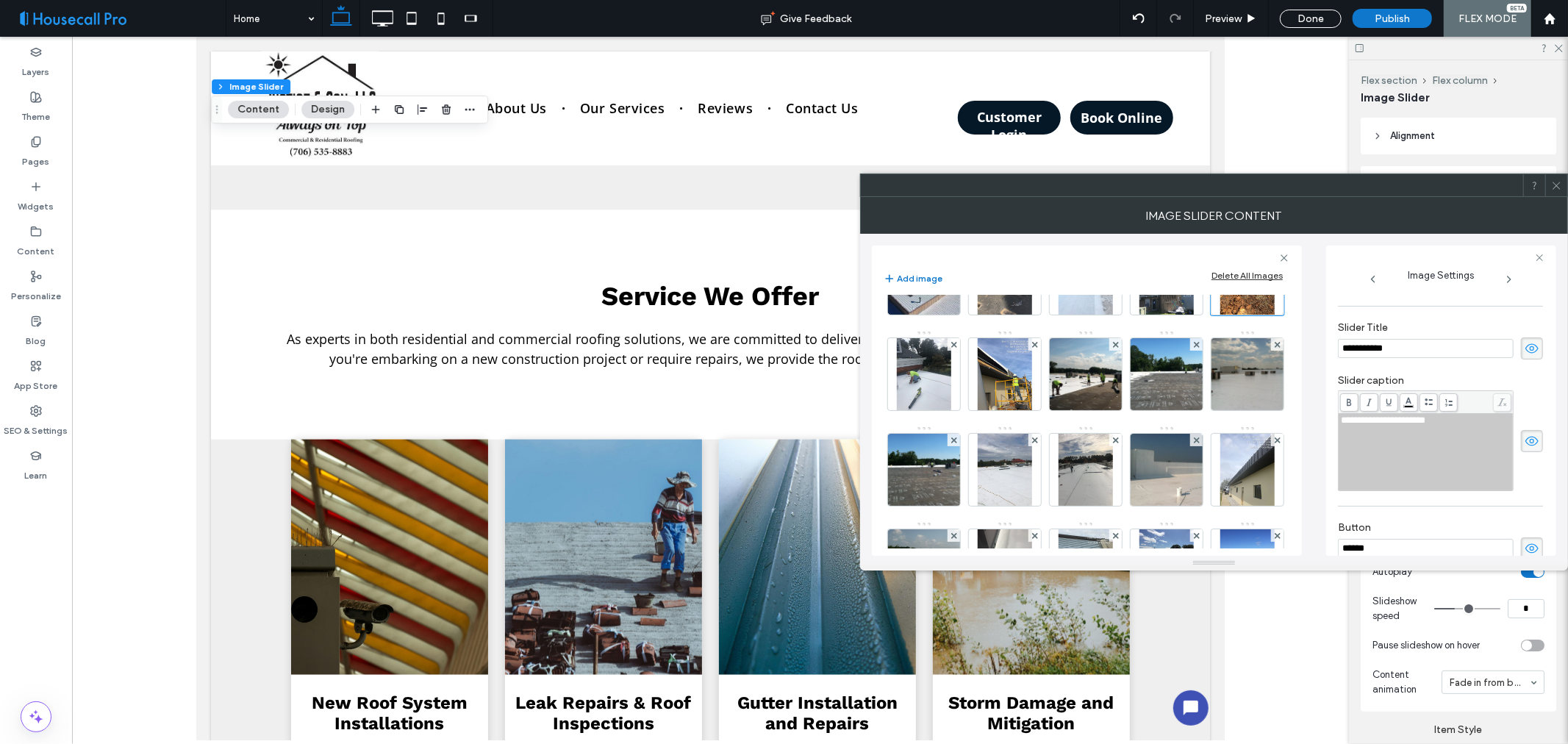
click at [1525, 347] on icon at bounding box center [1532, 348] width 15 height 16
click at [1526, 438] on use at bounding box center [1532, 441] width 13 height 9
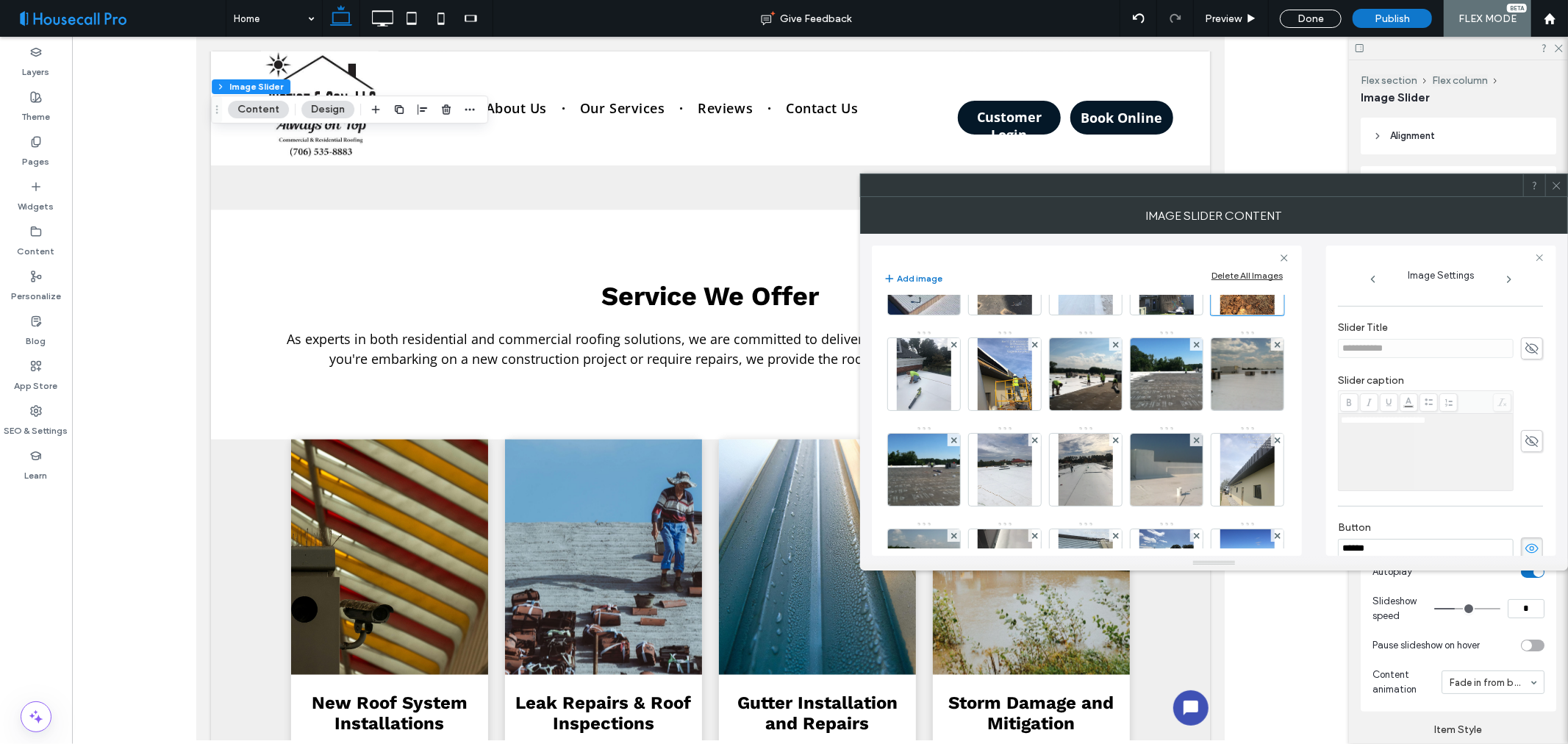
click at [1526, 550] on use at bounding box center [1532, 549] width 13 height 9
click at [951, 384] on img at bounding box center [924, 374] width 54 height 72
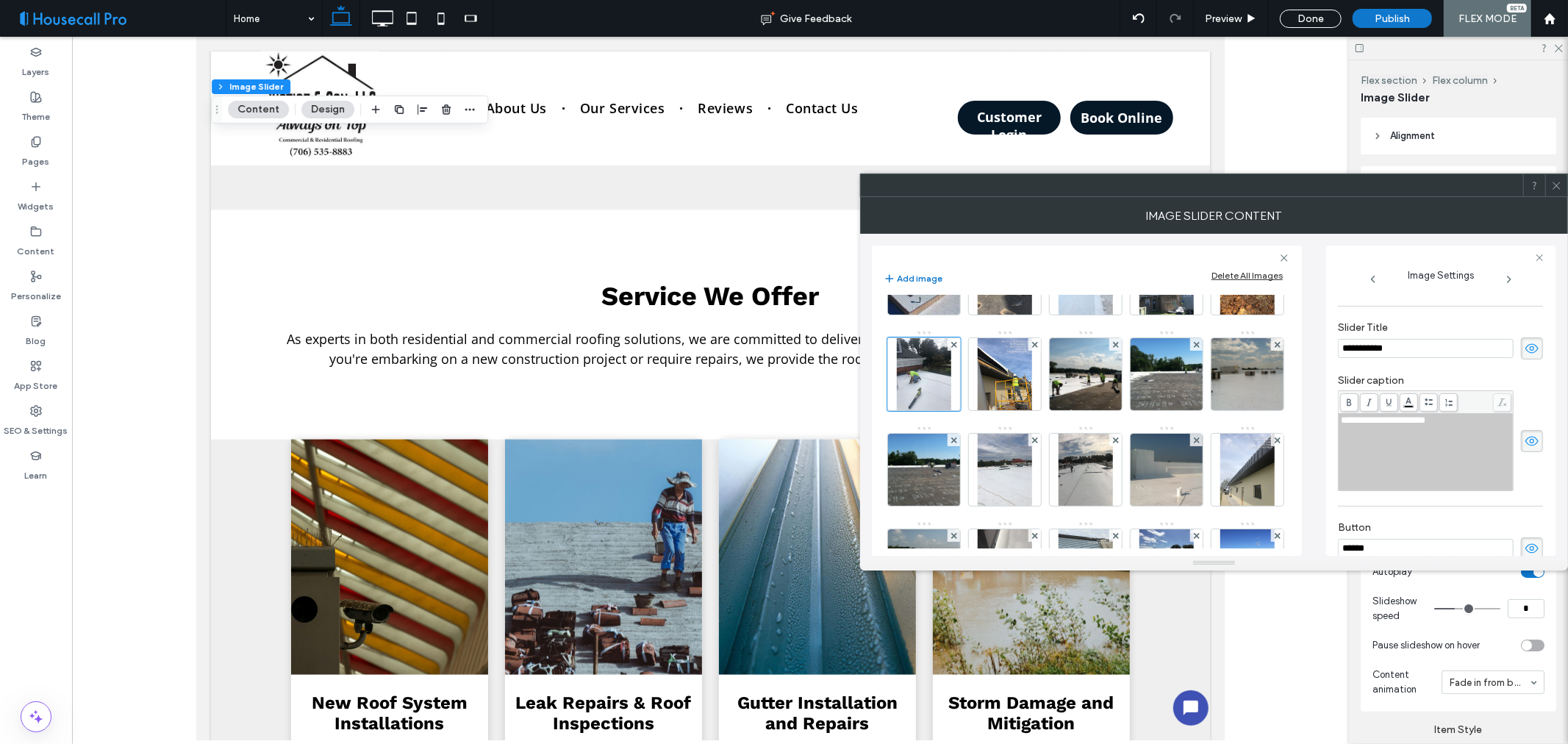
click at [1535, 349] on span at bounding box center [1531, 348] width 22 height 22
click at [1525, 442] on icon at bounding box center [1532, 441] width 15 height 16
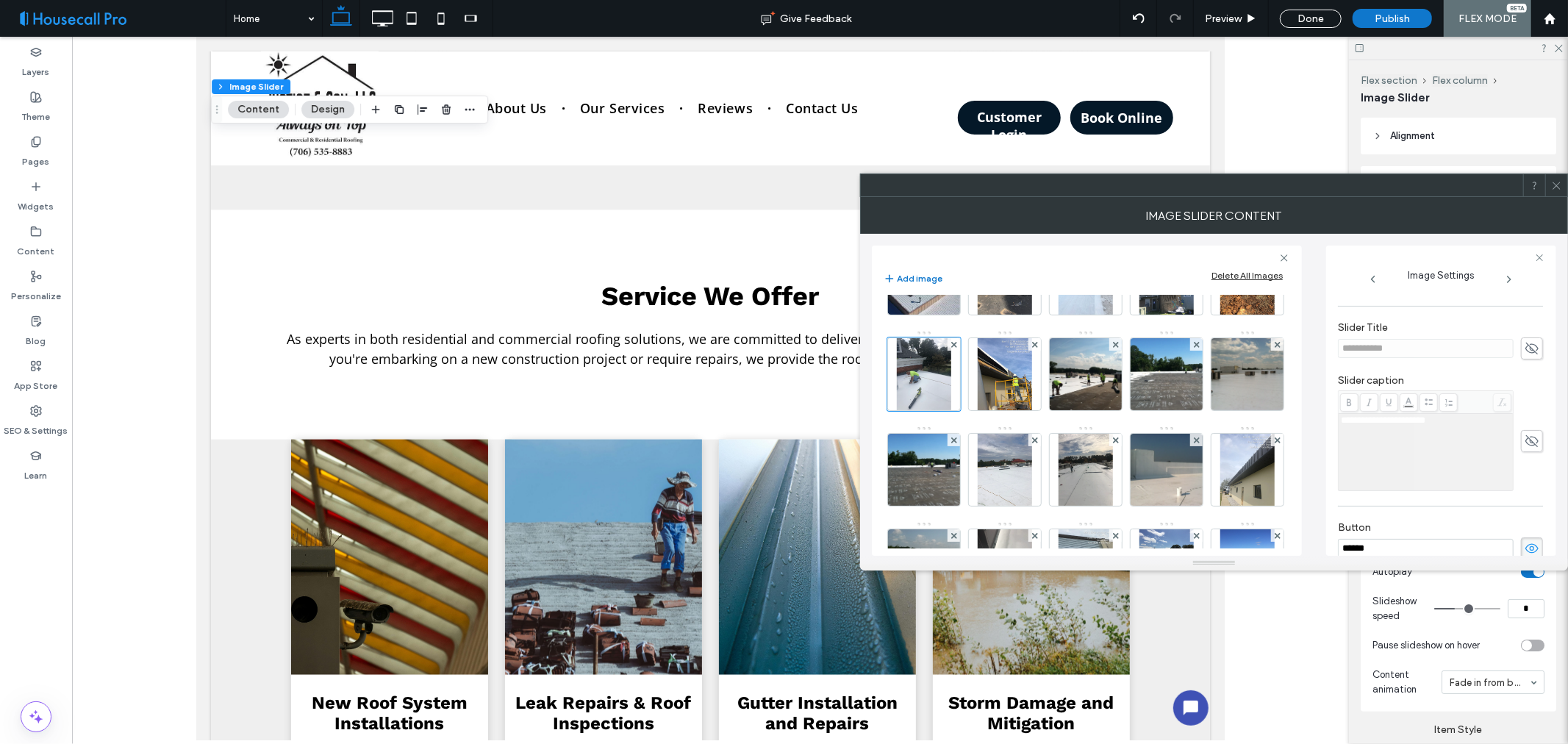
click at [1525, 541] on icon at bounding box center [1532, 548] width 15 height 16
click at [1032, 383] on img at bounding box center [1004, 374] width 54 height 72
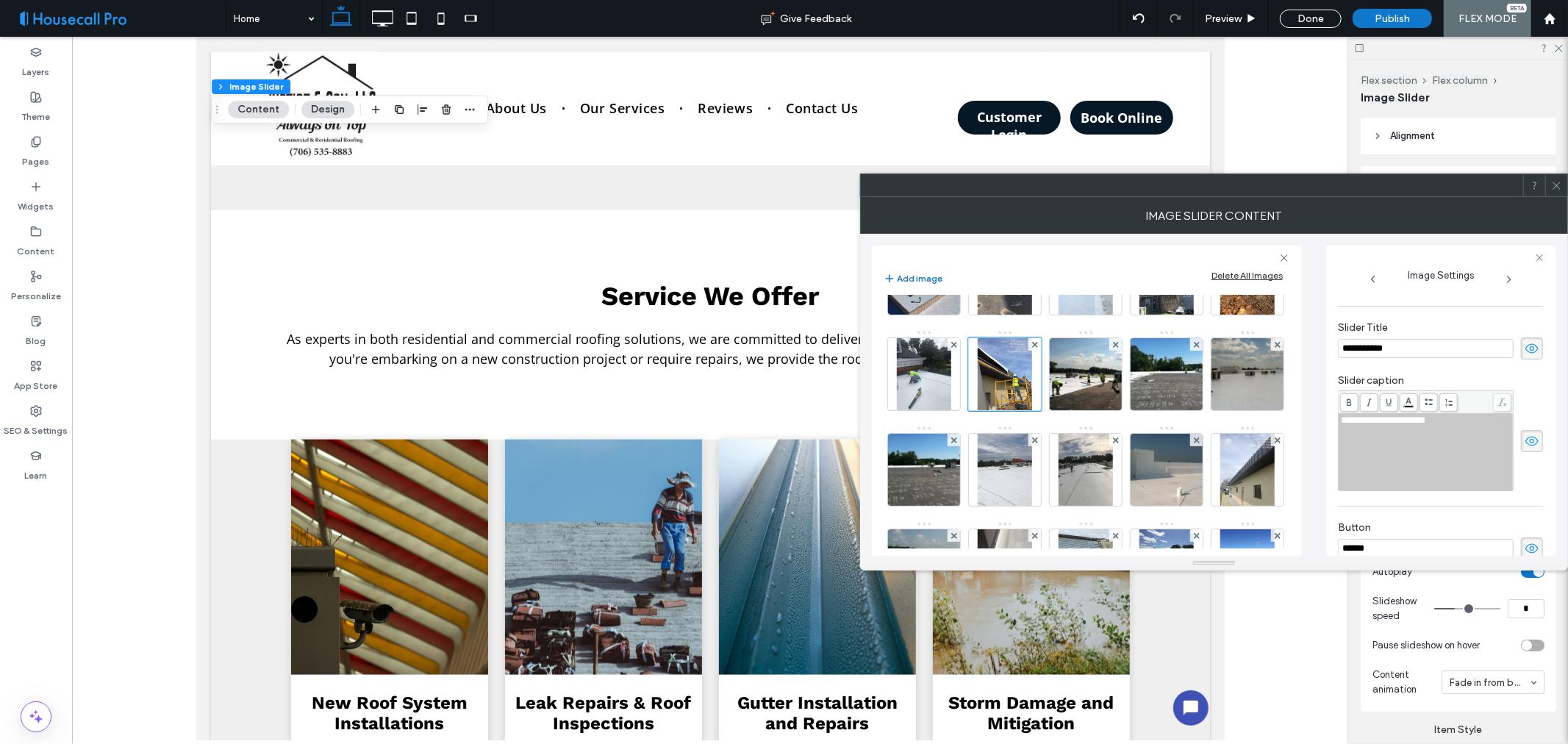
drag, startPoint x: 1525, startPoint y: 340, endPoint x: 1529, endPoint y: 370, distance: 30.3
click at [1526, 340] on span at bounding box center [1531, 348] width 22 height 22
click at [1526, 445] on use at bounding box center [1532, 441] width 13 height 9
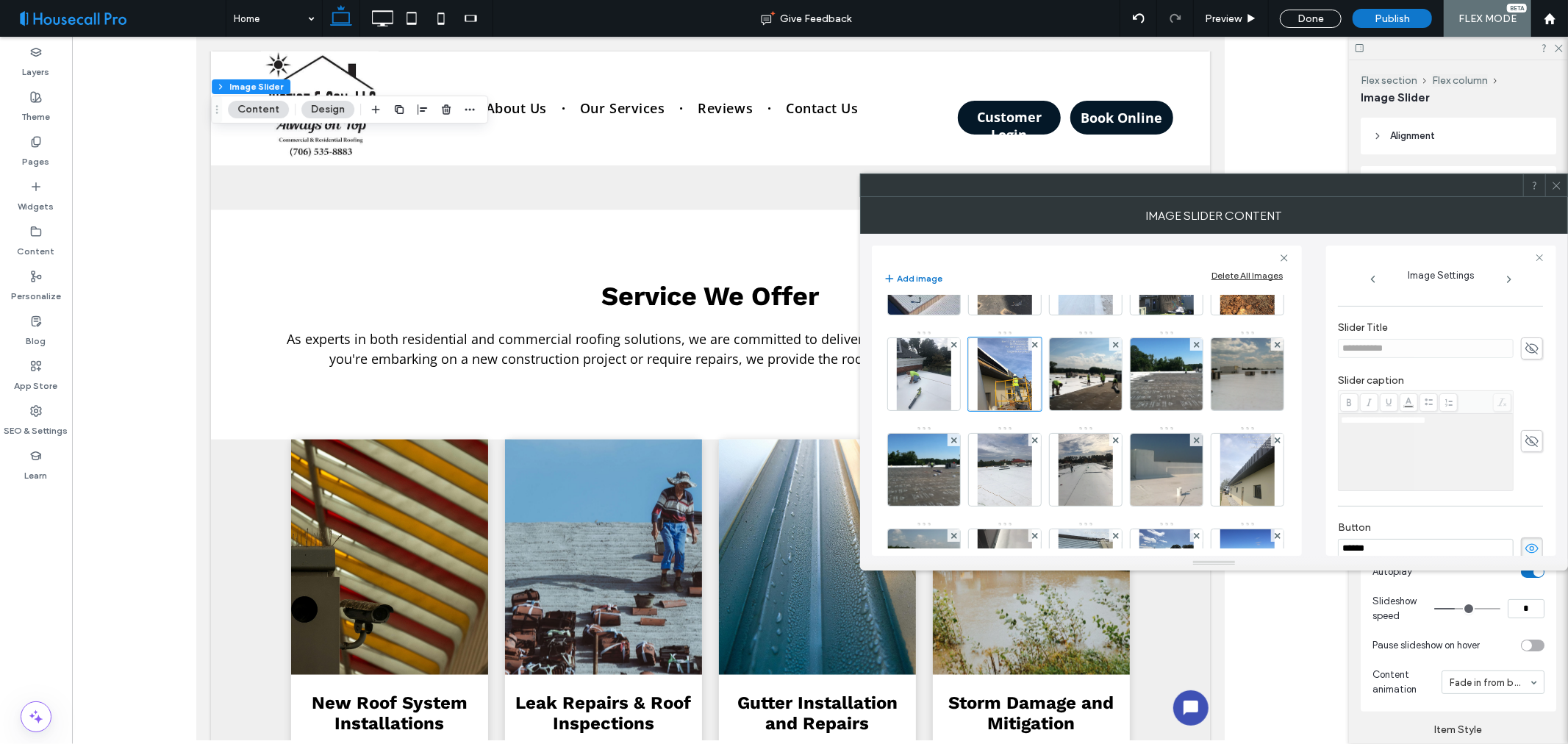
click at [1525, 550] on icon at bounding box center [1532, 548] width 15 height 16
click at [1037, 411] on img at bounding box center [1085, 374] width 97 height 72
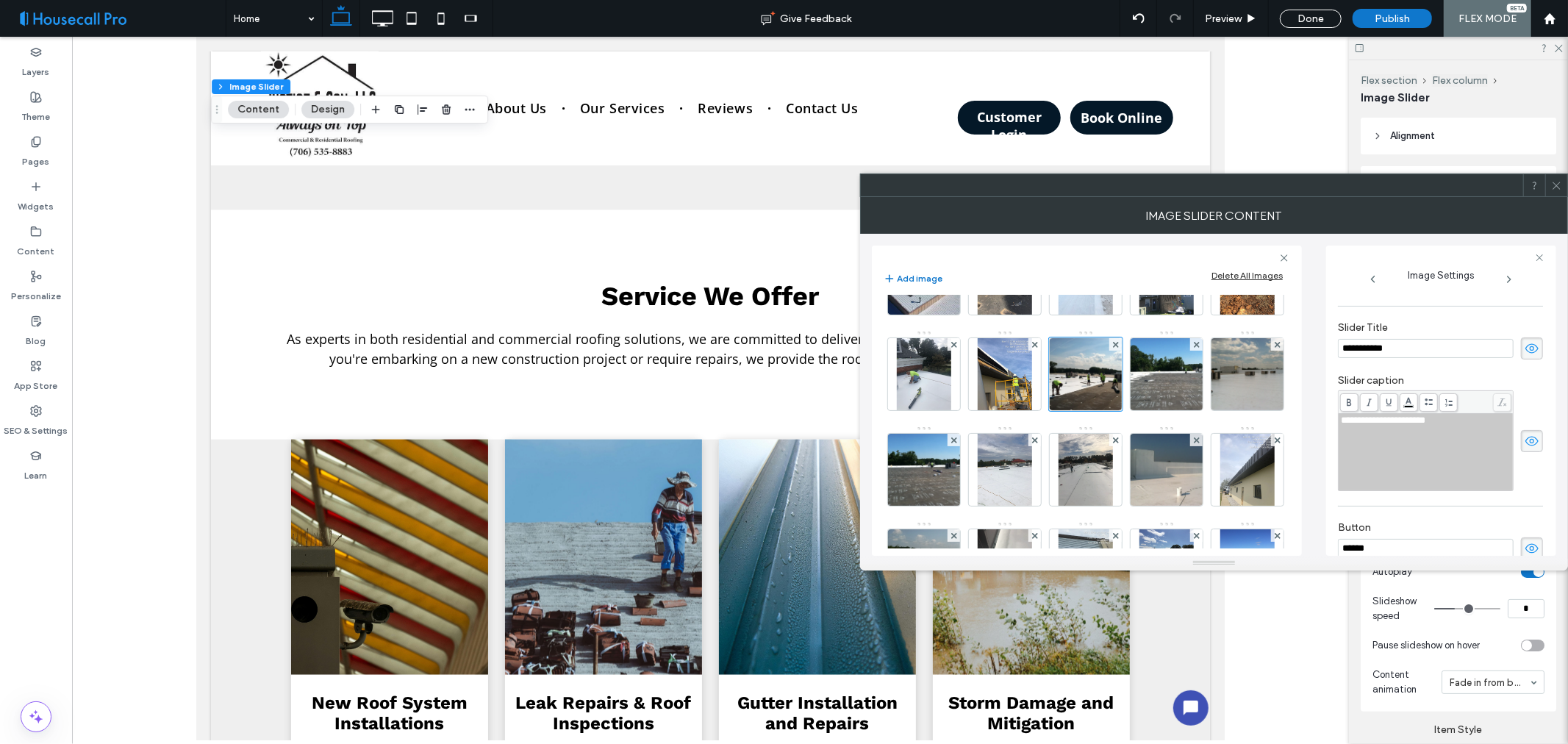
click at [1525, 354] on icon at bounding box center [1532, 348] width 15 height 16
click at [1525, 449] on icon at bounding box center [1532, 441] width 15 height 16
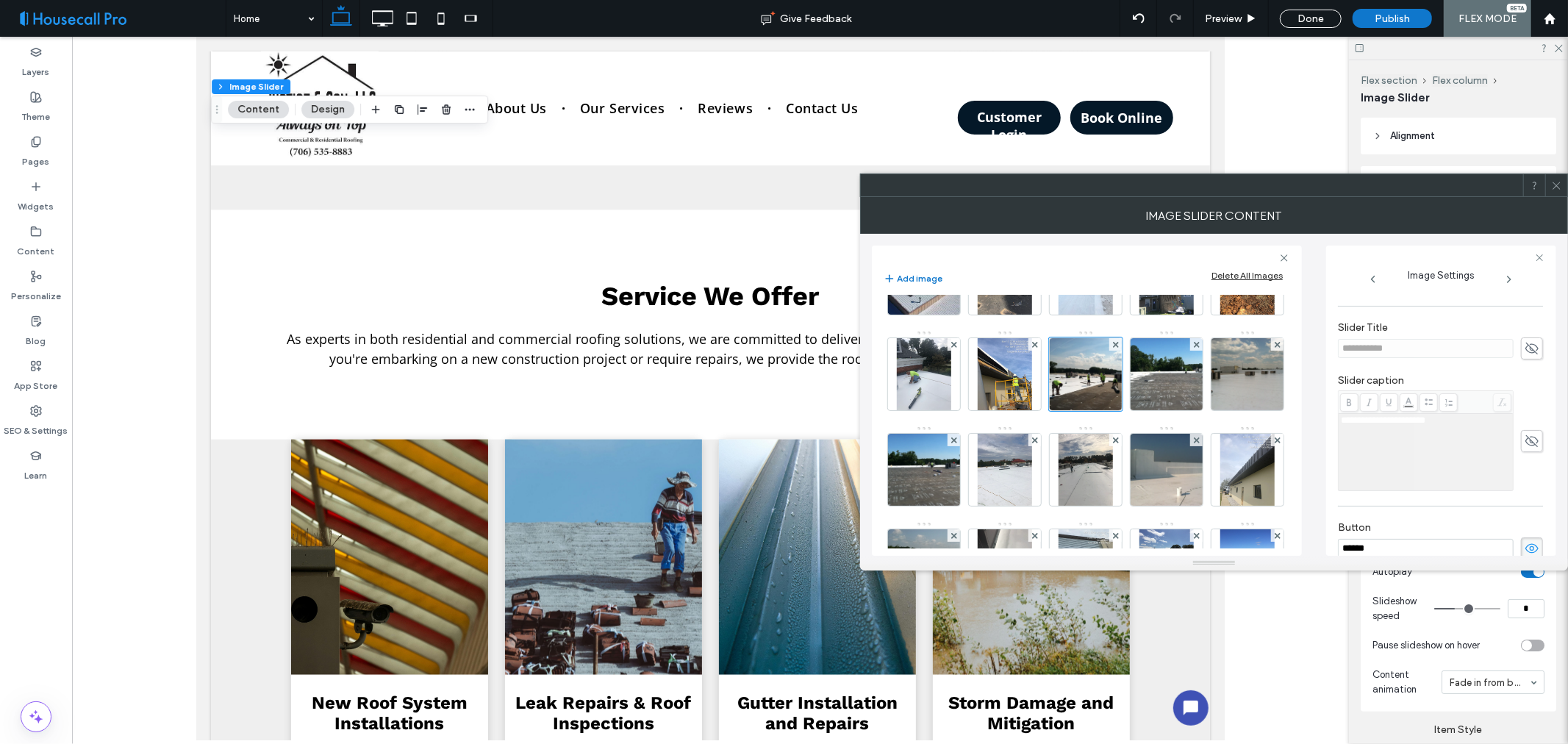
click at [1525, 550] on icon at bounding box center [1532, 548] width 15 height 16
click at [1118, 411] on img at bounding box center [1166, 374] width 97 height 72
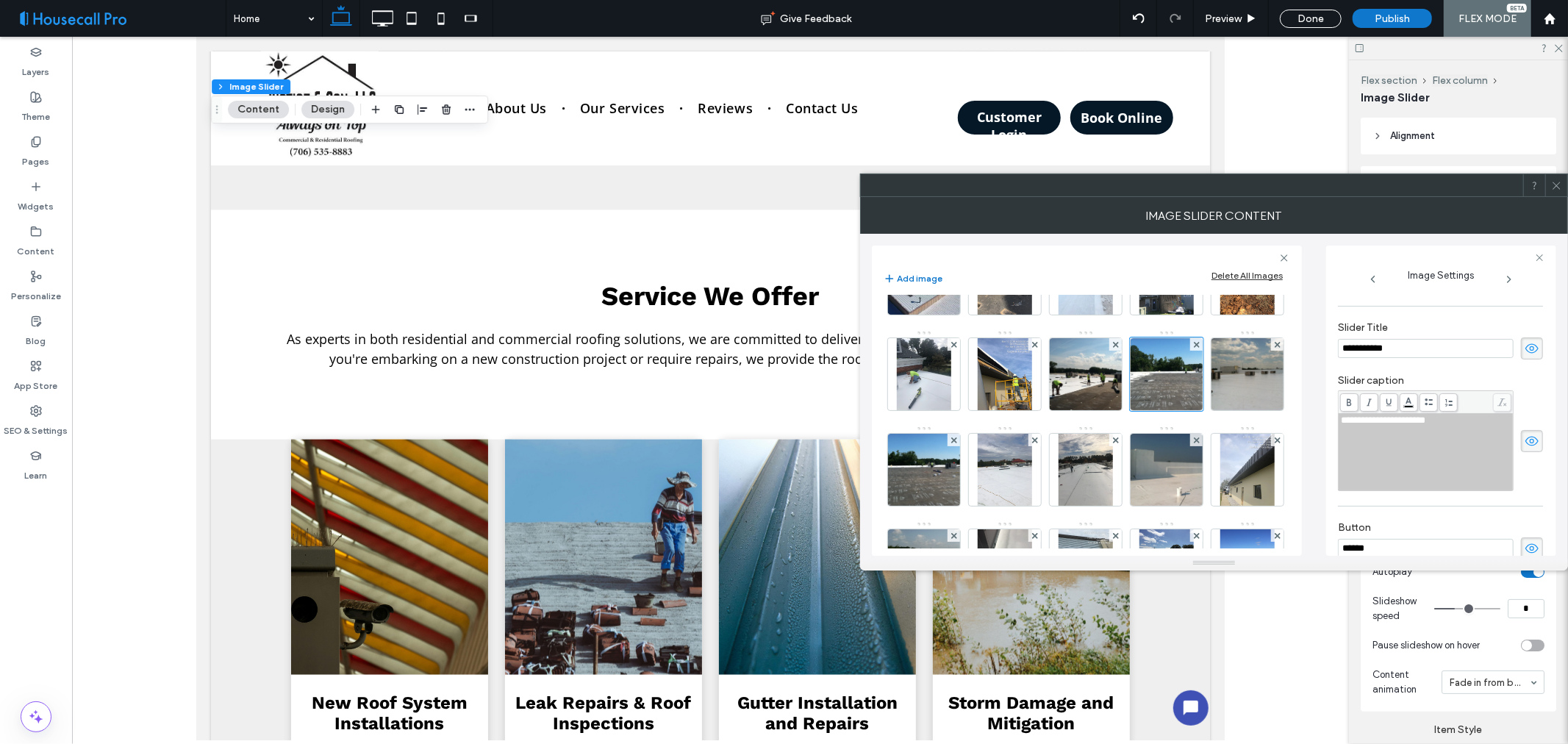
click at [1525, 354] on icon at bounding box center [1532, 348] width 15 height 16
click at [1525, 439] on icon at bounding box center [1532, 441] width 15 height 16
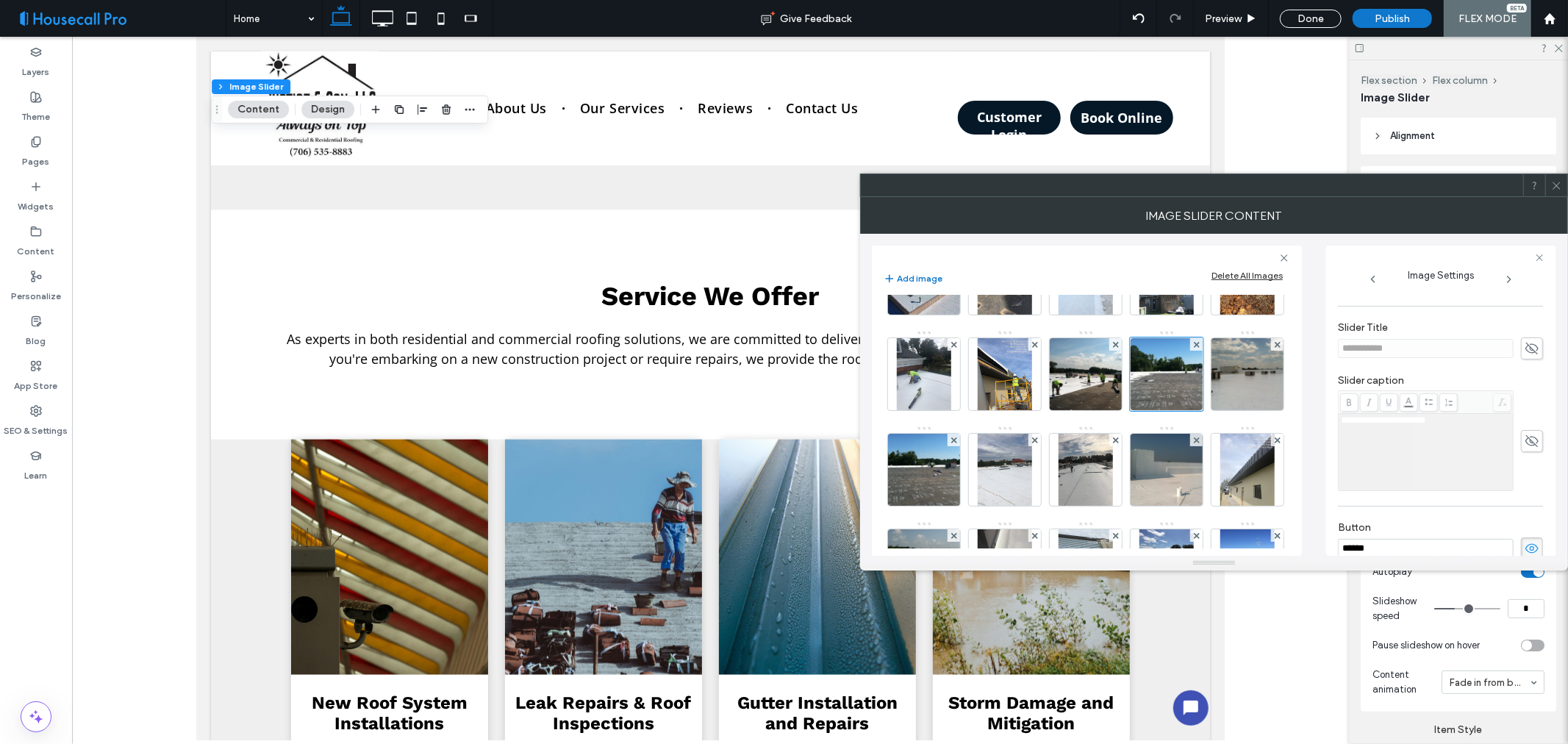
scroll to position [421, 0]
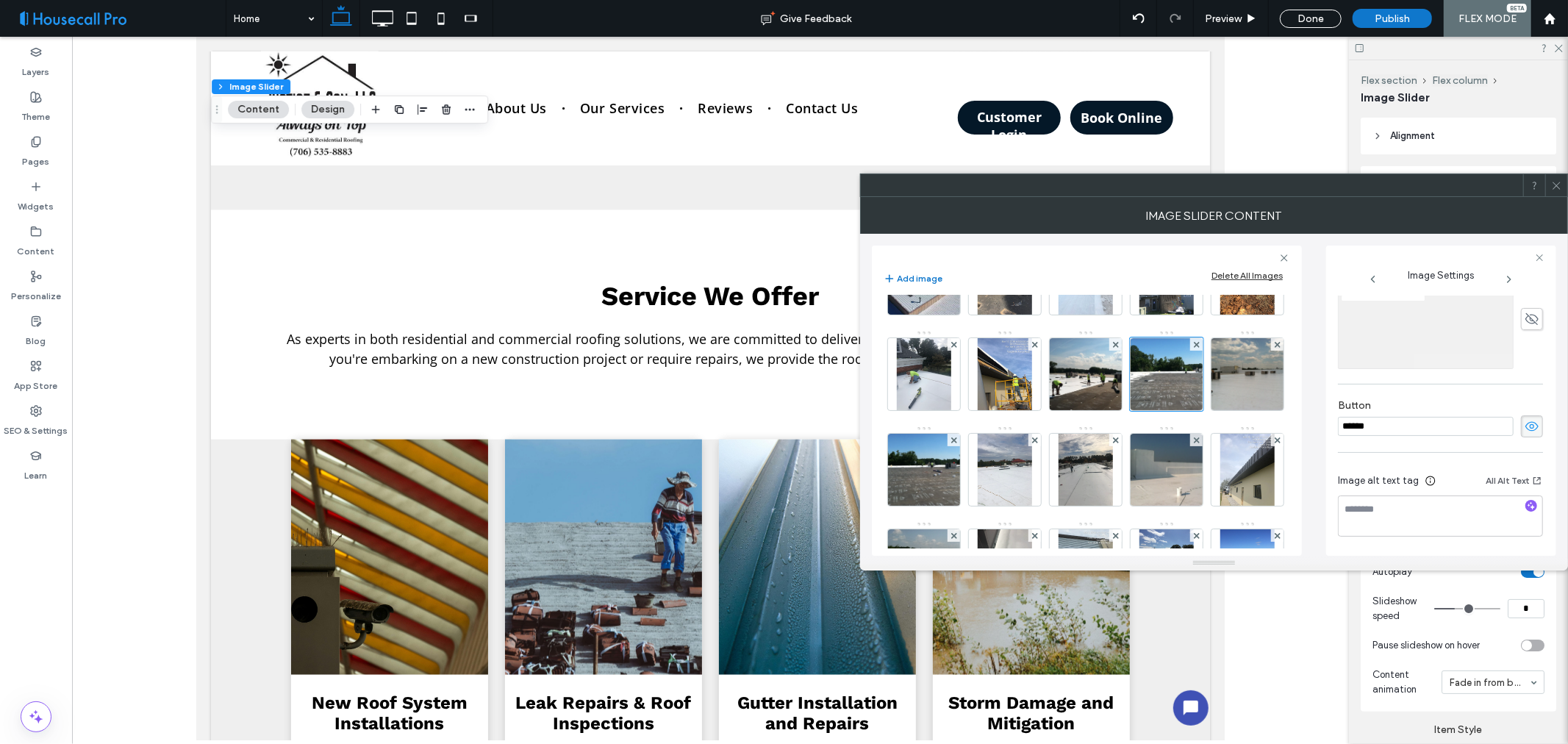
click at [1525, 421] on icon at bounding box center [1532, 426] width 15 height 16
click at [1200, 411] on img at bounding box center [1248, 374] width 97 height 72
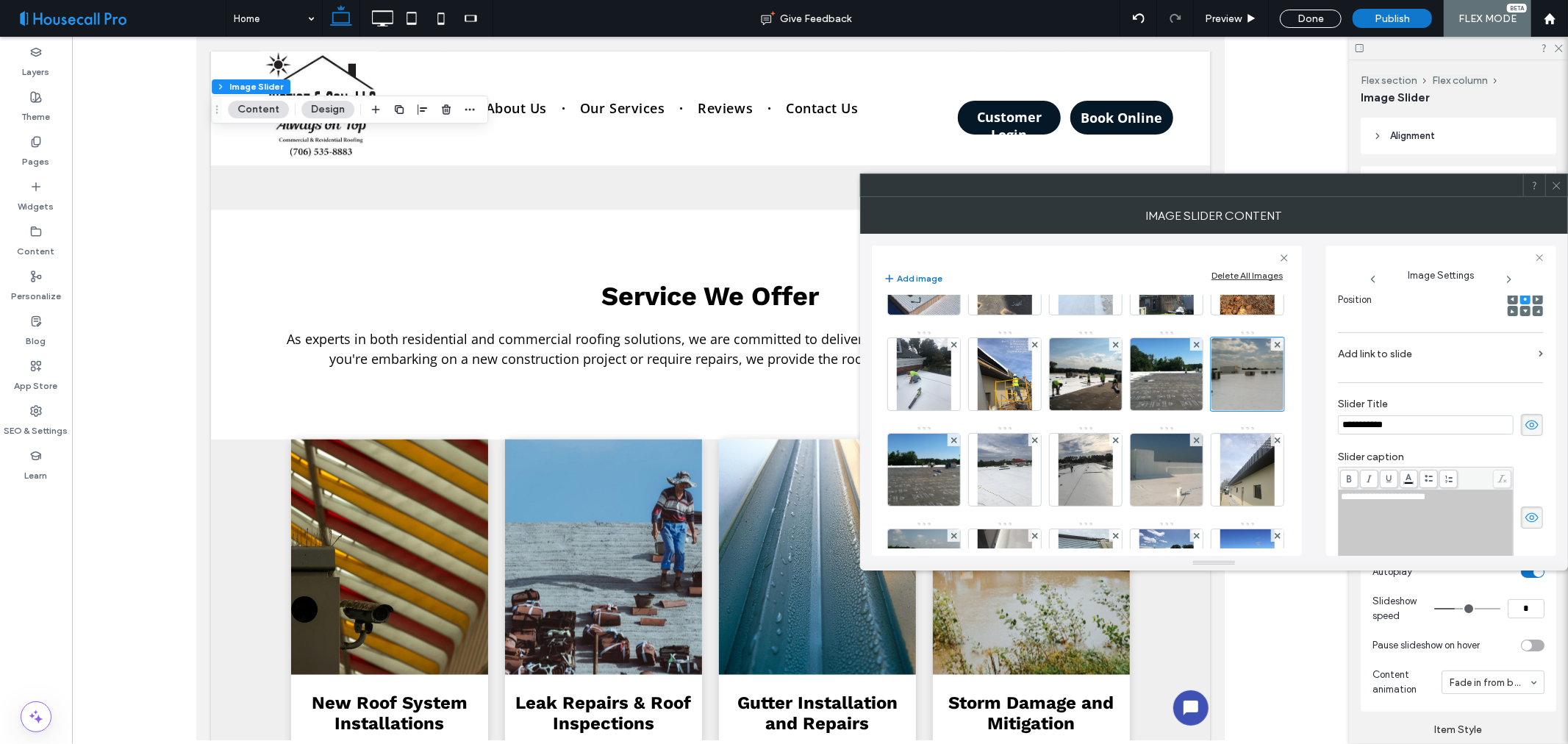
click at [1525, 424] on icon at bounding box center [1532, 425] width 15 height 16
click at [1525, 517] on icon at bounding box center [1532, 517] width 15 height 16
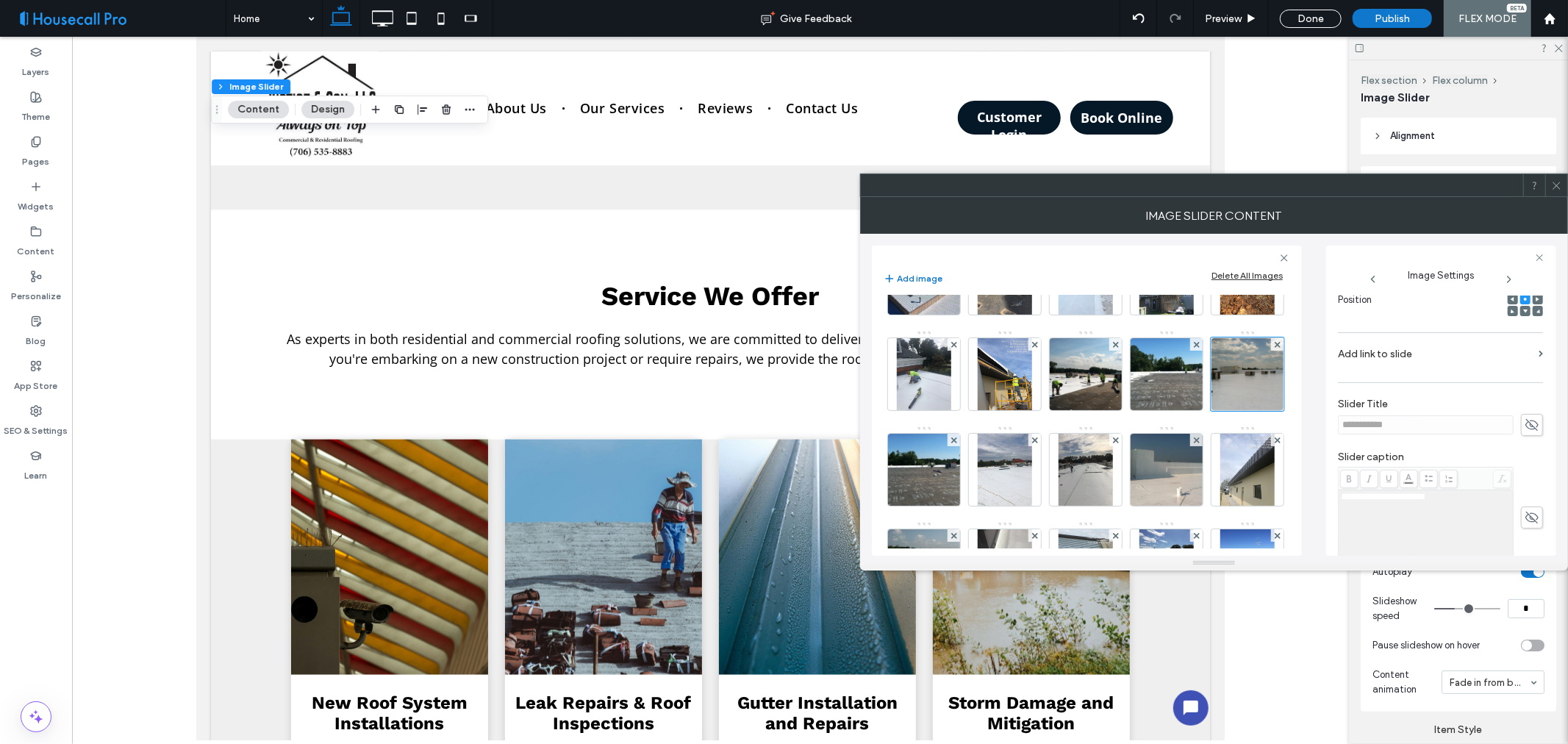
scroll to position [384, 0]
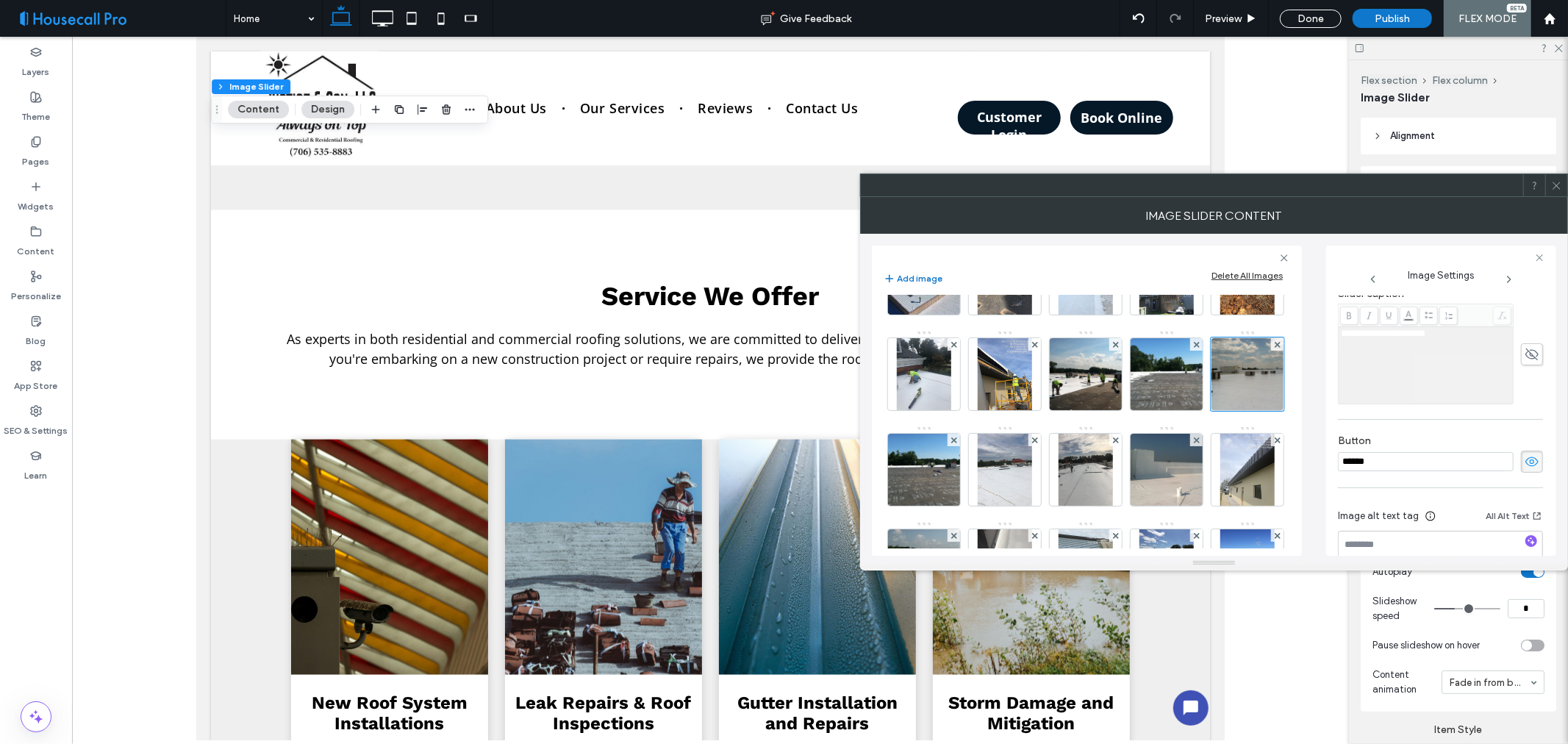
click at [1532, 467] on span at bounding box center [1531, 461] width 22 height 22
click at [972, 483] on img at bounding box center [924, 470] width 97 height 72
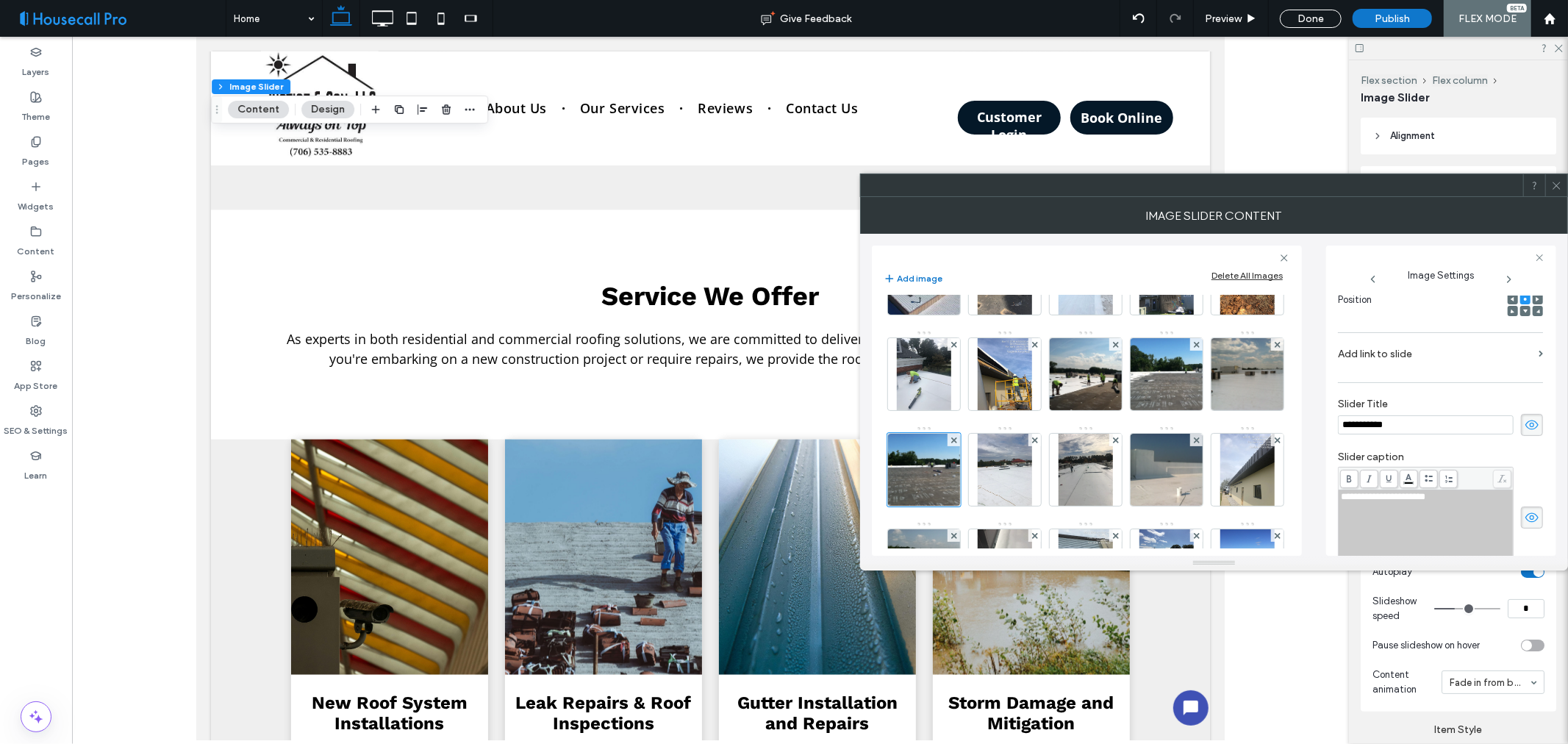
click at [1532, 421] on span at bounding box center [1531, 425] width 22 height 22
drag, startPoint x: 1521, startPoint y: 519, endPoint x: 1509, endPoint y: 492, distance: 29.5
click at [1525, 519] on icon at bounding box center [1532, 517] width 15 height 16
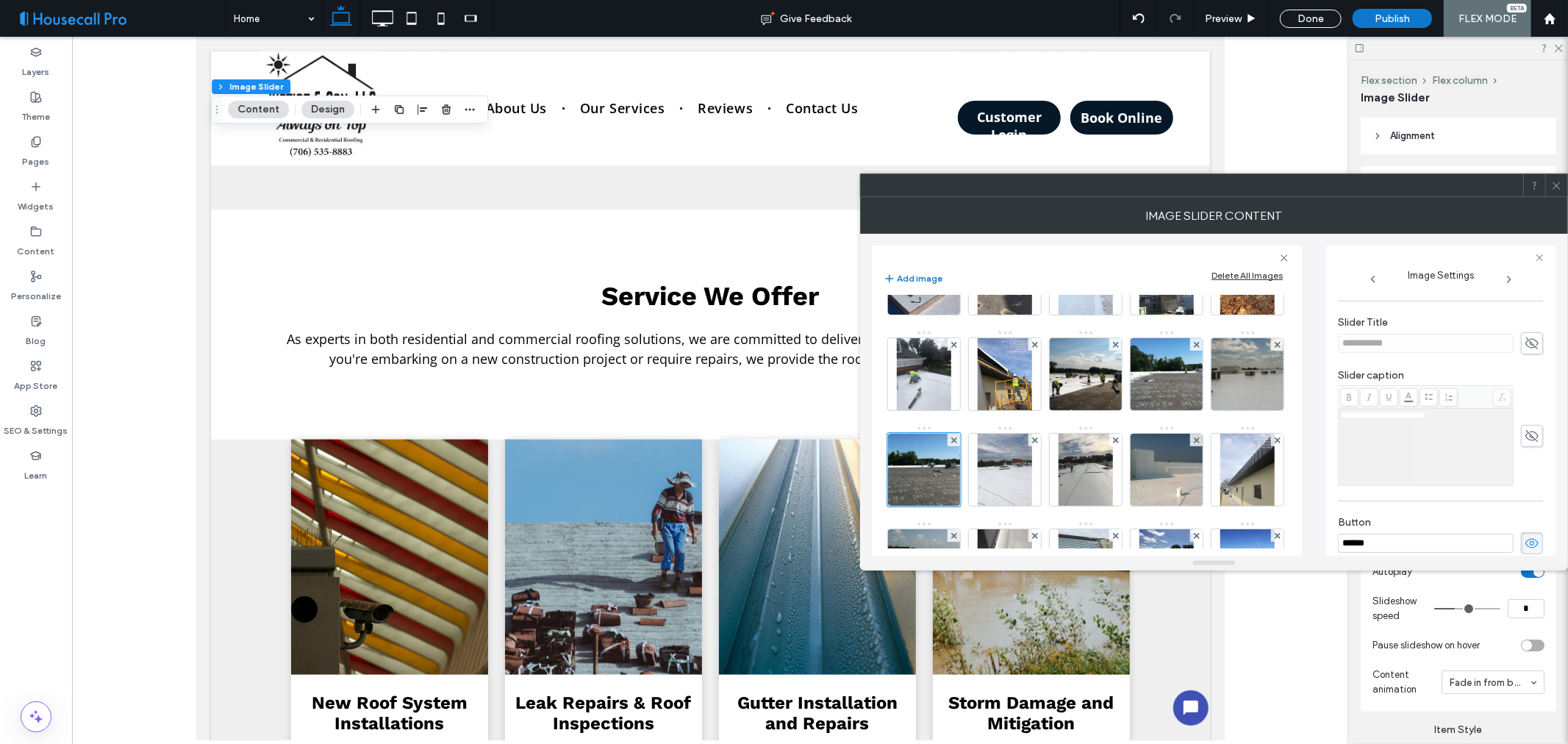
scroll to position [384, 0]
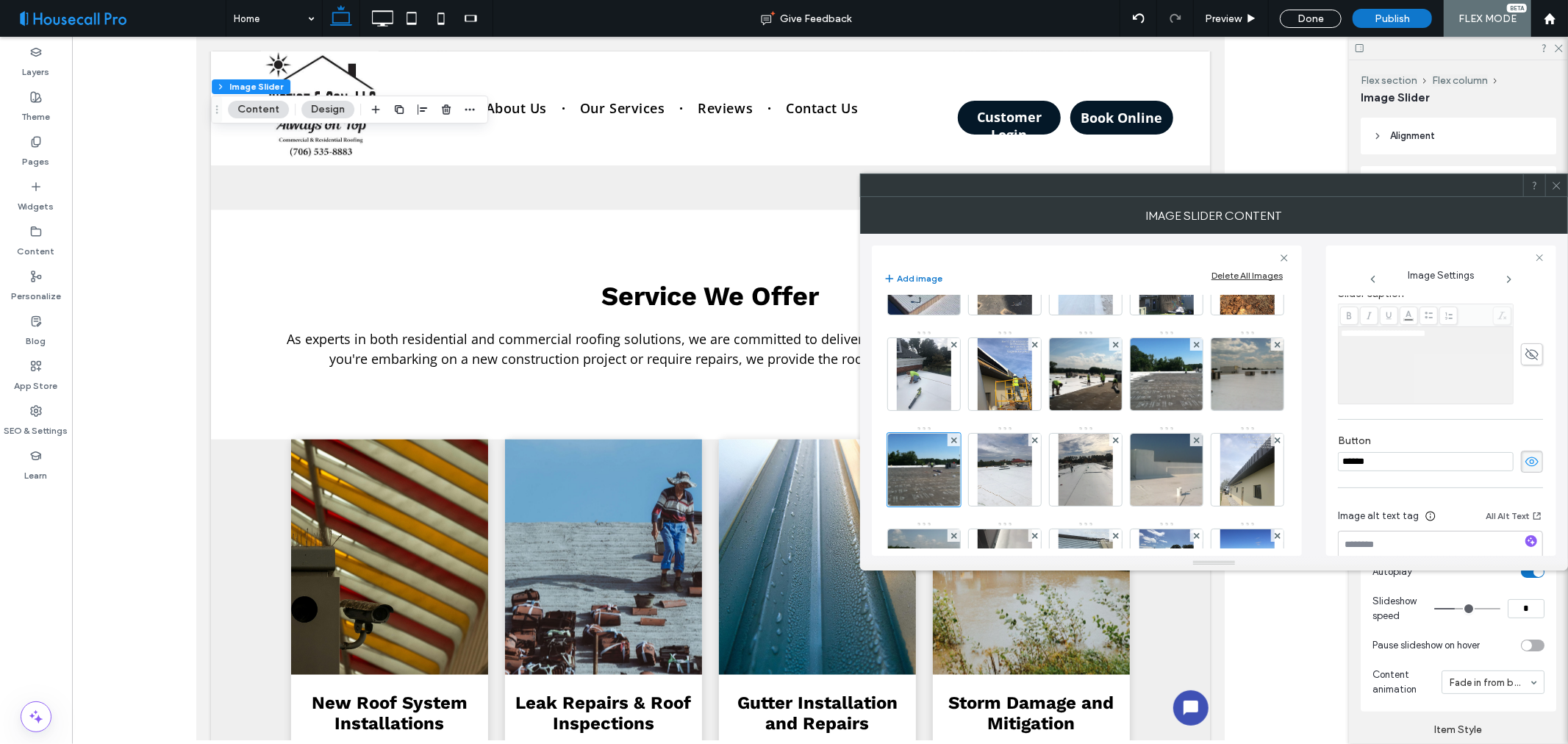
click at [1526, 462] on icon at bounding box center [1532, 461] width 15 height 16
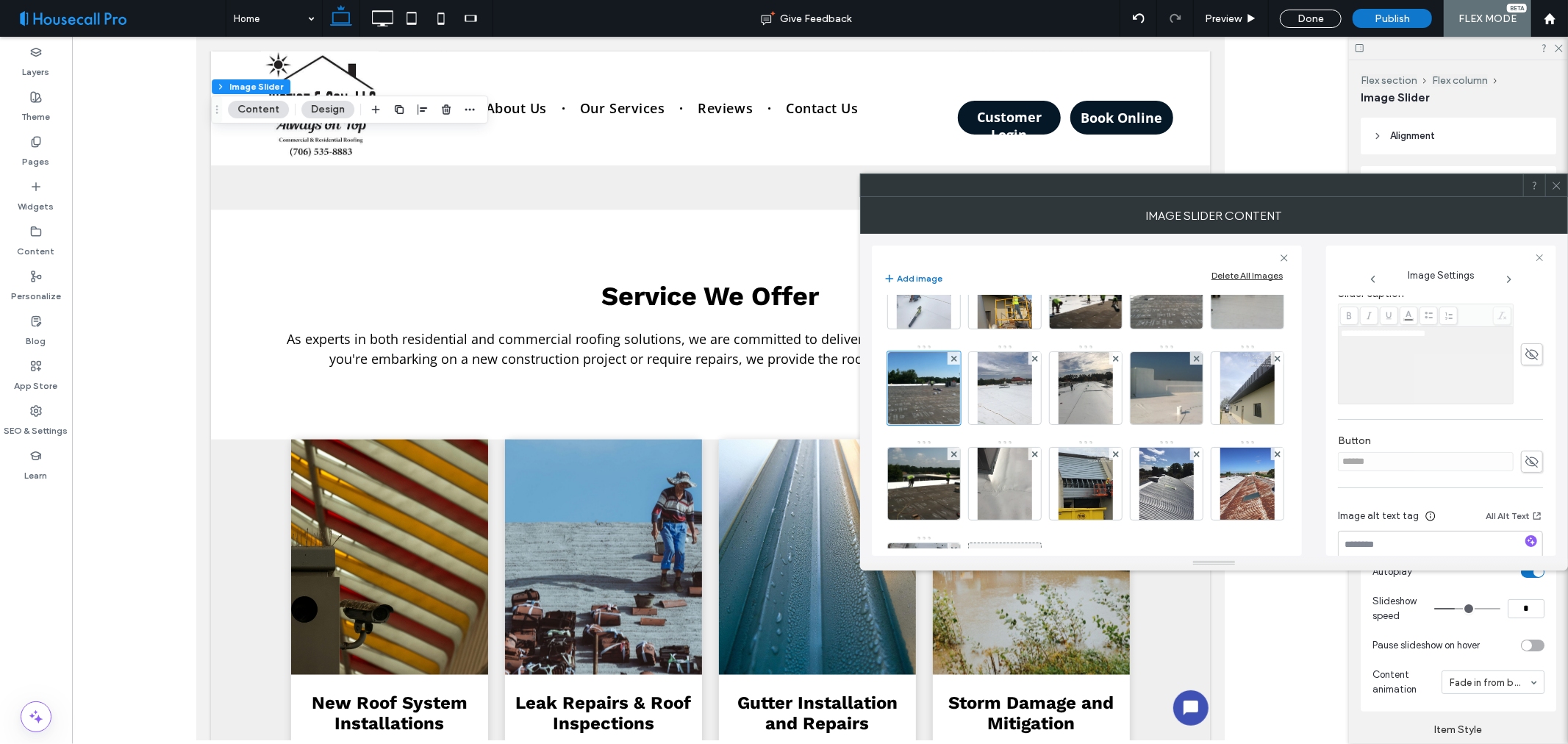
scroll to position [327, 0]
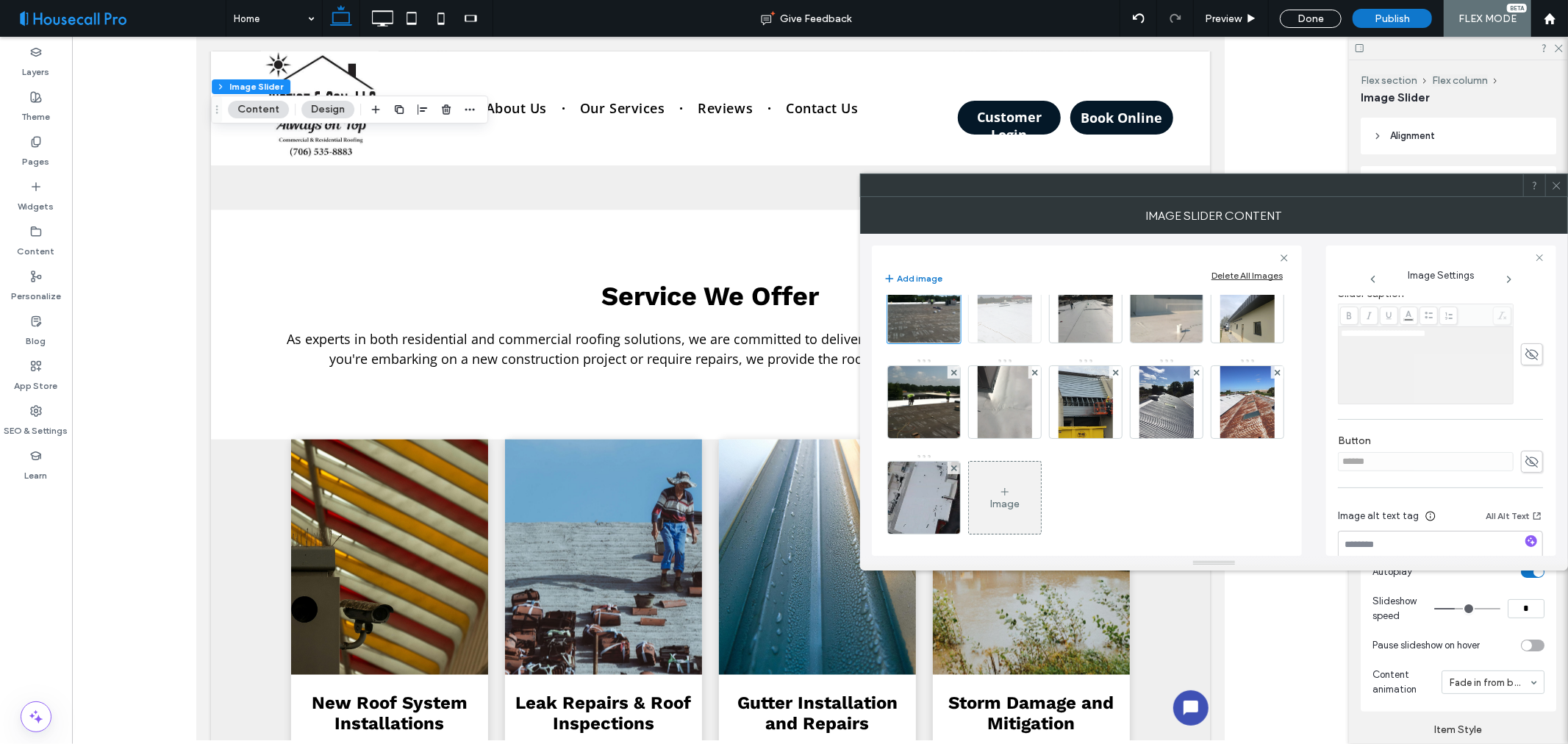
click at [978, 343] on img at bounding box center [1004, 306] width 54 height 72
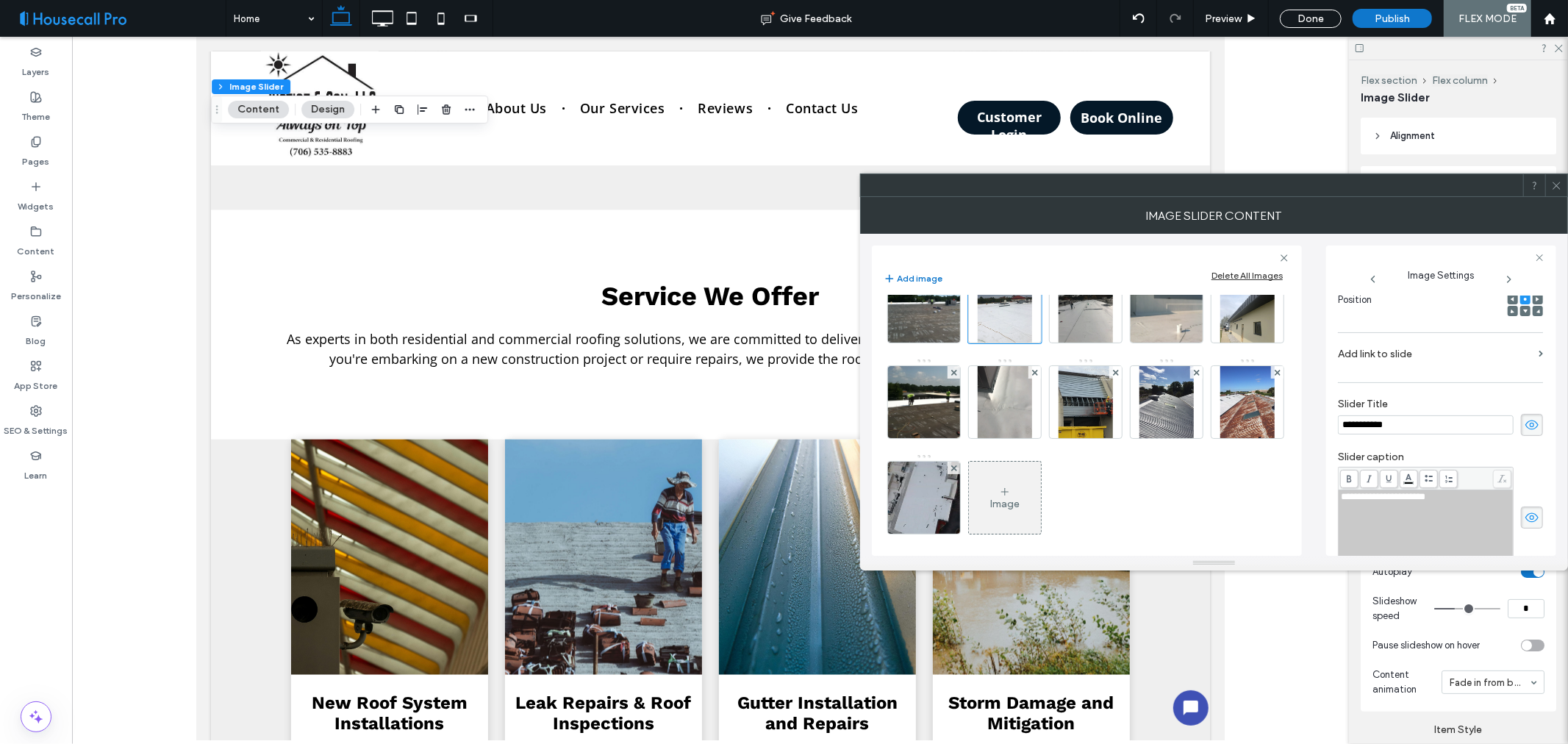
click at [1526, 417] on icon at bounding box center [1532, 425] width 15 height 16
click at [1525, 518] on icon at bounding box center [1532, 517] width 15 height 16
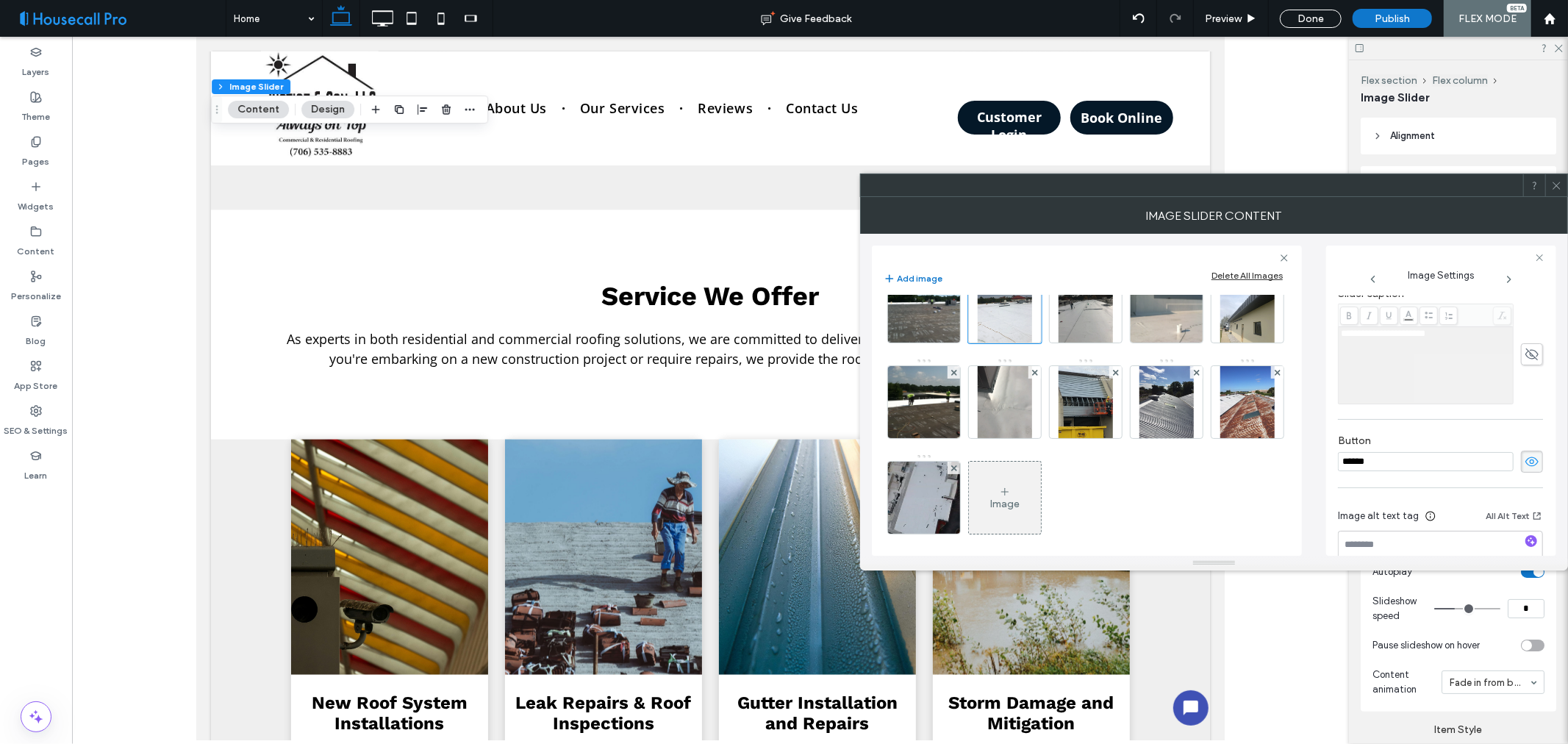
scroll to position [421, 0]
click at [1525, 426] on icon at bounding box center [1532, 426] width 15 height 16
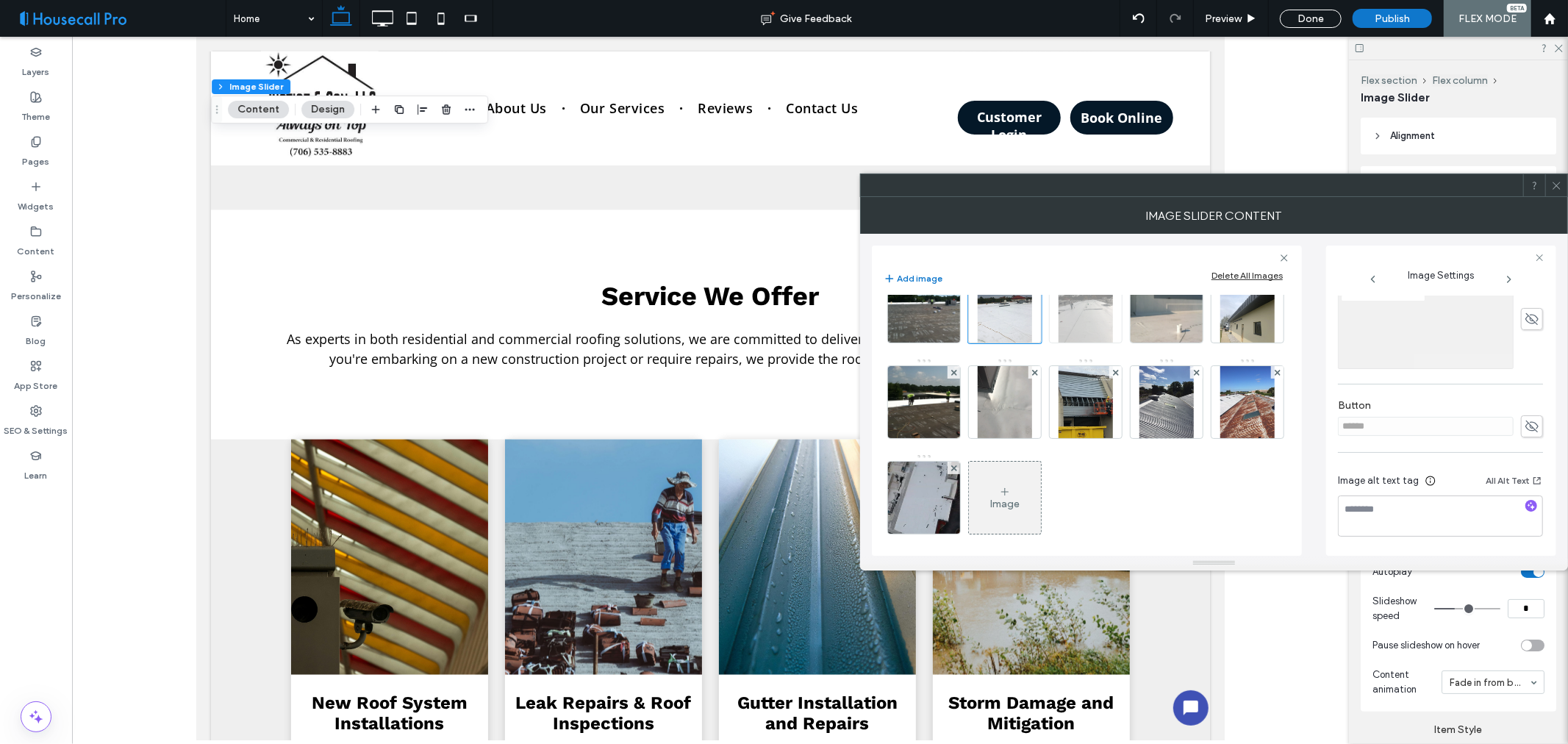
click at [1059, 343] on img at bounding box center [1085, 306] width 54 height 72
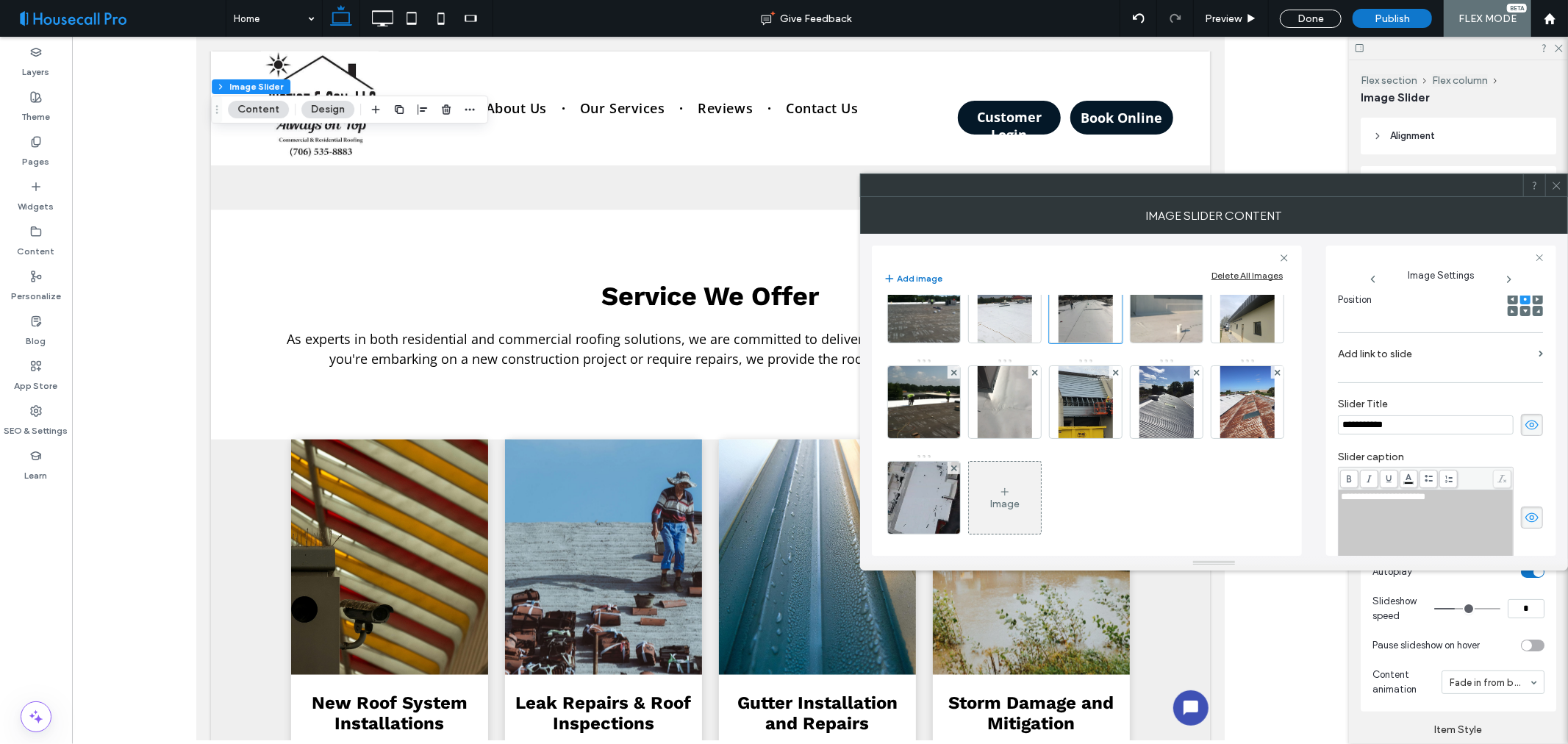
click at [1527, 430] on use at bounding box center [1532, 426] width 13 height 9
drag, startPoint x: 1519, startPoint y: 519, endPoint x: 1525, endPoint y: 513, distance: 8.5
click at [1526, 523] on icon at bounding box center [1532, 517] width 15 height 16
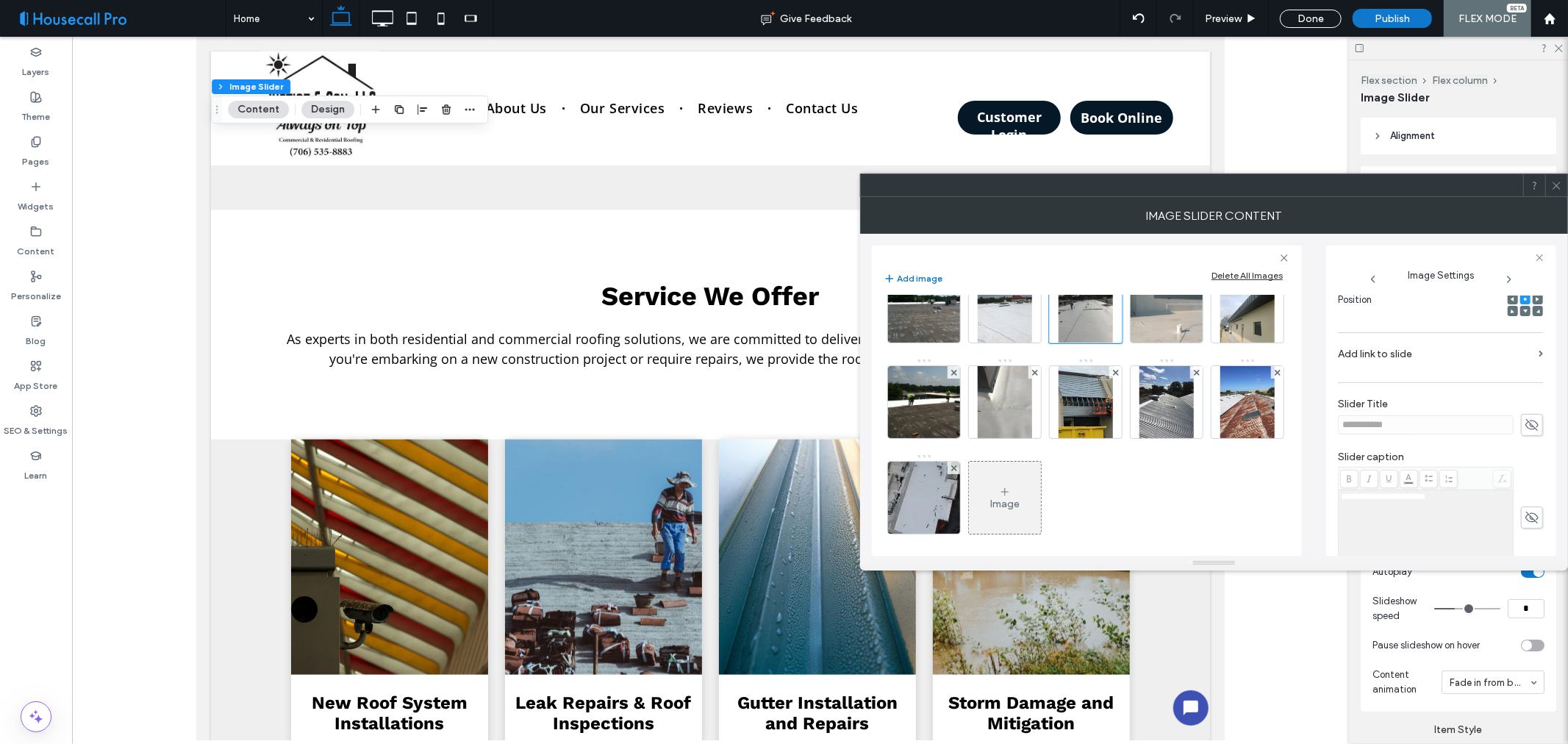
scroll to position [421, 0]
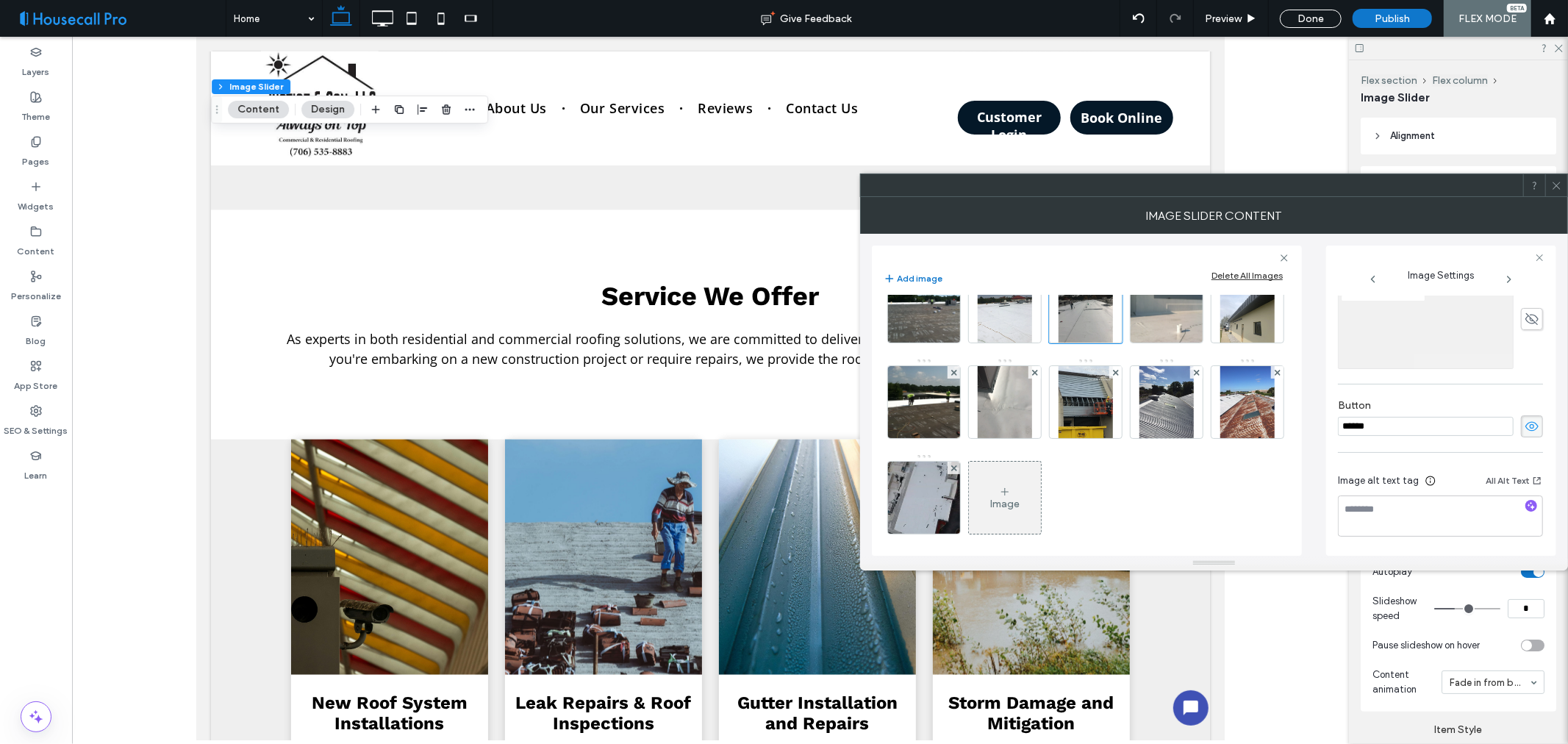
click at [1524, 415] on span at bounding box center [1531, 426] width 22 height 22
click at [1118, 343] on img at bounding box center [1166, 306] width 97 height 72
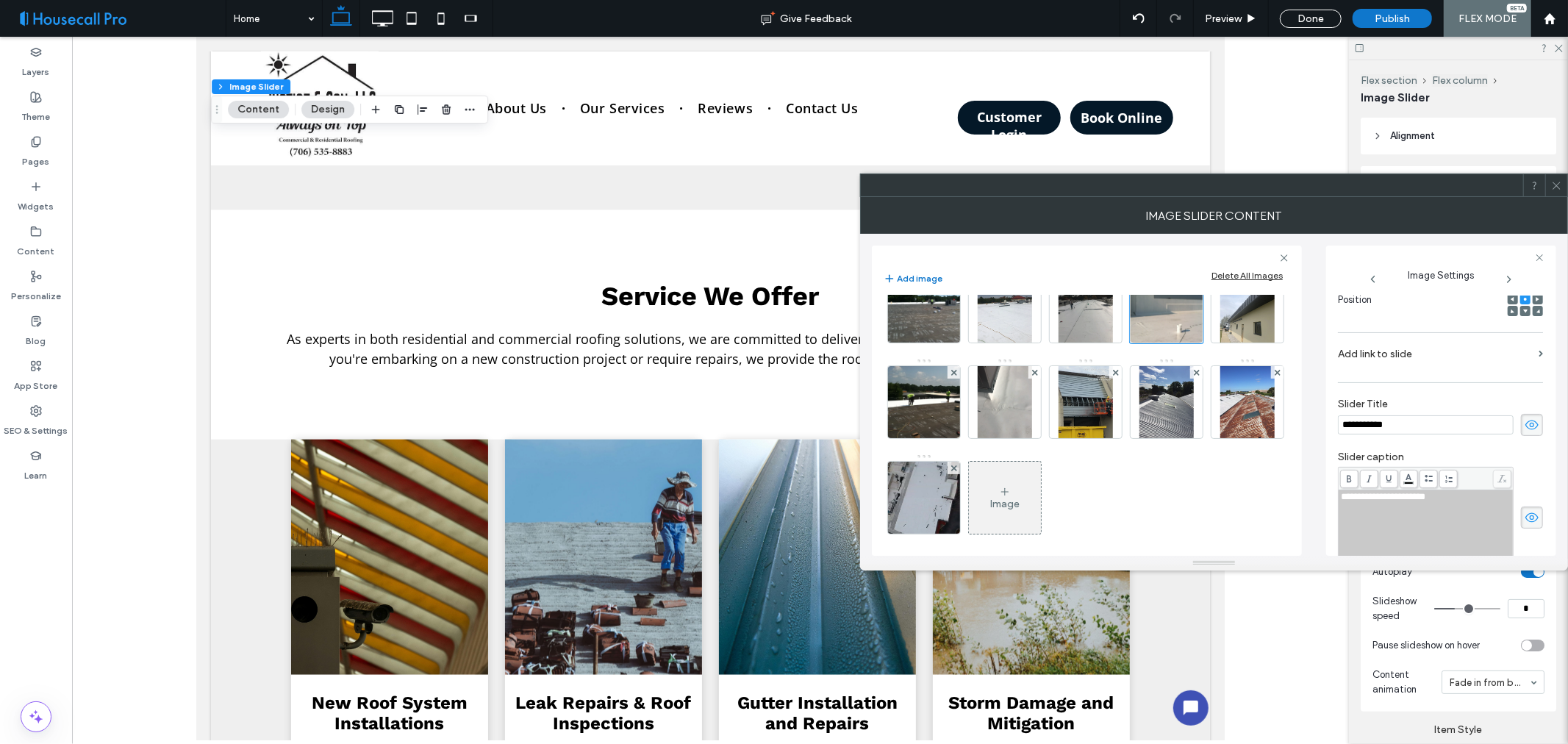
scroll to position [302, 0]
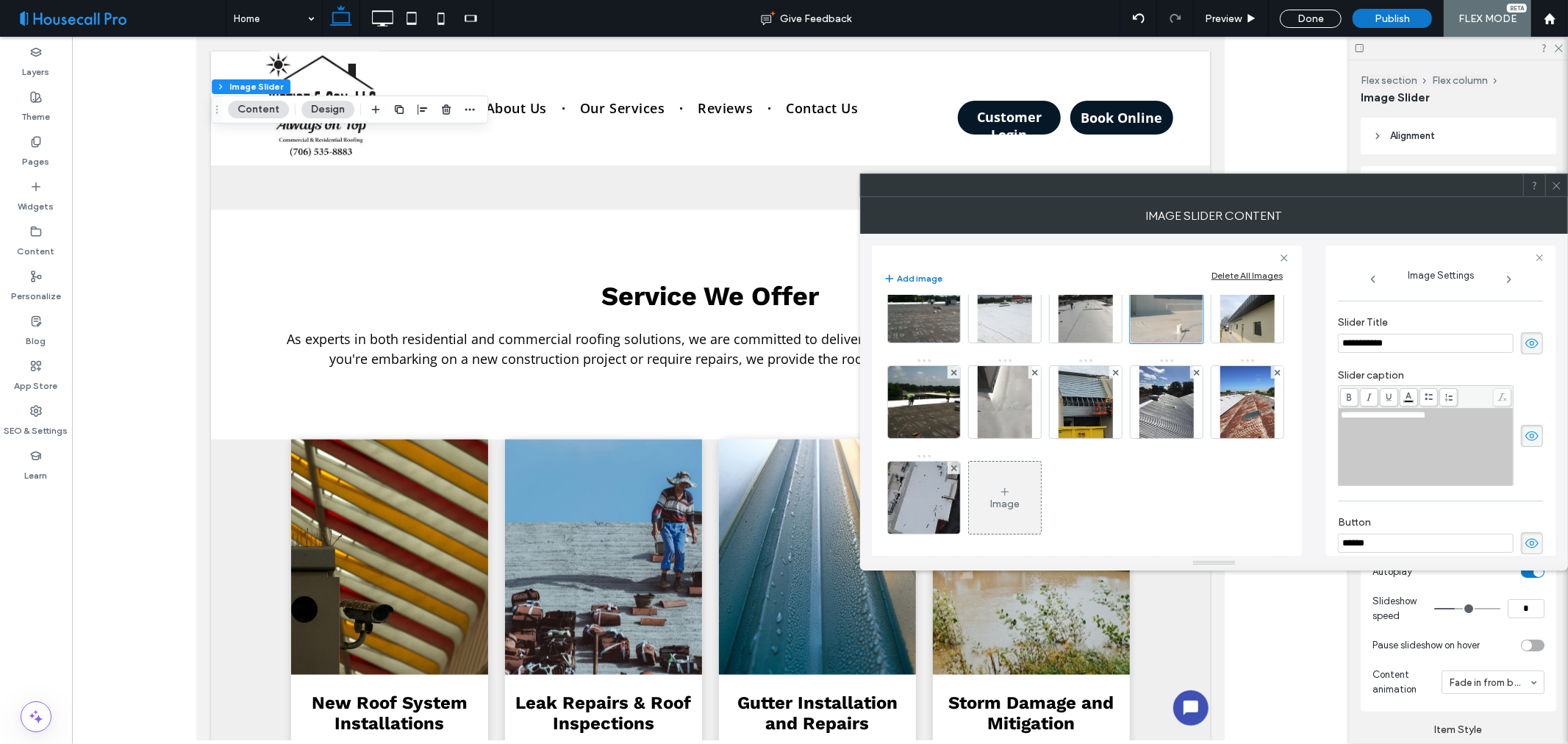
click at [1525, 341] on icon at bounding box center [1532, 343] width 15 height 16
click at [1531, 448] on div "**********" at bounding box center [1440, 435] width 205 height 101
click at [1527, 436] on use at bounding box center [1532, 436] width 13 height 9
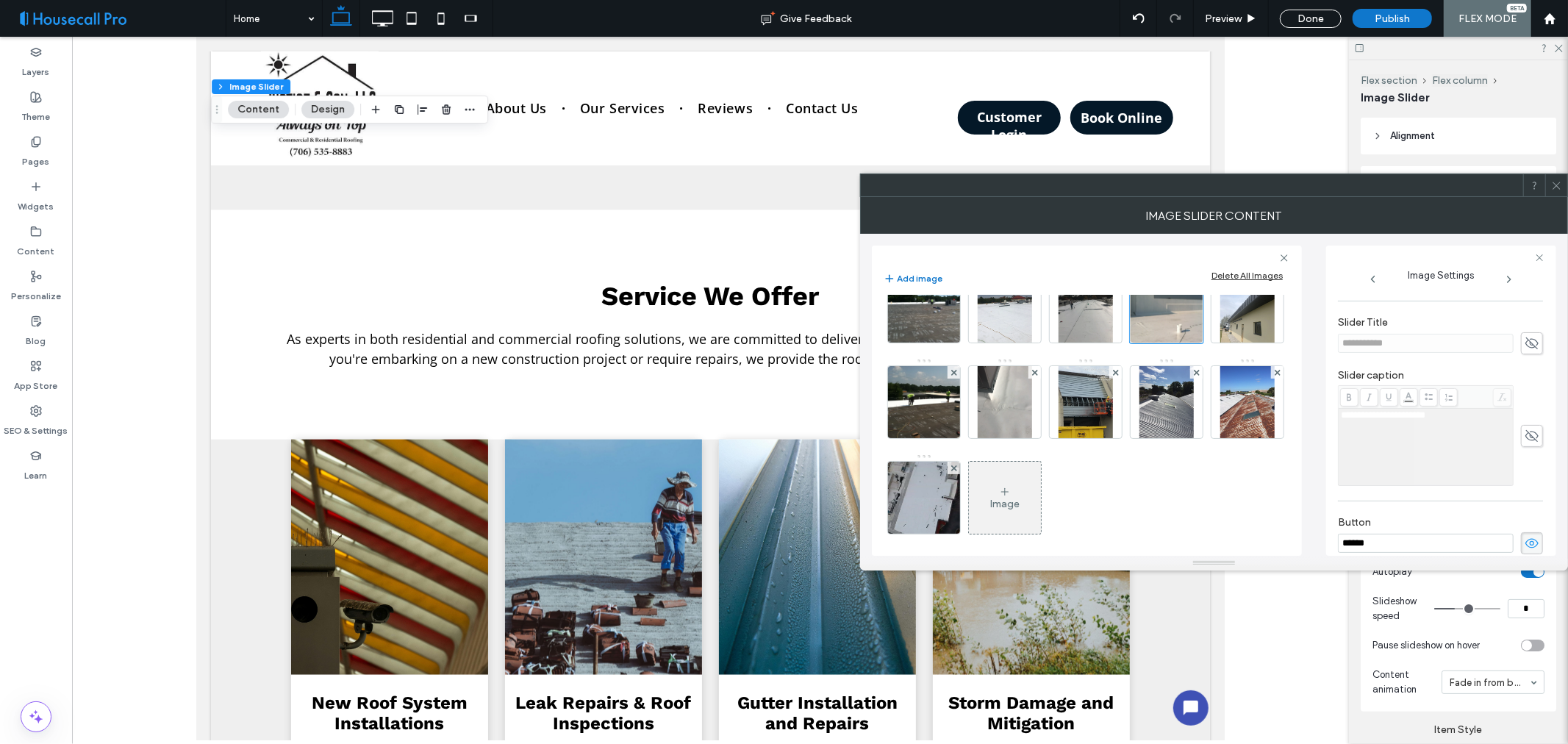
click at [1525, 535] on icon at bounding box center [1532, 543] width 15 height 16
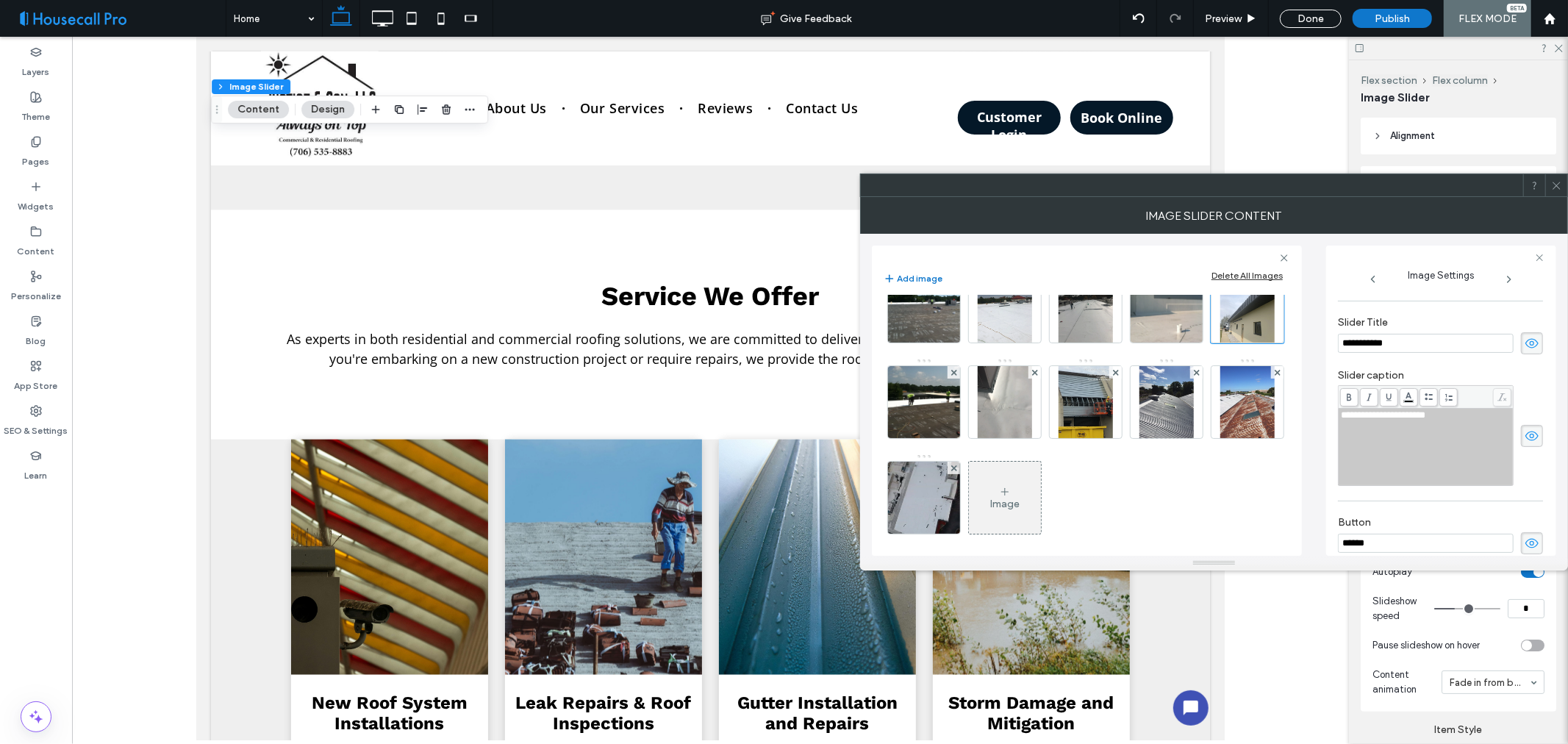
click at [1528, 347] on icon at bounding box center [1532, 343] width 15 height 16
click at [1525, 439] on icon at bounding box center [1532, 436] width 15 height 16
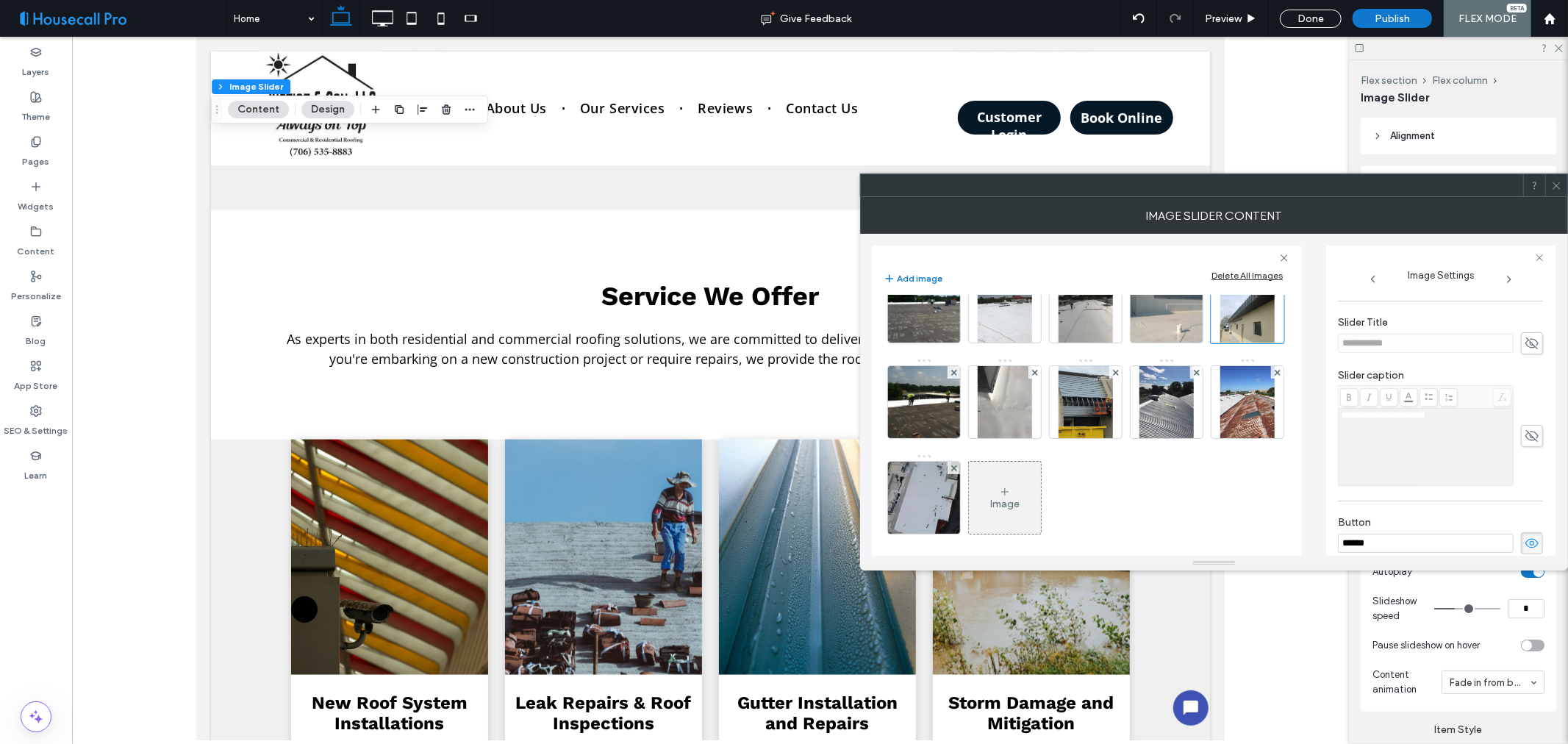
click at [1528, 539] on icon at bounding box center [1532, 543] width 15 height 16
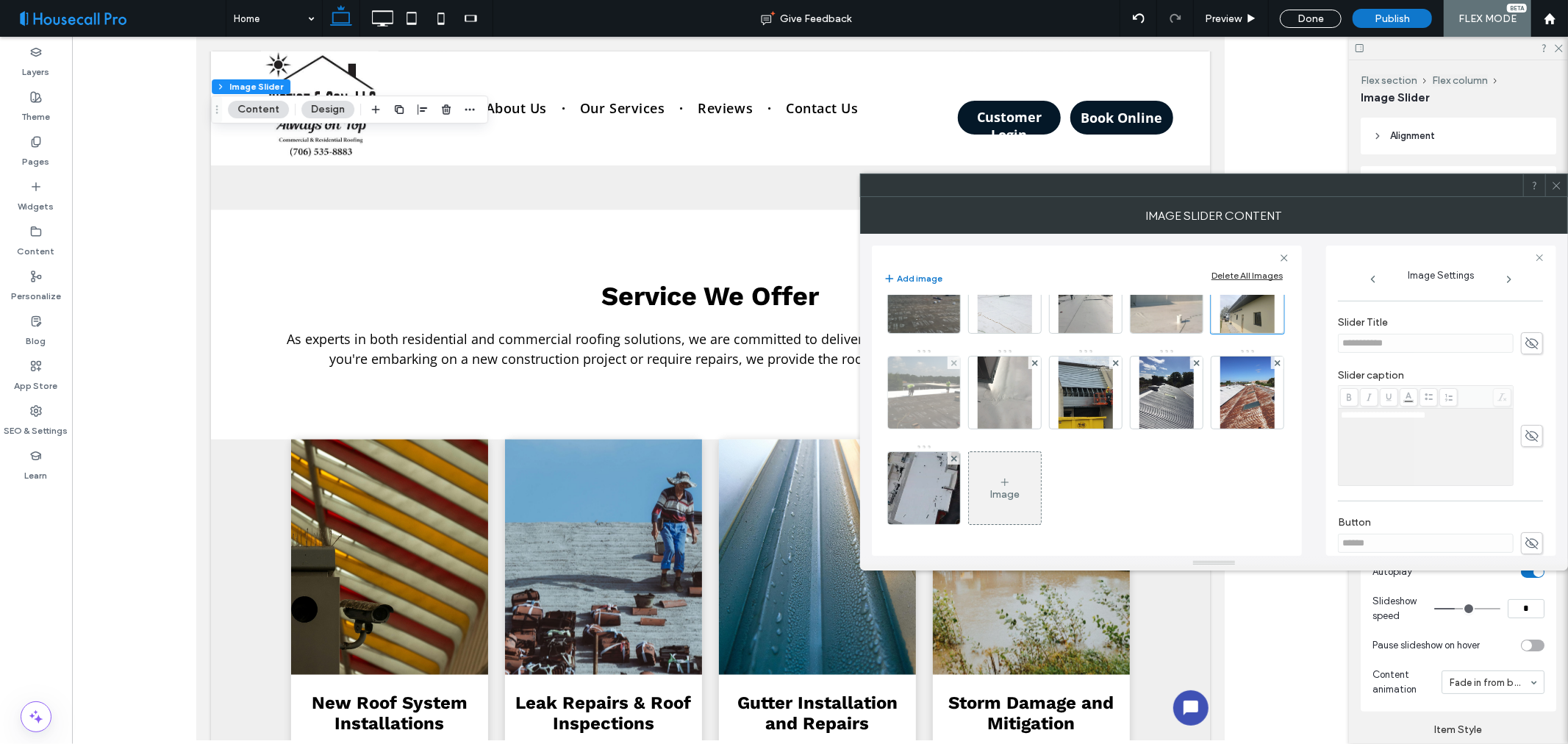
click at [923, 423] on img at bounding box center [924, 393] width 97 height 72
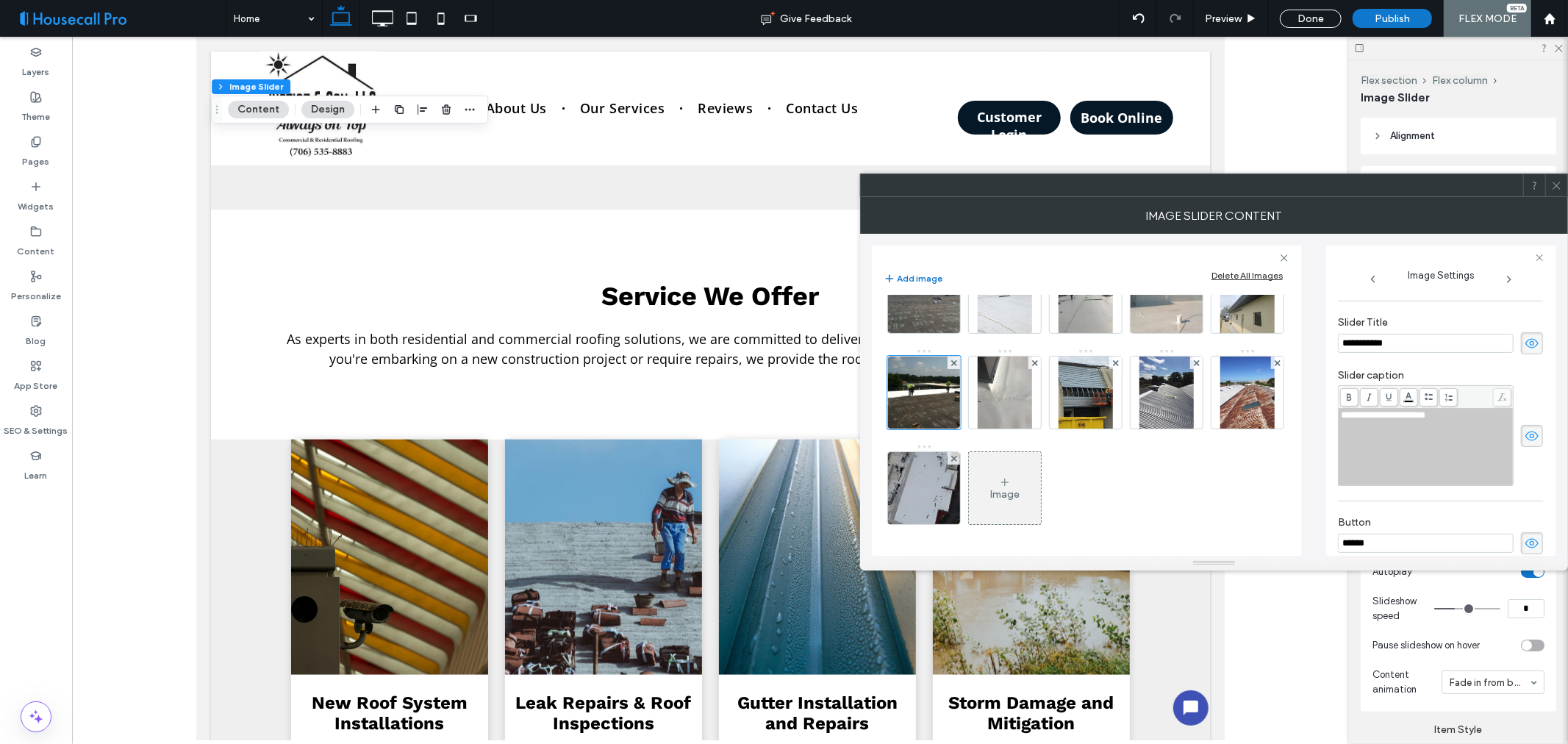
click at [1528, 346] on icon at bounding box center [1532, 343] width 15 height 16
click at [1528, 428] on span at bounding box center [1531, 435] width 22 height 22
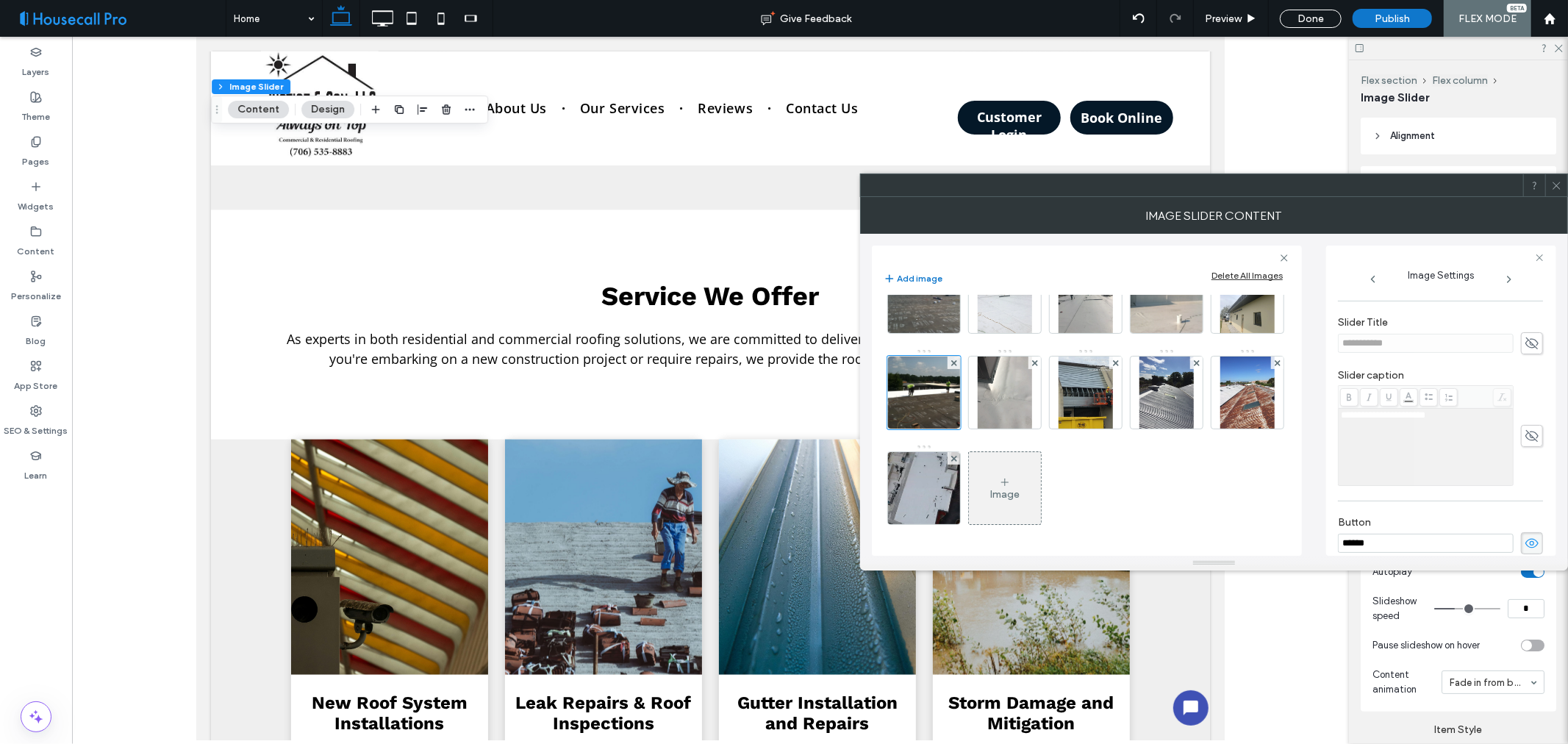
click at [1531, 547] on icon at bounding box center [1532, 543] width 15 height 16
click at [1023, 425] on img at bounding box center [1004, 393] width 54 height 72
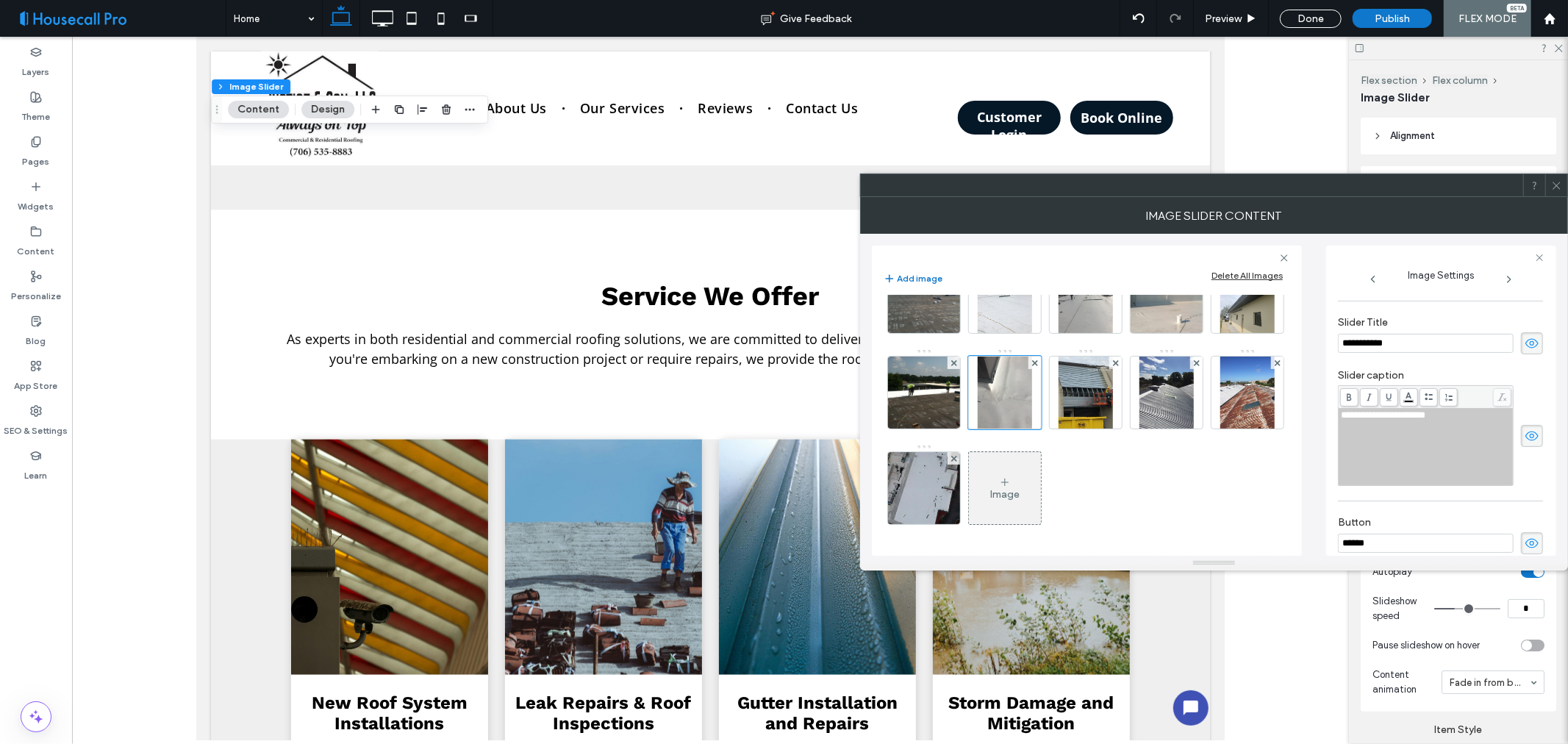
click at [1525, 346] on icon at bounding box center [1532, 343] width 15 height 16
click at [1525, 437] on icon at bounding box center [1532, 436] width 15 height 16
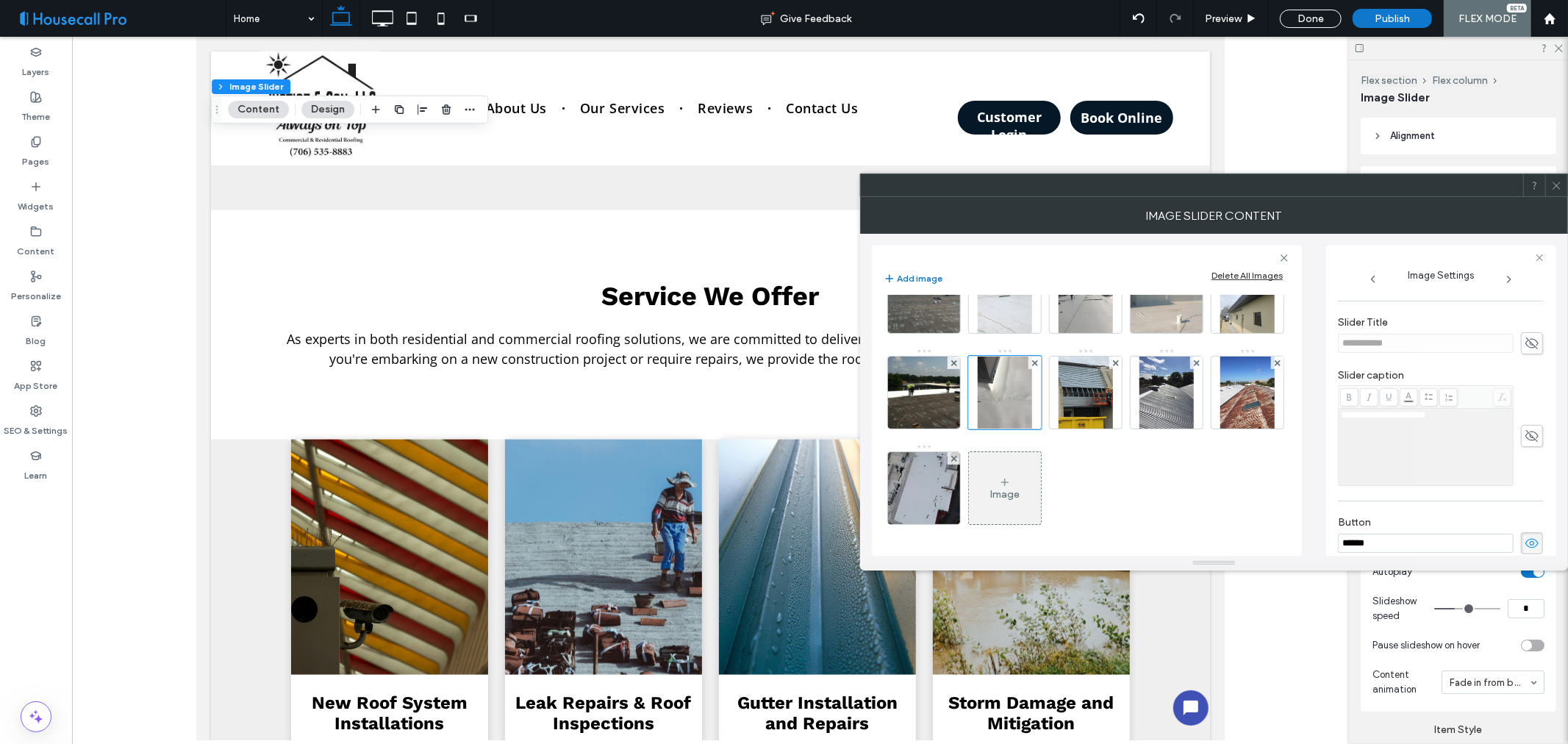
click at [1525, 540] on icon at bounding box center [1532, 543] width 15 height 16
click at [1118, 428] on div at bounding box center [1086, 393] width 72 height 72
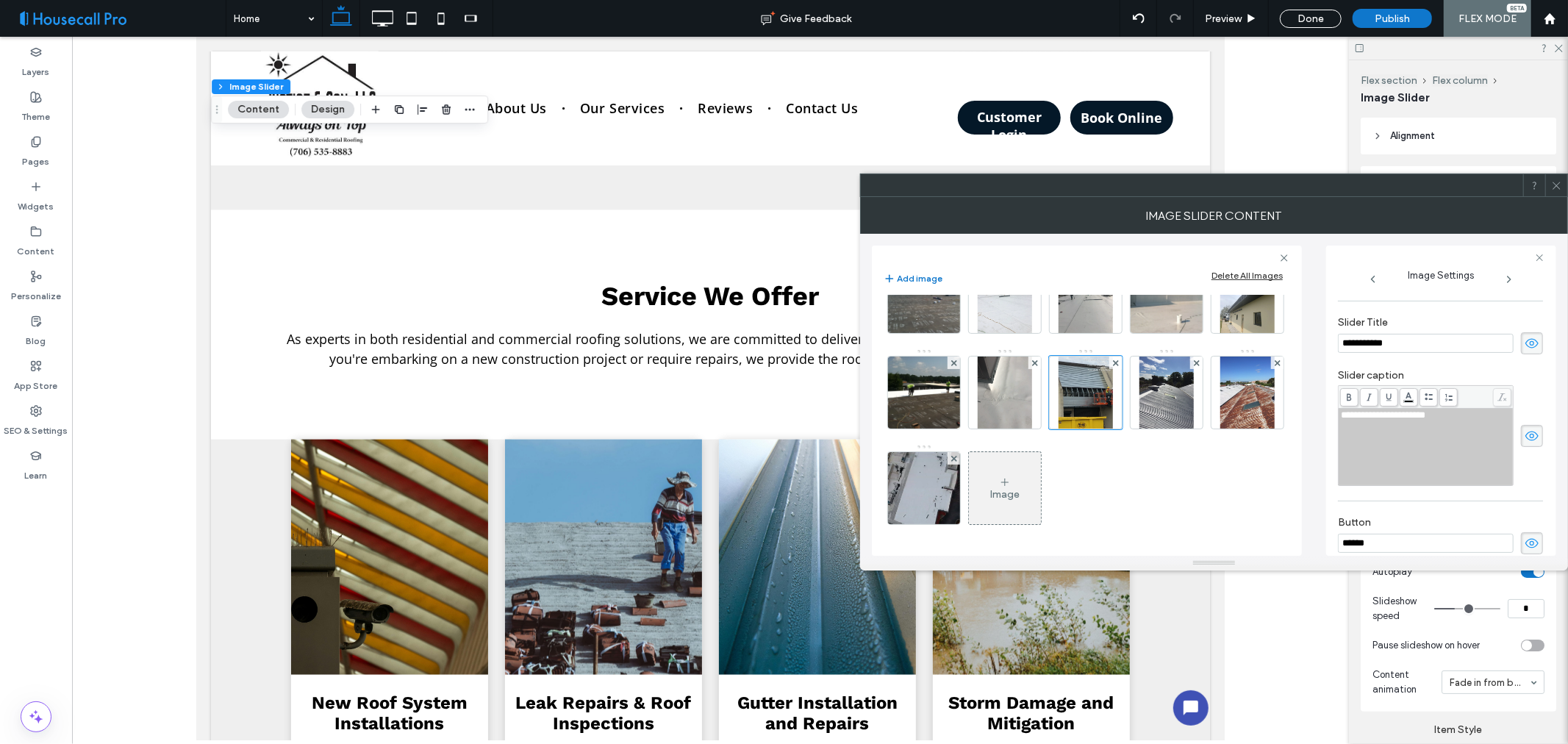
click at [1526, 343] on use at bounding box center [1532, 344] width 13 height 9
click at [1525, 443] on icon at bounding box center [1532, 436] width 15 height 16
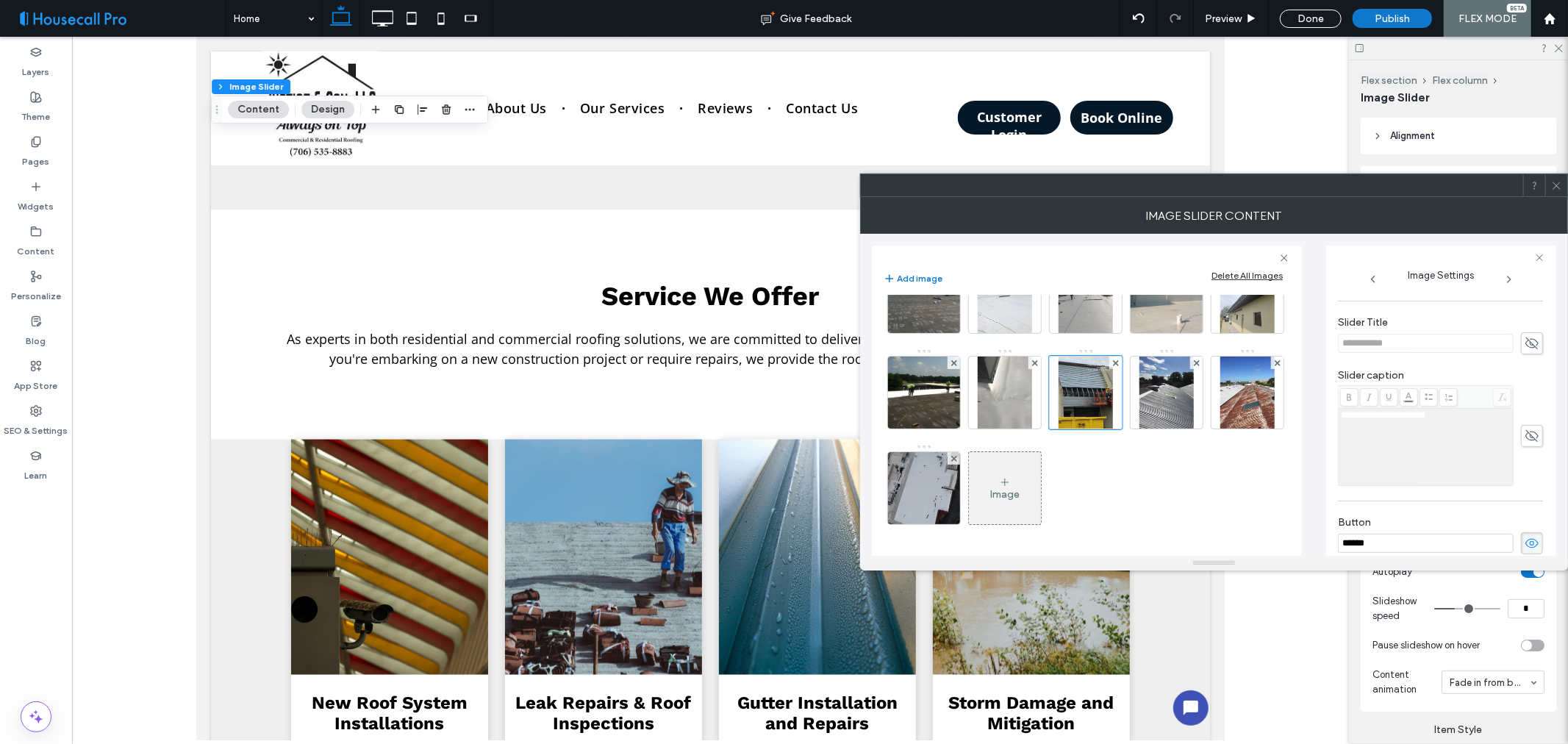
click at [1530, 545] on use at bounding box center [1532, 544] width 13 height 9
click at [1158, 414] on img at bounding box center [1166, 393] width 54 height 72
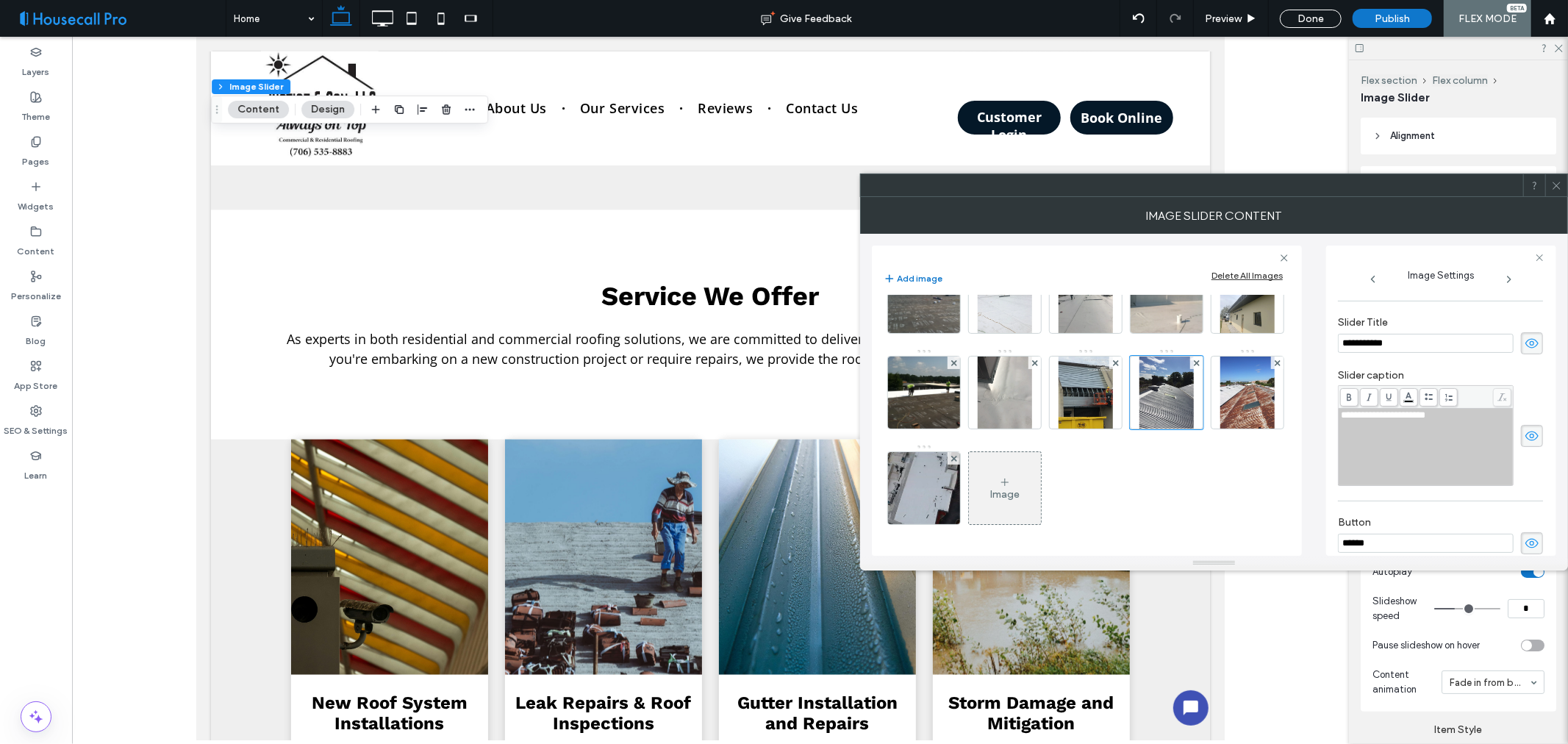
click at [1526, 340] on use at bounding box center [1532, 344] width 13 height 9
click at [1528, 443] on icon at bounding box center [1532, 436] width 15 height 16
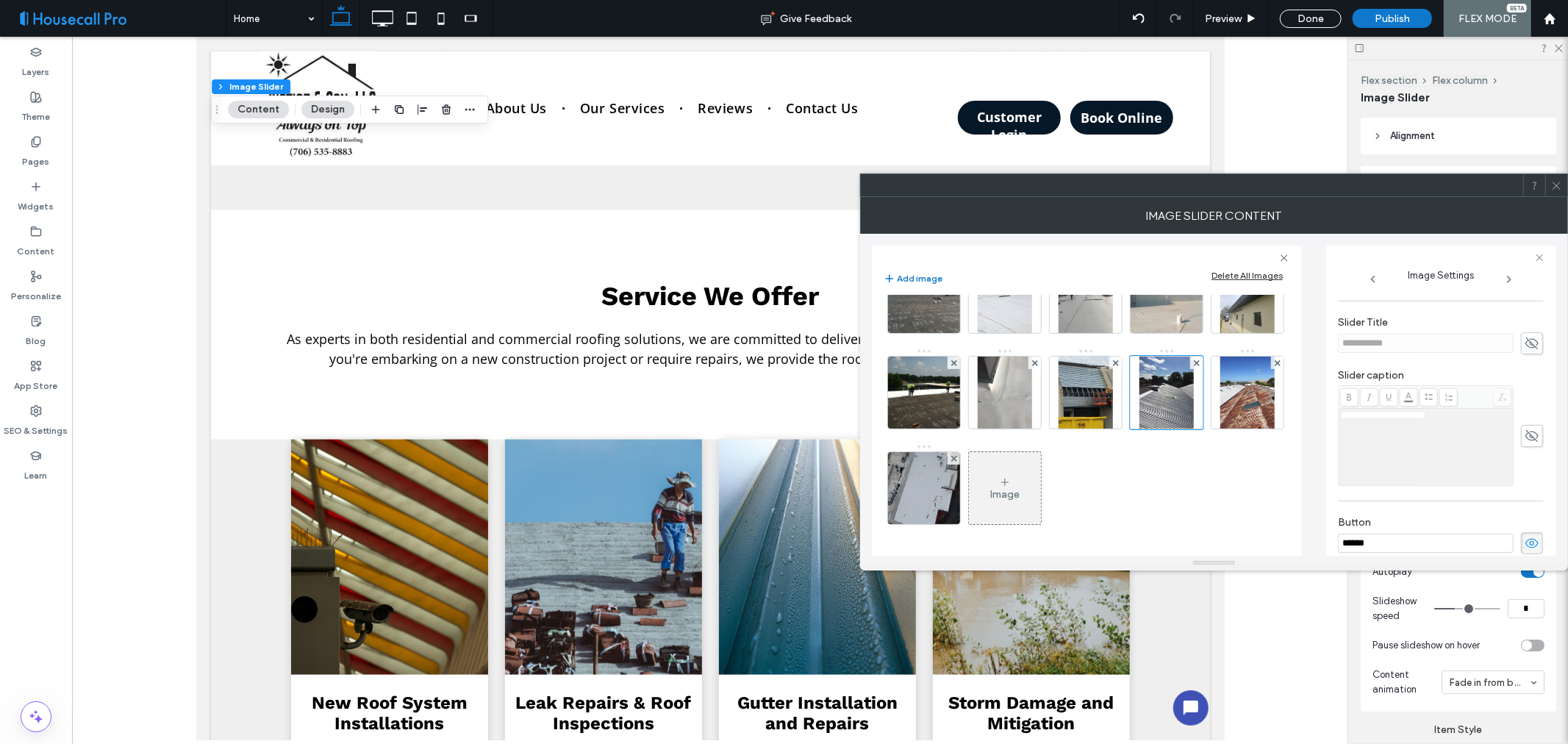
click at [1525, 545] on icon at bounding box center [1532, 543] width 15 height 16
click at [1220, 428] on img at bounding box center [1247, 393] width 54 height 72
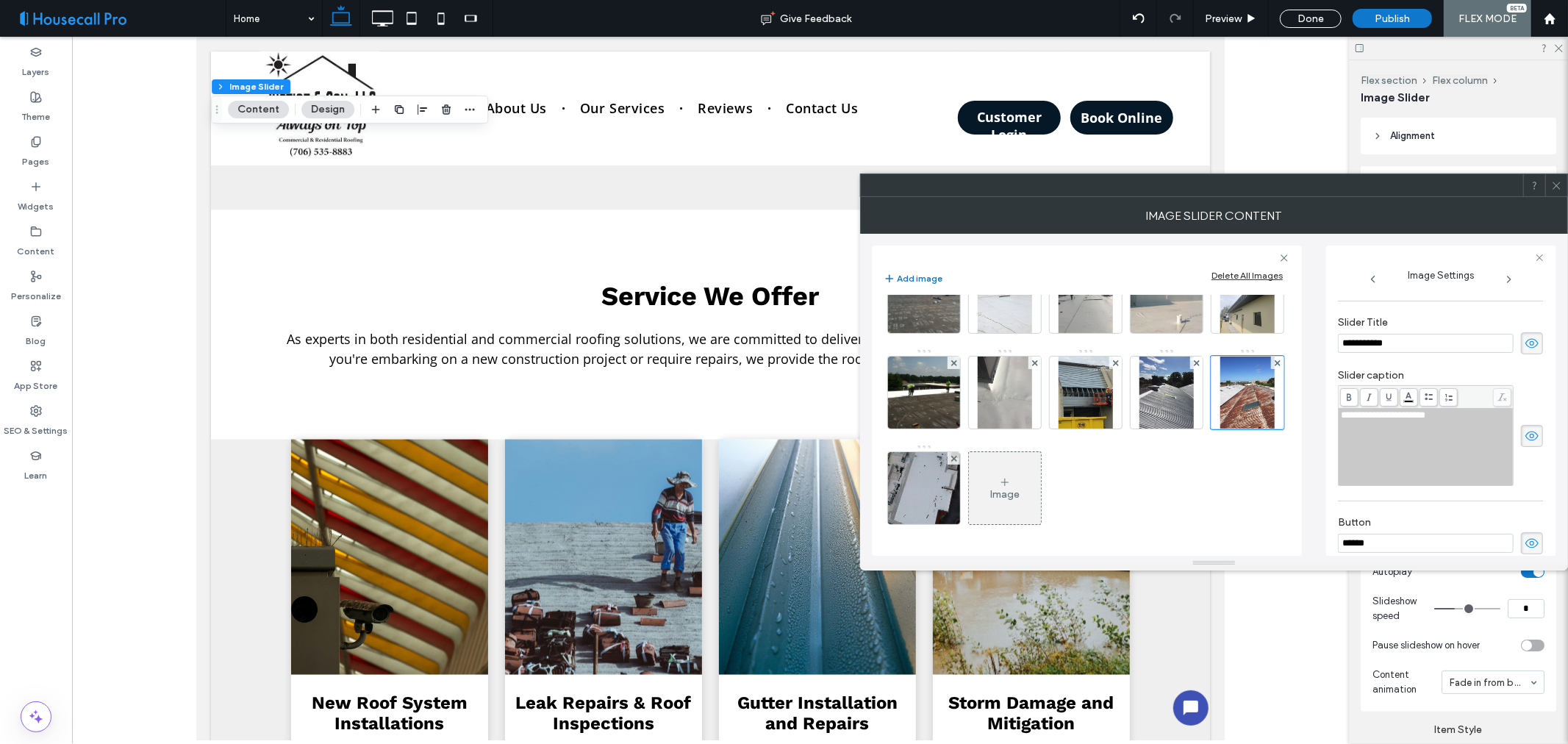
click at [1514, 344] on div "**********" at bounding box center [1440, 343] width 205 height 22
click at [1526, 349] on icon at bounding box center [1532, 343] width 15 height 16
click at [1525, 430] on icon at bounding box center [1532, 436] width 15 height 16
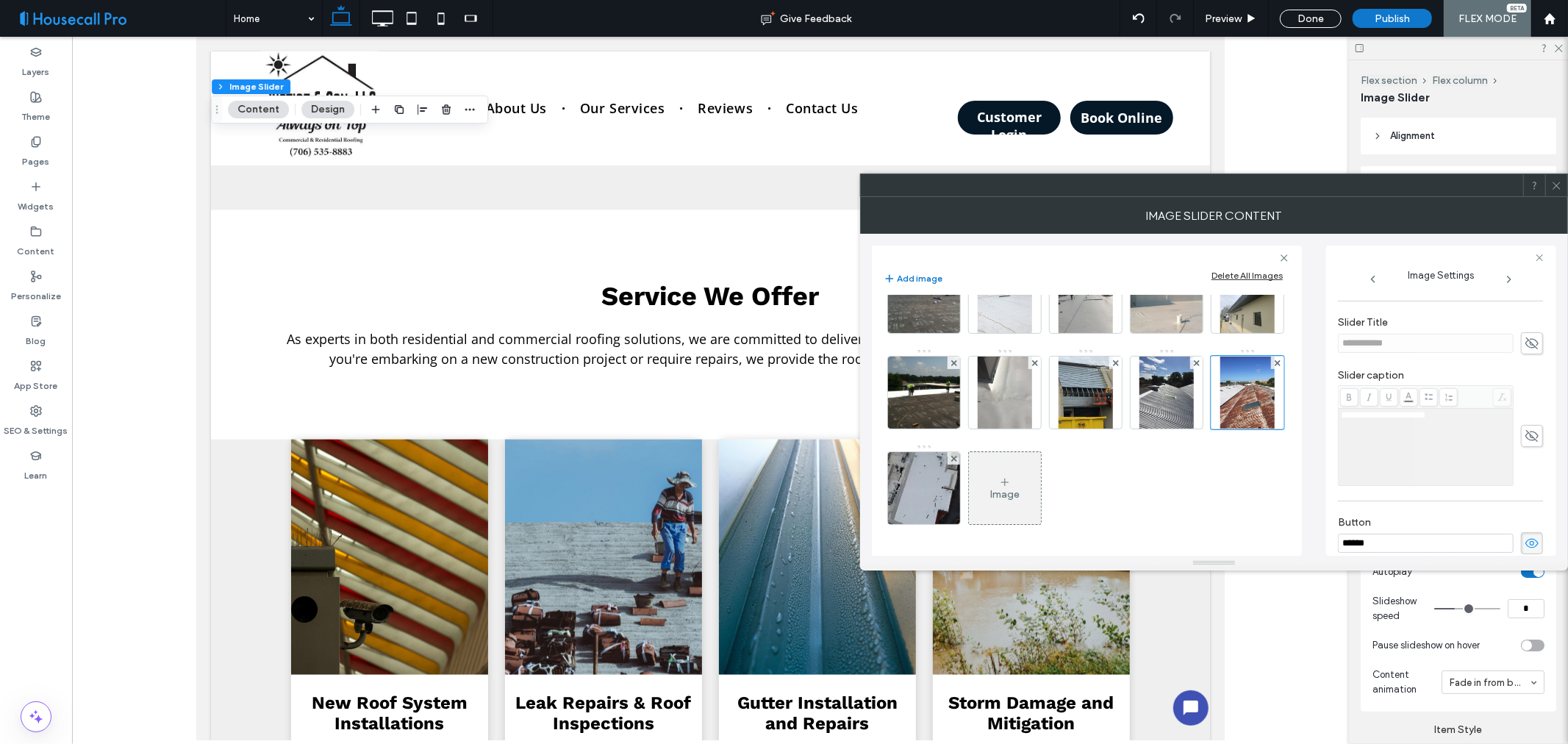
click at [1525, 550] on icon at bounding box center [1532, 543] width 15 height 16
click at [972, 508] on img at bounding box center [924, 488] width 97 height 72
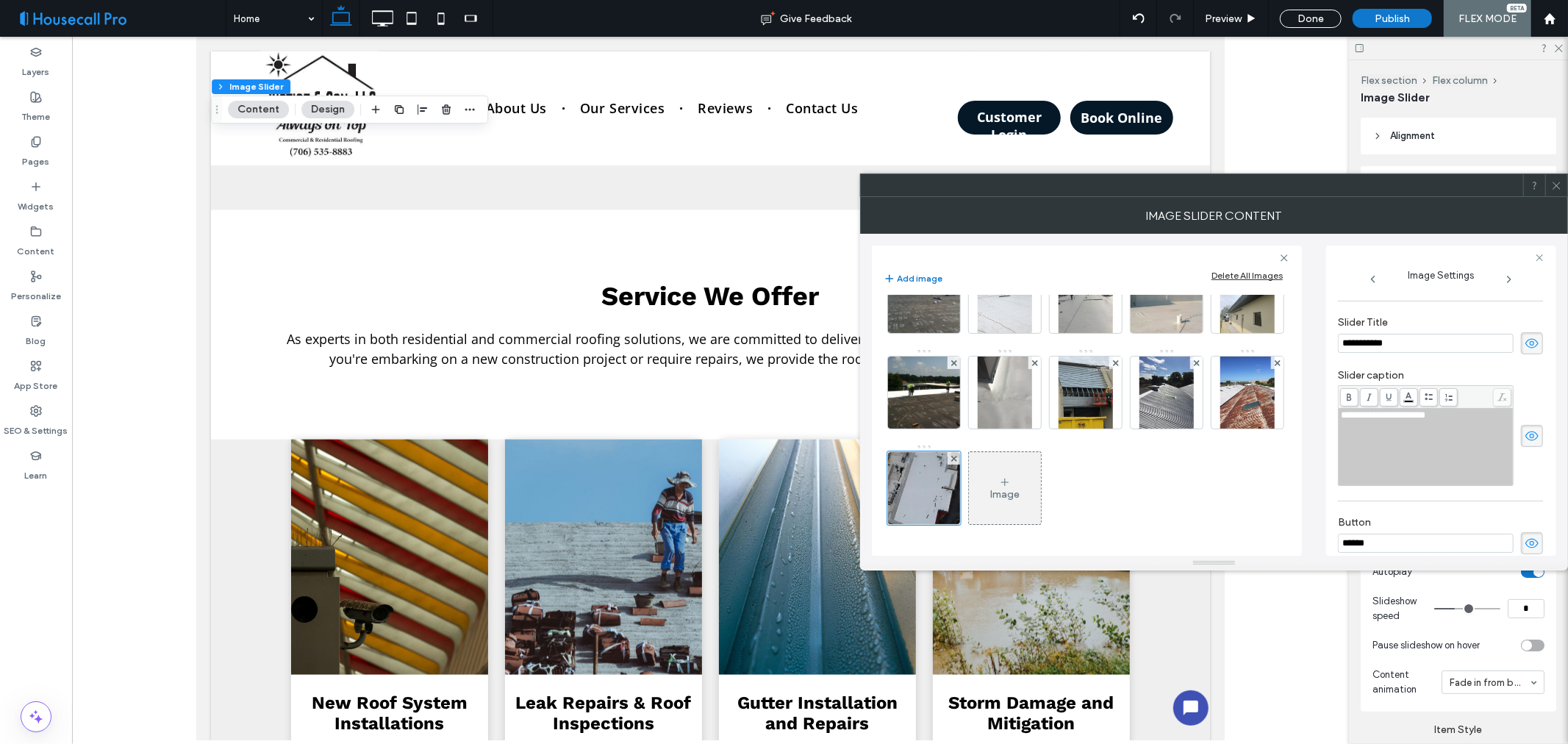
click at [1531, 346] on icon at bounding box center [1532, 343] width 15 height 16
click at [1528, 437] on icon at bounding box center [1532, 436] width 15 height 16
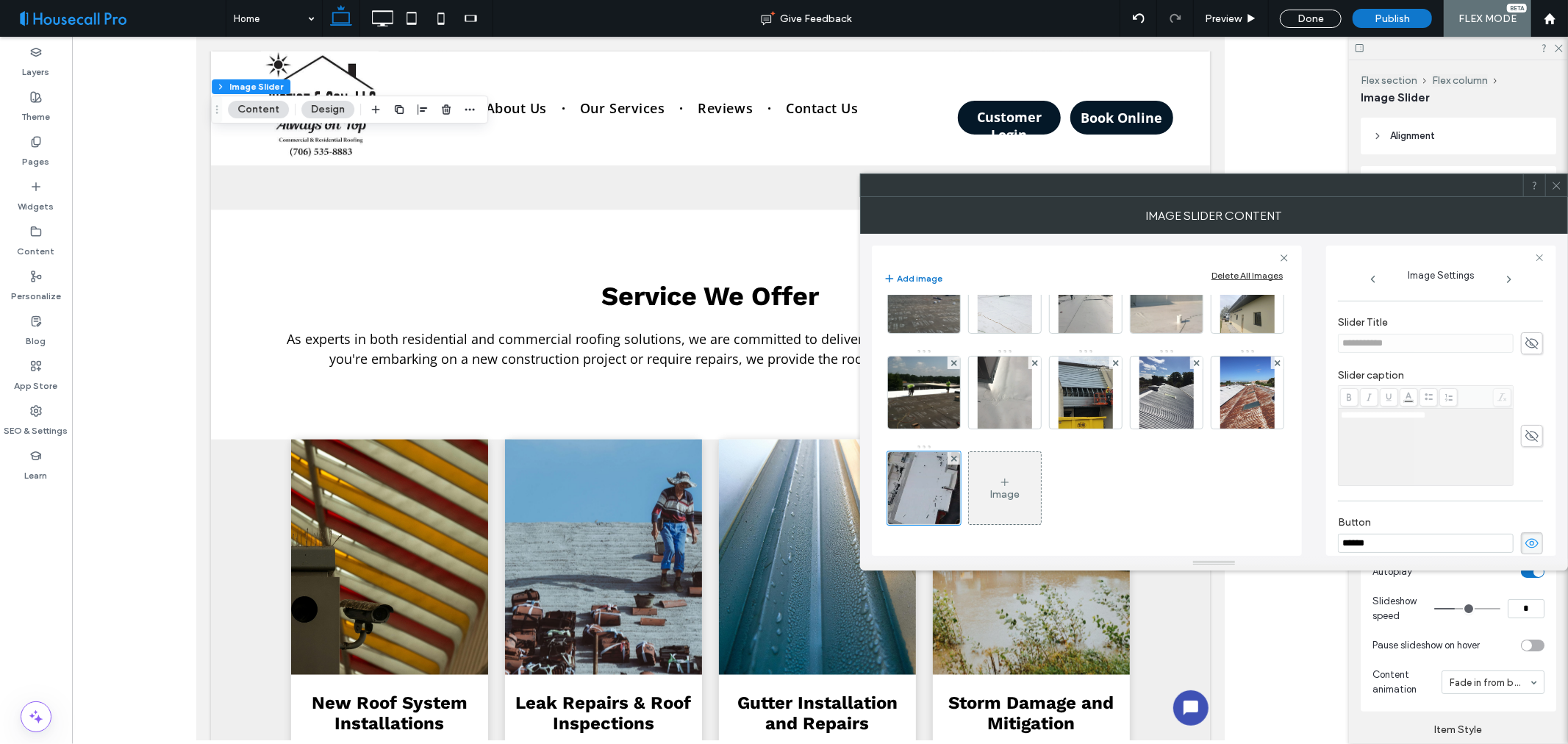
click at [1527, 547] on icon at bounding box center [1532, 543] width 15 height 16
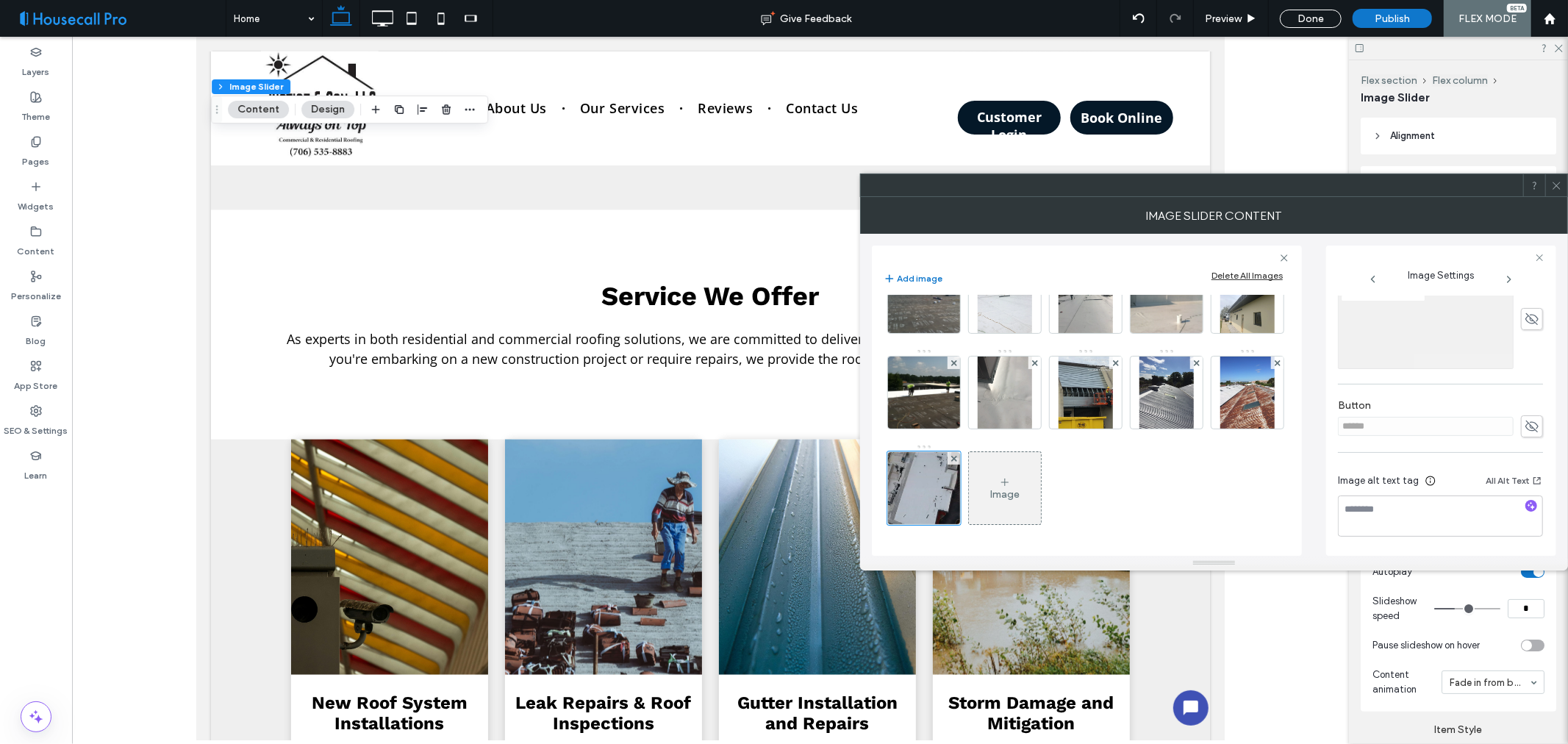
click at [1557, 187] on icon at bounding box center [1557, 186] width 11 height 11
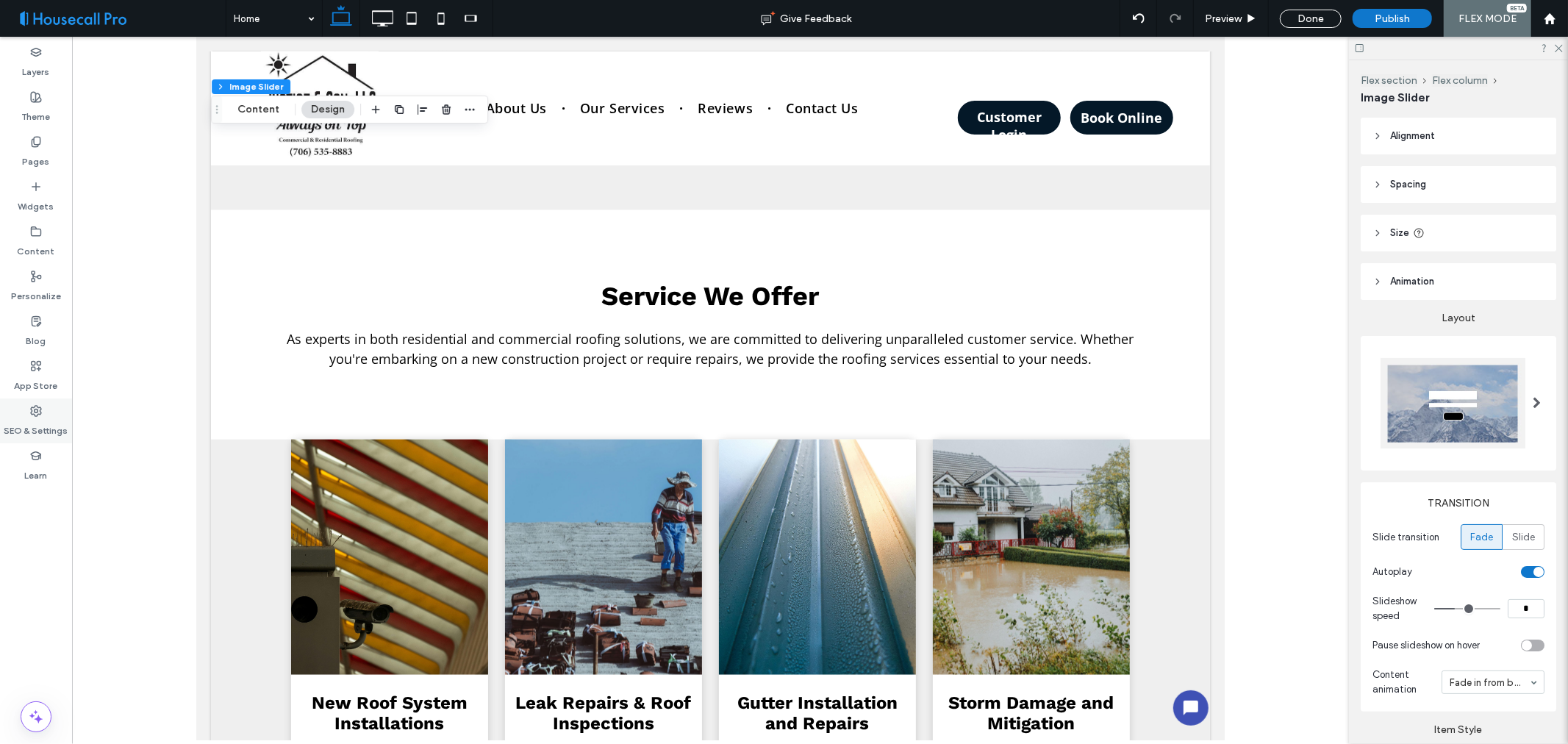
click at [42, 414] on div "SEO & Settings" at bounding box center [36, 421] width 72 height 45
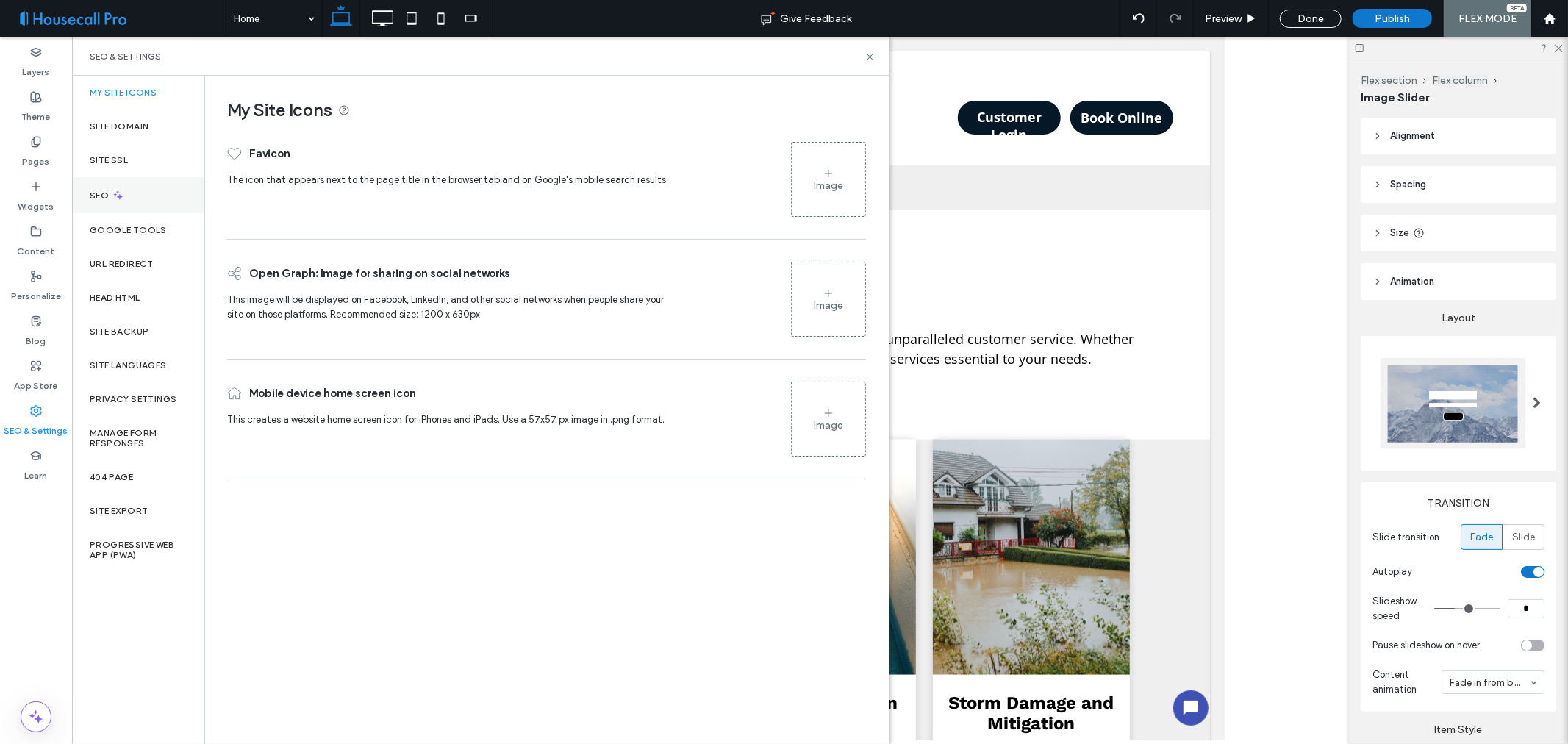
click at [132, 194] on div "SEO" at bounding box center [138, 195] width 132 height 36
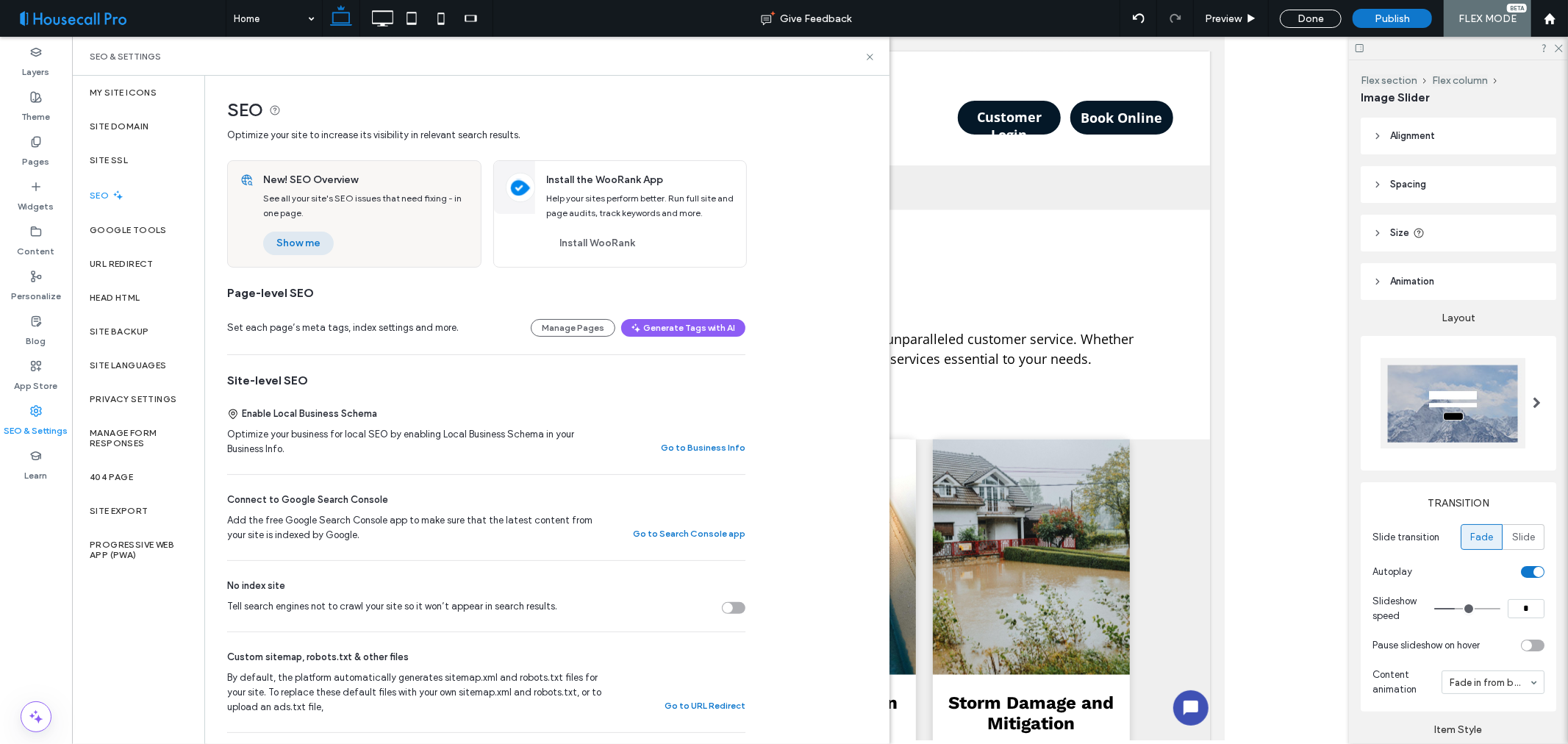
click at [306, 255] on button "Show me" at bounding box center [298, 243] width 70 height 23
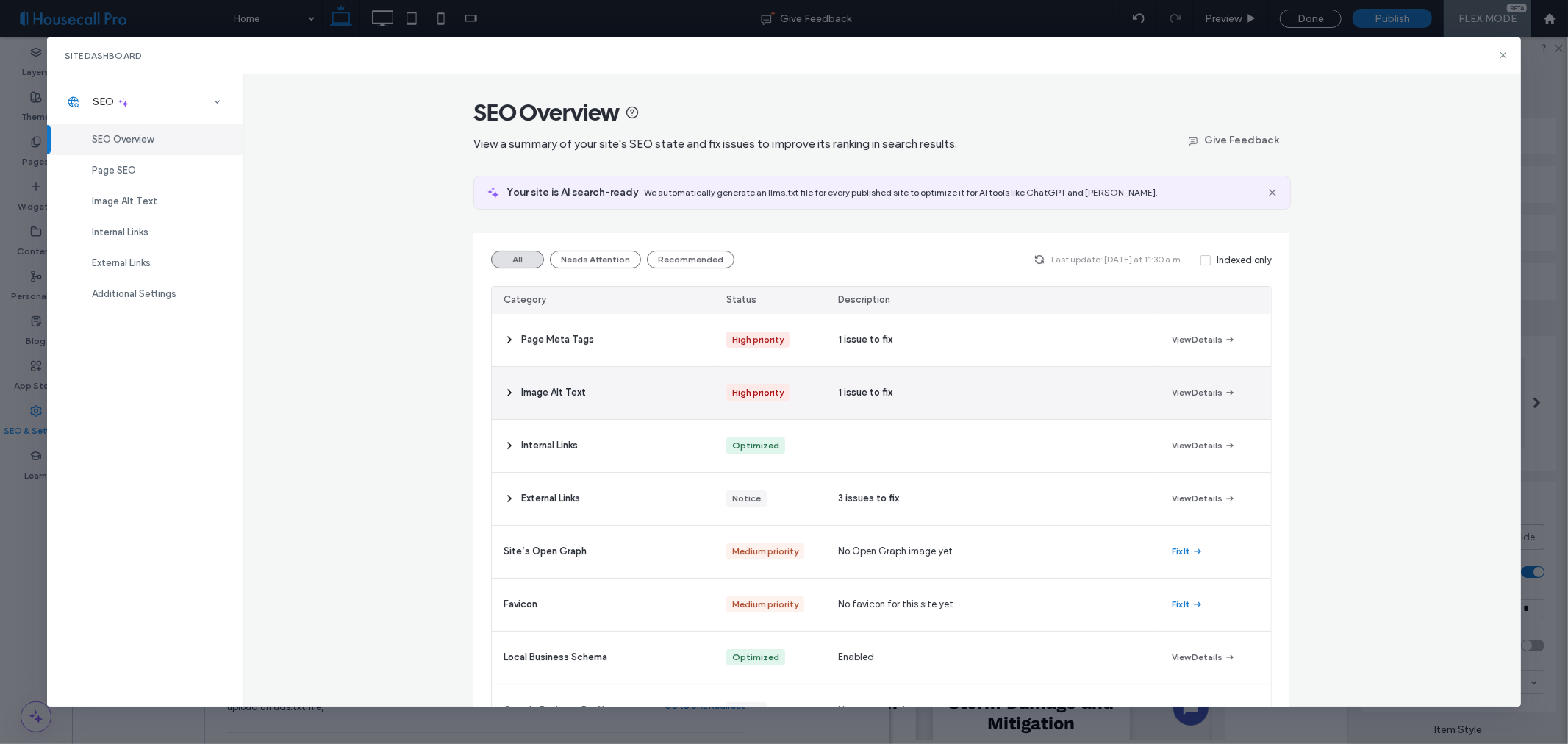
click at [934, 393] on div "1 issue to fix" at bounding box center [993, 394] width 334 height 53
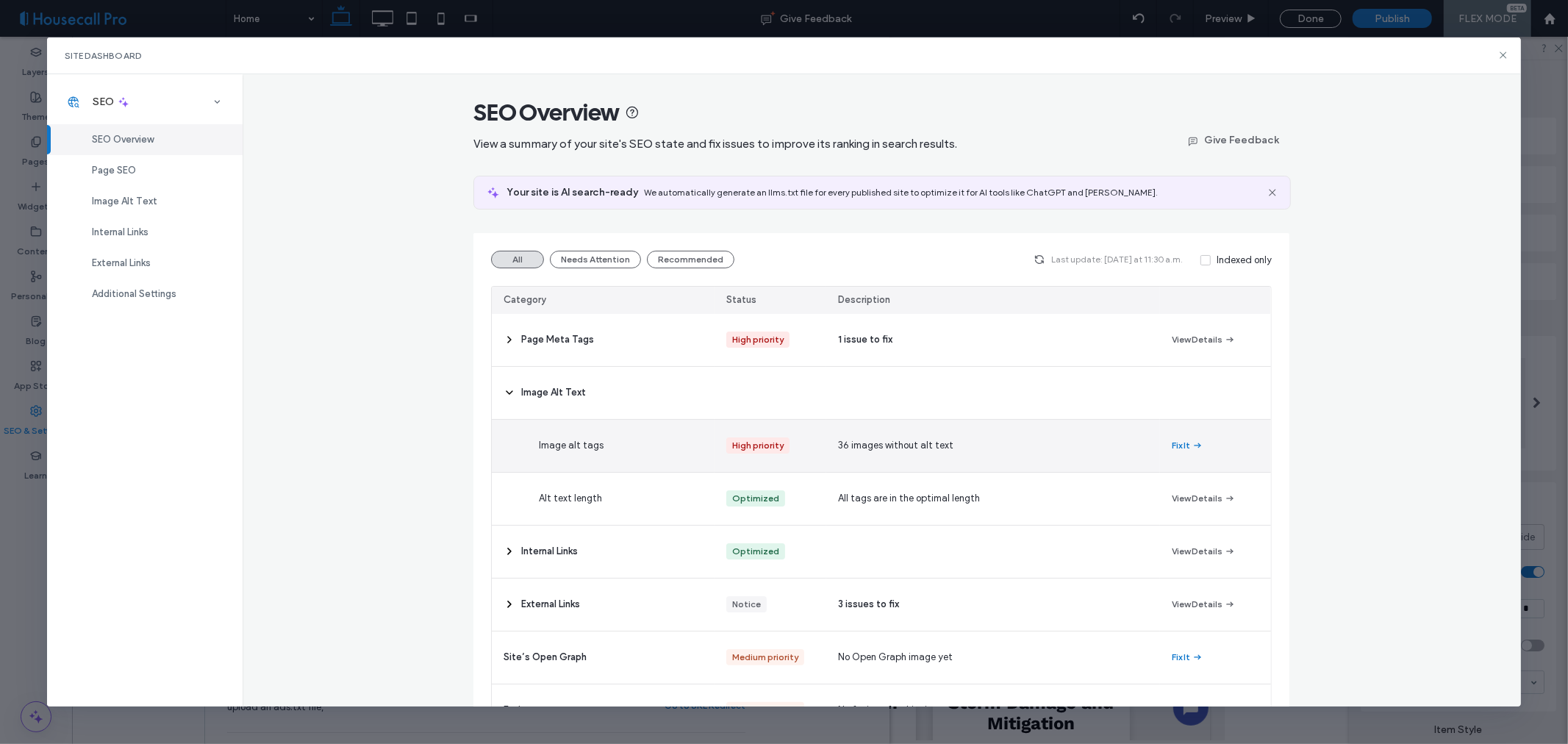
click at [986, 449] on div "36 images without alt text" at bounding box center [993, 446] width 334 height 53
click at [1172, 444] on button "Fix It" at bounding box center [1188, 445] width 32 height 18
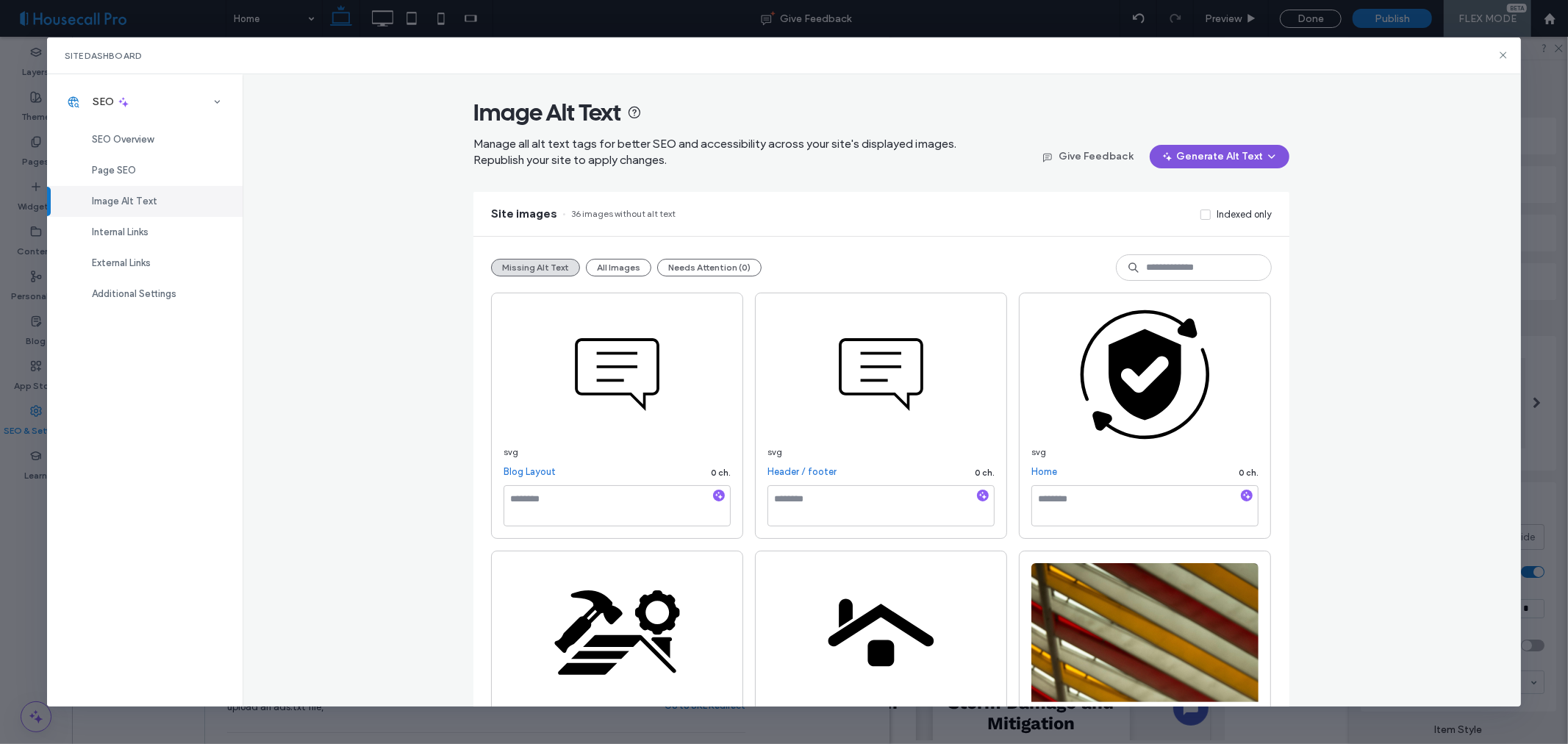
click at [1220, 151] on button "Generate Alt Text" at bounding box center [1219, 156] width 140 height 23
click at [1160, 194] on span "Generate Missing Alt Text Only" at bounding box center [1199, 195] width 134 height 15
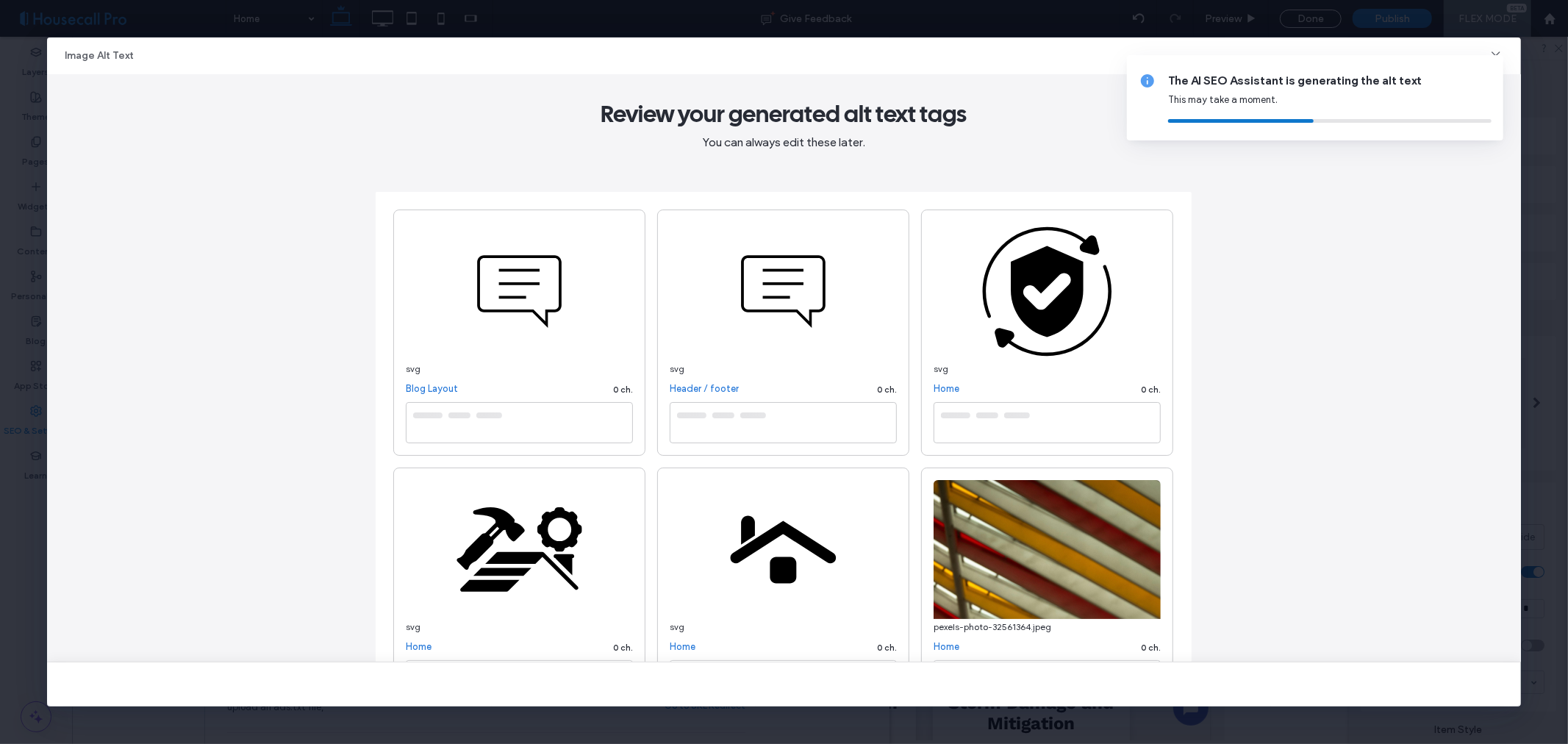
type textarea "**********"
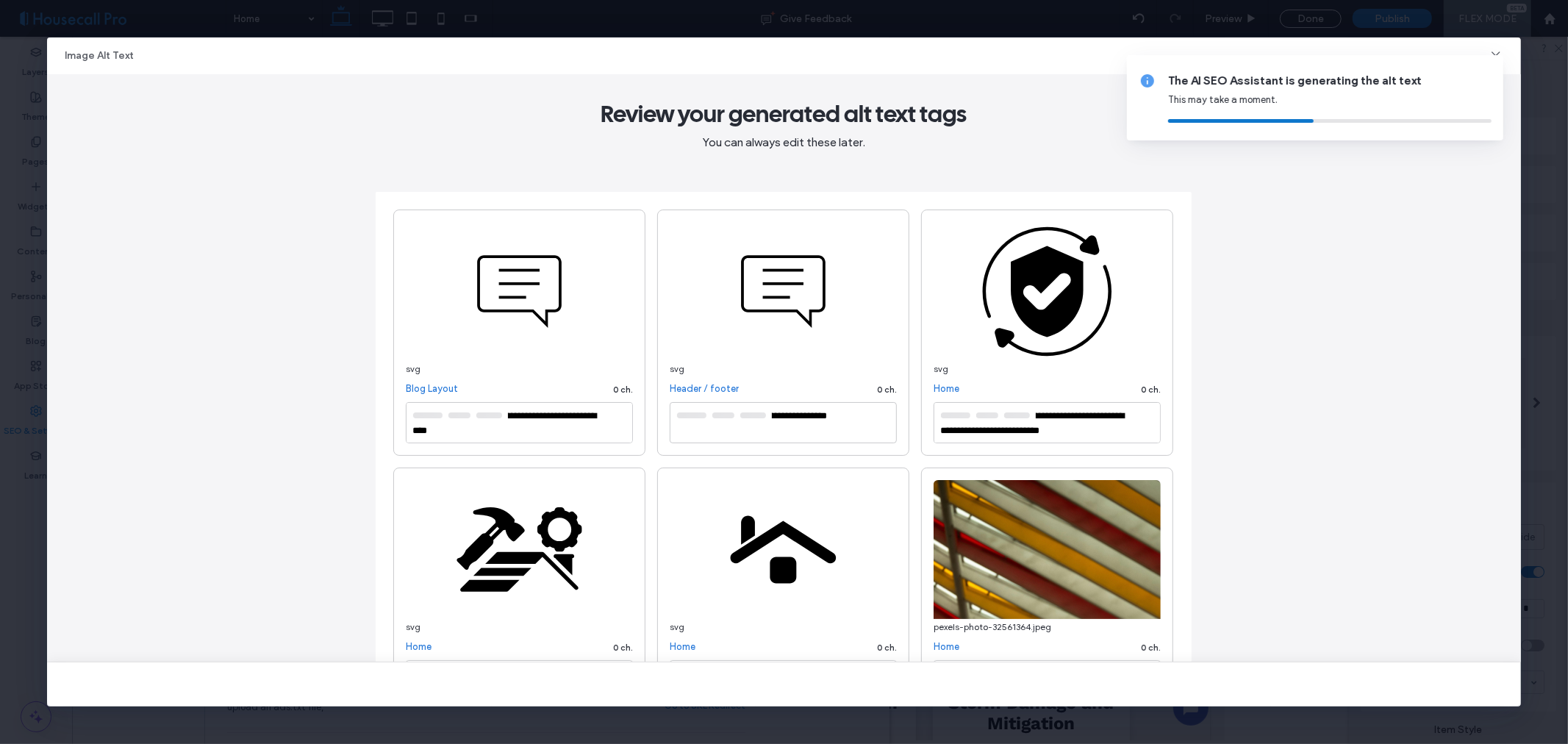
type textarea "**********"
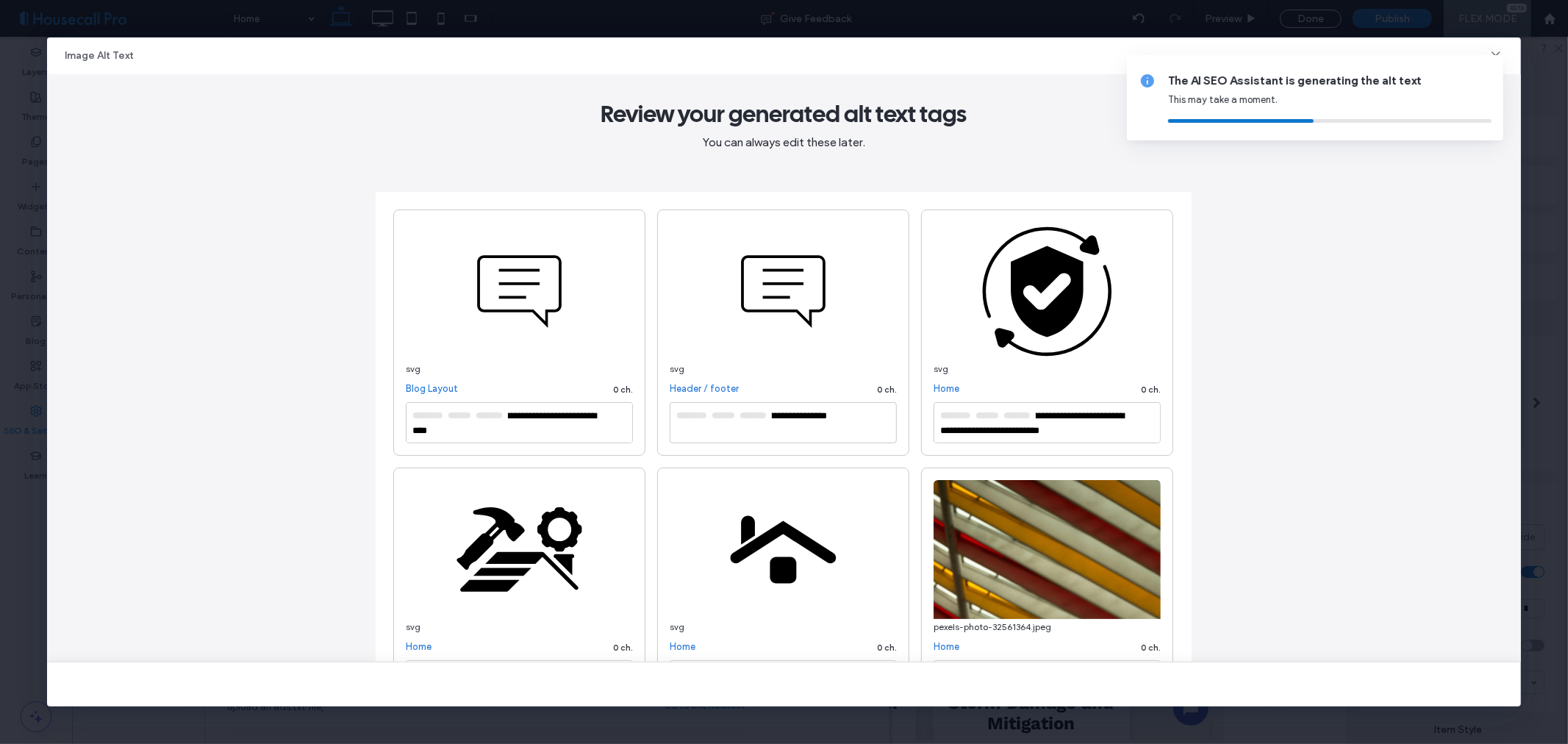
type textarea "**********"
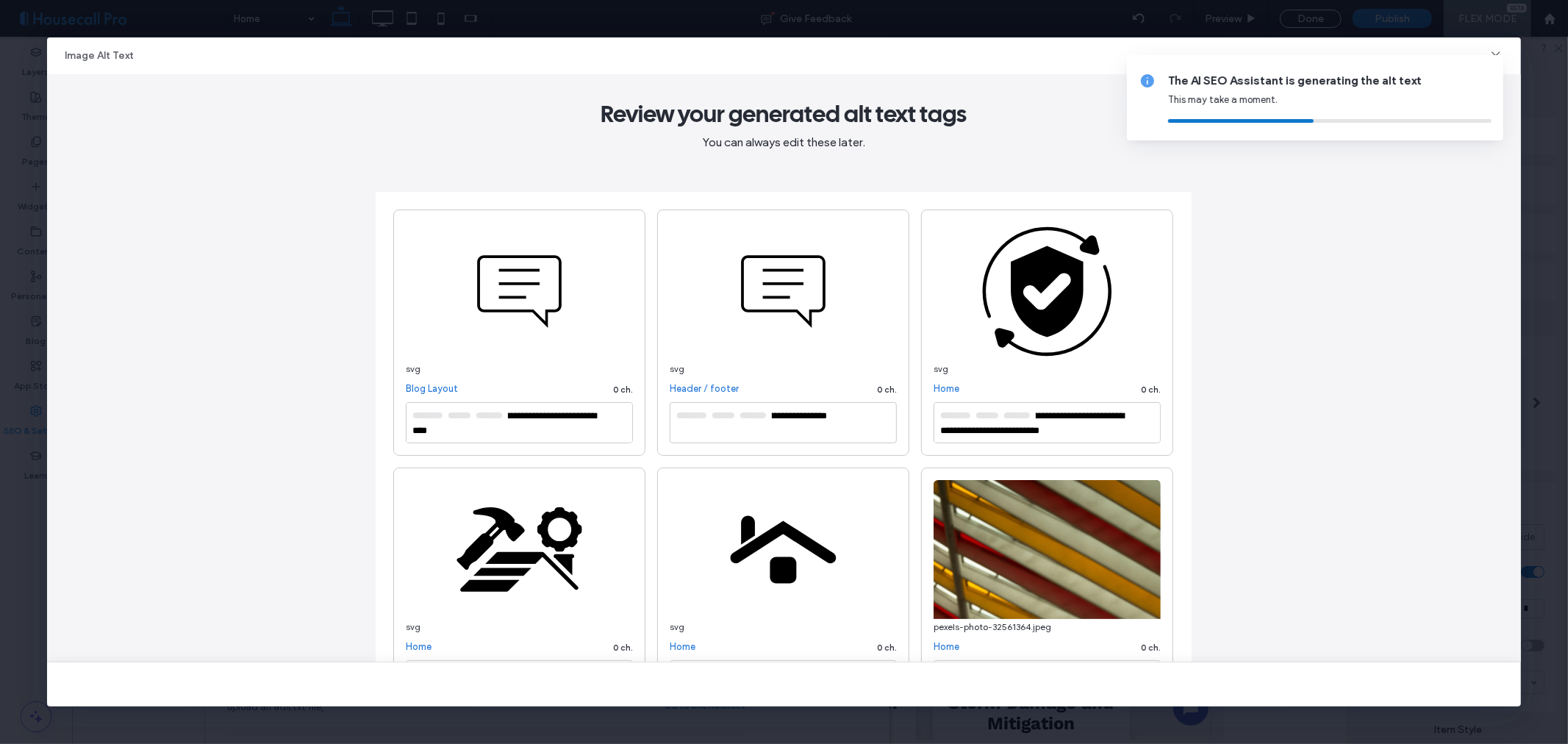
type textarea "**********"
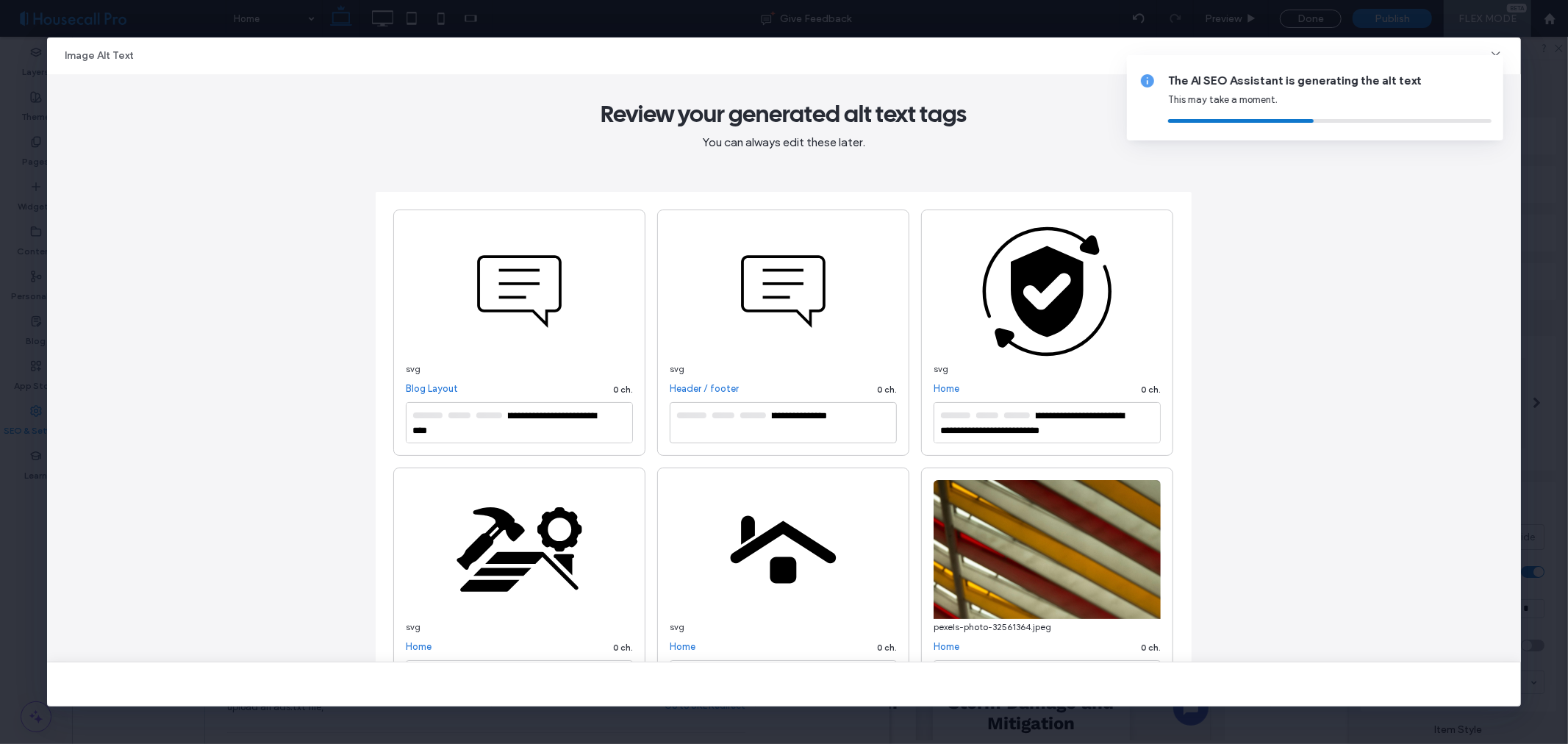
type textarea "**********"
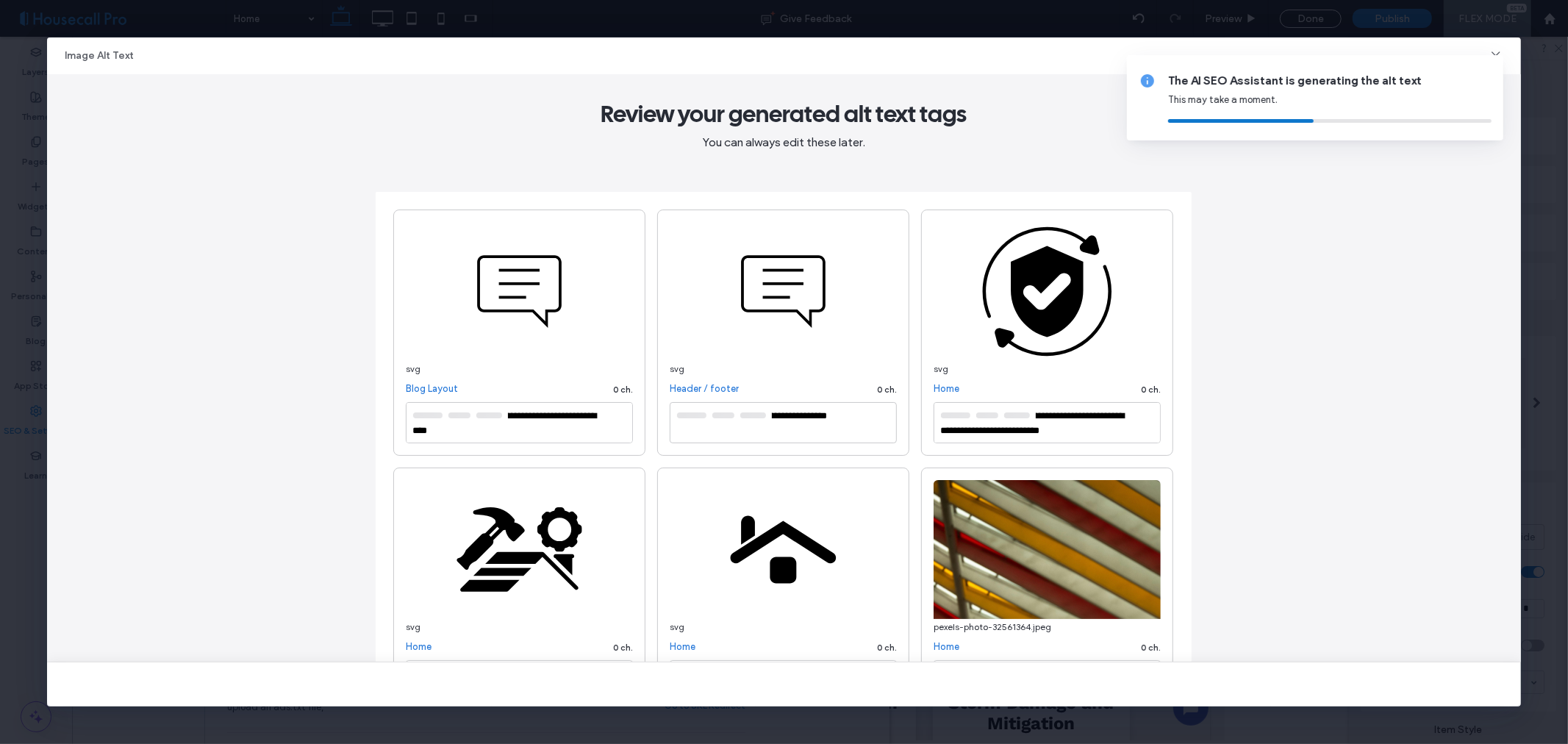
type textarea "**********"
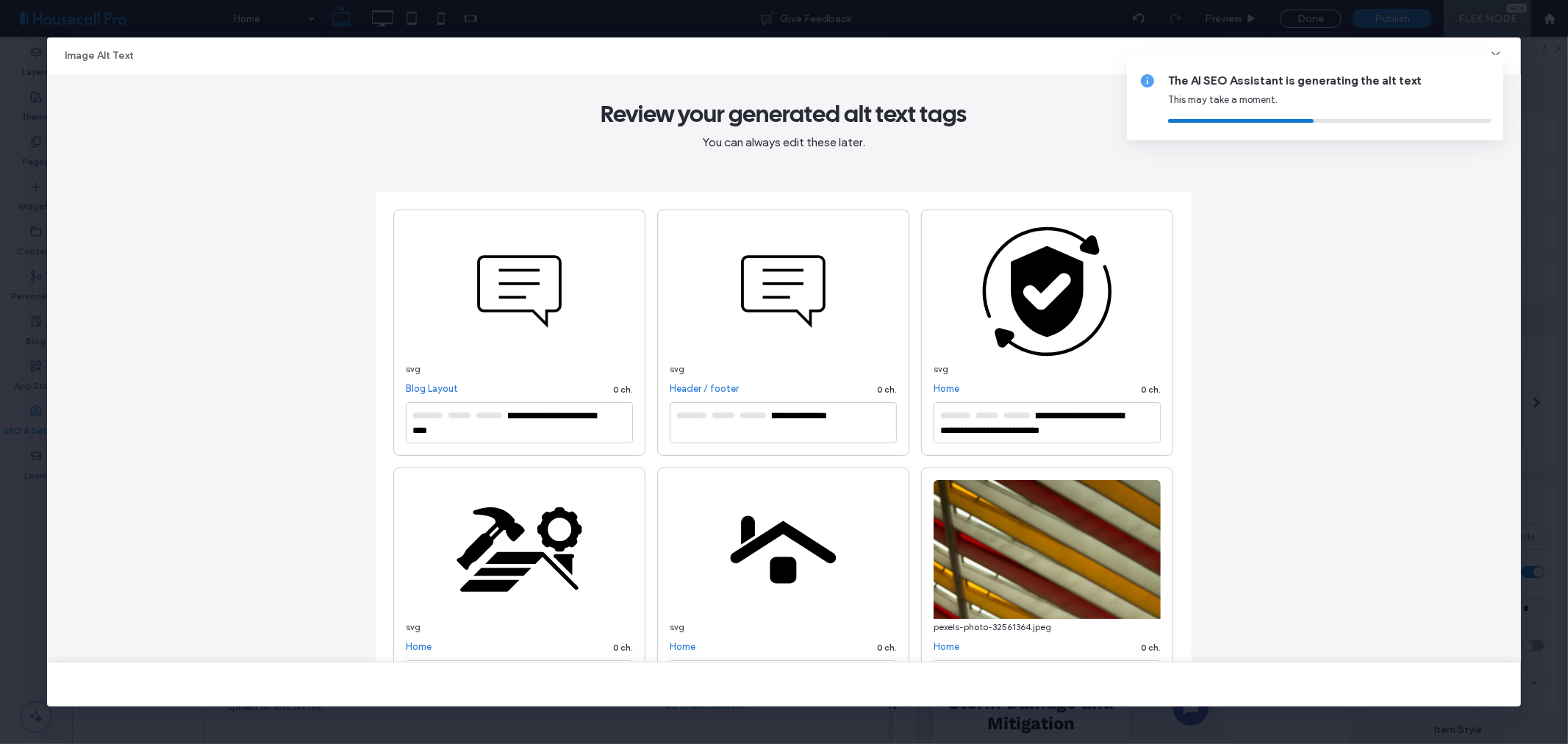
type textarea "**********"
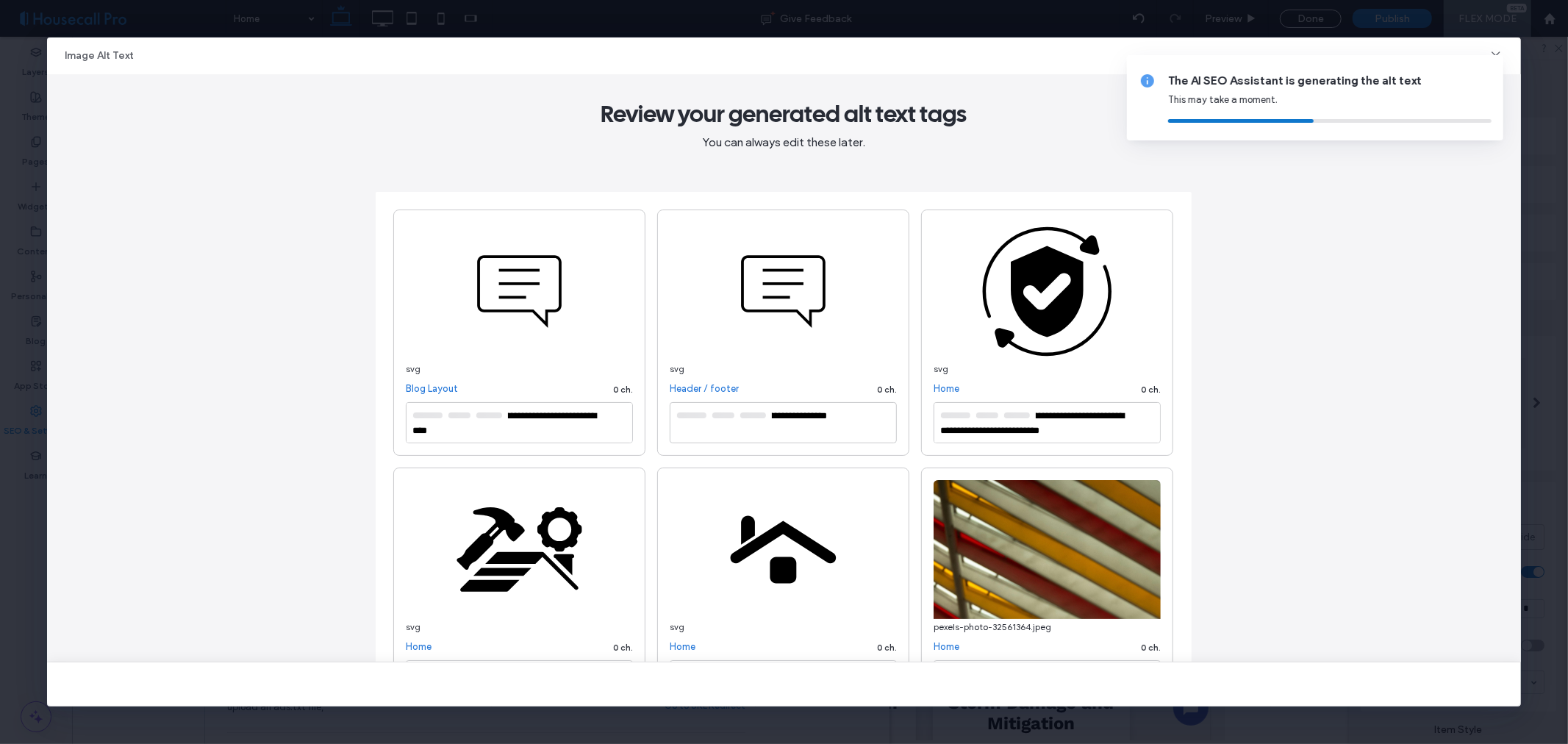
type textarea "**********"
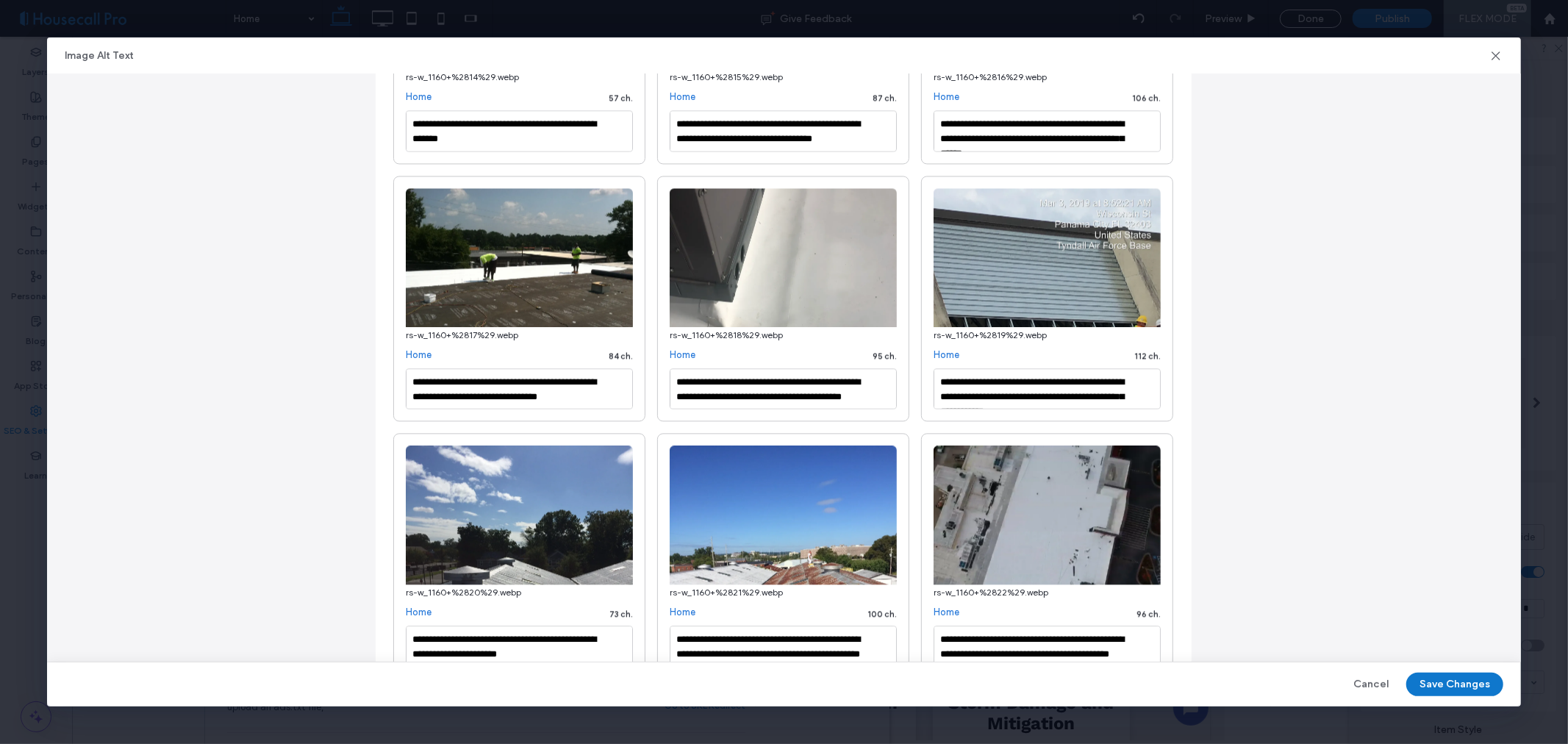
scroll to position [2685, 0]
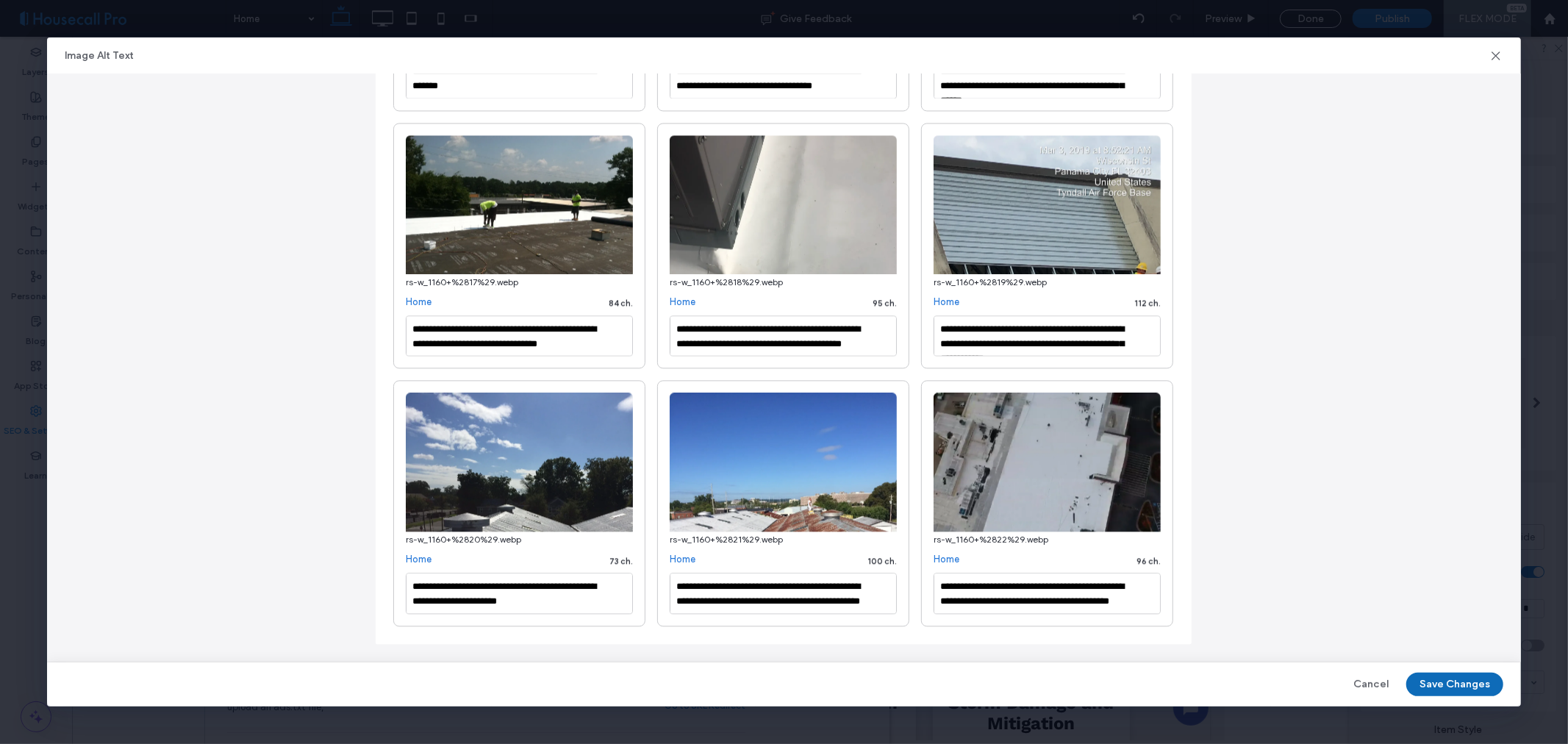
click at [1462, 681] on button "Save Changes" at bounding box center [1454, 684] width 97 height 23
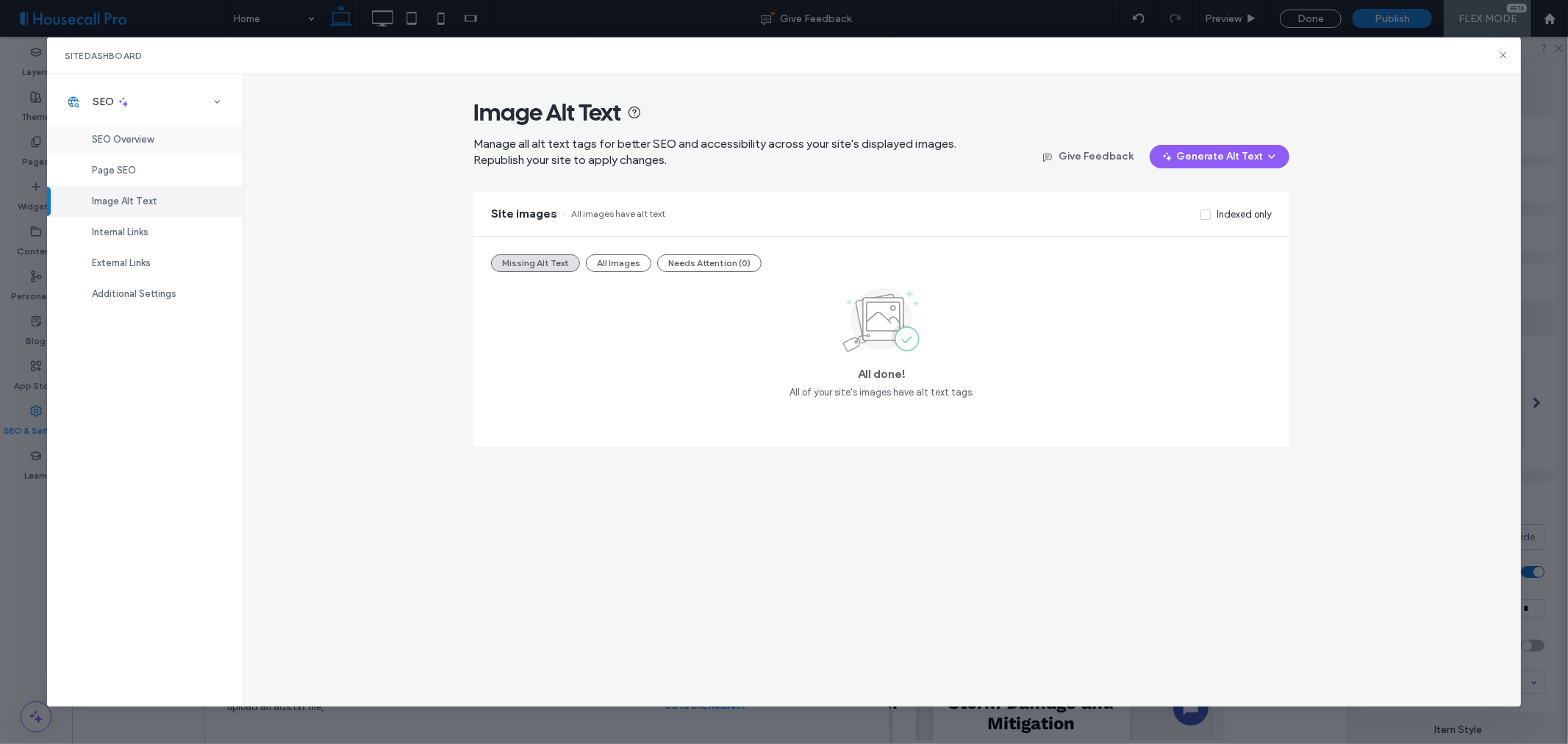
click at [135, 137] on span "SEO Overview" at bounding box center [123, 139] width 62 height 11
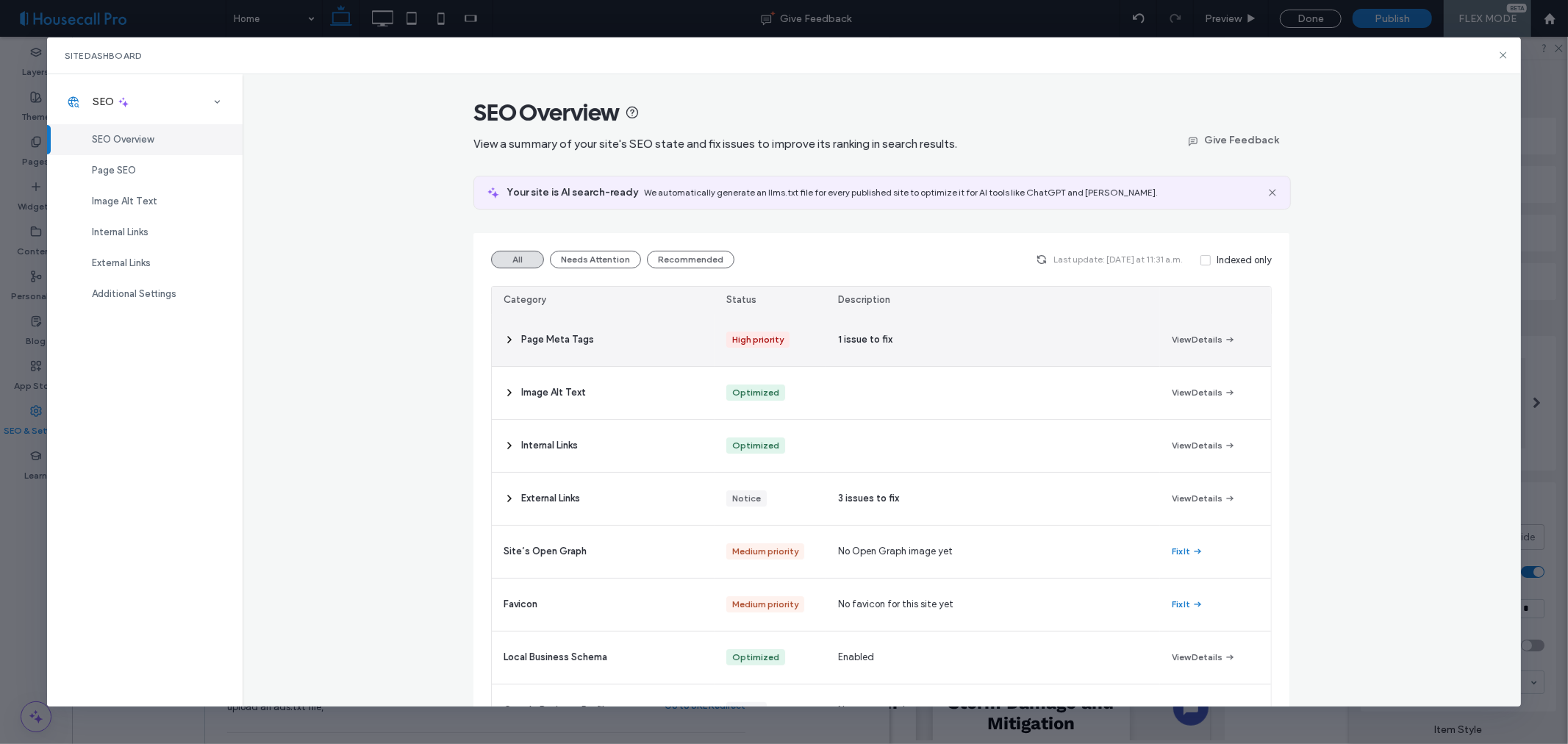
click at [938, 333] on div "1 issue to fix" at bounding box center [993, 340] width 334 height 53
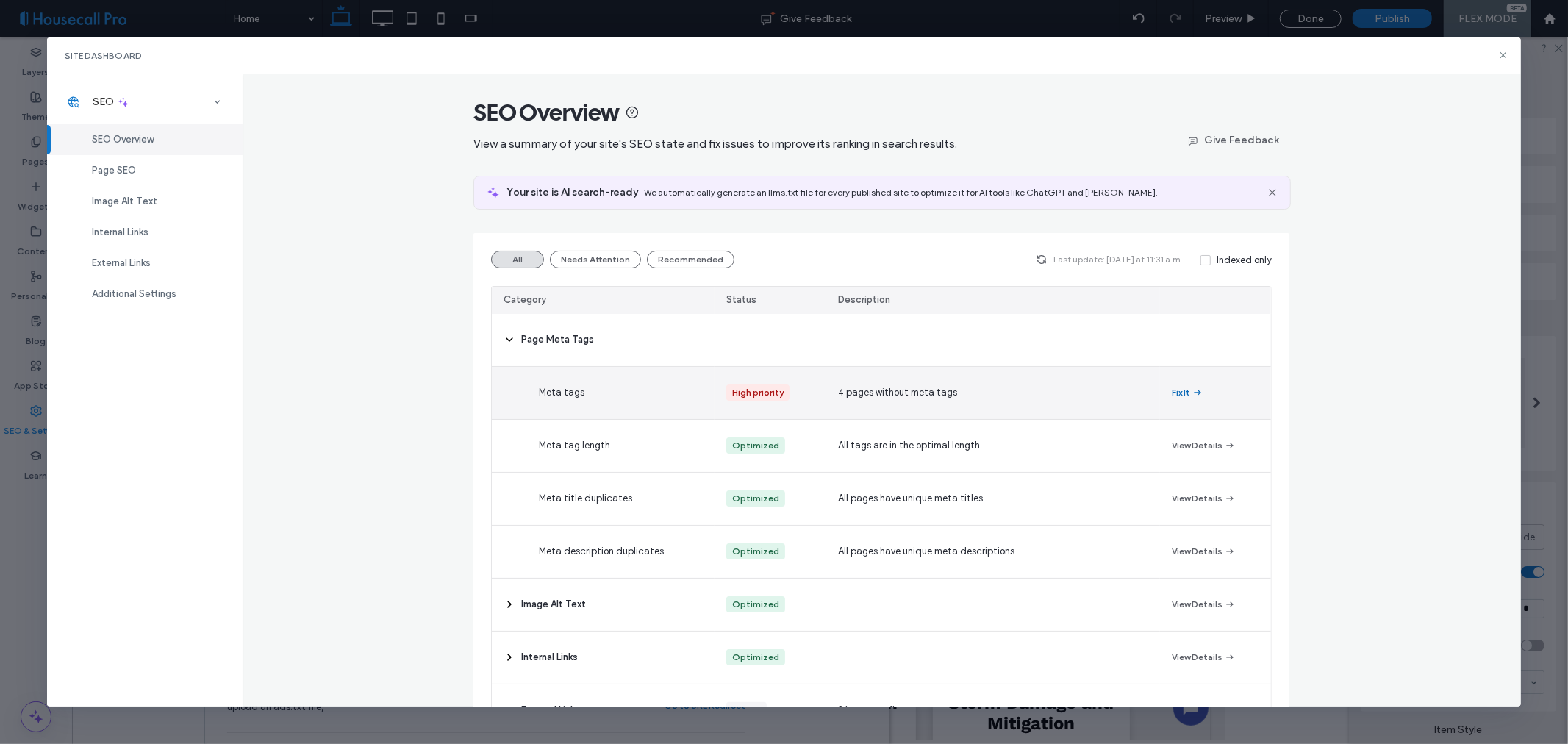
click at [1182, 393] on button "Fix It" at bounding box center [1188, 393] width 32 height 18
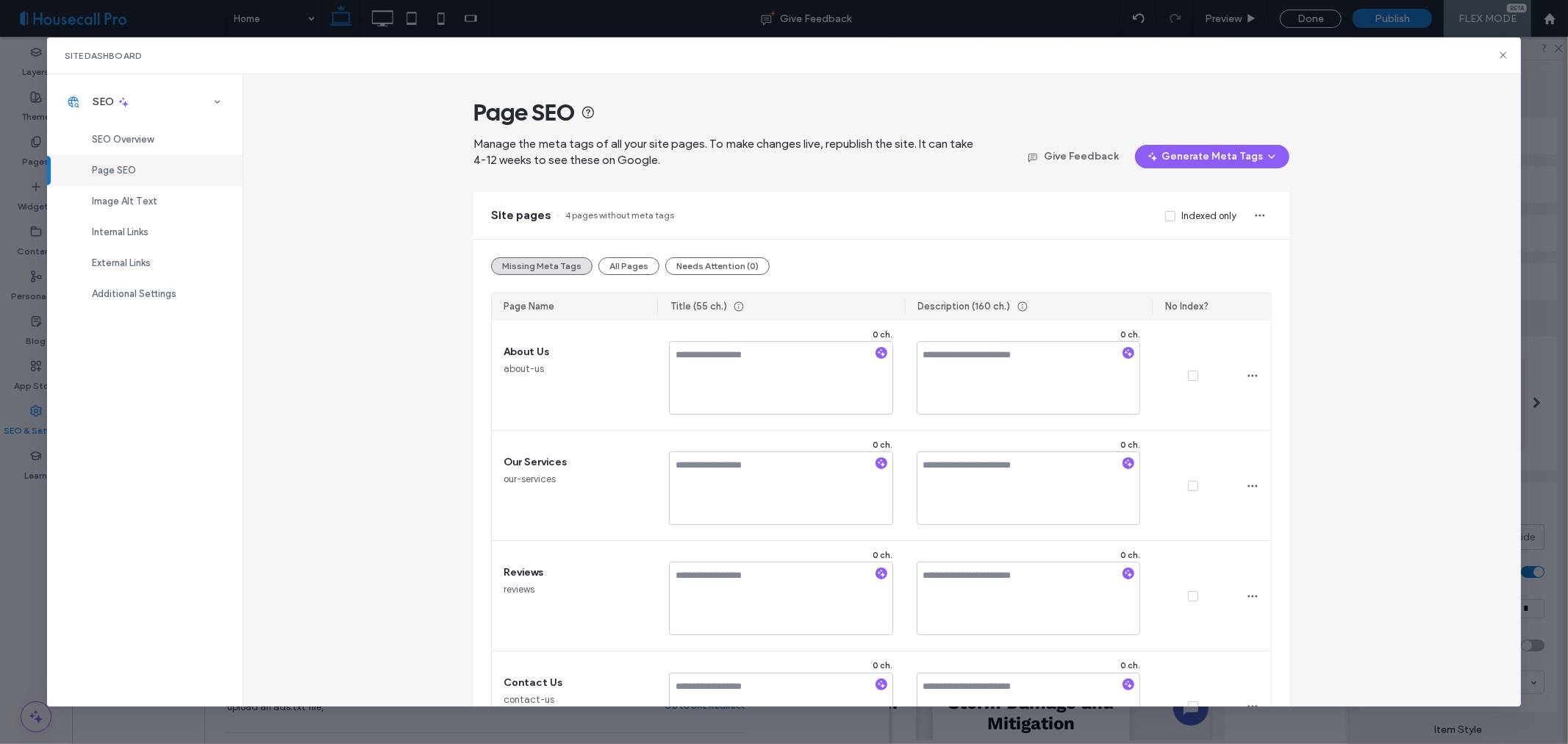
scroll to position [72, 0]
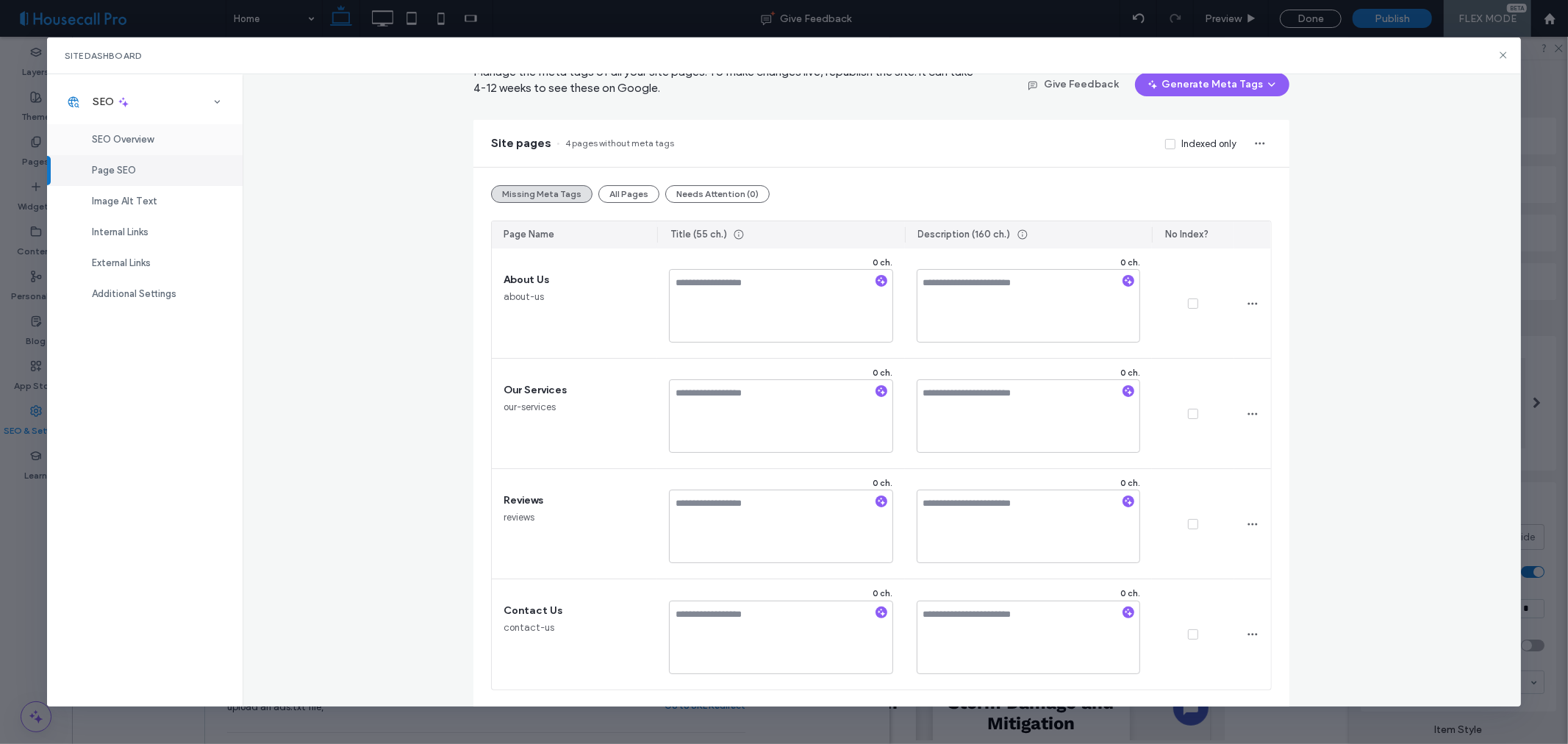
click at [133, 142] on span "SEO Overview" at bounding box center [123, 139] width 62 height 11
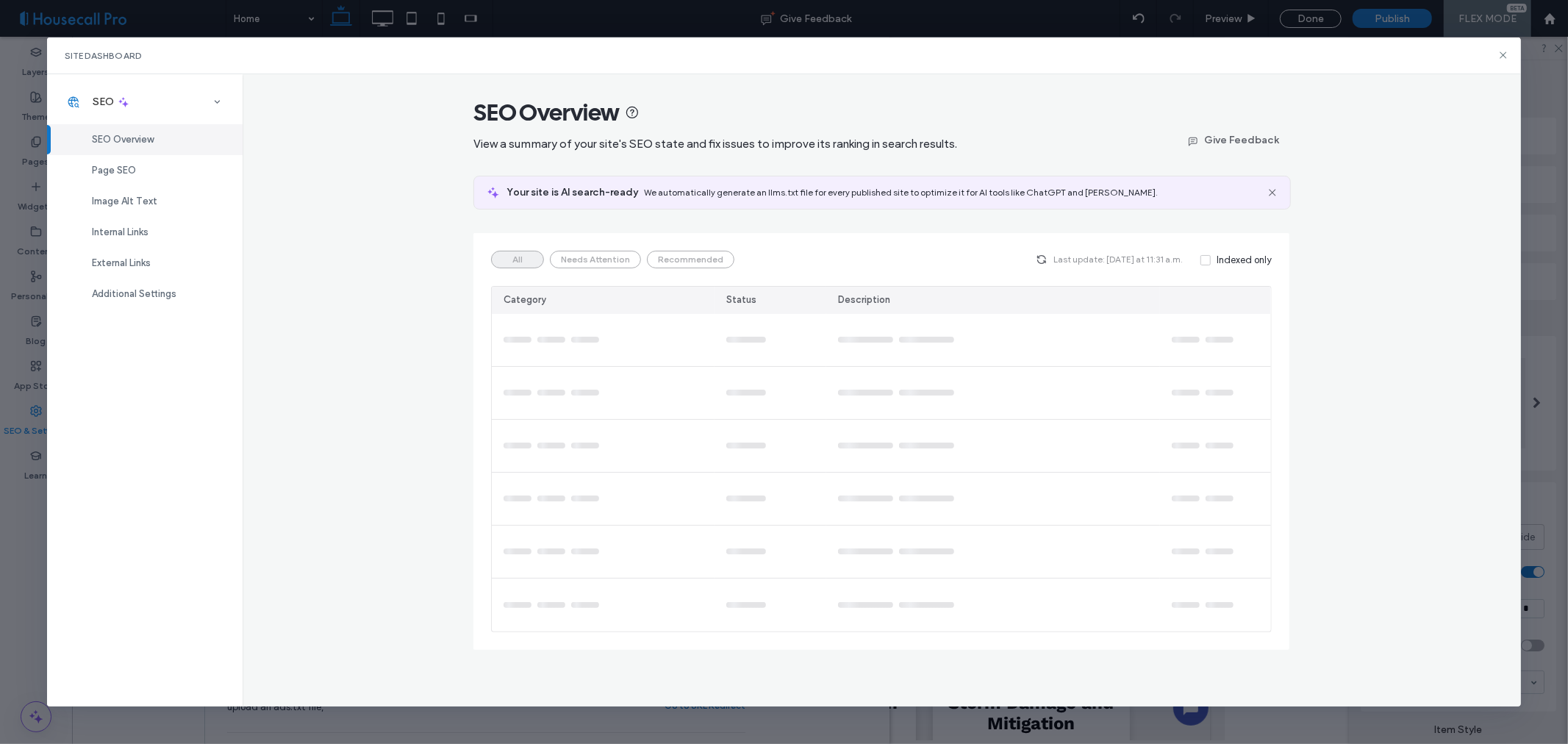
scroll to position [0, 0]
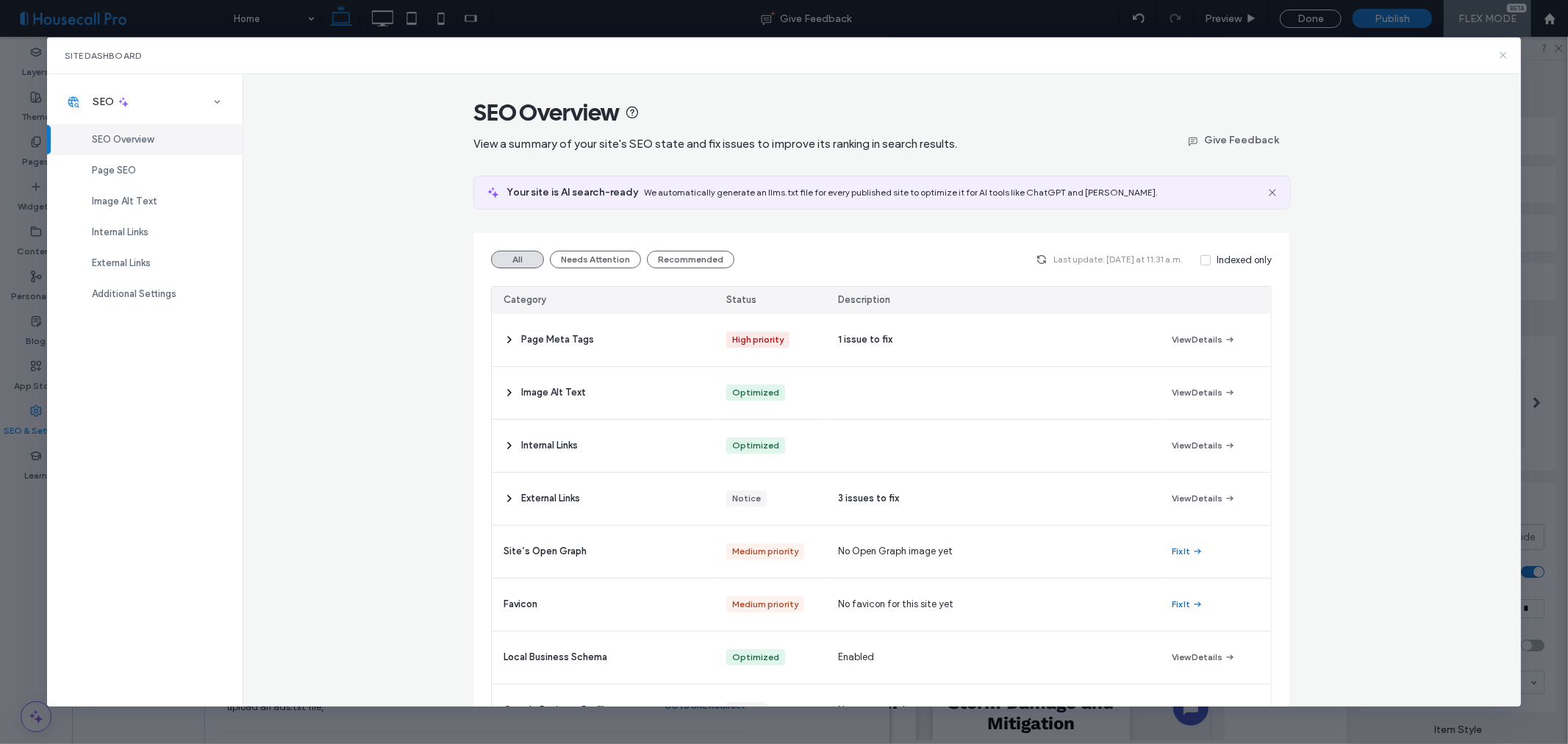
click at [1504, 53] on icon at bounding box center [1503, 54] width 12 height 12
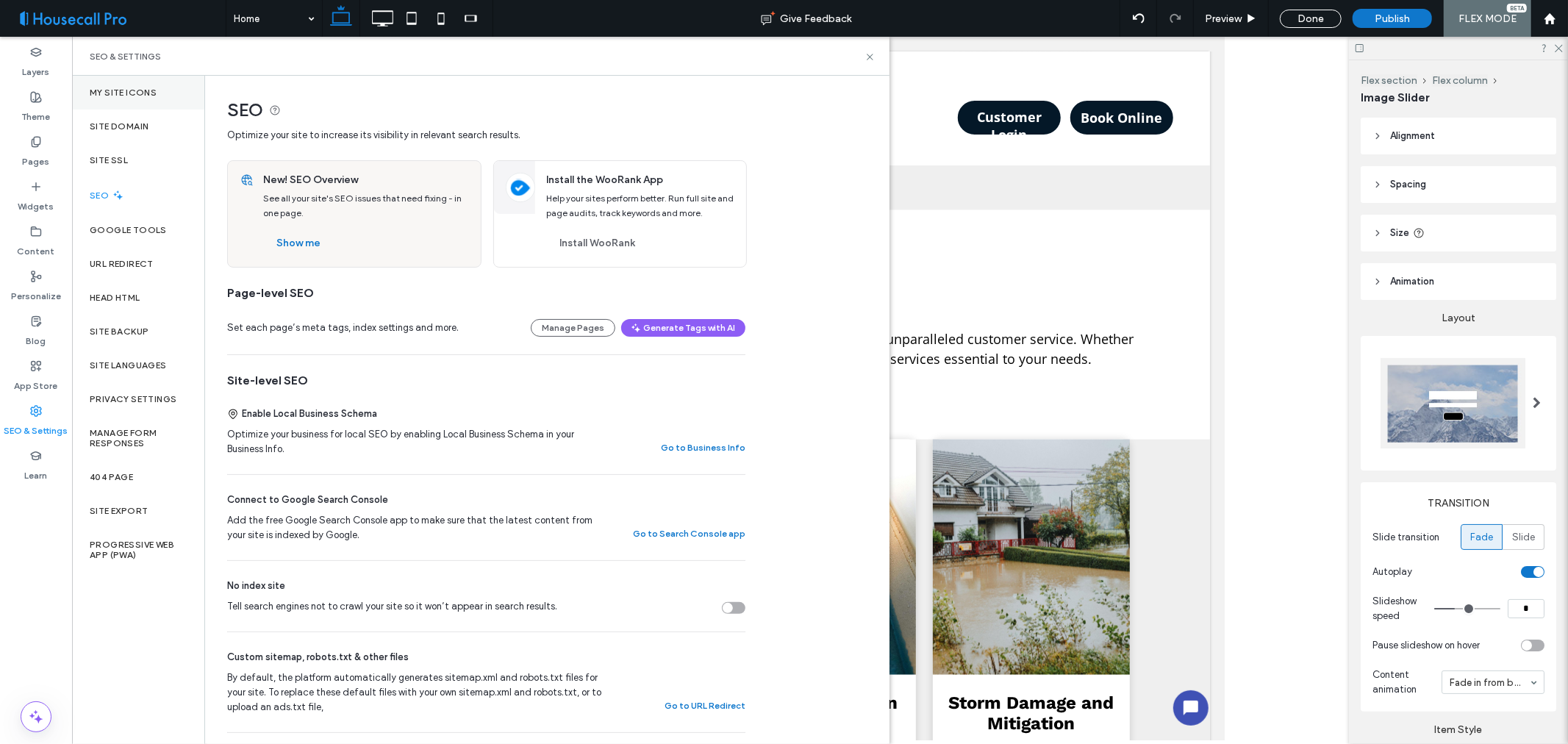
click at [150, 93] on label "My Site Icons" at bounding box center [122, 92] width 67 height 10
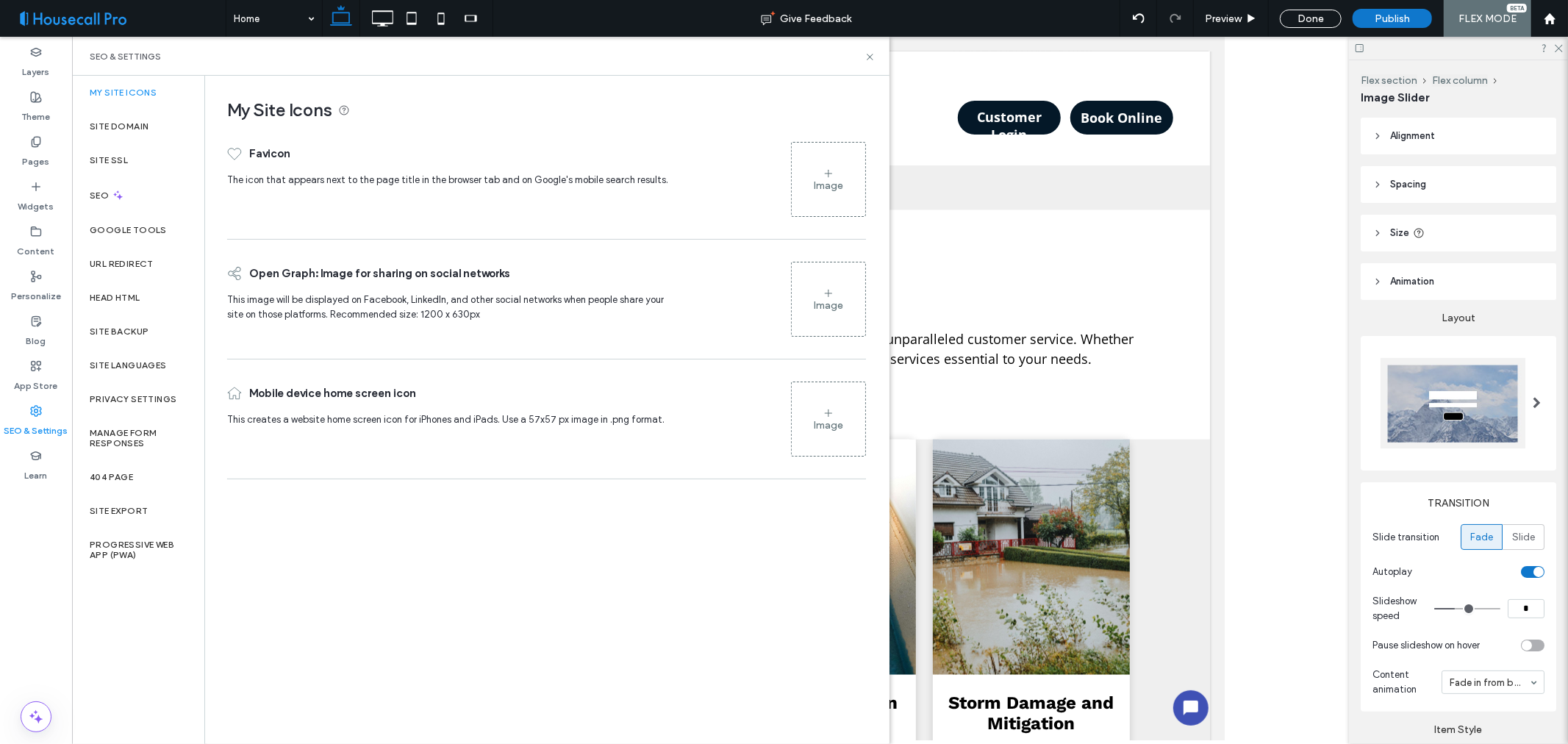
click at [831, 167] on icon at bounding box center [829, 173] width 12 height 12
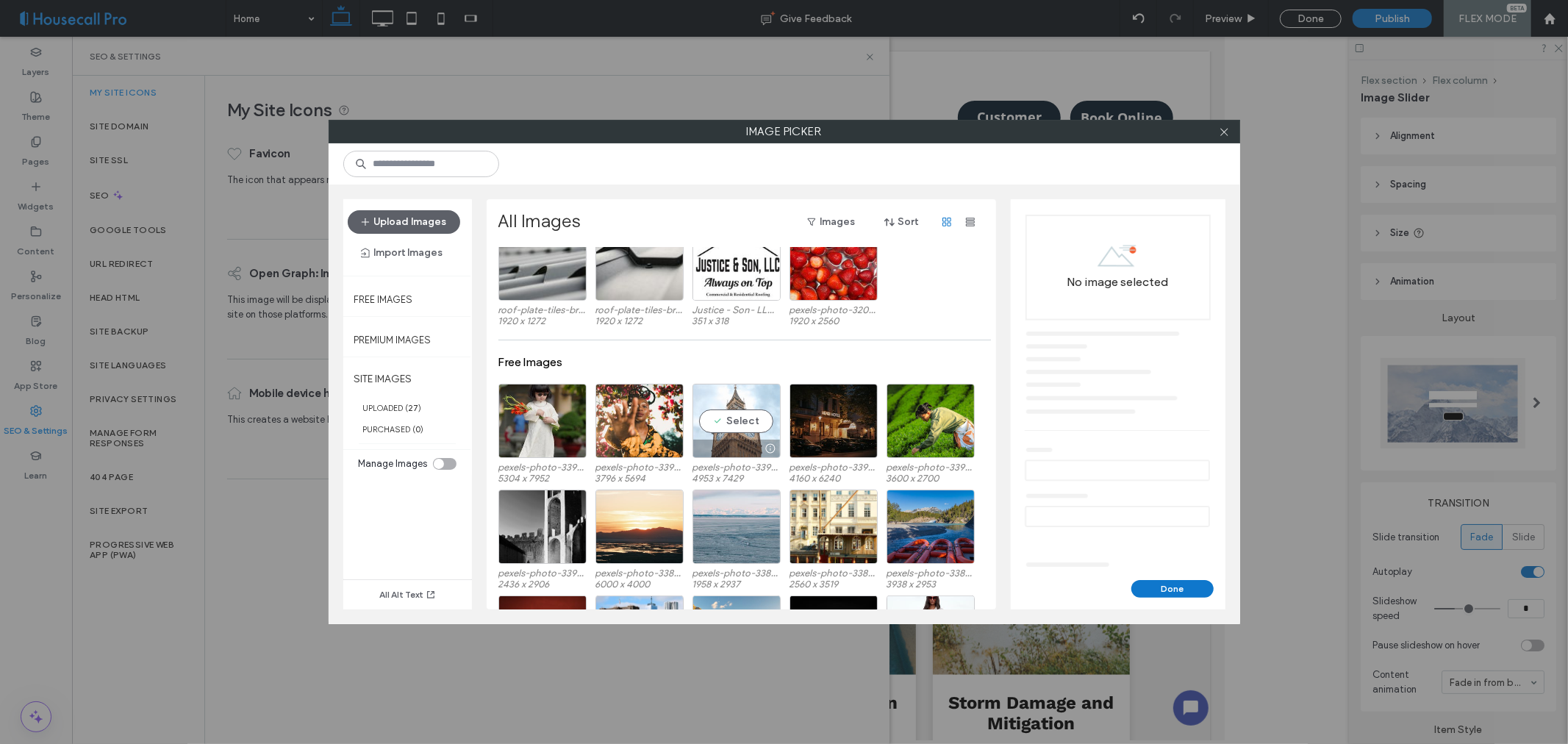
scroll to position [522, 0]
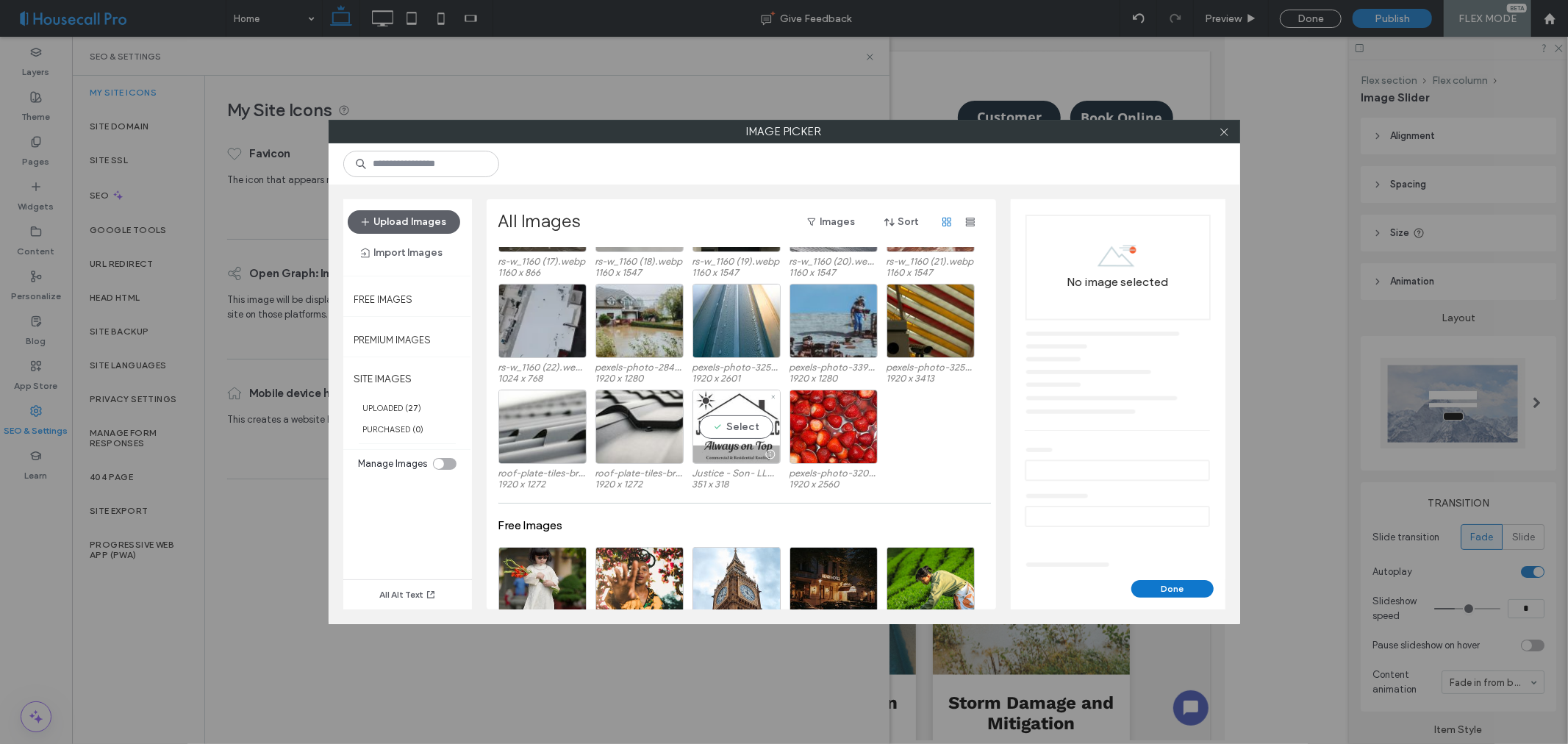
click at [733, 426] on div "Select" at bounding box center [737, 426] width 88 height 74
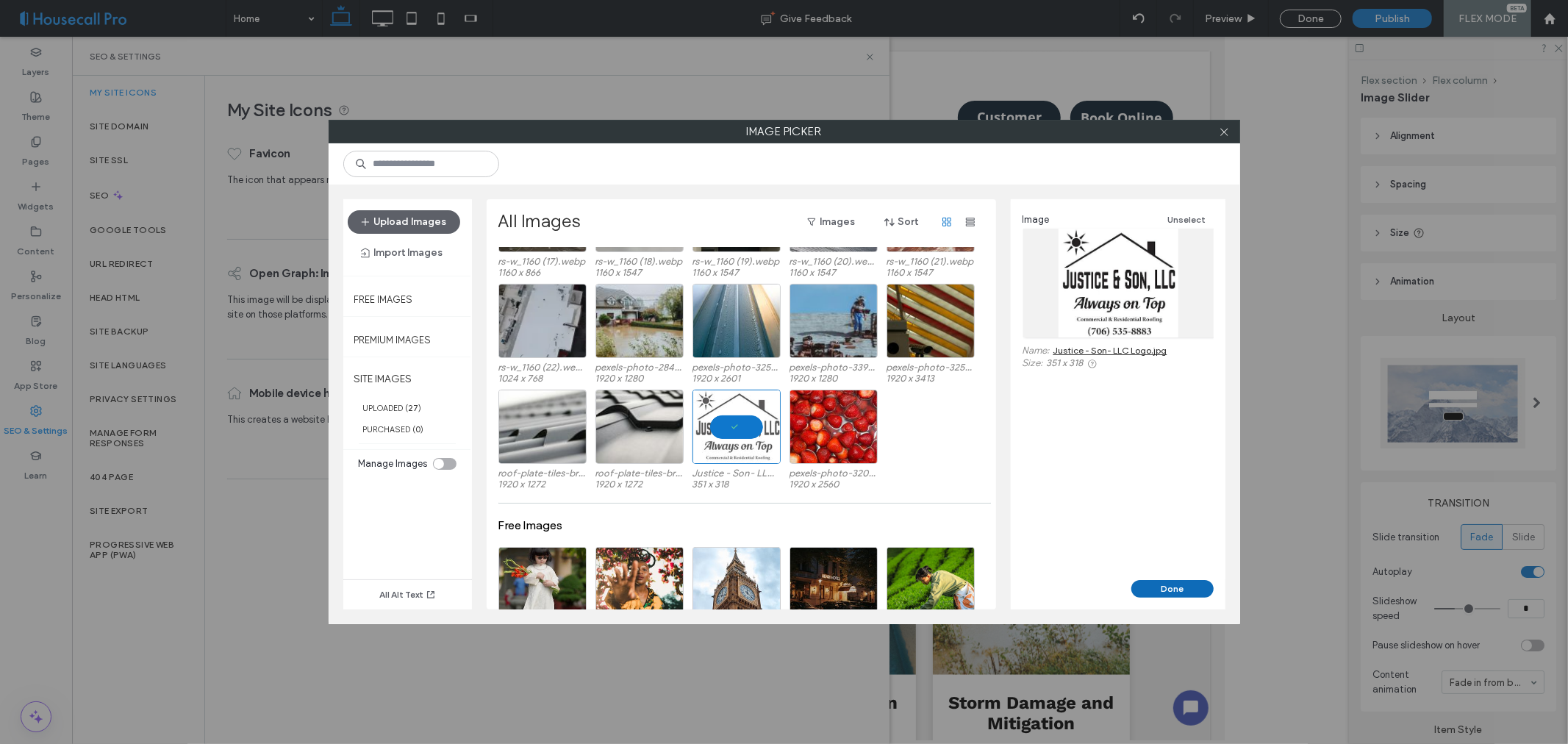
click at [1169, 589] on button "Done" at bounding box center [1173, 589] width 83 height 18
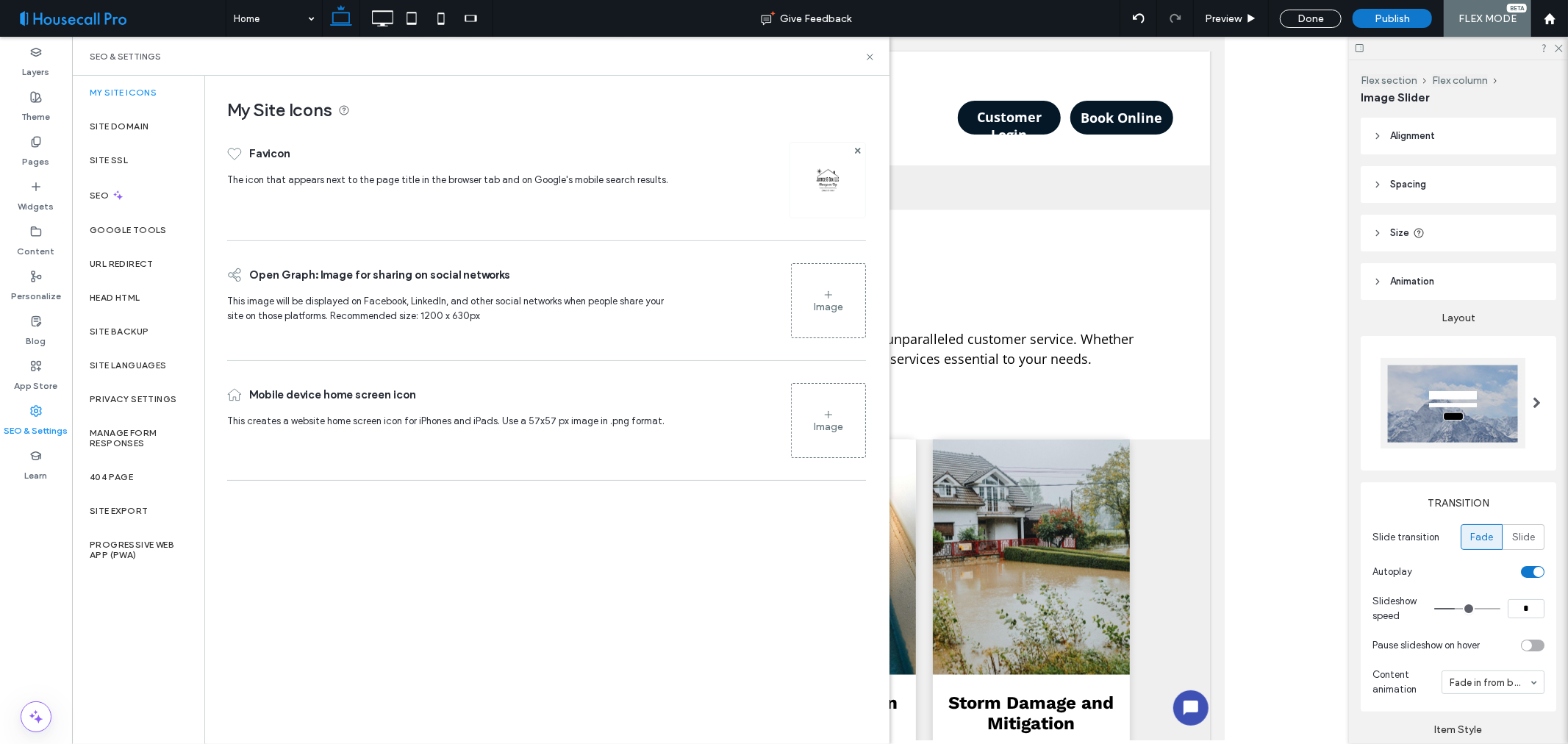
click at [833, 304] on div "Image" at bounding box center [828, 306] width 29 height 12
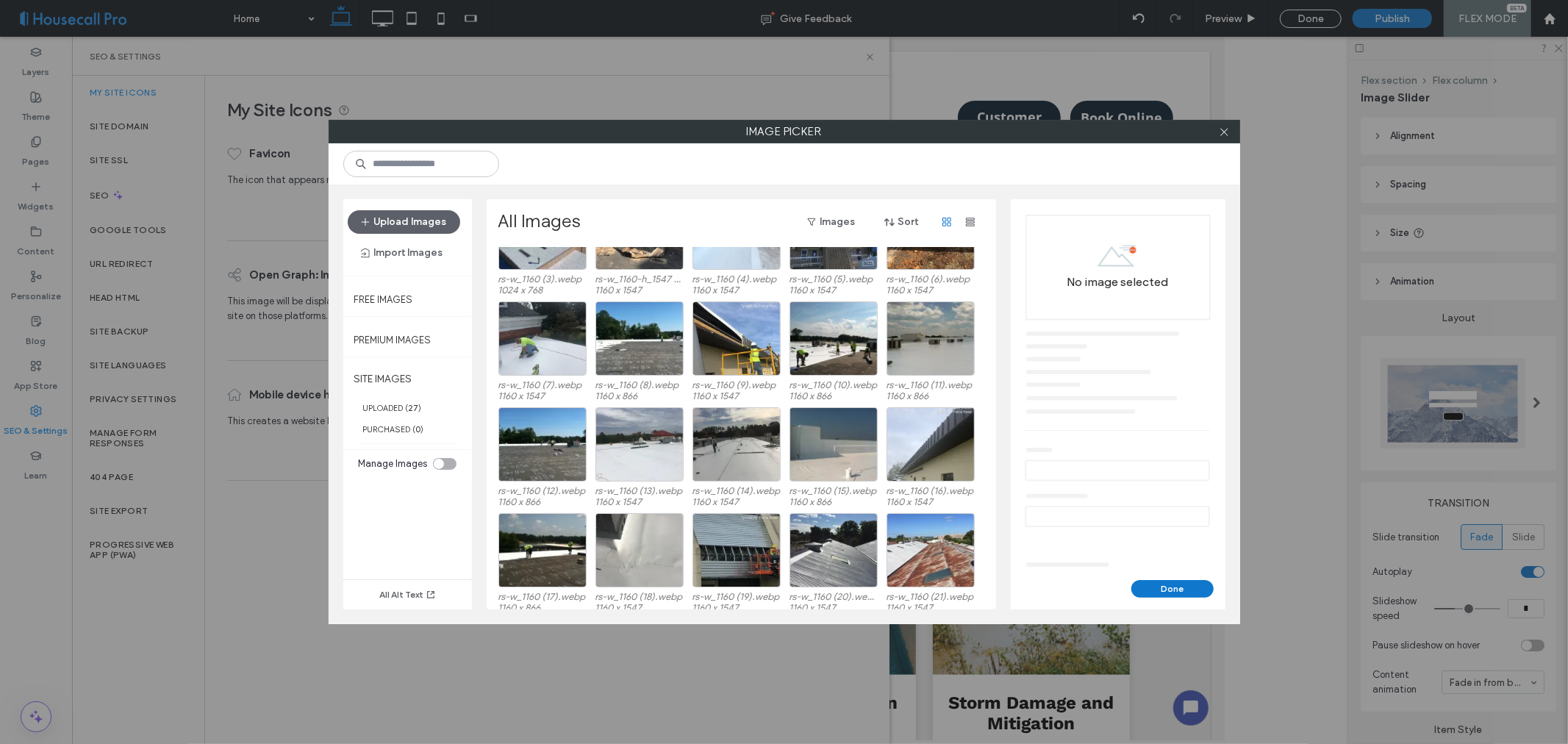
scroll to position [431, 0]
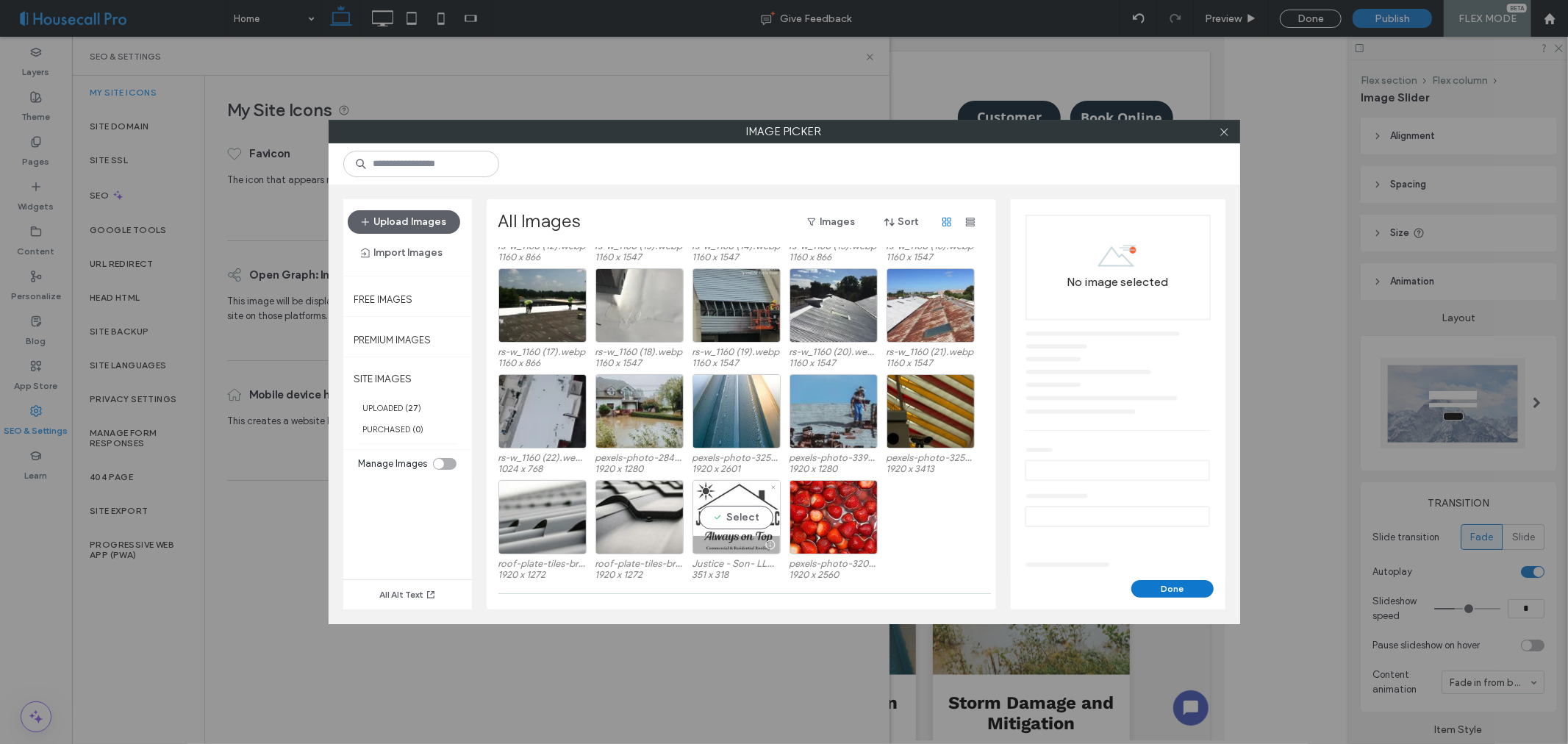
click at [730, 518] on div "Select" at bounding box center [737, 517] width 88 height 74
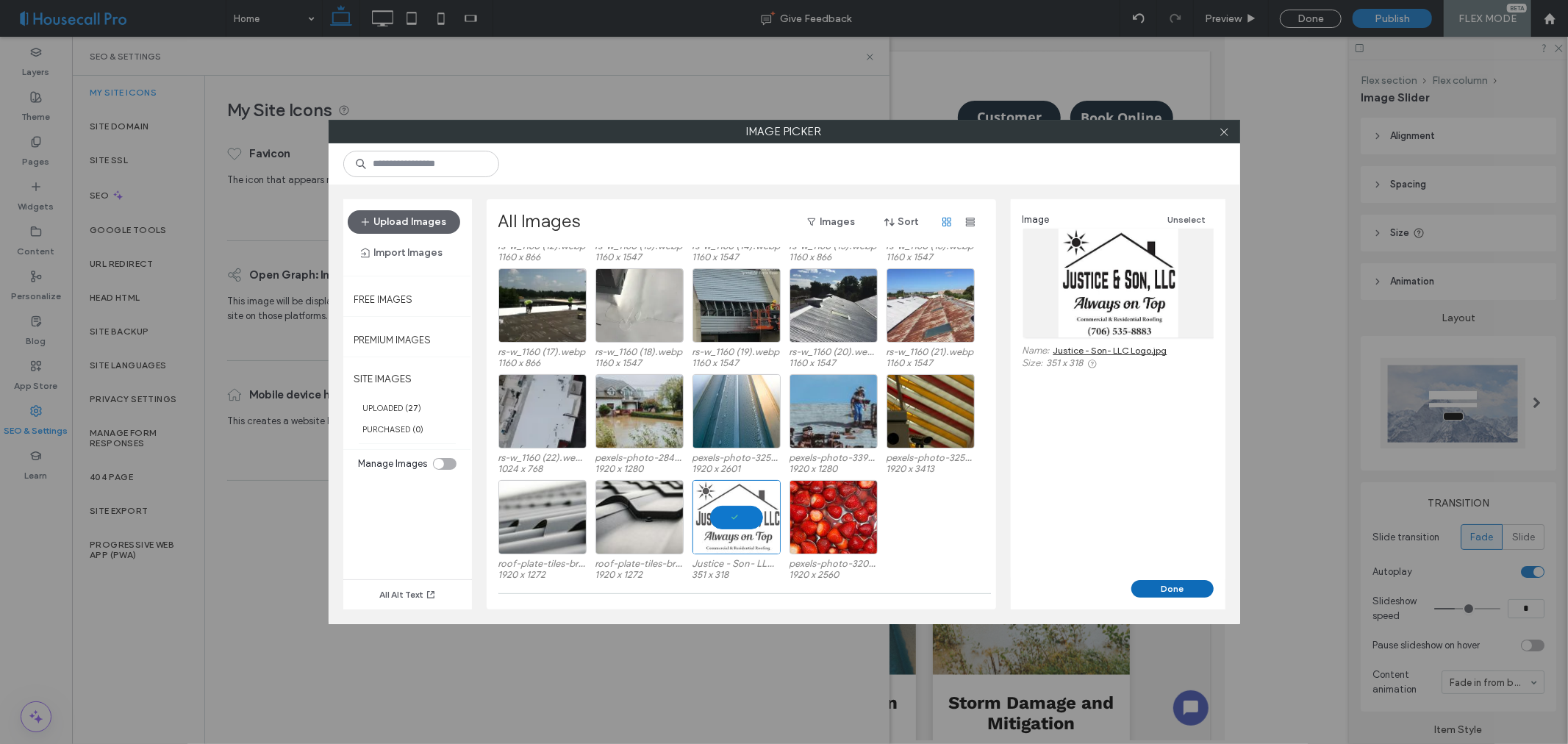
click at [1164, 590] on button "Done" at bounding box center [1173, 589] width 83 height 18
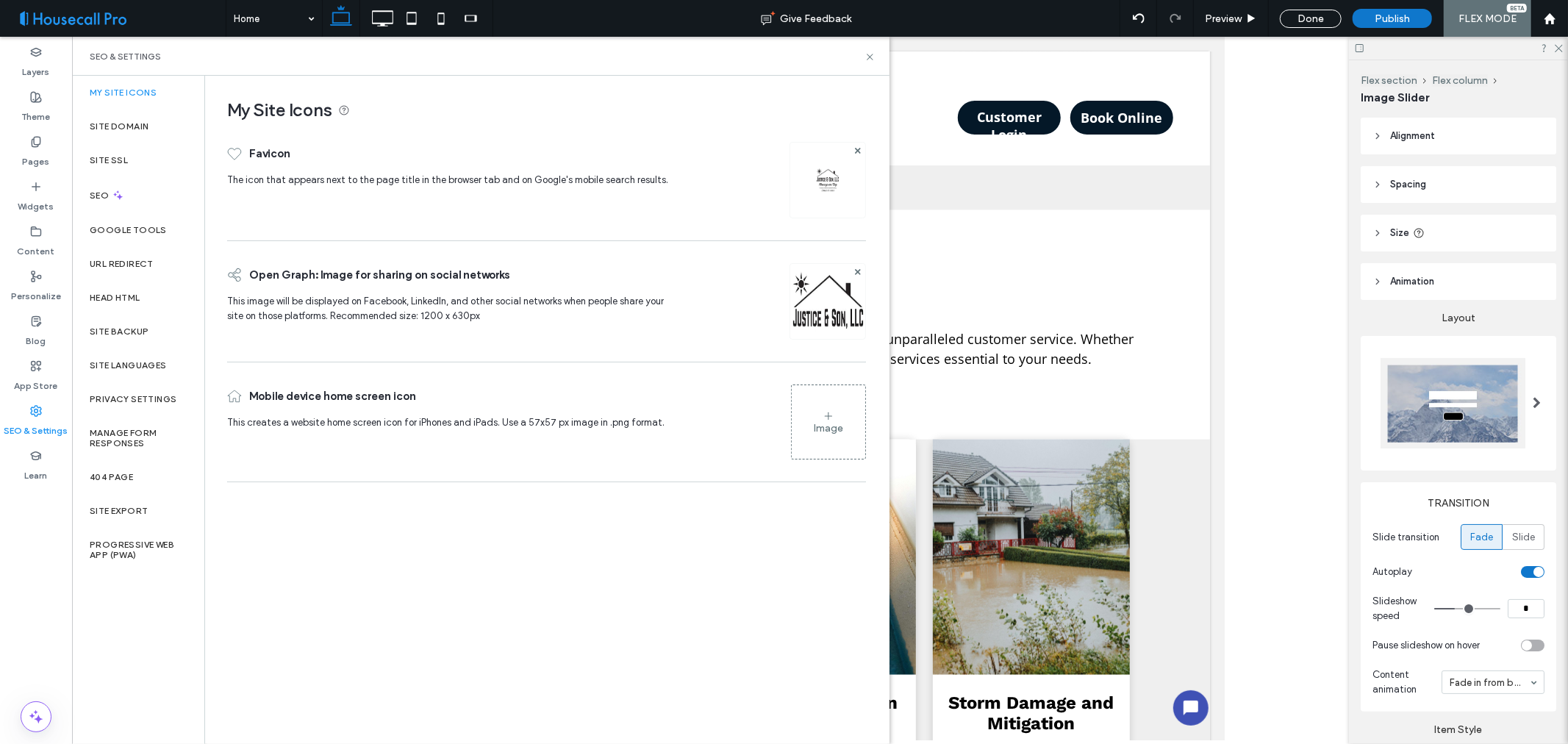
click at [818, 415] on div "Image" at bounding box center [829, 422] width 73 height 70
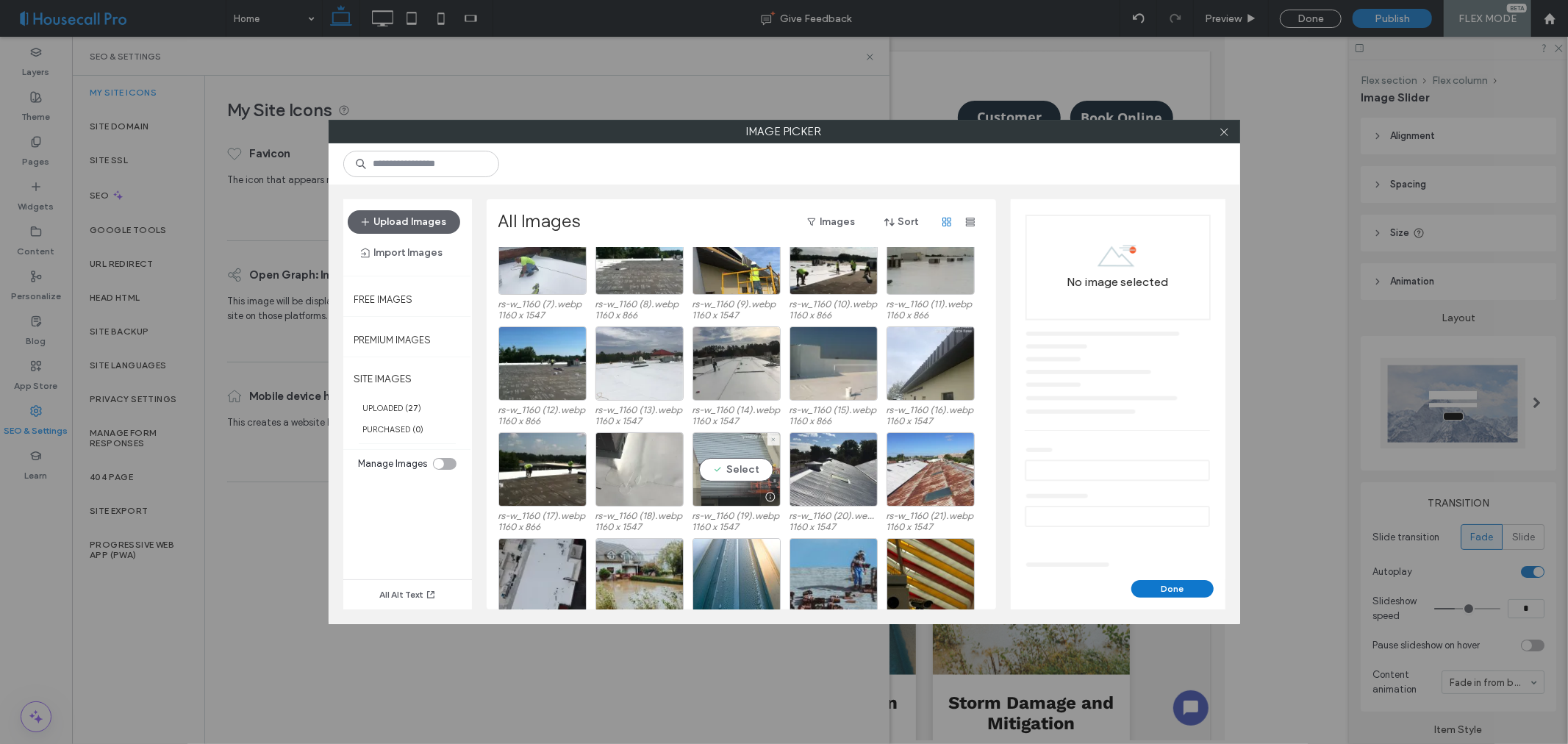
scroll to position [594, 0]
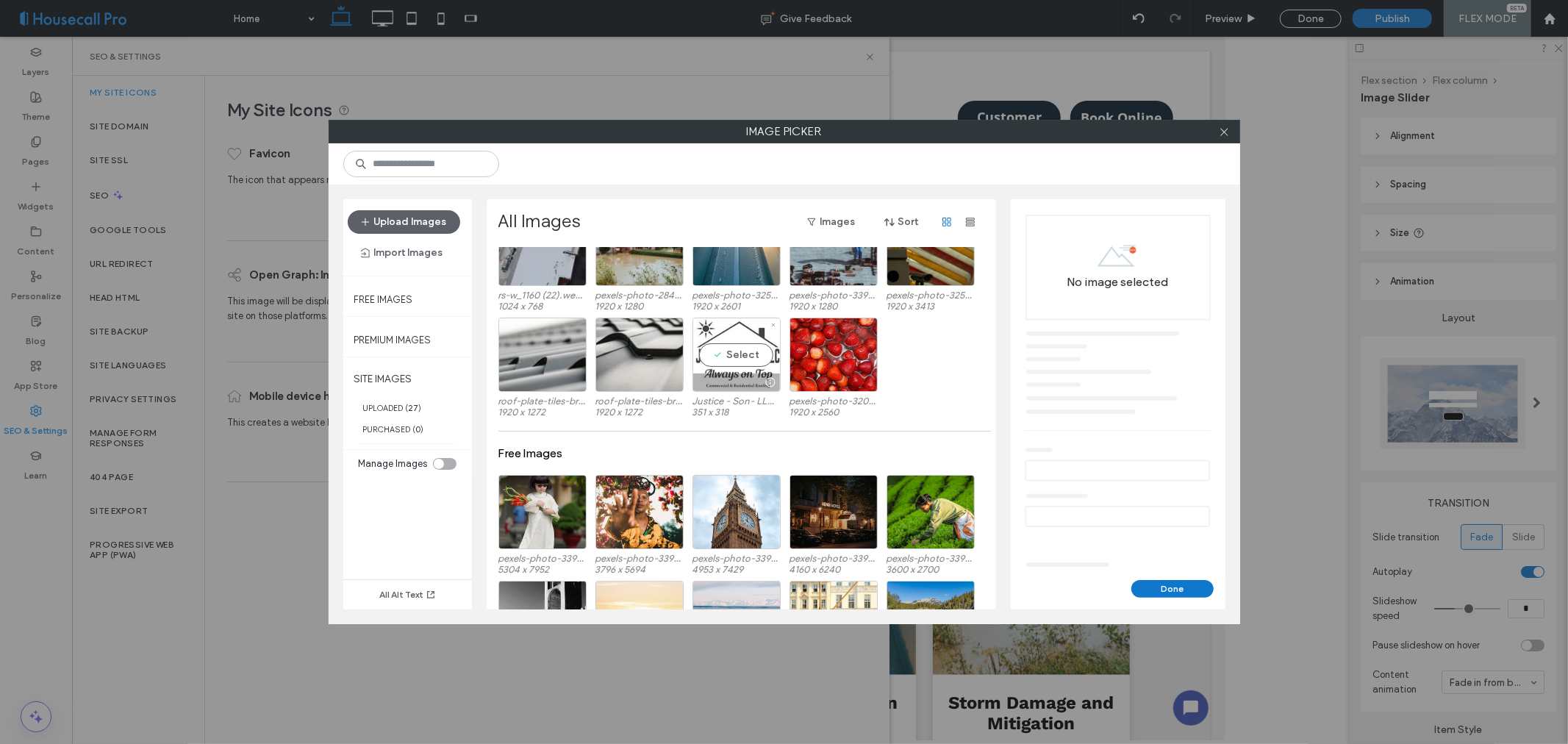
click at [736, 361] on div "Select" at bounding box center [737, 354] width 88 height 74
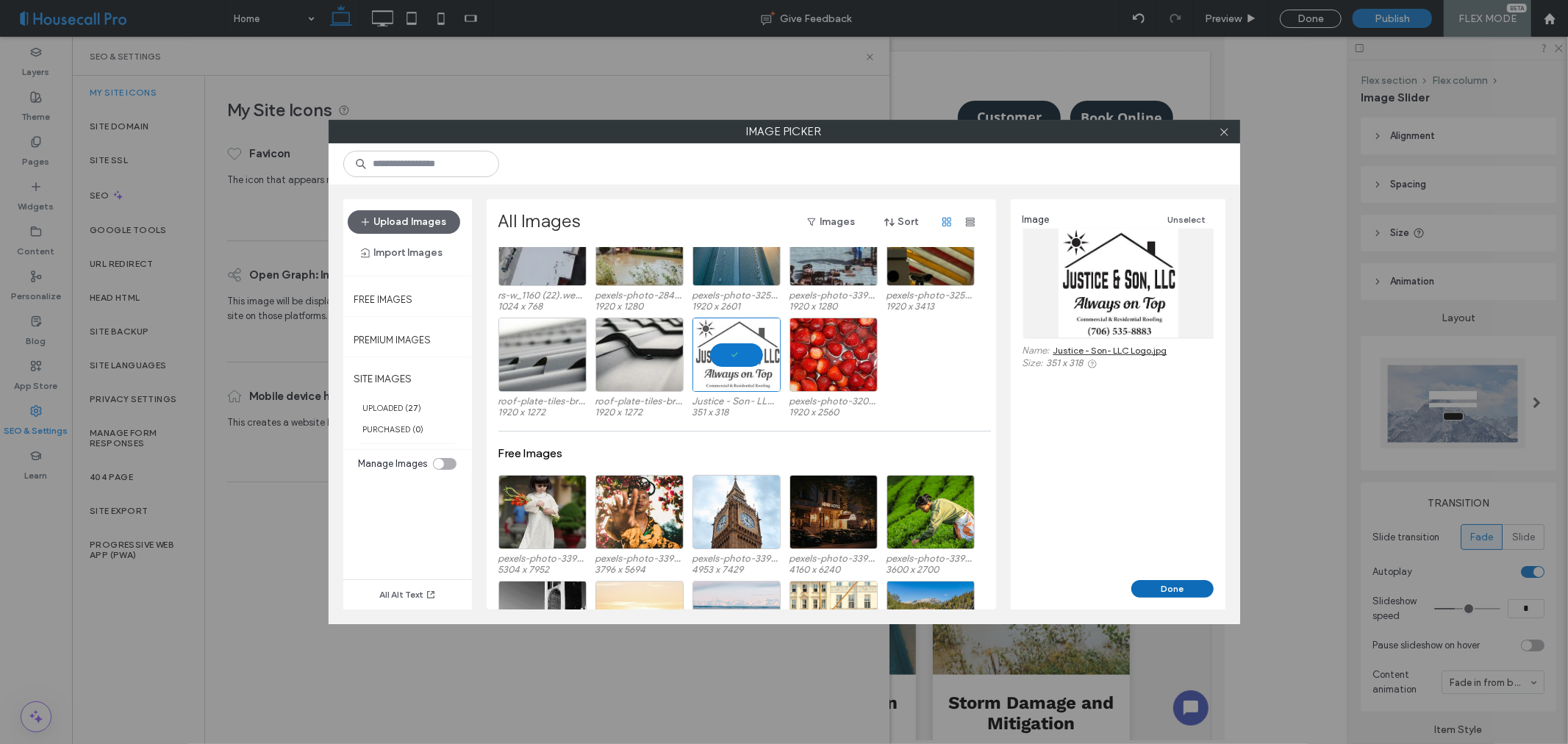
click at [1180, 585] on button "Done" at bounding box center [1173, 589] width 83 height 18
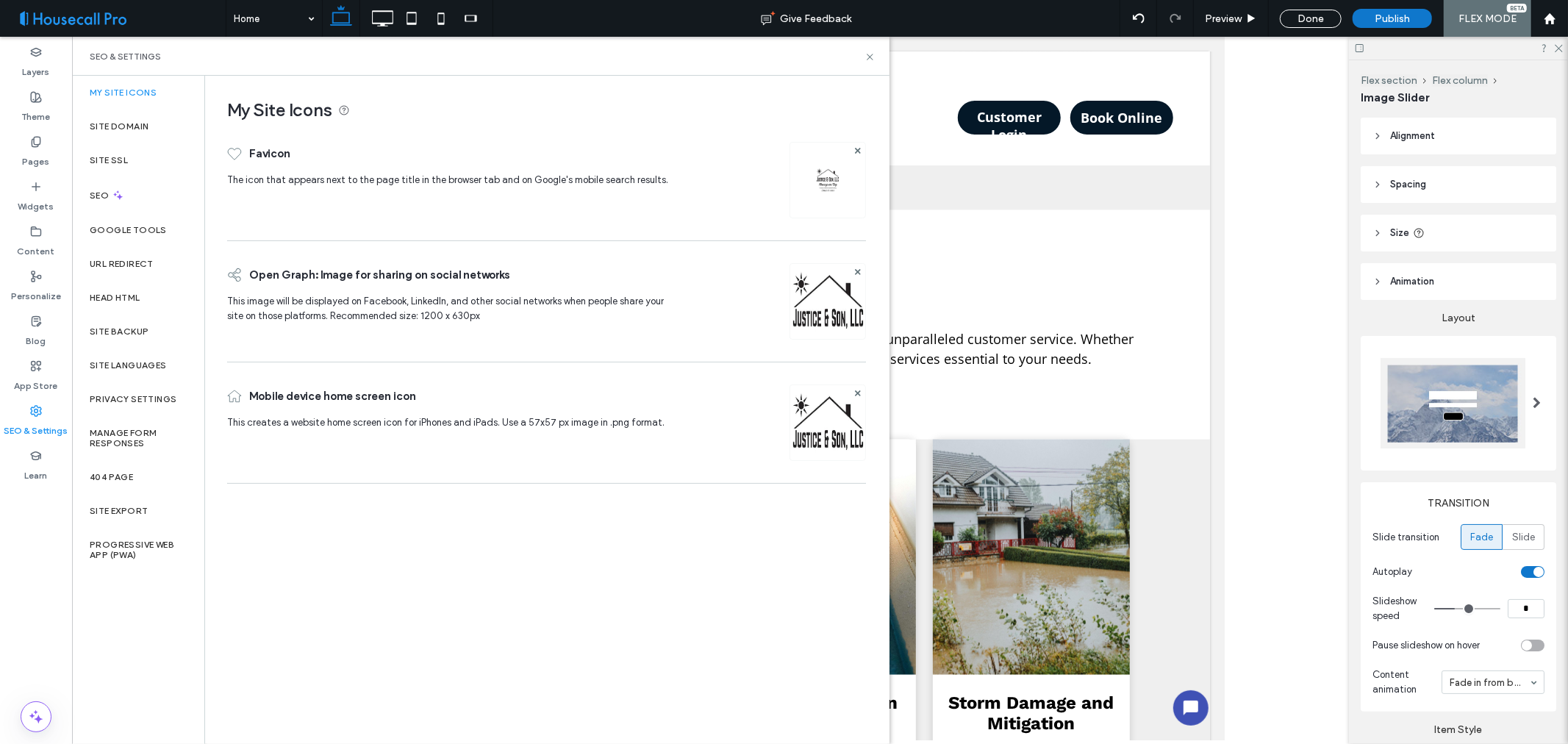
click at [458, 584] on div "My Site Icons Favicon The icon that appears next to the page title in the brows…" at bounding box center [546, 410] width 683 height 667
click at [132, 121] on label "Site Domain" at bounding box center [118, 126] width 59 height 10
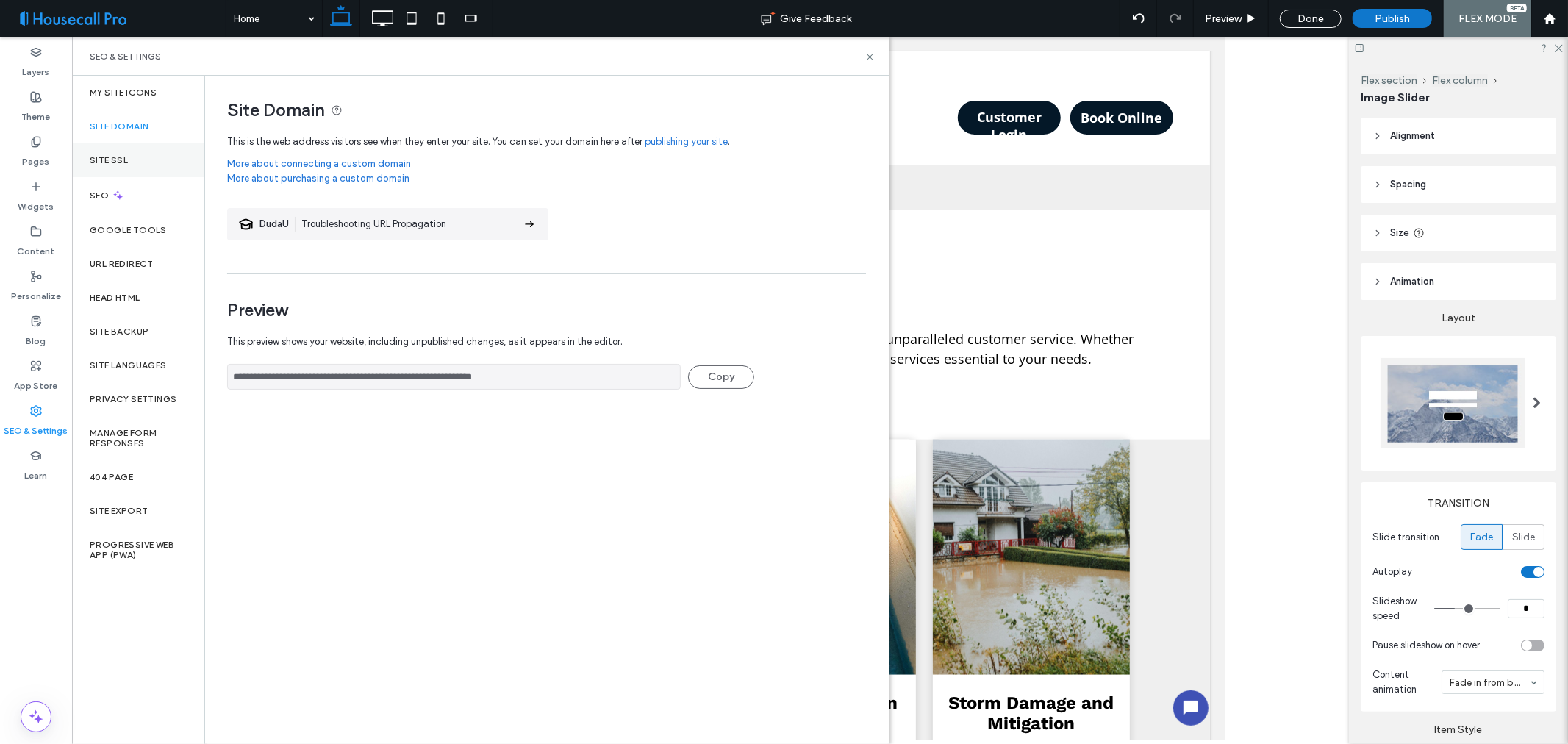
click at [129, 162] on div "Site SSL" at bounding box center [138, 161] width 132 height 34
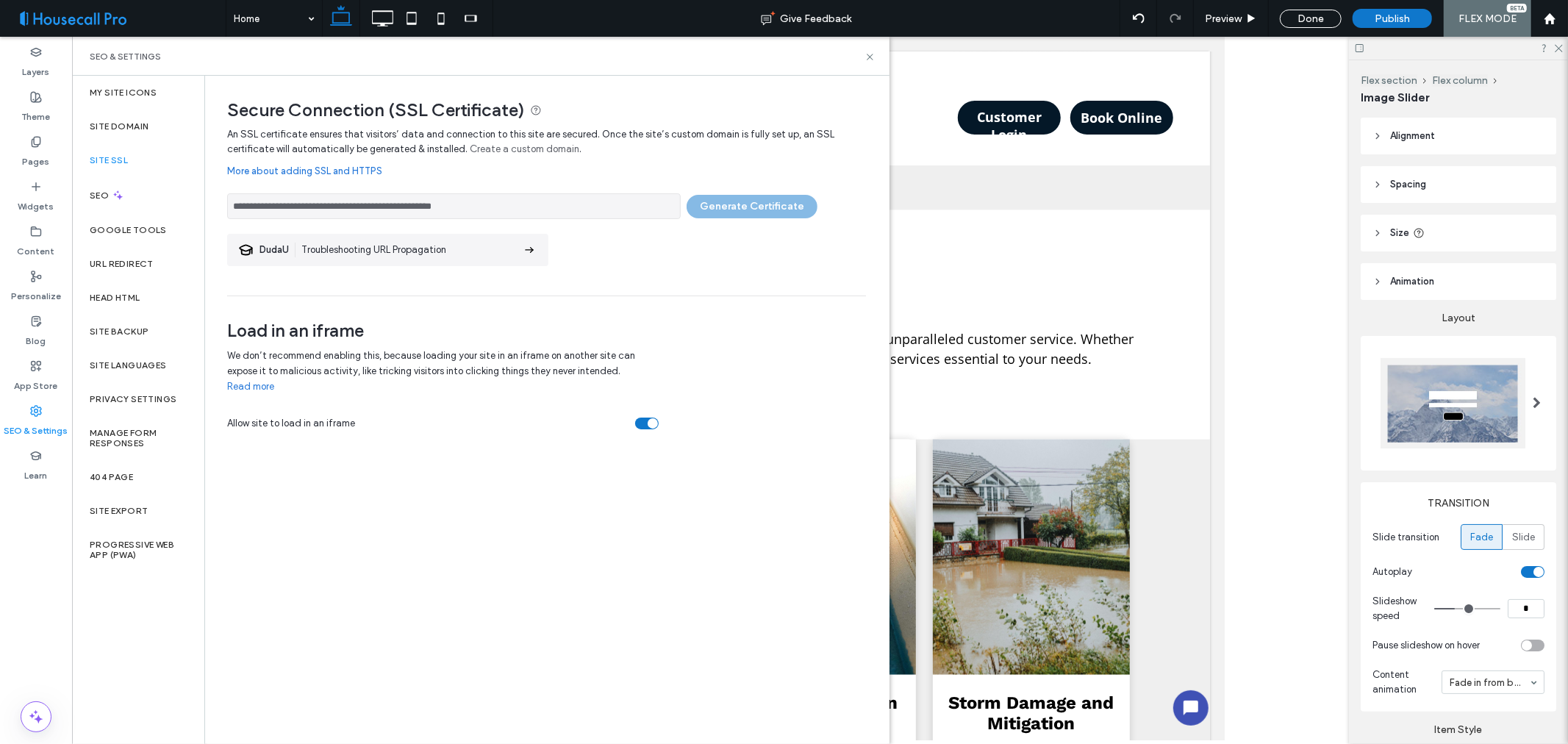
click at [1267, 162] on div at bounding box center [711, 388] width 1278 height 704
click at [1287, 401] on div at bounding box center [711, 388] width 1278 height 704
click at [864, 55] on icon at bounding box center [870, 57] width 11 height 11
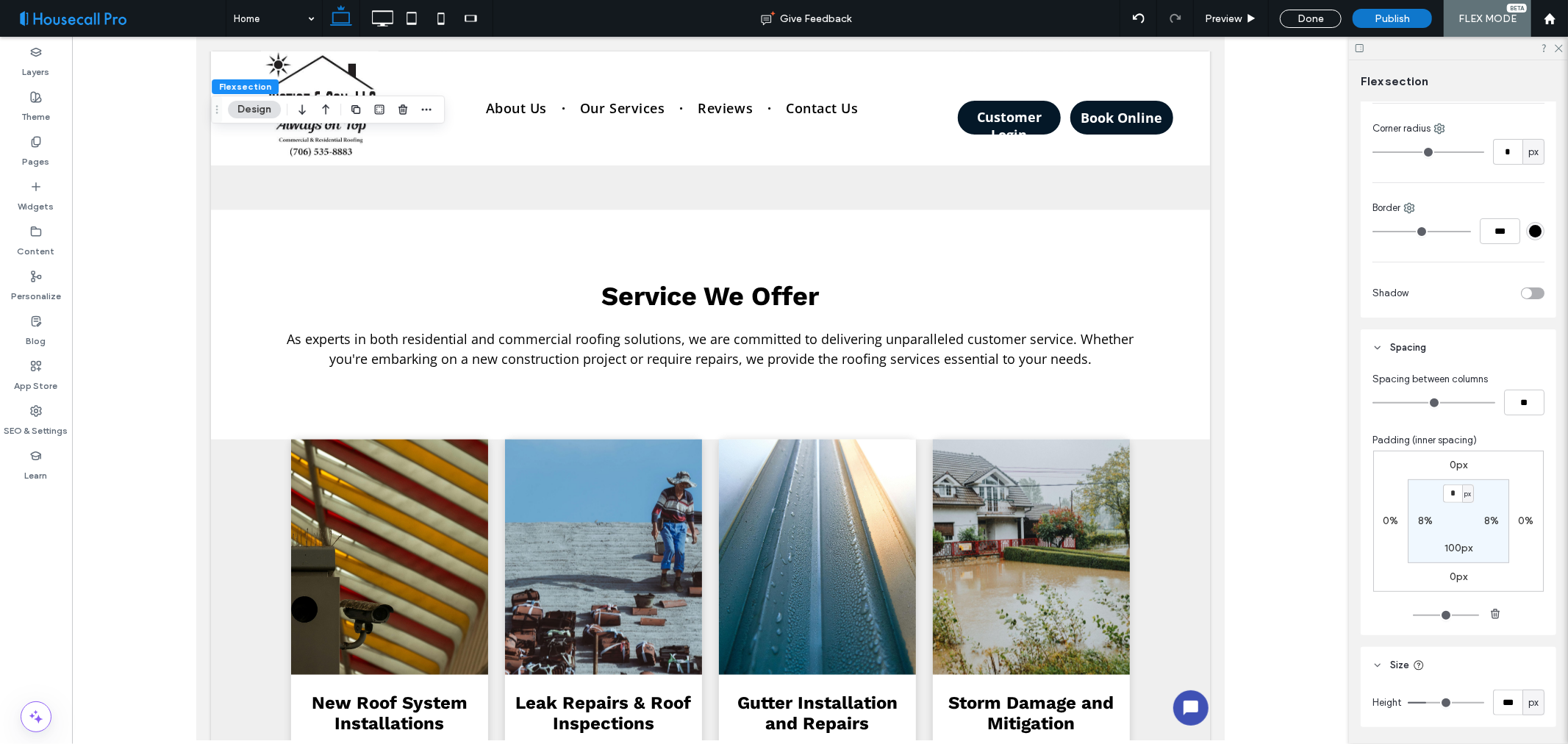
scroll to position [424, 0]
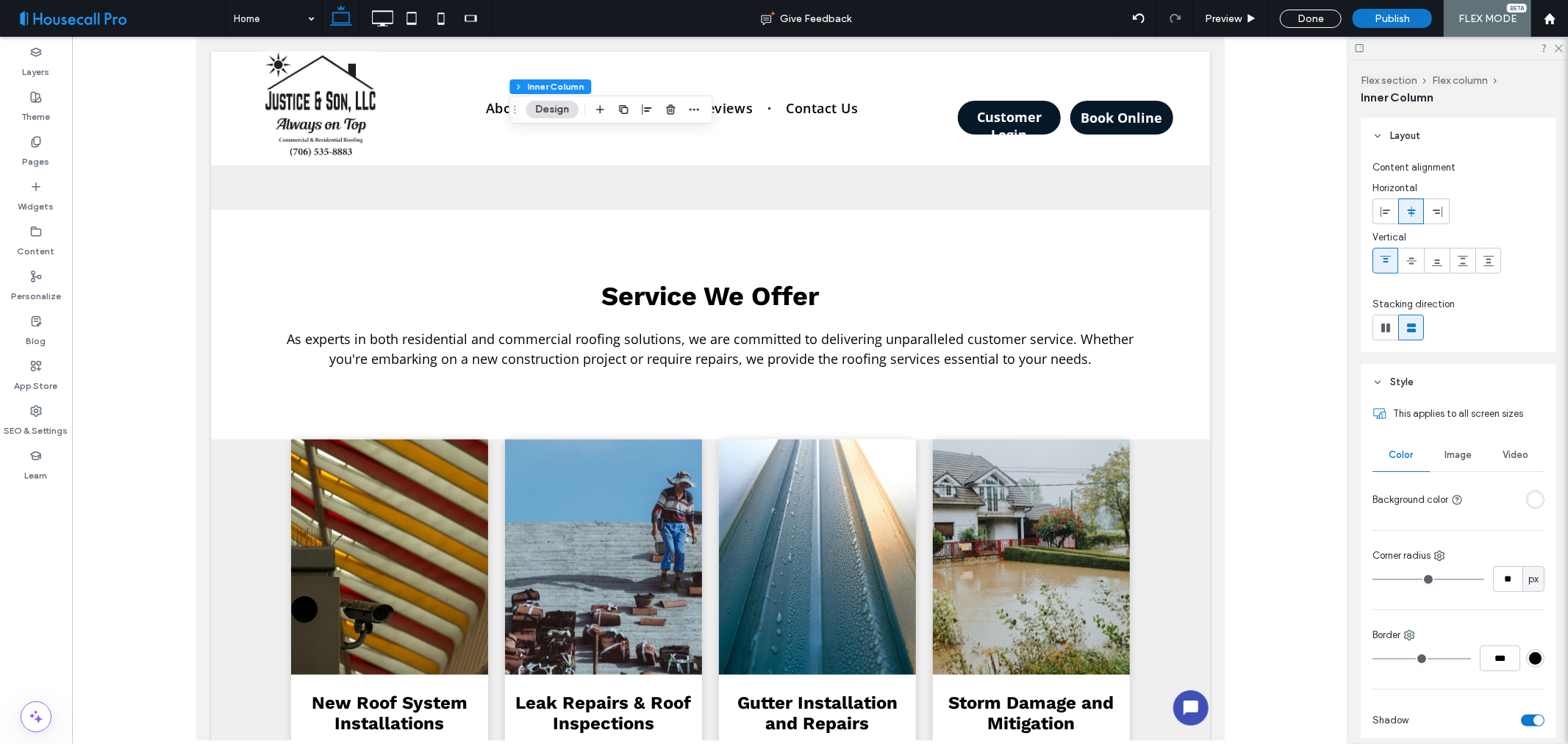
type input "**"
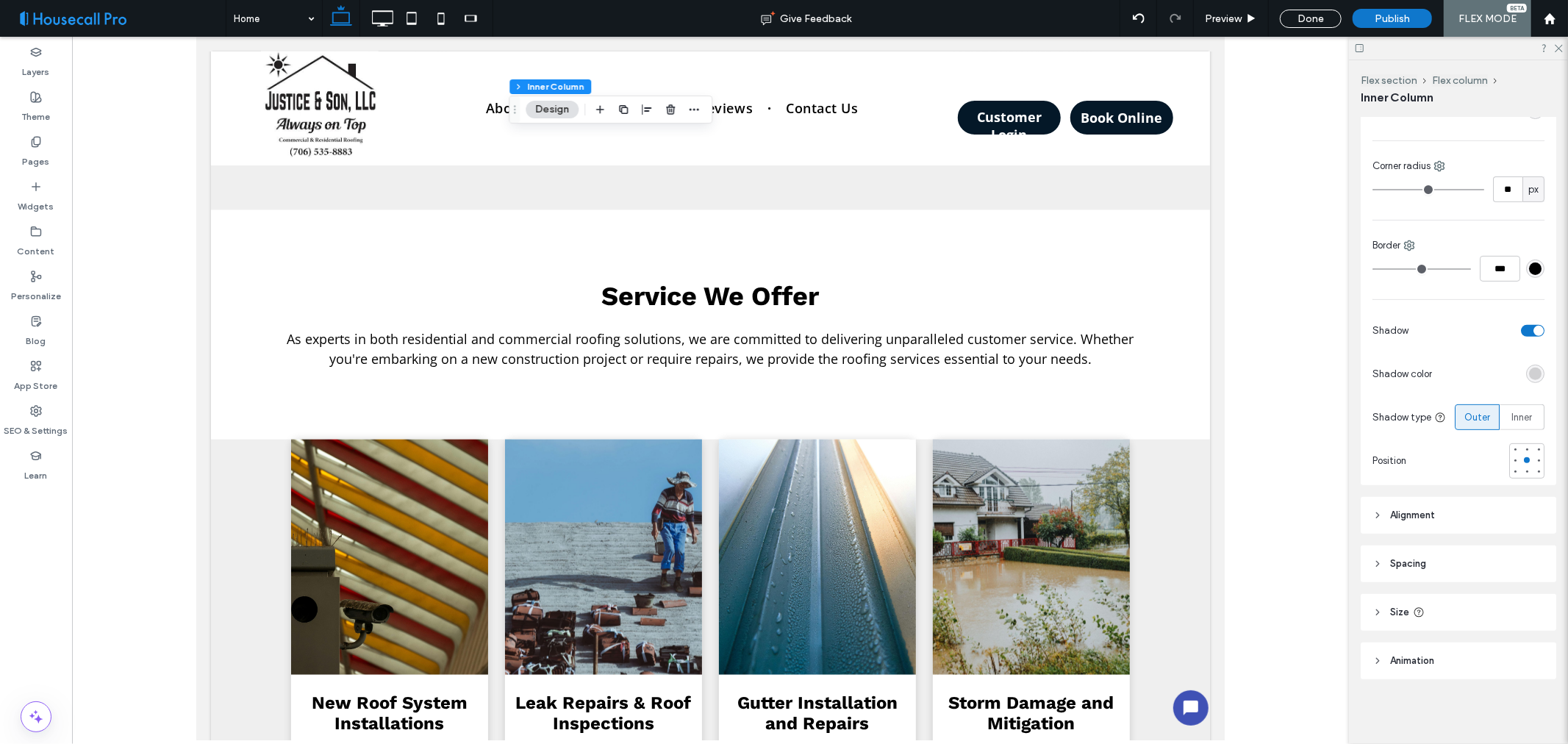
click at [1434, 516] on span "Alignment" at bounding box center [1413, 516] width 45 height 15
click at [1450, 614] on header "Spacing" at bounding box center [1459, 607] width 195 height 37
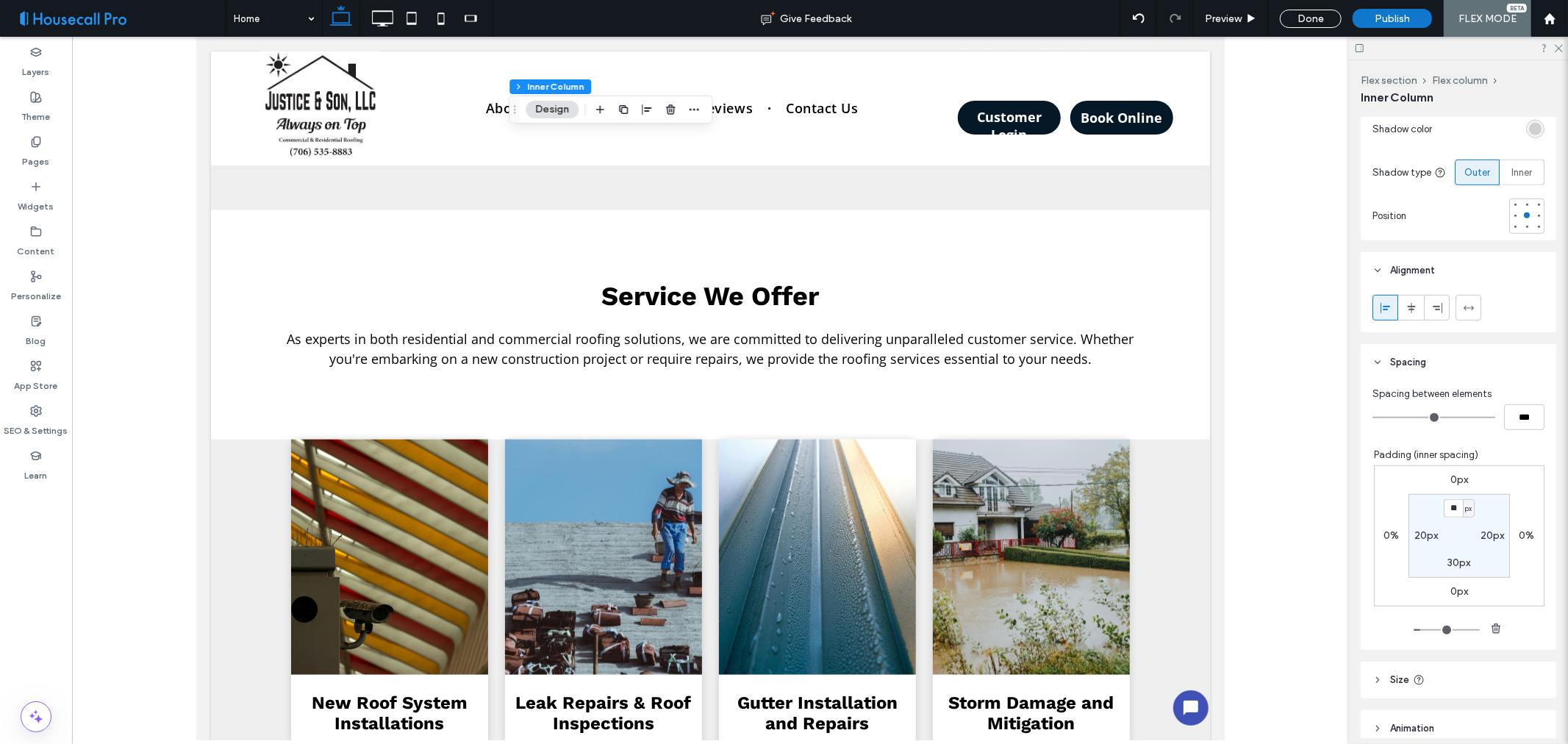
scroll to position [702, 0]
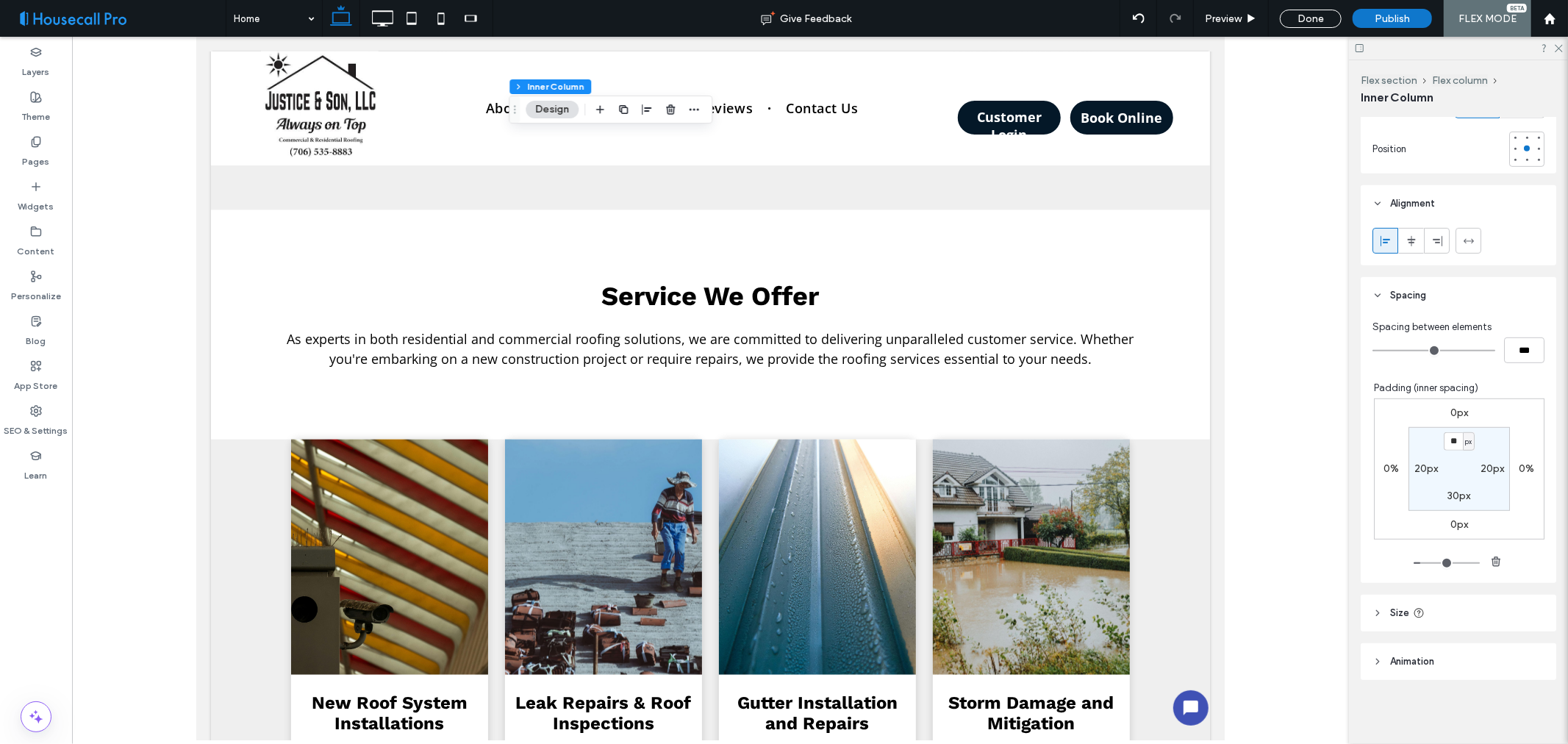
click at [1460, 619] on header "Size" at bounding box center [1459, 612] width 195 height 37
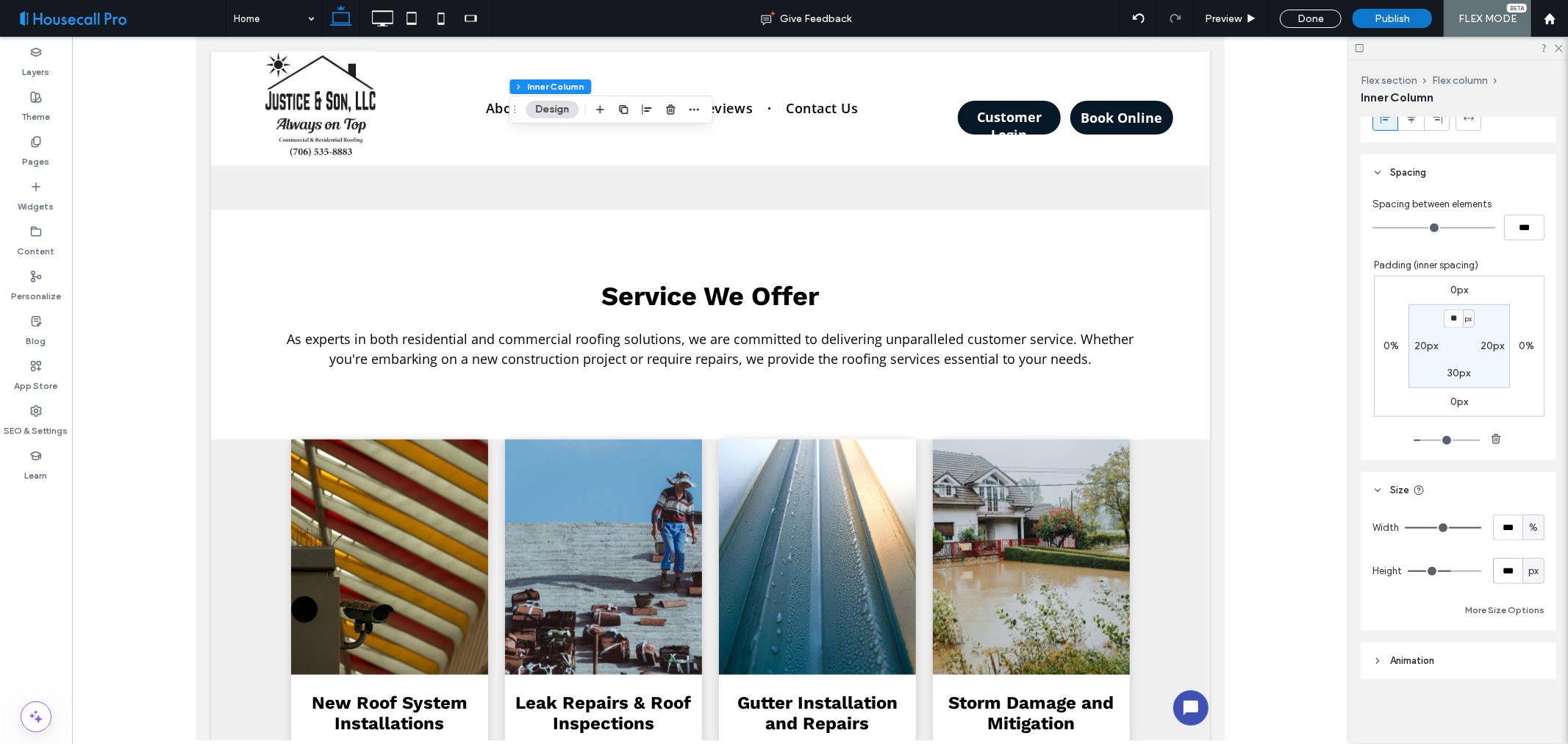
click at [1508, 578] on input "***" at bounding box center [1508, 570] width 29 height 25
type input "***"
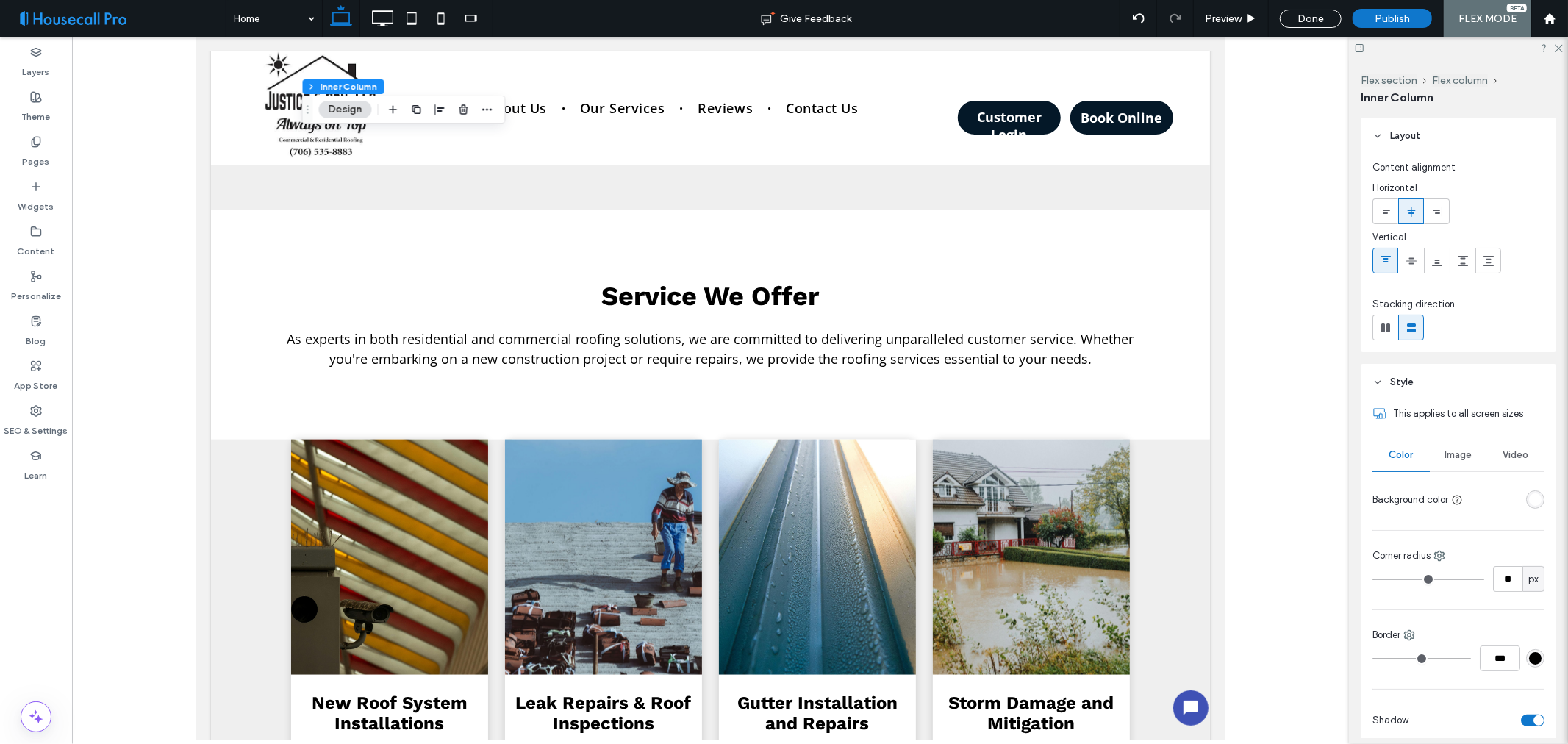
type input "**"
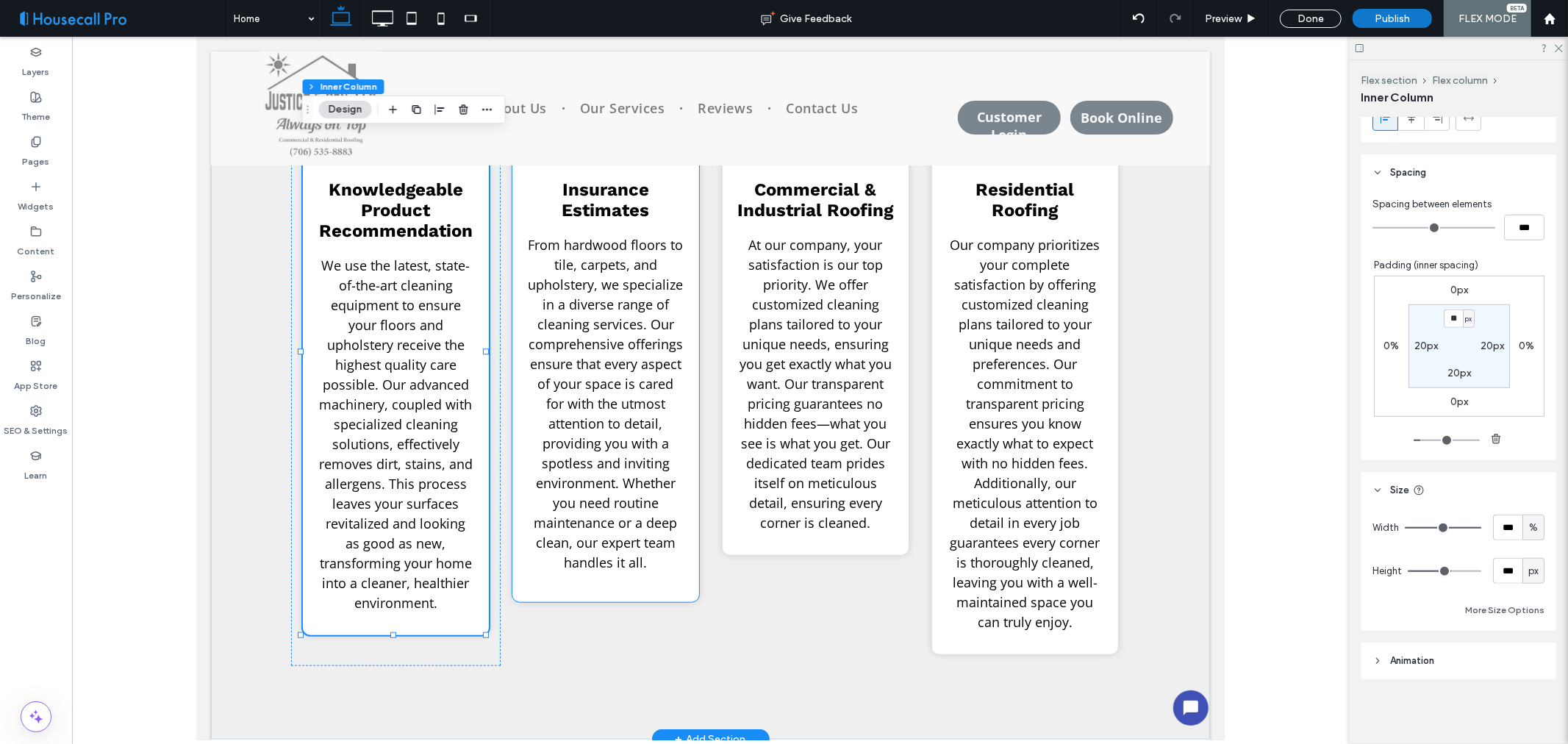
click at [571, 480] on span "From hardwood floors to tile, carpets, and upholstery, we specialize in a diver…" at bounding box center [604, 402] width 155 height 335
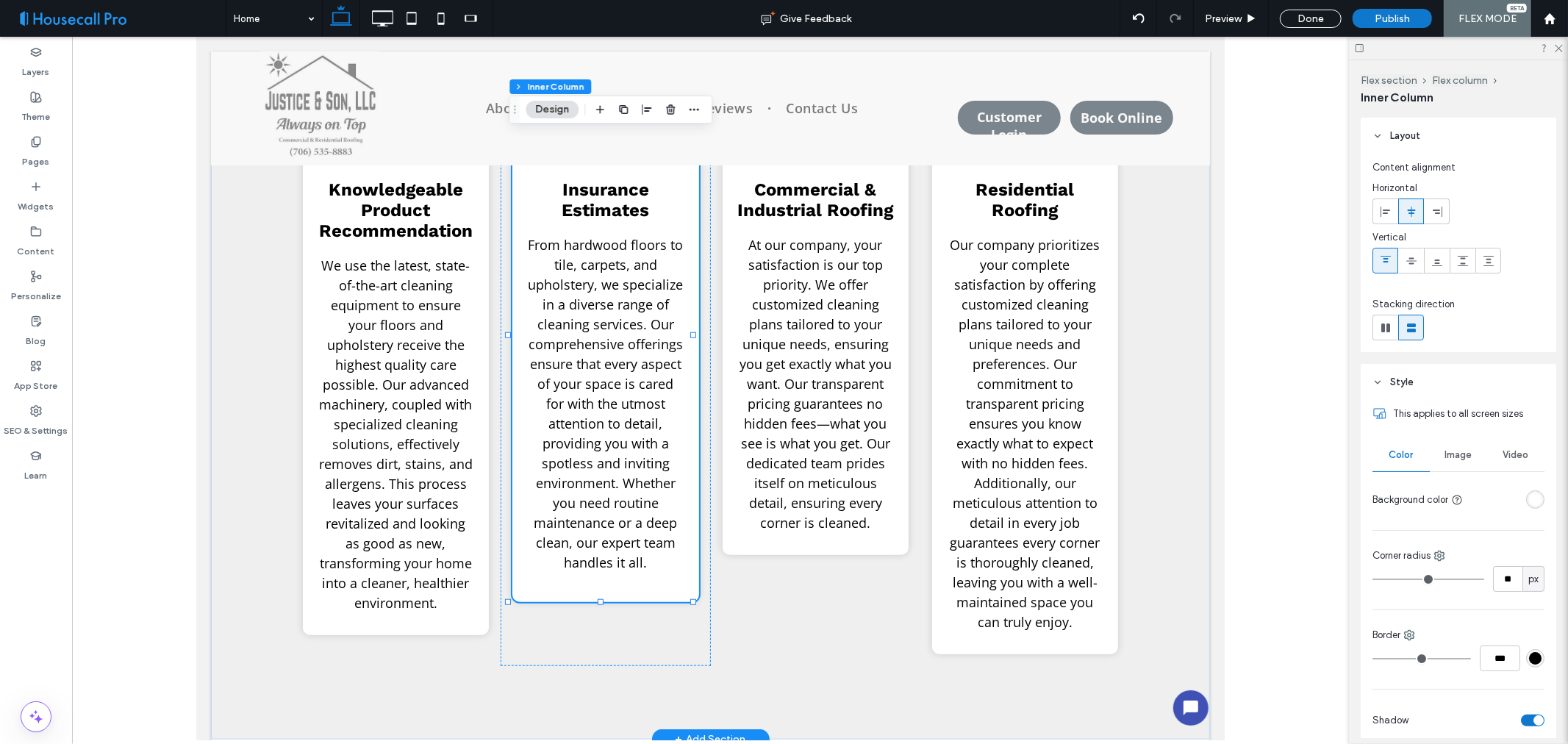
type input "**"
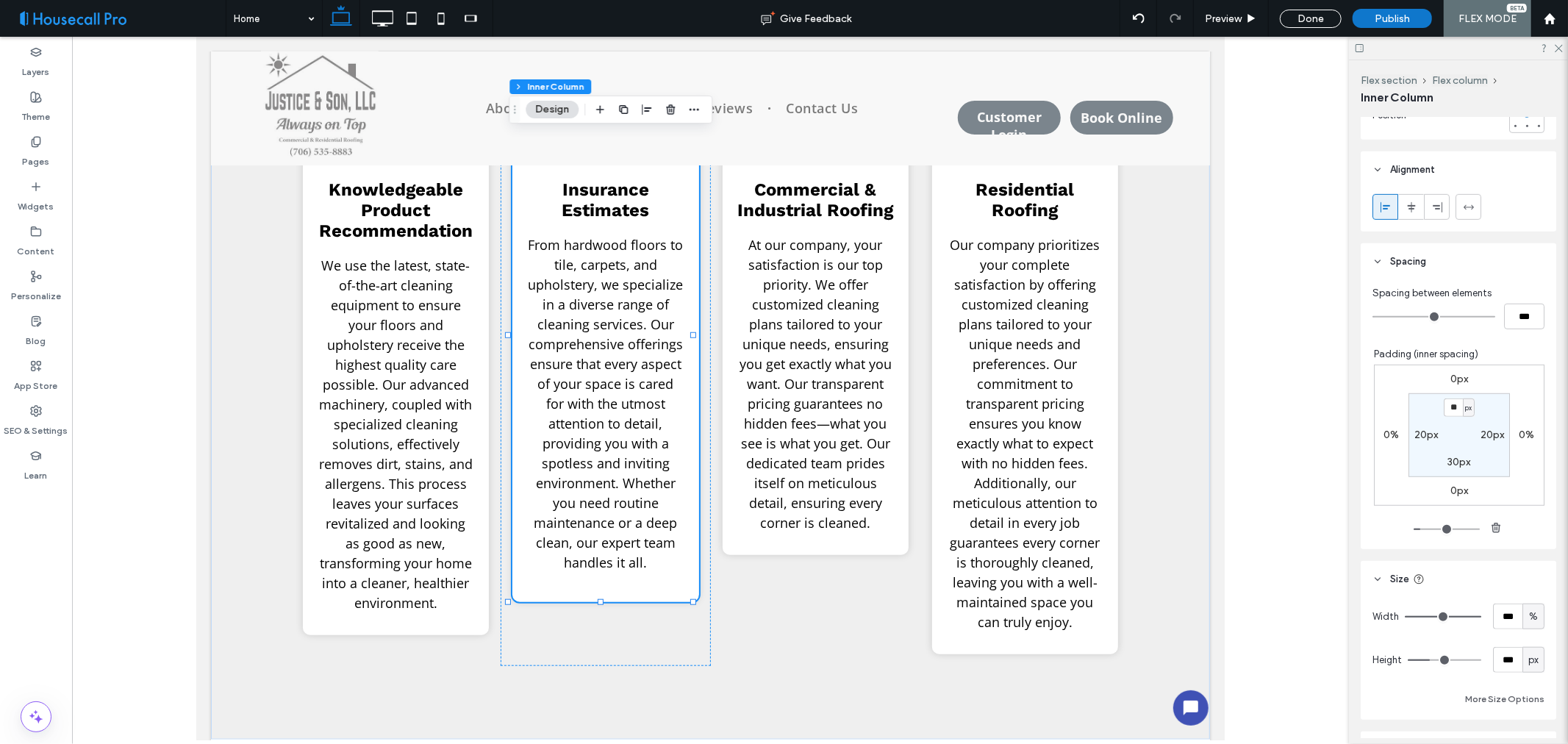
scroll to position [817, 0]
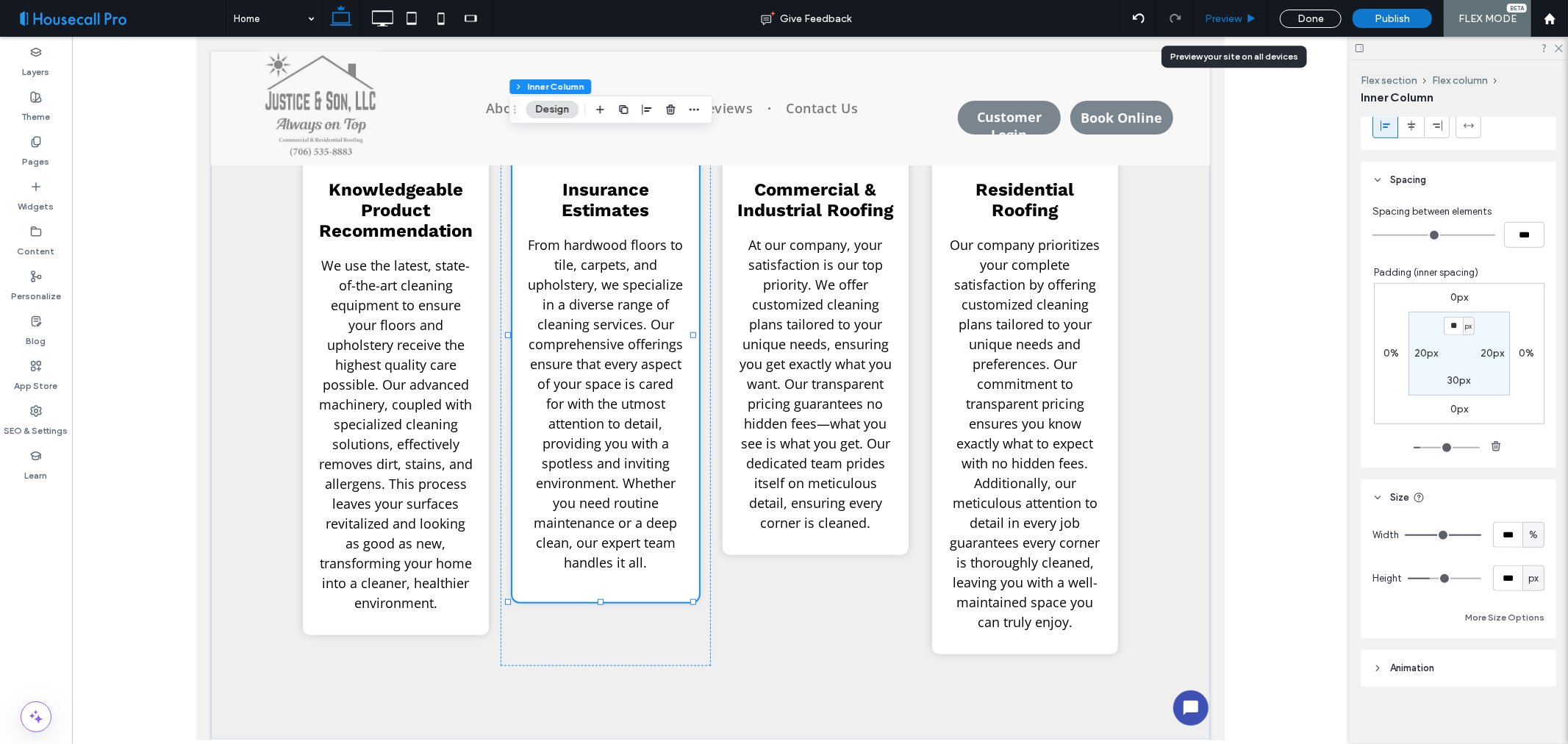
click at [1230, 23] on div "Preview" at bounding box center [1232, 18] width 75 height 37
click at [1230, 16] on span "Preview" at bounding box center [1223, 18] width 37 height 12
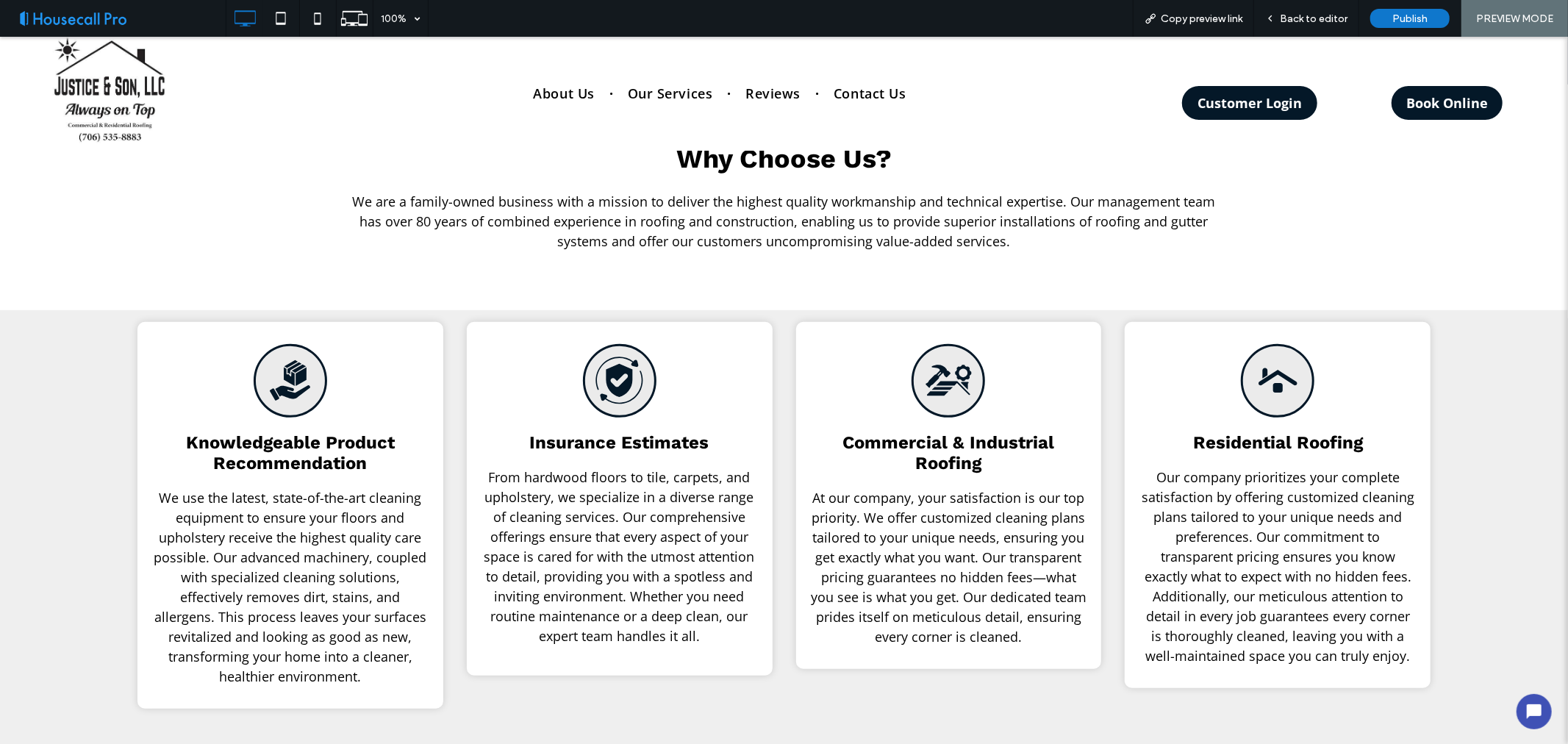
scroll to position [817, 0]
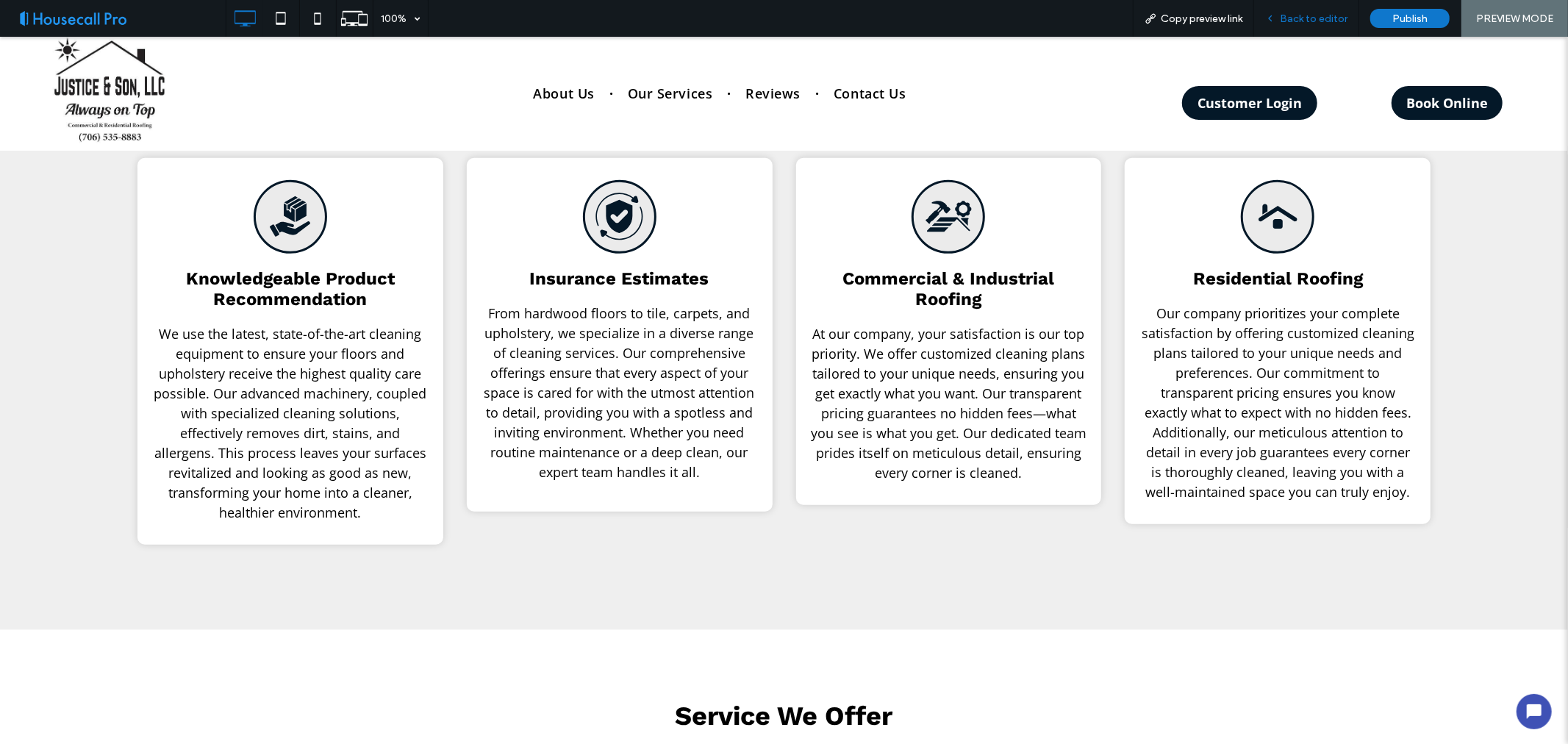
click at [1316, 19] on span "Back to editor" at bounding box center [1314, 18] width 68 height 12
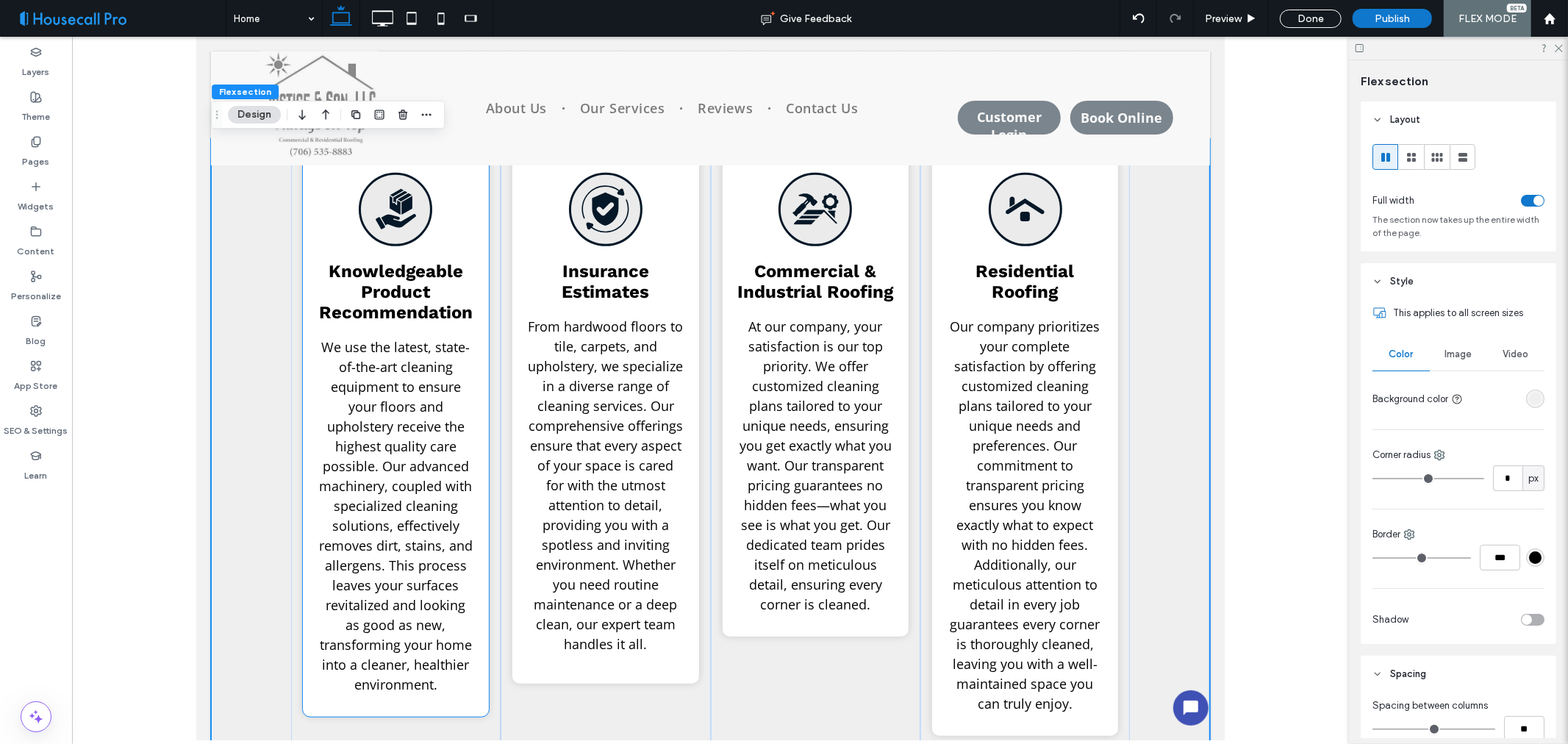
click at [408, 481] on span "We use the latest, state-of-the-art cleaning equipment to ensure your floors an…" at bounding box center [396, 515] width 154 height 355
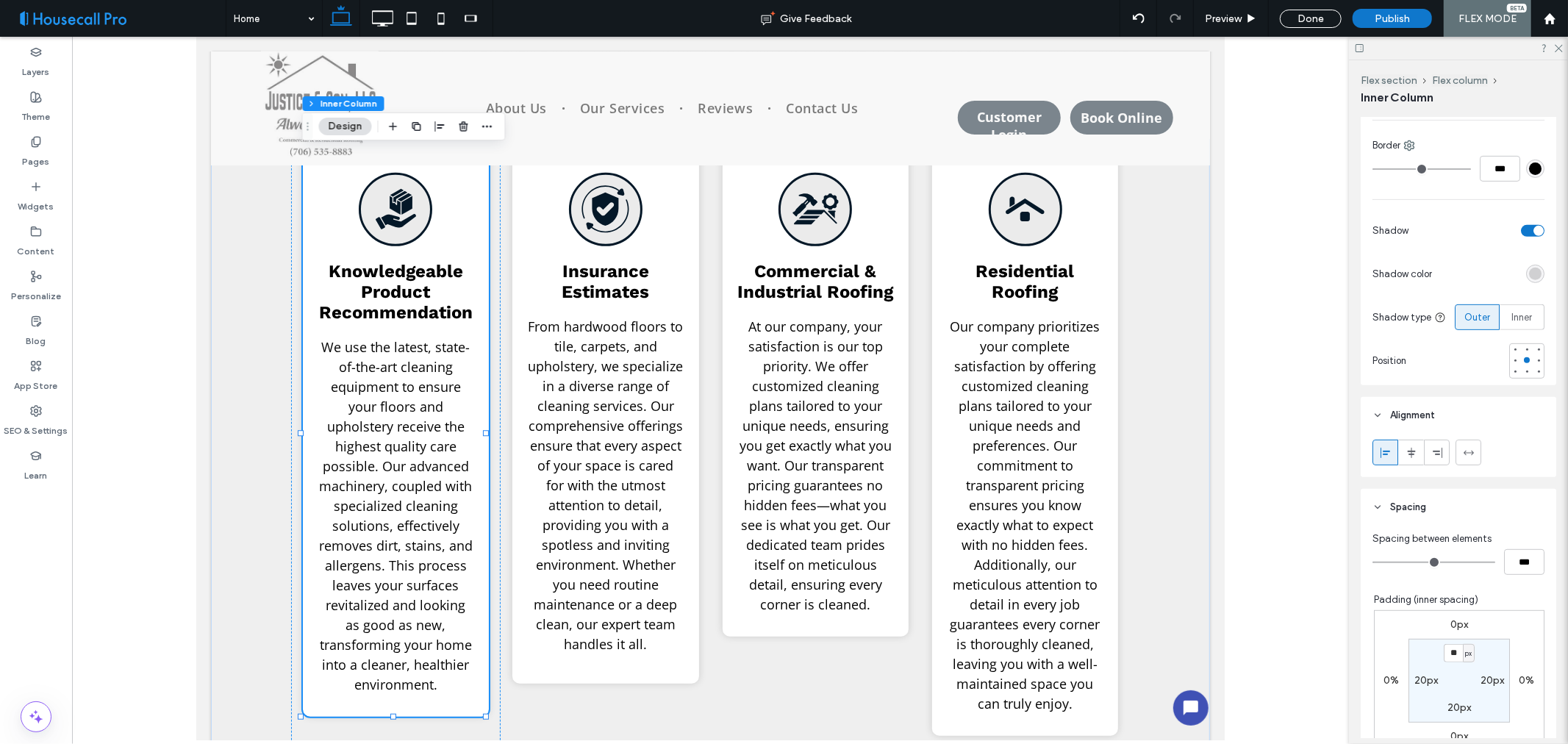
scroll to position [824, 0]
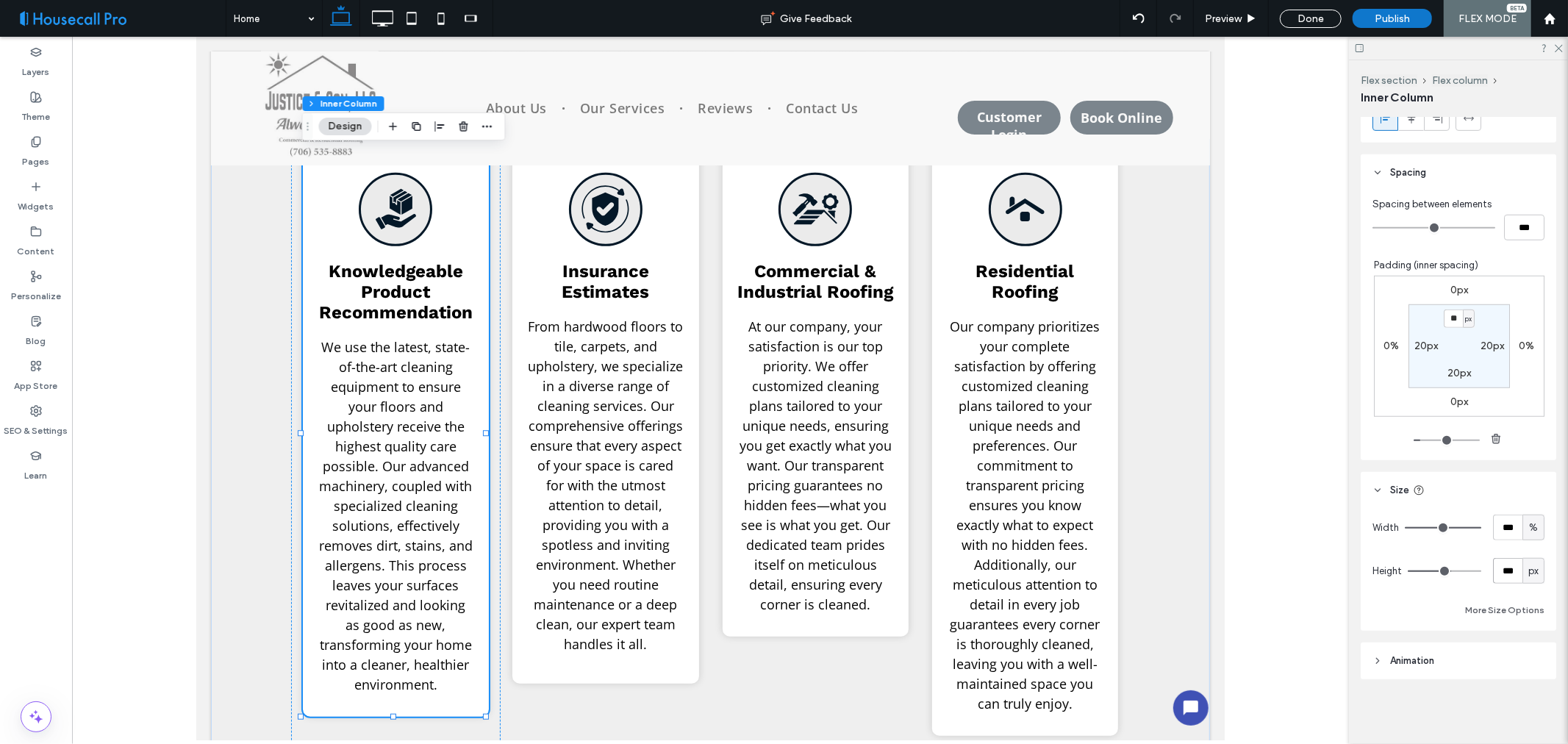
click at [1503, 566] on input "***" at bounding box center [1508, 570] width 29 height 25
type input "***"
click at [1420, 543] on div "Width *** % Height *** px More Size Options" at bounding box center [1458, 566] width 172 height 104
type input "**"
type input "***"
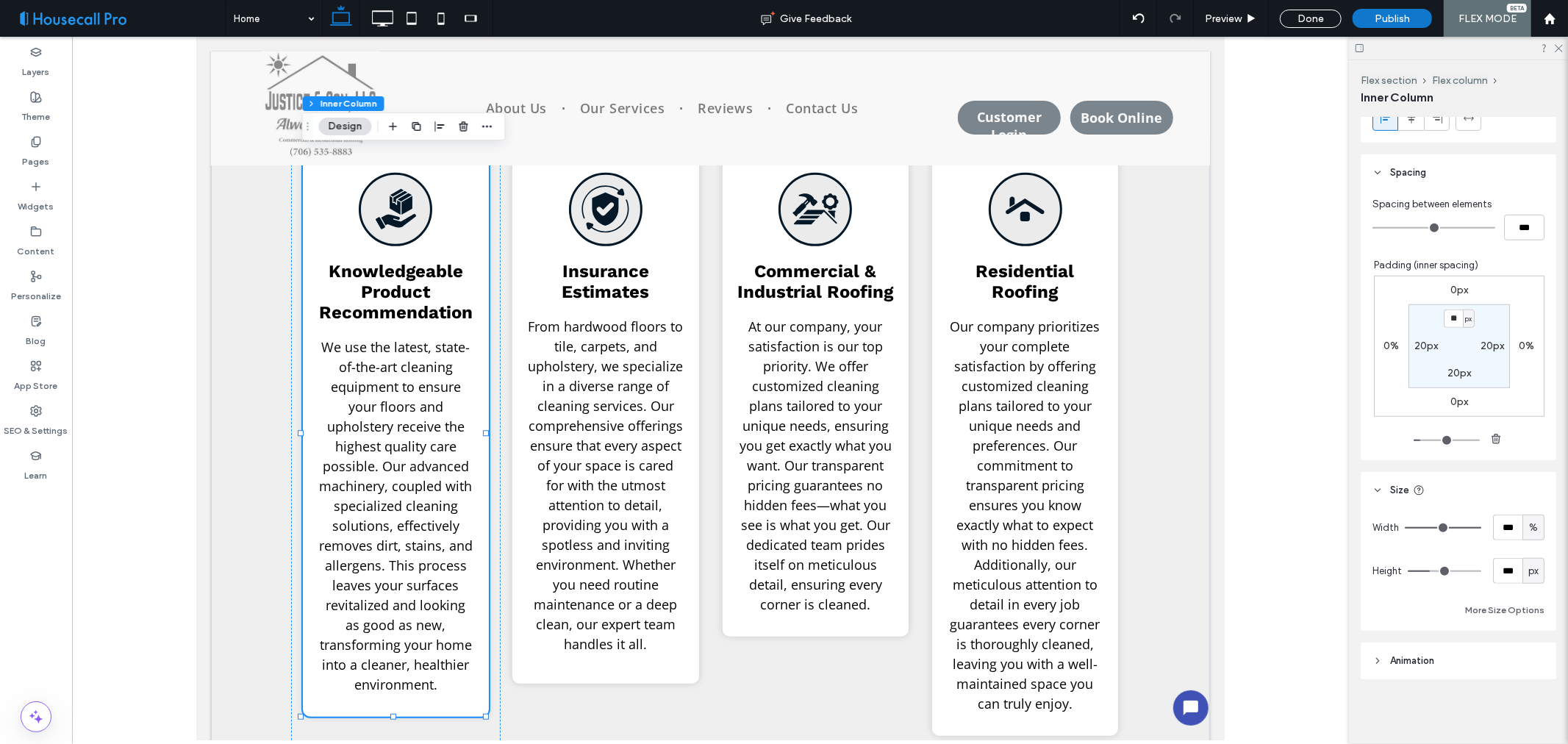
type input "**"
click at [787, 533] on span "At our company, your satisfaction is our top priority. We offer customized clea…" at bounding box center [815, 464] width 152 height 296
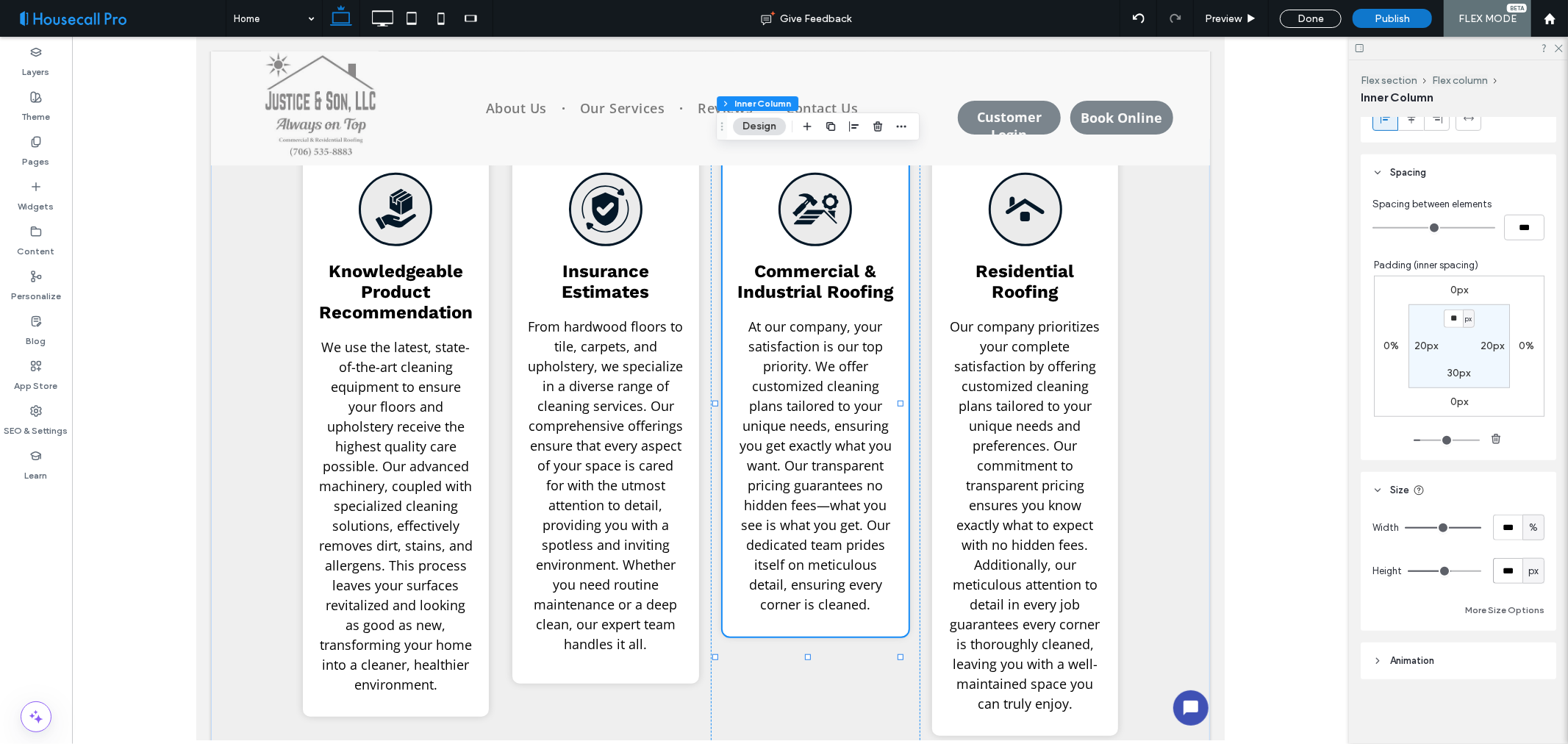
click at [1506, 572] on input "***" at bounding box center [1508, 570] width 29 height 25
type input "***"
type input "**"
type input "***"
click at [1420, 548] on div "Width *** % Height *** px More Size Options" at bounding box center [1458, 566] width 172 height 104
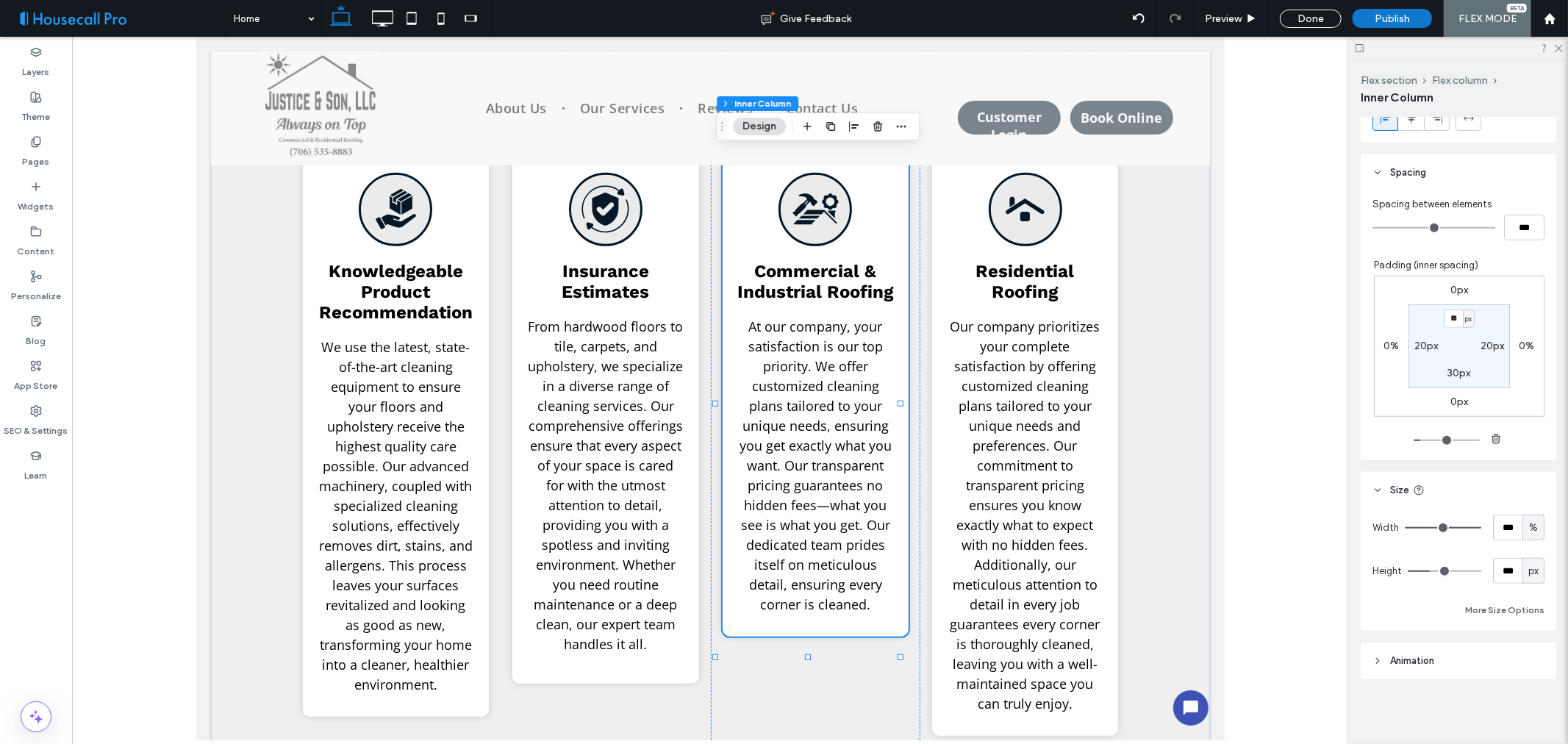
type input "**"
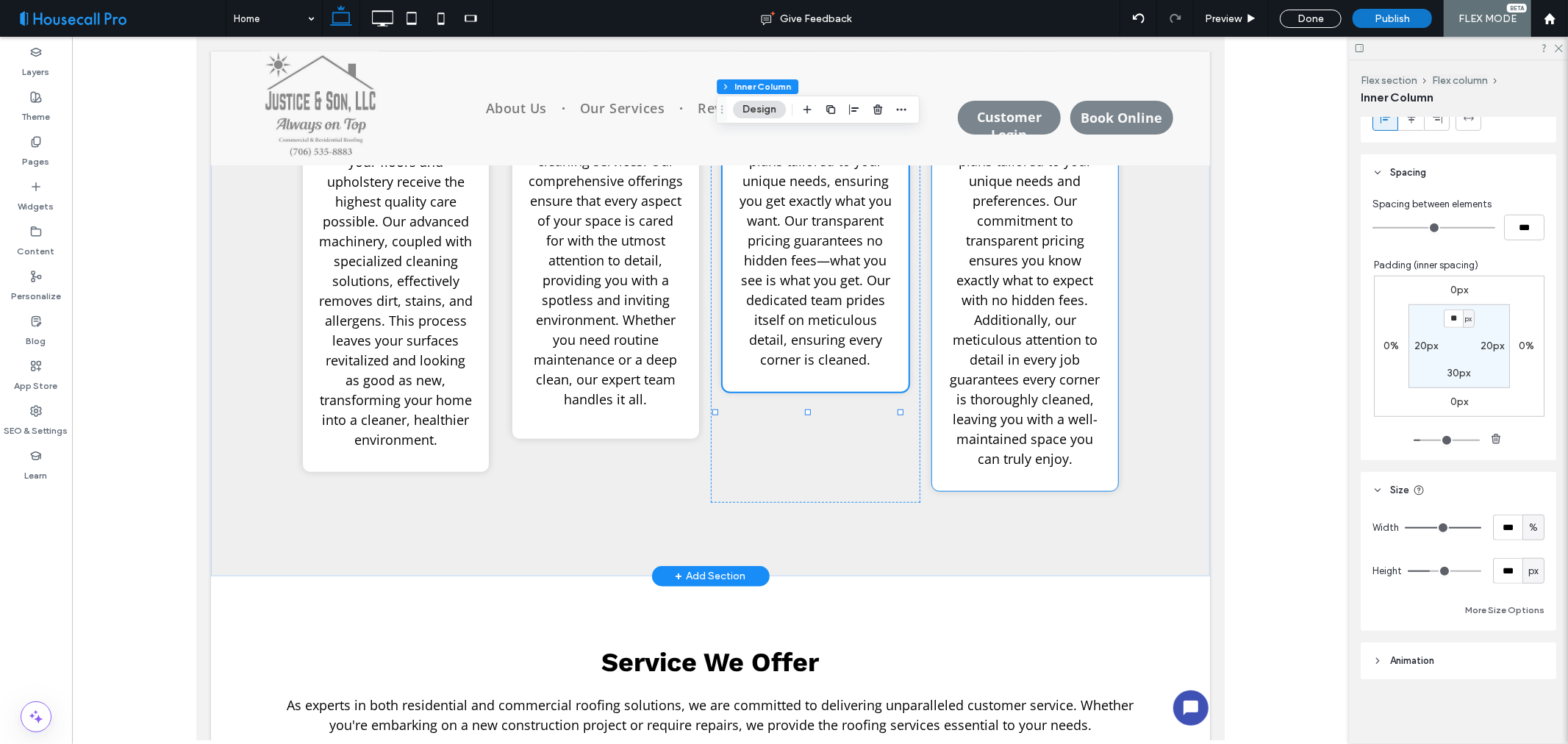
click at [1046, 448] on p "Our company prioritizes your complete satisfaction by offering customized clean…" at bounding box center [1024, 270] width 157 height 397
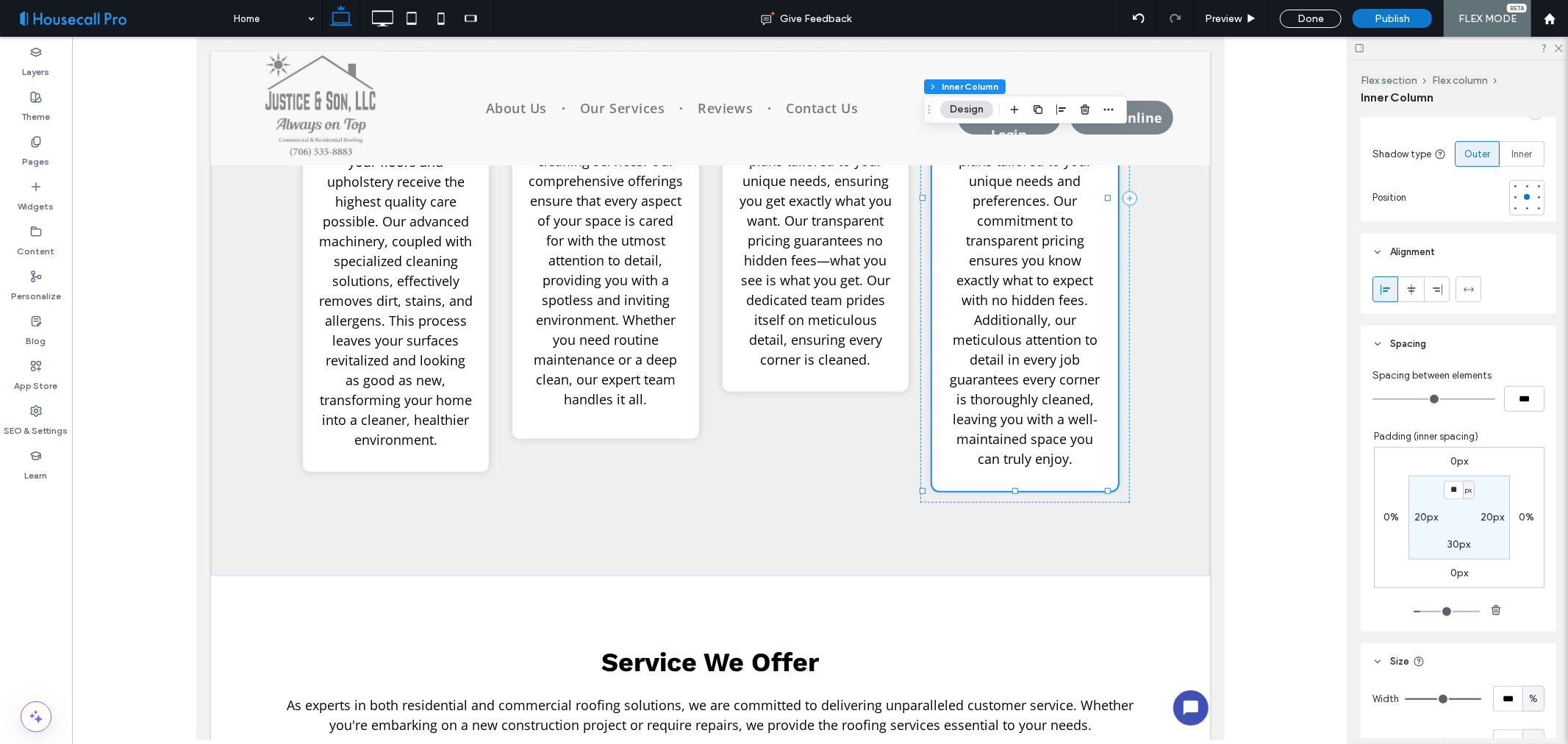
scroll to position [824, 0]
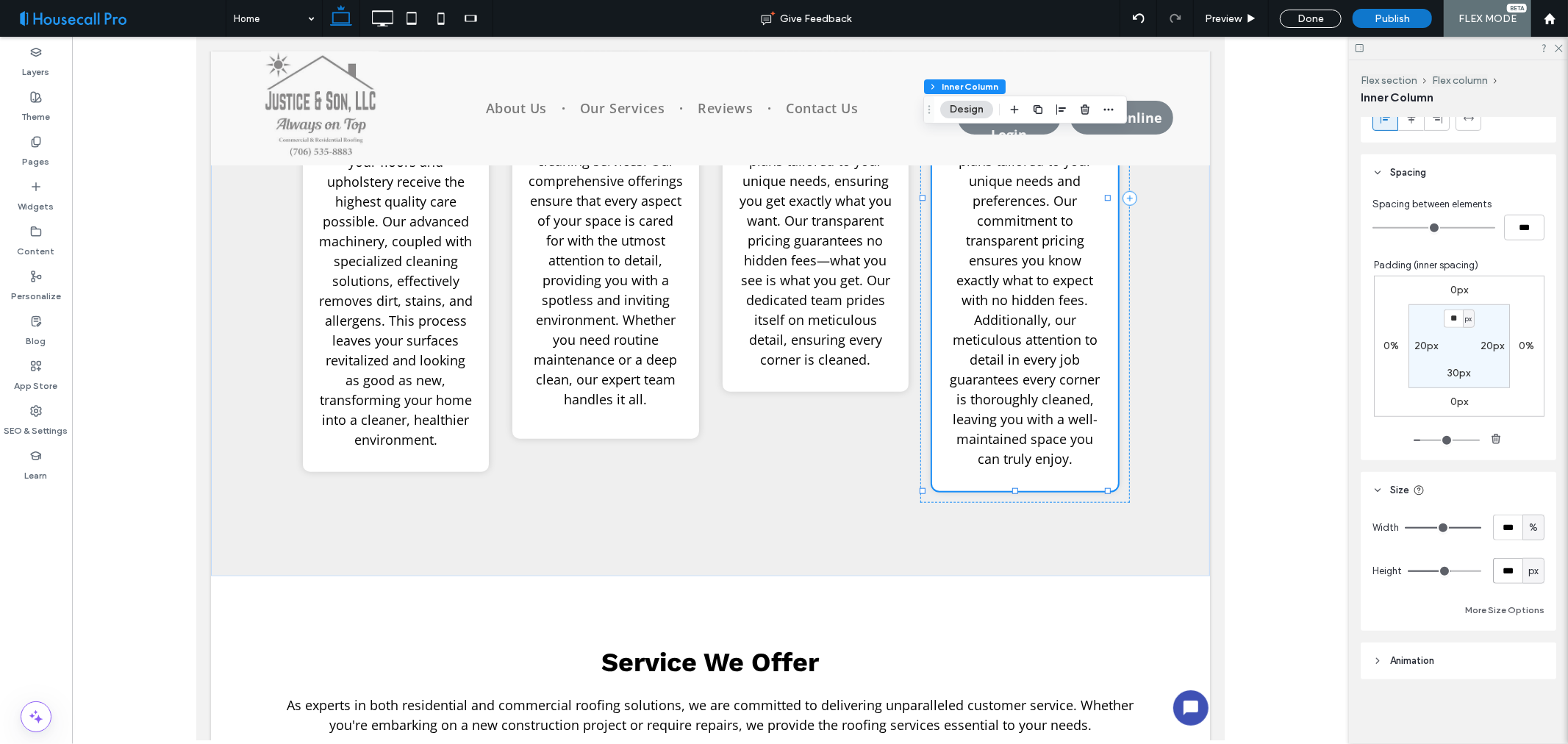
click at [1504, 572] on input "***" at bounding box center [1508, 570] width 29 height 25
type input "***"
click at [1434, 550] on div "Width *** % Height *** px More Size Options" at bounding box center [1458, 566] width 172 height 104
type input "**"
type input "***"
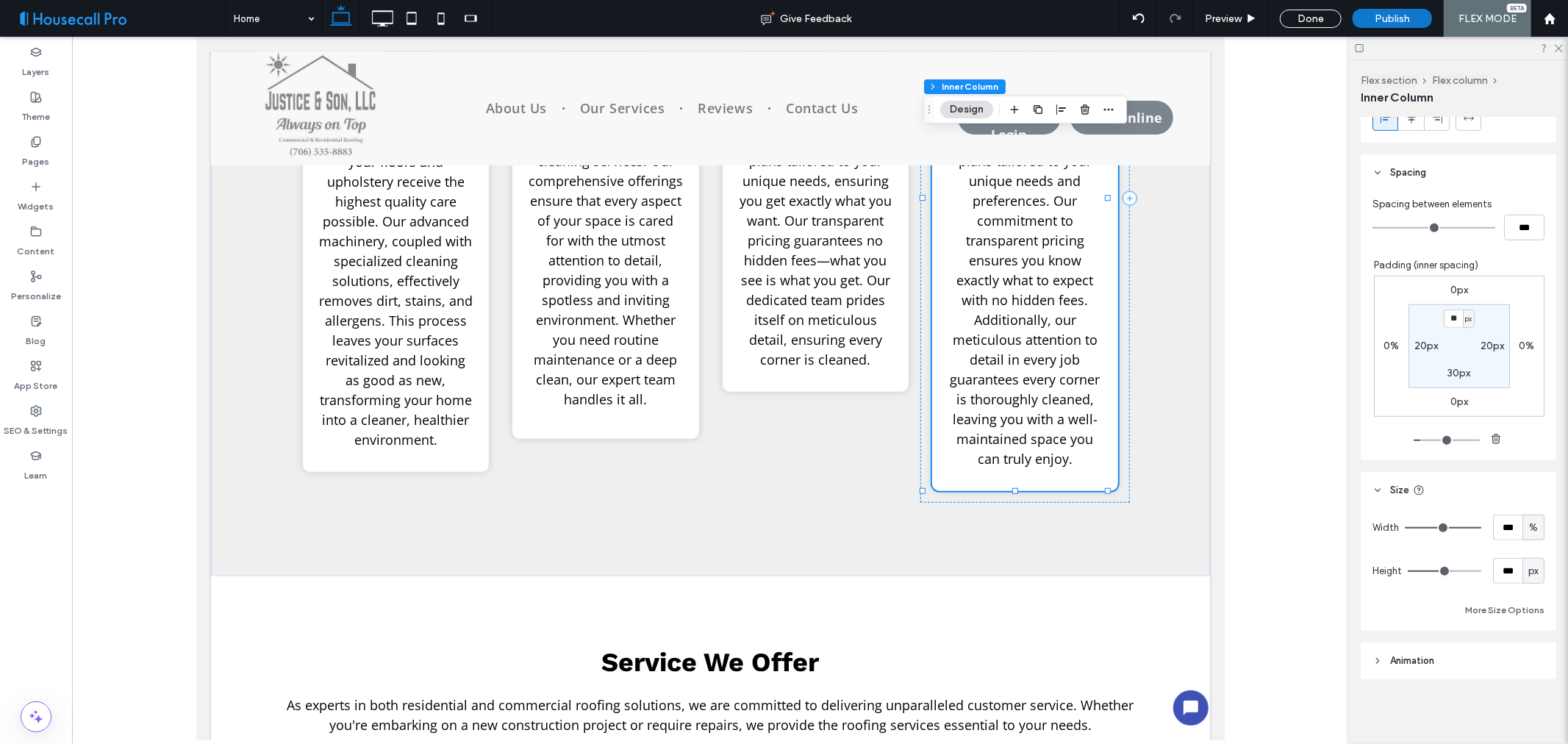
type input "**"
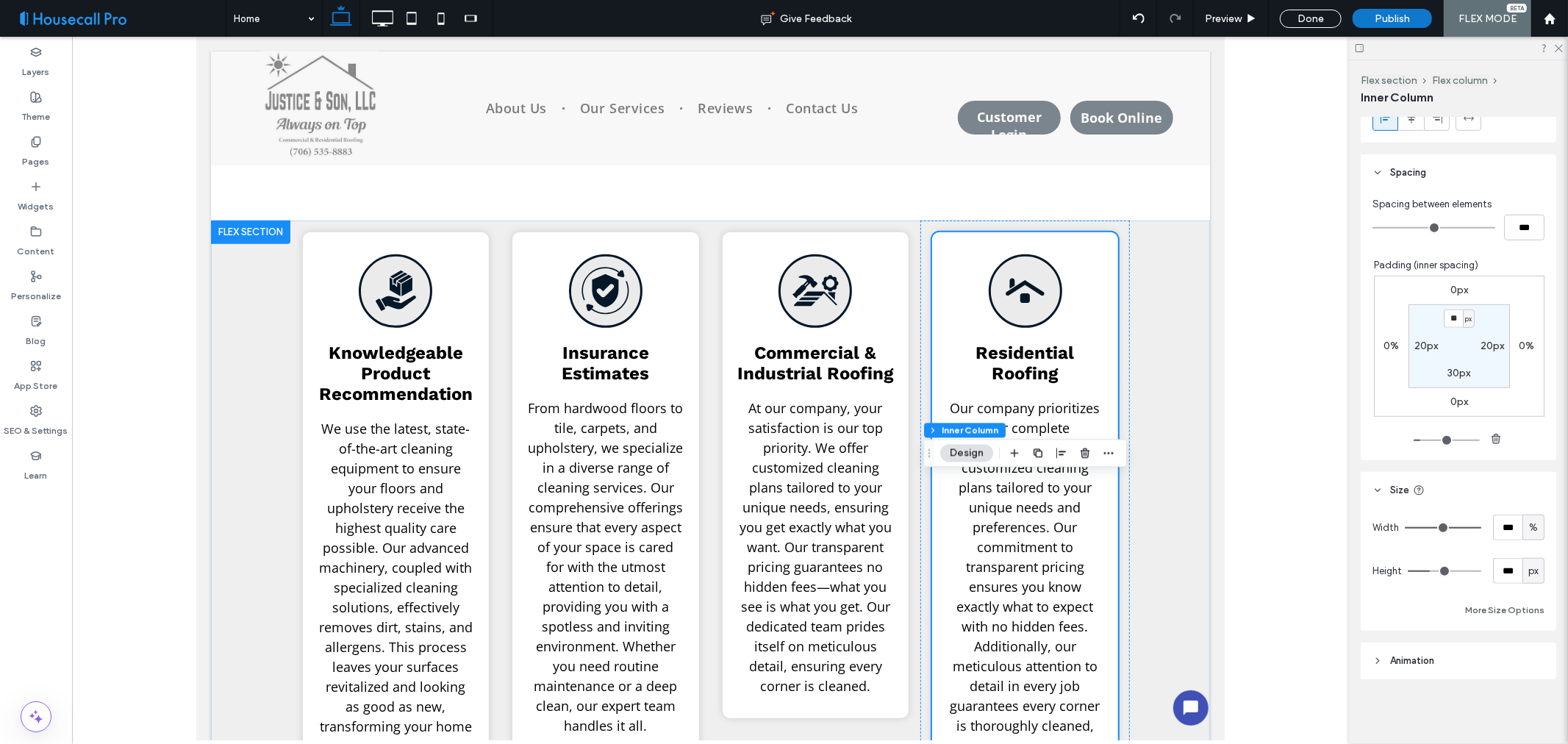
scroll to position [817, 0]
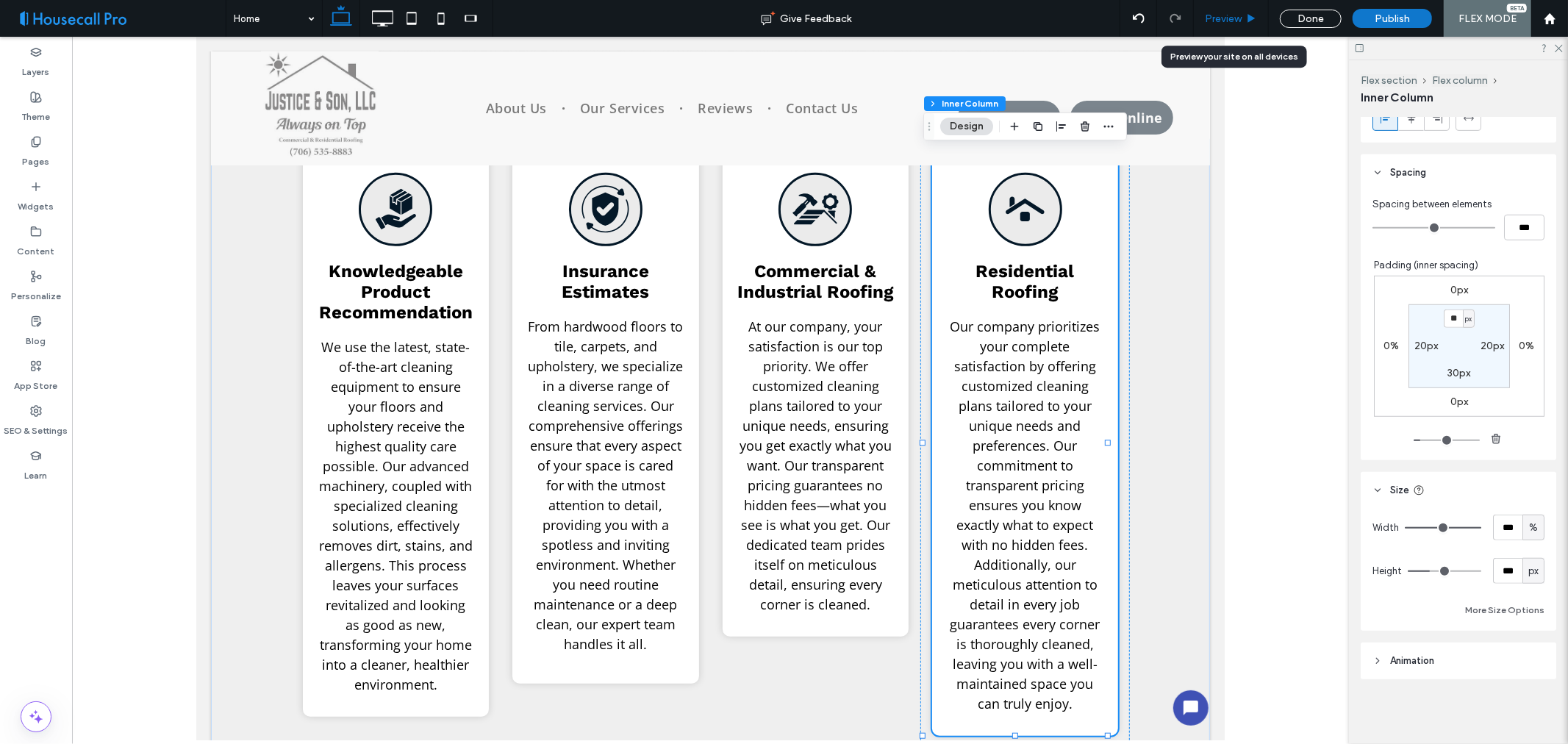
click at [1235, 21] on span "Preview" at bounding box center [1223, 18] width 37 height 12
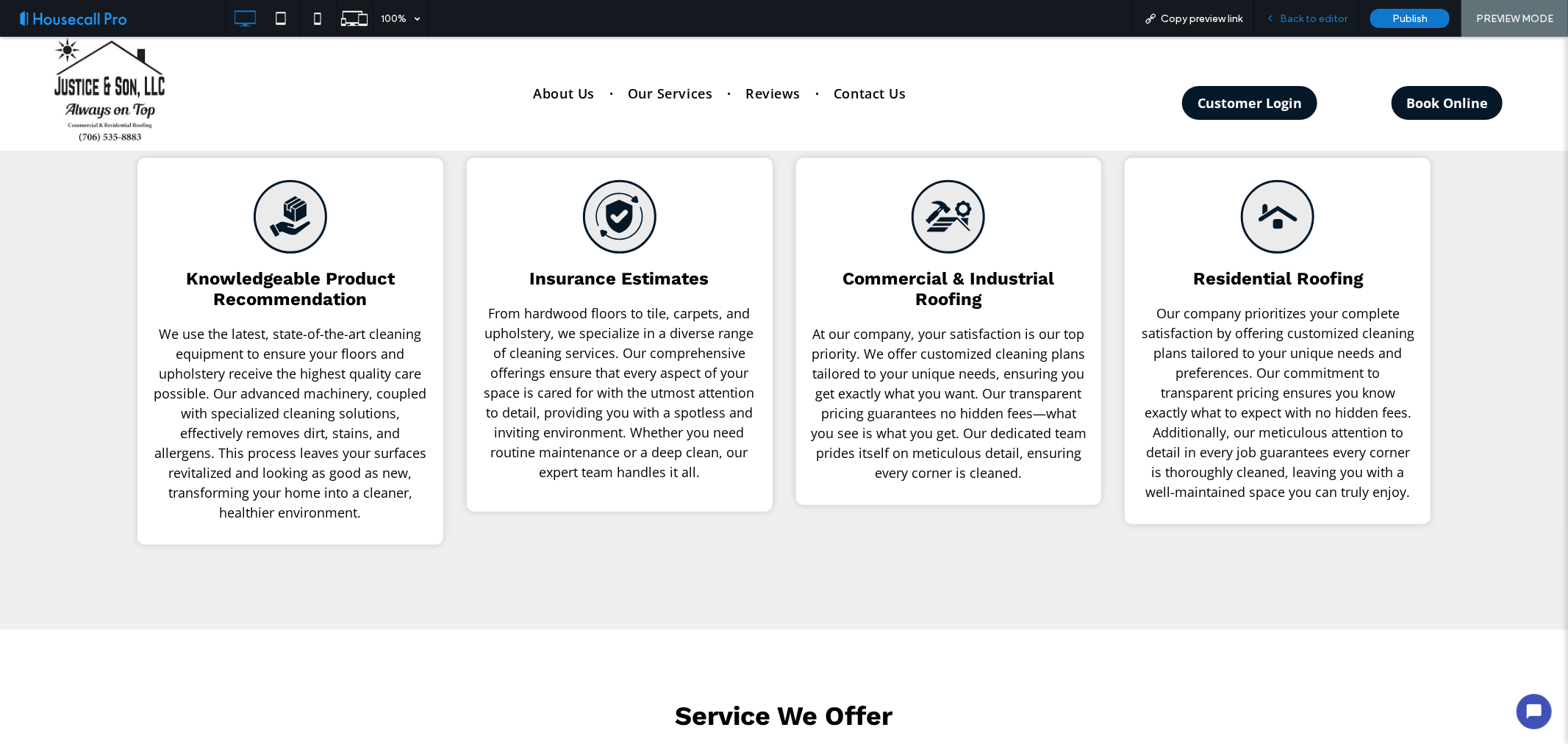
click at [1291, 19] on span "Back to editor" at bounding box center [1314, 18] width 68 height 12
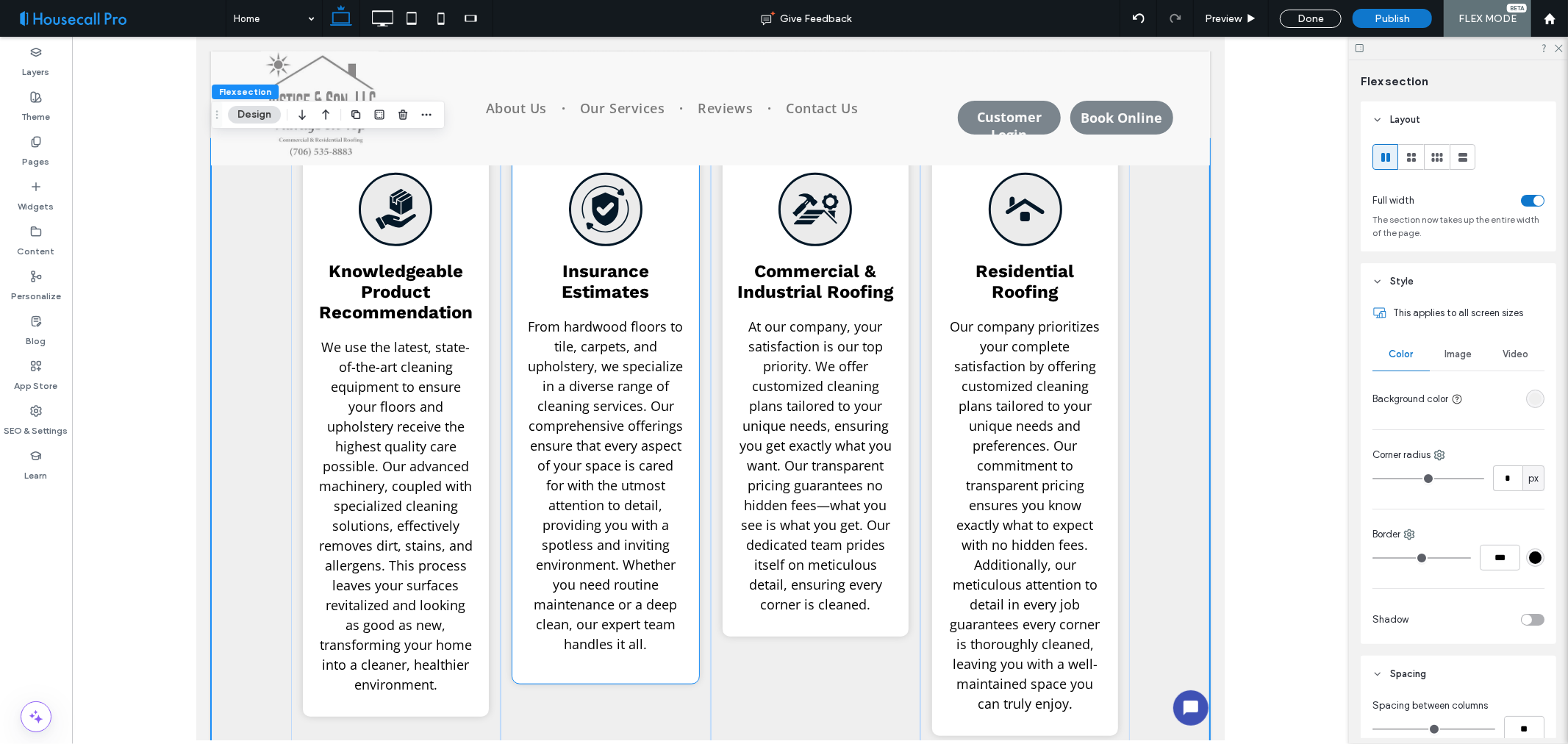
click at [609, 540] on span "From hardwood floors to tile, carpets, and upholstery, we specialize in a diver…" at bounding box center [604, 484] width 155 height 335
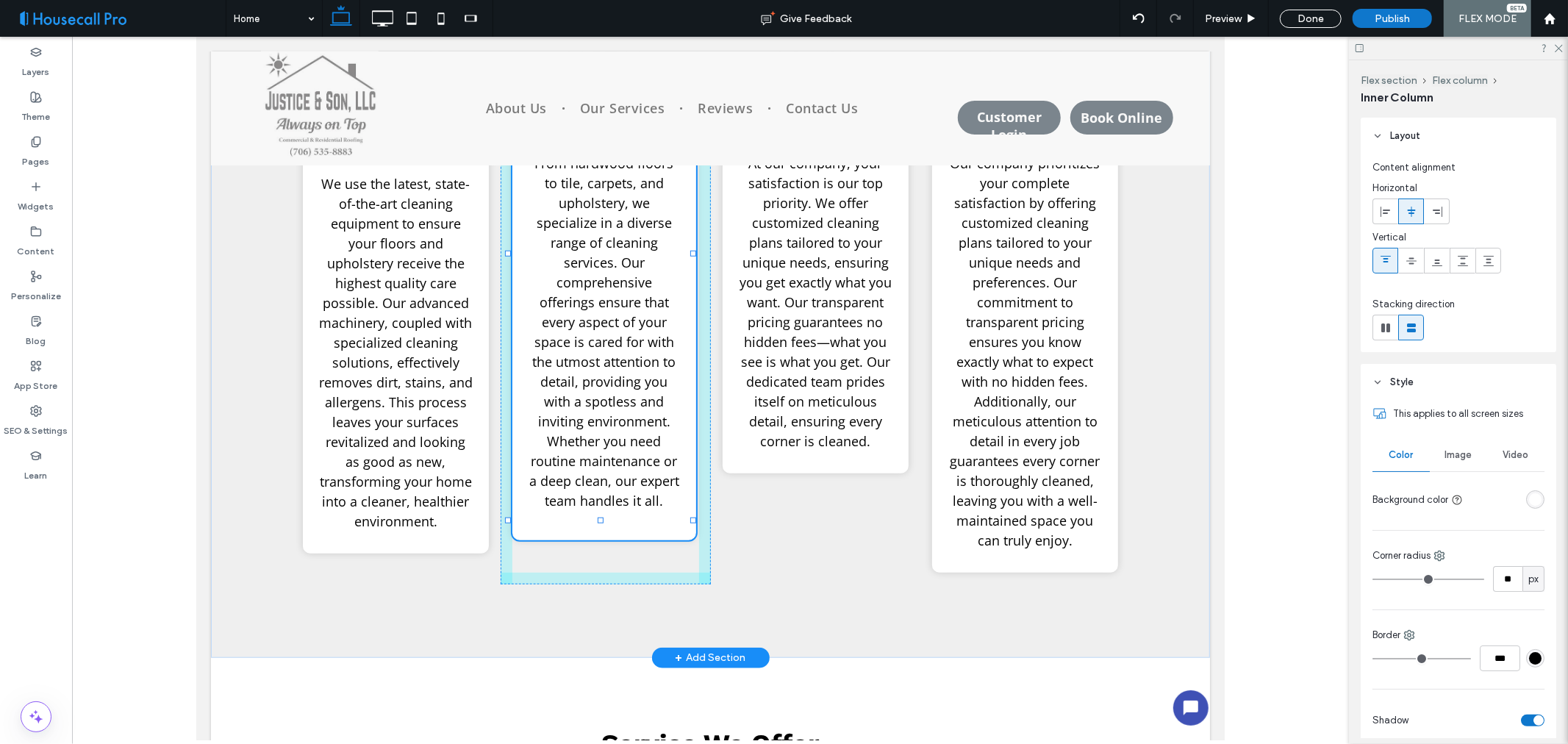
scroll to position [769, 0]
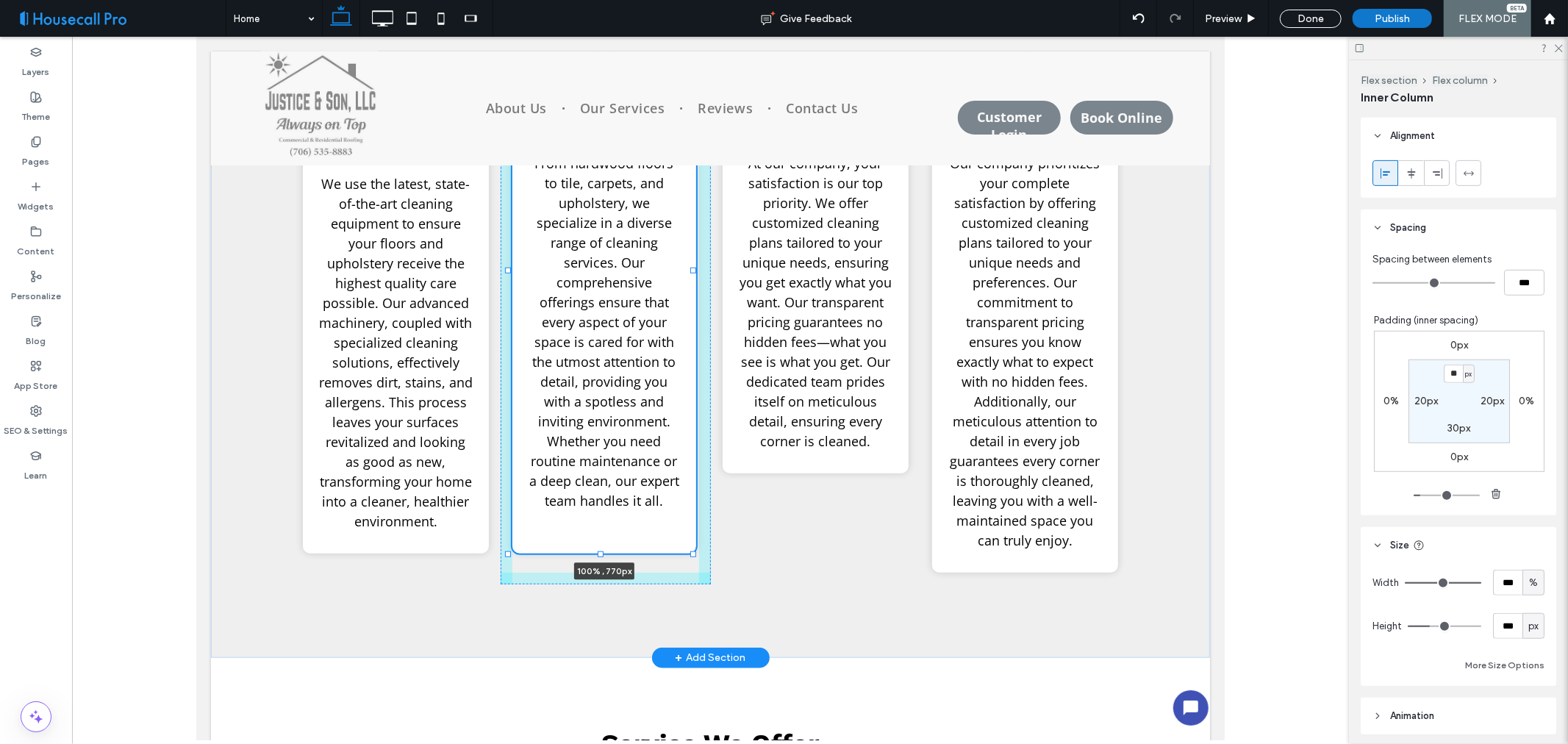
drag, startPoint x: 598, startPoint y: 517, endPoint x: 593, endPoint y: 550, distance: 33.4
click at [593, 550] on div "Knowledgeable Product Recommendation We use the latest, state-of-the-art cleani…" at bounding box center [710, 316] width 1000 height 682
type input "**"
type input "***"
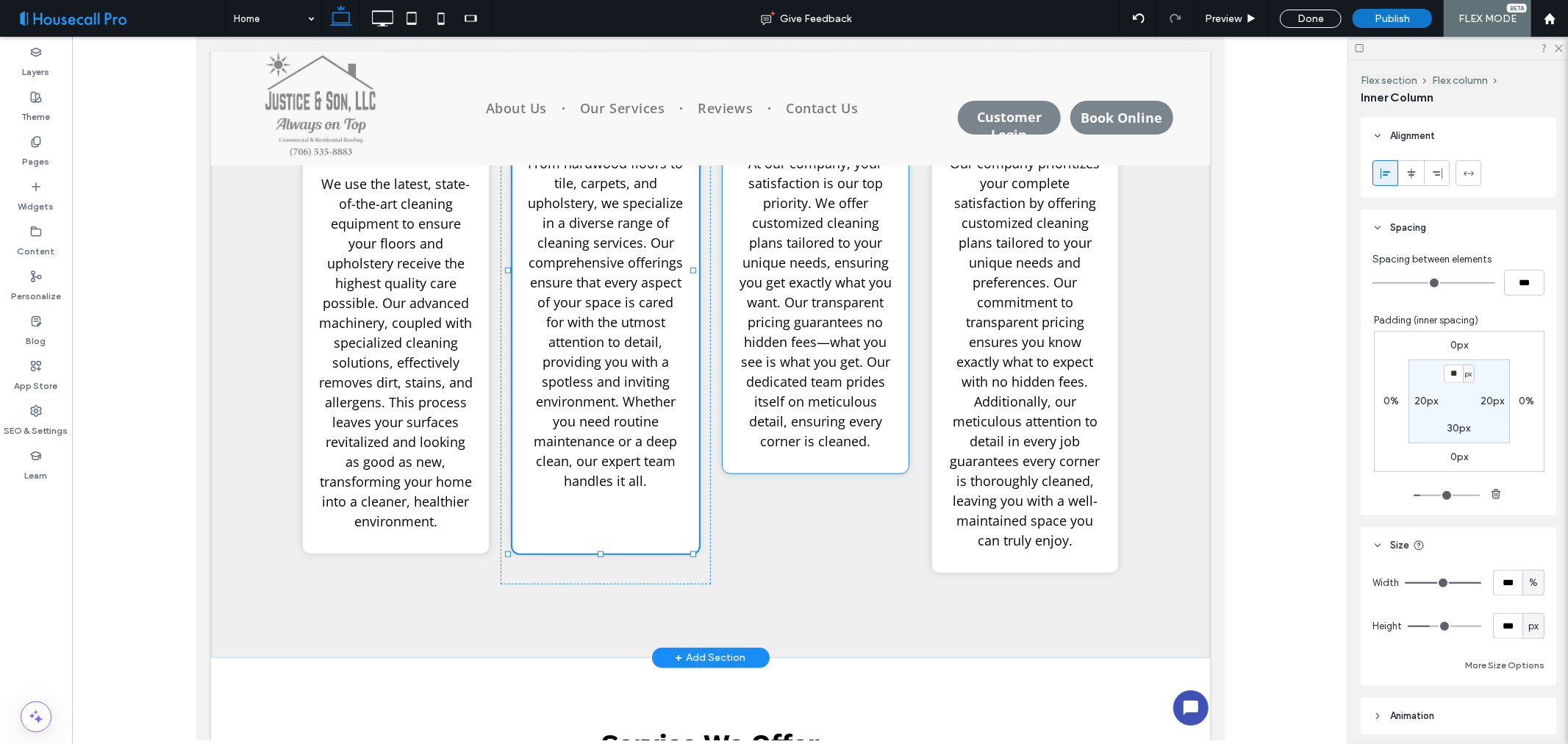
type input "***"
click at [826, 451] on p "At our company, your satisfaction is our top priority. We offer customized clea…" at bounding box center [815, 302] width 157 height 298
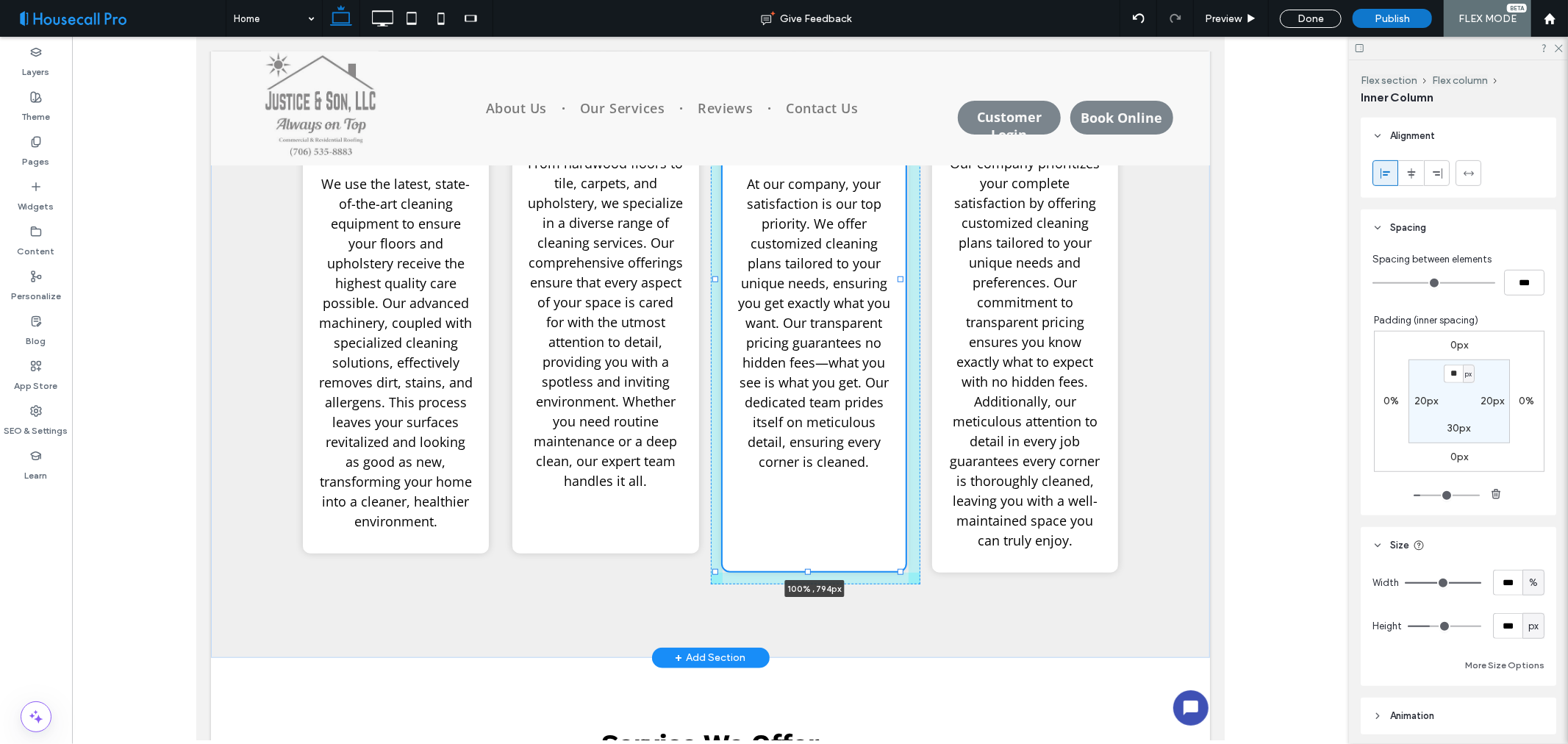
drag, startPoint x: 806, startPoint y: 489, endPoint x: 798, endPoint y: 567, distance: 78.4
click at [798, 567] on div "Knowledgeable Product Recommendation We use the latest, state-of-the-art cleani…" at bounding box center [710, 316] width 1000 height 682
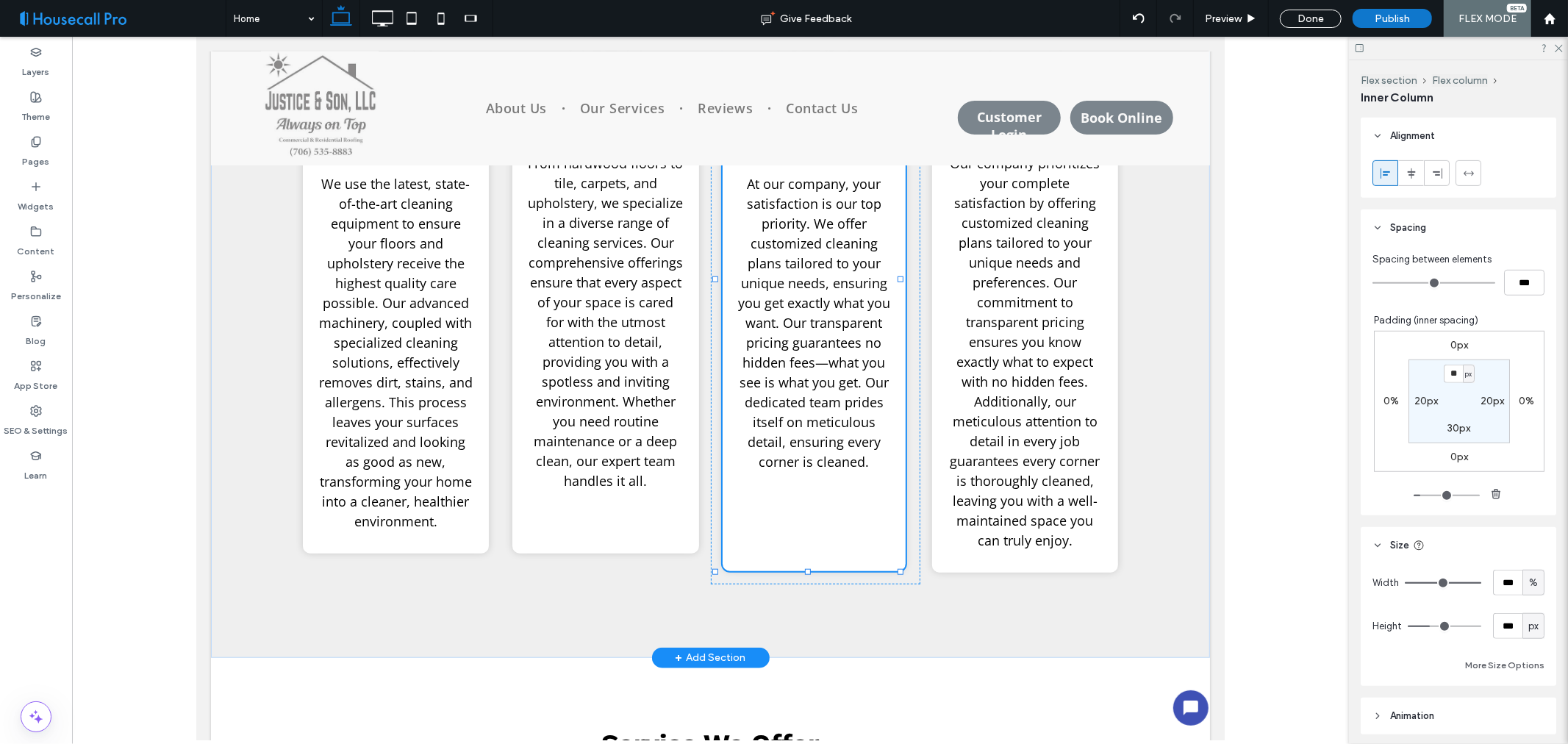
type input "**"
type input "***"
click at [644, 525] on div "Insurance Estimates From hardwood floors to tile, carpets, and upholstery, we s…" at bounding box center [605, 270] width 186 height 566
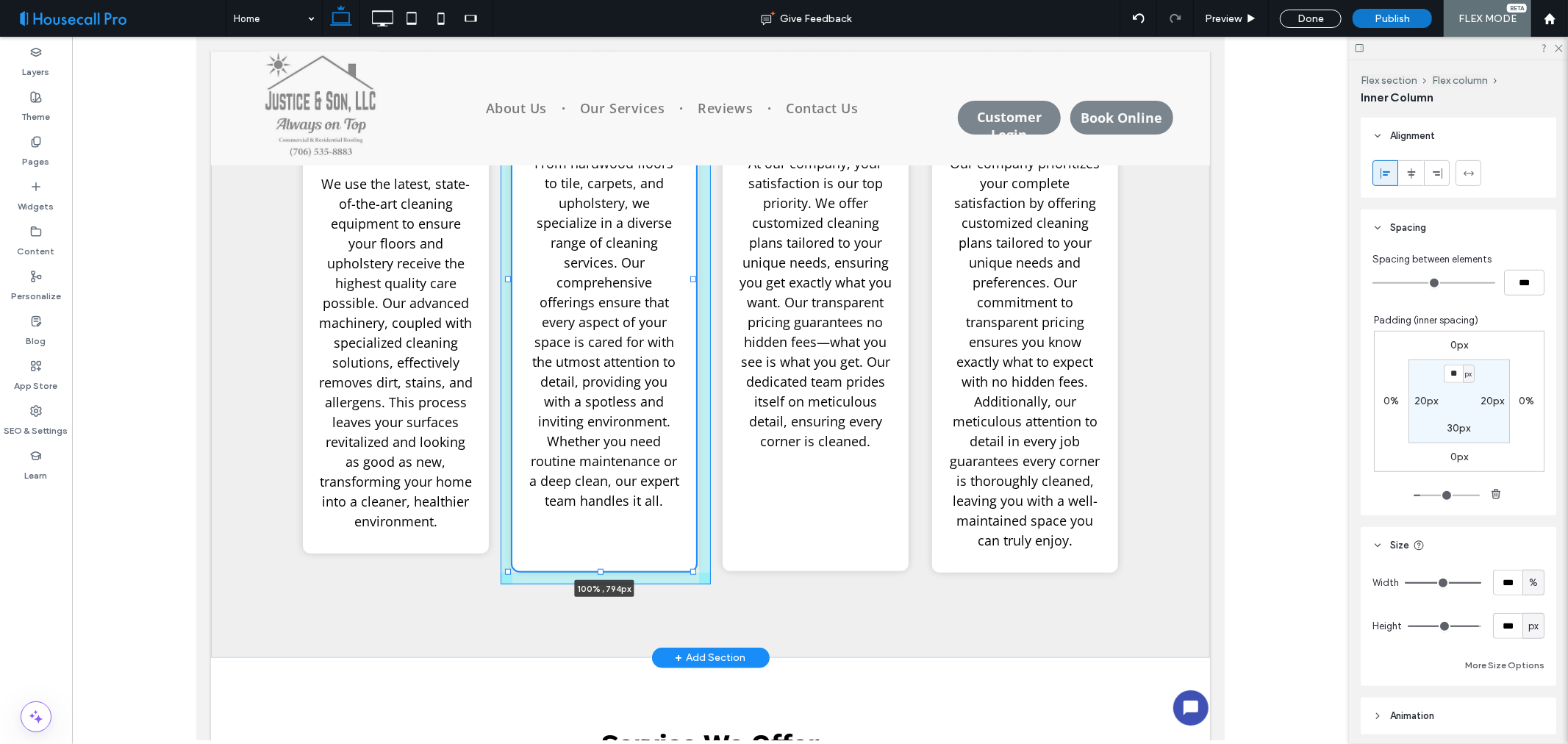
drag, startPoint x: 599, startPoint y: 553, endPoint x: 600, endPoint y: 571, distance: 18.0
click at [600, 571] on div at bounding box center [600, 570] width 6 height 6
type input "**"
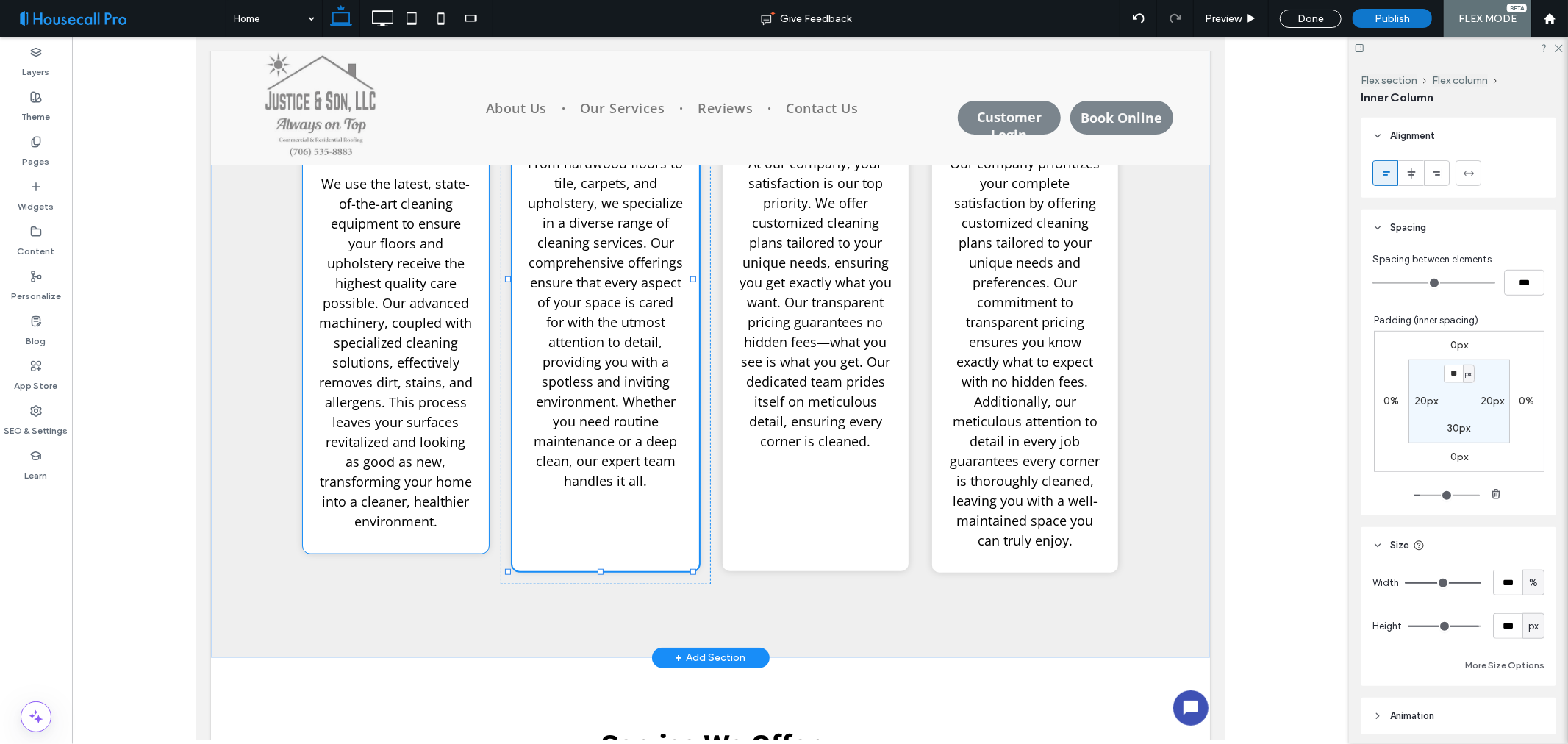
click at [363, 509] on span "We use the latest, state-of-the-art cleaning equipment to ensure your floors an…" at bounding box center [396, 351] width 154 height 355
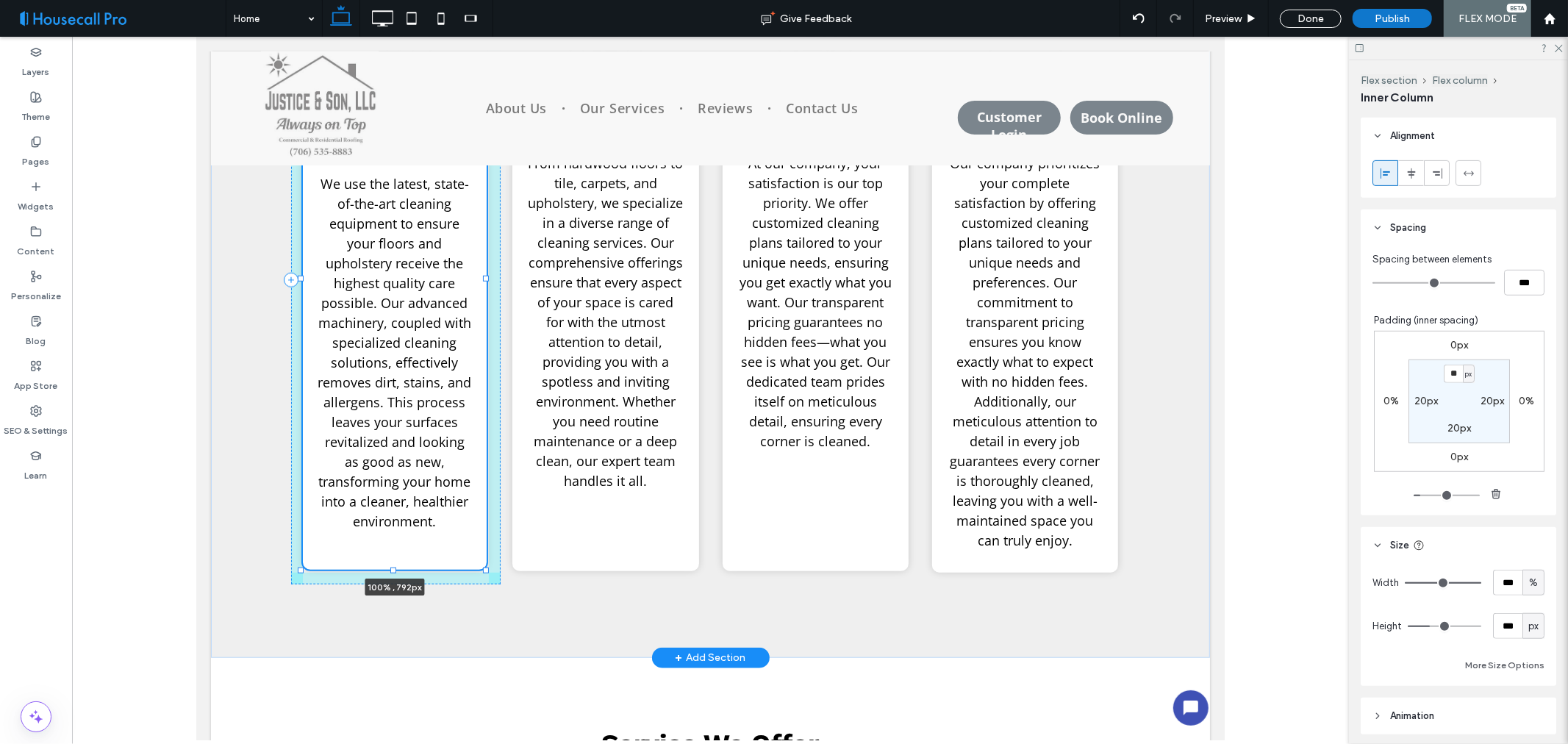
drag, startPoint x: 394, startPoint y: 552, endPoint x: 392, endPoint y: 569, distance: 17.1
click at [392, 569] on div at bounding box center [393, 569] width 6 height 6
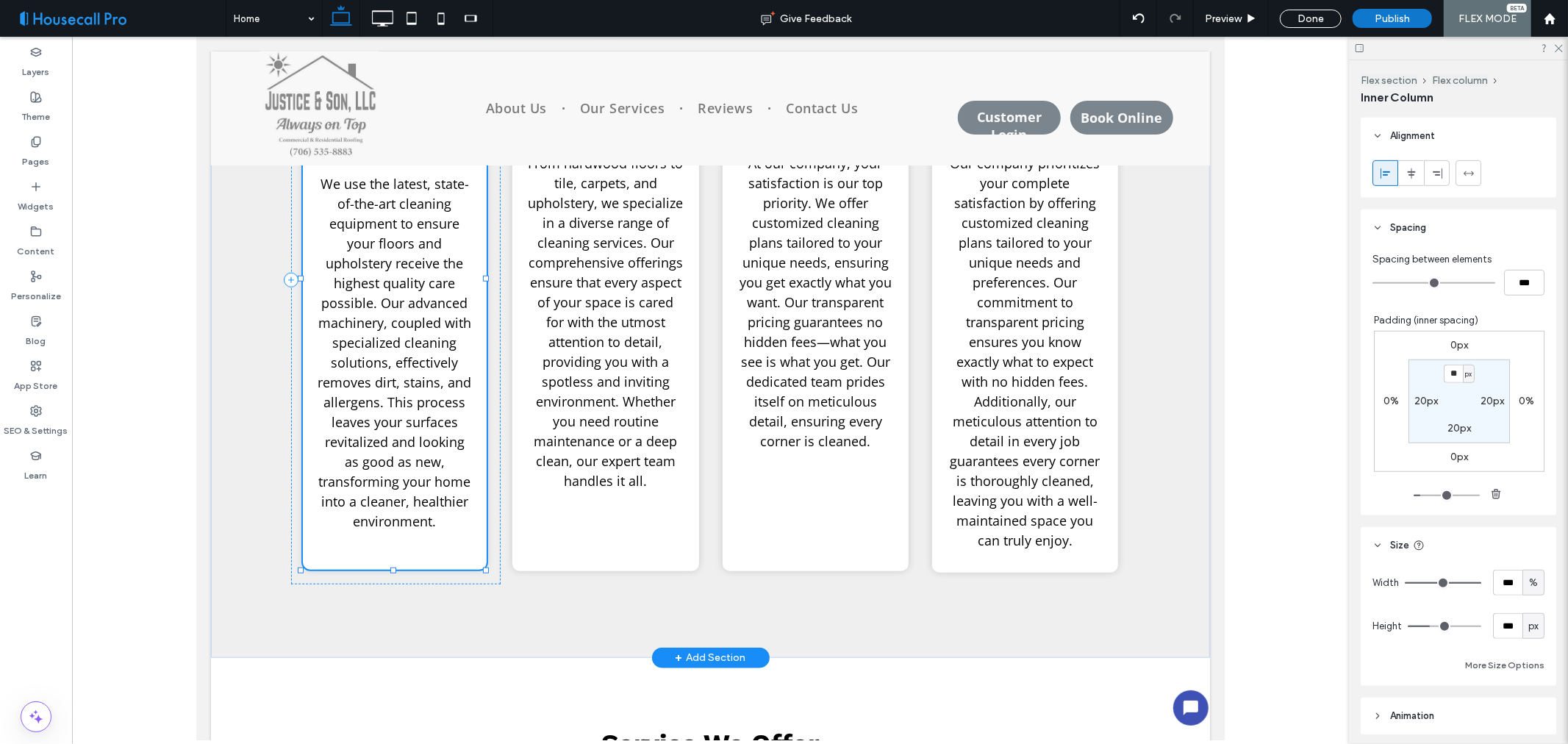
type input "**"
type input "***"
click at [1476, 539] on header "Size" at bounding box center [1459, 545] width 195 height 37
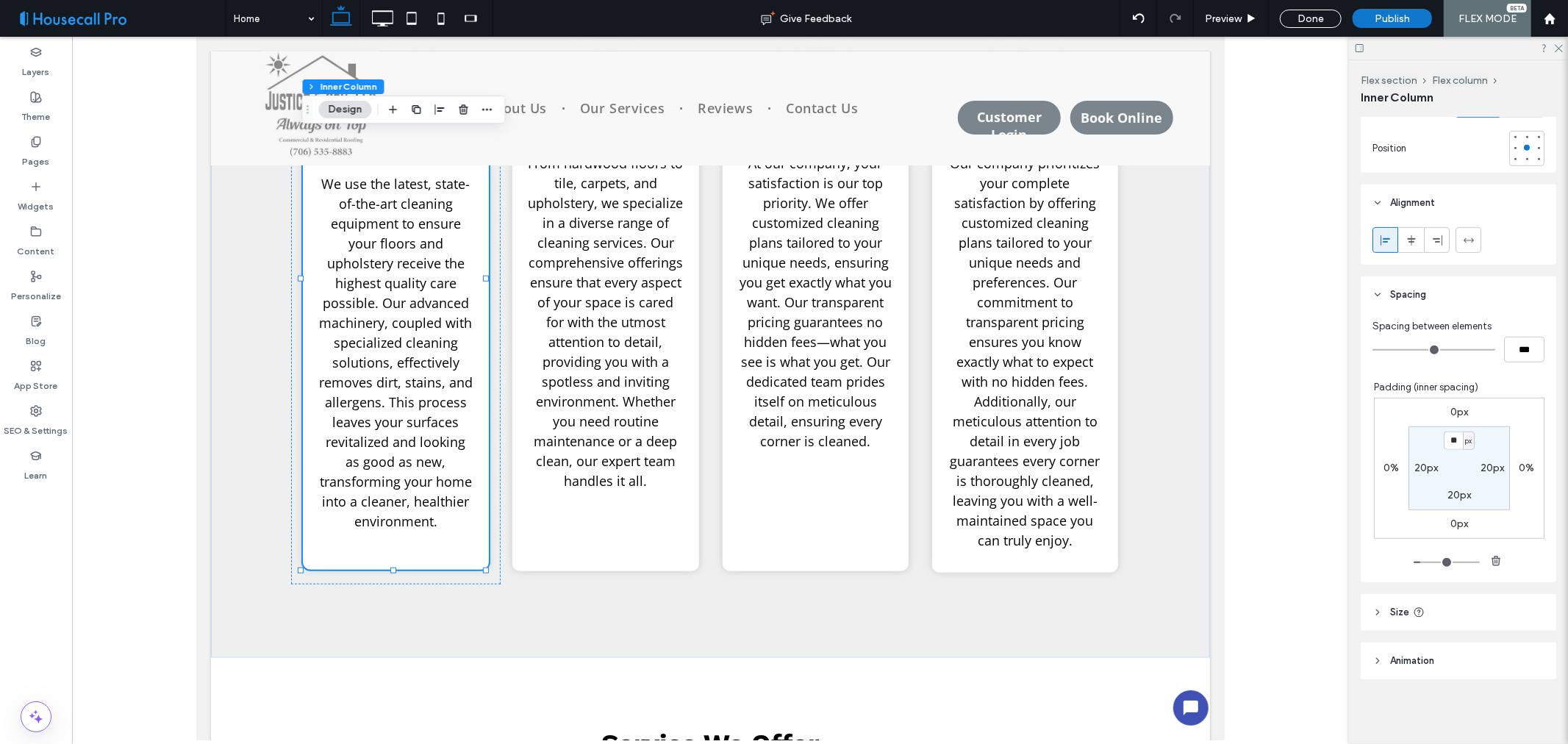
scroll to position [702, 0]
click at [1240, 15] on span "Preview" at bounding box center [1223, 18] width 37 height 12
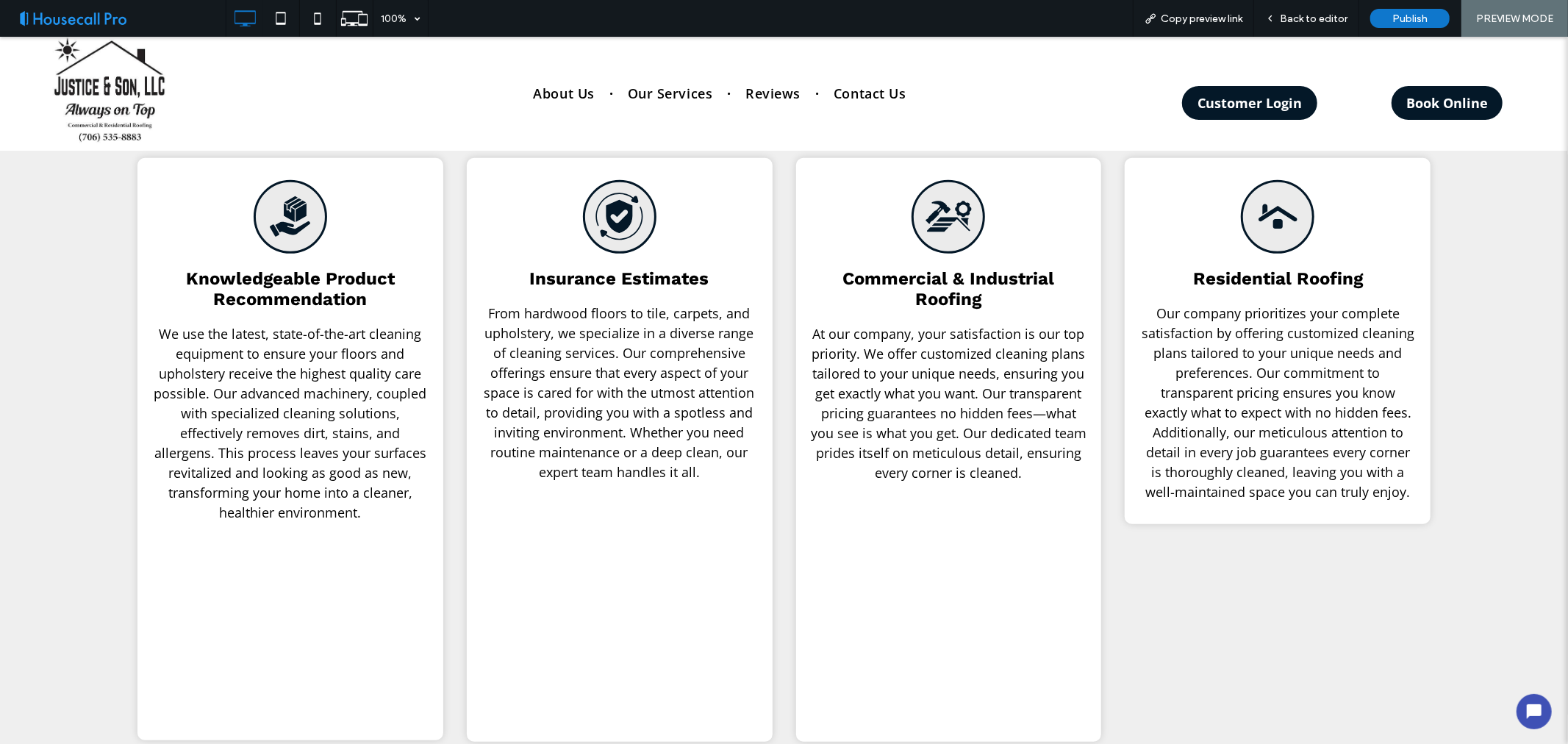
scroll to position [736, 0]
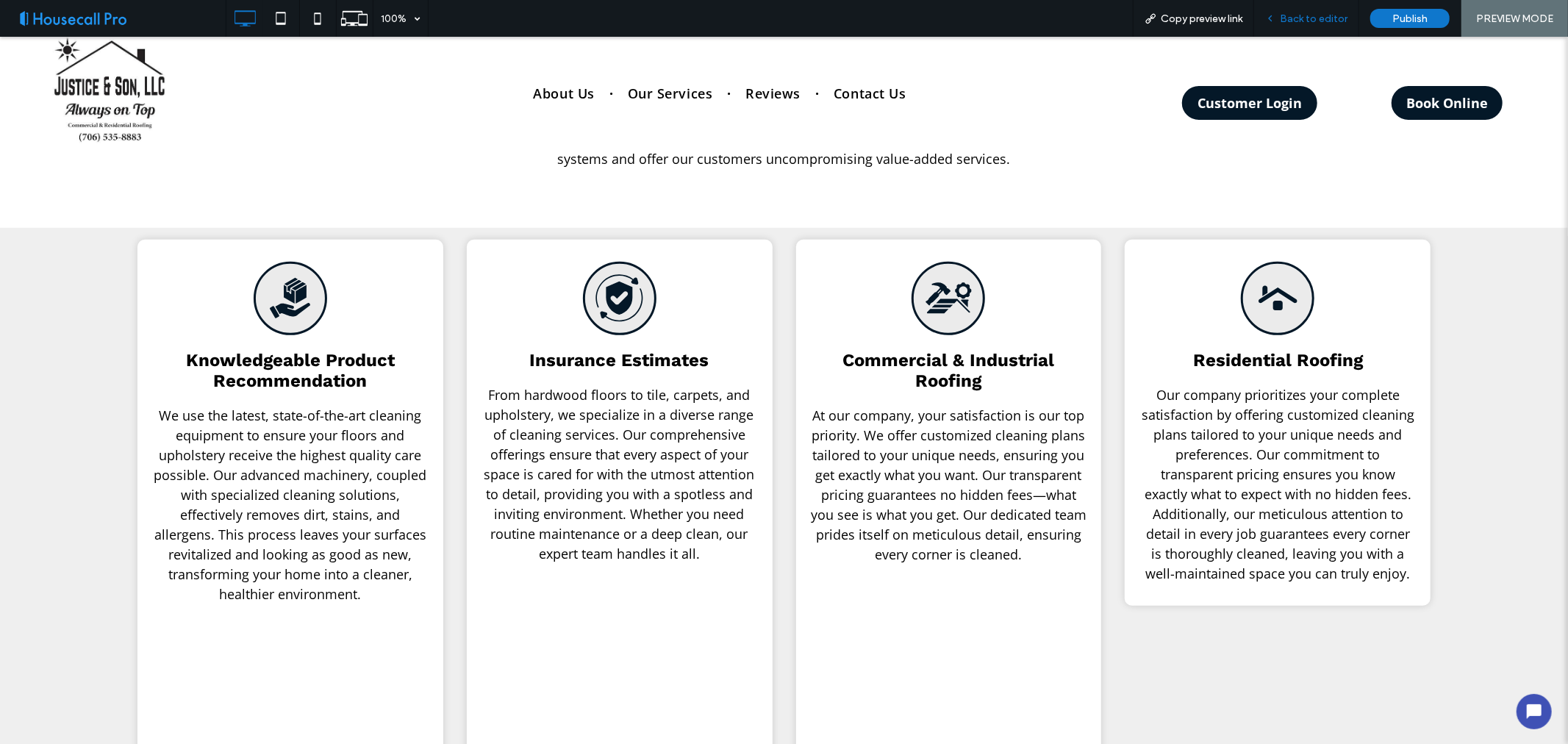
click at [1322, 15] on span "Back to editor" at bounding box center [1314, 18] width 68 height 12
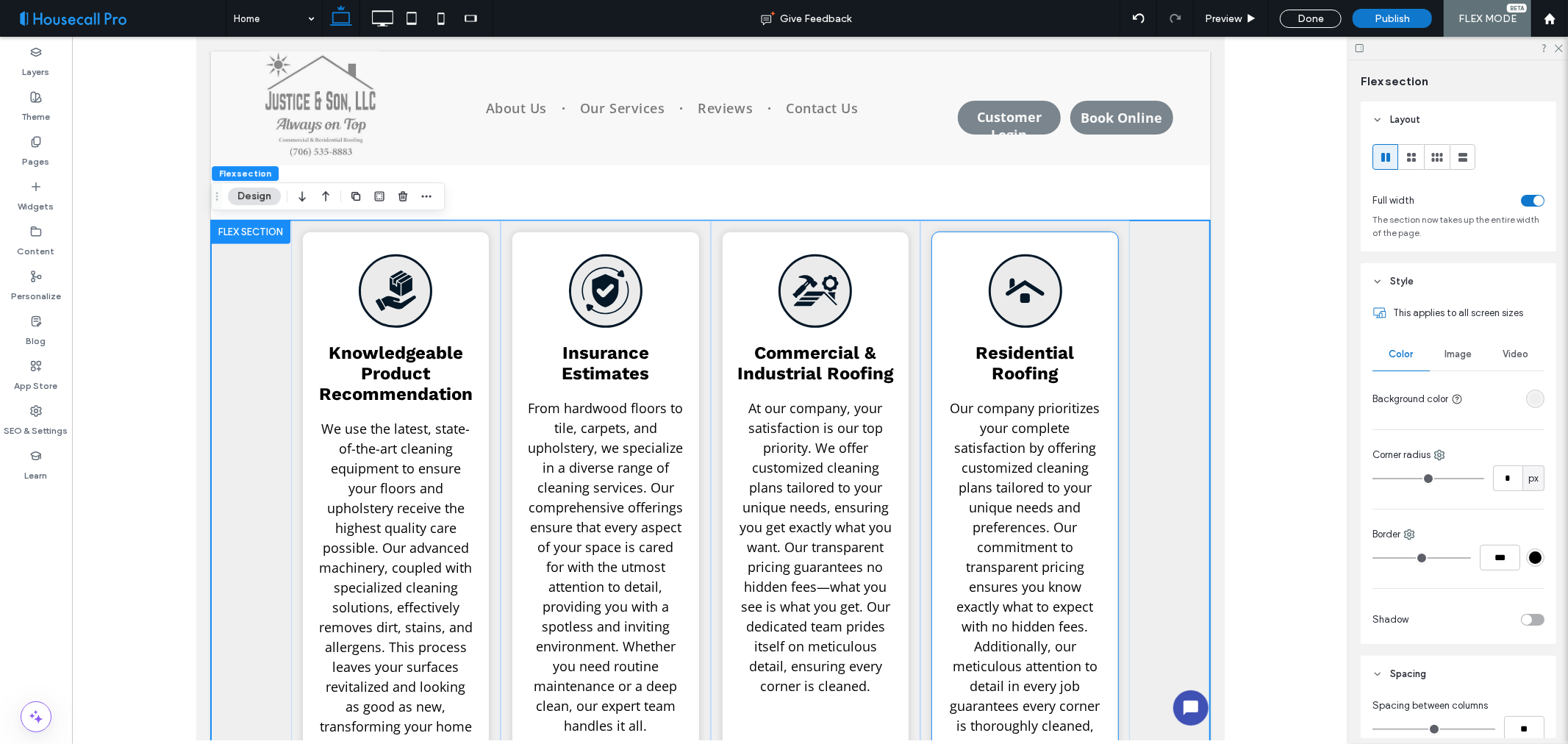
scroll to position [898, 0]
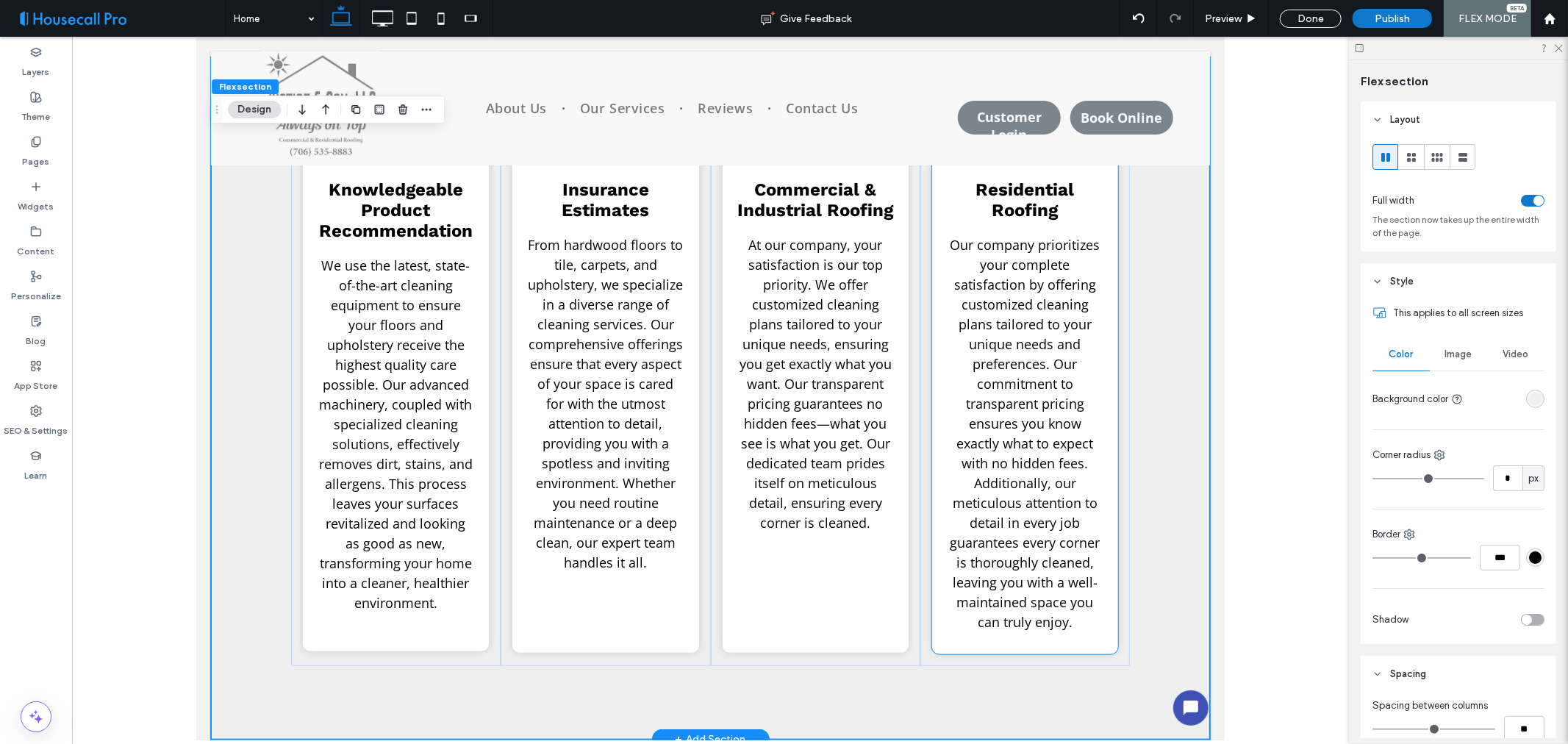
click at [1001, 370] on span "Our company prioritizes your complete satisfaction by offering customized clean…" at bounding box center [1025, 432] width 150 height 395
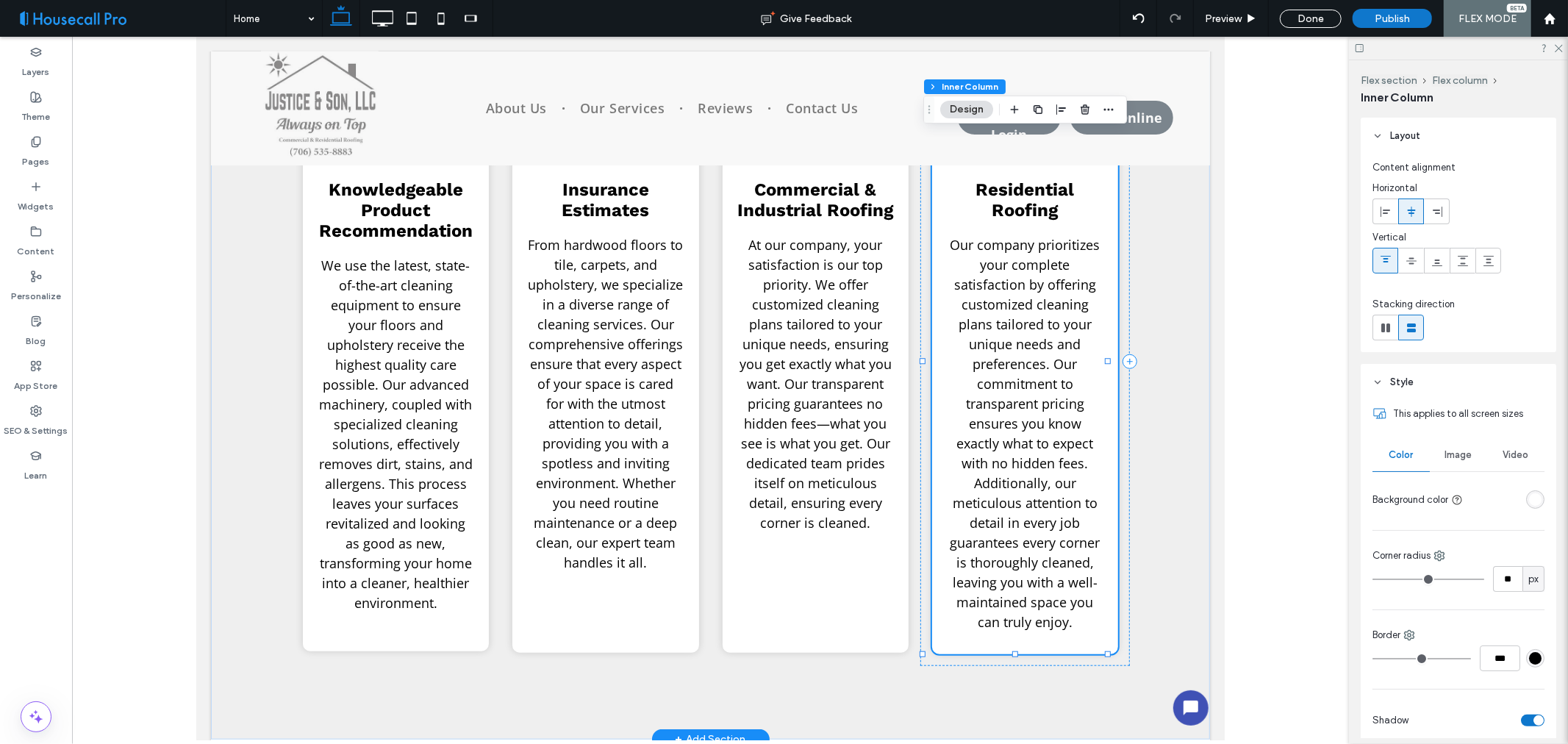
type input "**"
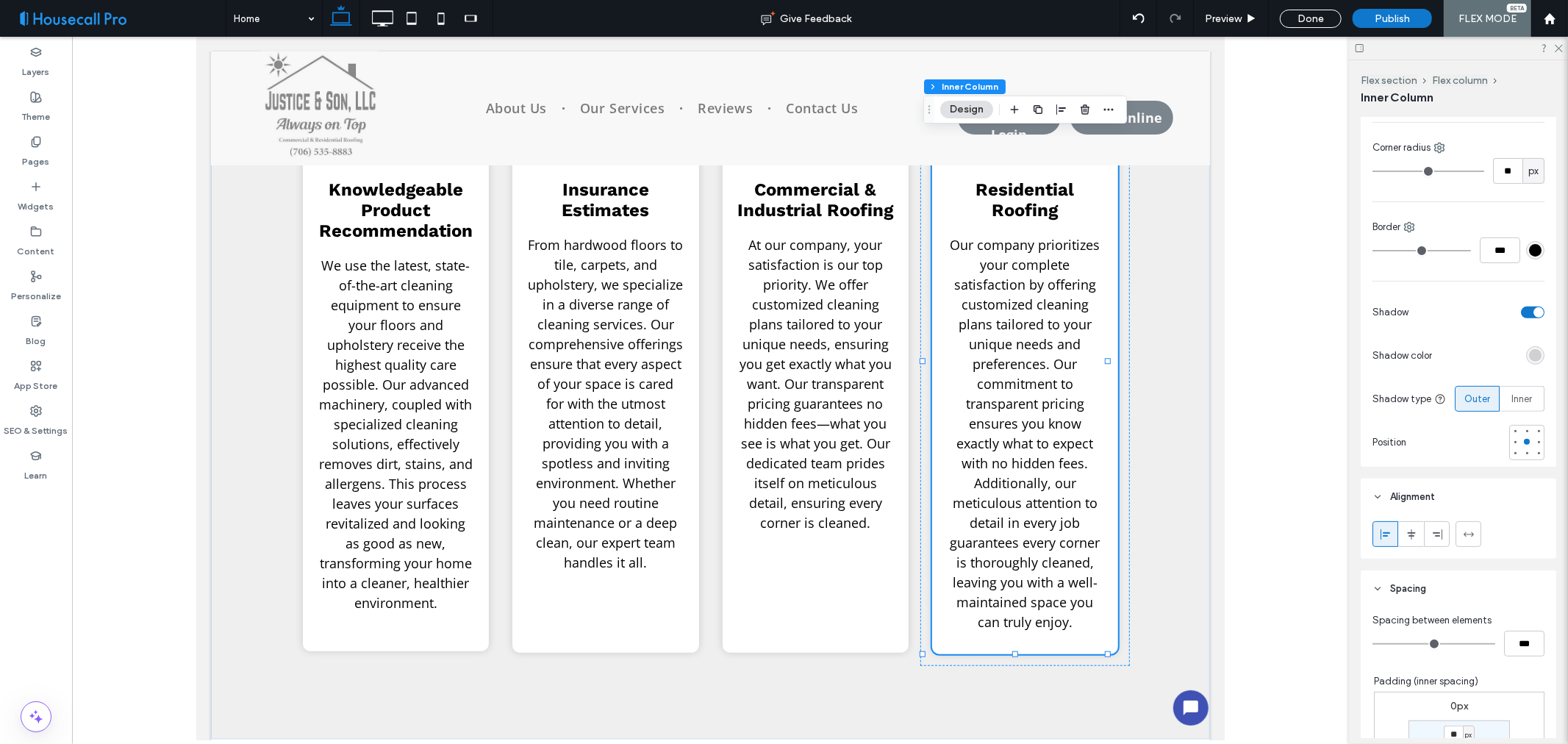
scroll to position [702, 0]
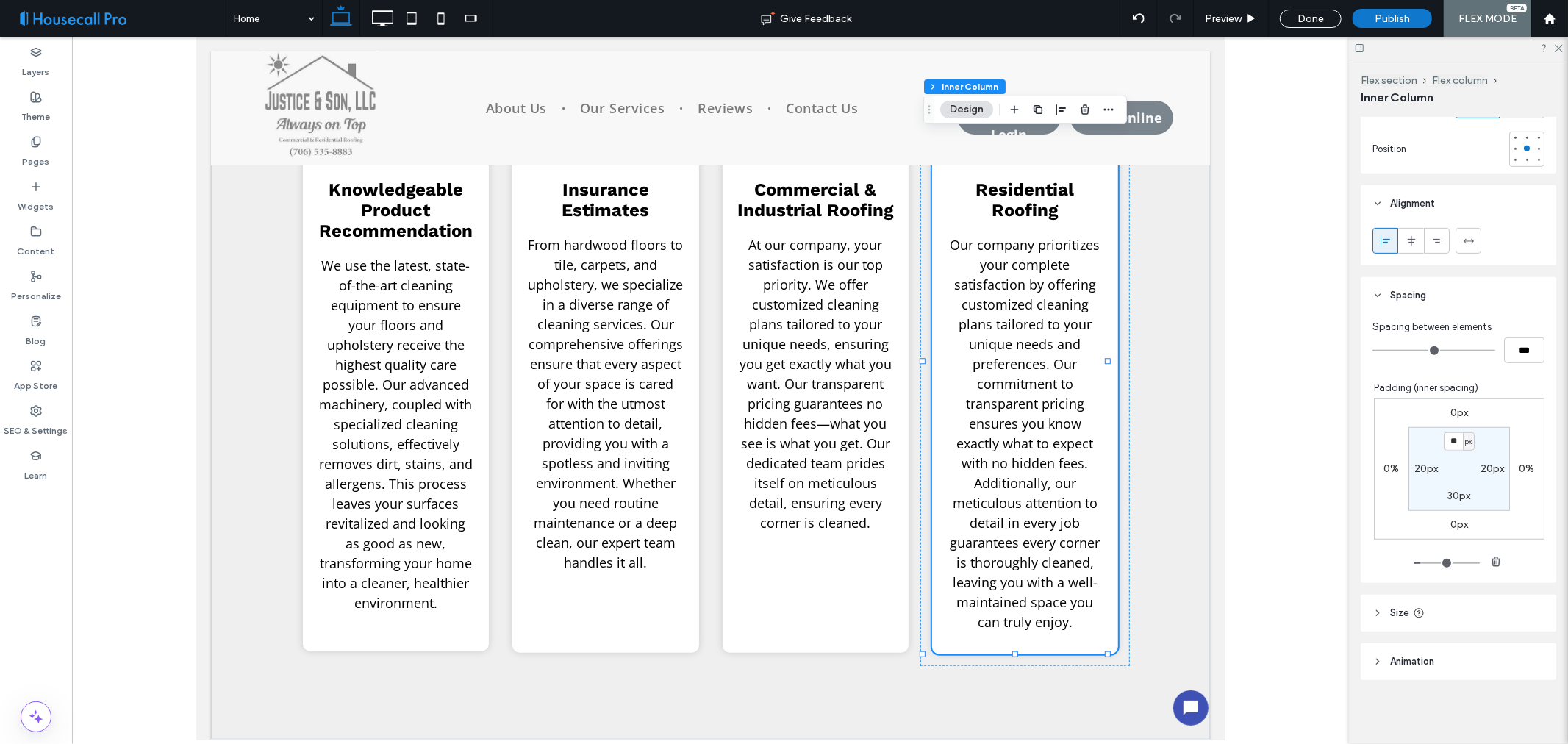
drag, startPoint x: 1437, startPoint y: 613, endPoint x: 1436, endPoint y: 603, distance: 10.0
click at [1436, 614] on header "Size" at bounding box center [1459, 612] width 195 height 37
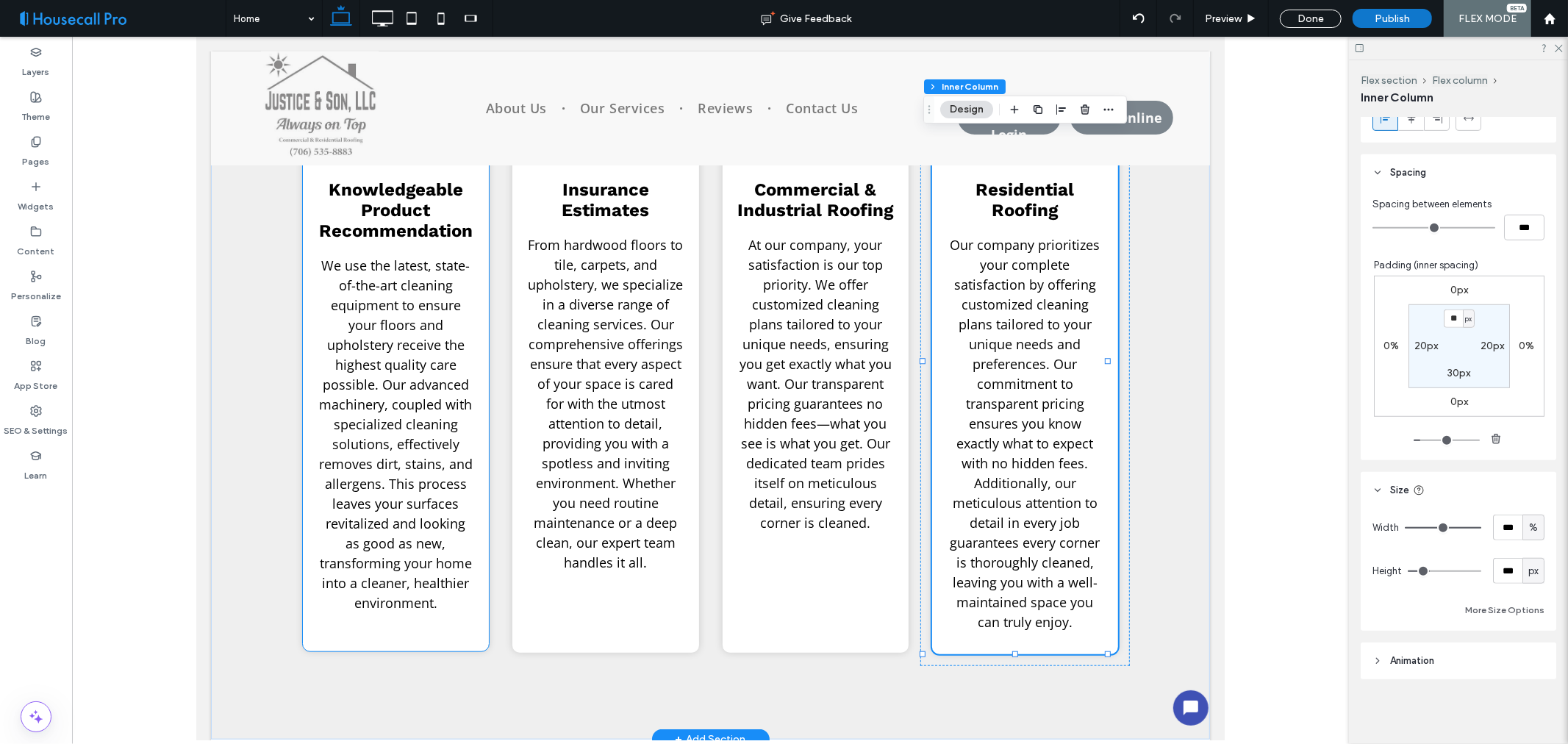
click at [380, 375] on span "We use the latest, state-of-the-art cleaning equipment to ensure your floors an…" at bounding box center [396, 433] width 154 height 355
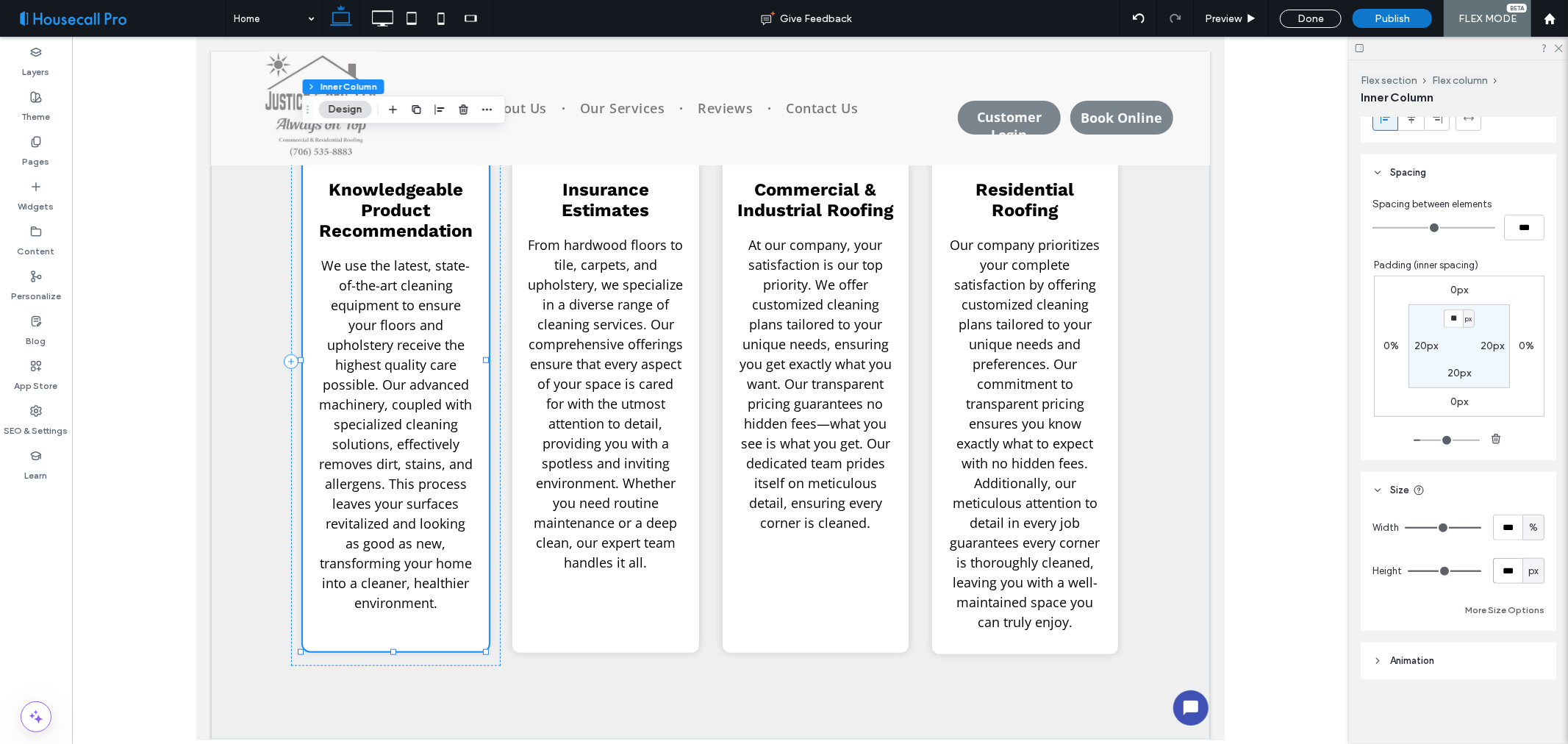
click at [1504, 573] on input "***" at bounding box center [1508, 570] width 29 height 25
type input "***"
type input "**"
type input "***"
click at [1428, 551] on div "Width *** % Height *** px More Size Options" at bounding box center [1458, 566] width 172 height 104
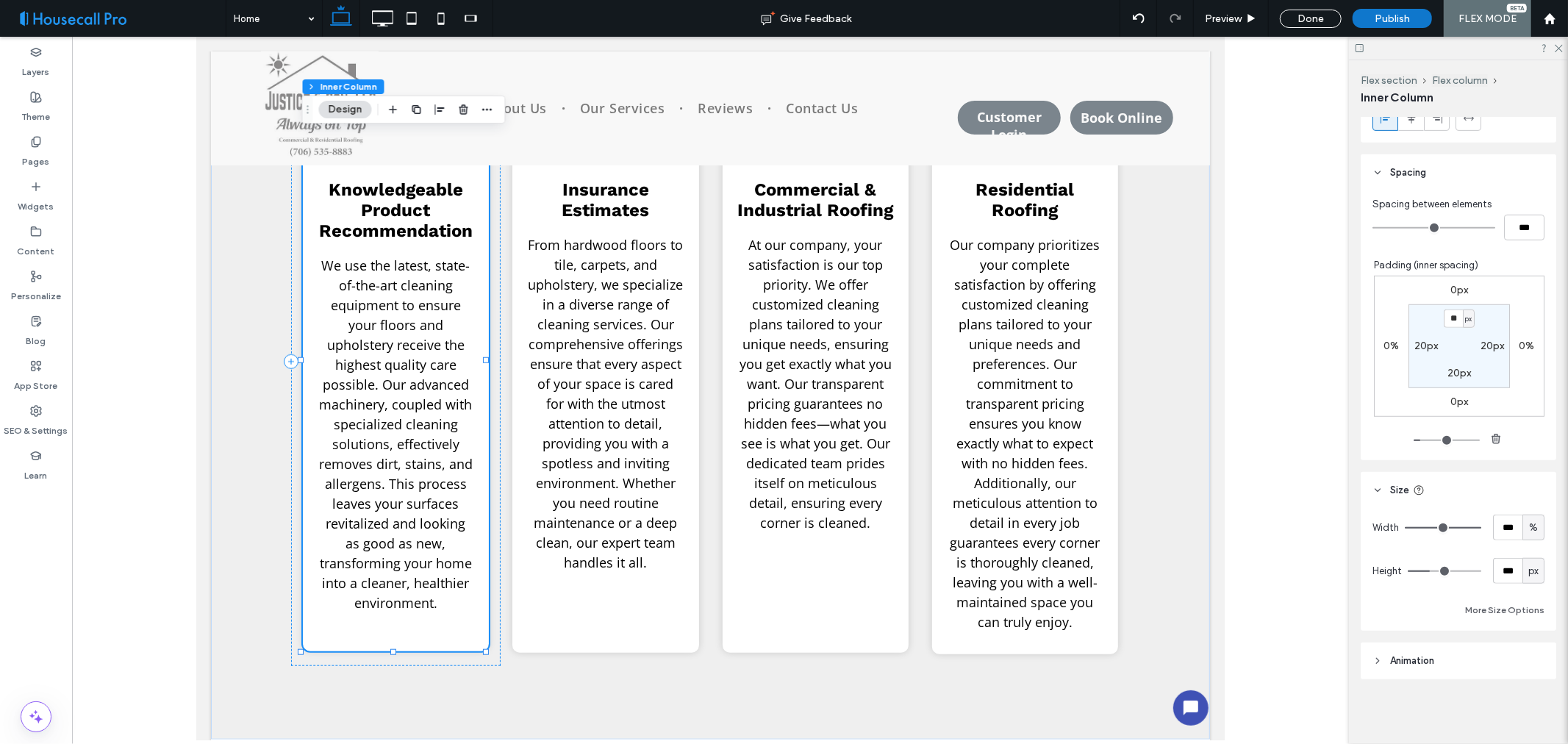
type input "**"
click at [618, 472] on p "From hardwood floors to tile, carpets, and upholstery, we specialize in a diver…" at bounding box center [604, 403] width 157 height 337
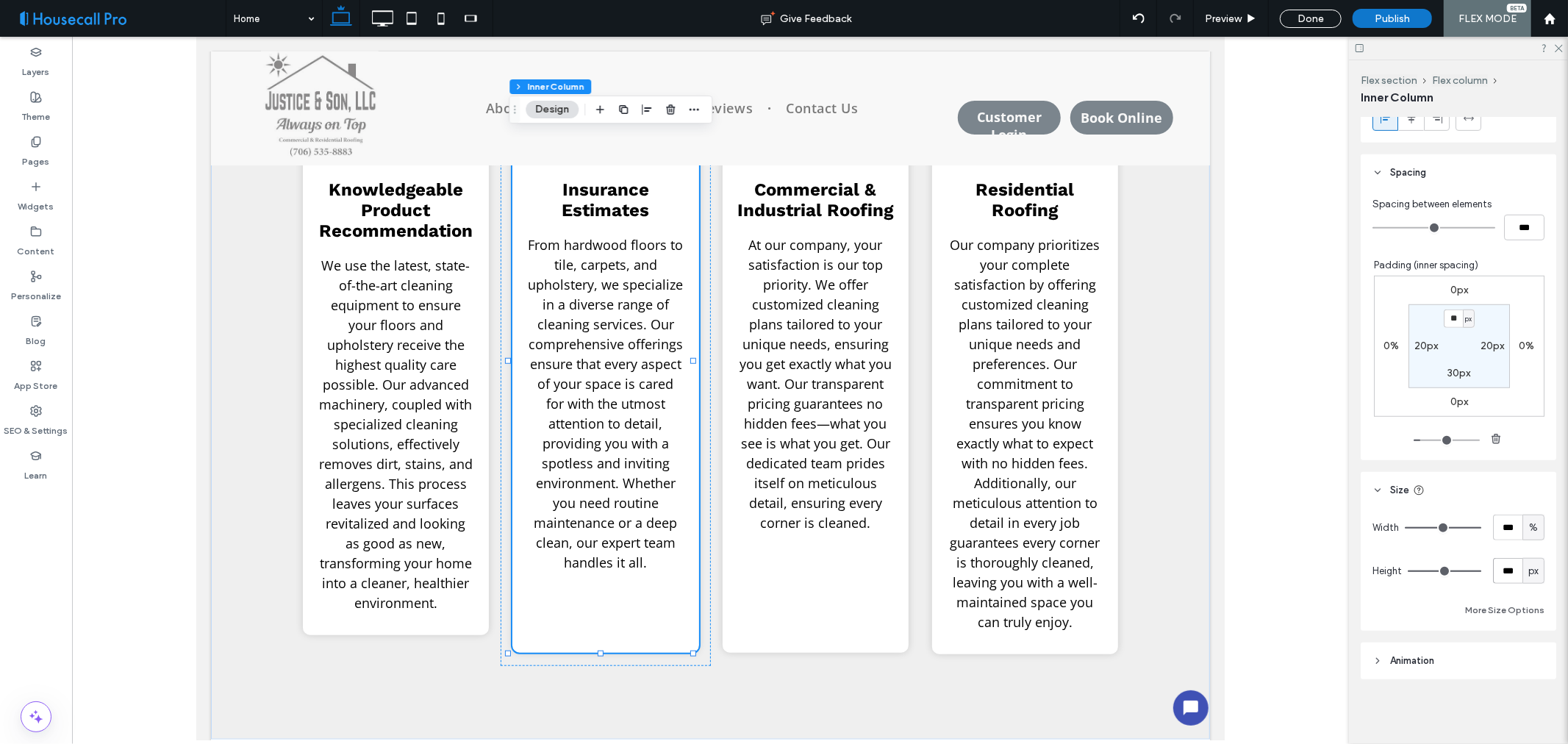
click at [1498, 571] on input "***" at bounding box center [1508, 570] width 29 height 25
type input "***"
type input "**"
type input "***"
click at [1428, 551] on div "Width *** % Height *** px More Size Options" at bounding box center [1458, 566] width 172 height 104
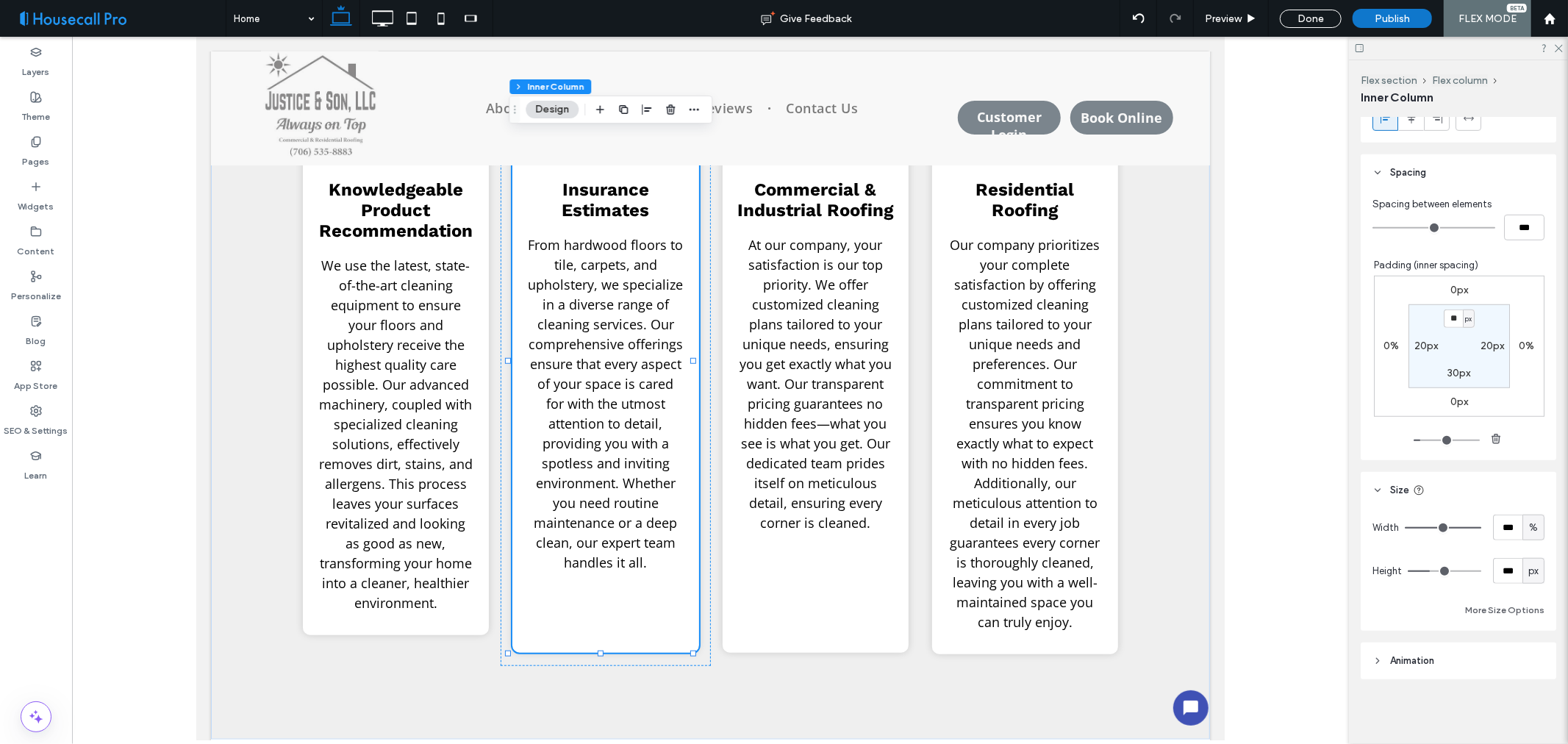
type input "**"
click at [812, 587] on div "Commercial & Industrial Roofing At our company, your satisfaction is our top pr…" at bounding box center [815, 360] width 186 height 583
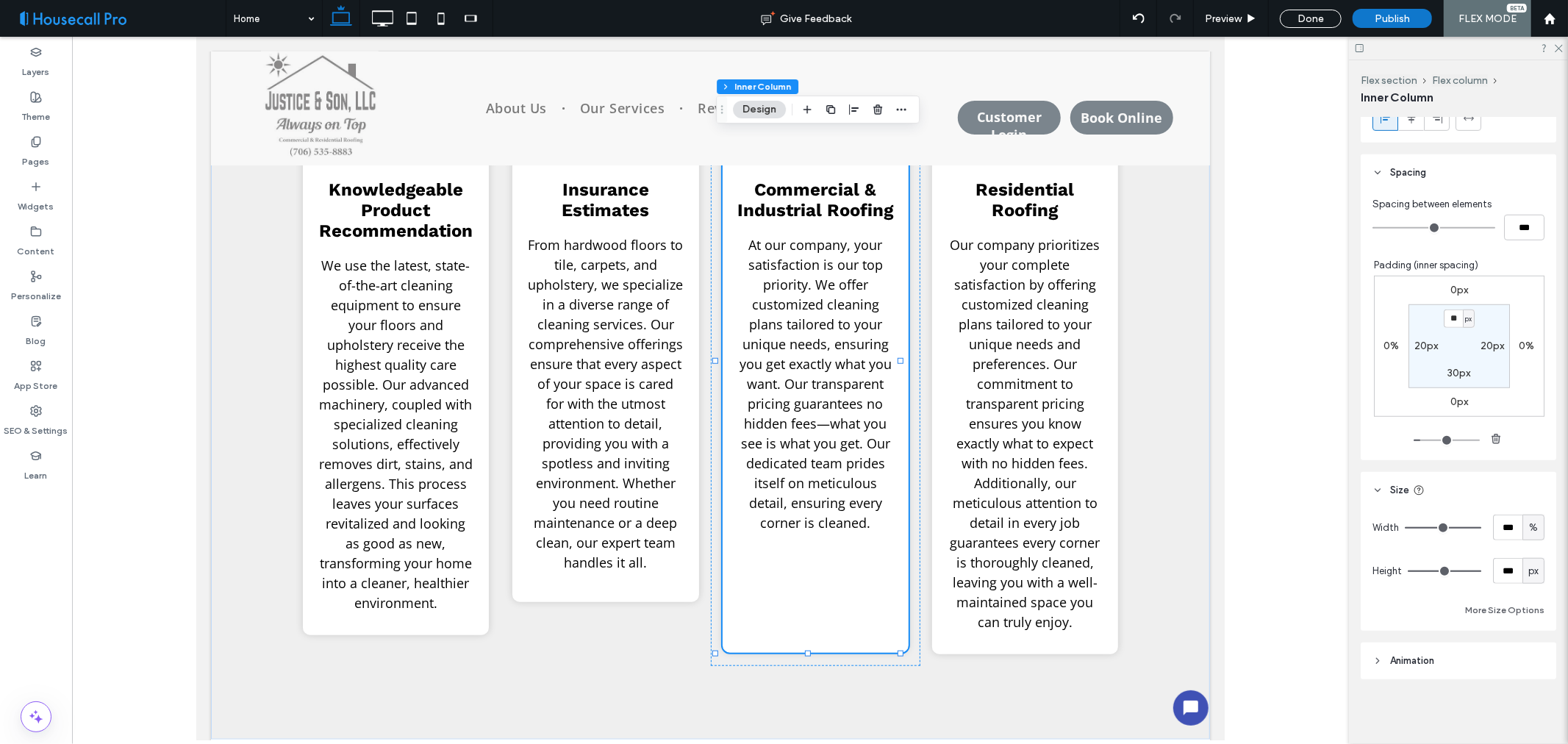
drag, startPoint x: 1511, startPoint y: 554, endPoint x: 1511, endPoint y: 565, distance: 11.0
click at [1511, 556] on div "Width *** % Height *** px More Size Options" at bounding box center [1458, 566] width 172 height 104
click at [1505, 568] on input "***" at bounding box center [1508, 570] width 29 height 25
type input "***"
type input "**"
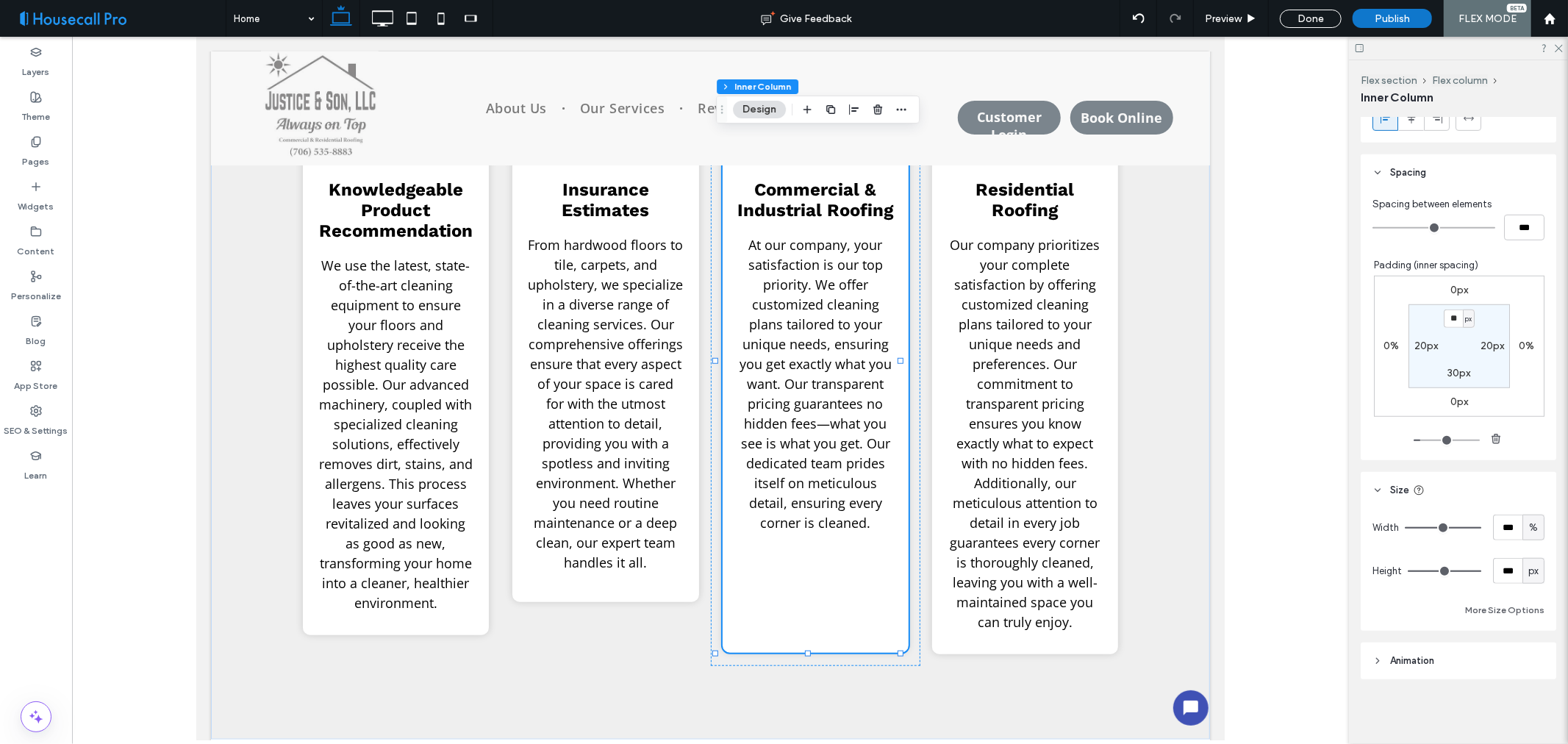
type input "***"
click at [1433, 547] on div "Width *** % Height *** px More Size Options" at bounding box center [1458, 566] width 172 height 104
type input "**"
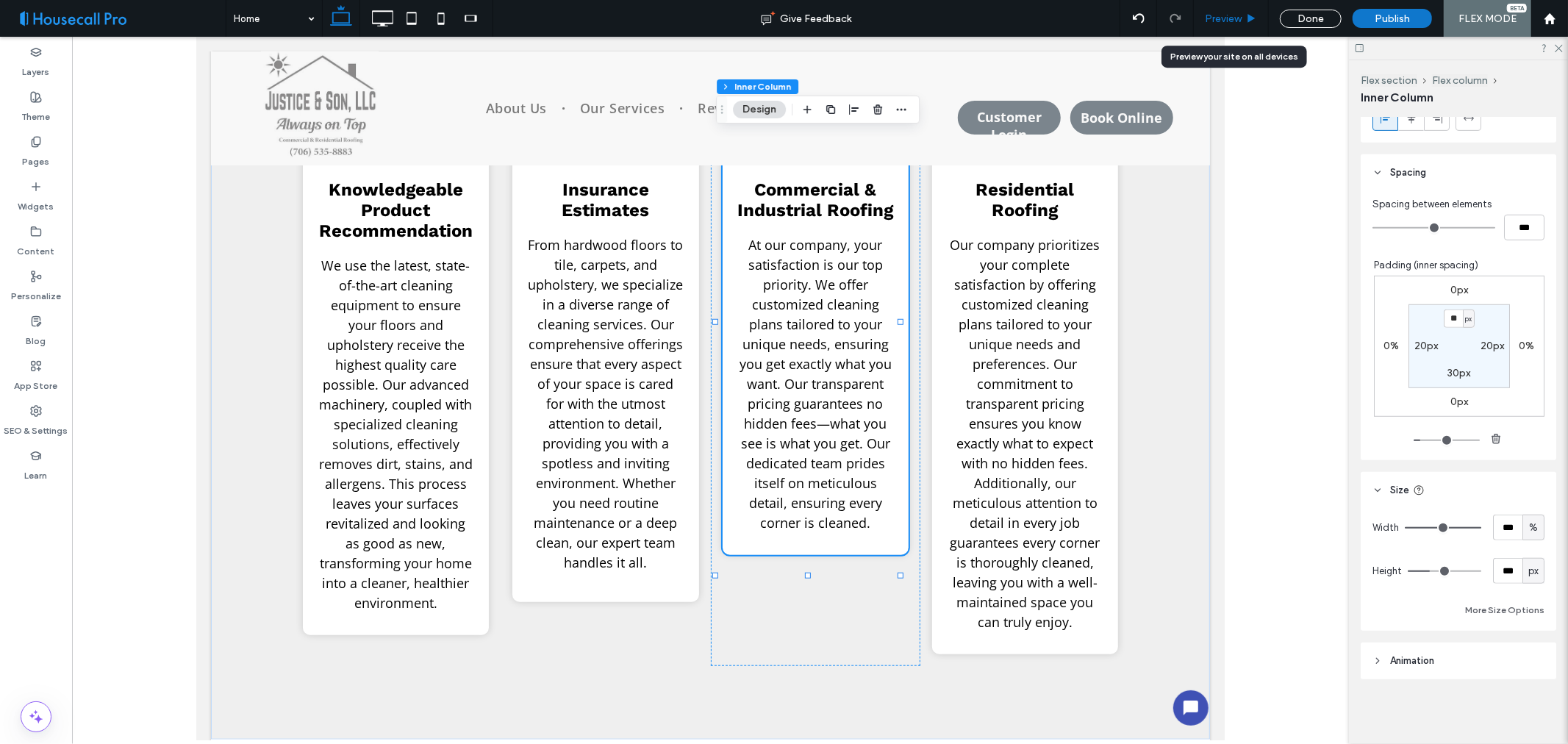
click at [1234, 19] on span "Preview" at bounding box center [1223, 18] width 37 height 12
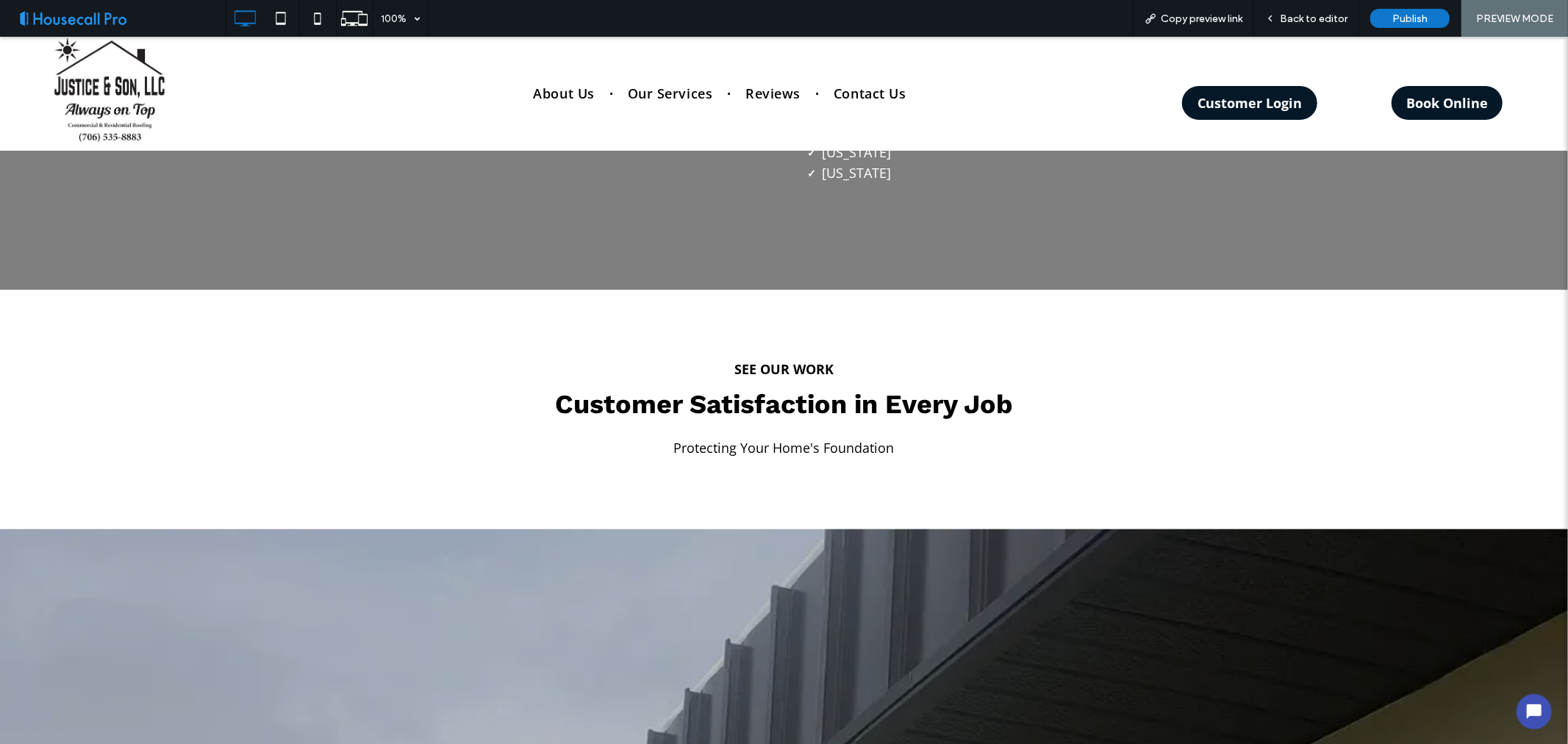
scroll to position [2695, 0]
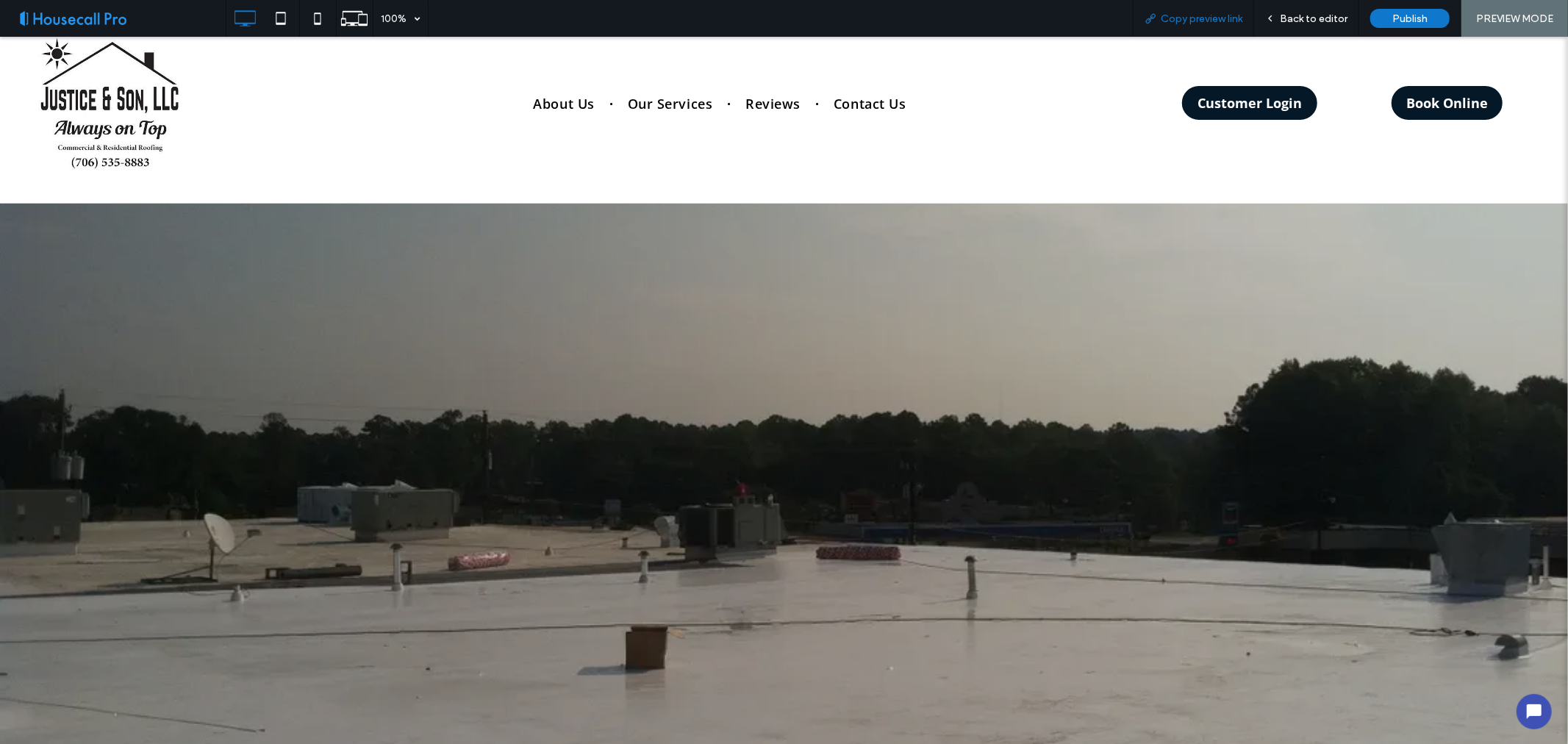
click at [1215, 22] on span "Copy preview link" at bounding box center [1202, 18] width 82 height 12
